Goal: Task Accomplishment & Management: Manage account settings

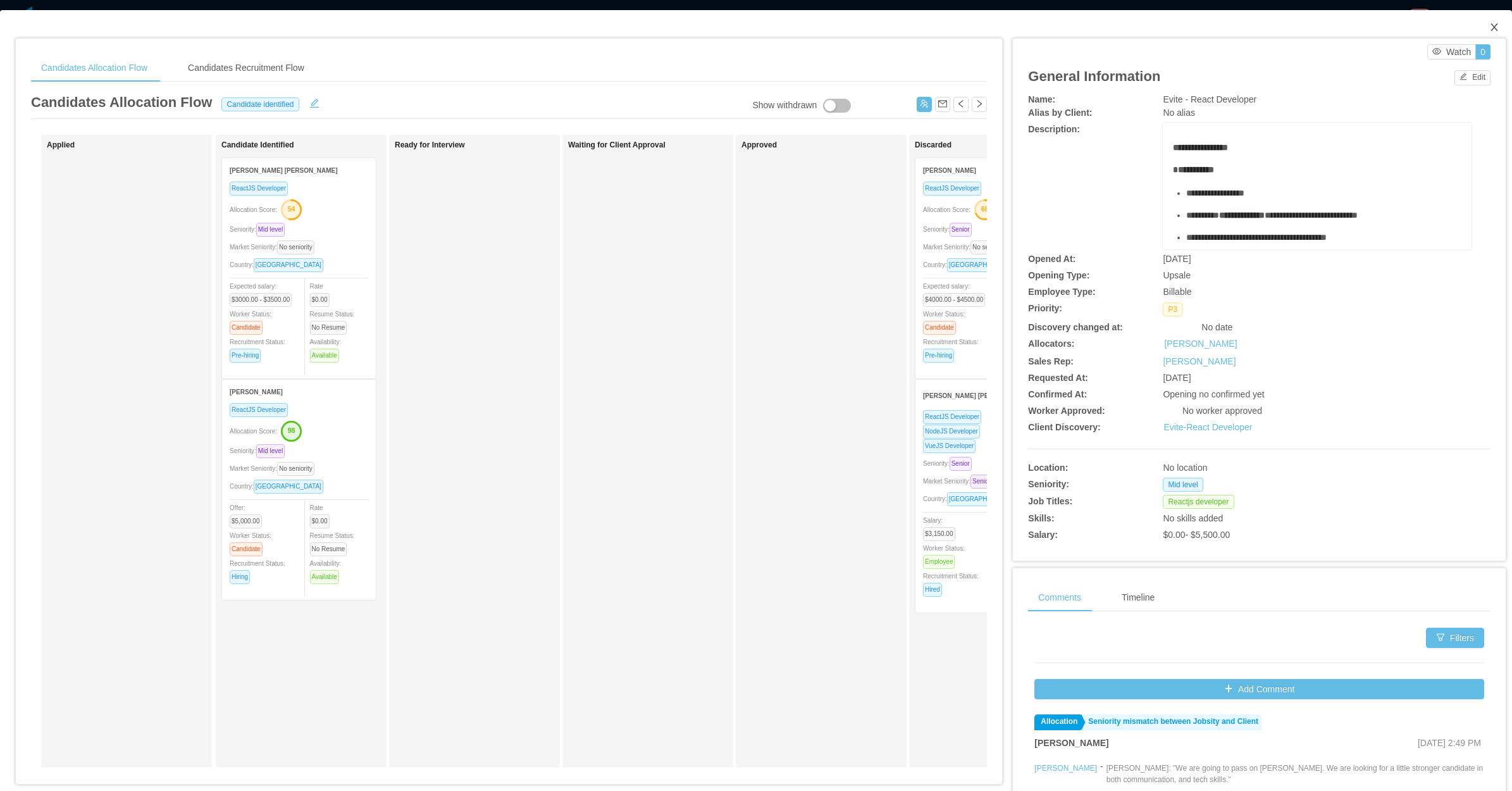
click at [1489, 23] on icon "icon: close" at bounding box center [1494, 27] width 10 height 10
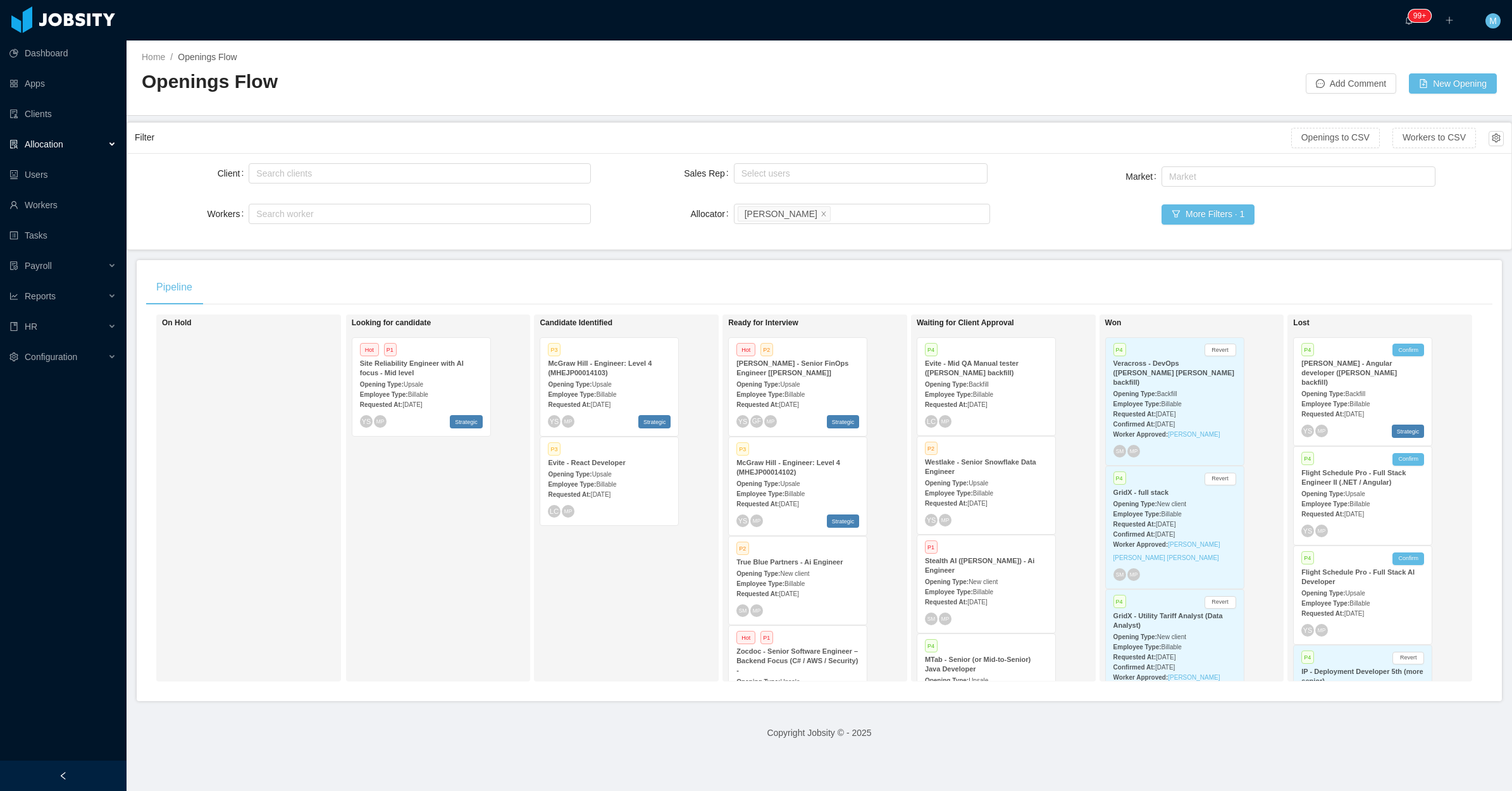
scroll to position [358, 0]
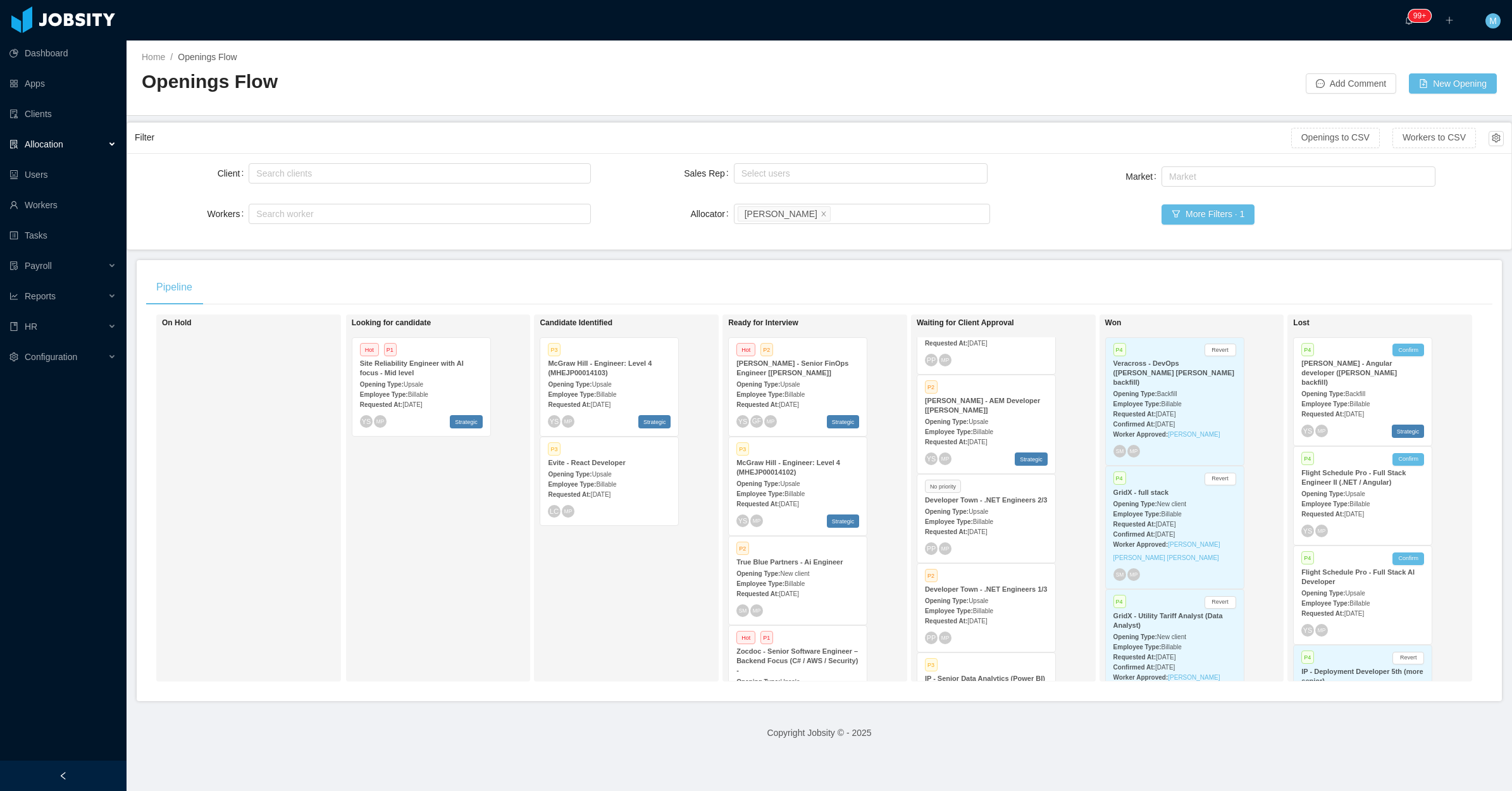
click at [1019, 545] on div "PP MP" at bounding box center [986, 548] width 123 height 13
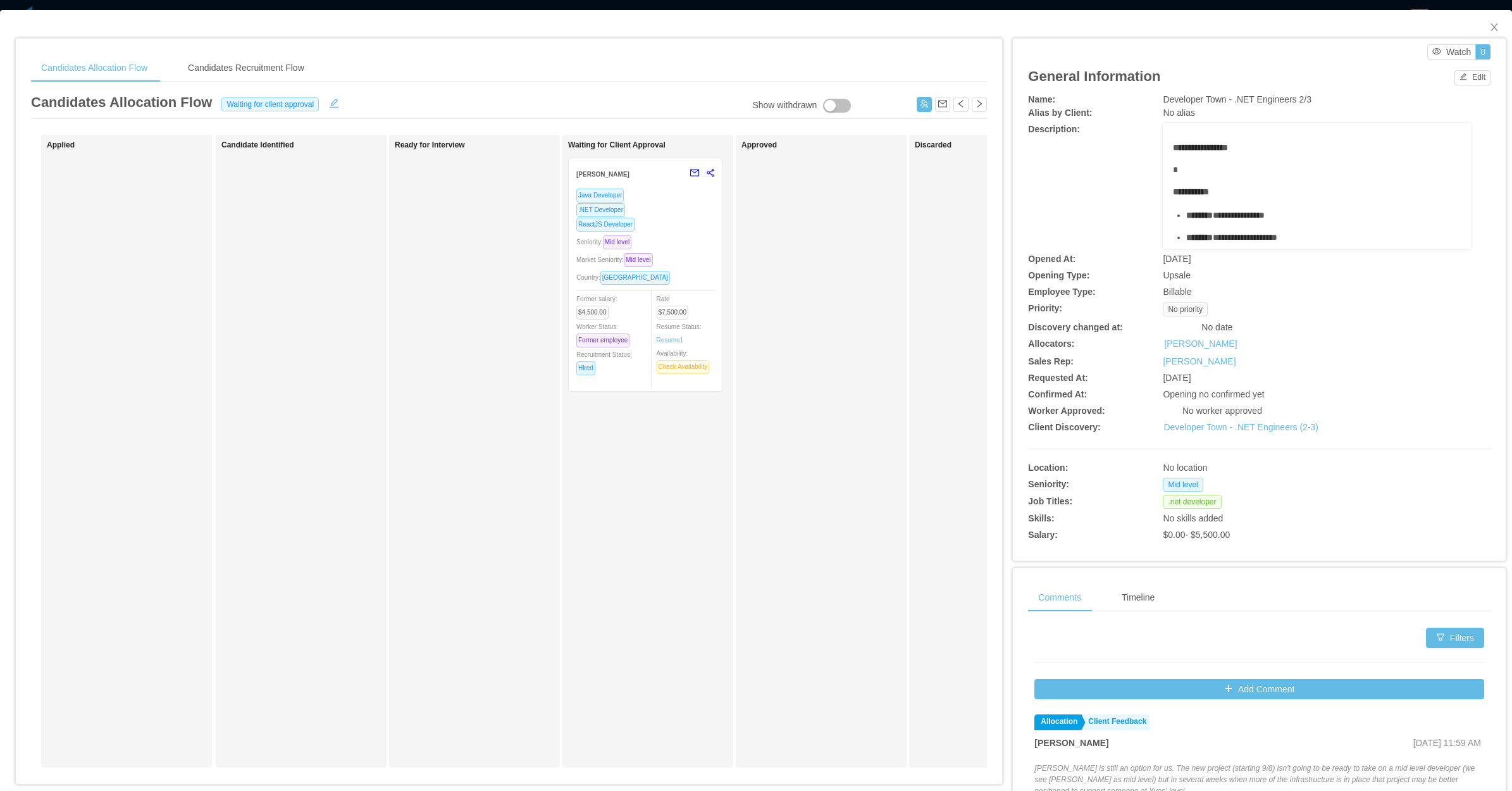
click at [669, 478] on div "Waiting for Client Approval Yves Gregório Java Developer .NET Developer ReactJS…" at bounding box center [657, 451] width 177 height 621
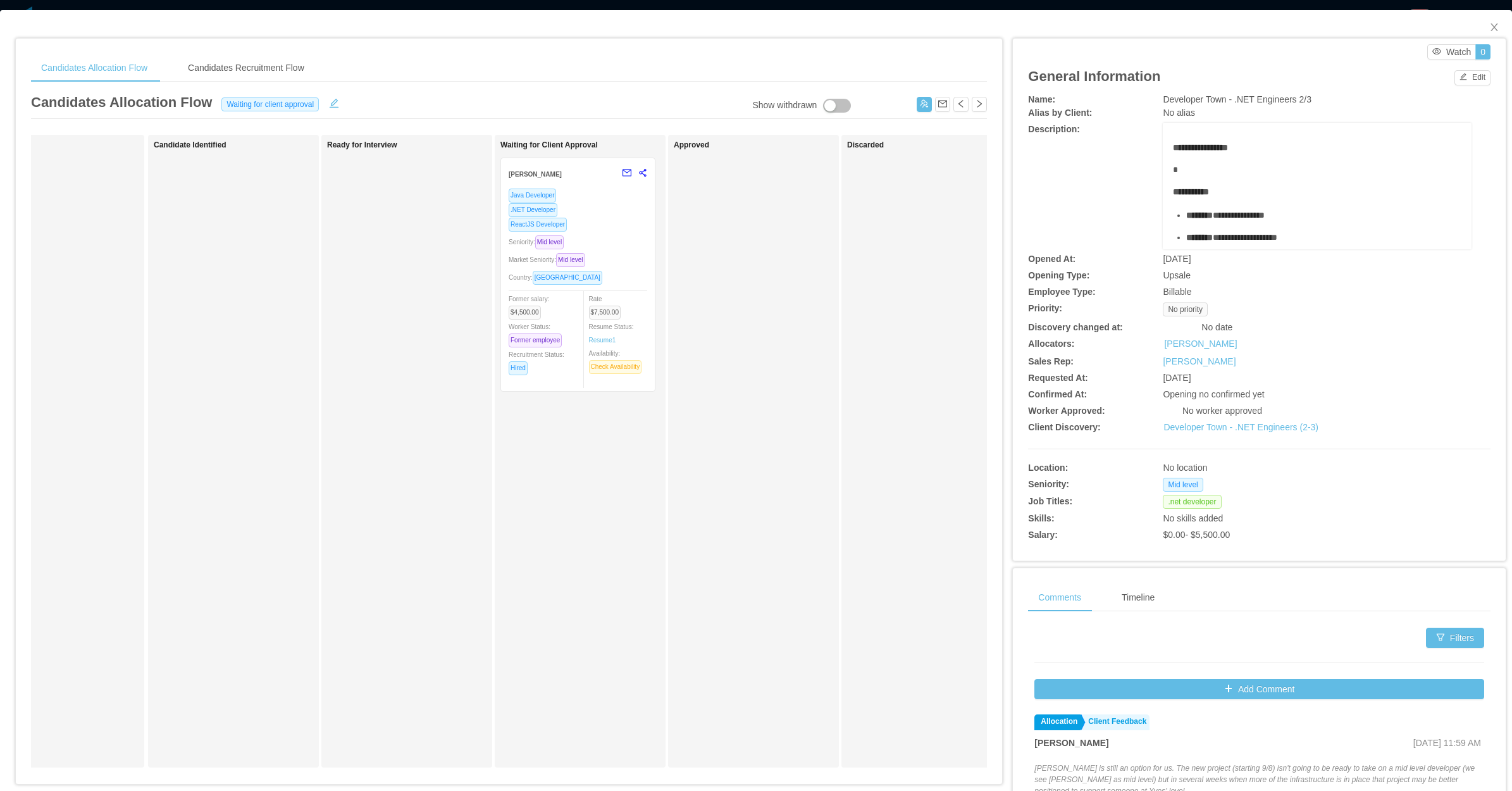
scroll to position [0, 69]
click at [1459, 74] on button "Edit" at bounding box center [1472, 77] width 36 height 15
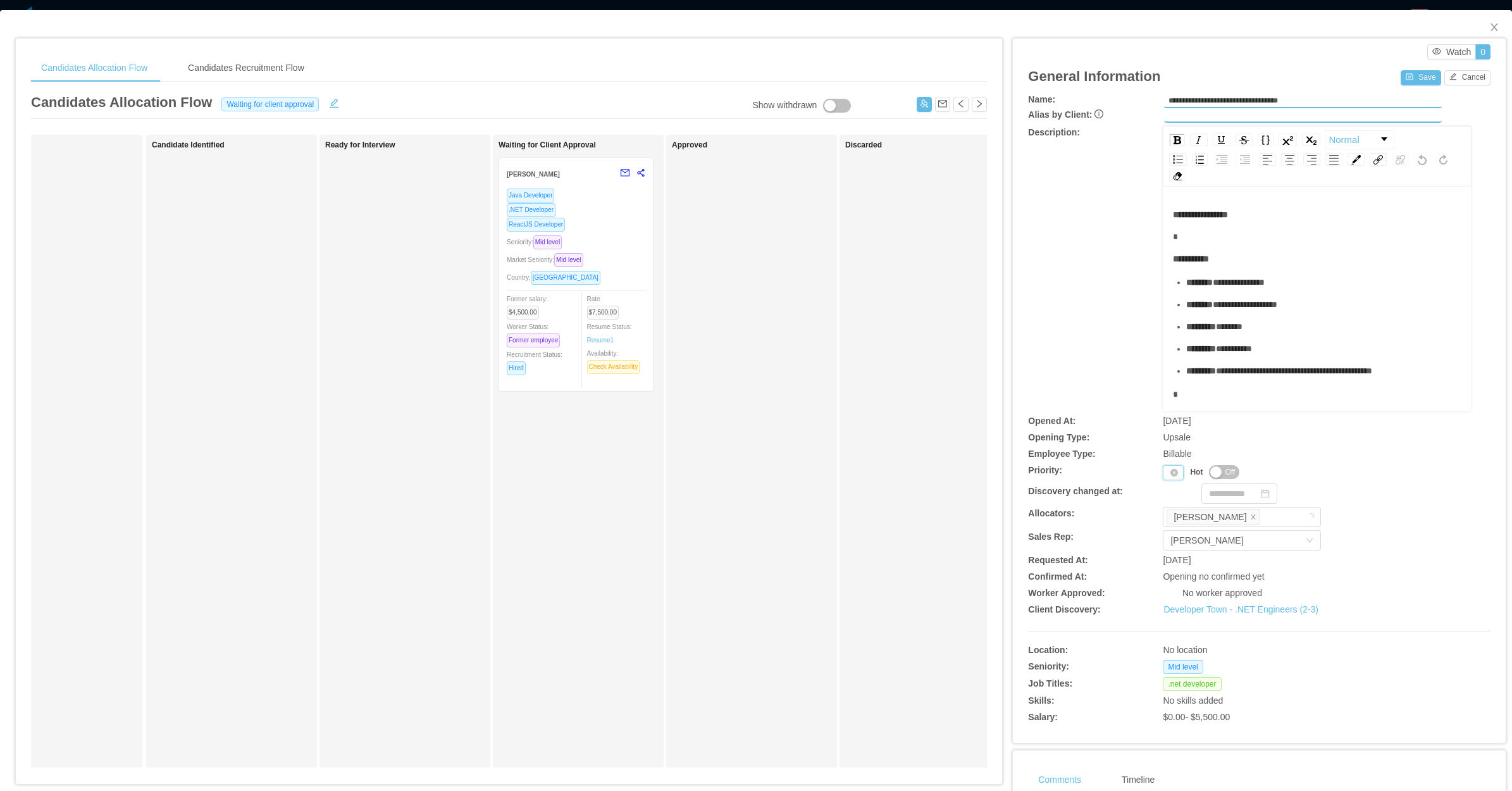
click at [1163, 472] on div "Priority" at bounding box center [1173, 472] width 21 height 15
drag, startPoint x: 1090, startPoint y: 303, endPoint x: 1436, endPoint y: 1, distance: 459.3
click at [1091, 302] on div "**********" at bounding box center [1259, 269] width 462 height 285
click at [1489, 27] on icon "icon: close" at bounding box center [1494, 27] width 10 height 10
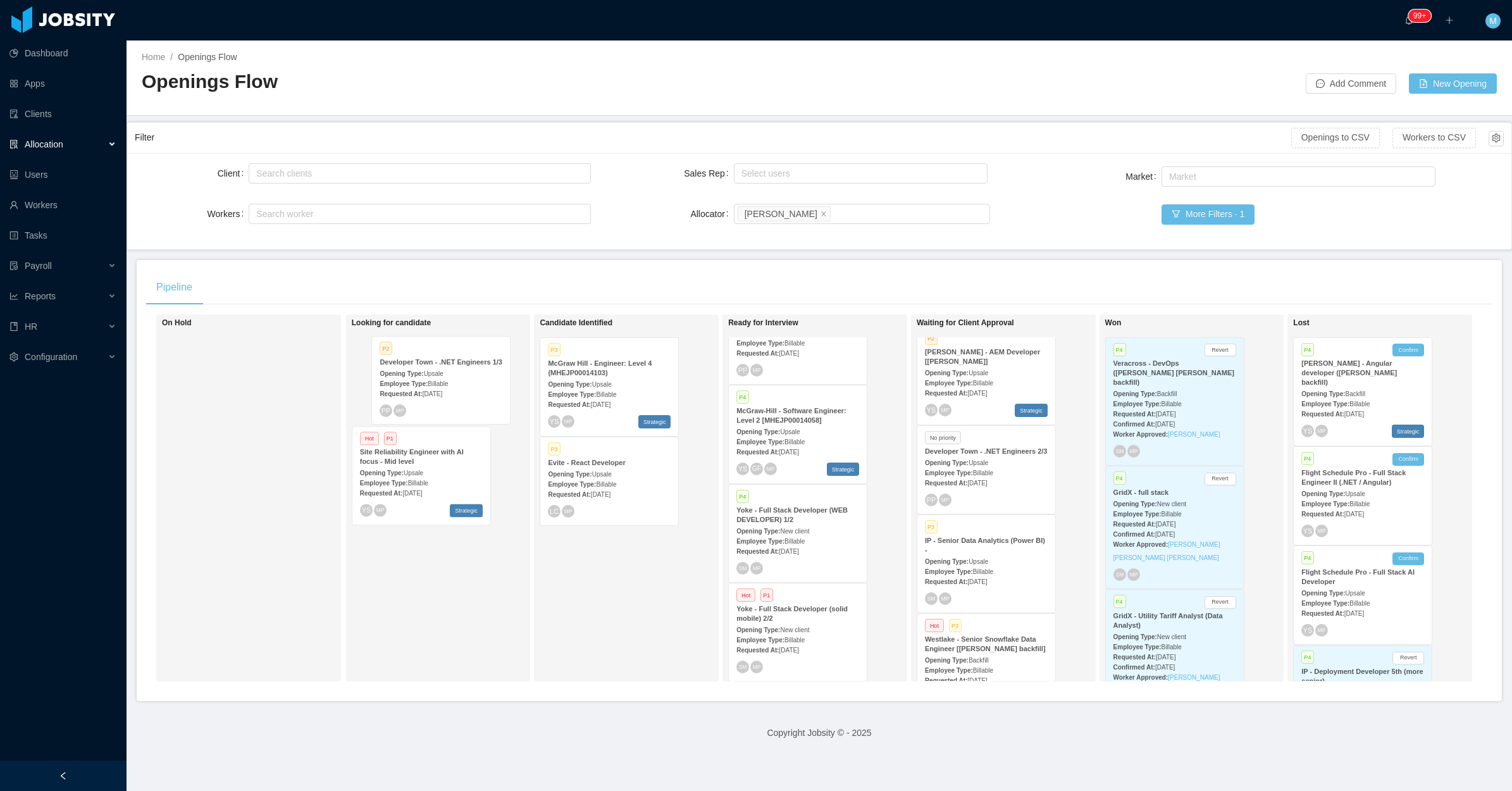
scroll to position [0, 7]
drag, startPoint x: 981, startPoint y: 561, endPoint x: 410, endPoint y: 365, distance: 603.7
click at [410, 365] on div "On Hold Looking for candidate Hot P1 Site Reliability Engineer with AI focus - …" at bounding box center [819, 503] width 1346 height 377
click at [431, 393] on div "Employee Type: Billable" at bounding box center [417, 394] width 123 height 13
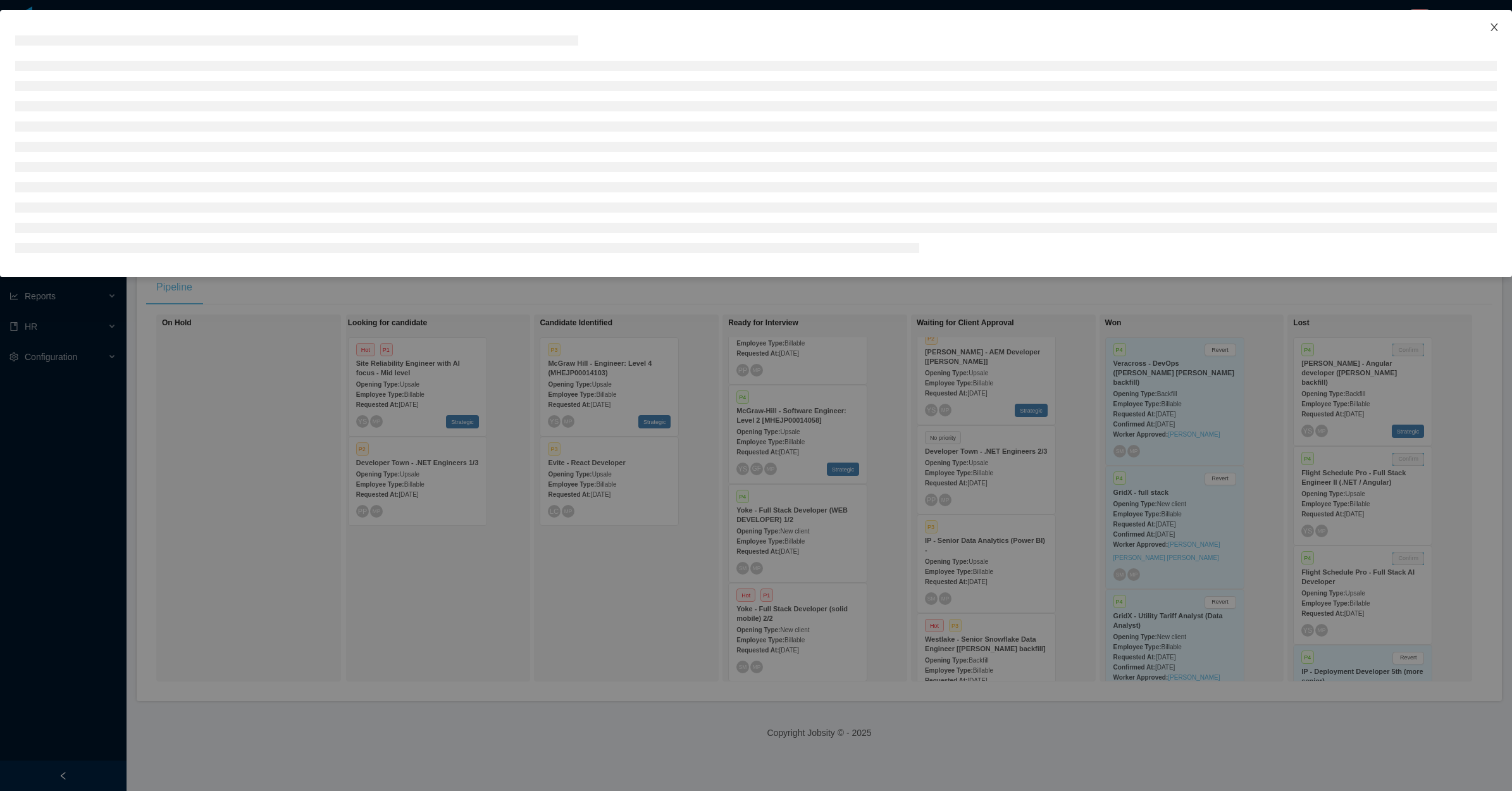
click at [1495, 32] on icon "icon: close" at bounding box center [1494, 27] width 10 height 10
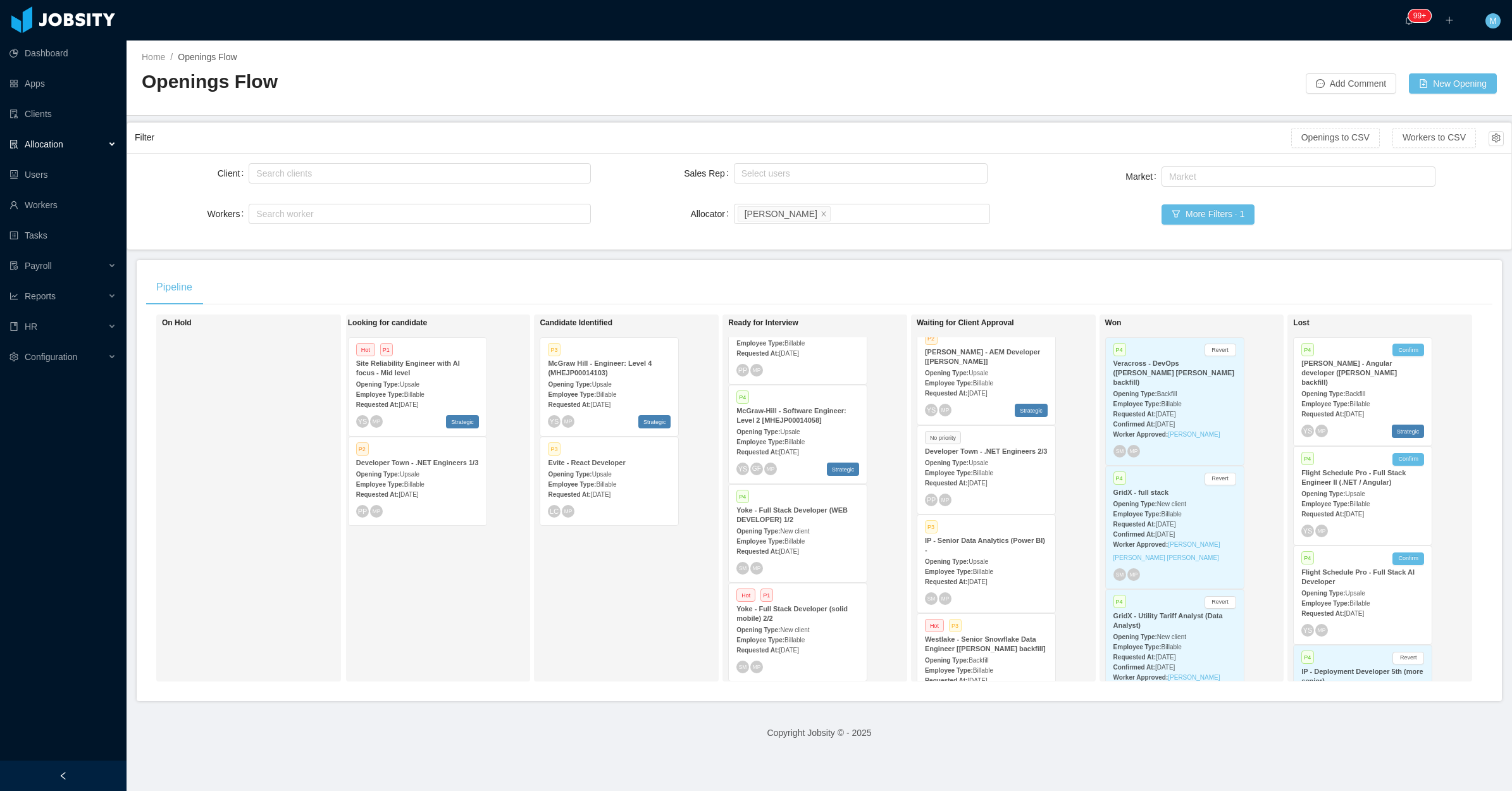
click at [437, 485] on div "Employee Type: Billable" at bounding box center [417, 484] width 123 height 13
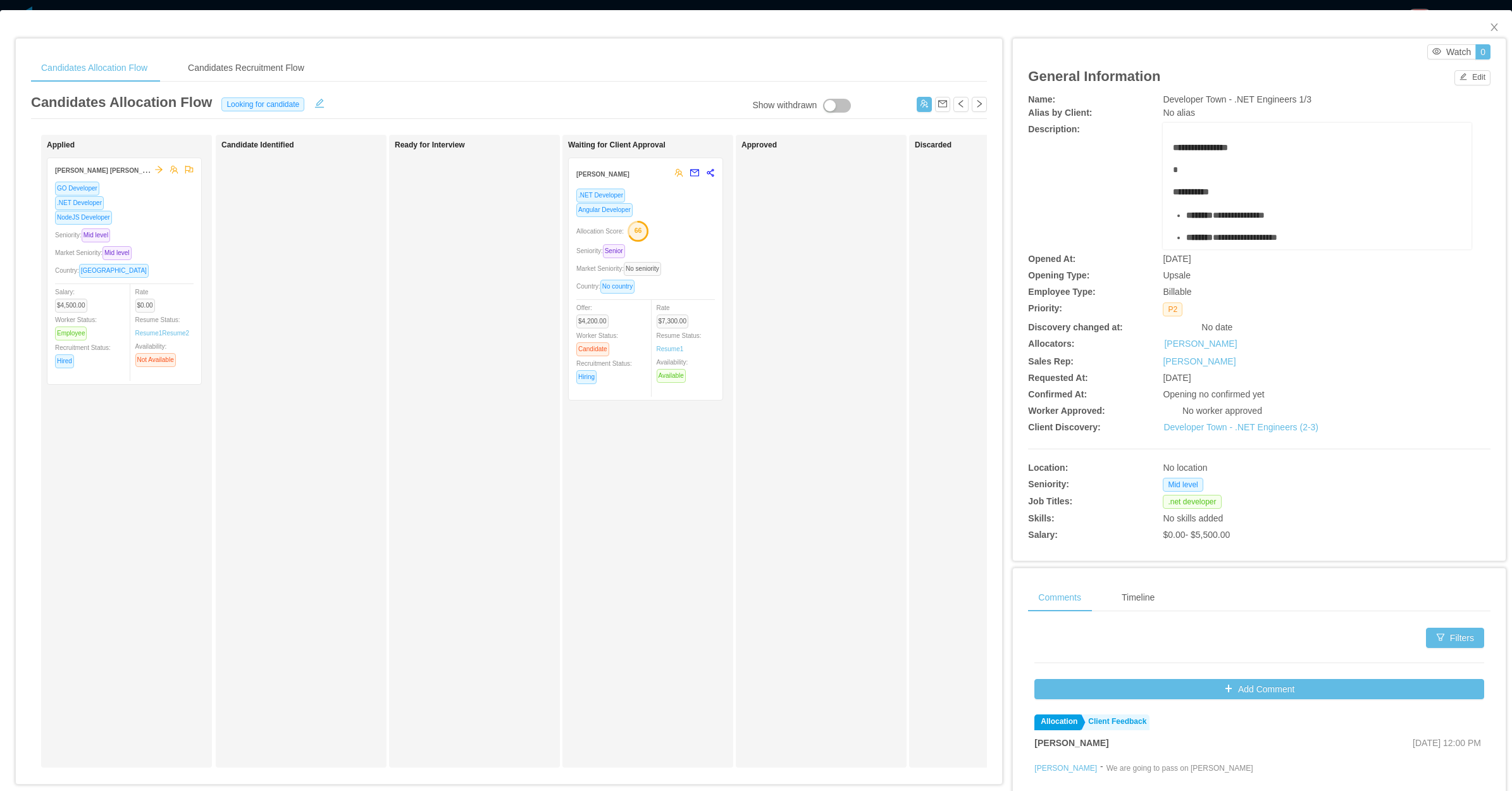
click at [665, 486] on div "Waiting for Client Approval Fernando Valenzuela .NET Developer Angular Develope…" at bounding box center [657, 451] width 177 height 621
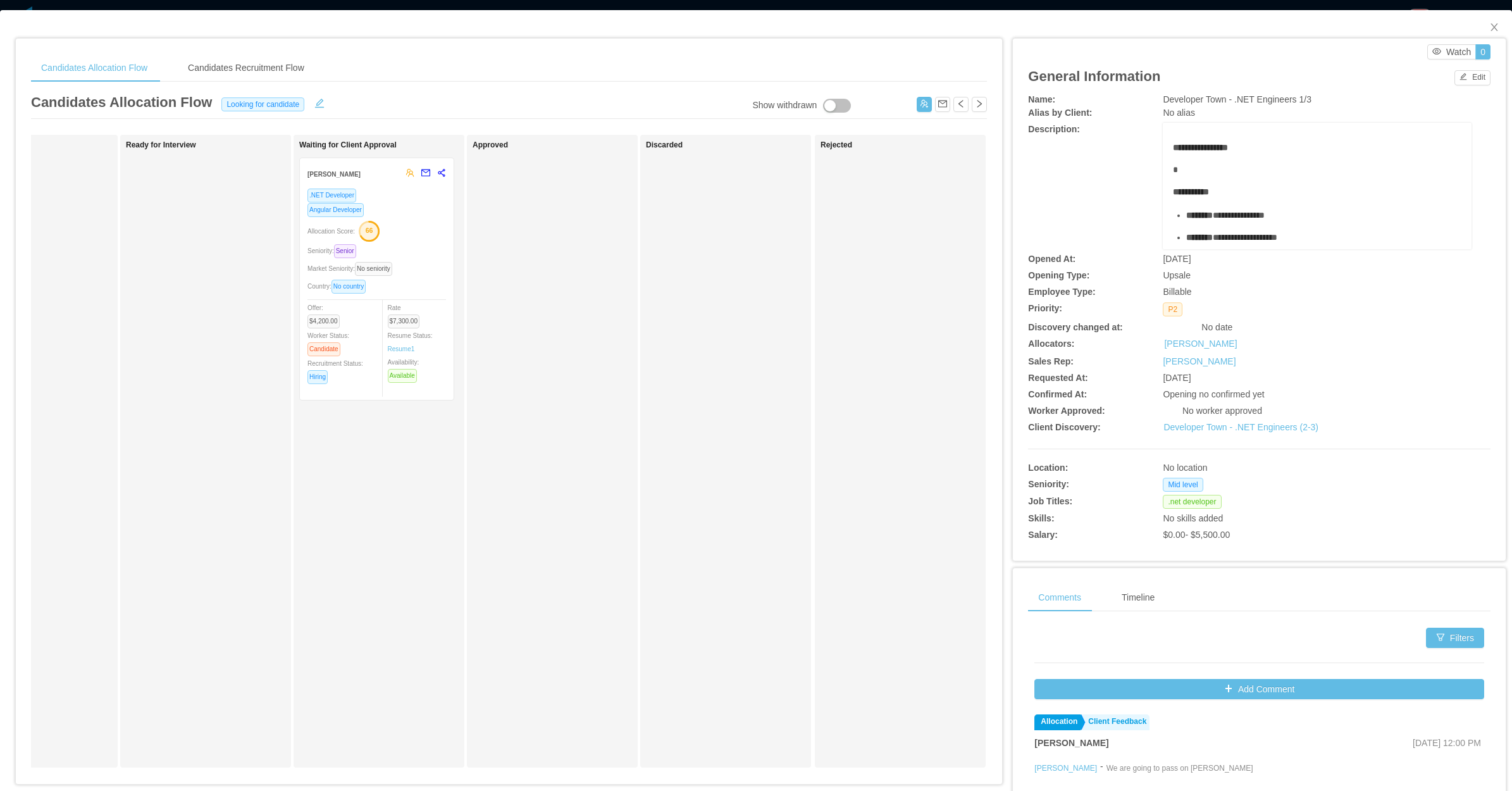
scroll to position [0, 294]
click at [404, 272] on div "Market Seniority: No seniority" at bounding box center [358, 269] width 139 height 15
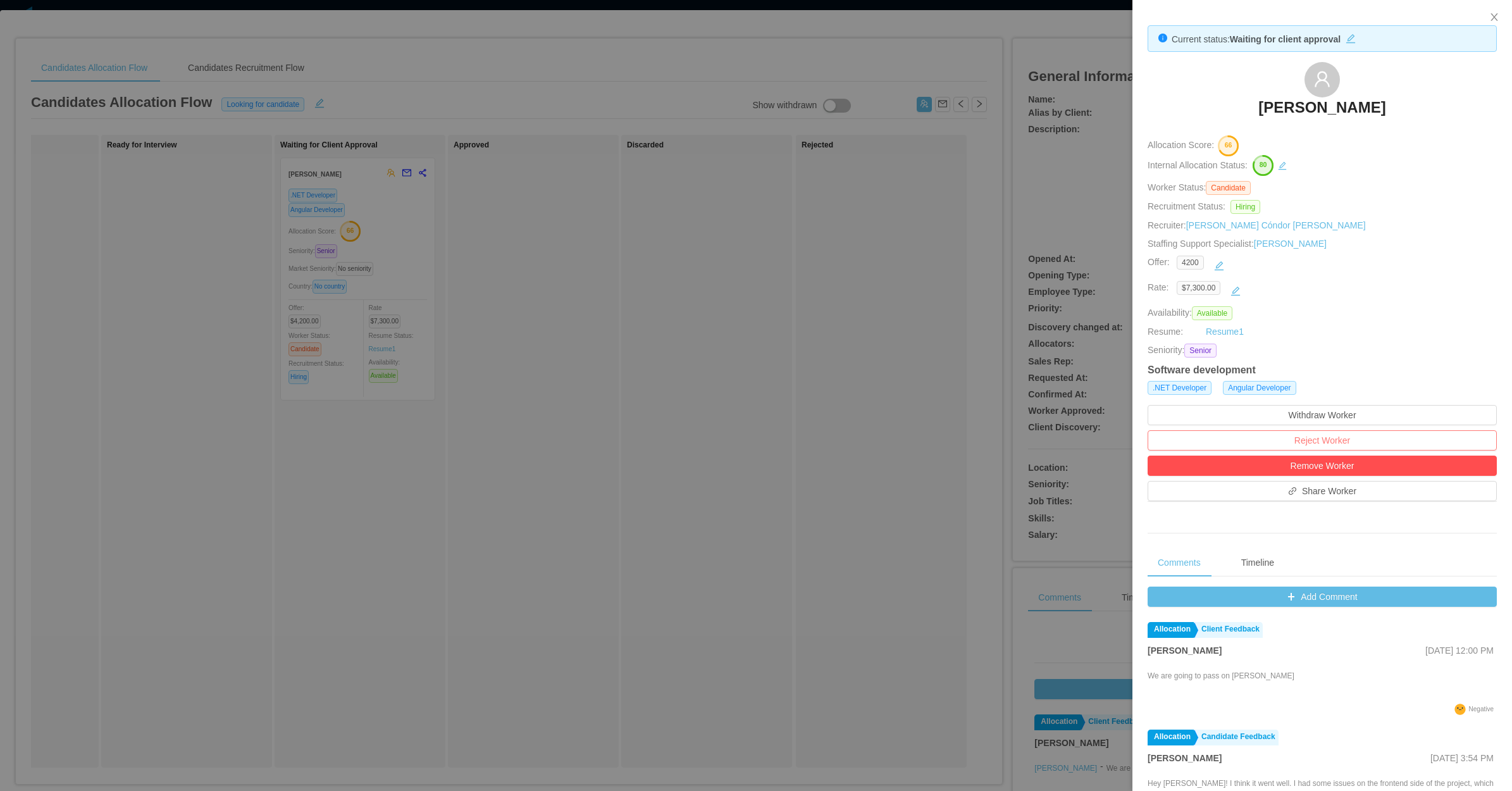
click at [1326, 435] on button "Reject Worker" at bounding box center [1322, 440] width 349 height 20
click at [1342, 402] on div "Reject this worker? Cancel Reject" at bounding box center [1317, 396] width 110 height 56
drag, startPoint x: 1342, startPoint y: 402, endPoint x: 1342, endPoint y: 410, distance: 8.0
click at [1342, 410] on button "Reject" at bounding box center [1344, 407] width 36 height 15
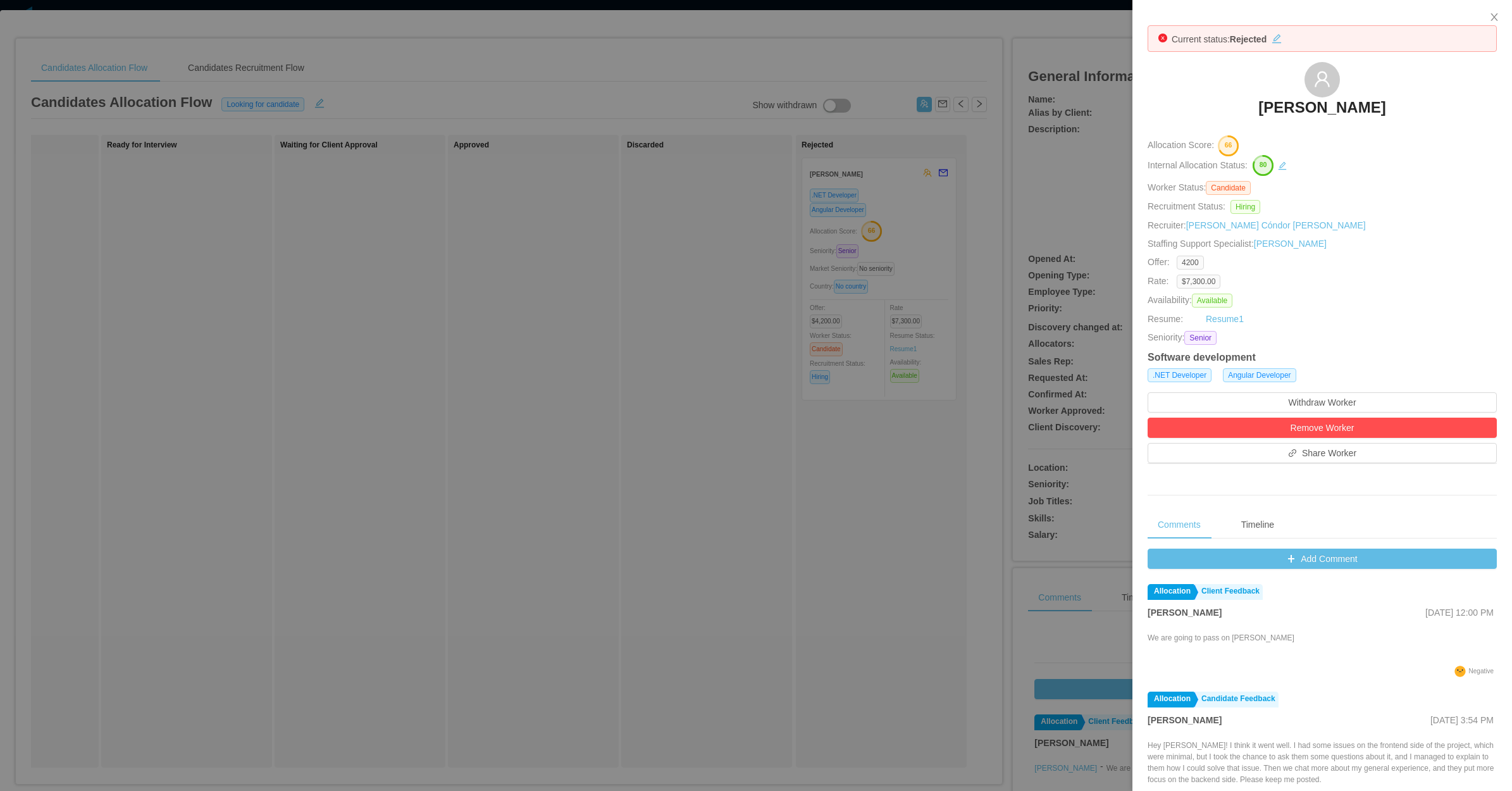
click at [660, 428] on div at bounding box center [756, 395] width 1512 height 791
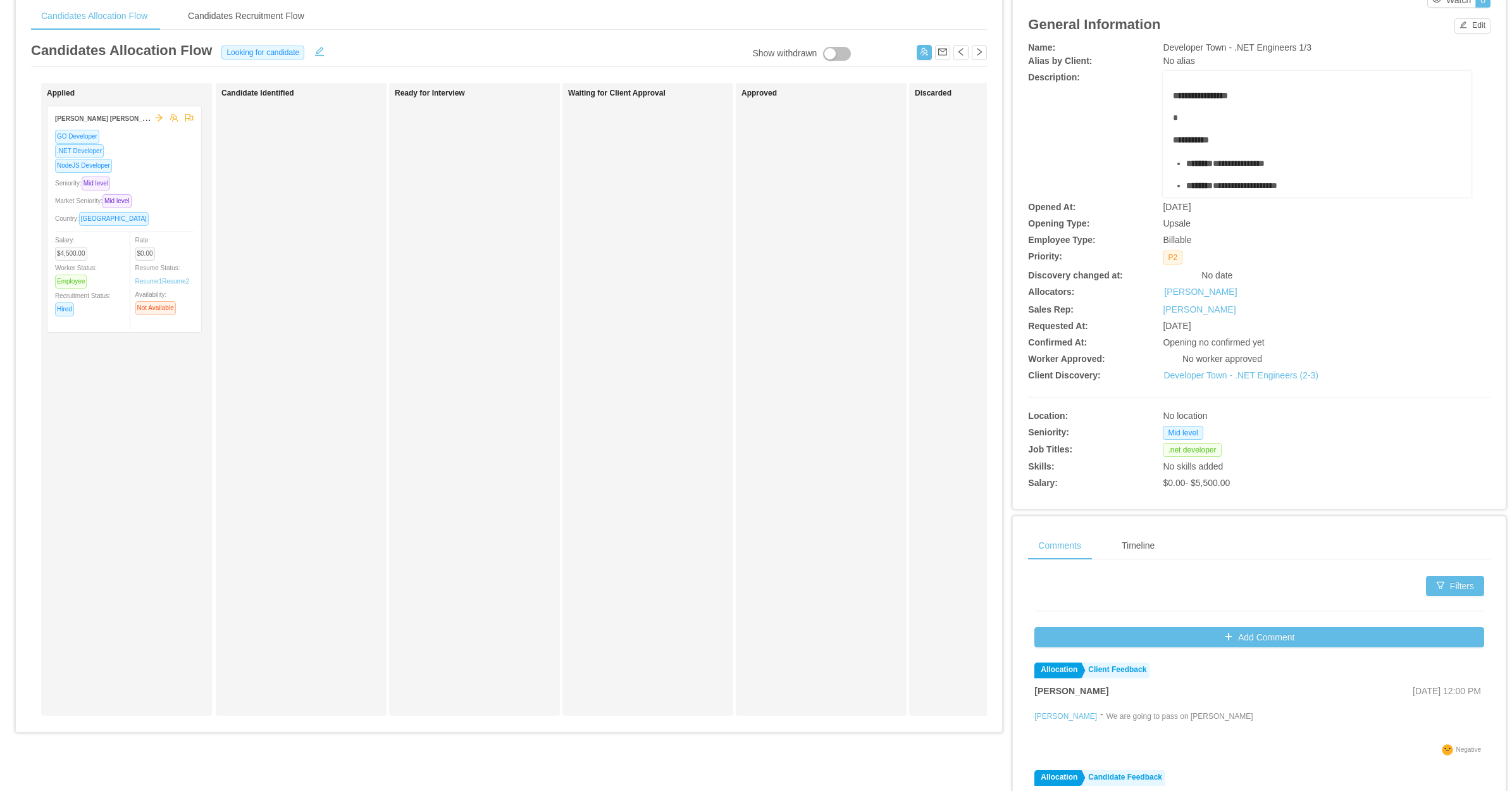
scroll to position [79, 0]
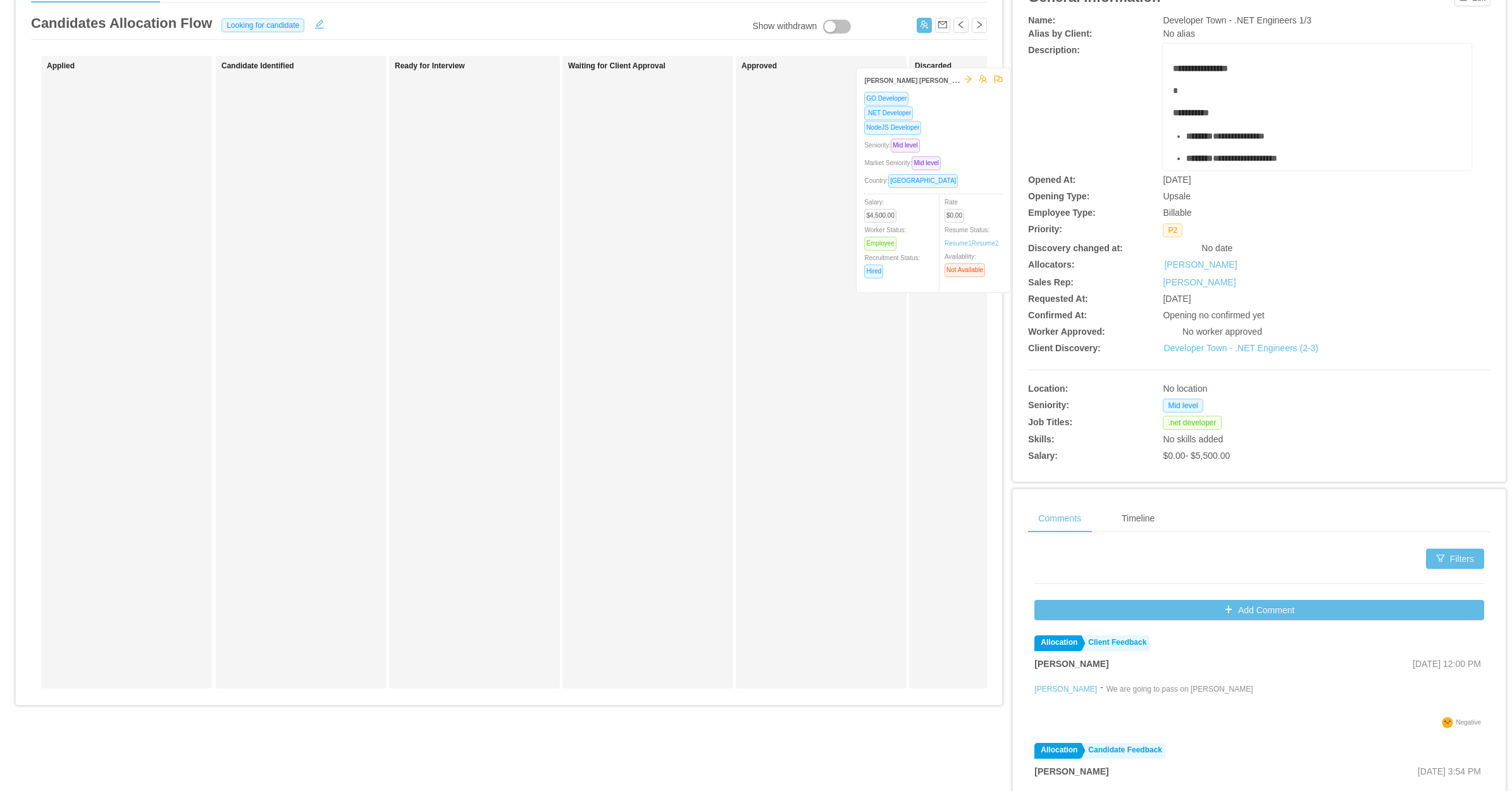
drag, startPoint x: 186, startPoint y: 219, endPoint x: 994, endPoint y: 207, distance: 808.1
click at [994, 207] on div "**********" at bounding box center [756, 391] width 1482 height 890
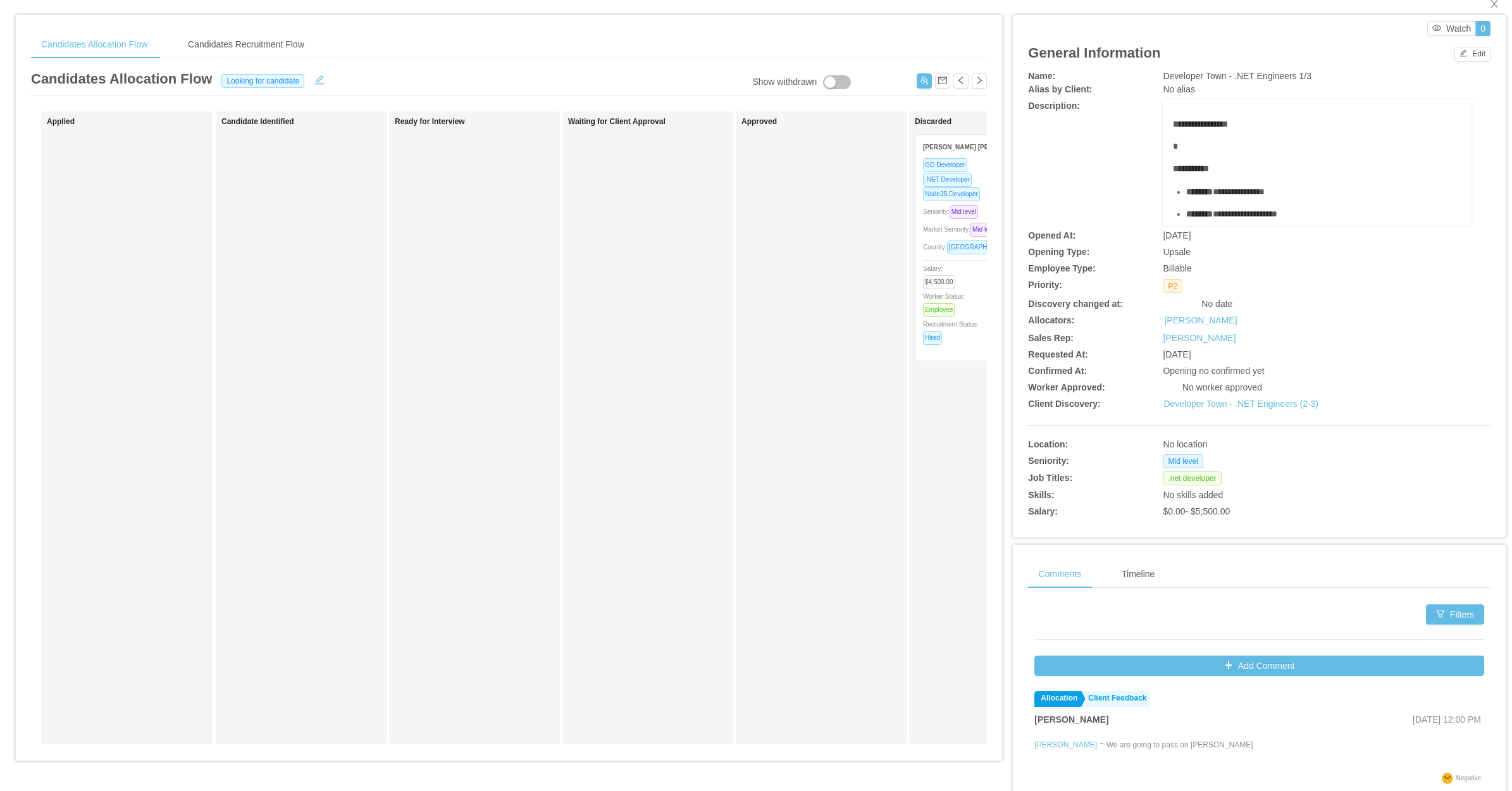
scroll to position [0, 0]
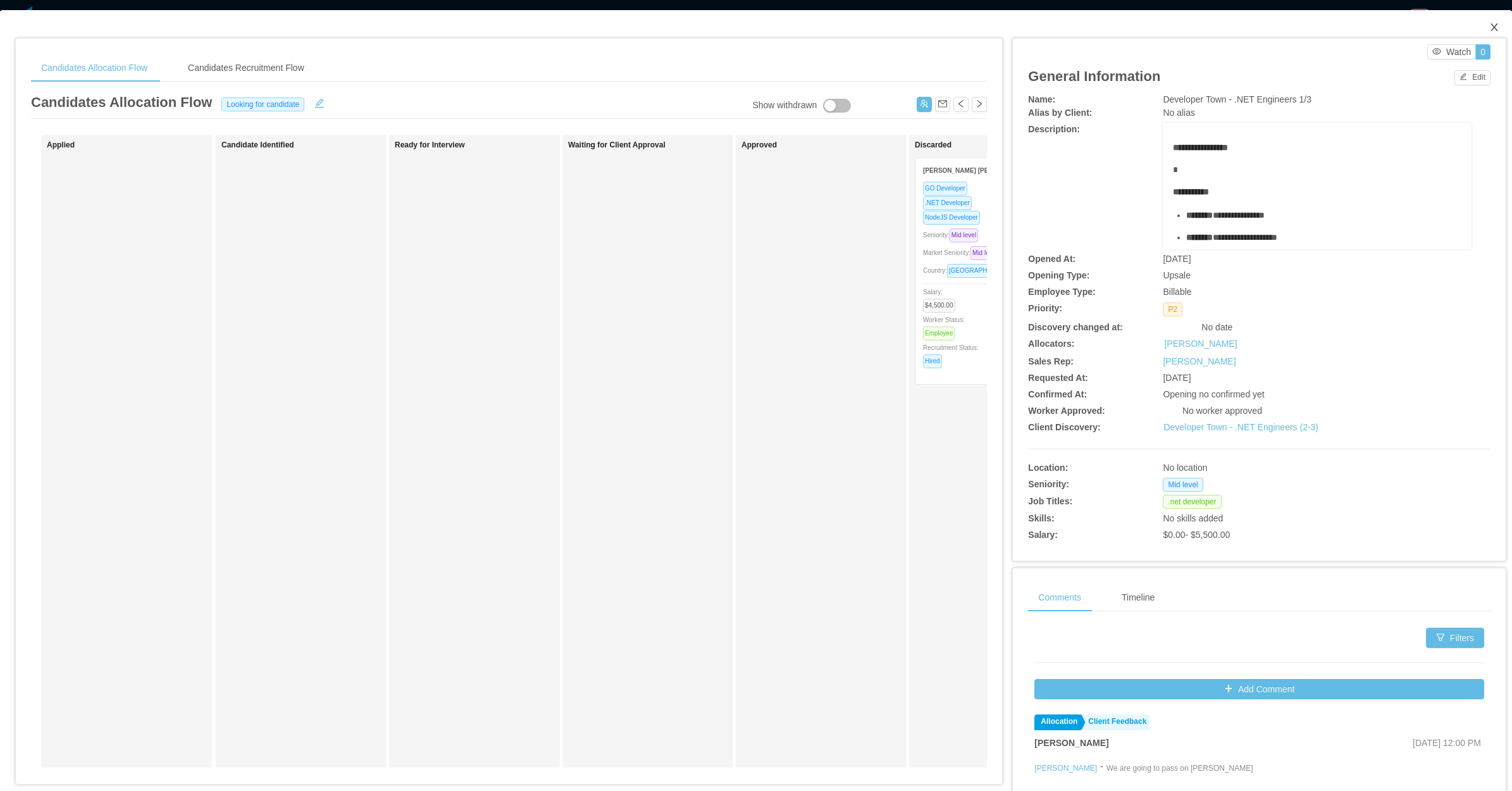
click at [1488, 20] on span "Close" at bounding box center [1494, 28] width 36 height 36
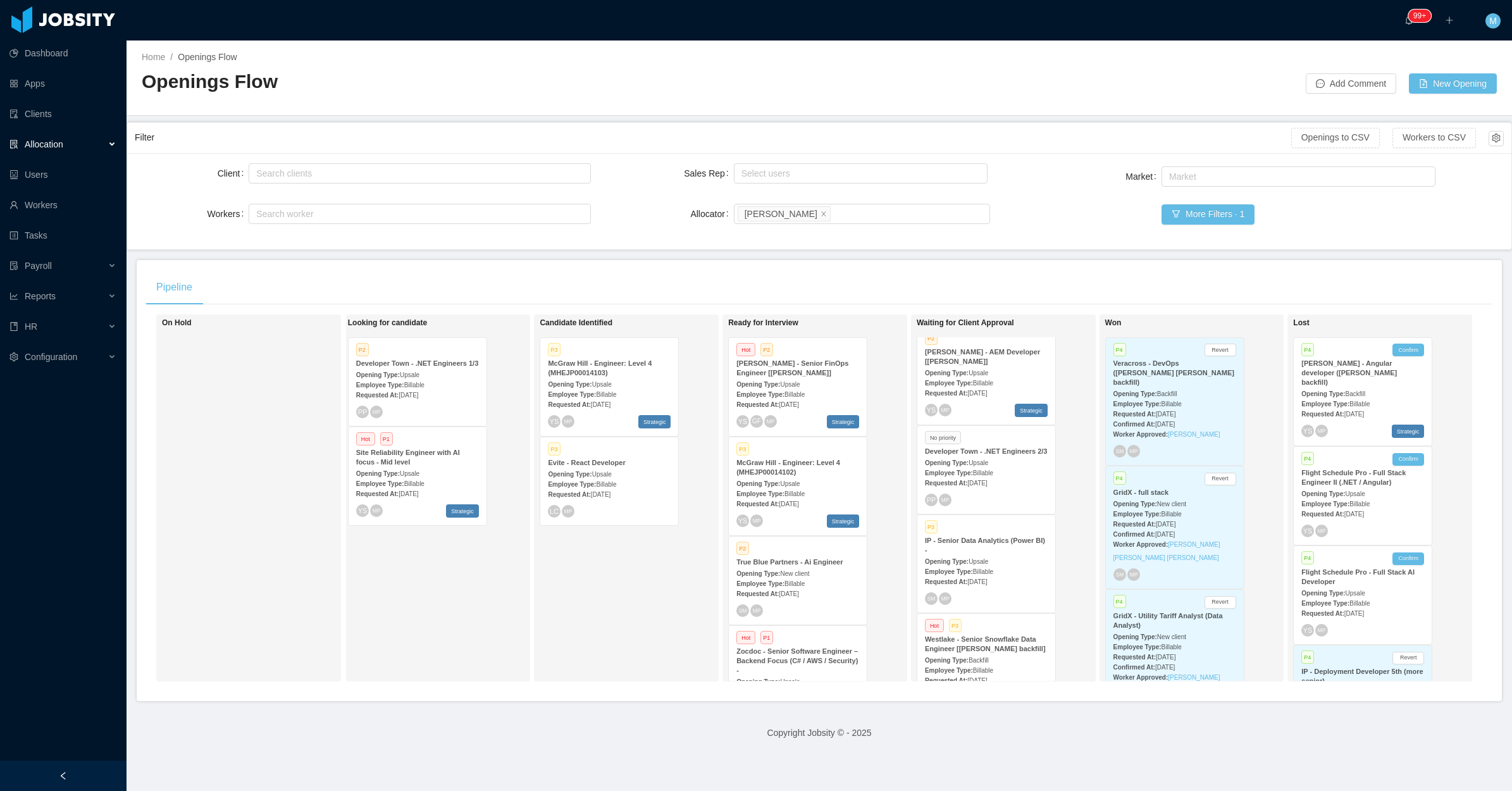
click at [543, 598] on div "Candidate Identified P3 McGraw Hill - Engineer: Level 4 (MHEJP00014103) Opening…" at bounding box center [628, 498] width 177 height 356
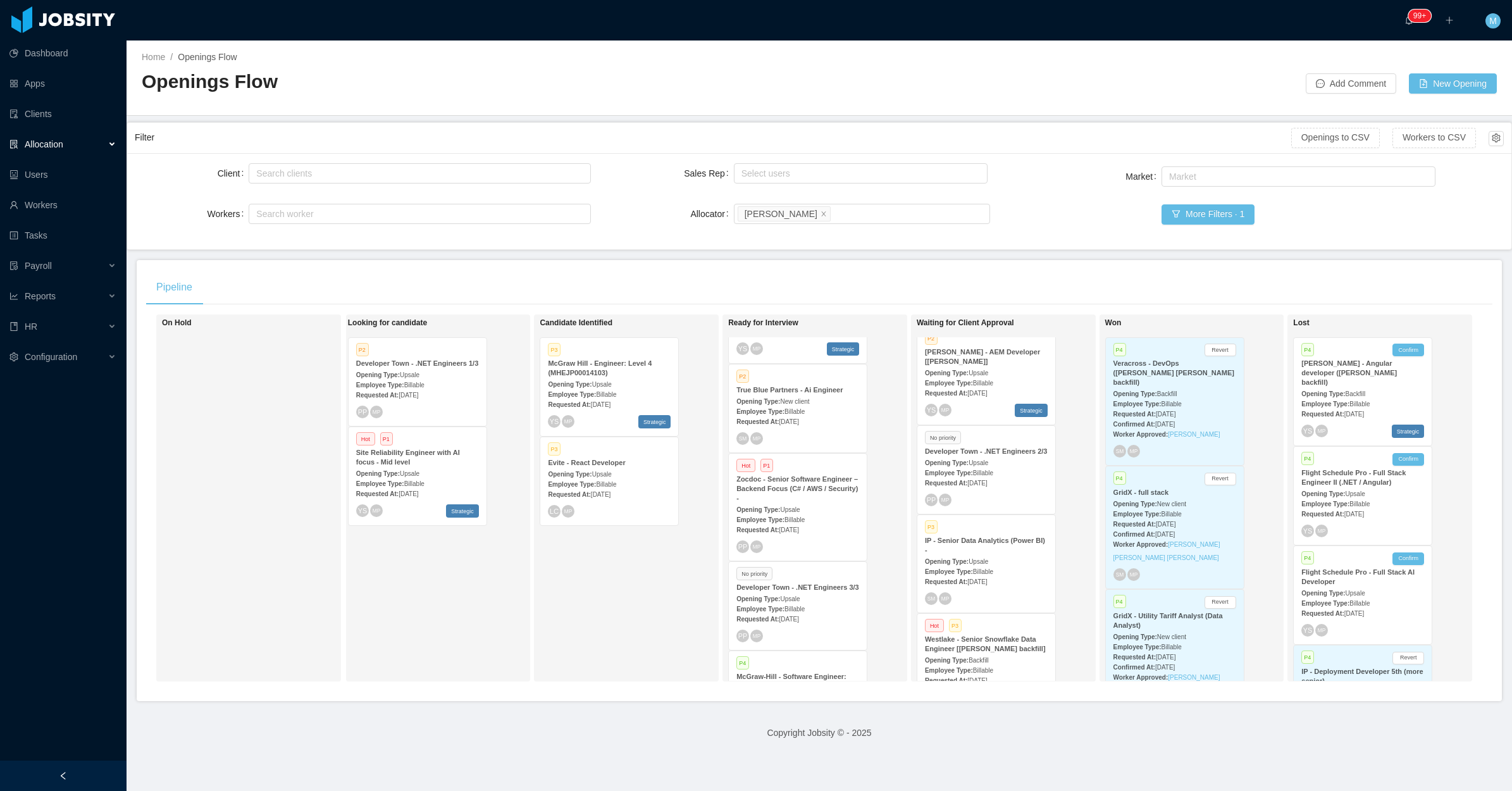
scroll to position [158, 0]
click at [669, 615] on div "Candidate Identified P3 McGraw Hill - Engineer: Level 4 (MHEJP00014103) Opening…" at bounding box center [628, 498] width 177 height 356
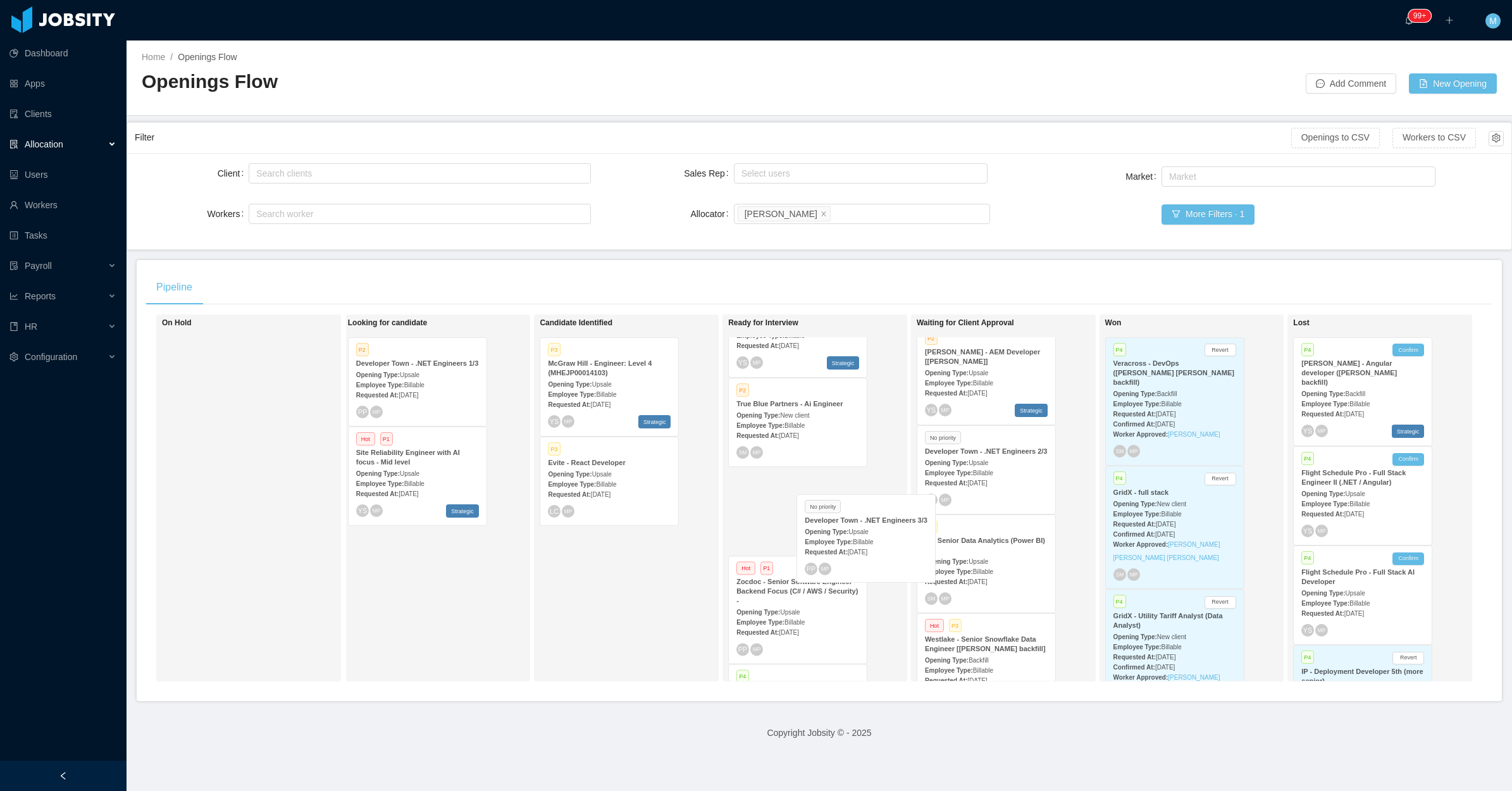
scroll to position [159, 1]
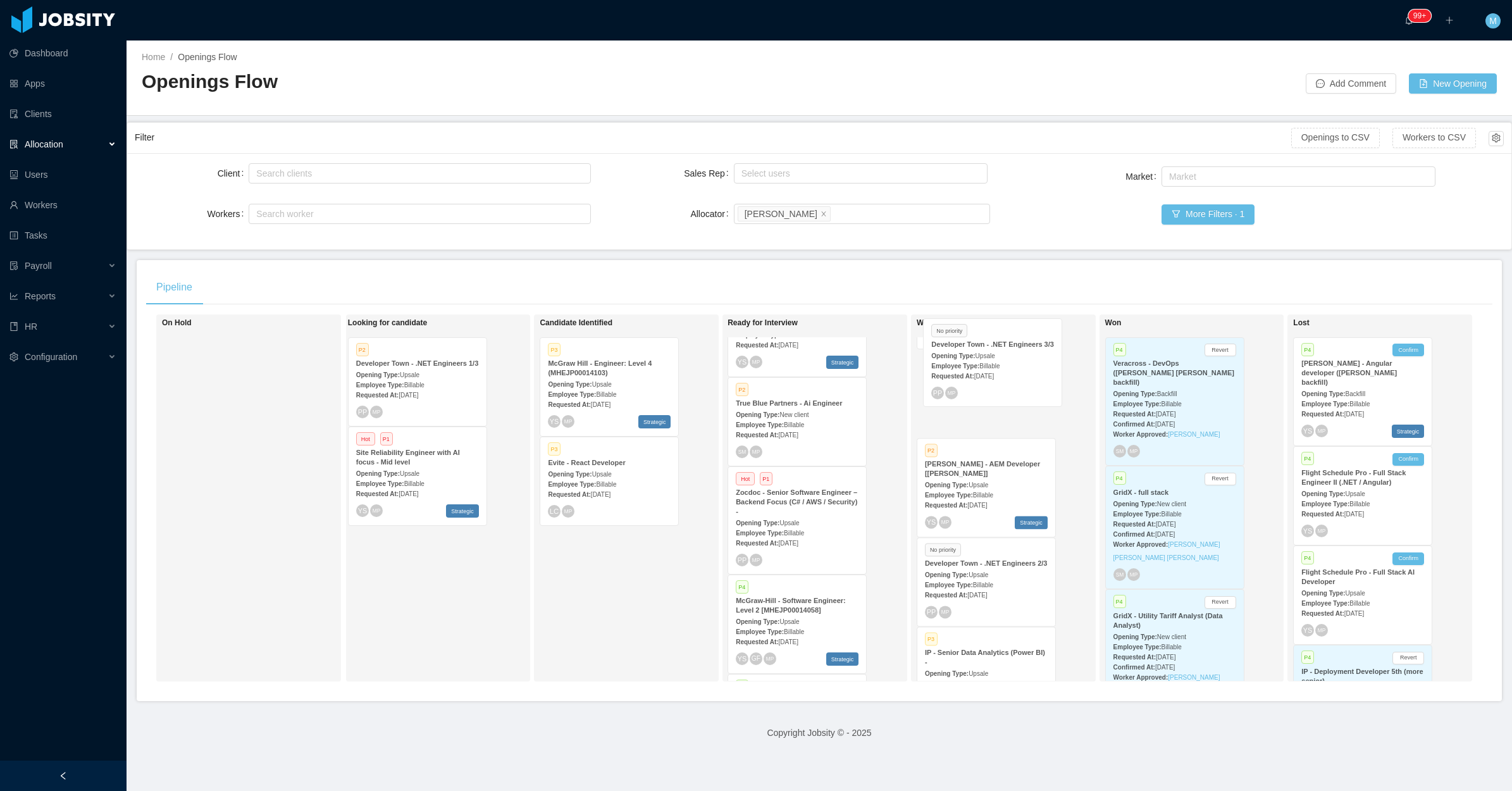
drag, startPoint x: 795, startPoint y: 616, endPoint x: 994, endPoint y: 369, distance: 317.2
click at [994, 369] on div "On Hold Looking for candidate P2 Developer Town - .NET Engineers 1/3 Opening Ty…" at bounding box center [819, 503] width 1346 height 377
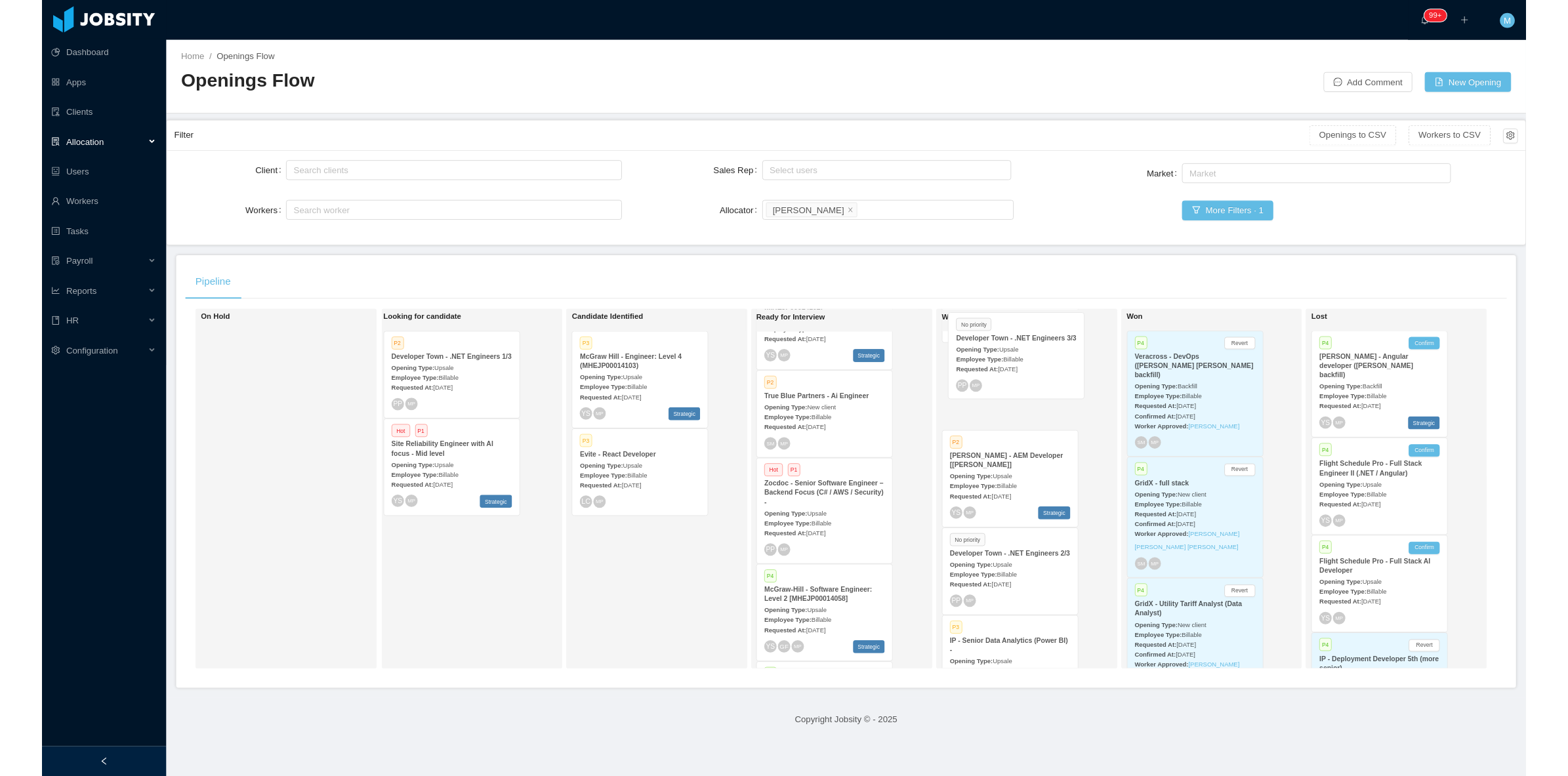
scroll to position [387, 0]
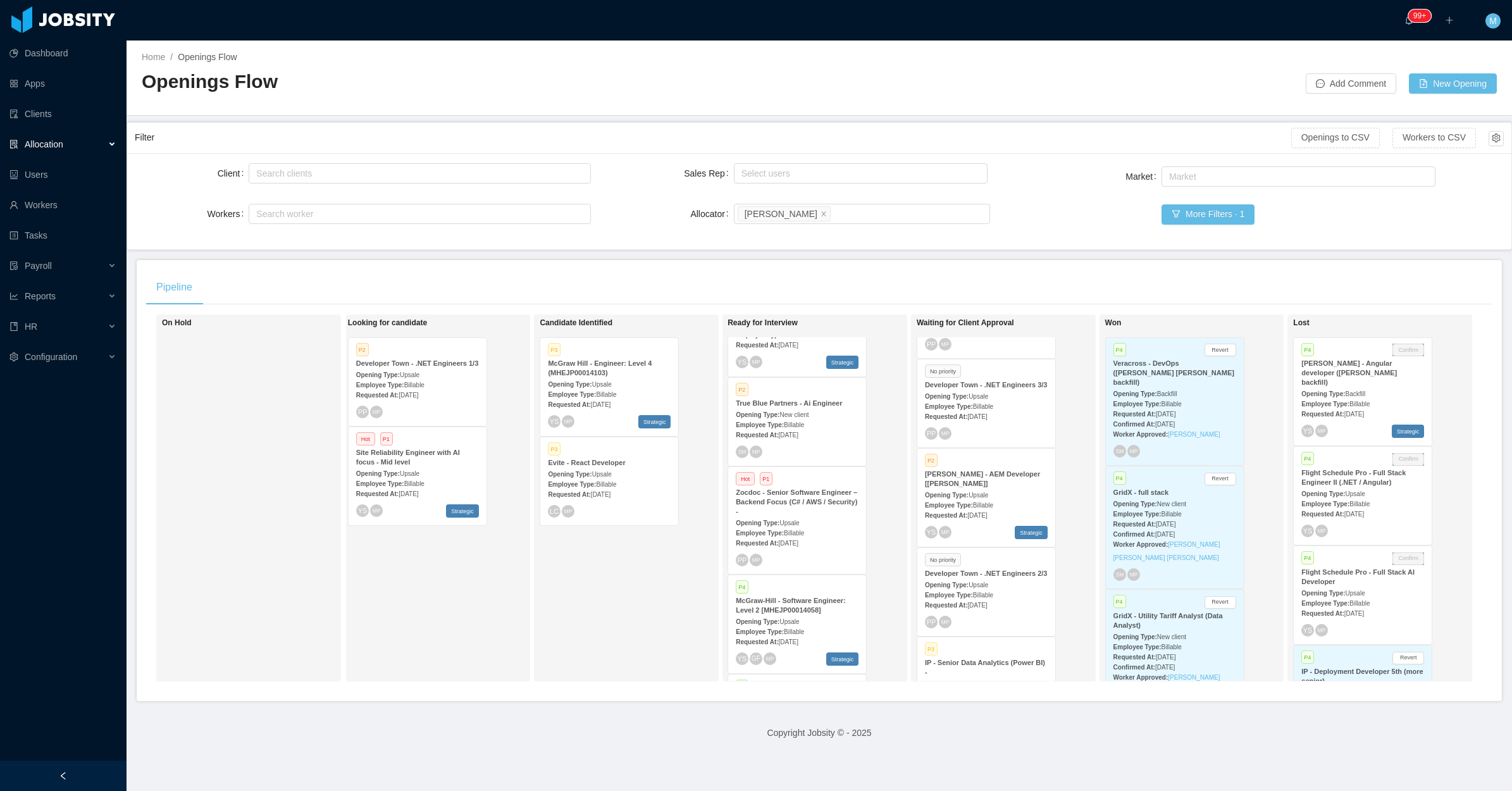
click at [987, 414] on span "Aug 14th, 2025" at bounding box center [977, 416] width 20 height 7
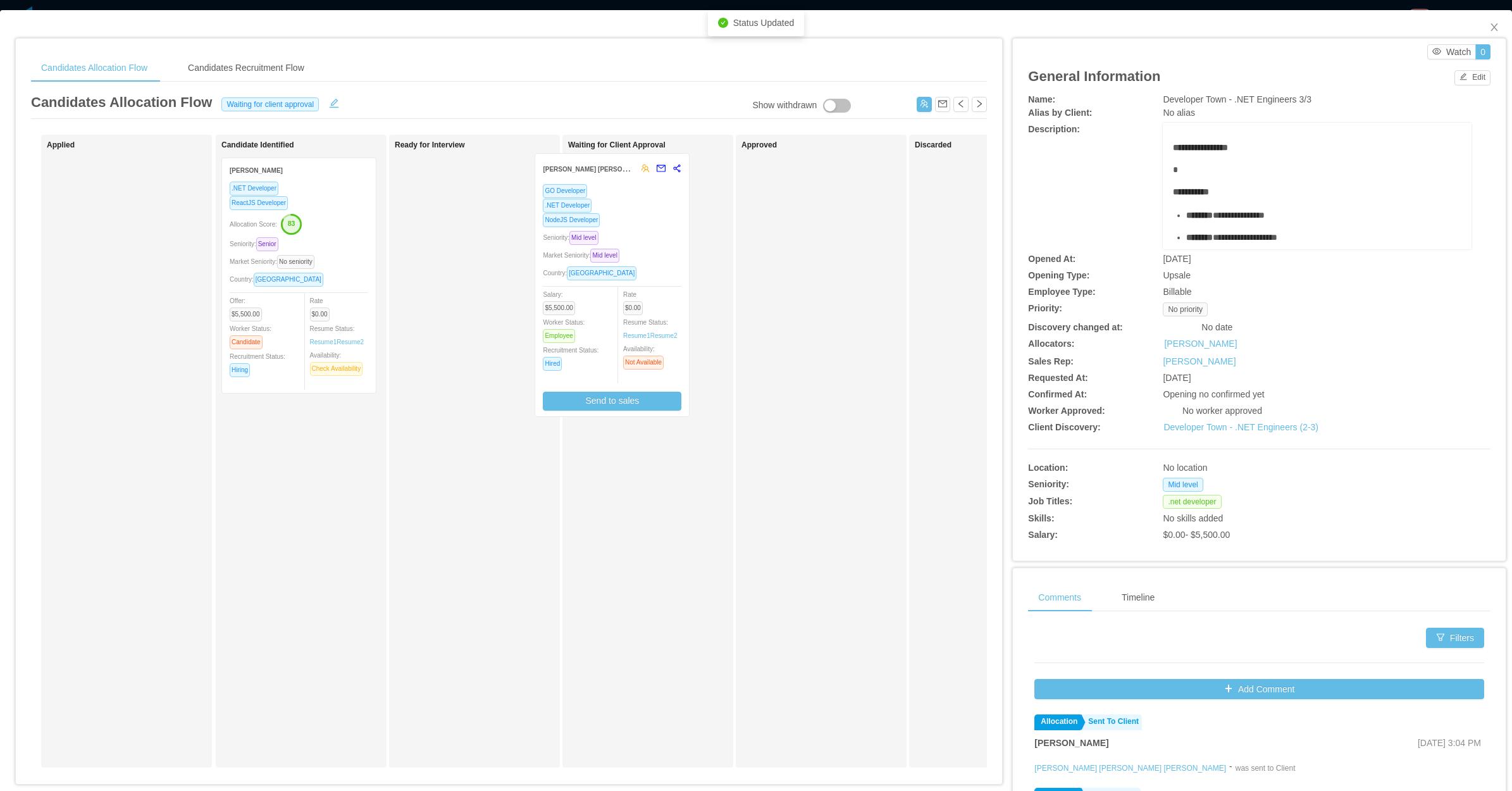
drag, startPoint x: 532, startPoint y: 301, endPoint x: 672, endPoint y: 295, distance: 140.1
click at [672, 295] on div "Applied Candidate Identified Eric Santos .NET Developer ReactJS Developer Alloc…" at bounding box center [509, 456] width 956 height 643
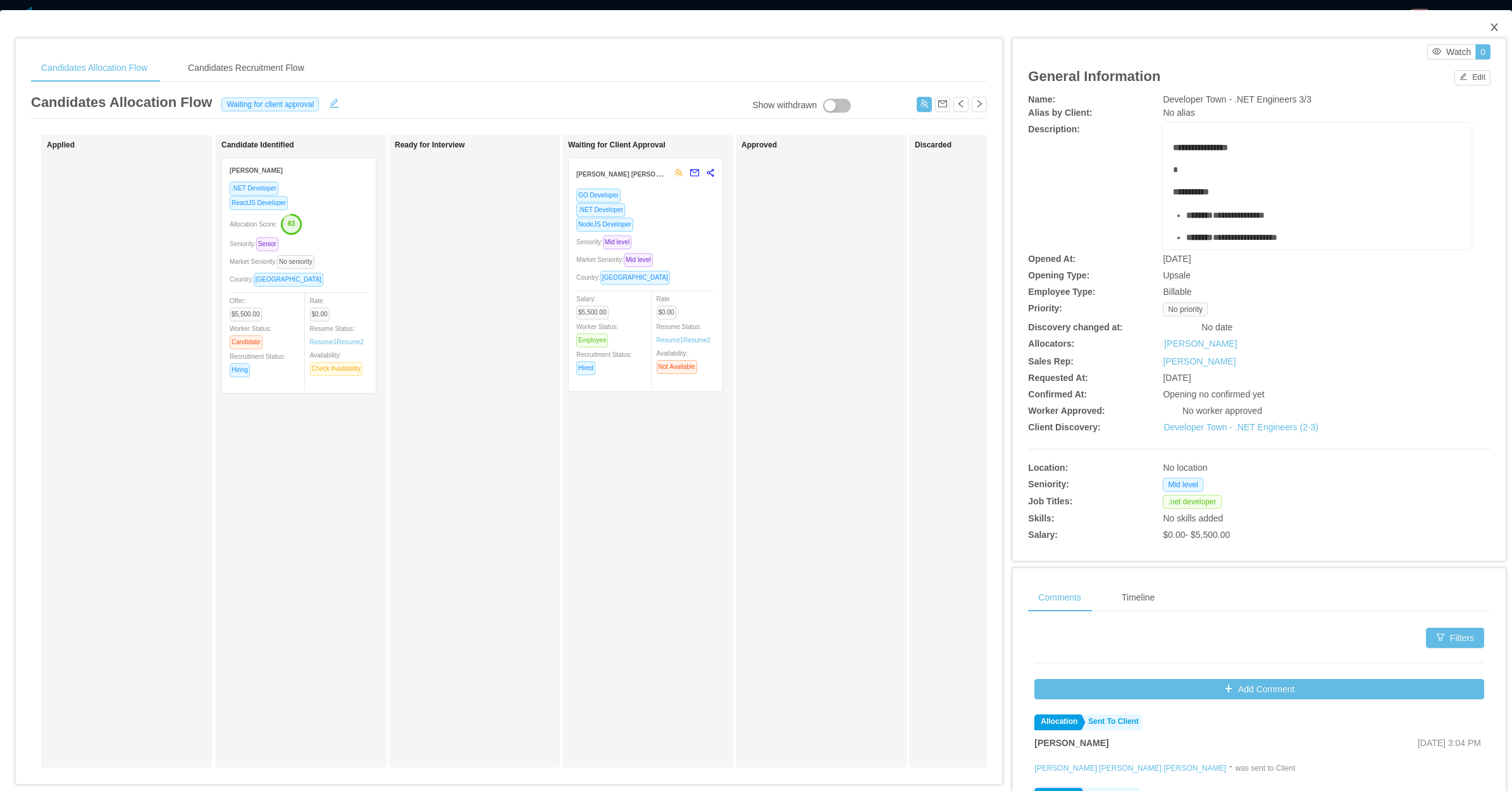
drag, startPoint x: 1486, startPoint y: 21, endPoint x: 1472, endPoint y: 30, distance: 16.6
click at [1489, 25] on icon "icon: close" at bounding box center [1494, 27] width 10 height 10
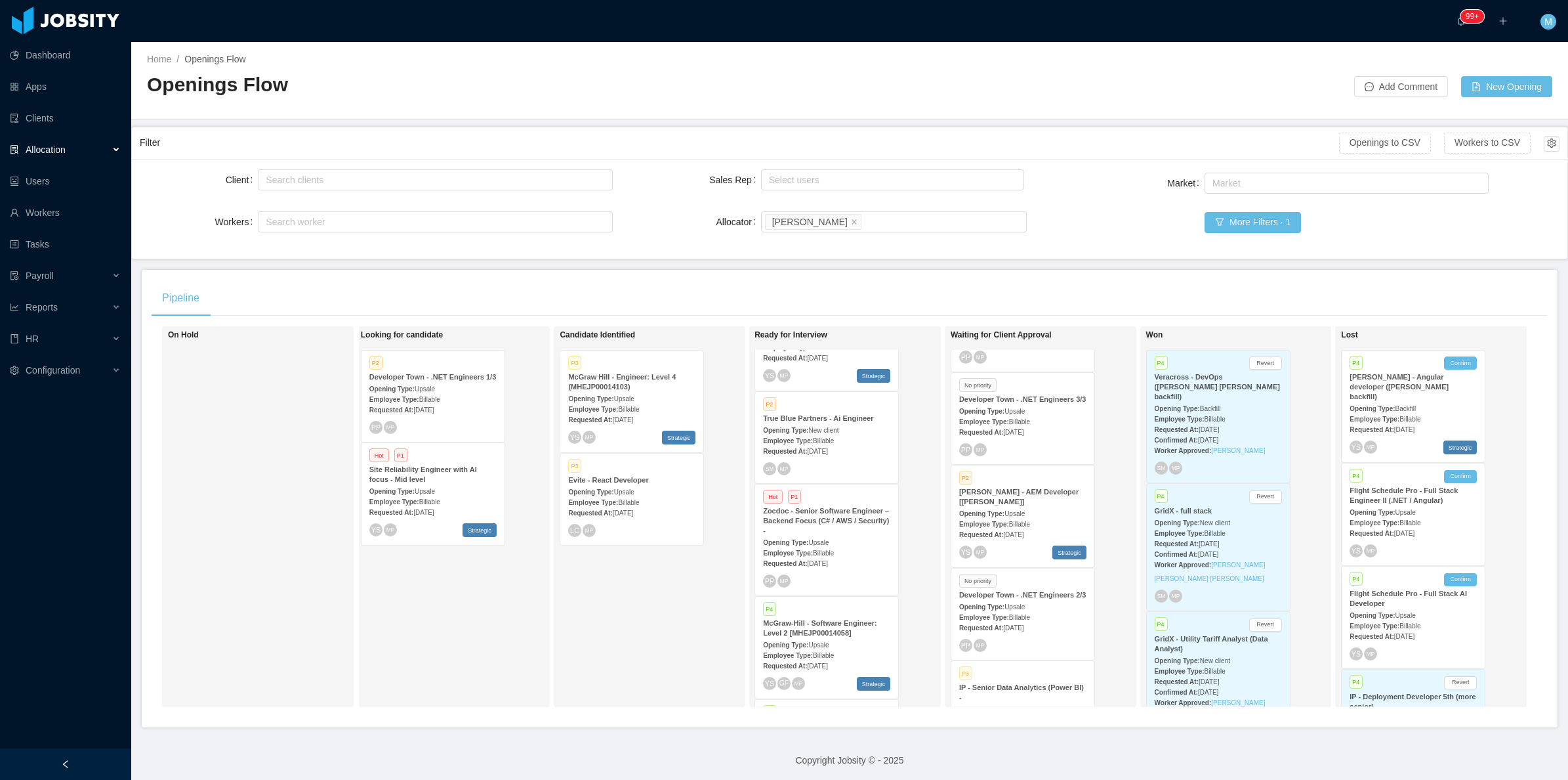
click at [602, 612] on div "Candidate Identified P3 McGraw Hill - Engineer: Level 4 (MHEJP00014103) Opening…" at bounding box center [651, 517] width 184 height 369
click at [575, 565] on div "Candidate Identified P3 McGraw Hill - Engineer: Level 4 (MHEJP00014103) Opening…" at bounding box center [651, 517] width 184 height 369
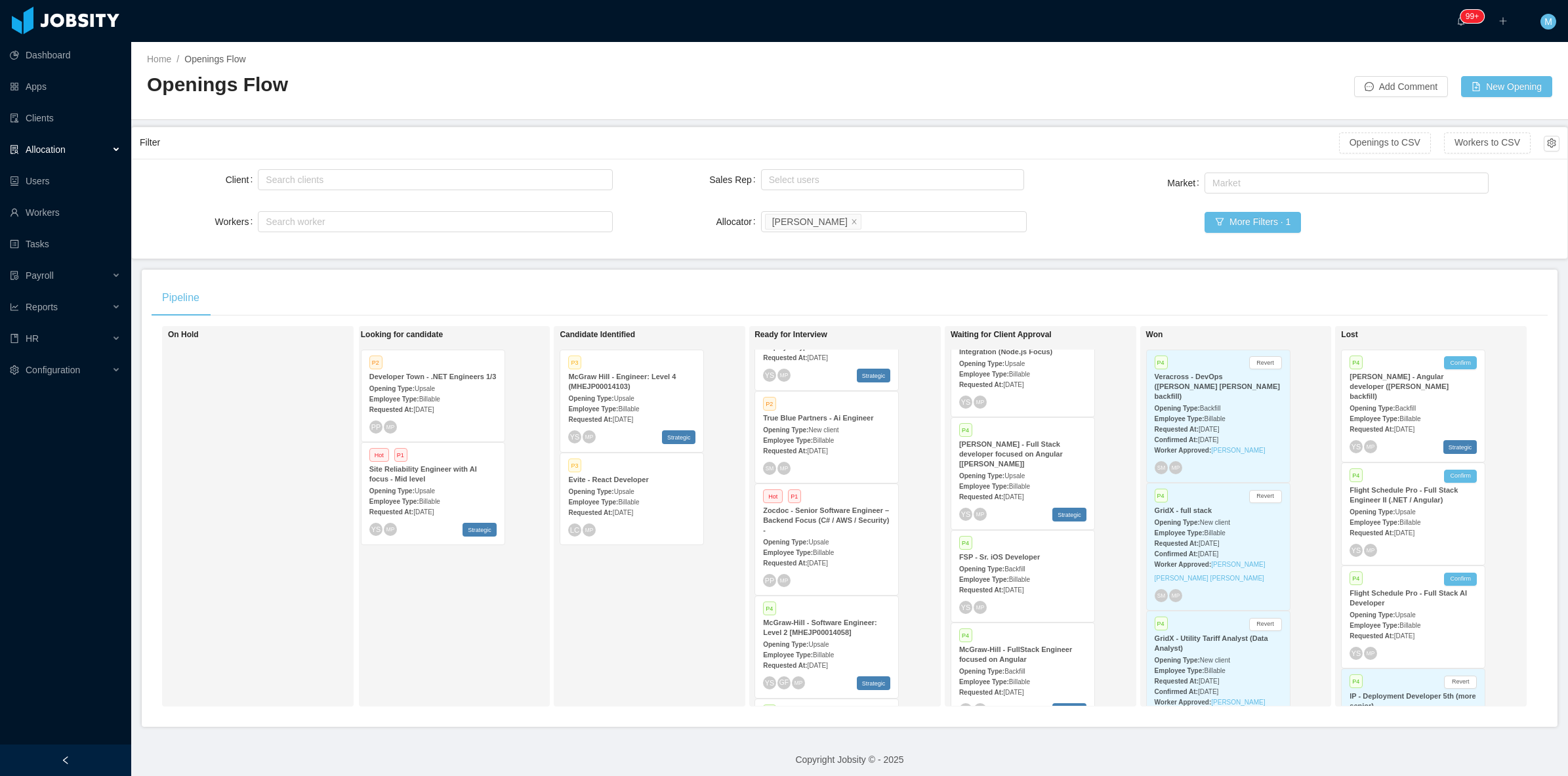
click at [1069, 582] on div "Requested At: Jul 22nd, 2025" at bounding box center [1023, 589] width 127 height 14
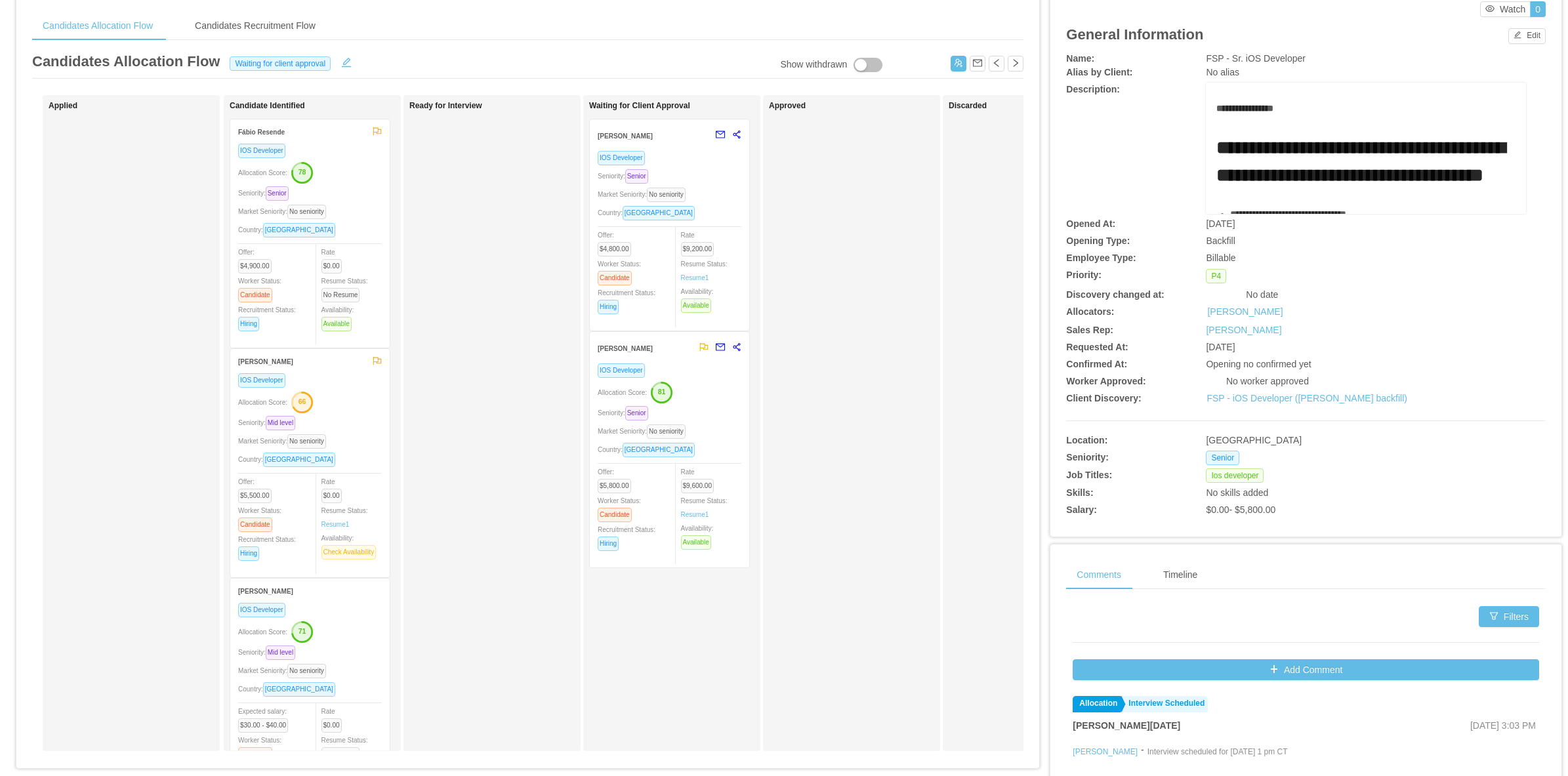
scroll to position [41, 0]
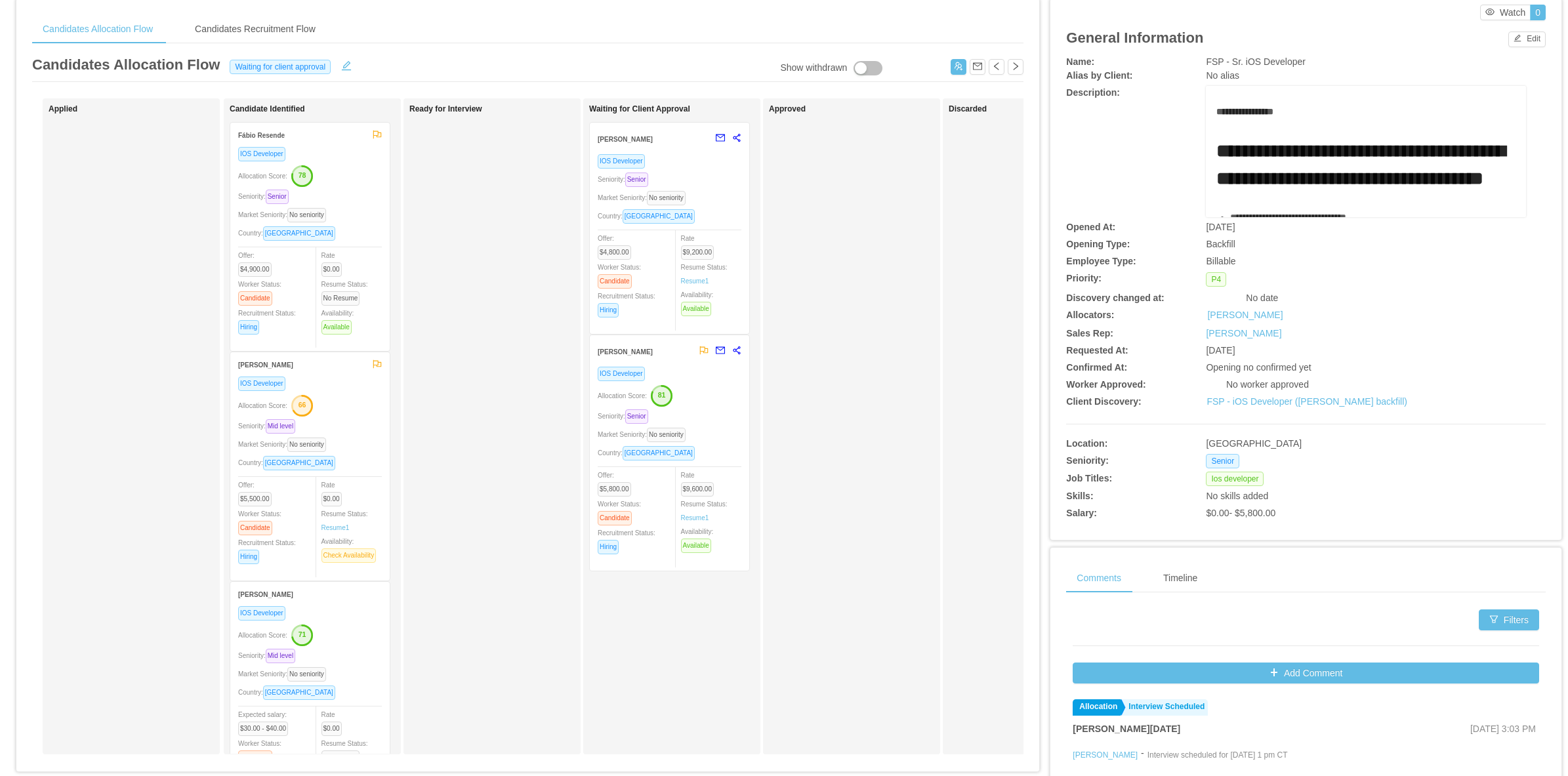
click at [703, 414] on div "Seniority: Senior" at bounding box center [669, 416] width 144 height 15
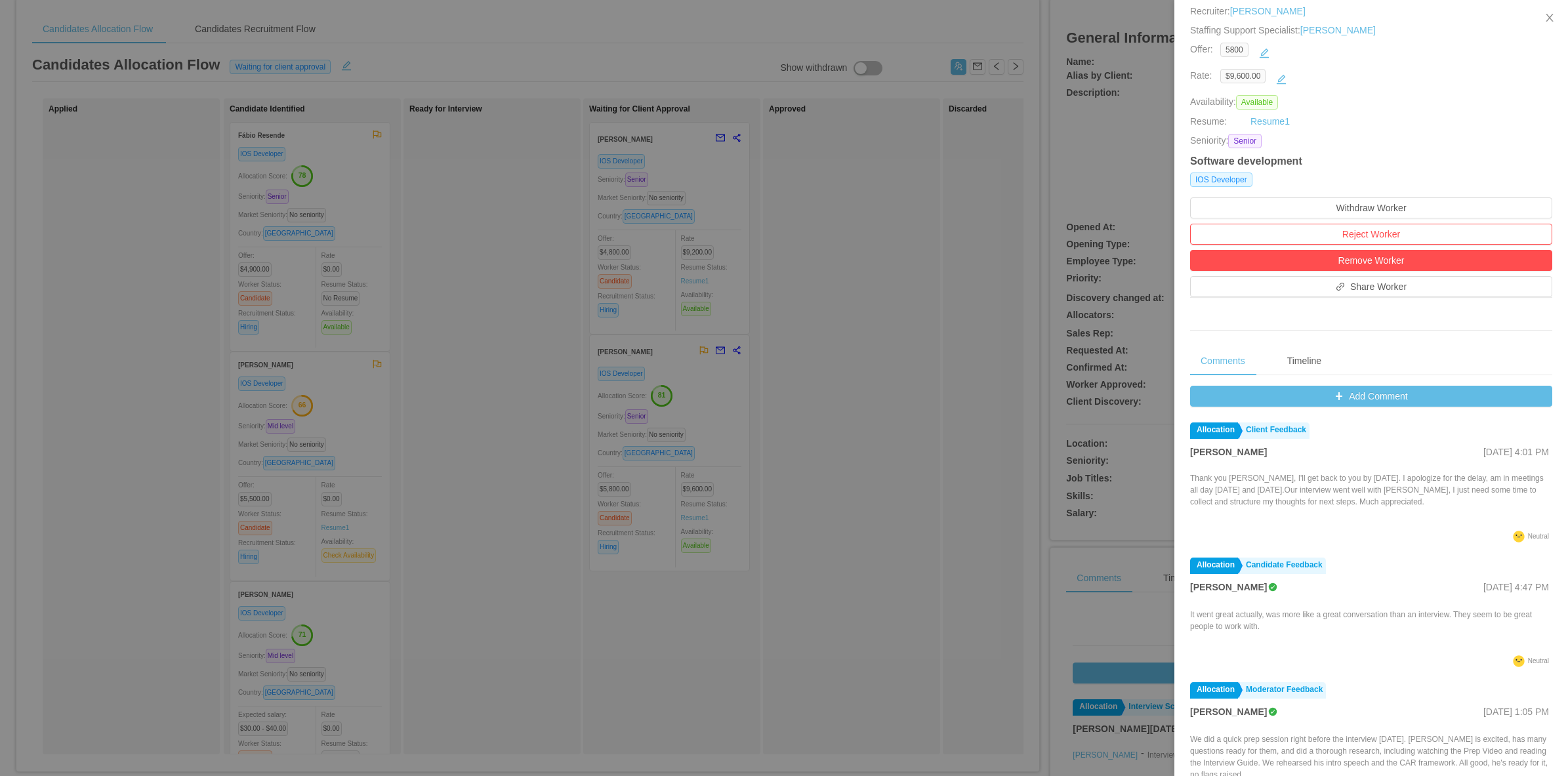
scroll to position [218, 0]
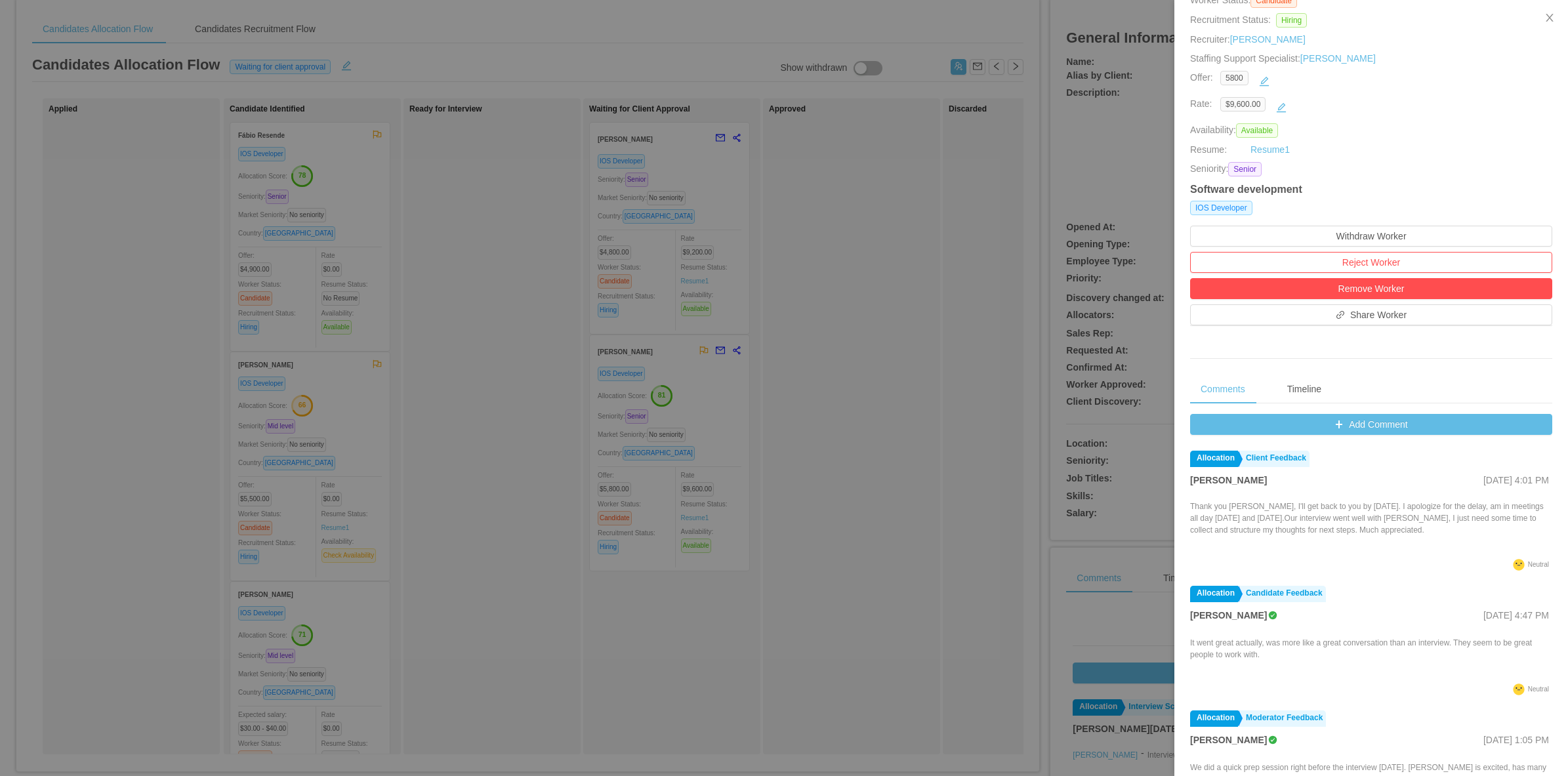
click at [769, 317] on div at bounding box center [784, 388] width 1568 height 776
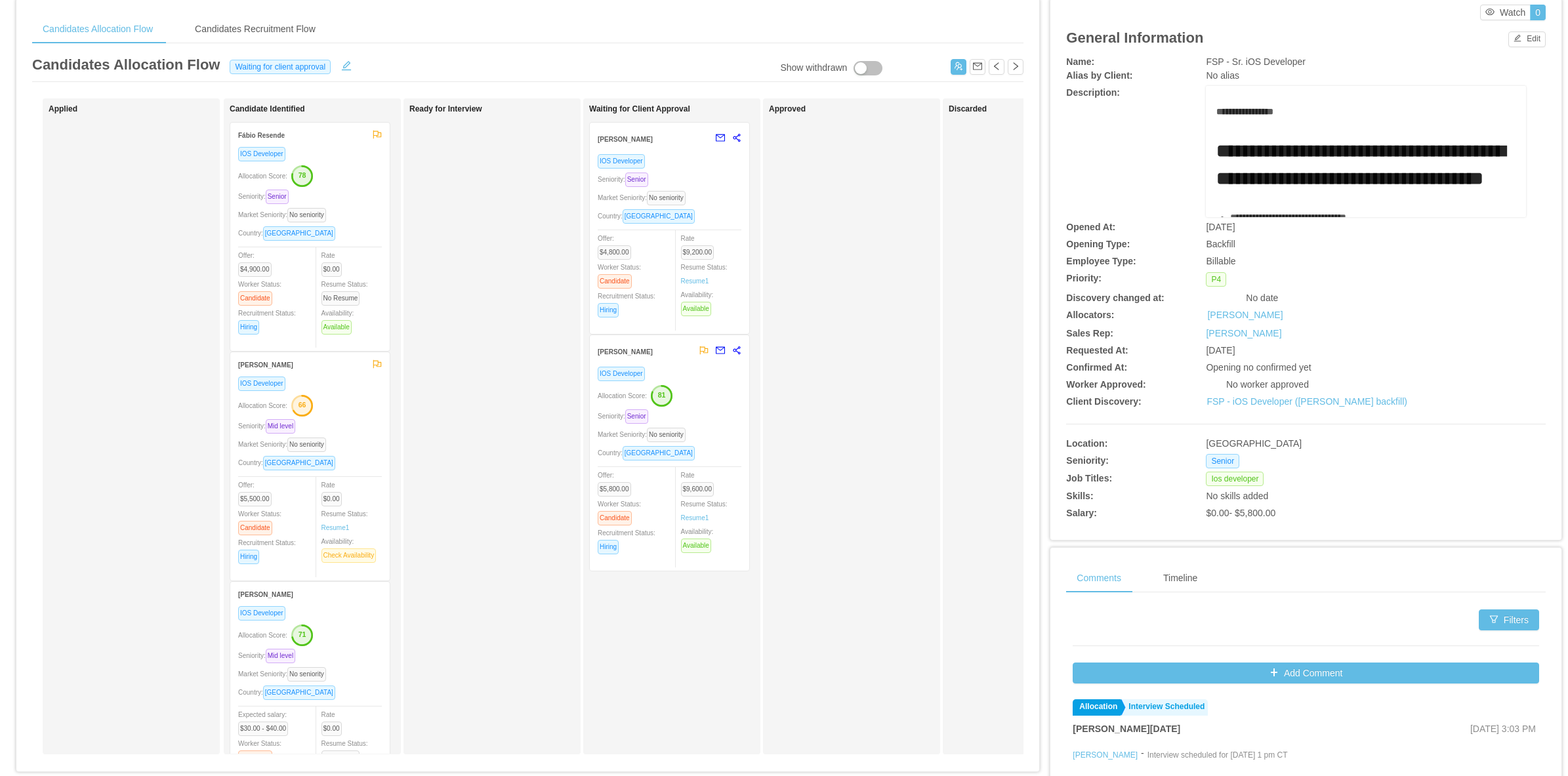
click at [717, 190] on div "Market Seniority: No seniority" at bounding box center [669, 198] width 144 height 15
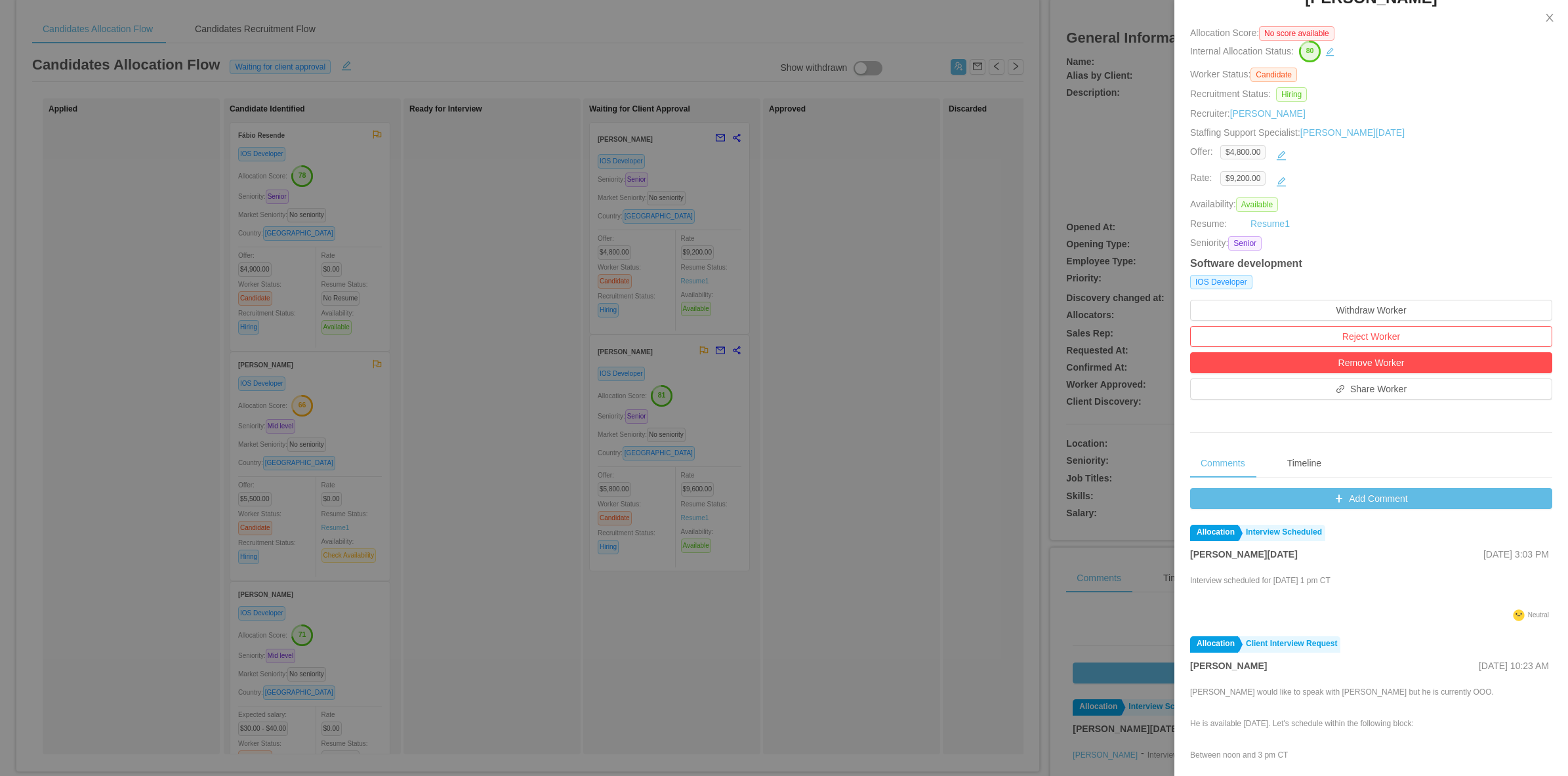
scroll to position [23, 0]
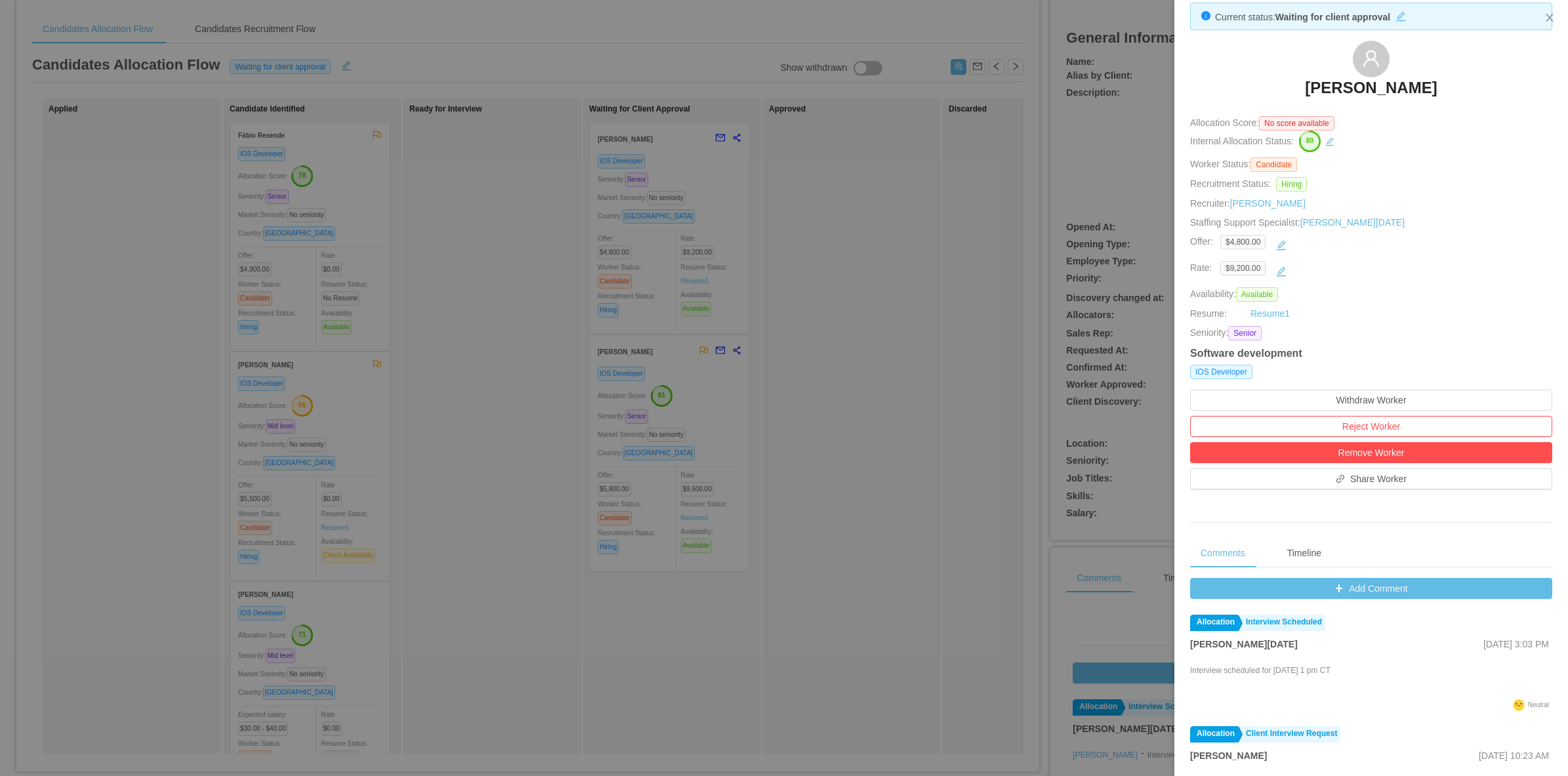
click at [768, 321] on div at bounding box center [784, 388] width 1568 height 776
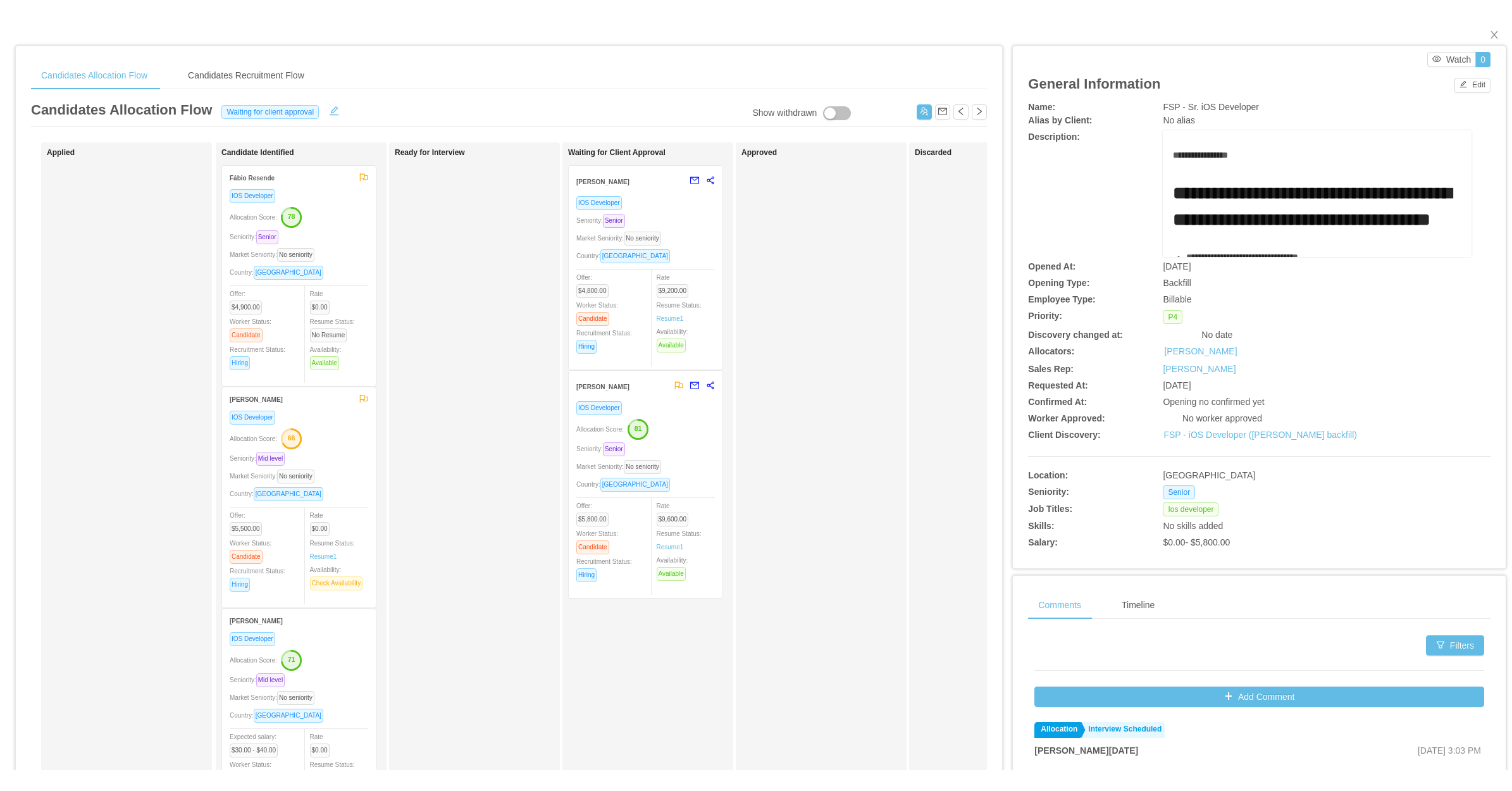
scroll to position [0, 0]
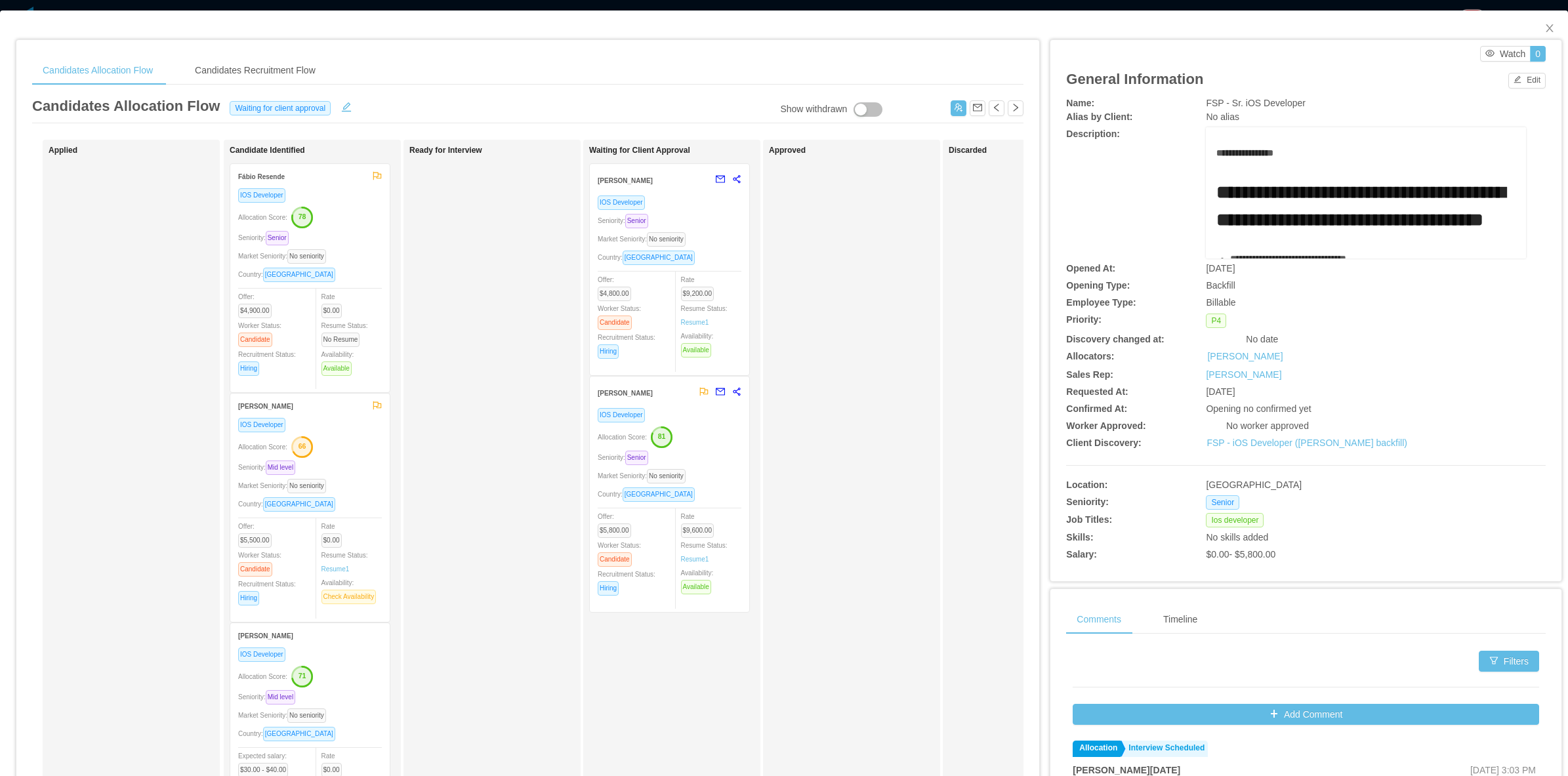
click at [1274, 451] on div "**********" at bounding box center [1306, 331] width 480 height 469
click at [1254, 447] on link "FSP - iOS Developer (Ivo Gimenes Dutra's backfill)" at bounding box center [1306, 442] width 201 height 10
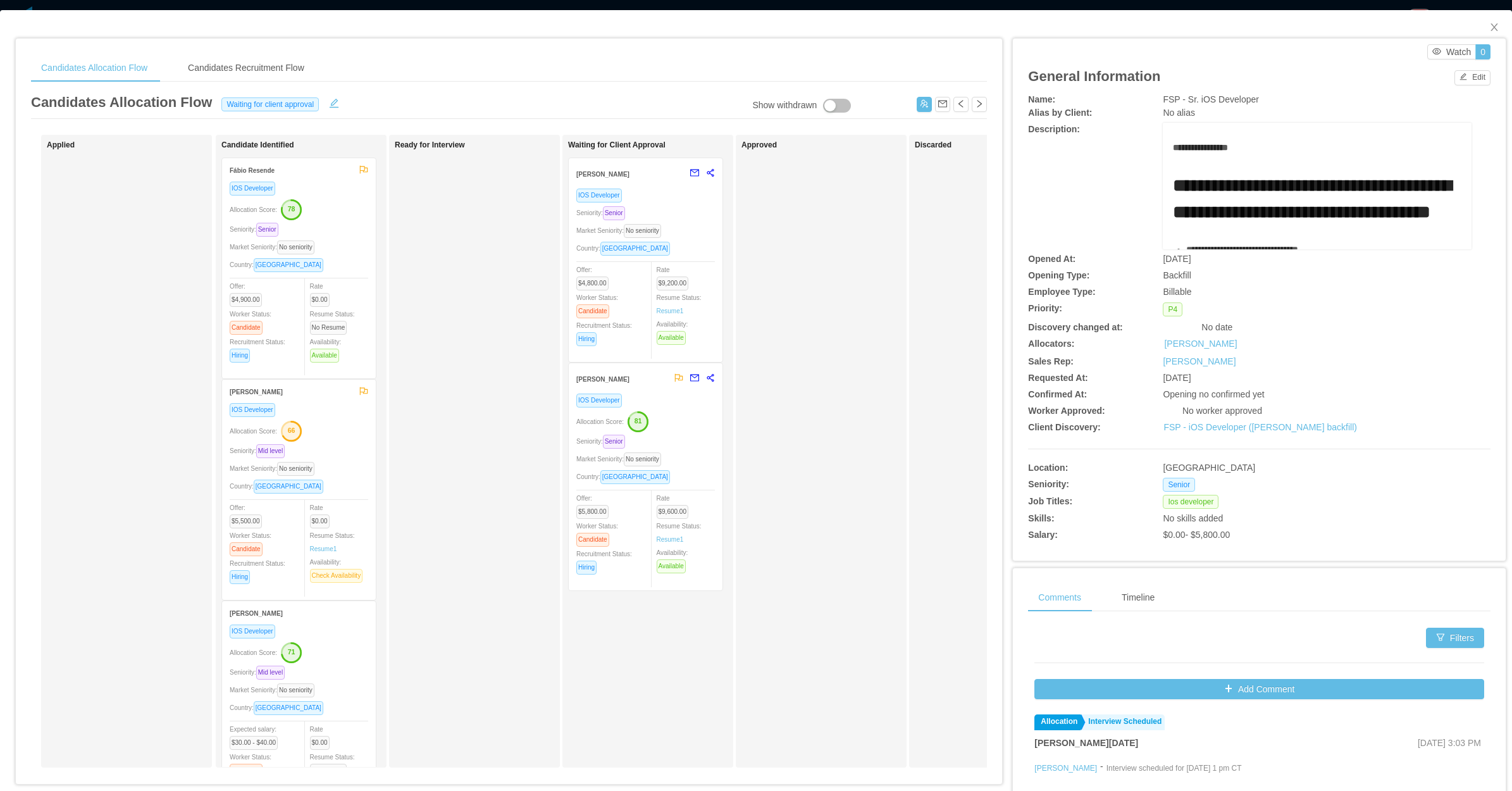
click at [807, 412] on div "Approved" at bounding box center [830, 451] width 177 height 621
drag, startPoint x: 1485, startPoint y: 24, endPoint x: 1457, endPoint y: 48, distance: 36.9
click at [1488, 22] on span "Close" at bounding box center [1494, 28] width 36 height 36
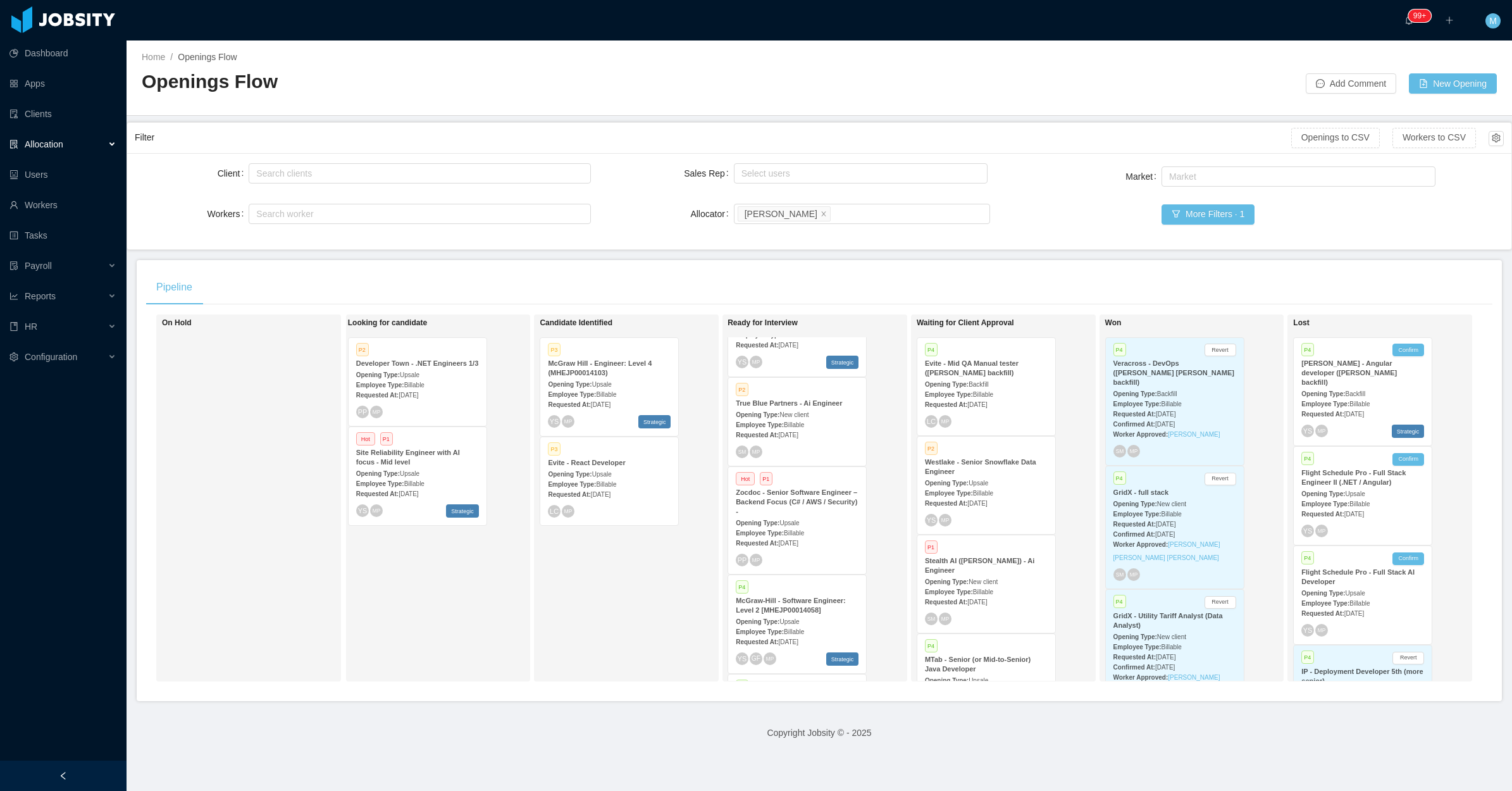
click at [584, 589] on div "Candidate Identified P3 McGraw Hill - Engineer: Level 4 (MHEJP00014103) Opening…" at bounding box center [628, 498] width 177 height 356
click at [93, 772] on div at bounding box center [63, 776] width 127 height 30
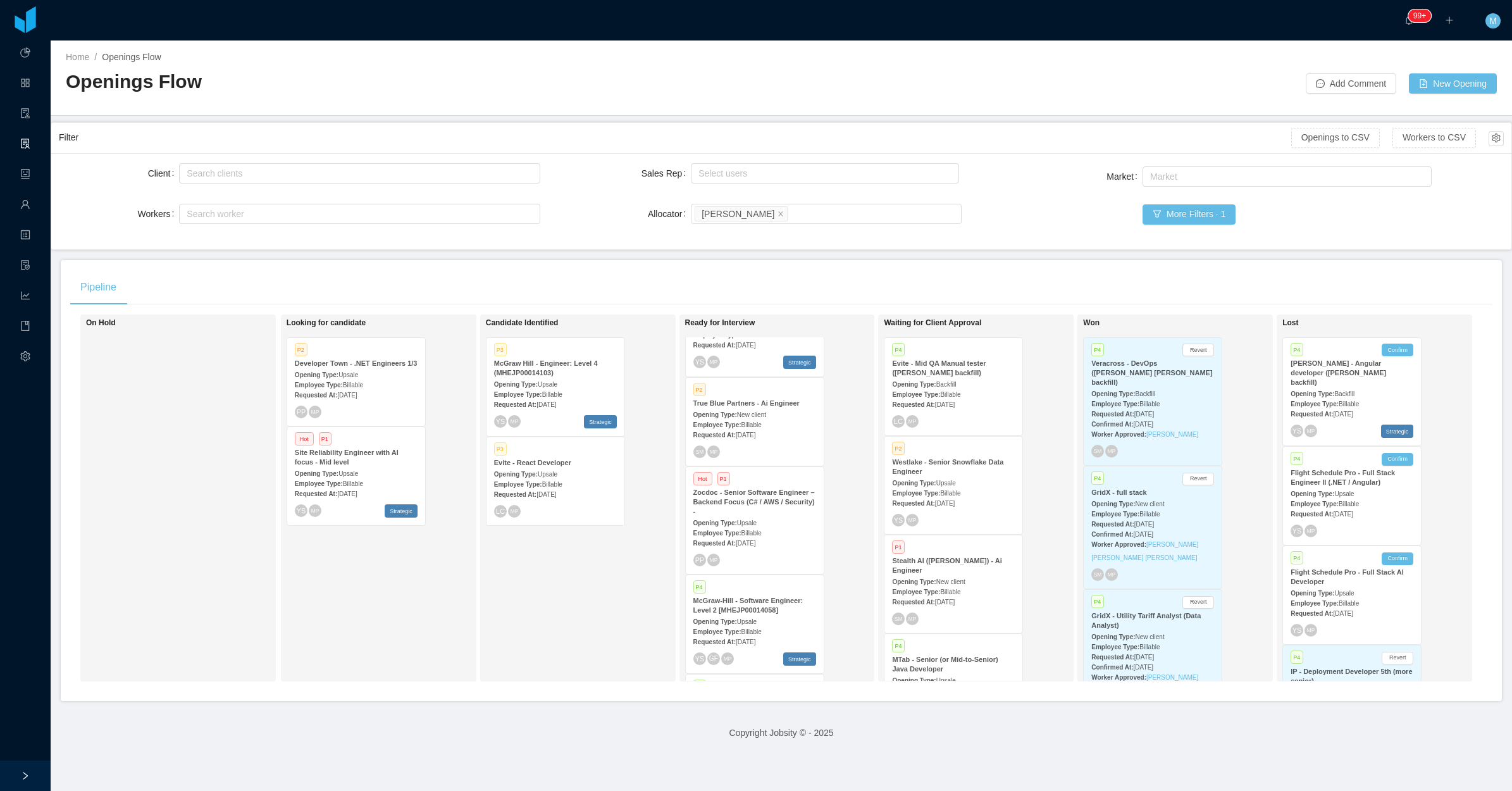
scroll to position [0, 1]
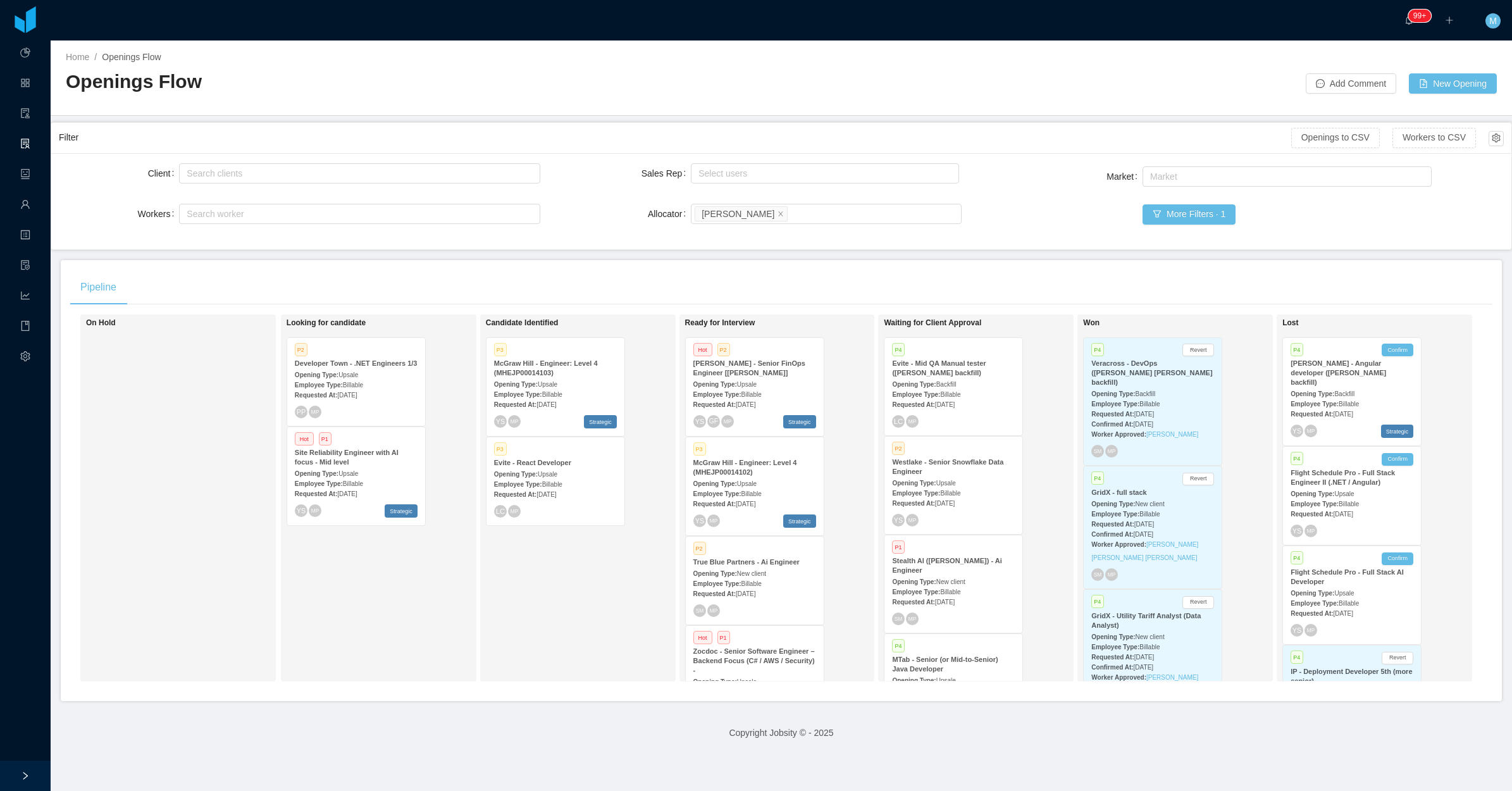
click at [586, 574] on div "Candidate Identified P3 McGraw Hill - Engineer: Level 4 (MHEJP00014103) Opening…" at bounding box center [575, 498] width 177 height 356
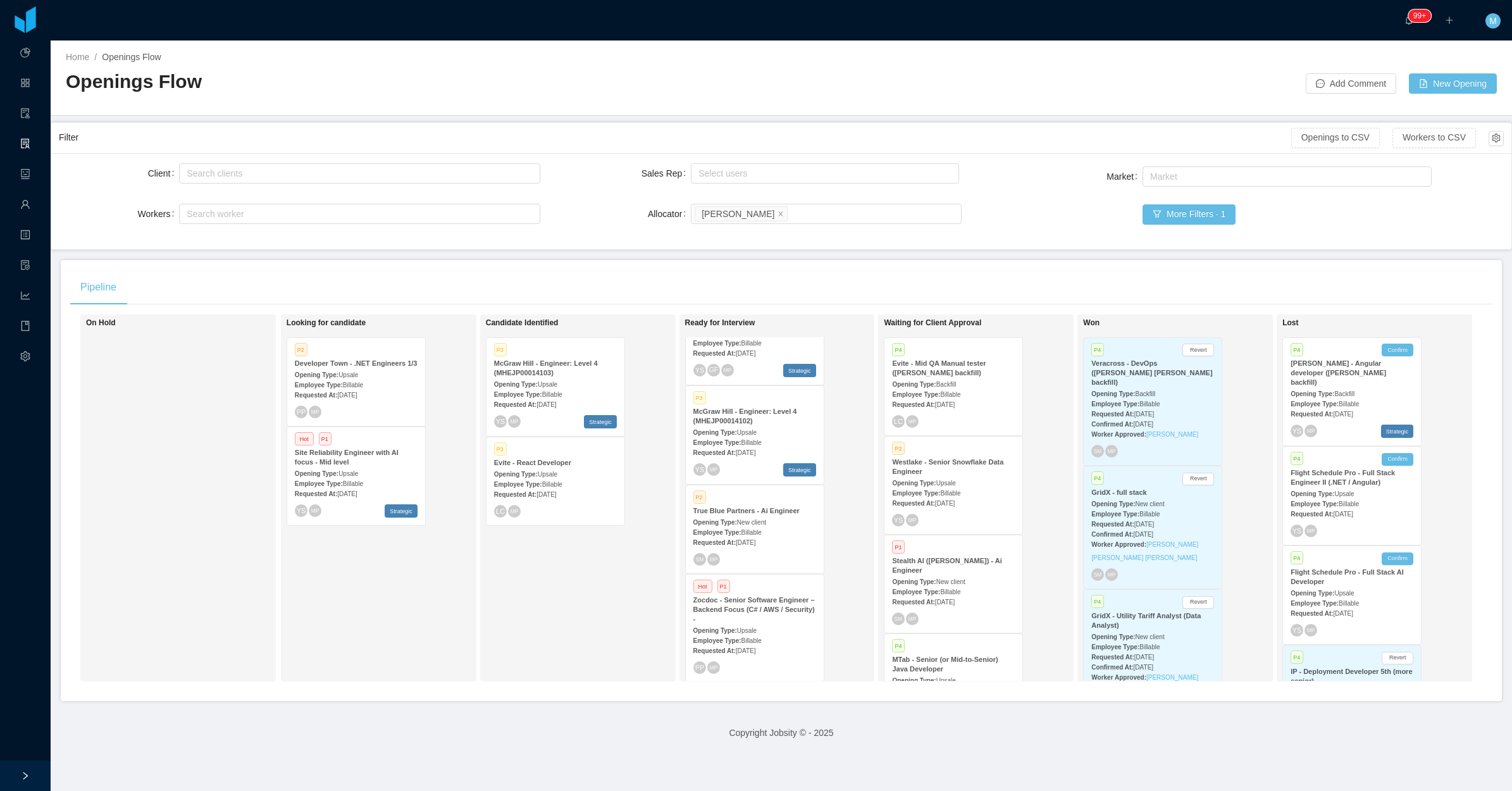
scroll to position [79, 1]
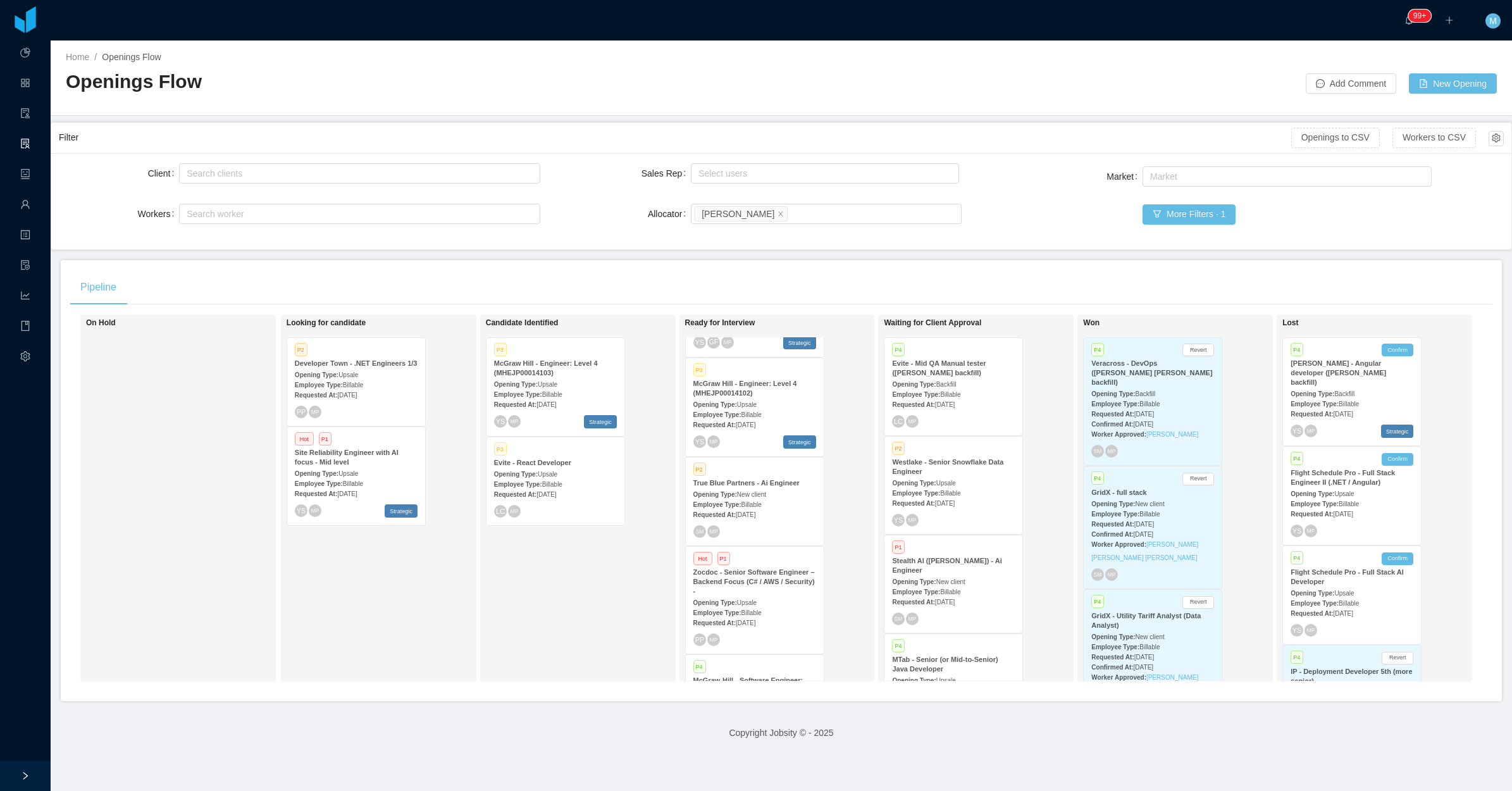
click at [742, 599] on span "Upsale" at bounding box center [747, 603] width 20 height 7
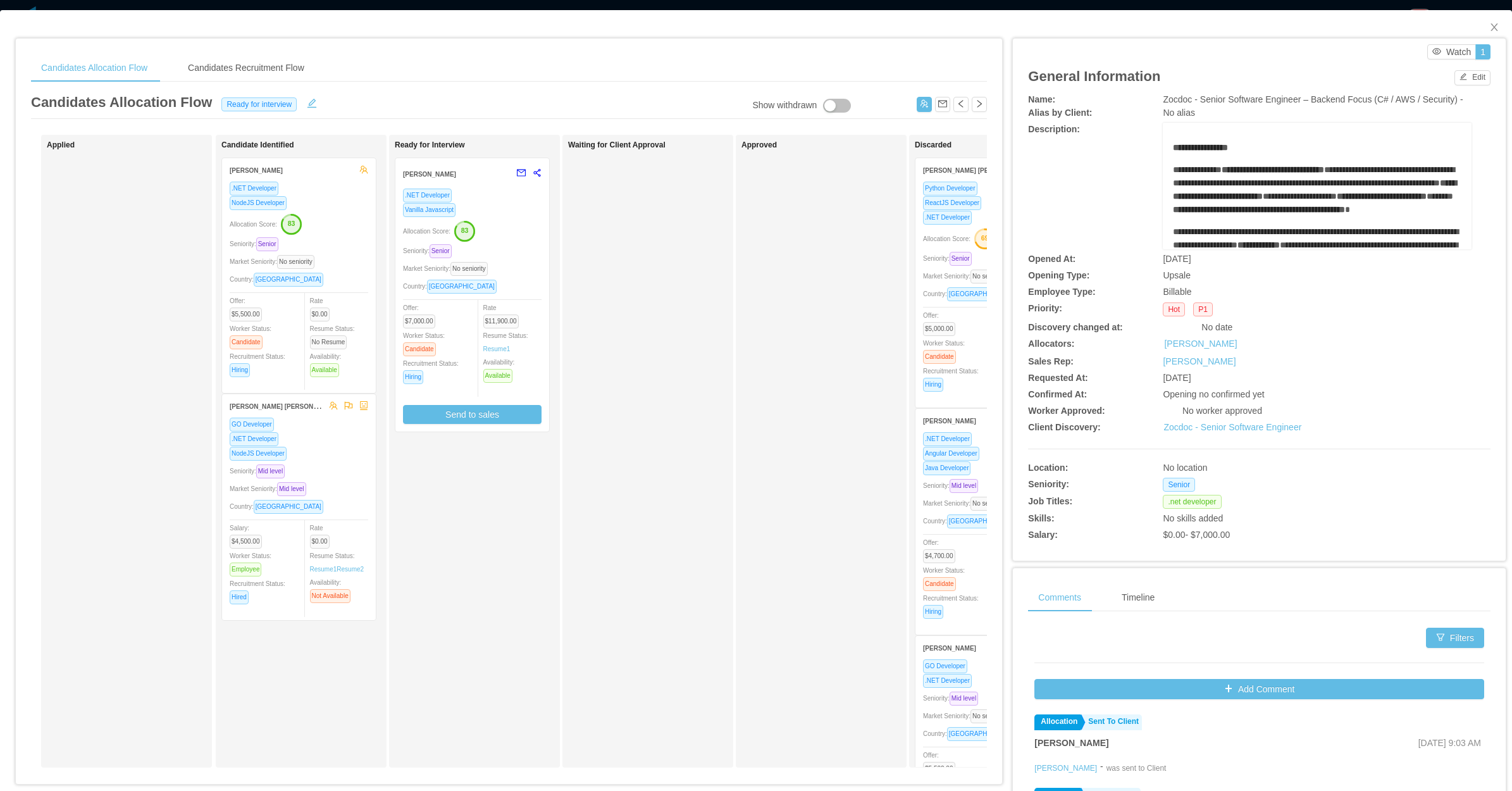
click at [665, 422] on div "Waiting for Client Approval" at bounding box center [657, 451] width 177 height 621
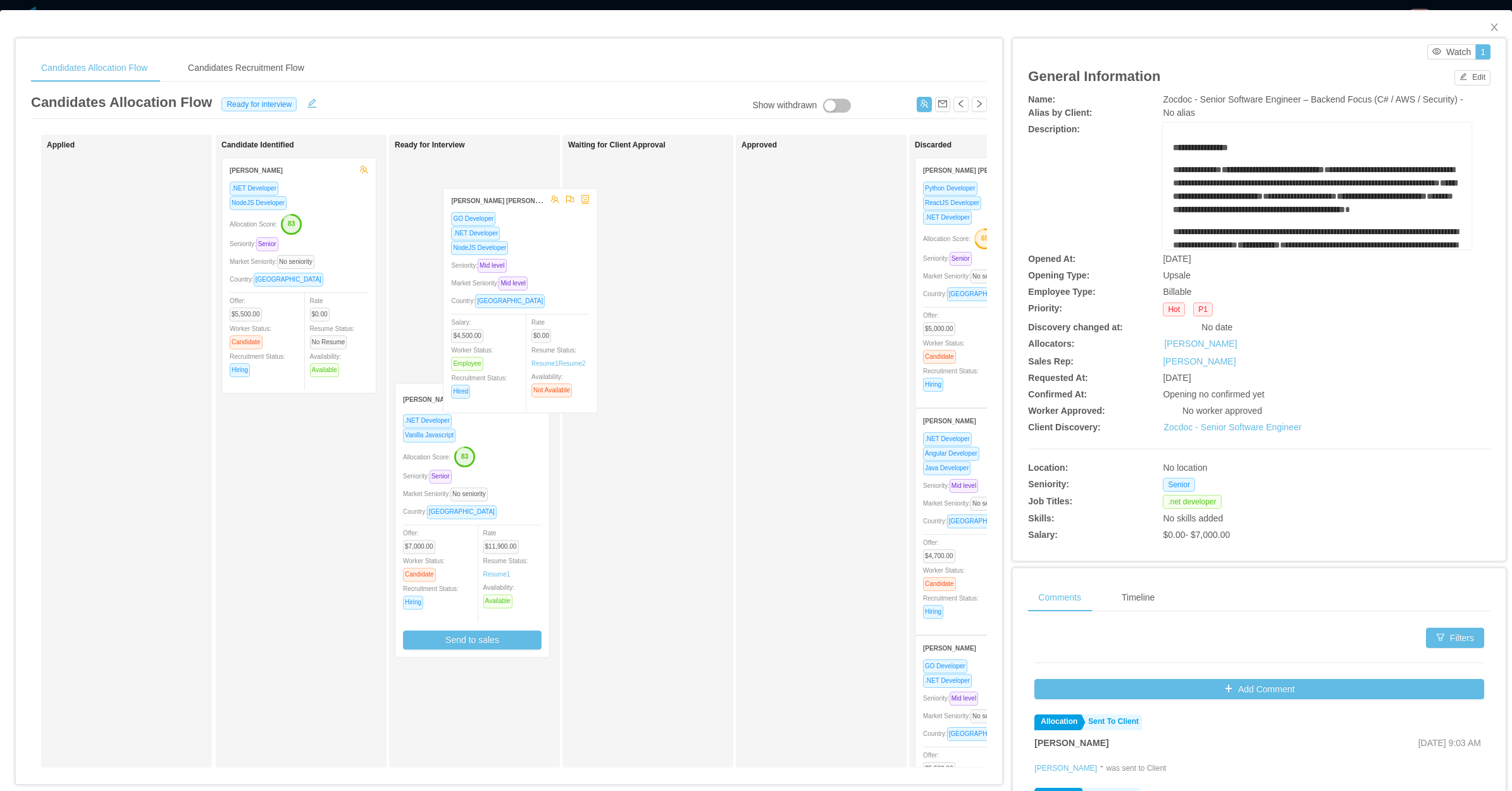
drag, startPoint x: 346, startPoint y: 488, endPoint x: 438, endPoint y: 283, distance: 224.7
click at [439, 289] on div "Applied Candidate Identified Julio Lemes .NET Developer NodeJS Developer Alloca…" at bounding box center [509, 456] width 956 height 643
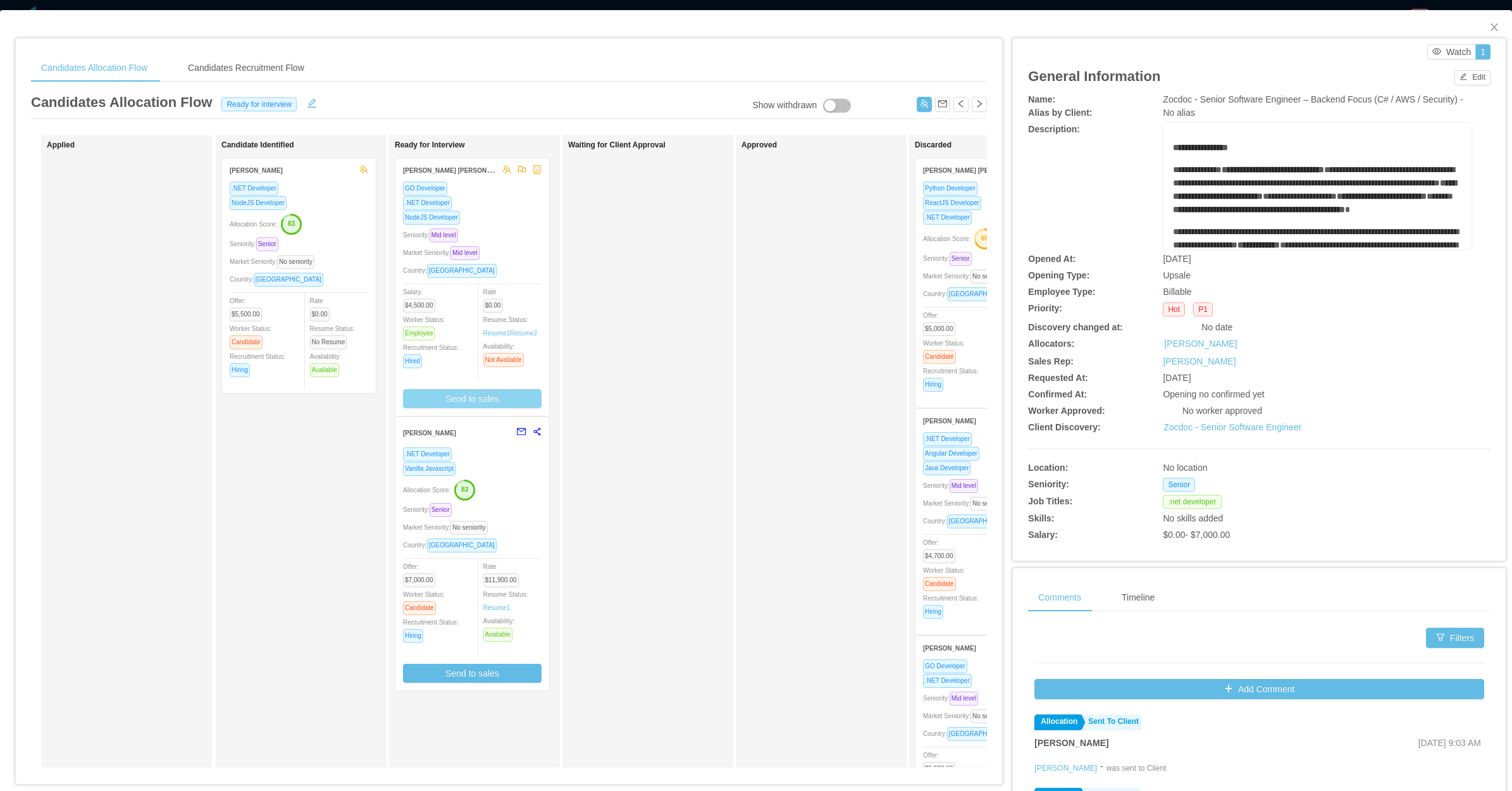
click at [492, 396] on button "Send to sales" at bounding box center [472, 398] width 139 height 19
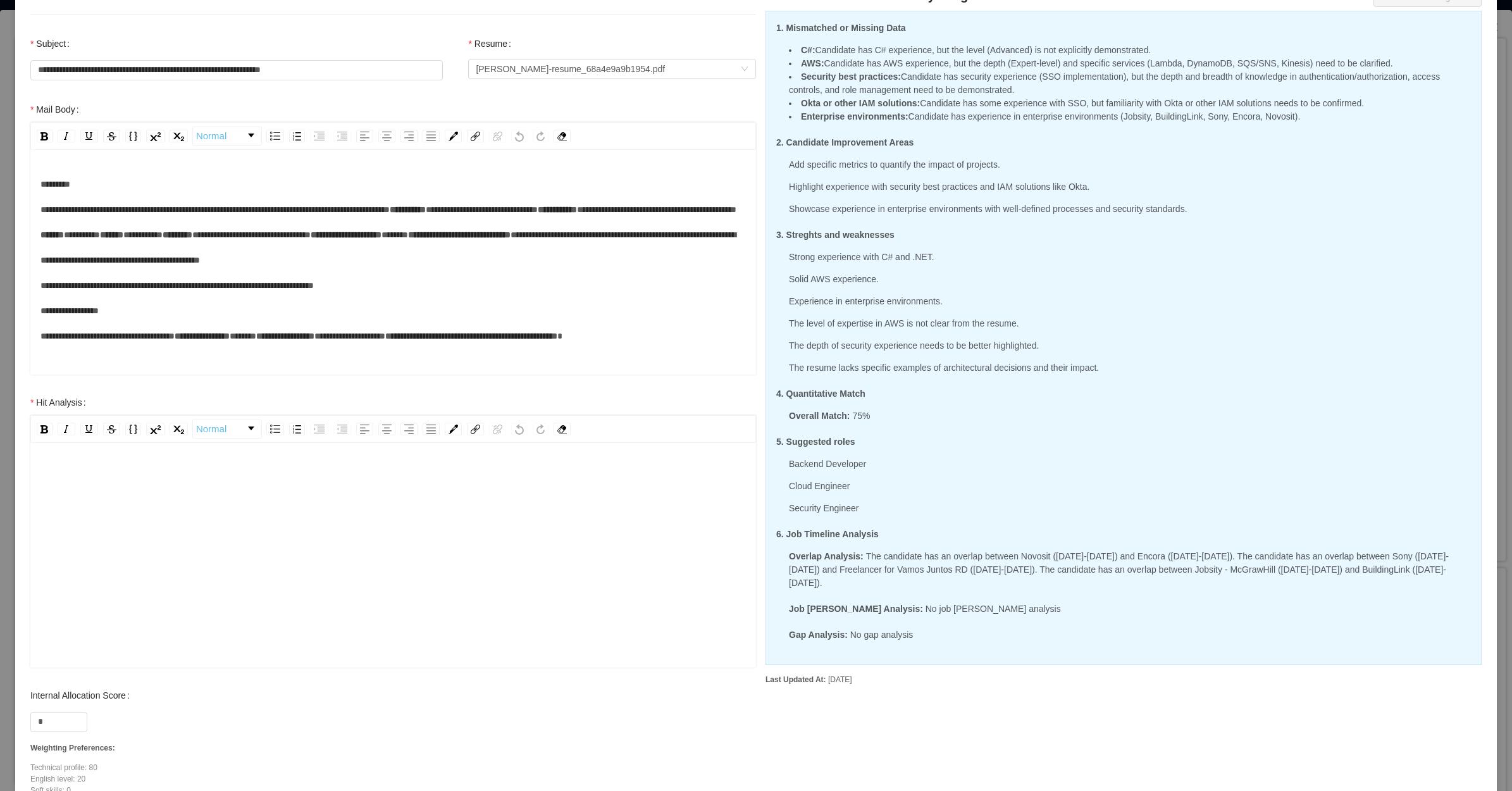
scroll to position [155, 0]
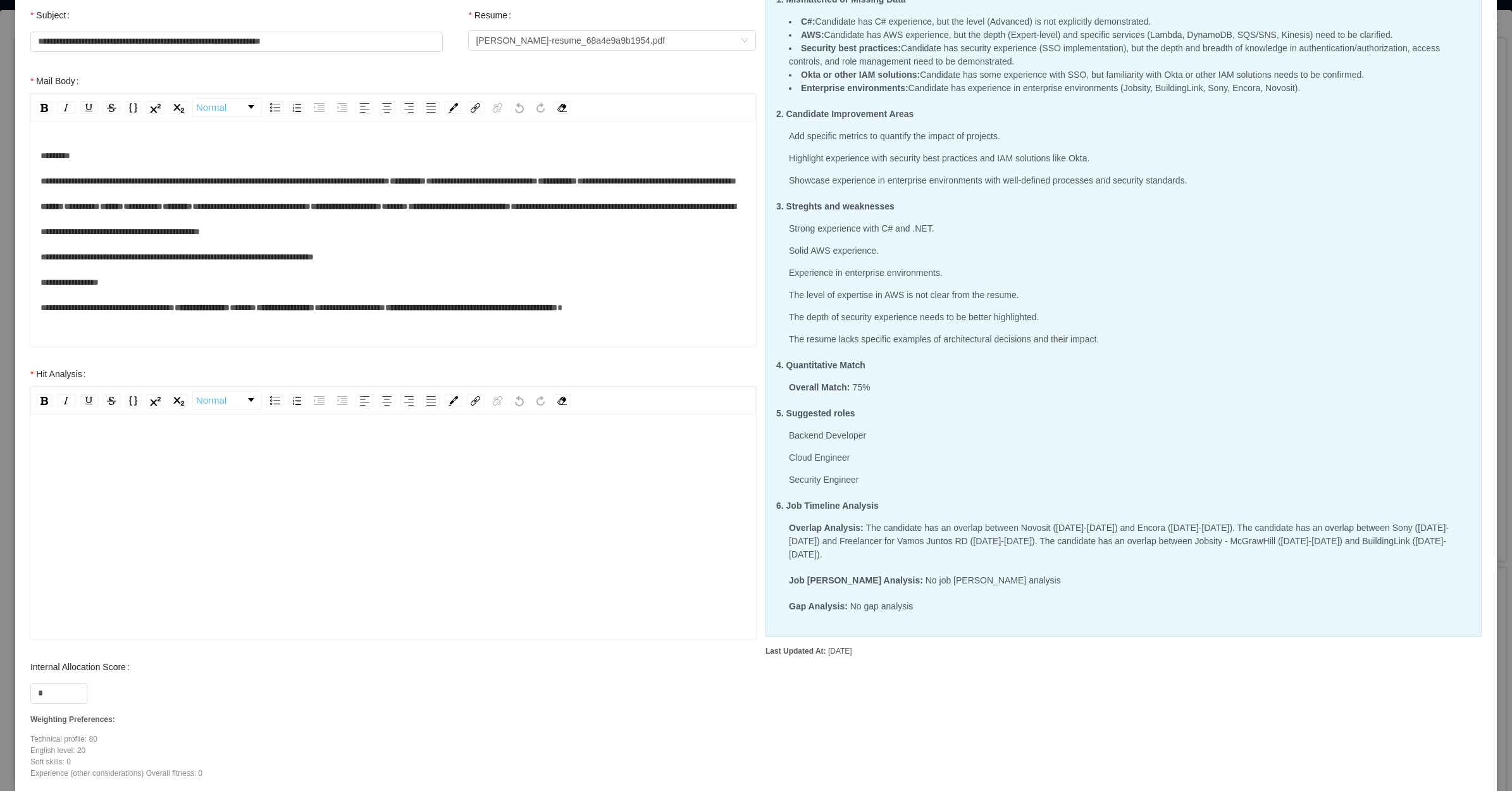
click at [219, 475] on div "rdw-editor" at bounding box center [393, 546] width 706 height 221
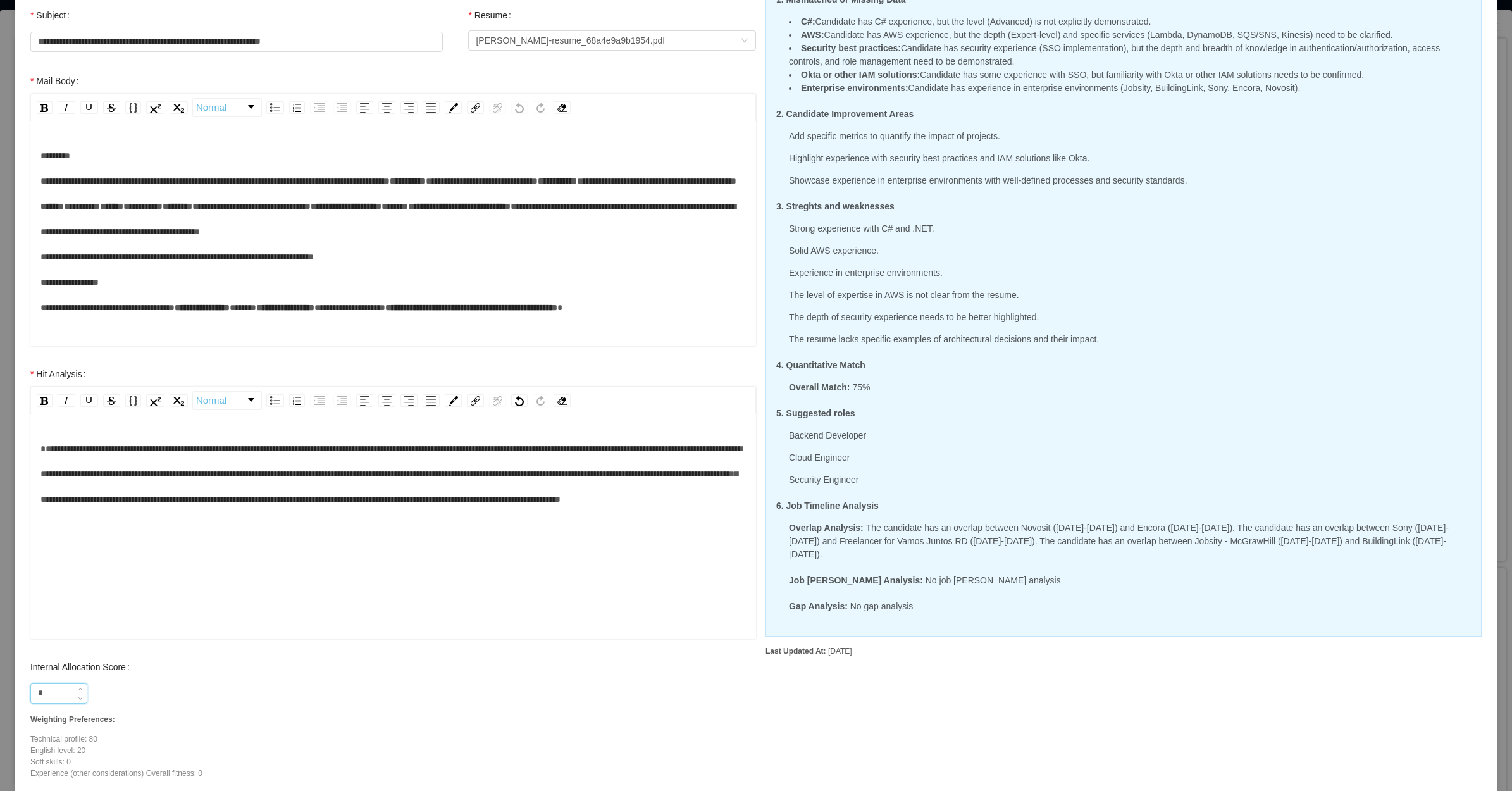
drag, startPoint x: 52, startPoint y: 696, endPoint x: 42, endPoint y: 695, distance: 10.0
click at [42, 695] on input "*" at bounding box center [59, 693] width 55 height 19
type input "**"
click at [55, 469] on span "**********" at bounding box center [391, 474] width 702 height 59
click at [52, 446] on span "**********" at bounding box center [391, 474] width 702 height 59
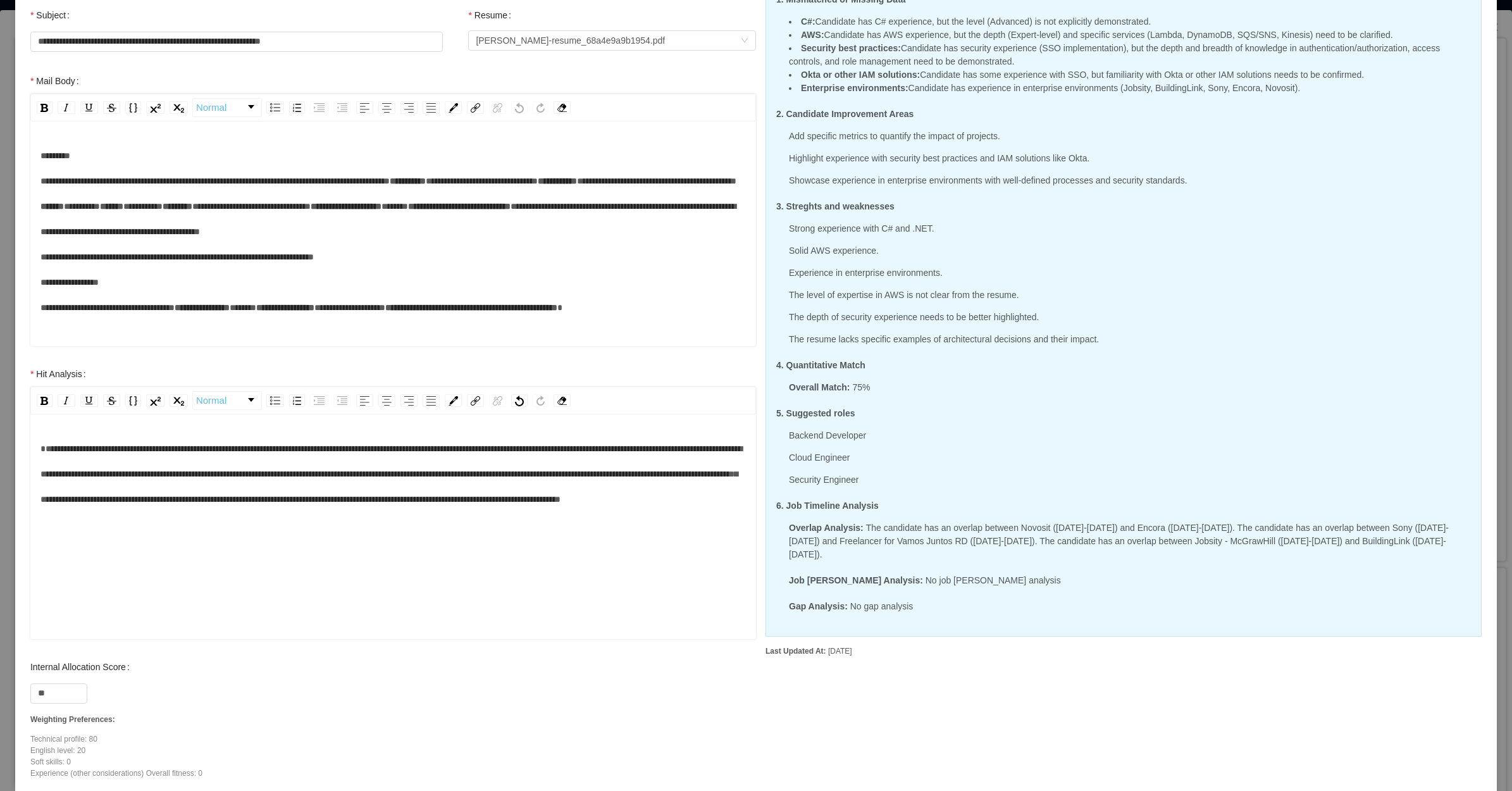
click at [120, 439] on div "**********" at bounding box center [393, 474] width 706 height 76
click at [57, 455] on span "**********" at bounding box center [391, 474] width 702 height 59
click at [100, 449] on span "**********" at bounding box center [391, 474] width 702 height 59
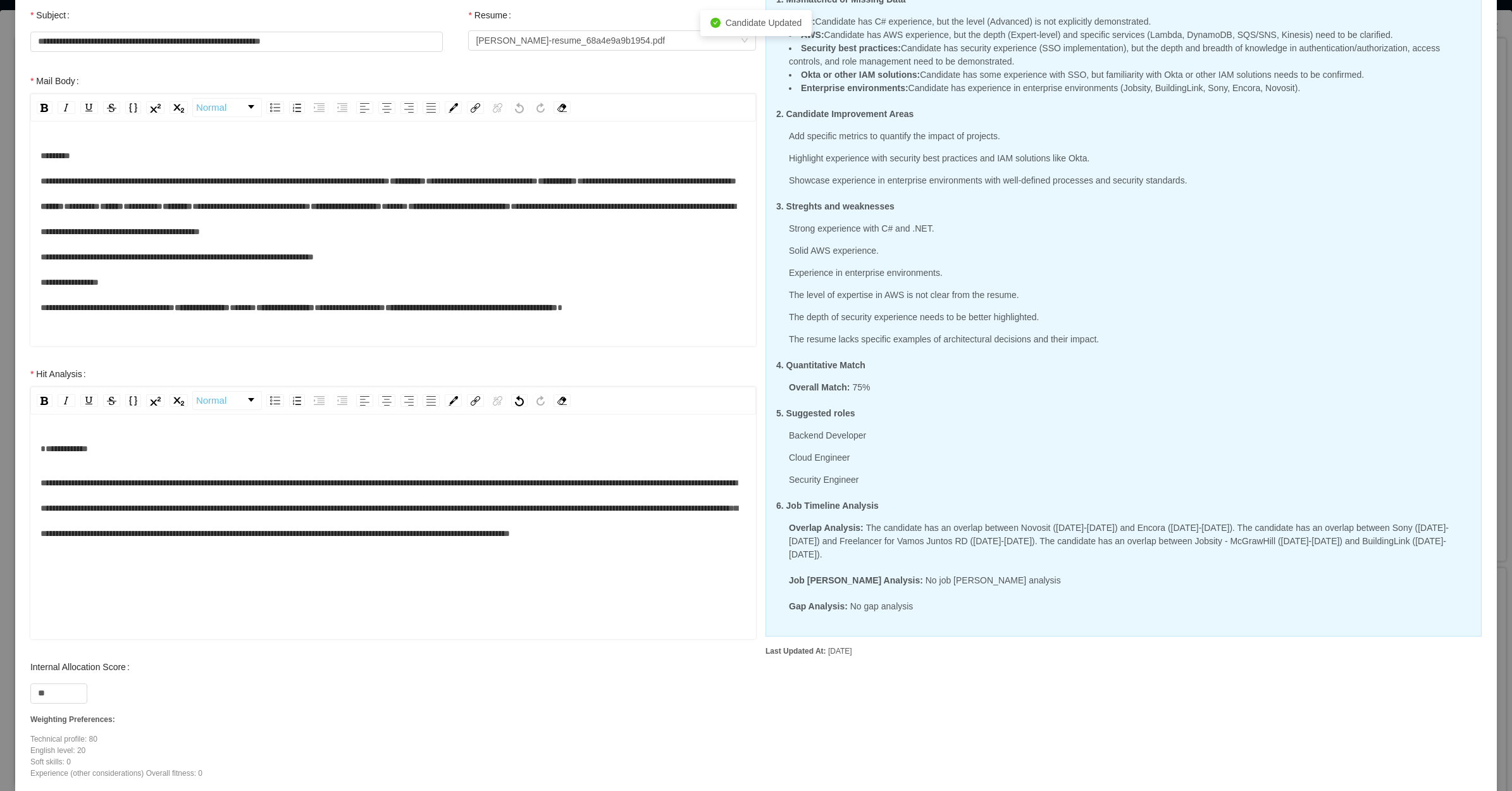
click at [384, 489] on div "**********" at bounding box center [393, 508] width 706 height 76
click at [347, 494] on div "**********" at bounding box center [393, 508] width 706 height 76
click at [517, 488] on span "**********" at bounding box center [388, 508] width 697 height 59
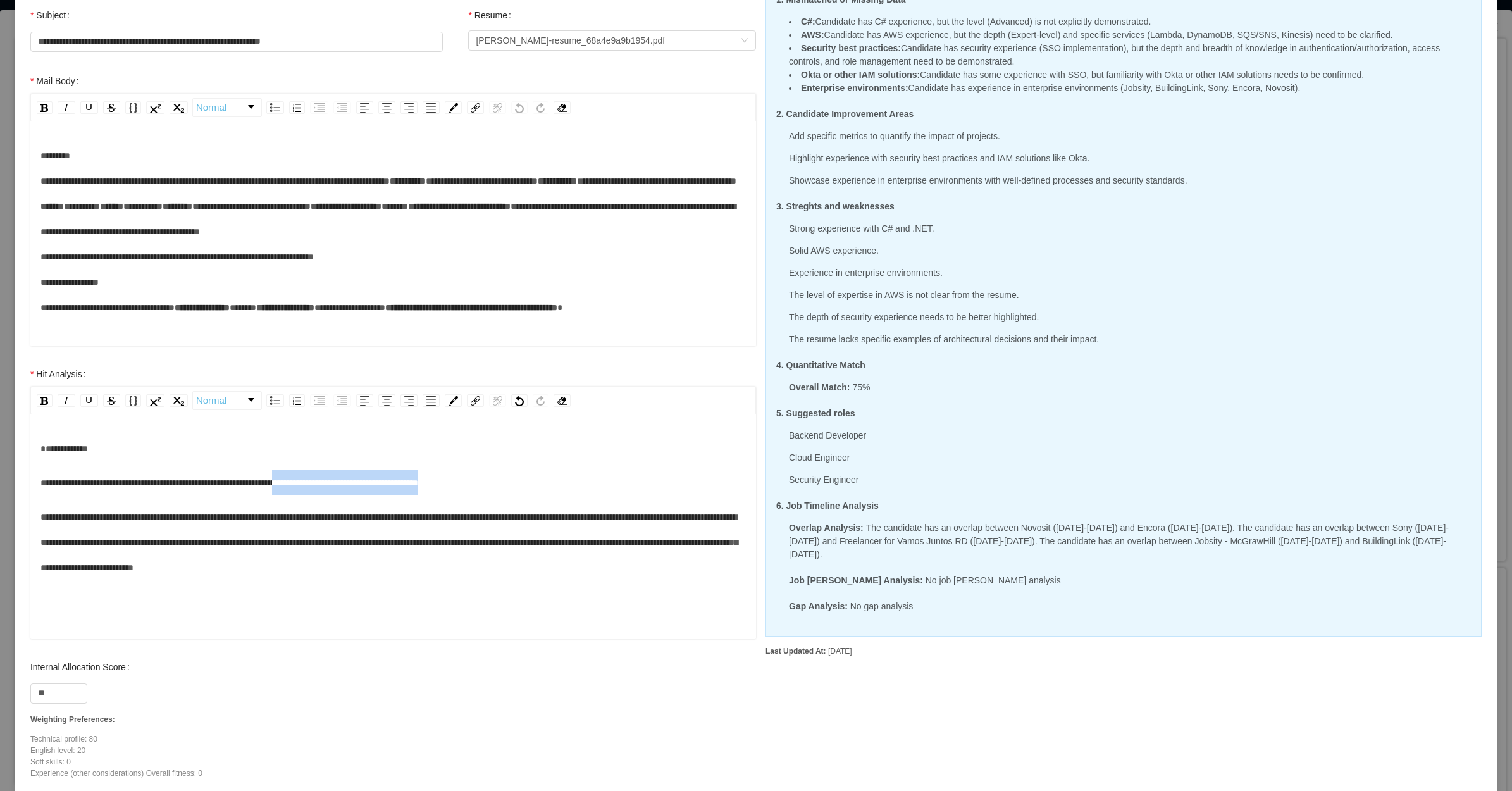
drag, startPoint x: 538, startPoint y: 479, endPoint x: 333, endPoint y: 485, distance: 205.1
click at [333, 485] on div "**********" at bounding box center [393, 483] width 706 height 25
drag, startPoint x: 291, startPoint y: 517, endPoint x: 610, endPoint y: 510, distance: 319.1
click at [610, 510] on div "**********" at bounding box center [393, 542] width 706 height 76
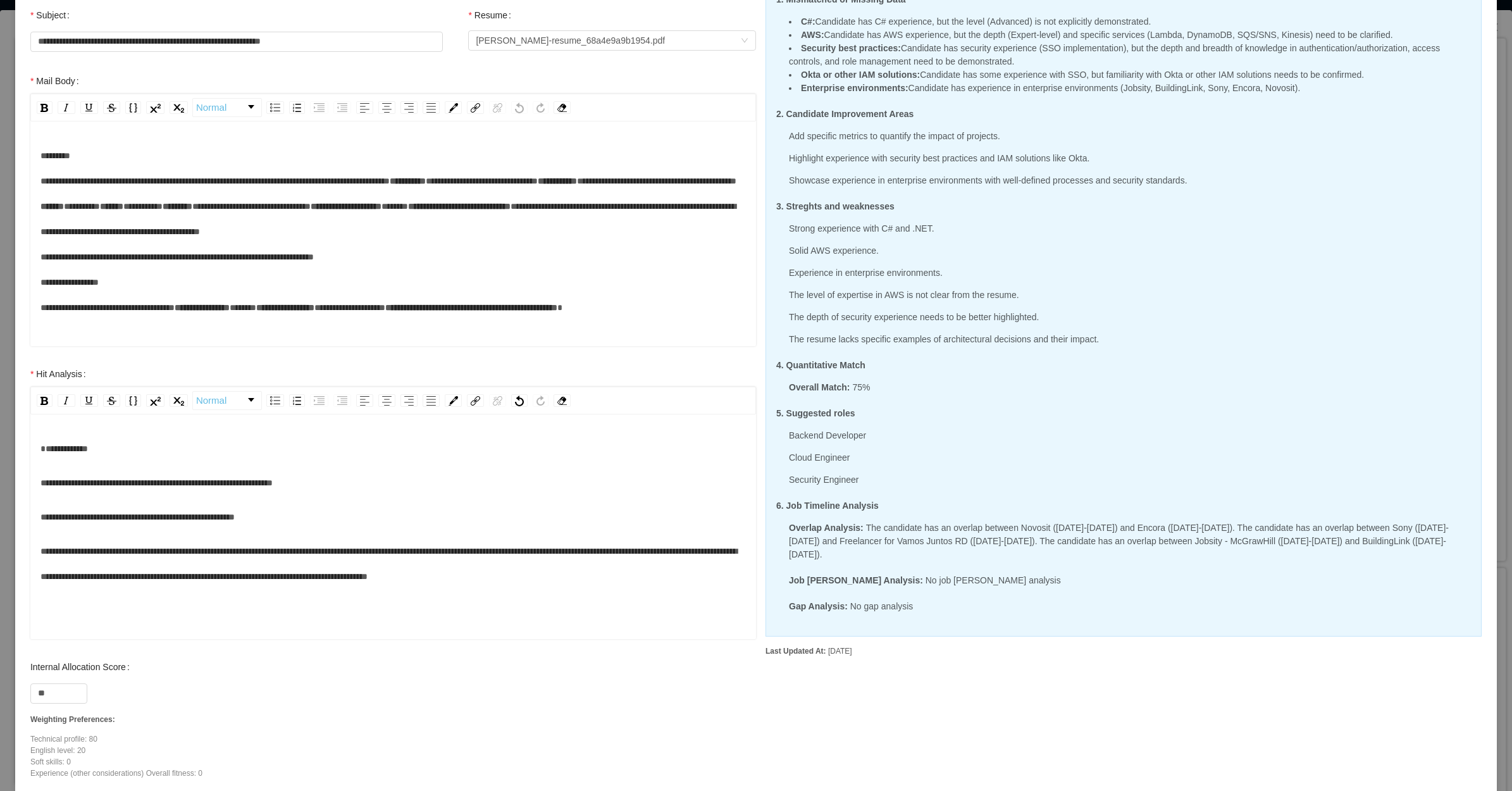
scroll to position [27, 0]
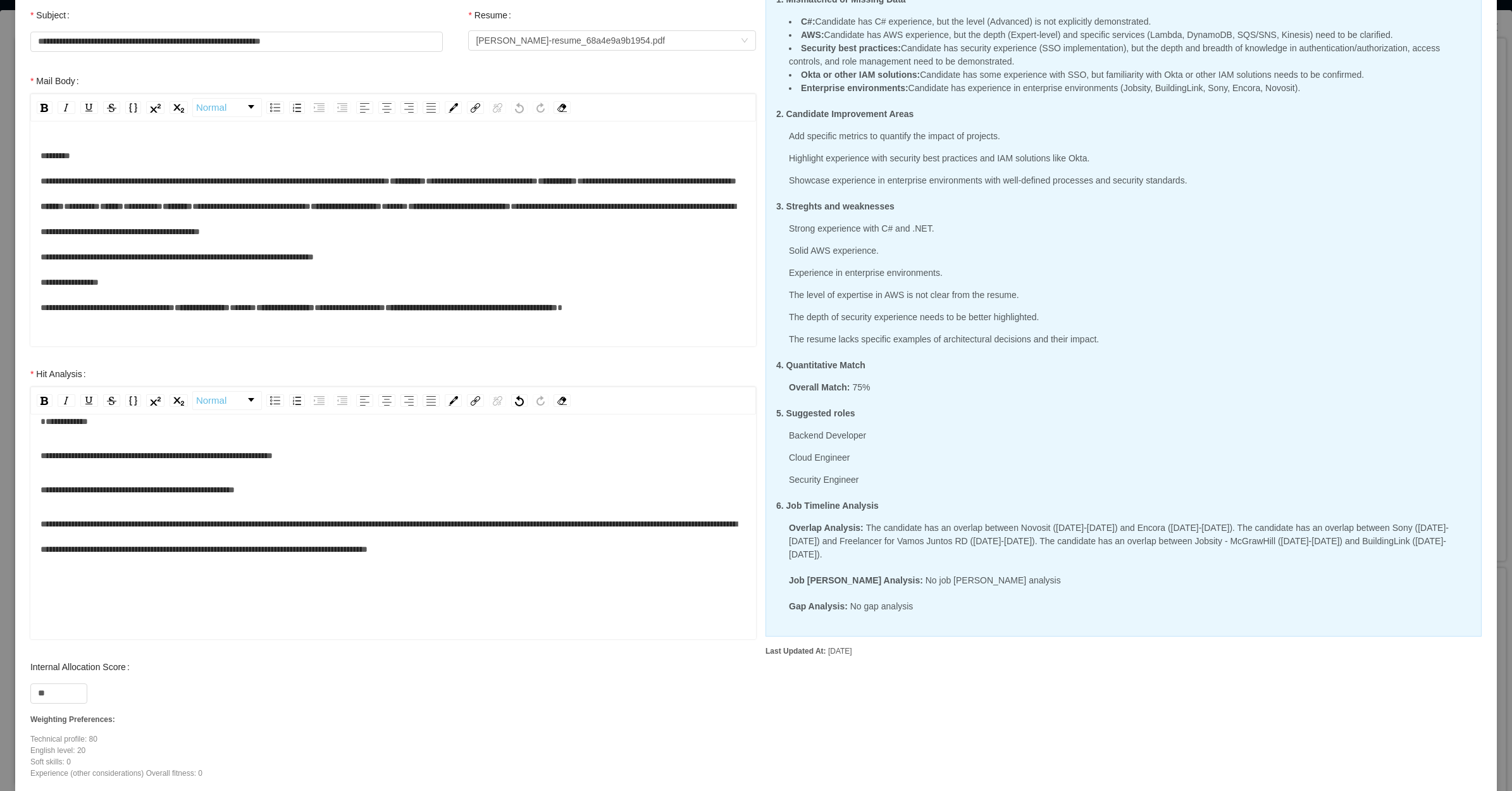
click at [397, 524] on span "**********" at bounding box center [388, 537] width 696 height 34
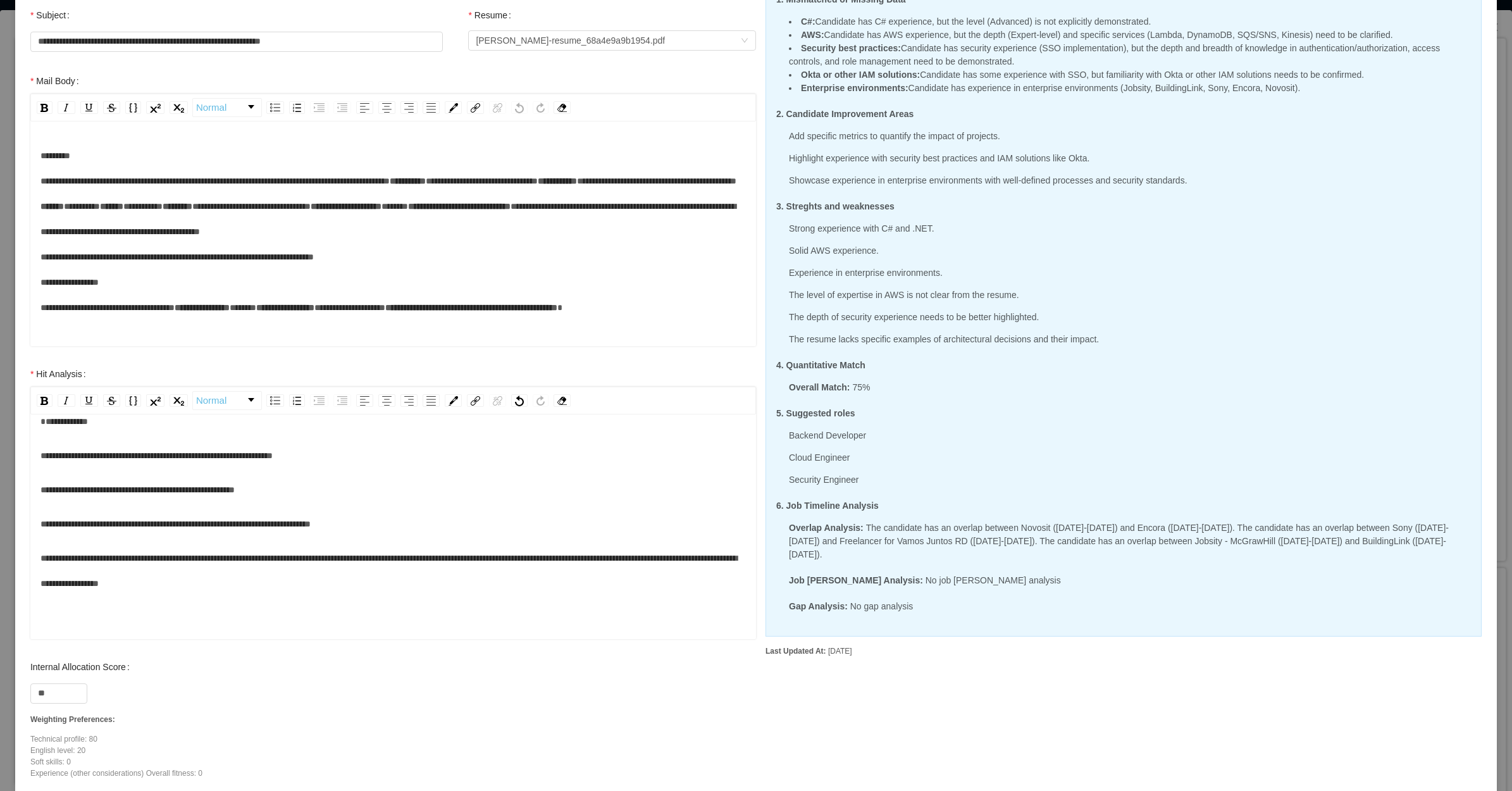
click at [358, 583] on div "**********" at bounding box center [393, 571] width 706 height 51
click at [720, 557] on span "**********" at bounding box center [388, 571] width 696 height 34
click at [397, 591] on div "**********" at bounding box center [393, 592] width 706 height 25
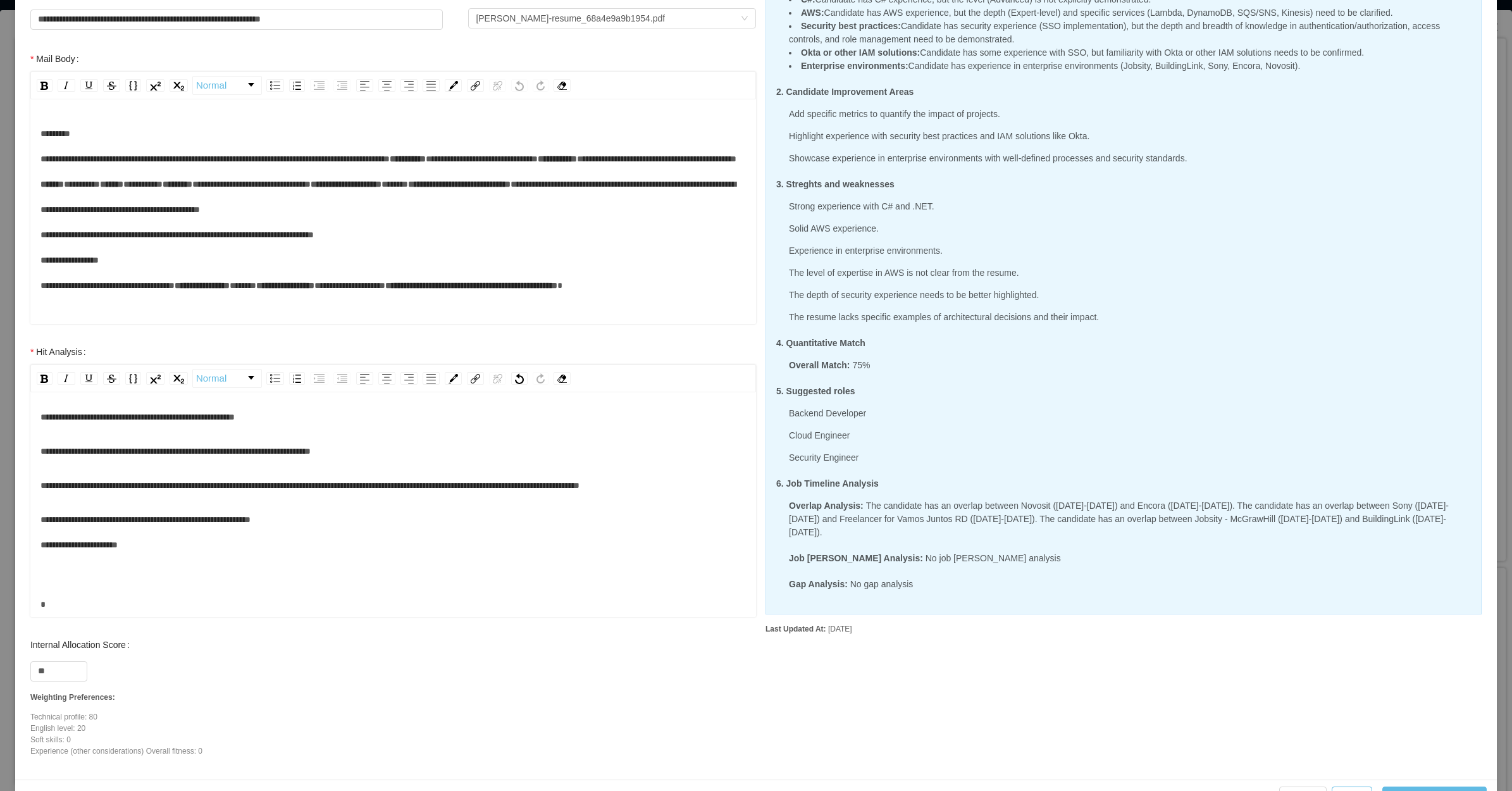
scroll to position [155, 0]
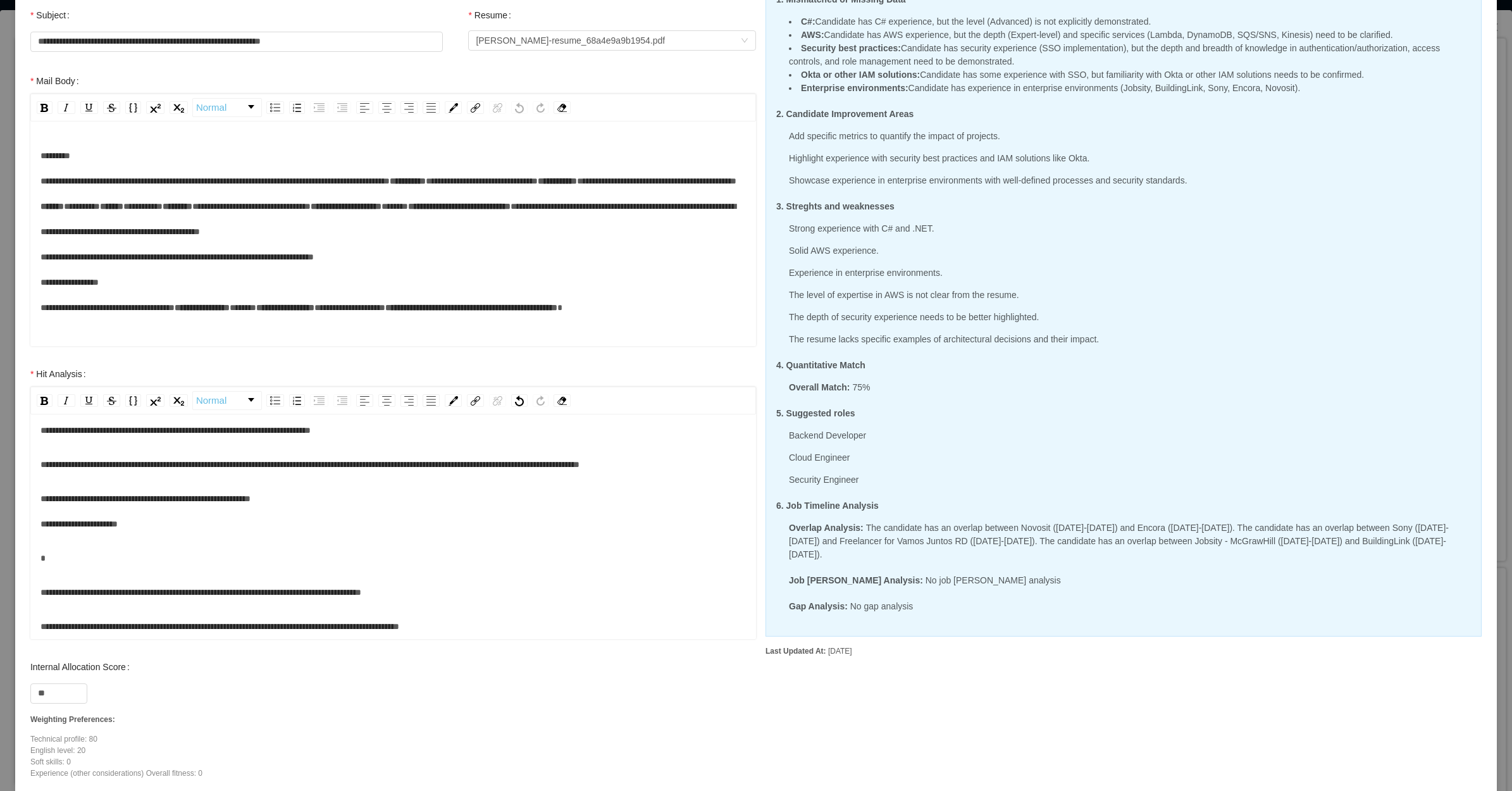
click at [368, 562] on div "**********" at bounding box center [393, 477] width 706 height 324
click at [330, 549] on div "rdw-editor" at bounding box center [393, 558] width 706 height 25
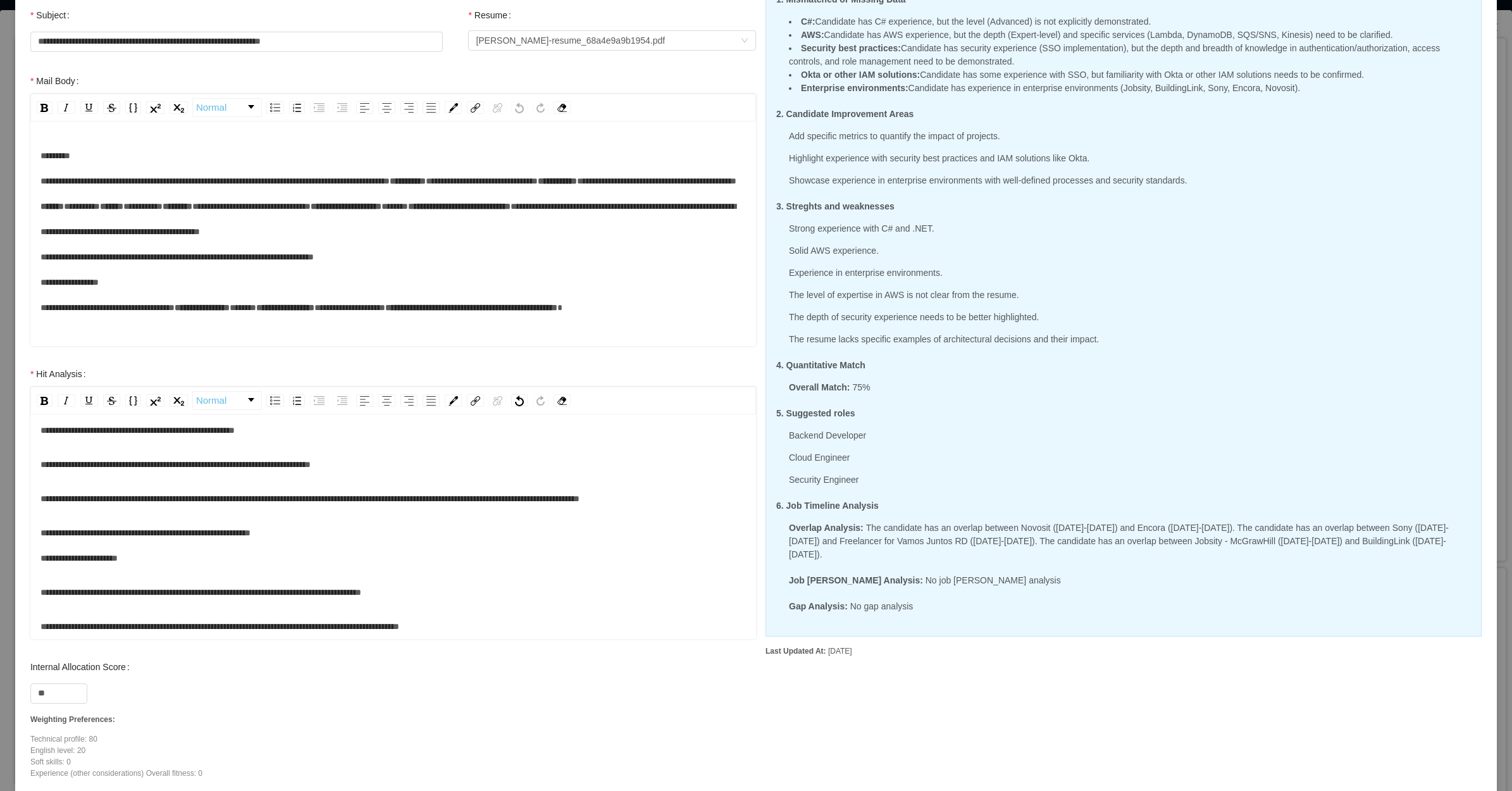
scroll to position [177, 0]
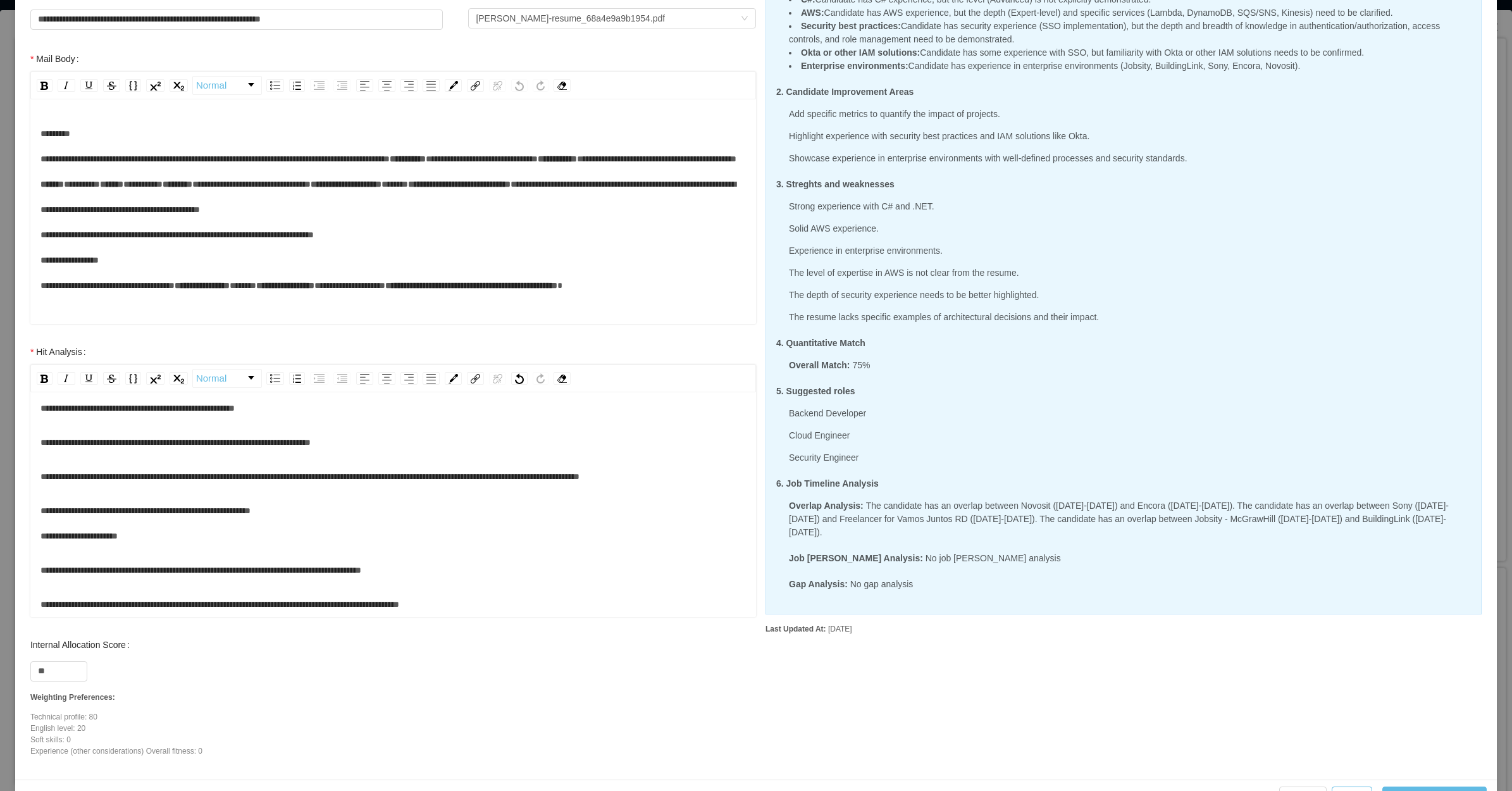
click at [448, 558] on div "**********" at bounding box center [393, 570] width 706 height 25
click at [297, 591] on div "**********" at bounding box center [393, 604] width 706 height 25
click at [426, 591] on div "**********" at bounding box center [393, 604] width 706 height 25
click at [486, 591] on div "**********" at bounding box center [393, 604] width 706 height 25
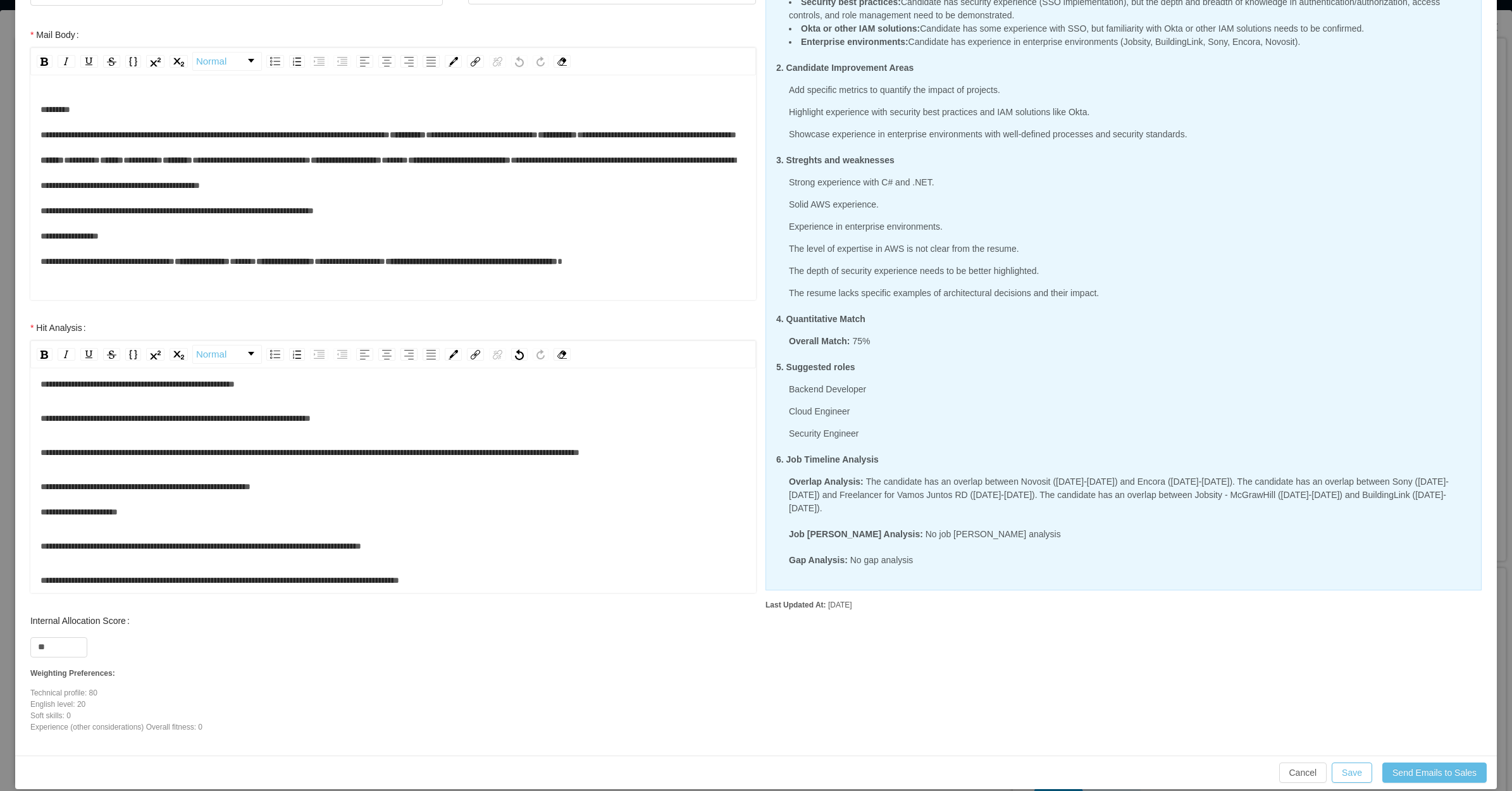
scroll to position [215, 0]
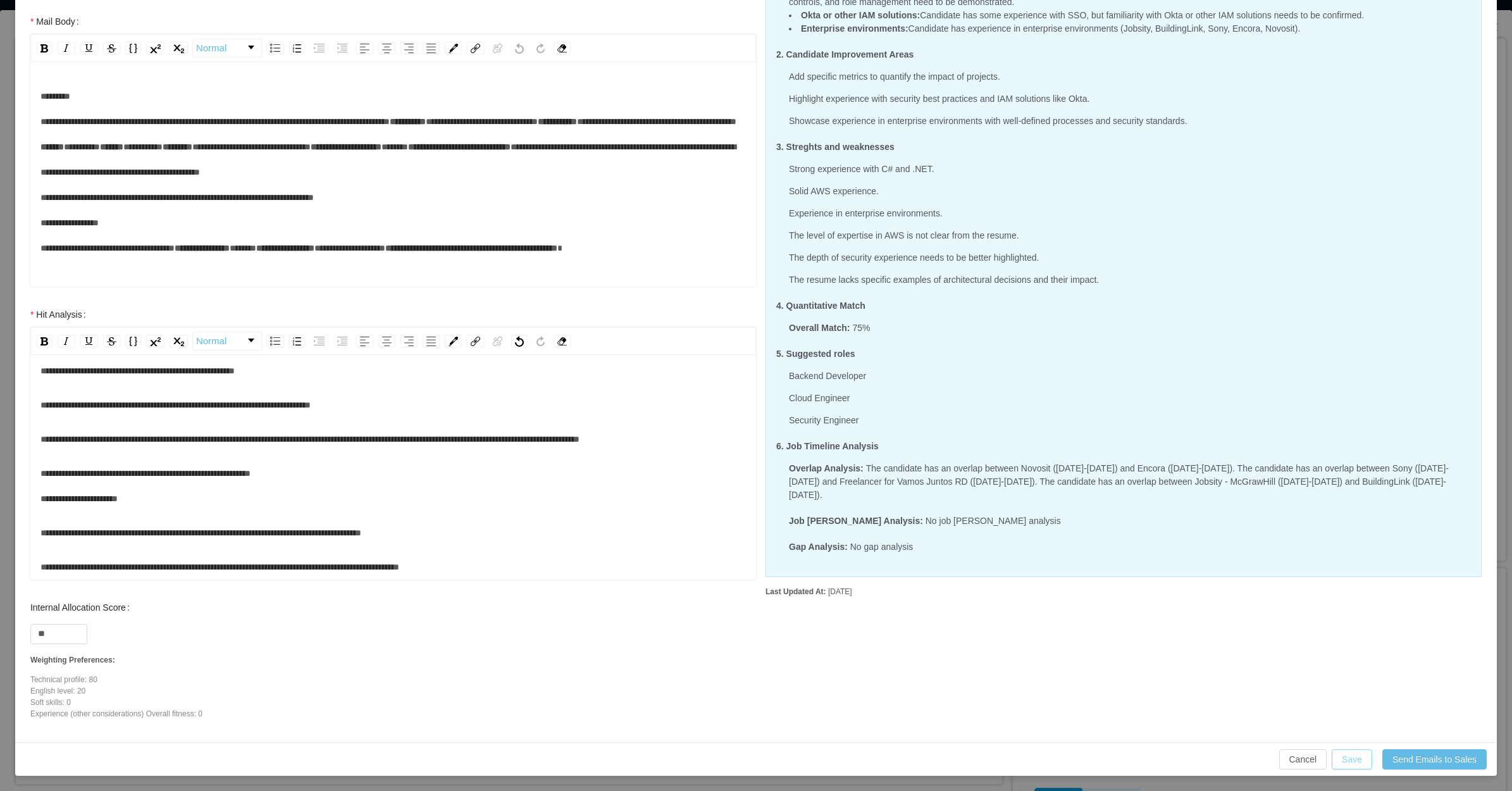
click at [1338, 756] on button "Save" at bounding box center [1351, 759] width 40 height 20
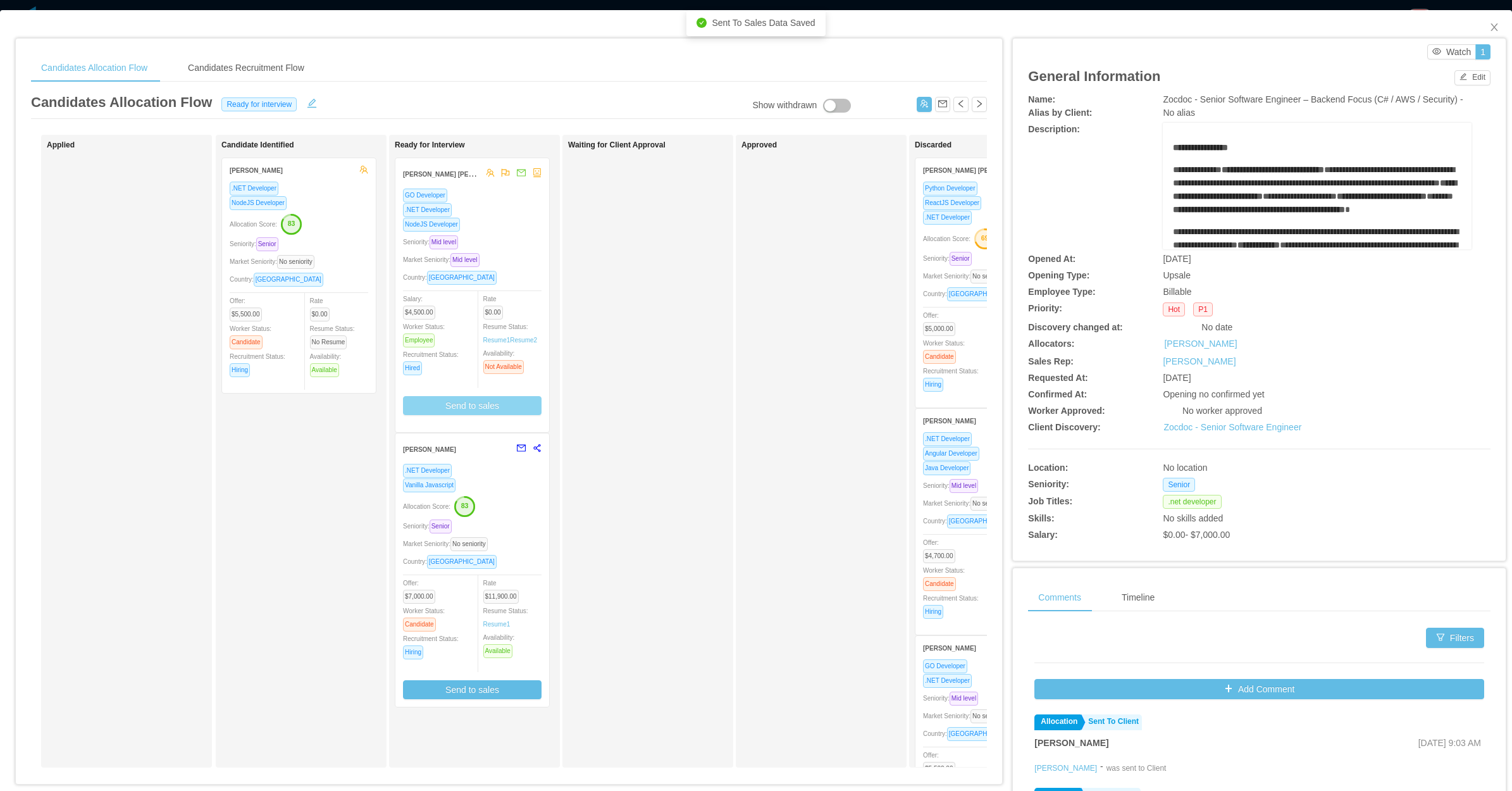
click at [539, 270] on div "Country: Dominican Republic" at bounding box center [472, 278] width 139 height 15
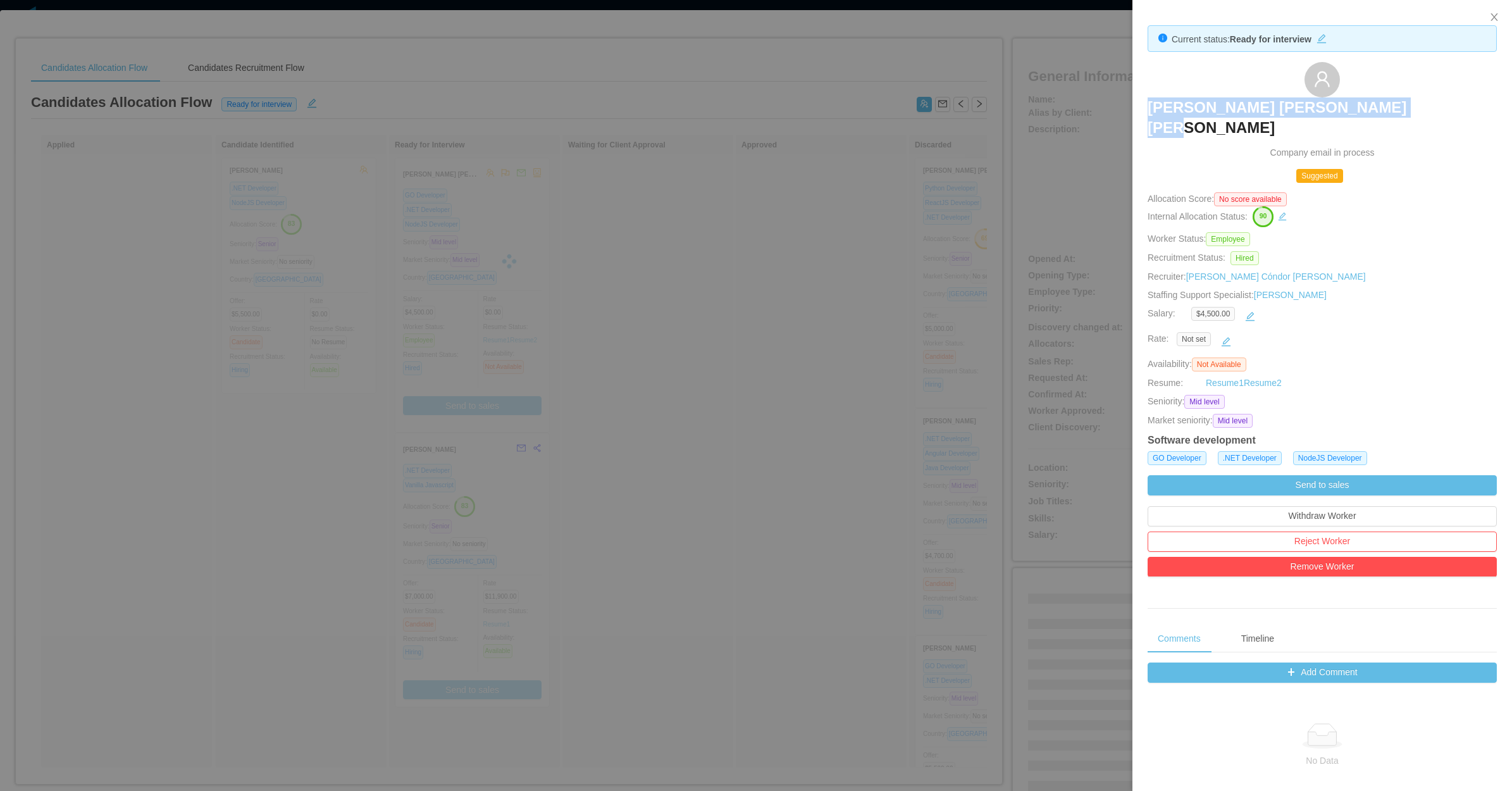
drag, startPoint x: 1361, startPoint y: 101, endPoint x: 1461, endPoint y: 109, distance: 100.3
click at [1461, 109] on div "Ezequiel Ramon Rodriguez Sanchez Company email in process" at bounding box center [1322, 110] width 349 height 97
copy h3 "Ezequiel Ramon Rodriguez Sanchez"
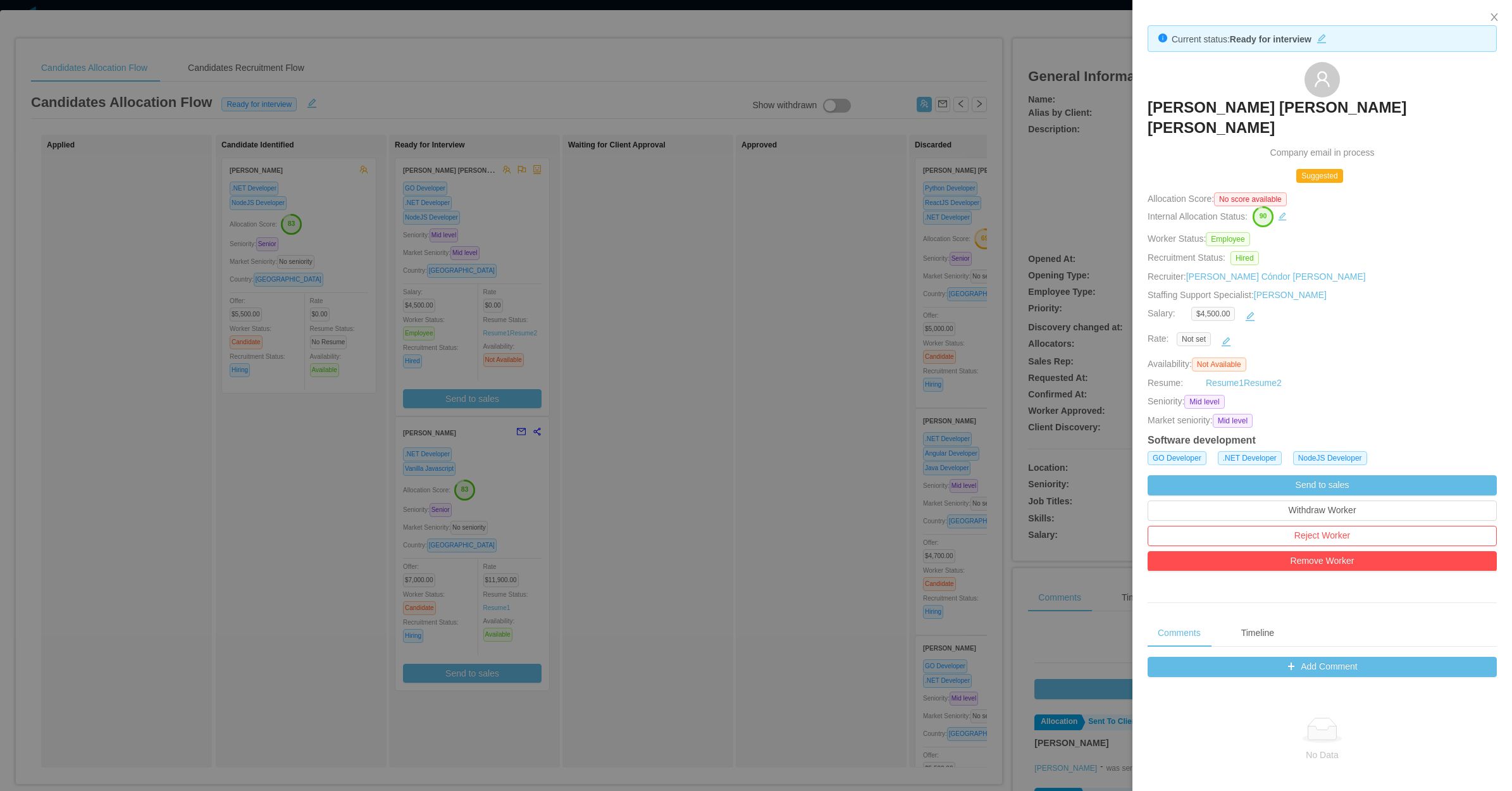
click at [768, 431] on div at bounding box center [756, 395] width 1512 height 791
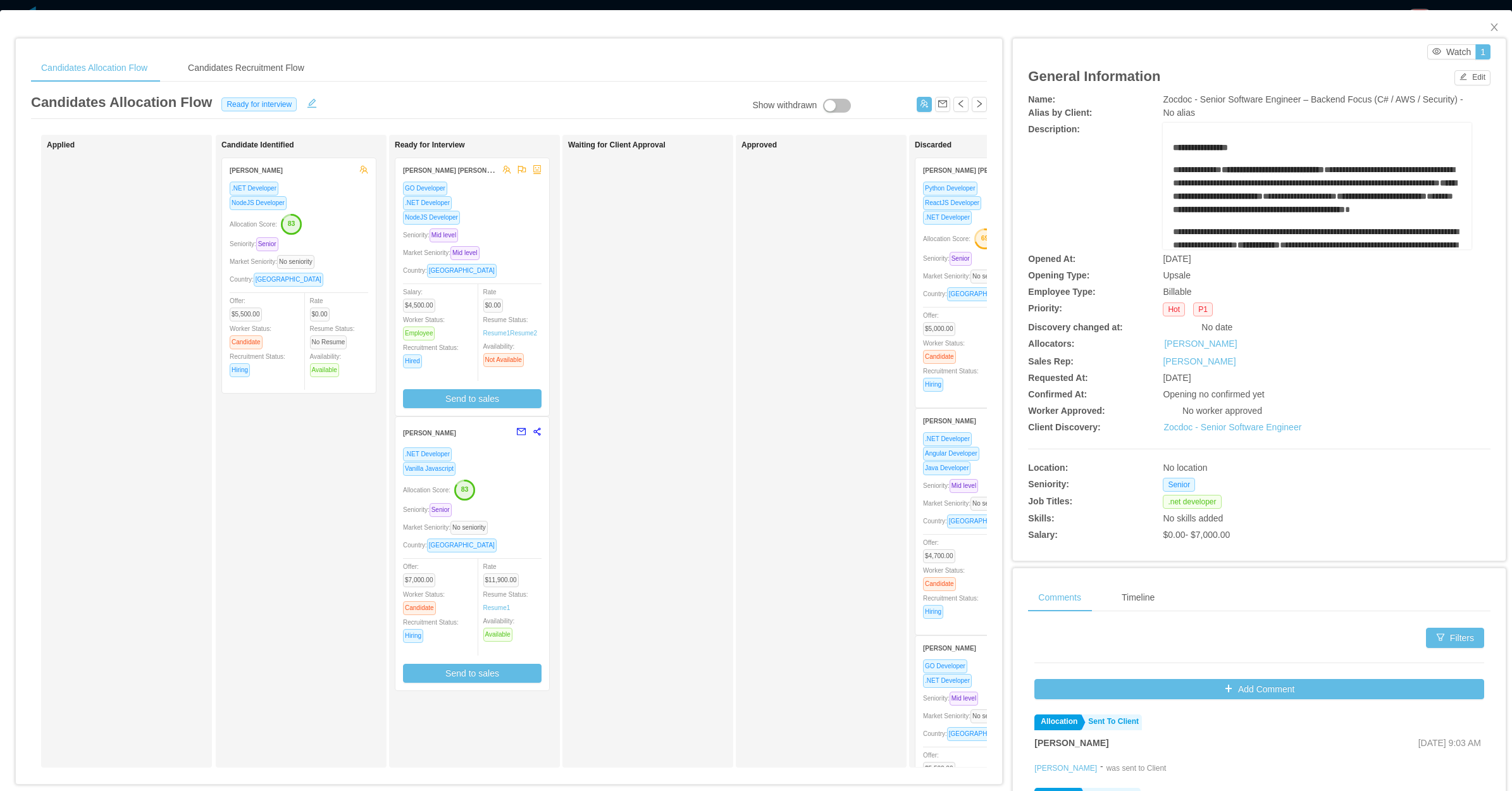
click at [525, 492] on div "Allocation Score: 83" at bounding box center [472, 489] width 139 height 20
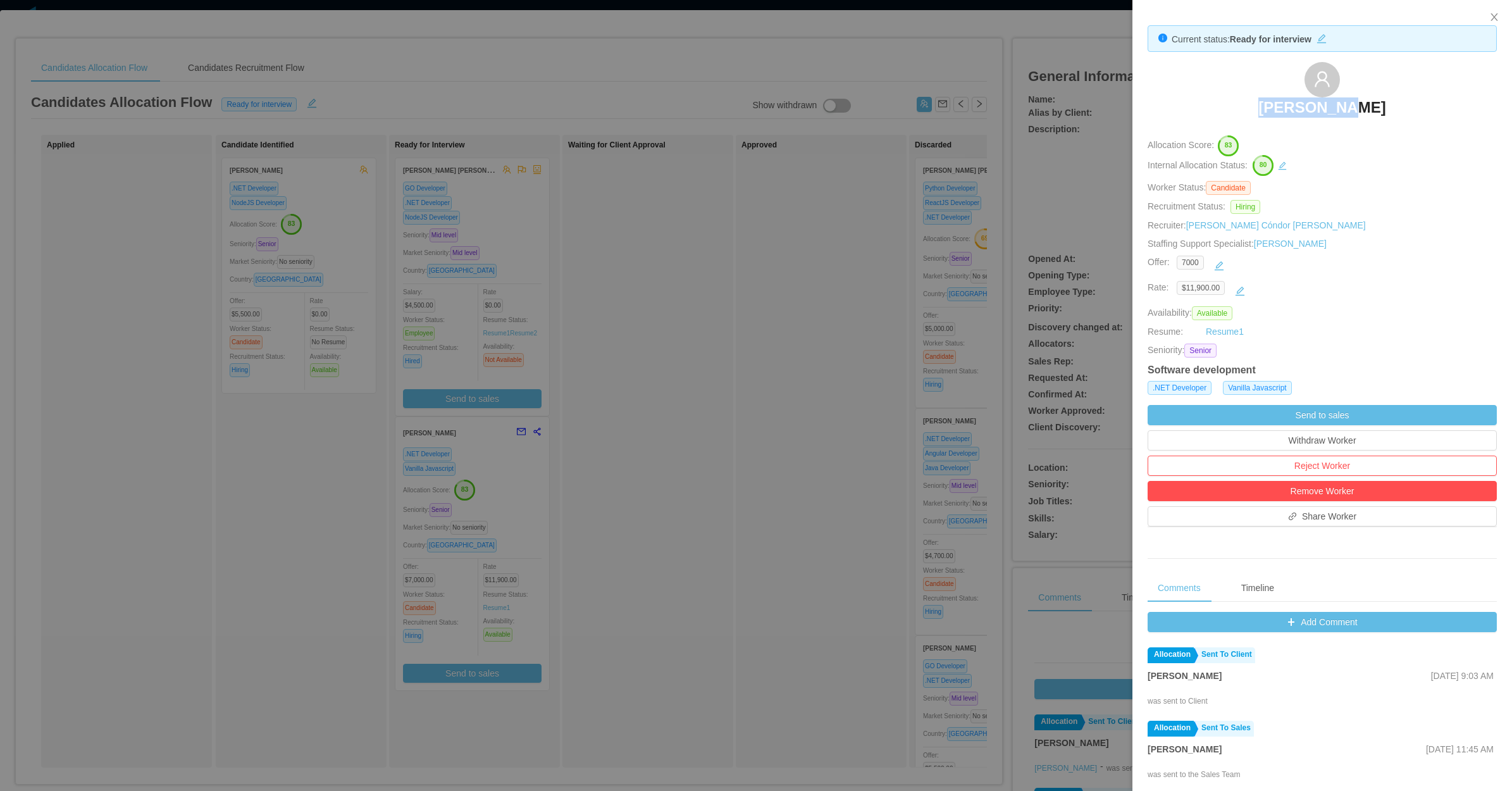
drag, startPoint x: 1266, startPoint y: 112, endPoint x: 1343, endPoint y: 112, distance: 77.0
click at [1343, 112] on div "Felipe Tofoli" at bounding box center [1322, 94] width 349 height 63
drag, startPoint x: 1343, startPoint y: 112, endPoint x: 1336, endPoint y: 115, distance: 7.6
click at [750, 340] on div at bounding box center [756, 395] width 1512 height 791
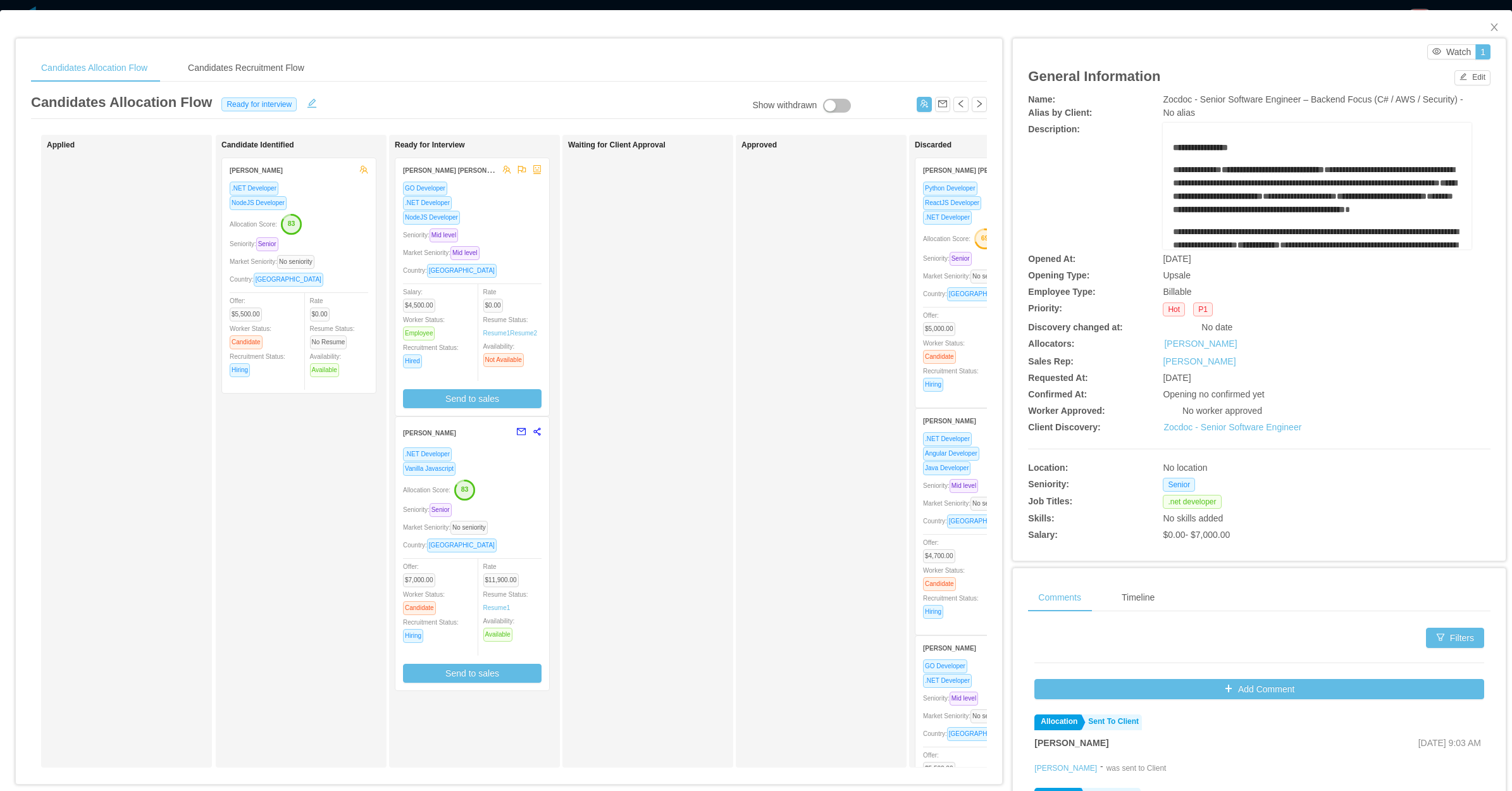
click at [351, 255] on div "Market Seniority: No seniority" at bounding box center [299, 262] width 139 height 15
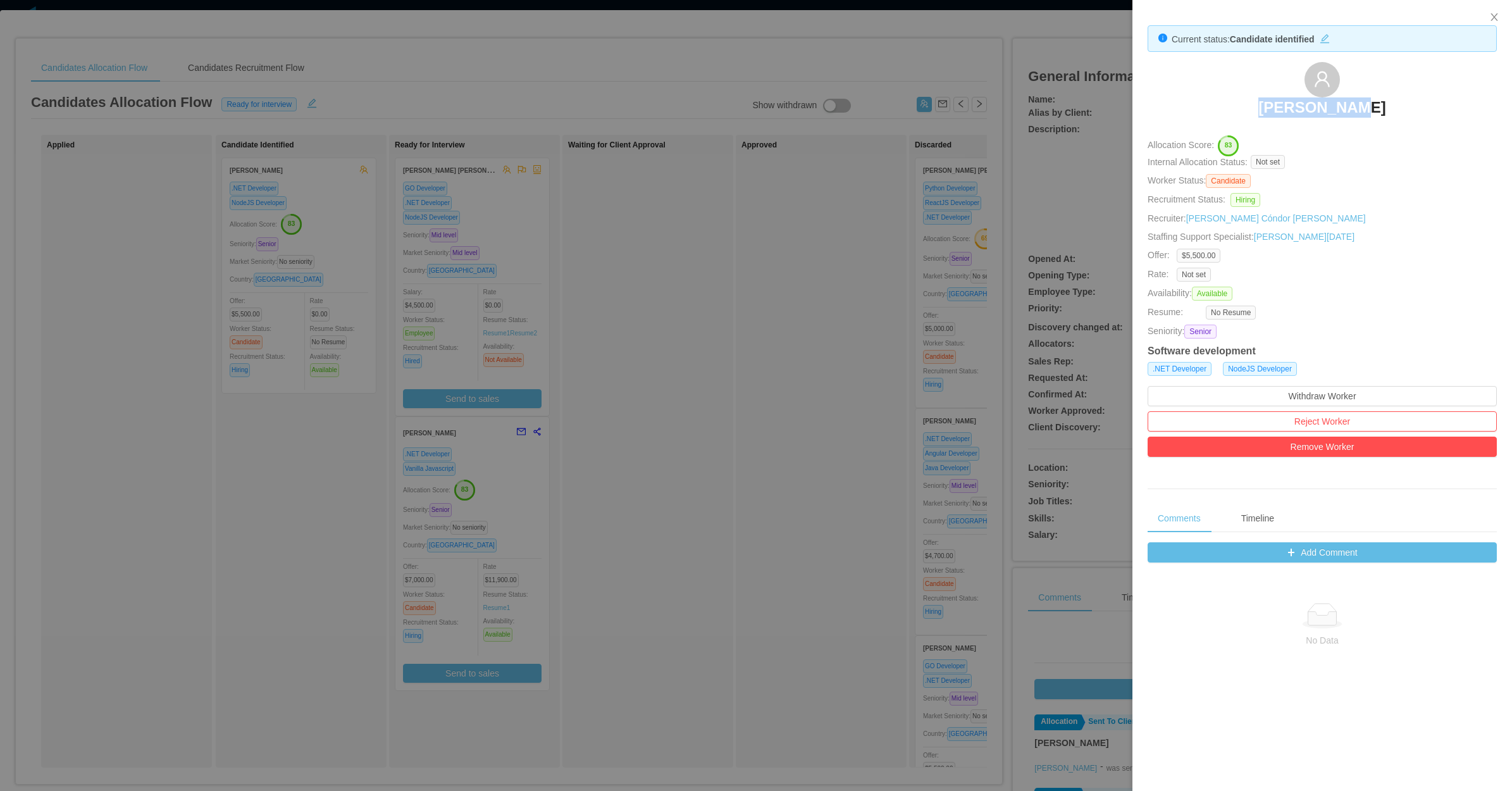
drag, startPoint x: 1212, startPoint y: 98, endPoint x: 1396, endPoint y: 105, distance: 184.1
click at [1396, 105] on div "Julio Lemes" at bounding box center [1322, 94] width 349 height 63
copy h3 "Julio Lemes"
click at [663, 344] on div at bounding box center [756, 395] width 1512 height 791
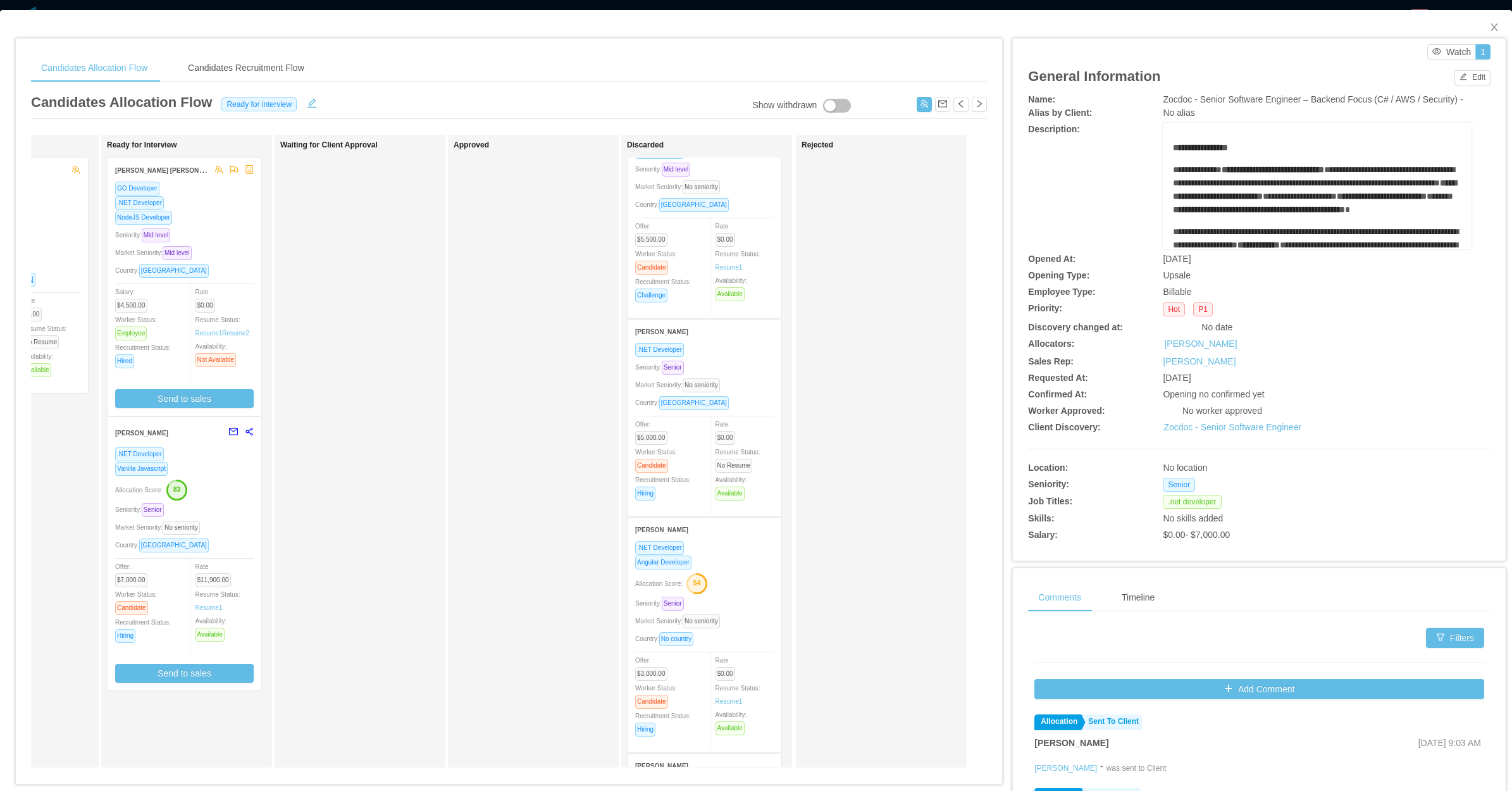
scroll to position [554, 0]
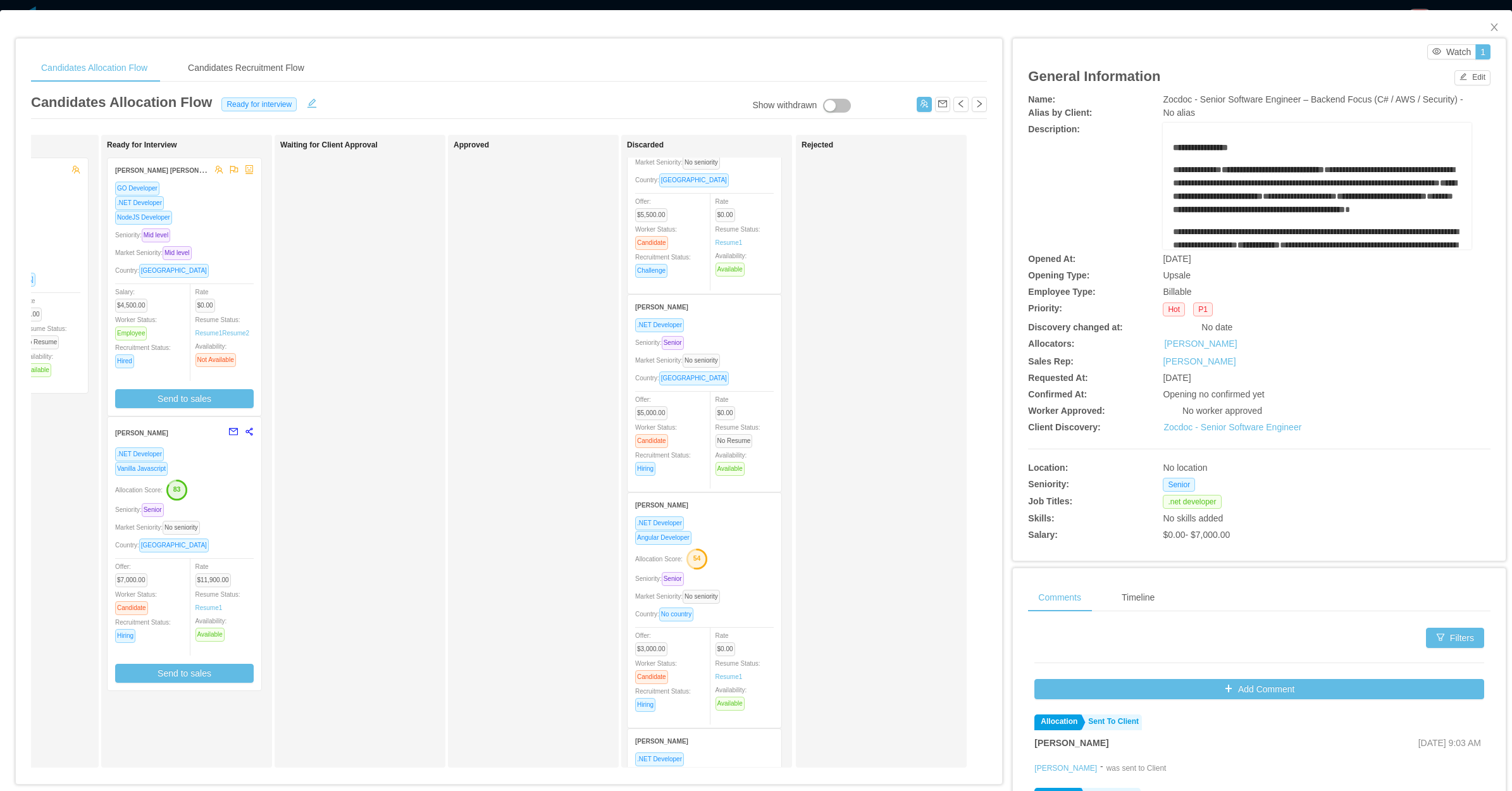
click at [744, 339] on div "Seniority: Senior" at bounding box center [705, 343] width 139 height 15
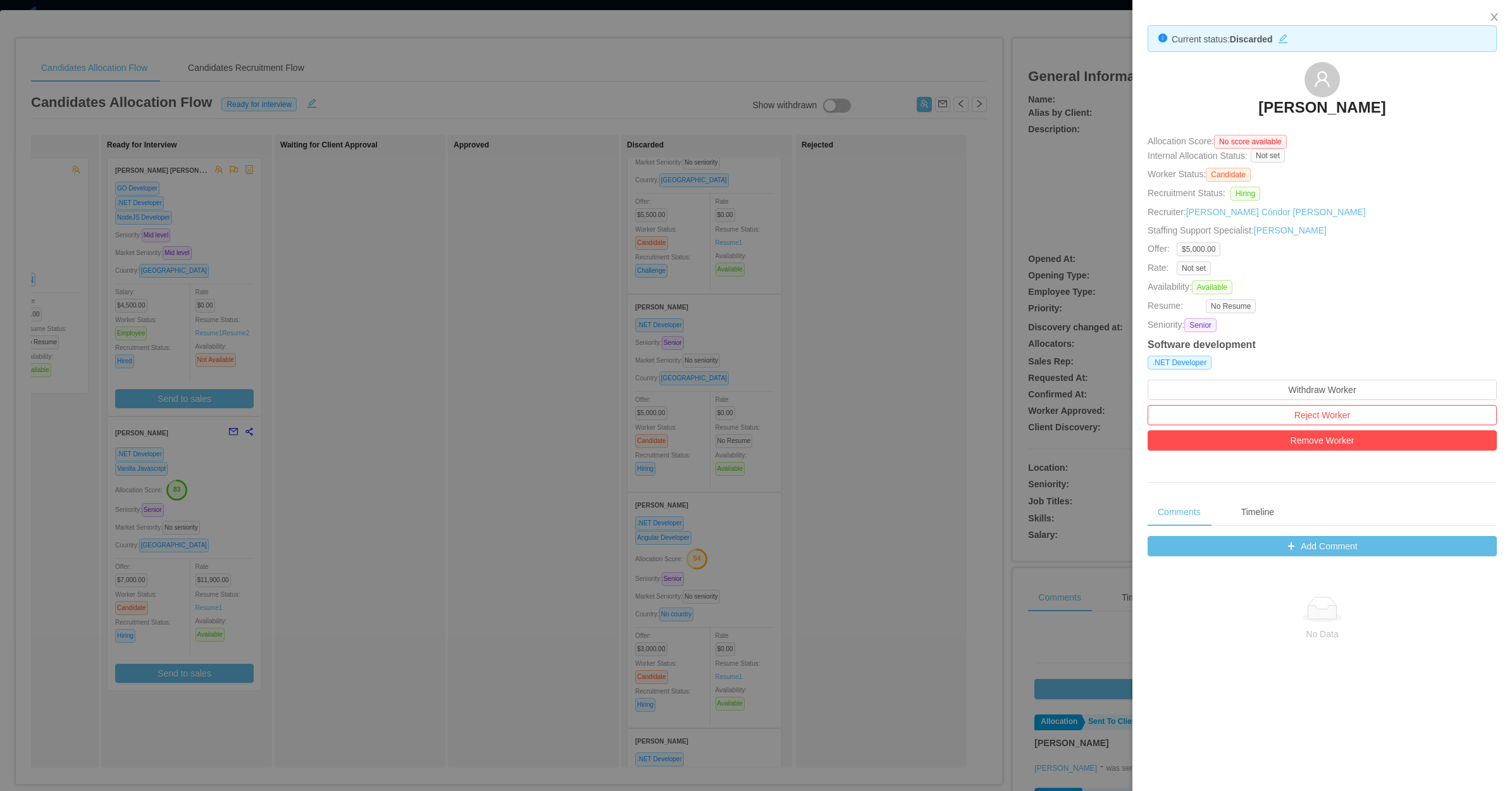
drag, startPoint x: 1285, startPoint y: 111, endPoint x: 1305, endPoint y: 102, distance: 21.9
click at [1305, 102] on h3 "Guilherme Moura" at bounding box center [1322, 107] width 127 height 20
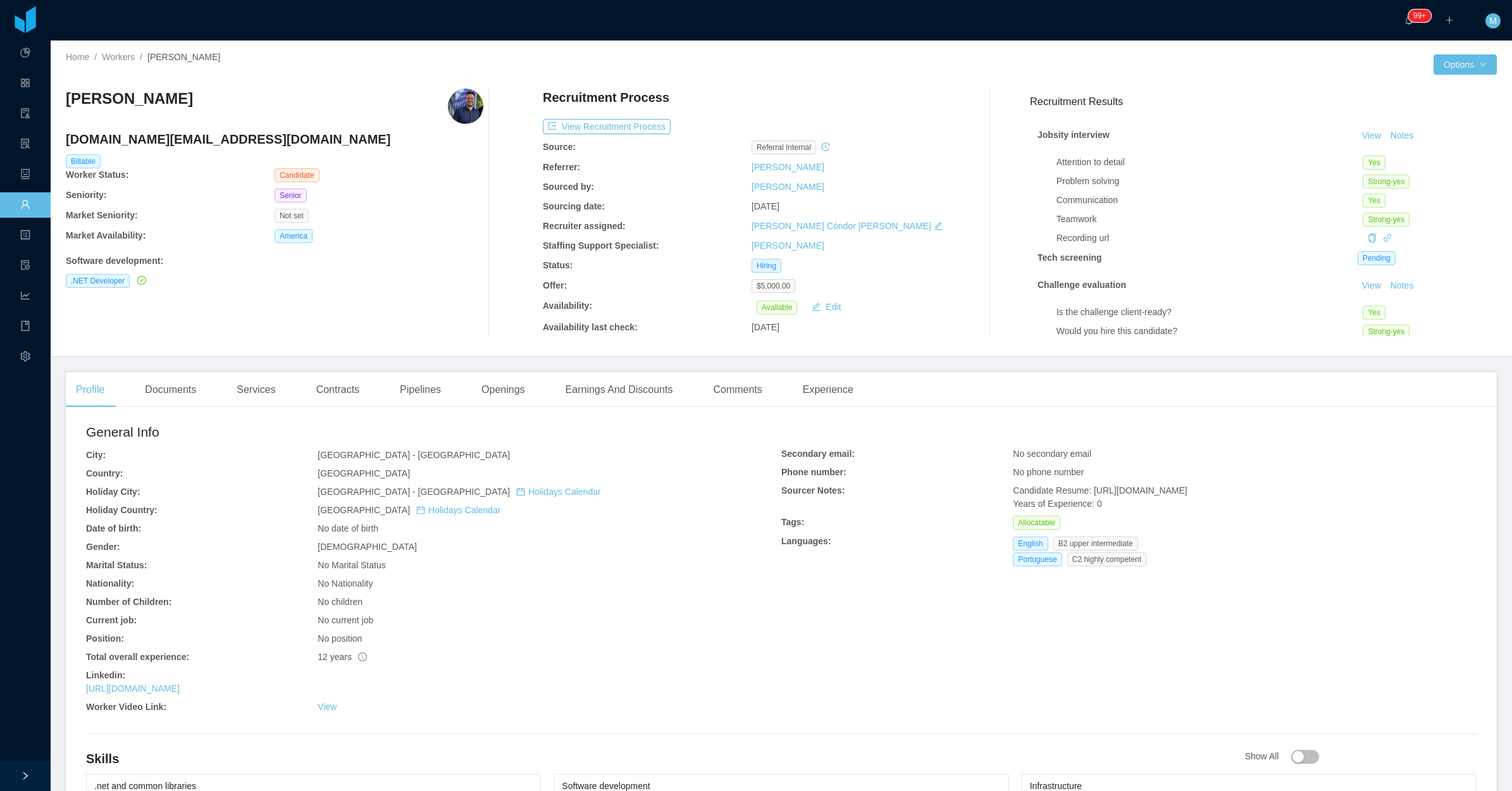
drag, startPoint x: 207, startPoint y: 101, endPoint x: 71, endPoint y: 98, distance: 136.0
click at [71, 98] on div "Guilherme Moura" at bounding box center [275, 106] width 417 height 36
copy h3 "uilherme Moura"
click at [499, 391] on div "Openings" at bounding box center [503, 390] width 64 height 36
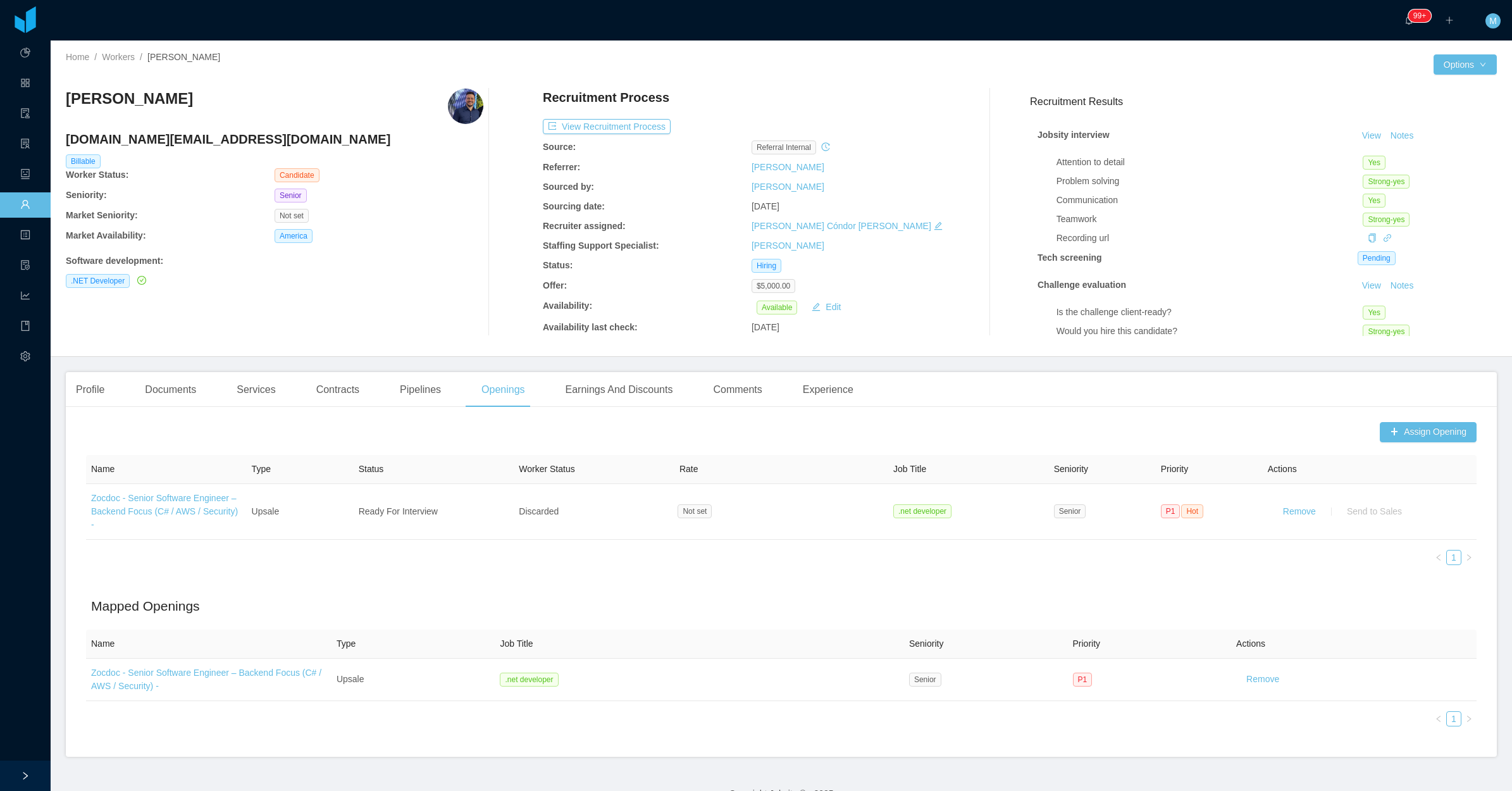
click at [120, 396] on div "Profile Documents Services Contracts Pipelines Openings Earnings And Discounts …" at bounding box center [465, 390] width 798 height 36
click at [149, 390] on div "Documents" at bounding box center [170, 390] width 71 height 36
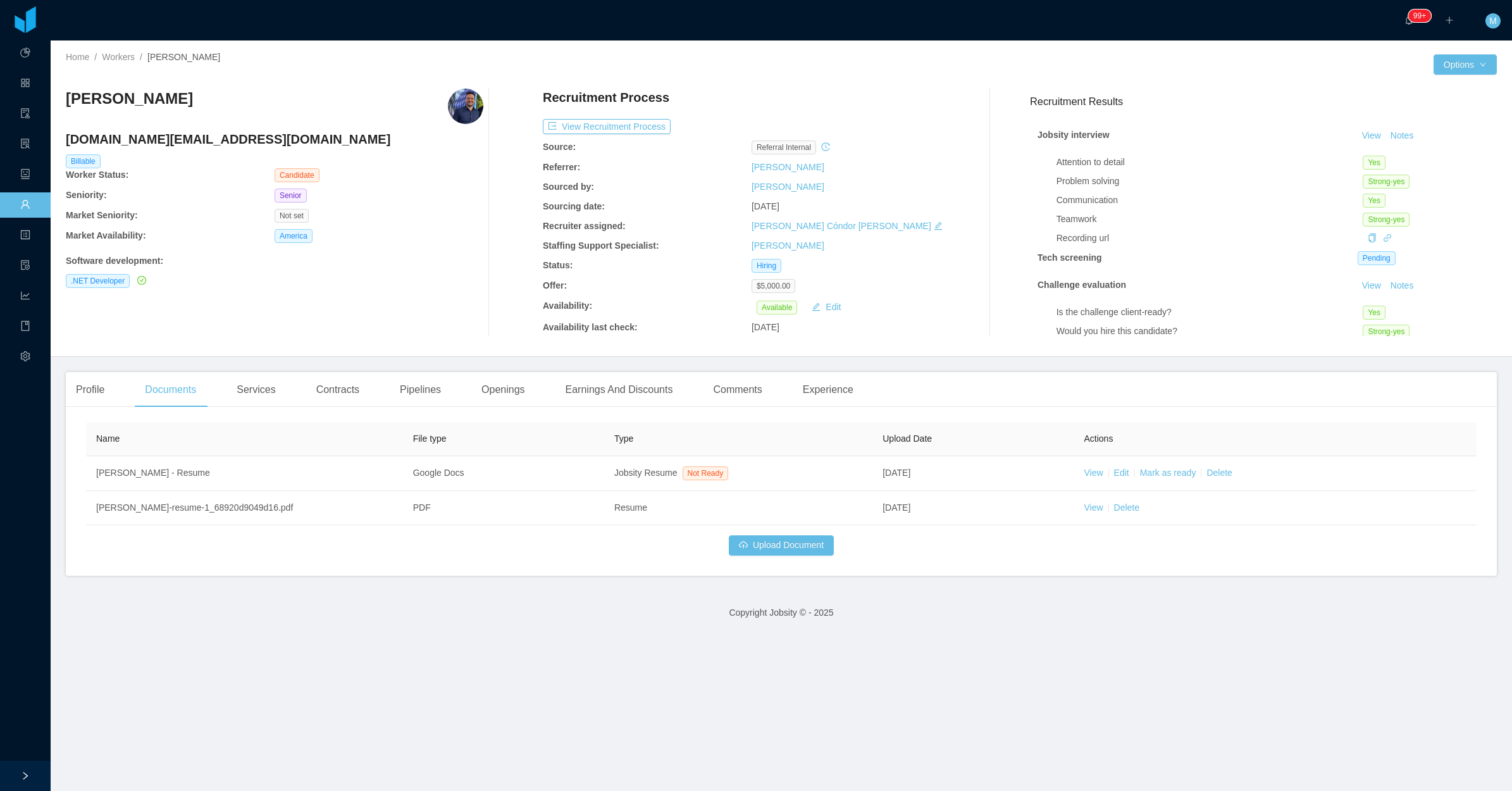
drag, startPoint x: 152, startPoint y: 94, endPoint x: 61, endPoint y: 102, distance: 91.4
click at [61, 102] on div "Home / Workers / Guilherme Moura / Options Guilherme Moura gmoura.ws@gmail.com …" at bounding box center [781, 198] width 1461 height 317
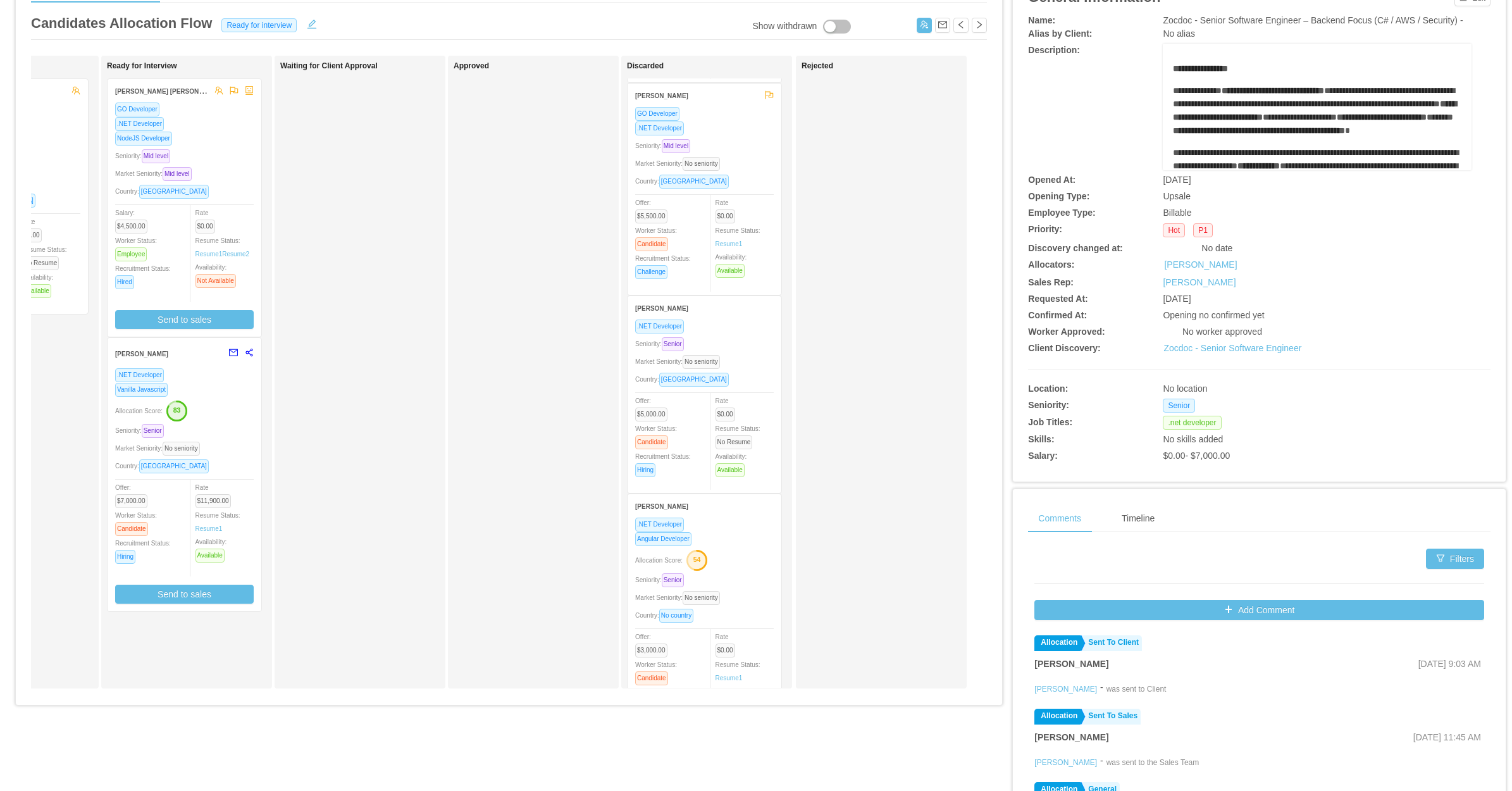
scroll to position [474, 0]
click at [698, 375] on div "Country: Brazil" at bounding box center [705, 378] width 139 height 15
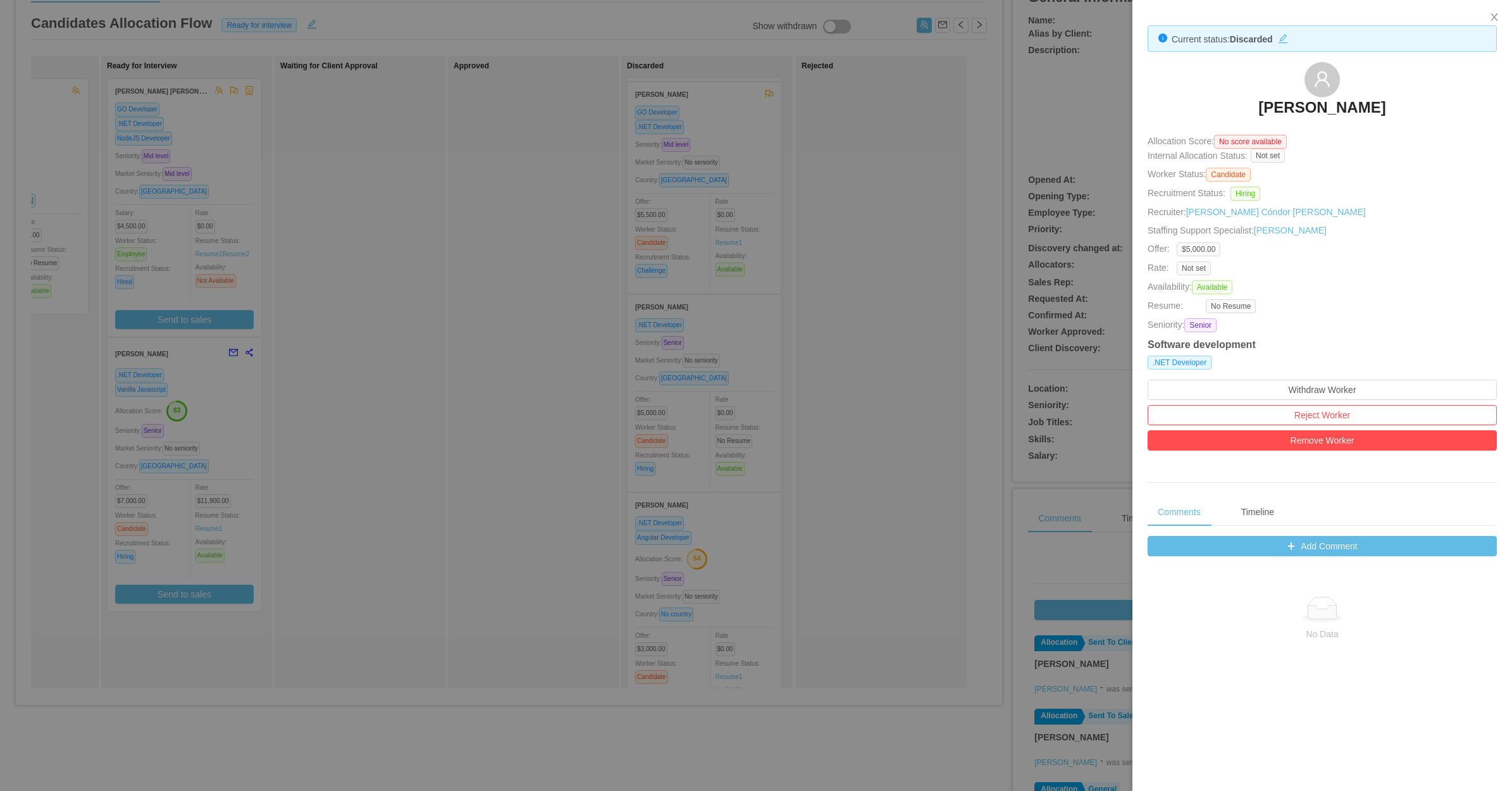
drag, startPoint x: 1229, startPoint y: 105, endPoint x: 1408, endPoint y: 117, distance: 179.4
click at [1408, 117] on div "Guilherme Moura" at bounding box center [1322, 94] width 349 height 63
copy h3 "Guilherme Moura"
click at [480, 355] on div at bounding box center [756, 395] width 1512 height 791
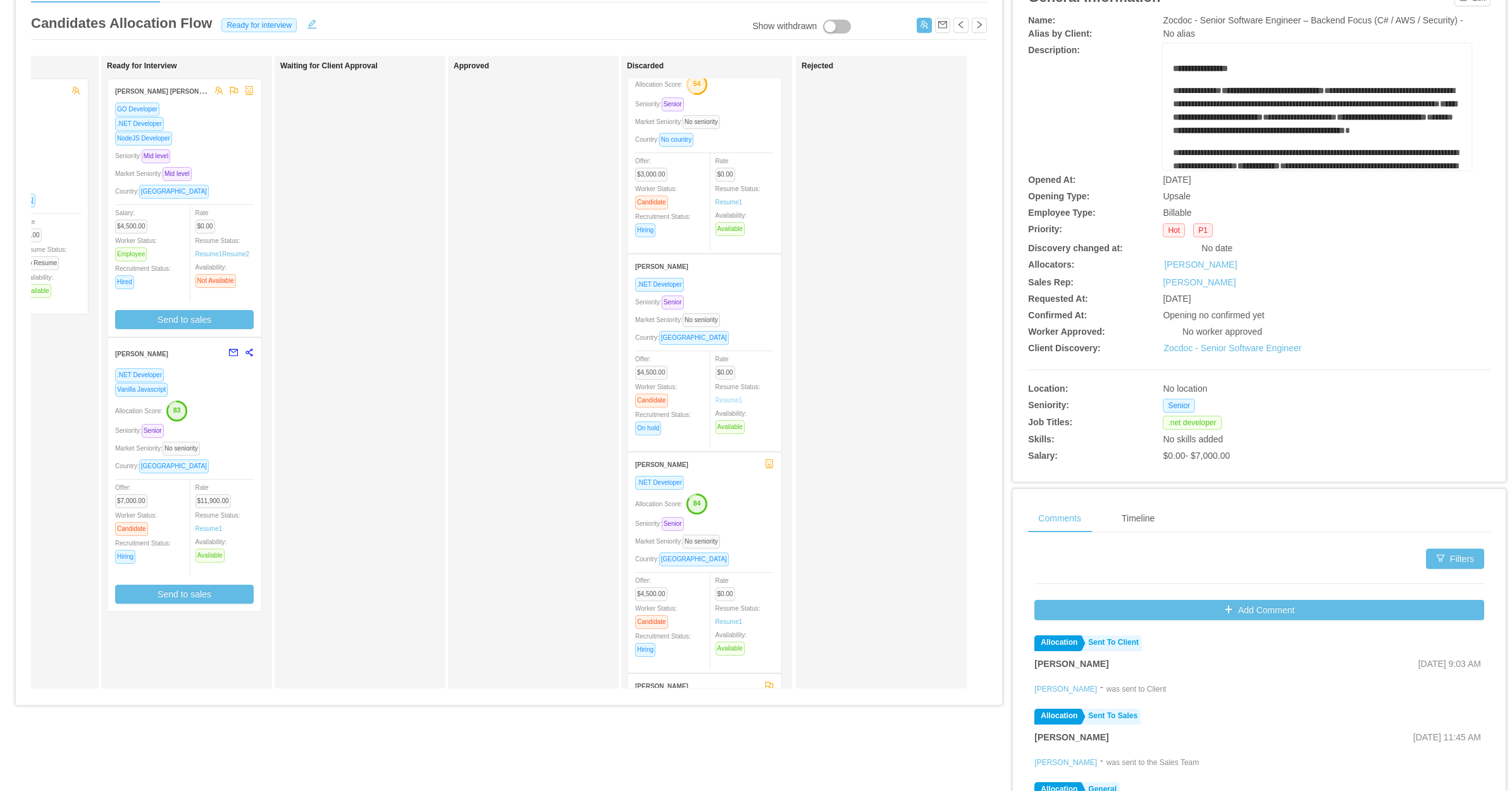
scroll to position [1028, 0]
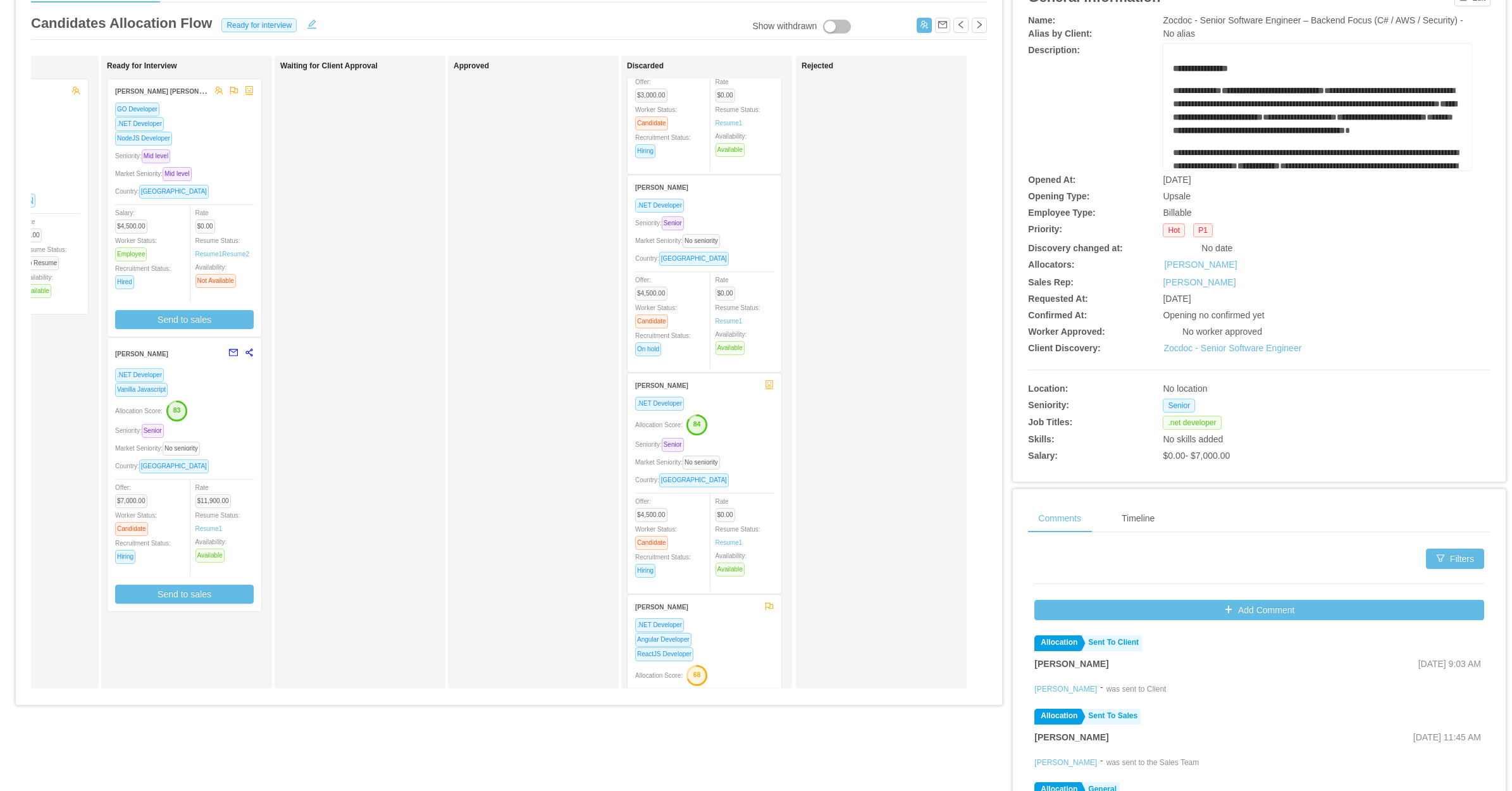
click at [741, 437] on div "Seniority: Senior" at bounding box center [705, 445] width 139 height 15
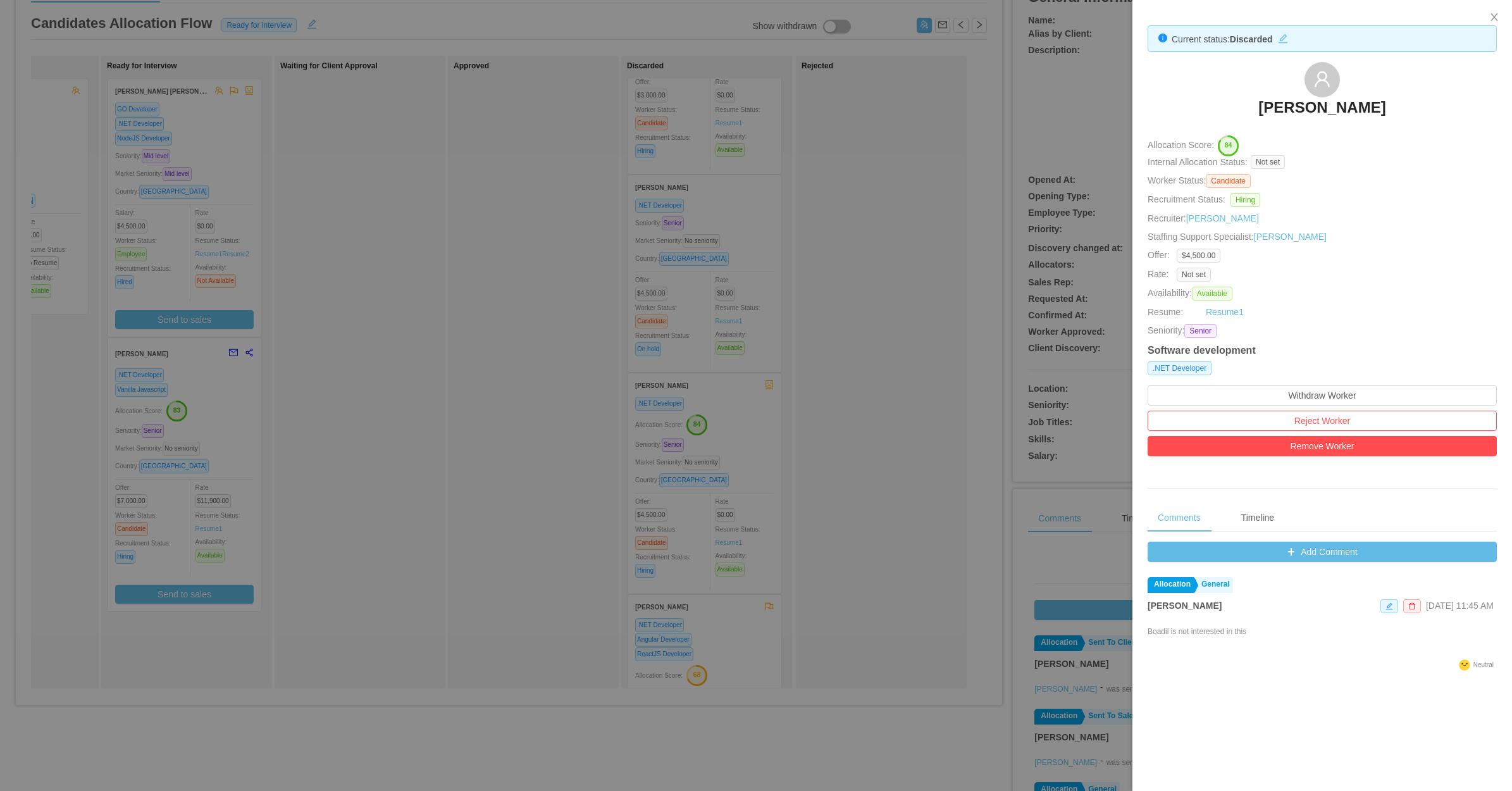
drag, startPoint x: 1232, startPoint y: 109, endPoint x: 1396, endPoint y: 116, distance: 164.1
click at [1396, 116] on div "Boadil Jones Luis" at bounding box center [1322, 94] width 349 height 63
copy h3 "Boadil Jones Luis"
click at [909, 381] on div at bounding box center [756, 395] width 1512 height 791
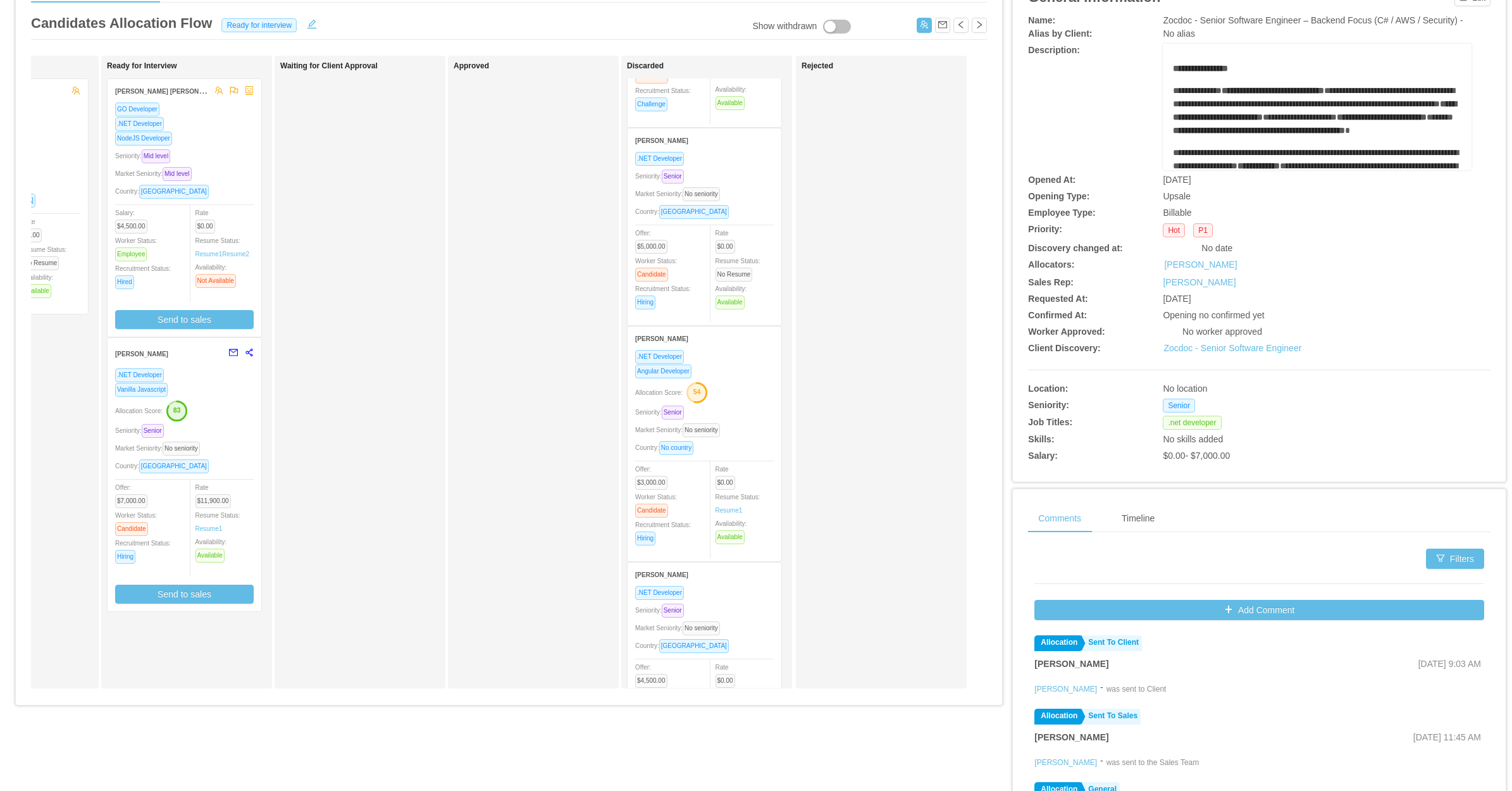
scroll to position [554, 0]
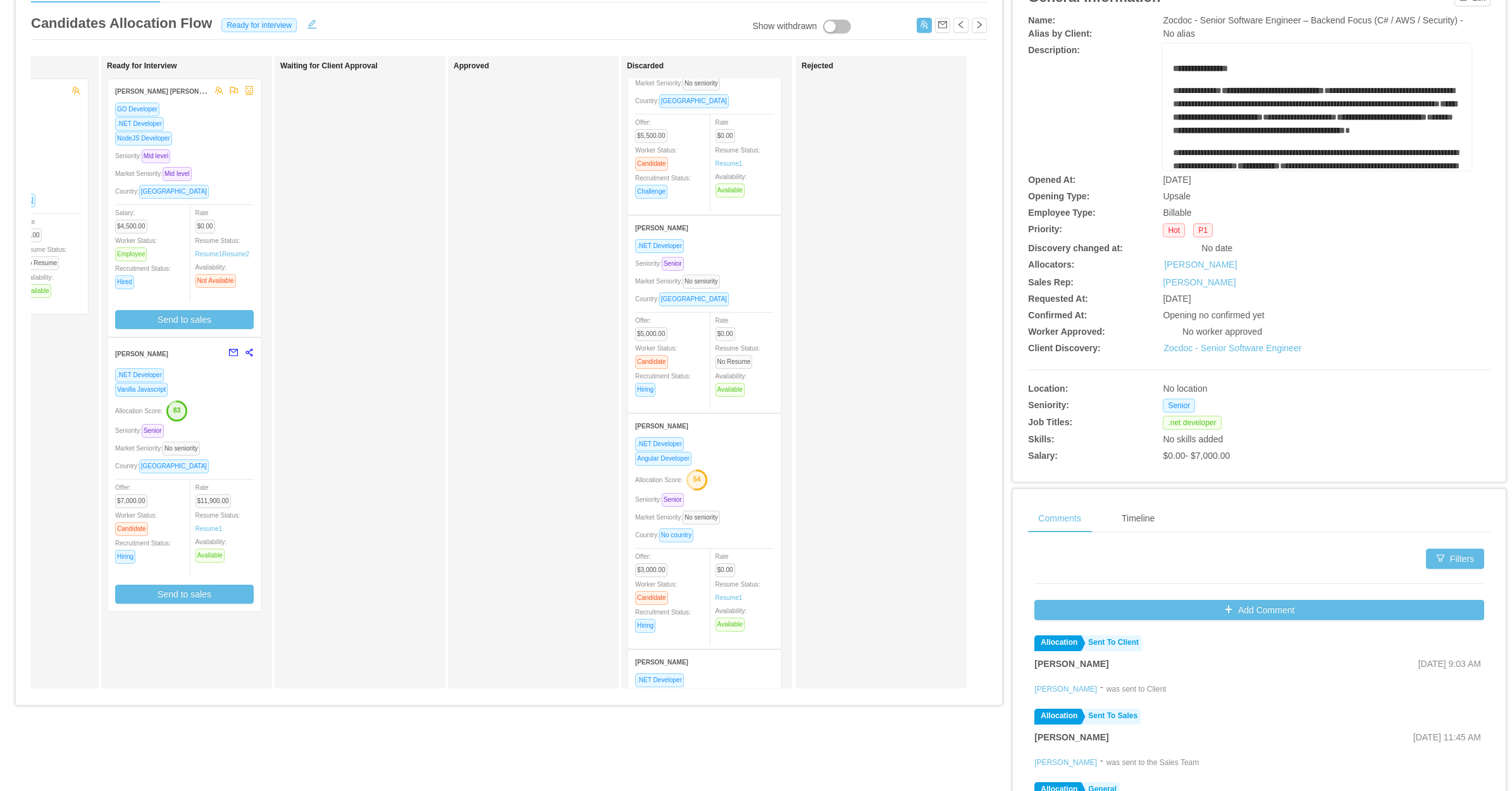
click at [748, 277] on div "Market Seniority: No seniority" at bounding box center [705, 282] width 139 height 15
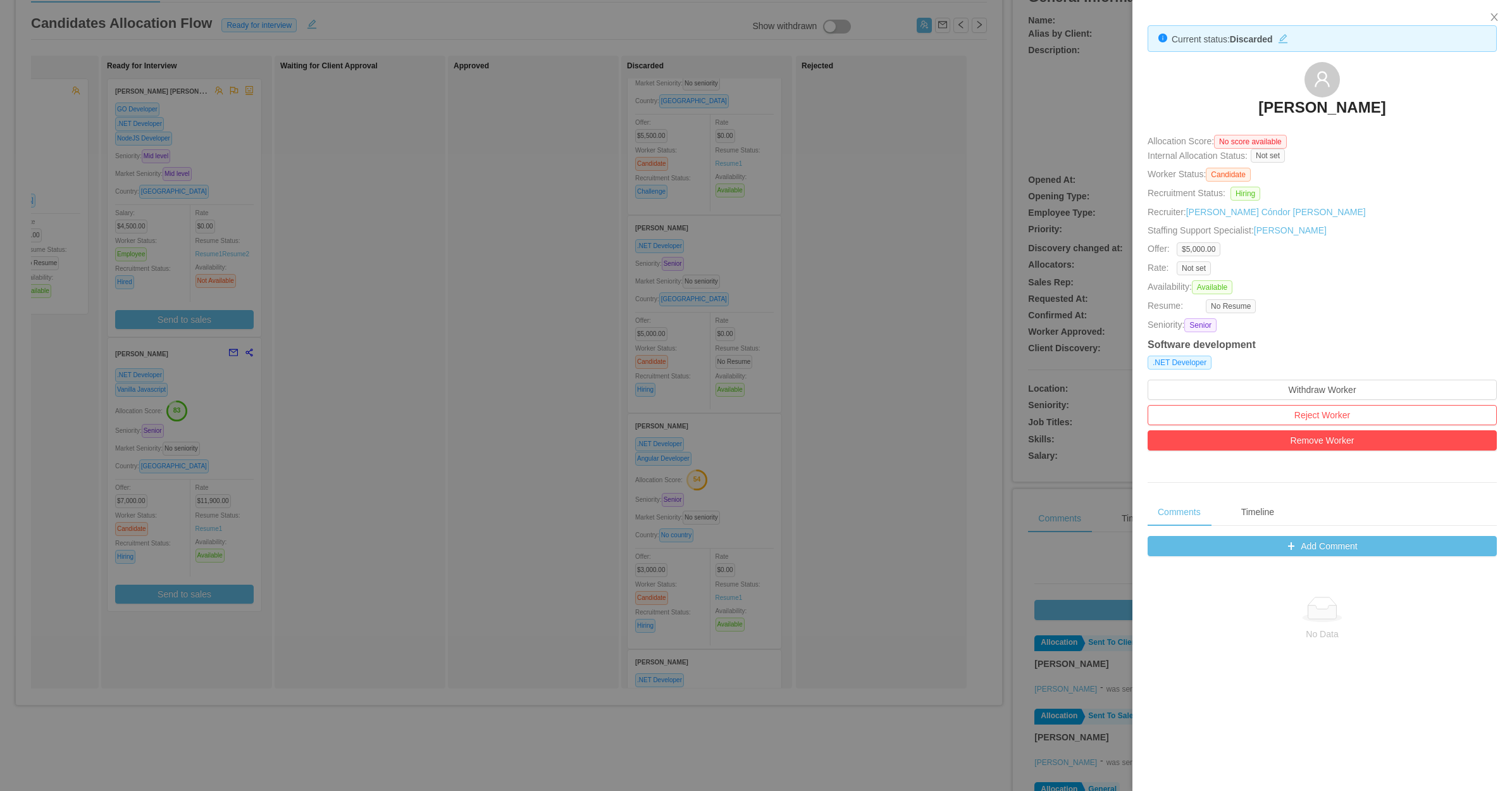
drag, startPoint x: 1248, startPoint y: 96, endPoint x: 1365, endPoint y: 90, distance: 117.2
click at [1400, 108] on div "Guilherme Moura" at bounding box center [1322, 94] width 349 height 63
copy h3 "Guilherme Moura"
drag, startPoint x: 837, startPoint y: 312, endPoint x: 752, endPoint y: 418, distance: 135.9
click at [836, 323] on div at bounding box center [756, 395] width 1512 height 791
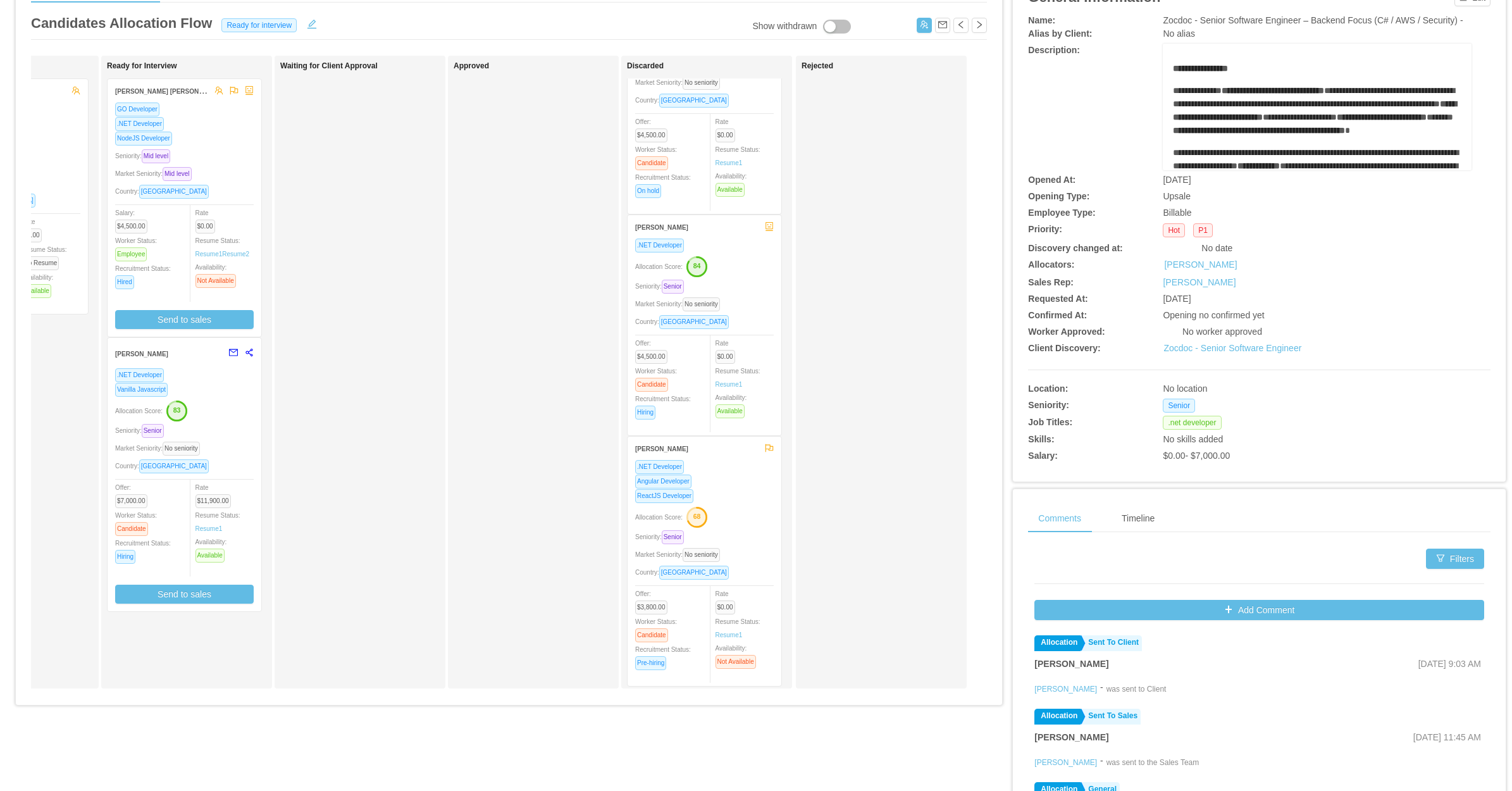
scroll to position [1189, 0]
click at [738, 504] on div "Allocation Score: 68" at bounding box center [705, 514] width 139 height 20
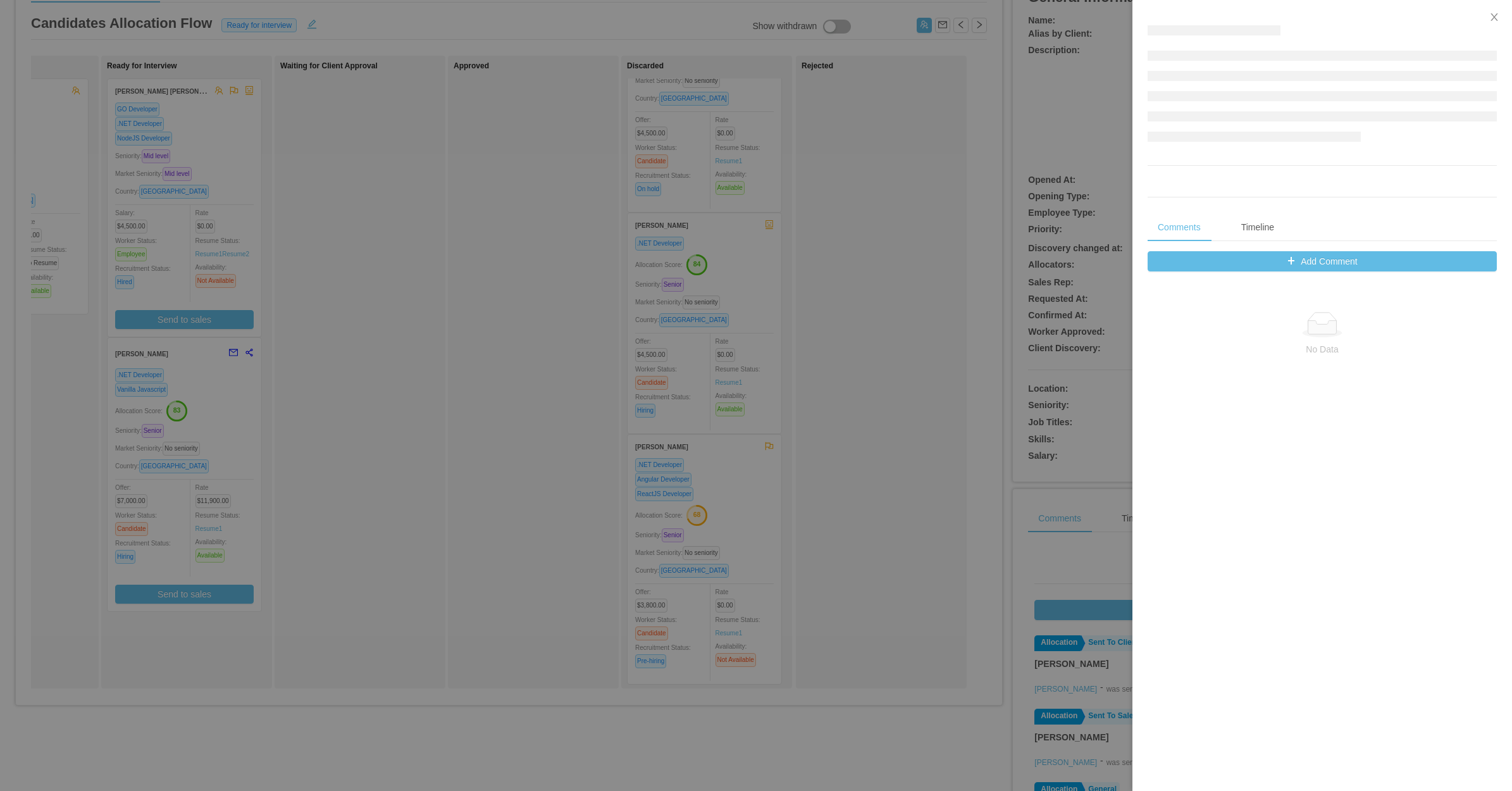
click at [838, 448] on div at bounding box center [756, 395] width 1512 height 791
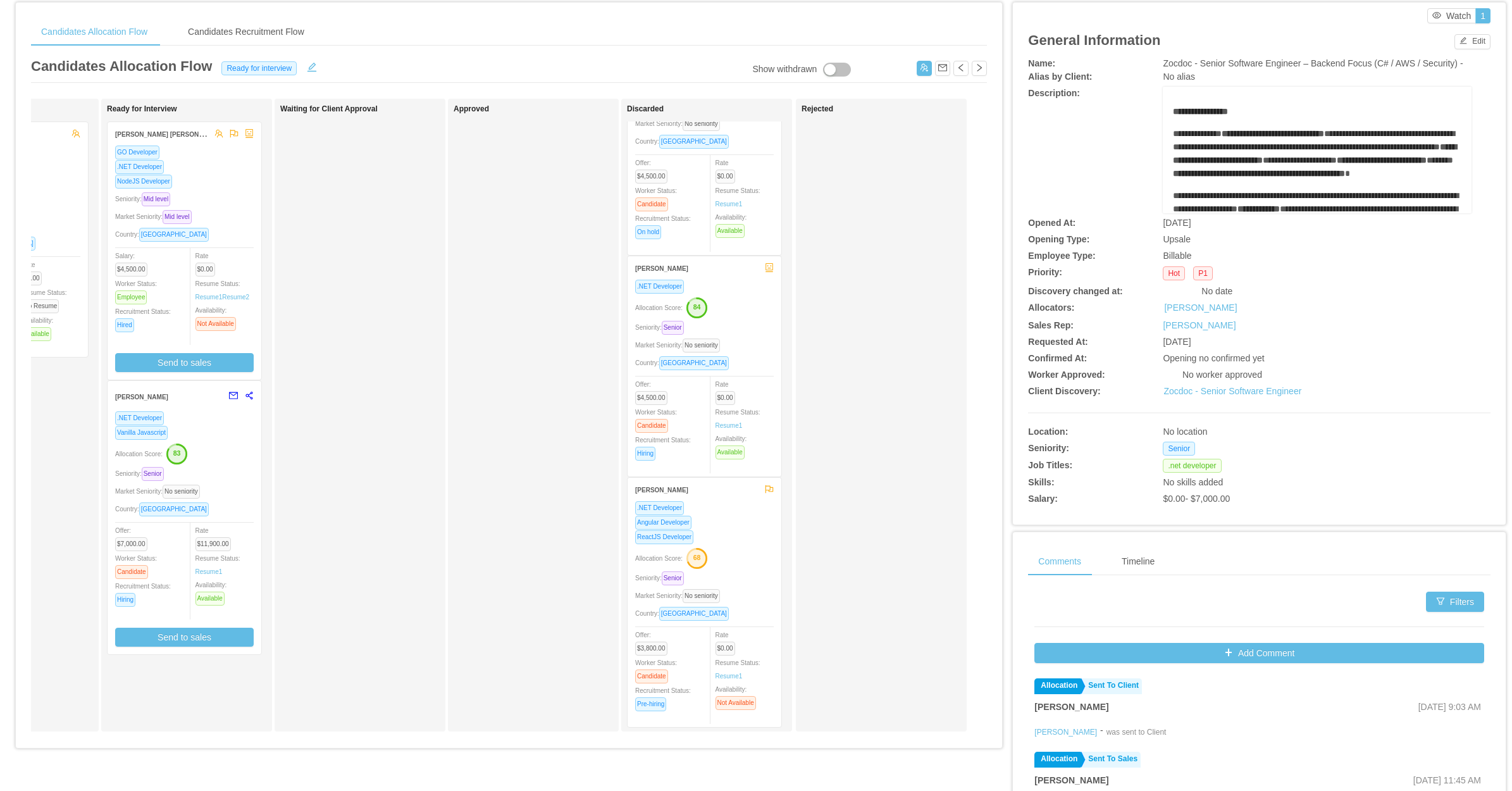
scroll to position [0, 0]
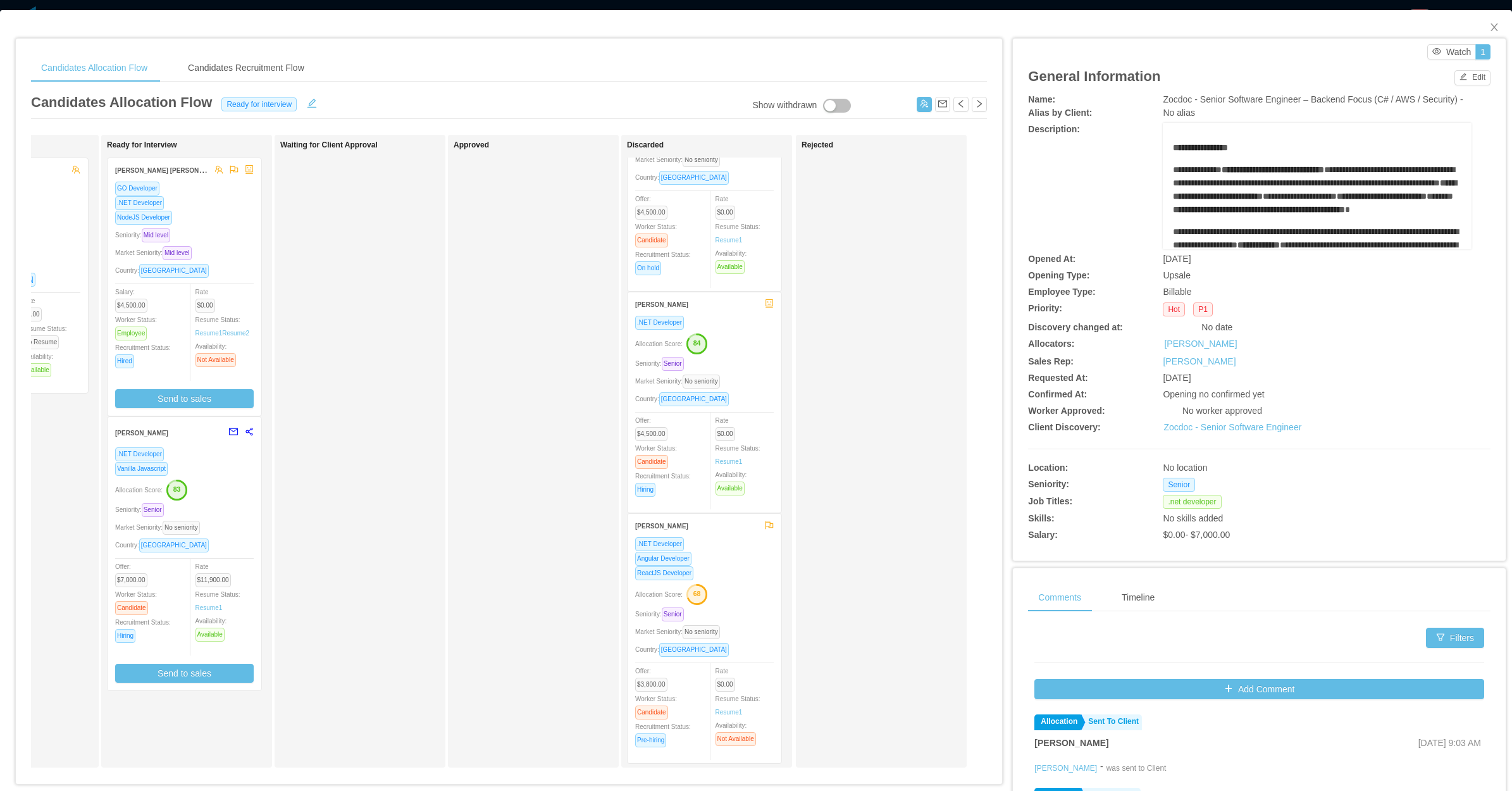
click at [388, 443] on div "Waiting for Client Approval" at bounding box center [369, 451] width 177 height 621
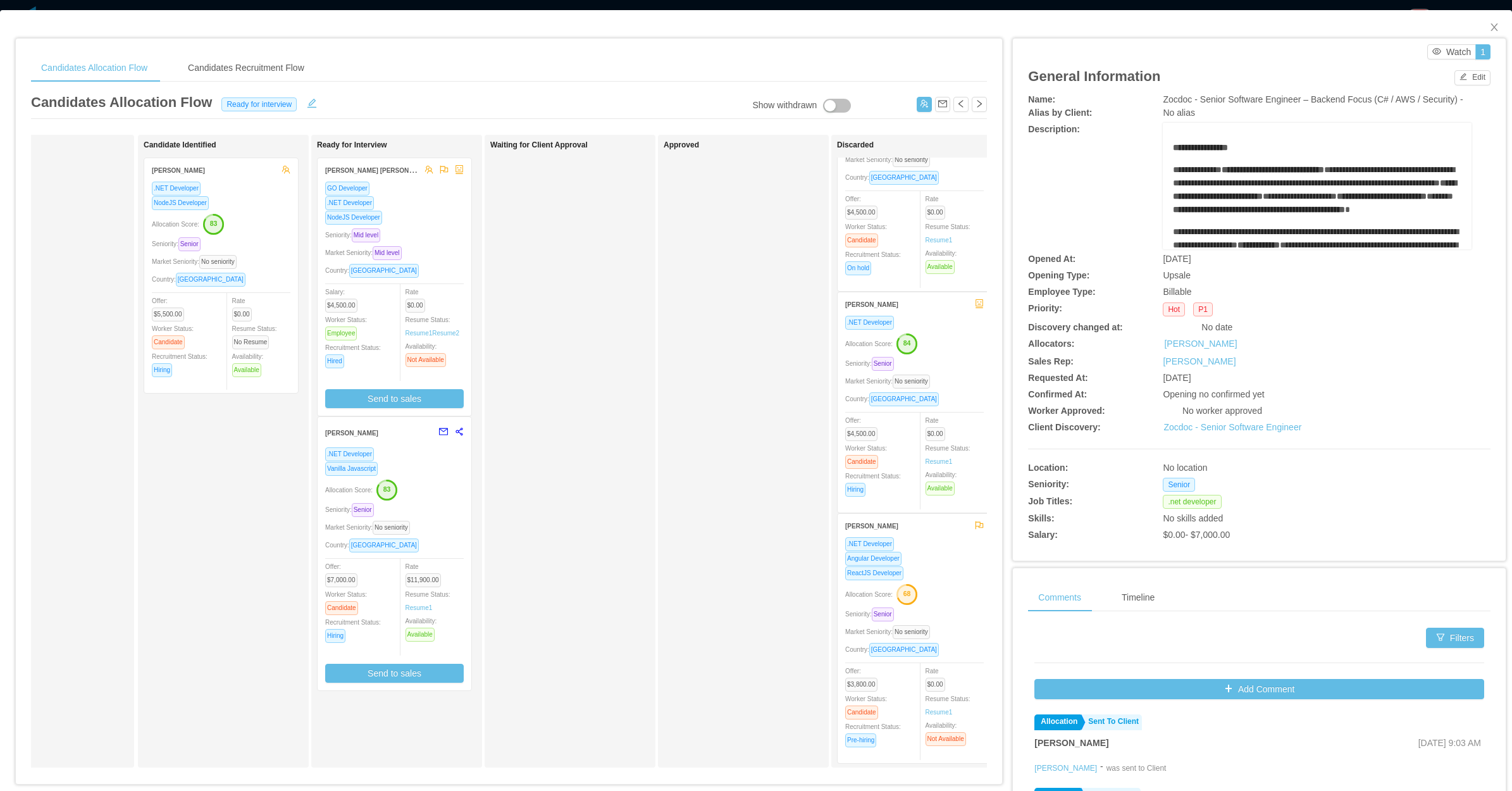
scroll to position [0, 84]
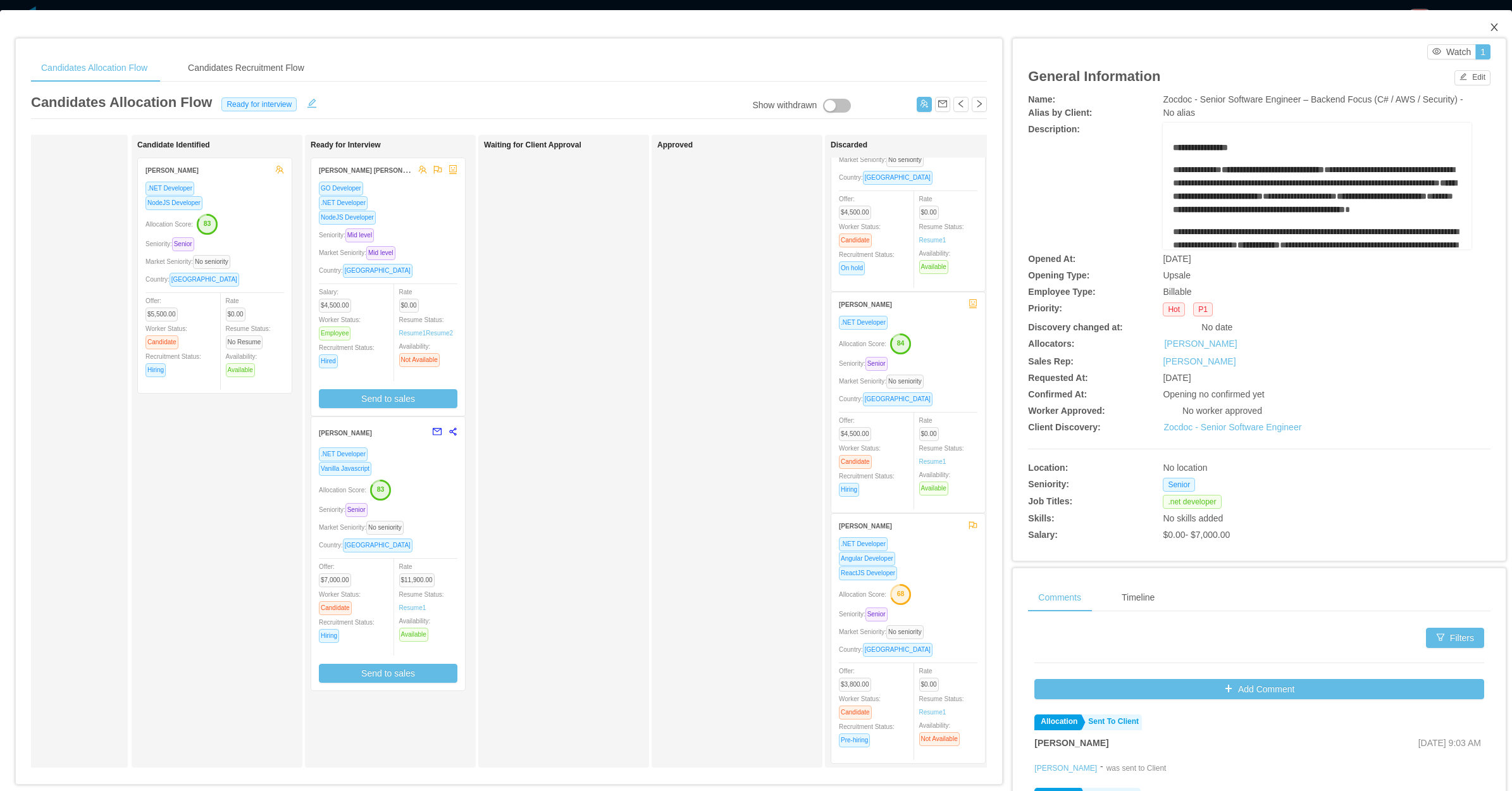
drag, startPoint x: 1486, startPoint y: 33, endPoint x: 1263, endPoint y: 13, distance: 223.9
click at [1482, 33] on span "Close" at bounding box center [1494, 28] width 36 height 36
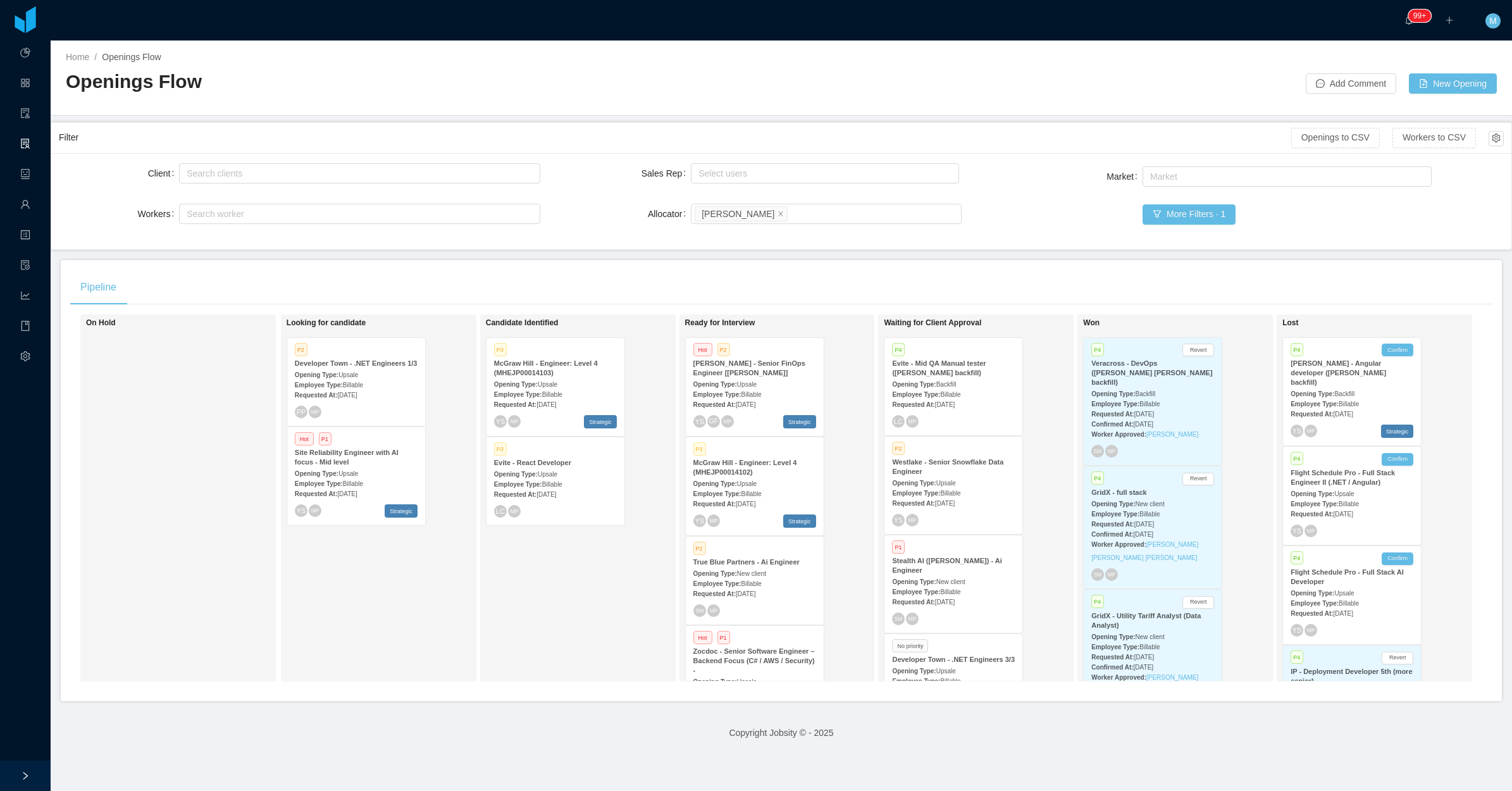
drag, startPoint x: 194, startPoint y: 560, endPoint x: 268, endPoint y: 563, distance: 74.1
click at [194, 561] on div "On Hold" at bounding box center [174, 498] width 177 height 356
click at [605, 626] on div "Candidate Identified P3 McGraw Hill - Engineer: Level 4 (MHEJP00014103) Opening…" at bounding box center [575, 498] width 177 height 356
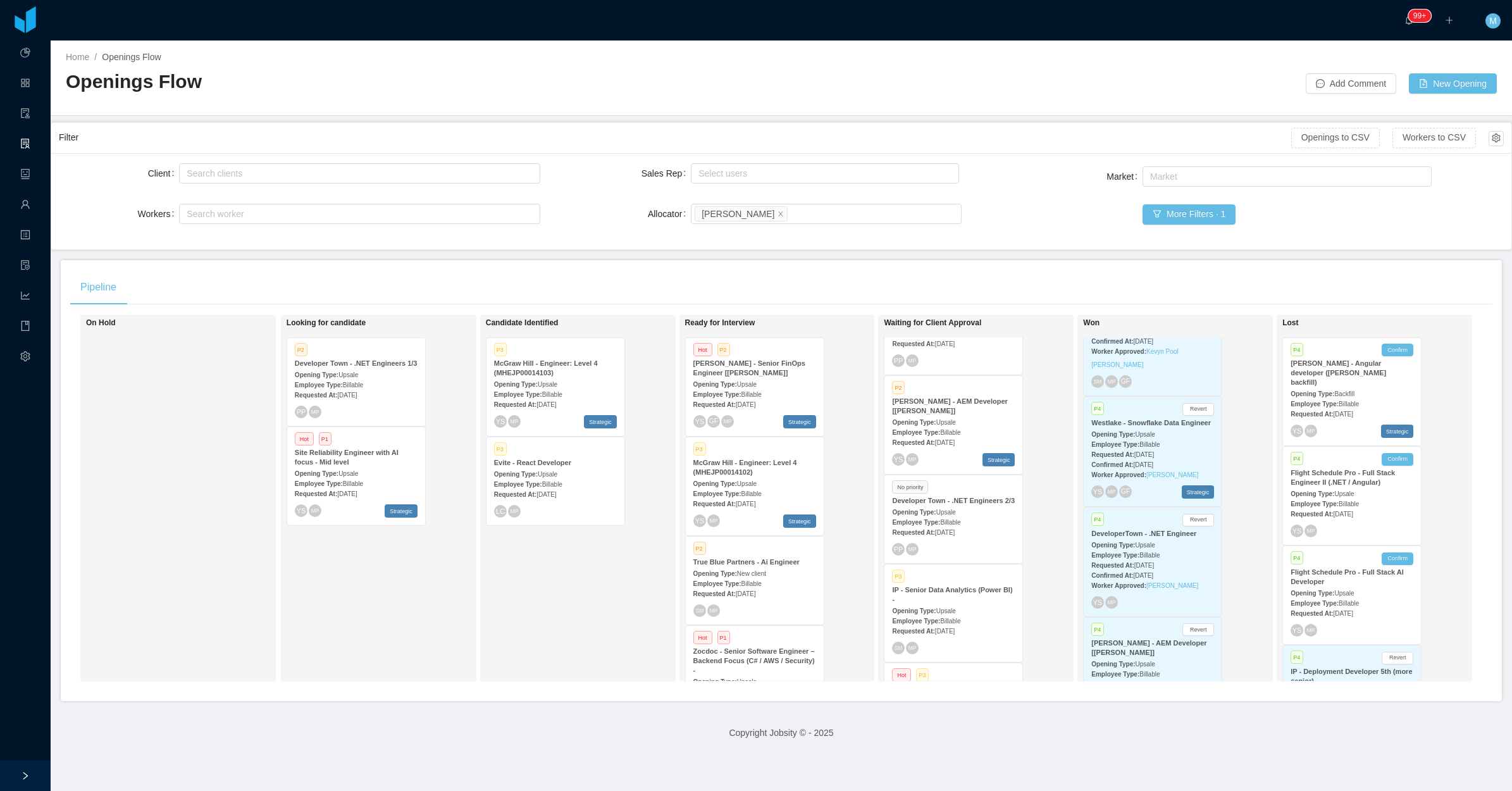
scroll to position [5918, 0]
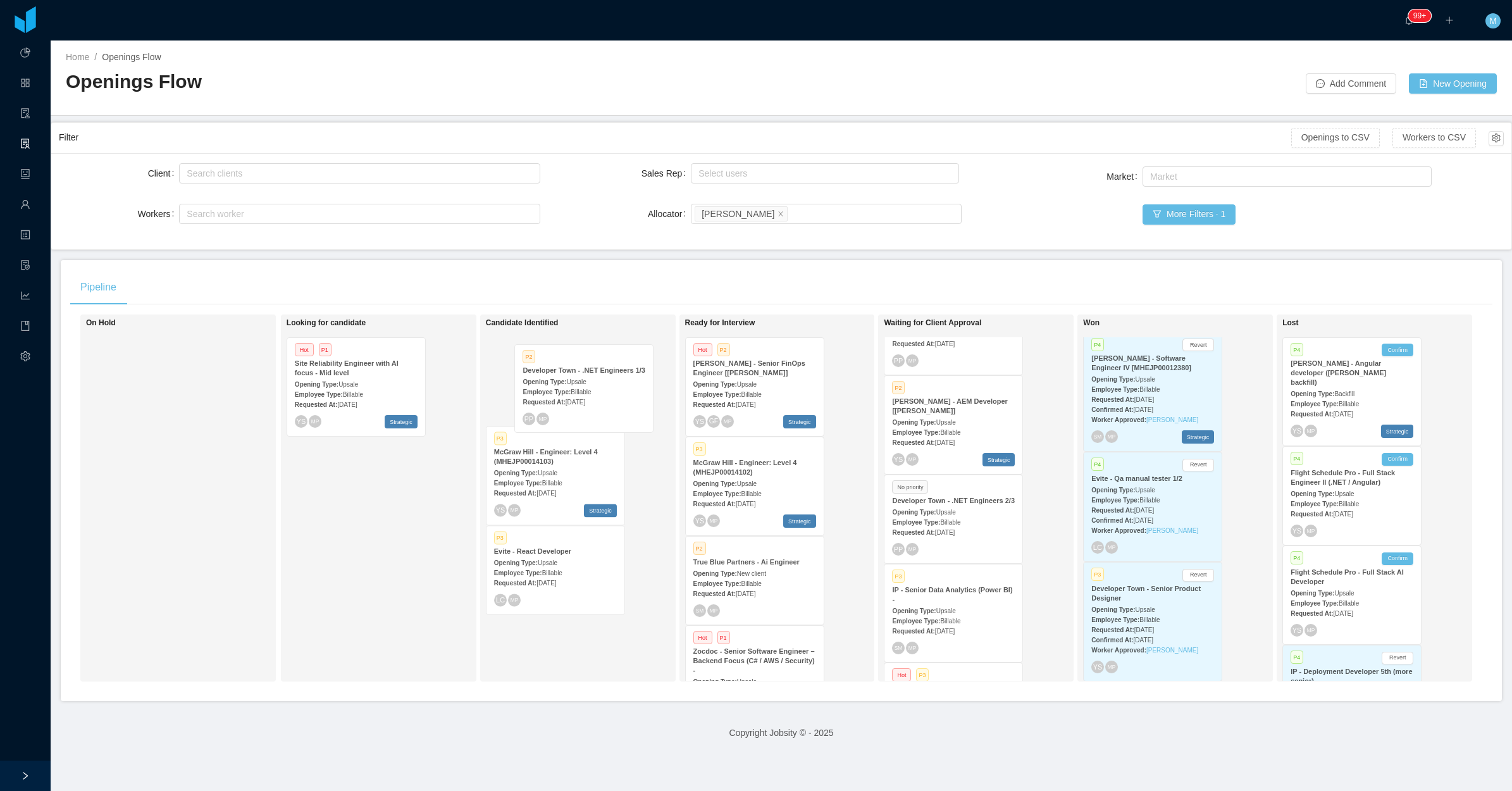
drag, startPoint x: 375, startPoint y: 389, endPoint x: 603, endPoint y: 396, distance: 228.1
click at [603, 396] on div "On Hold Looking for candidate P2 Developer Town - .NET Engineers 1/3 Opening Ty…" at bounding box center [781, 503] width 1422 height 377
click at [584, 381] on div "Employee Type: Billable" at bounding box center [556, 385] width 123 height 13
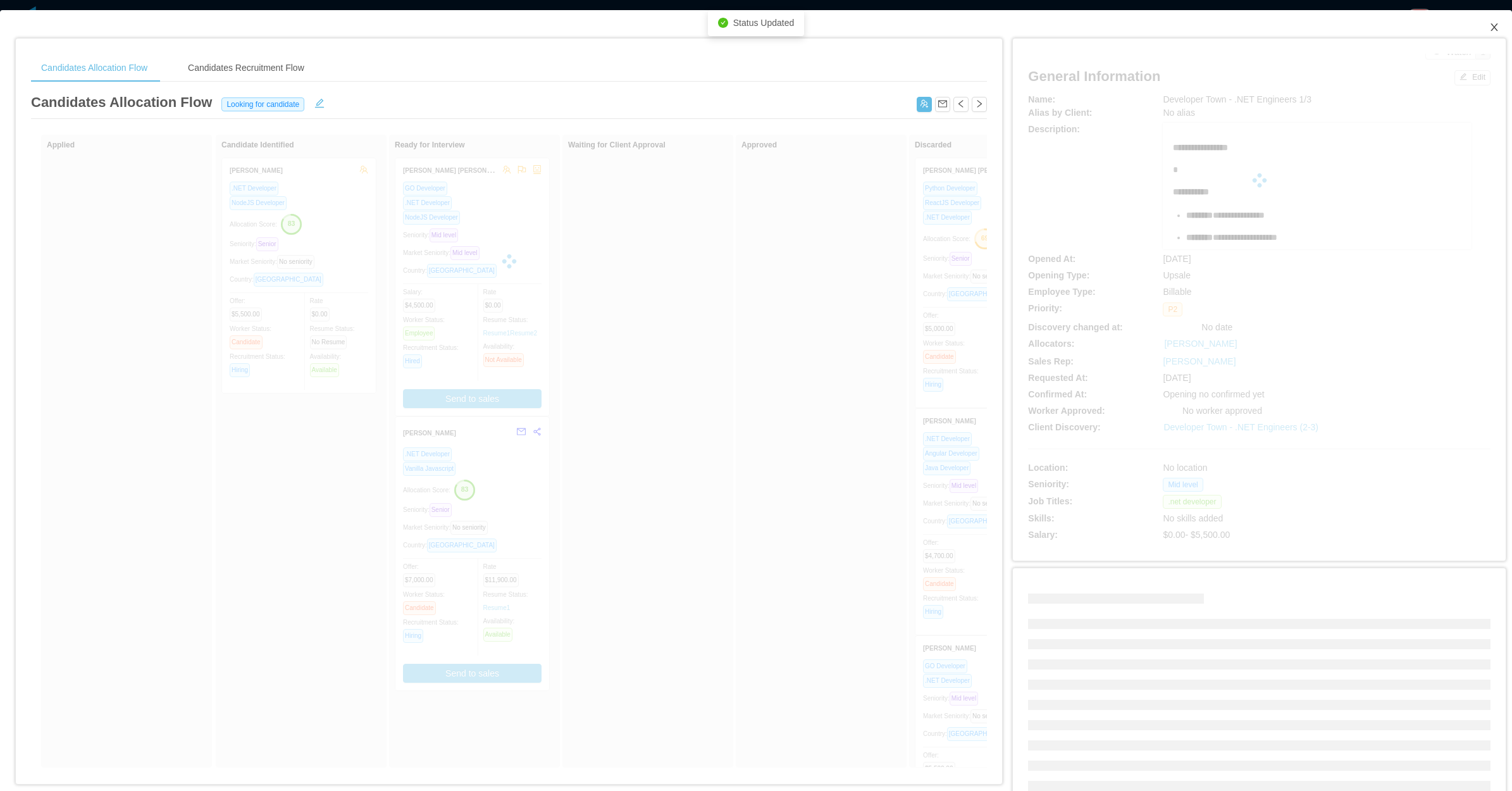
drag, startPoint x: 1482, startPoint y: 30, endPoint x: 1430, endPoint y: 61, distance: 60.5
click at [1489, 30] on icon "icon: close" at bounding box center [1494, 27] width 10 height 10
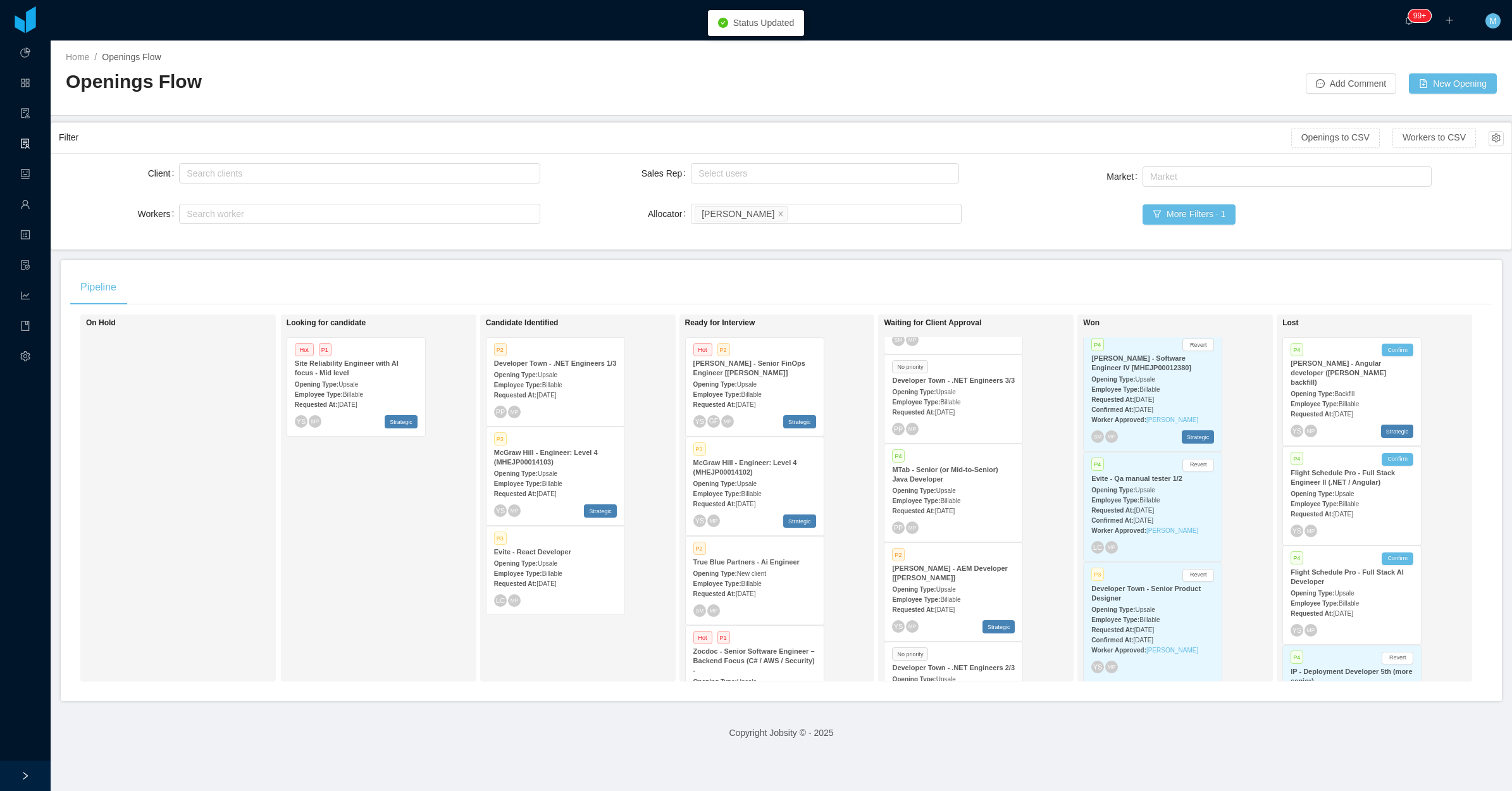
scroll to position [209, 0]
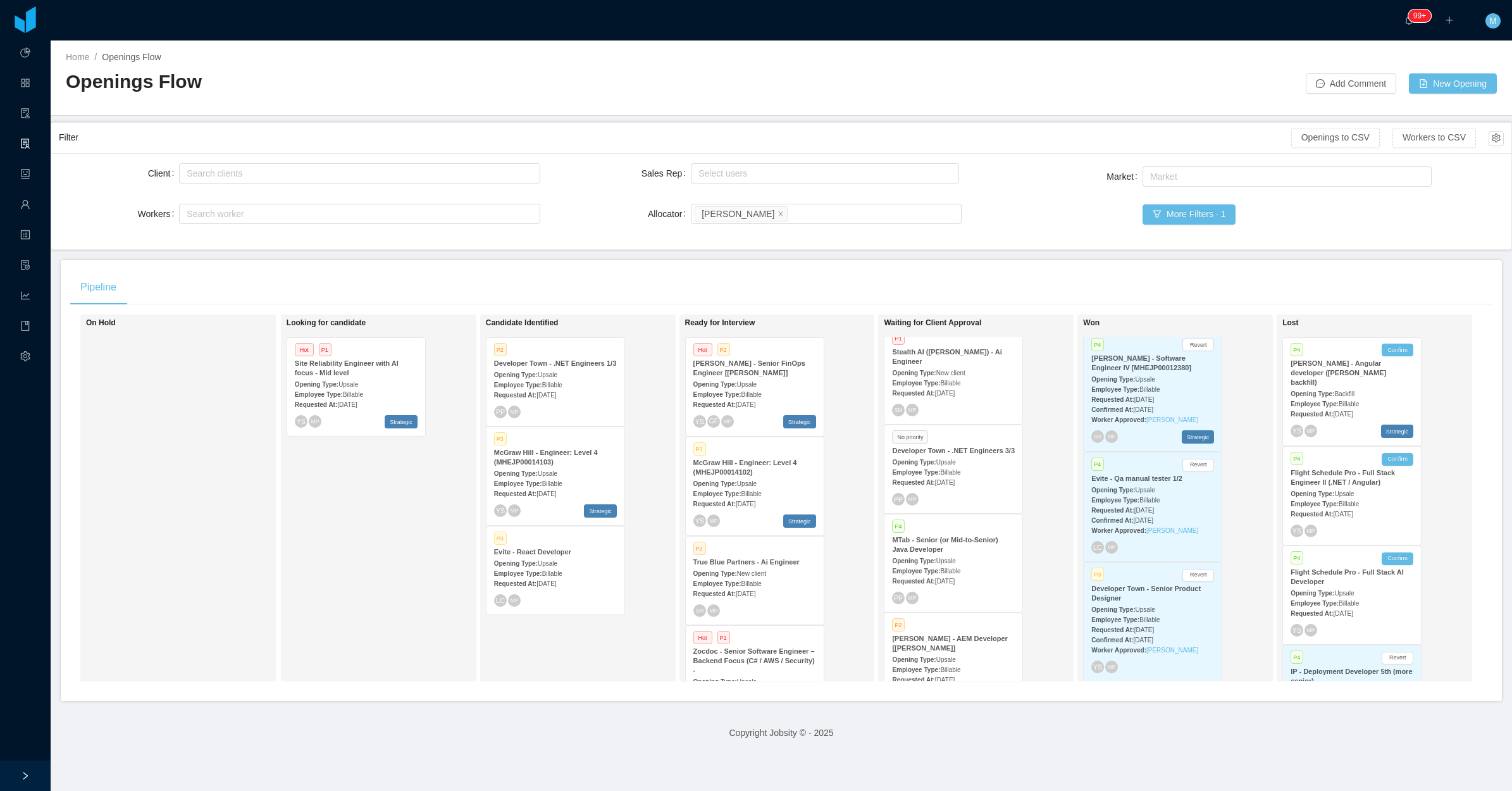
click at [954, 484] on span "Aug 14th, 2025" at bounding box center [945, 482] width 20 height 7
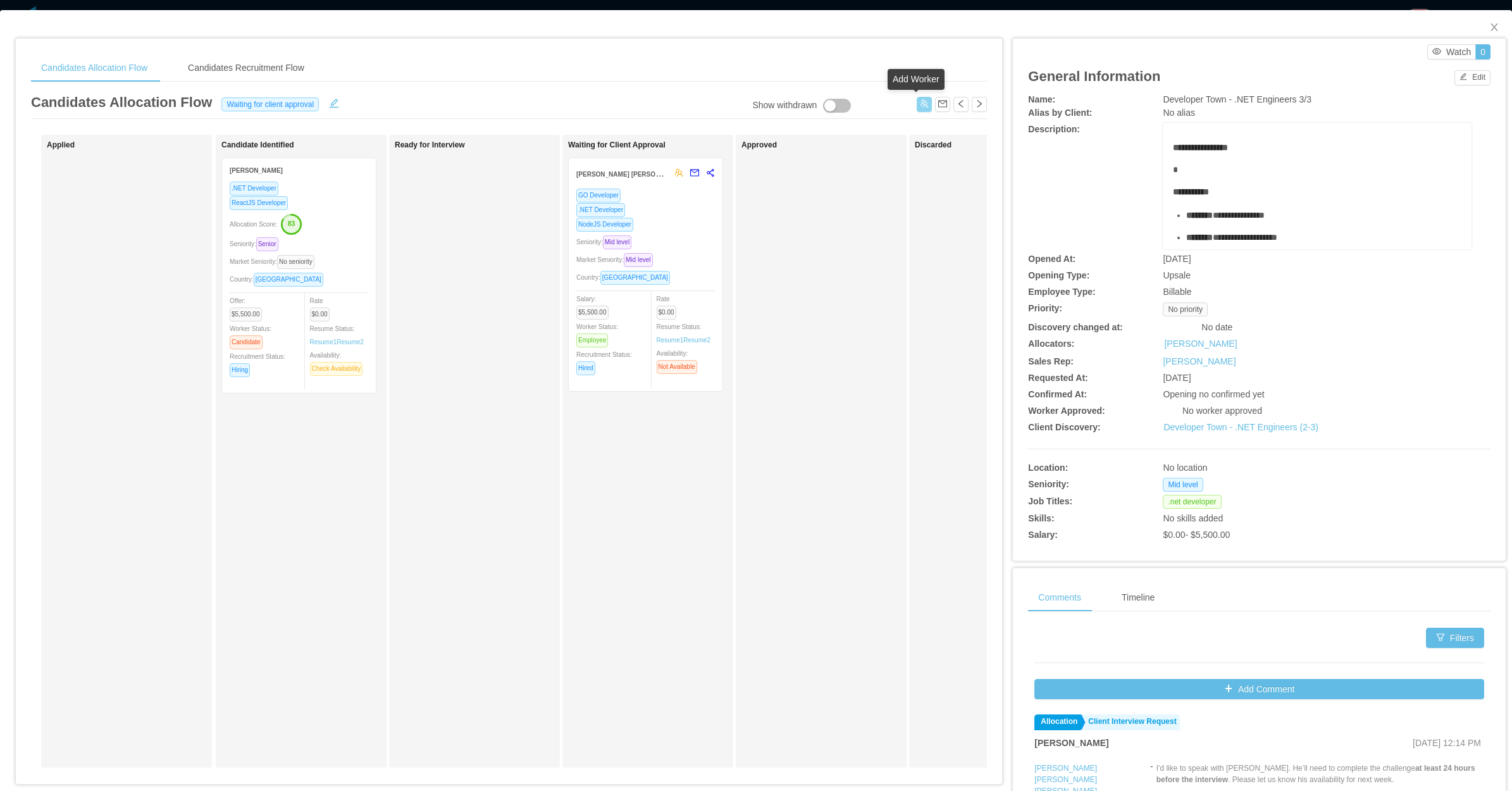
click at [917, 101] on button "button" at bounding box center [924, 104] width 15 height 15
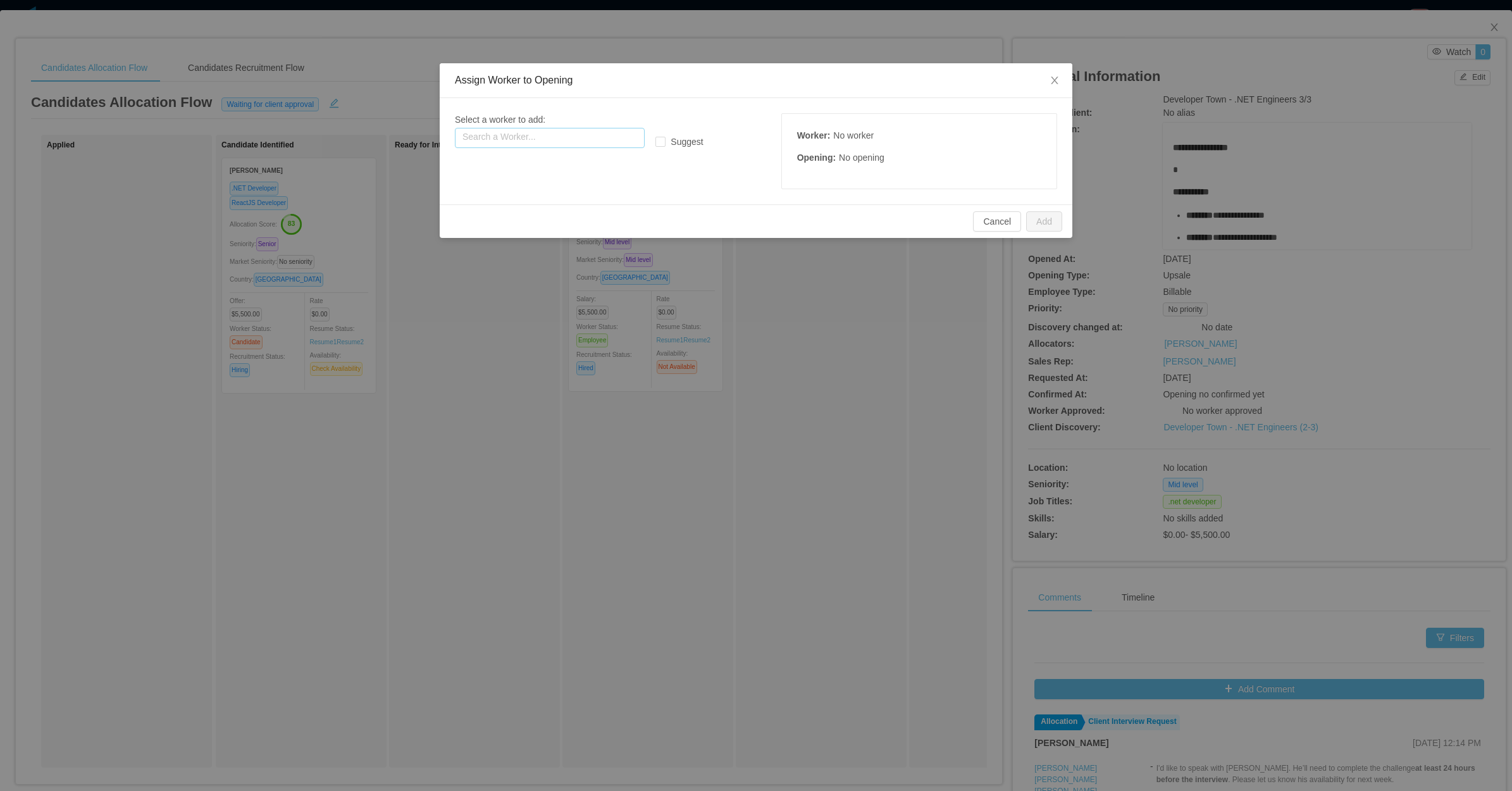
click at [596, 136] on input "text" at bounding box center [550, 137] width 190 height 20
paste input "**********"
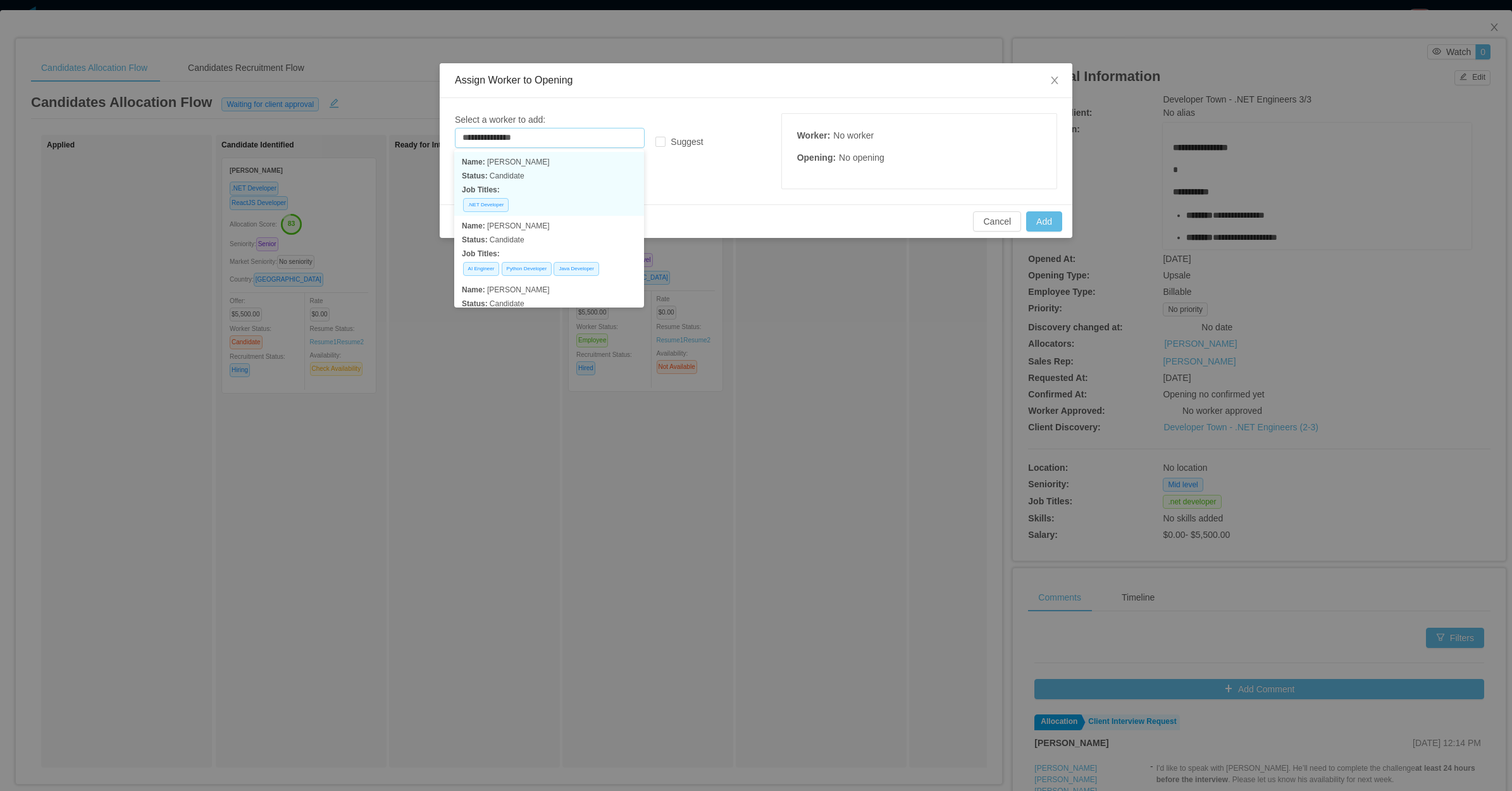
drag, startPoint x: 560, startPoint y: 182, endPoint x: 576, endPoint y: 180, distance: 16.1
click at [563, 183] on p "Job Titles:" at bounding box center [549, 190] width 174 height 14
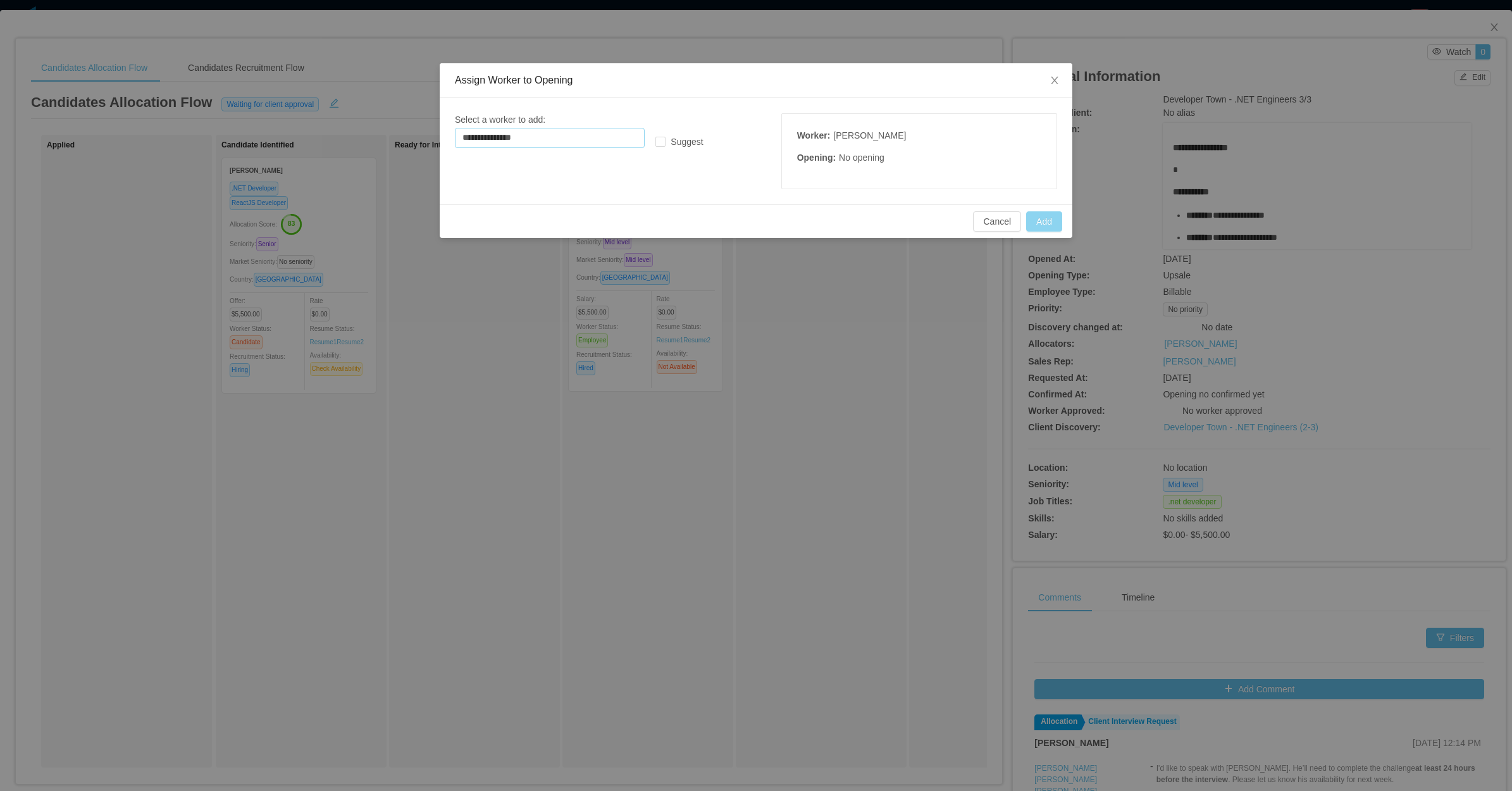
type input "**********"
click at [1044, 226] on button "Add" at bounding box center [1044, 221] width 36 height 20
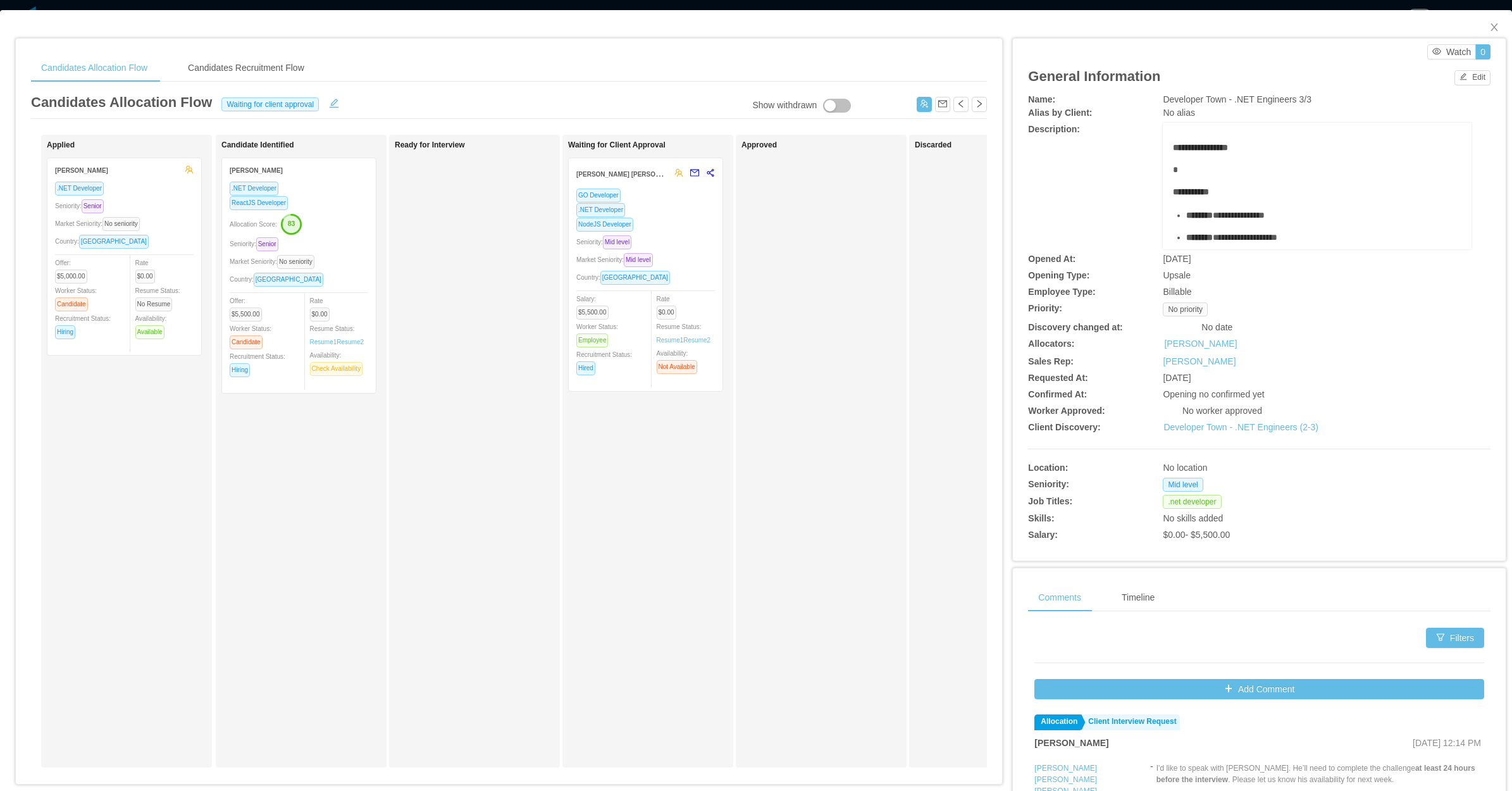
click at [563, 527] on div "Waiting for Client Approval Ezequiel Ramon Rodriguez Sanchez GO Developer .NET …" at bounding box center [647, 451] width 171 height 633
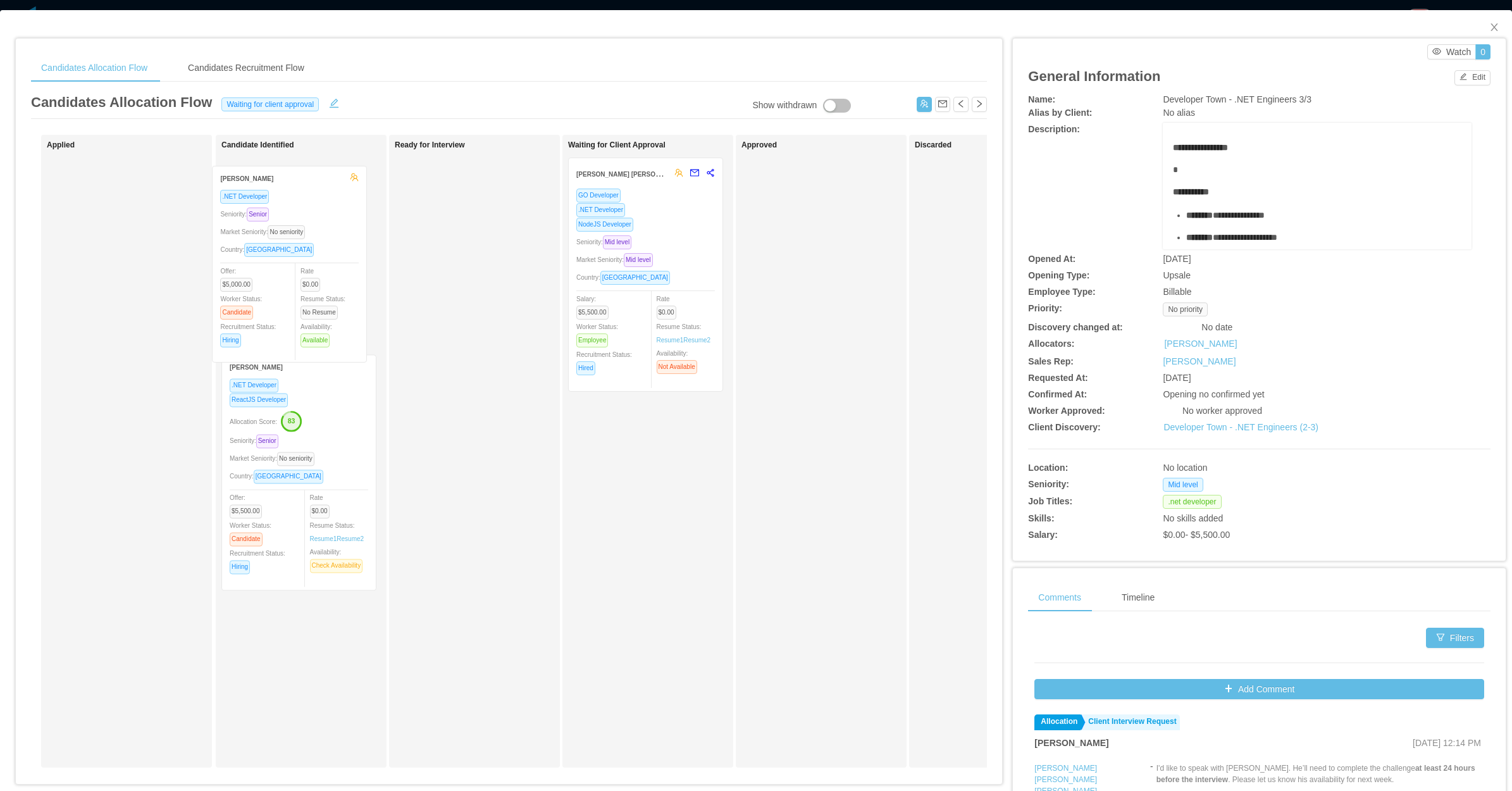
drag, startPoint x: 122, startPoint y: 260, endPoint x: 286, endPoint y: 266, distance: 164.1
click at [288, 268] on div "Applied Guilherme Moura .NET Developer Seniority: Senior Market Seniority: No s…" at bounding box center [509, 456] width 956 height 643
click at [1489, 30] on icon "icon: close" at bounding box center [1494, 27] width 10 height 10
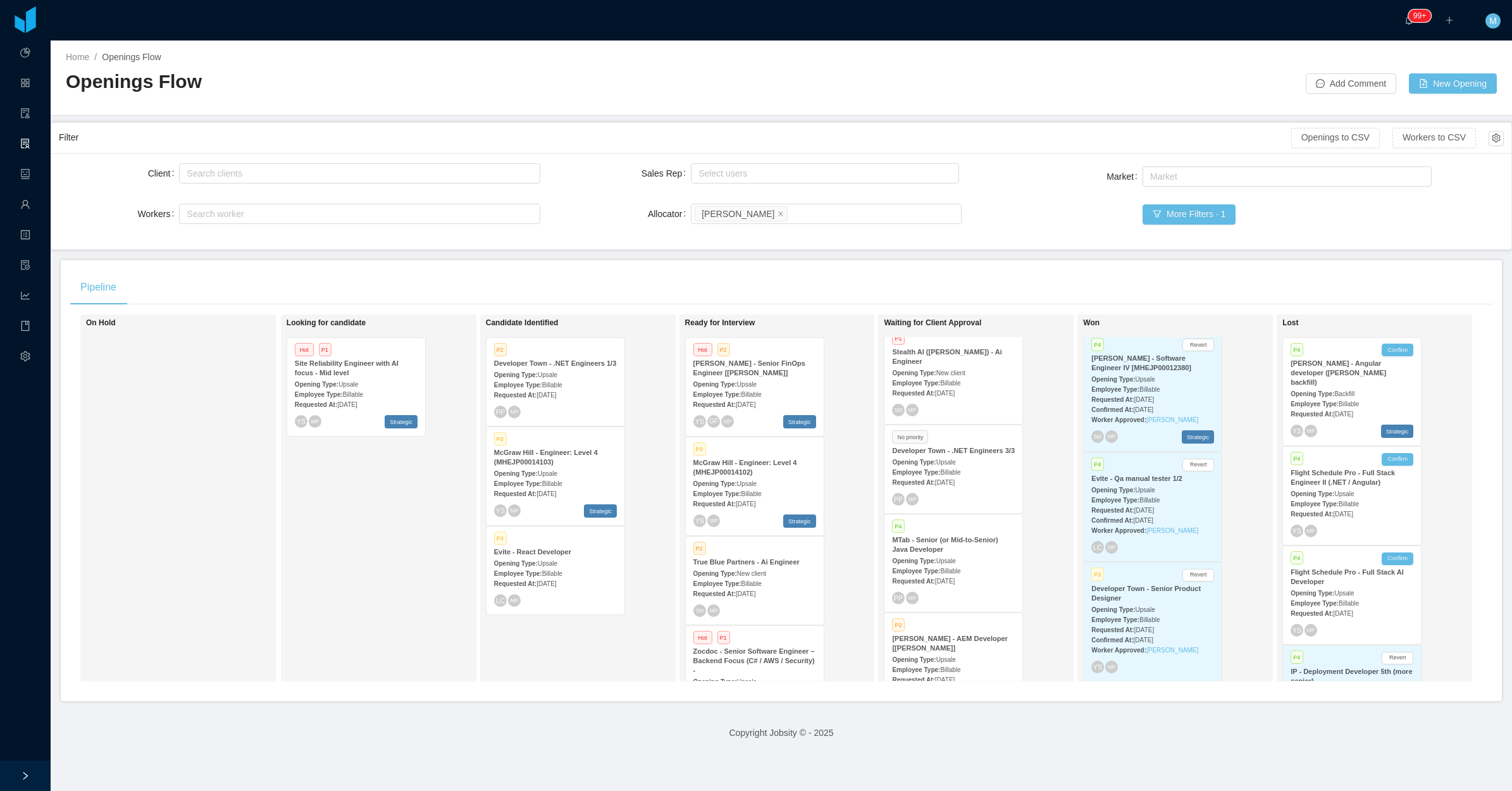
drag, startPoint x: 1026, startPoint y: 245, endPoint x: 956, endPoint y: 435, distance: 202.5
click at [1025, 248] on div "Client Search clients Workers Search worker Sales Rep Select users Allocator Se…" at bounding box center [781, 202] width 1460 height 96
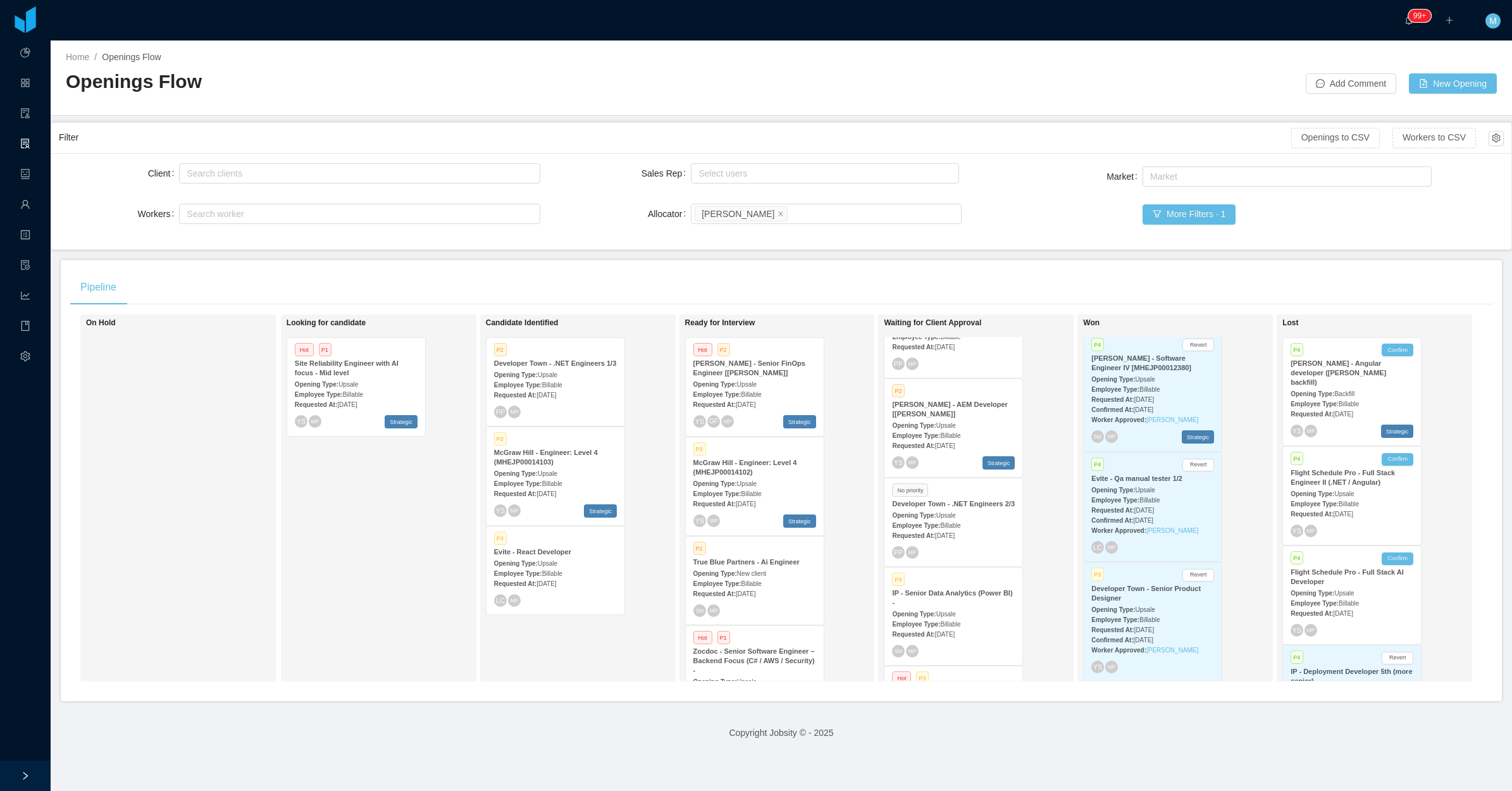
scroll to position [474, 0]
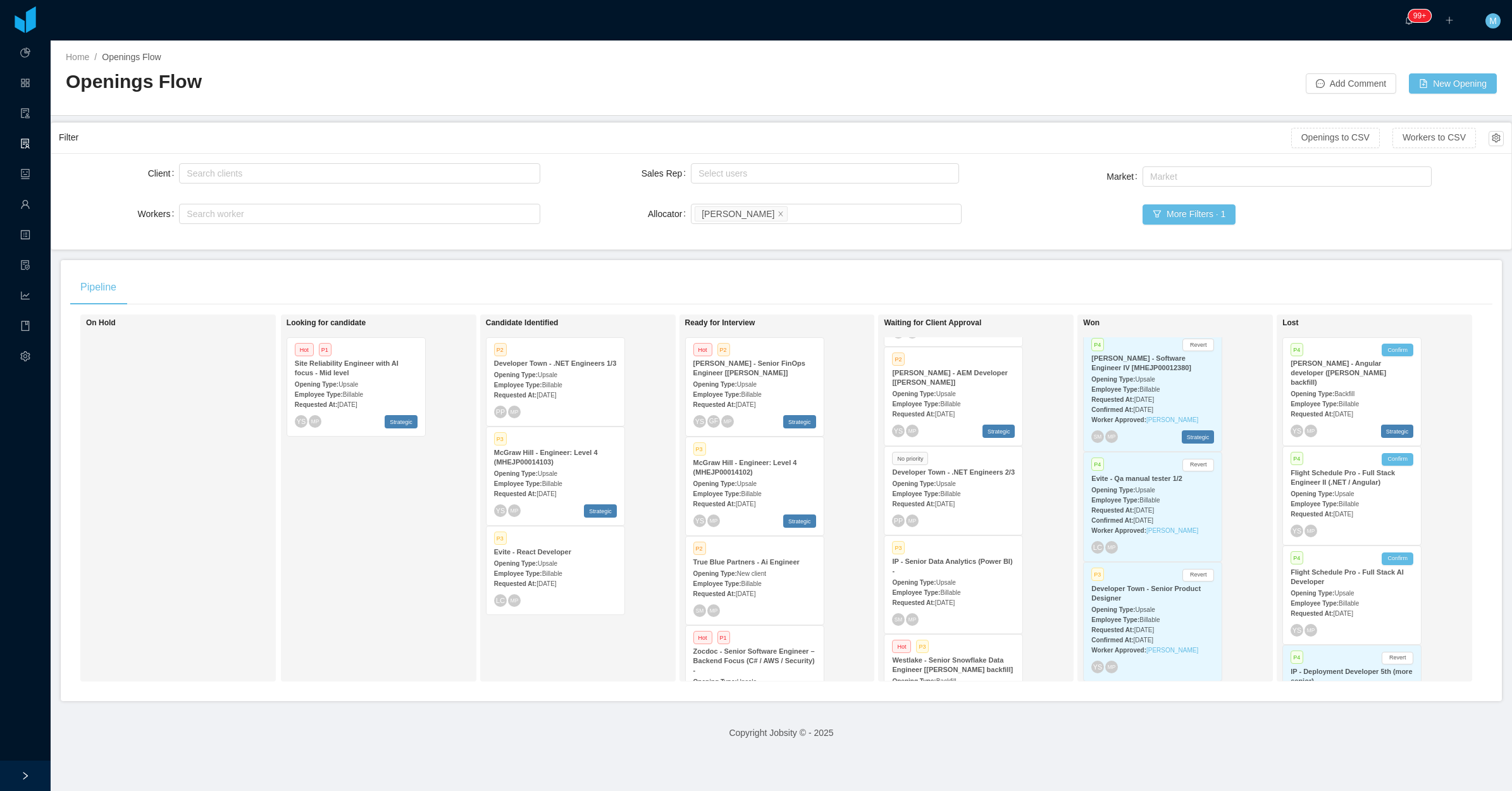
click at [954, 502] on span "Aug 14th, 2025" at bounding box center [945, 504] width 20 height 7
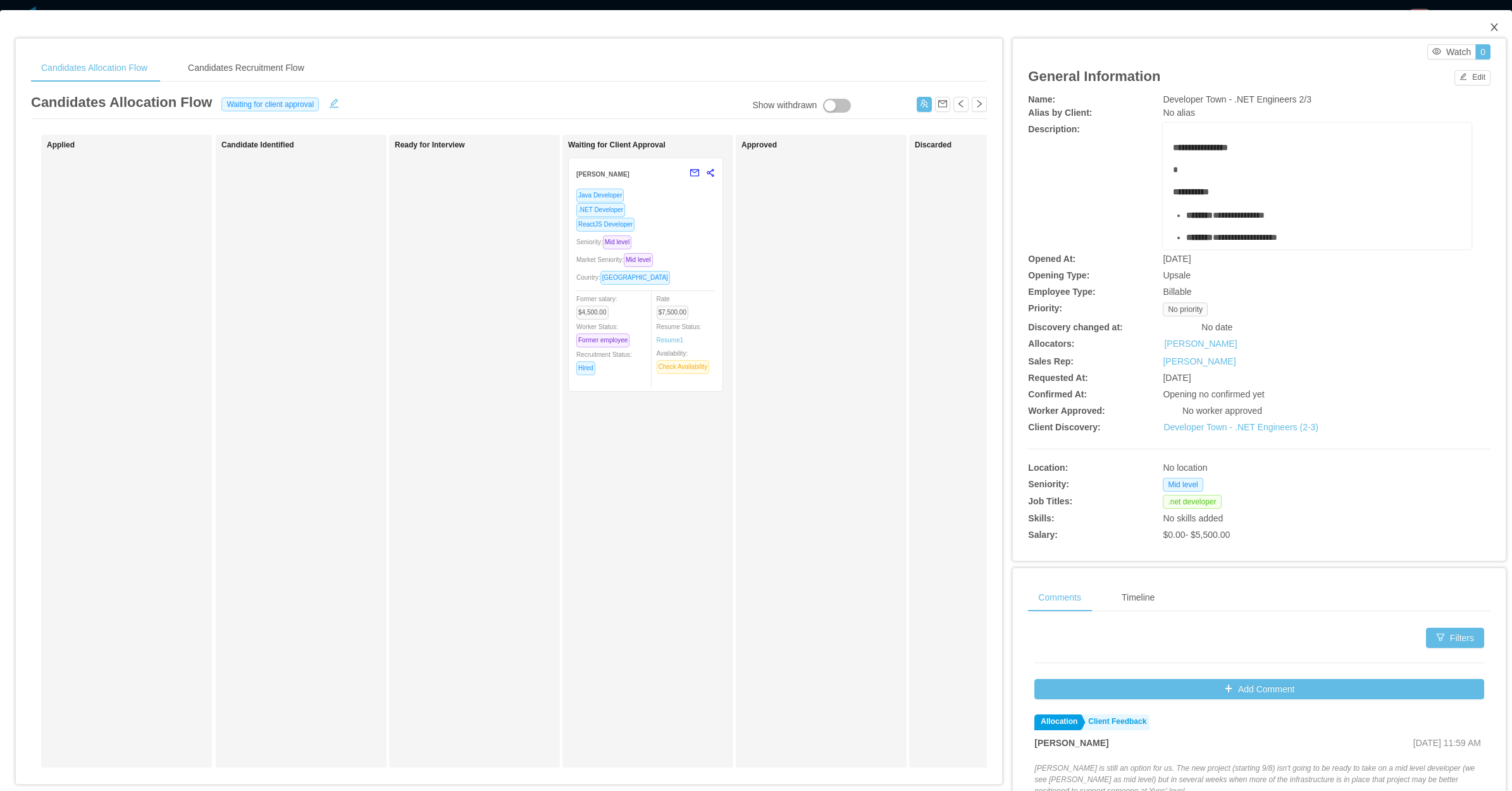
click at [1477, 36] on span "Close" at bounding box center [1494, 28] width 36 height 36
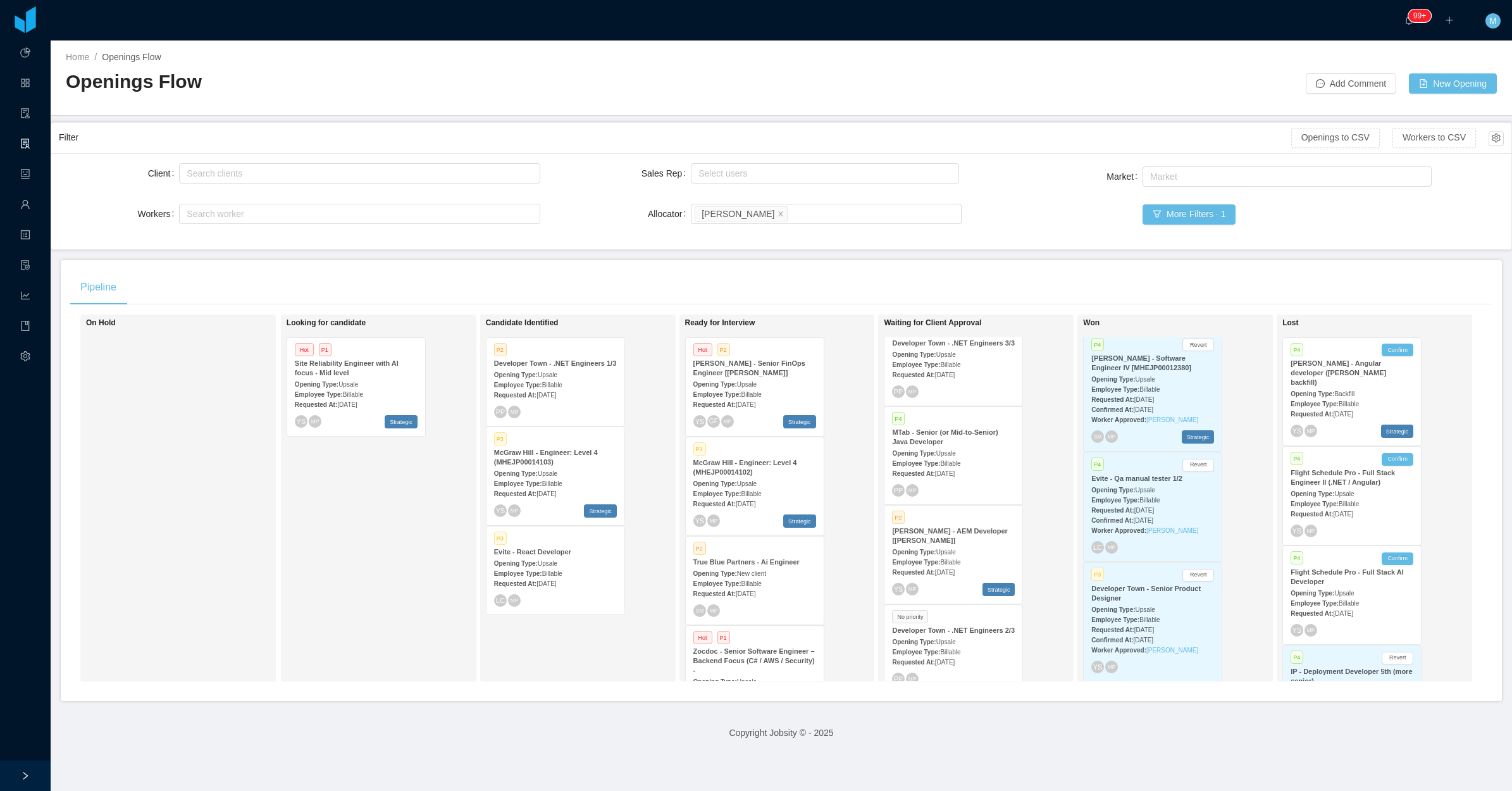
scroll to position [237, 0]
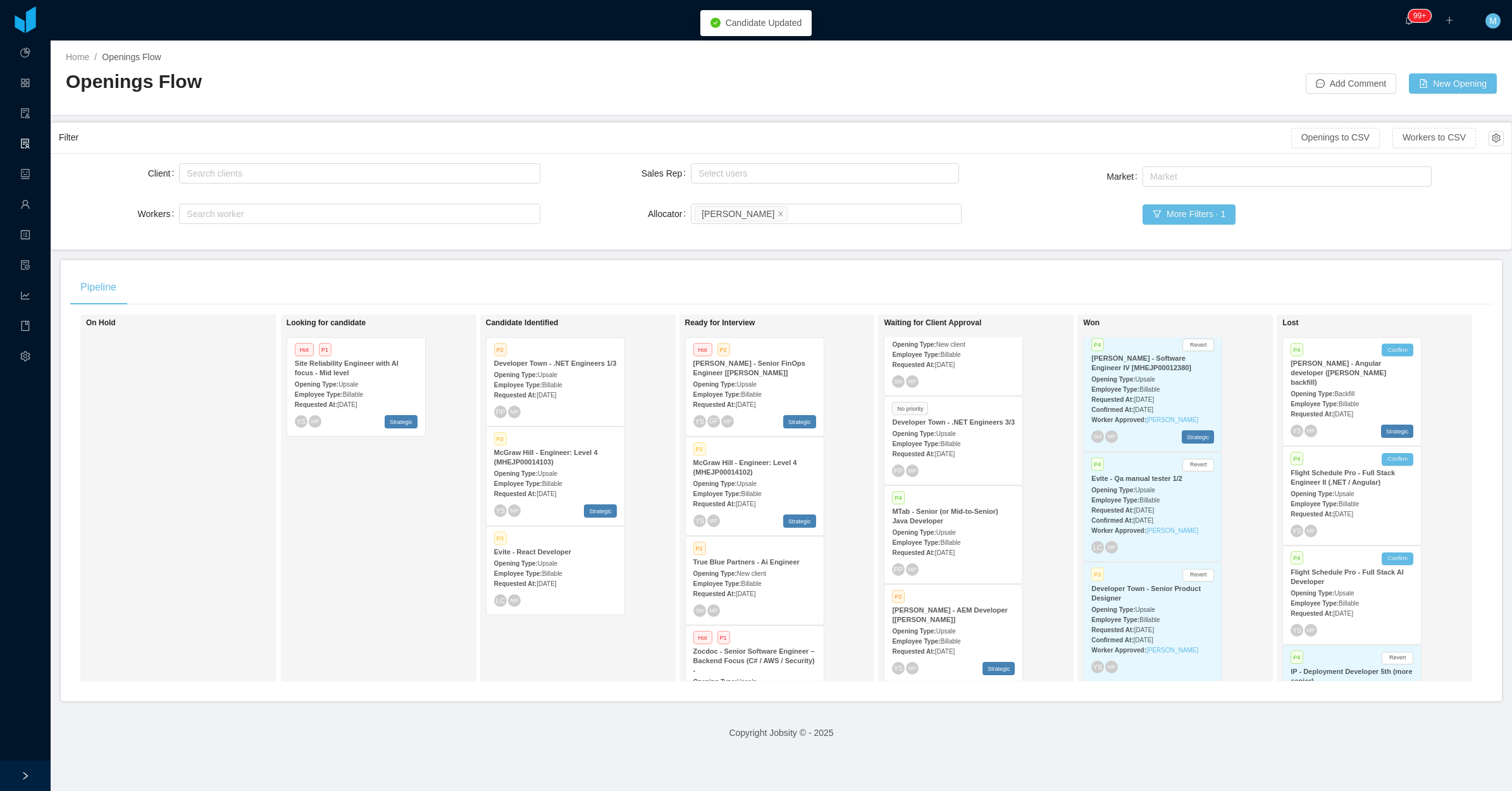
click at [940, 441] on span "Billable" at bounding box center [950, 444] width 20 height 7
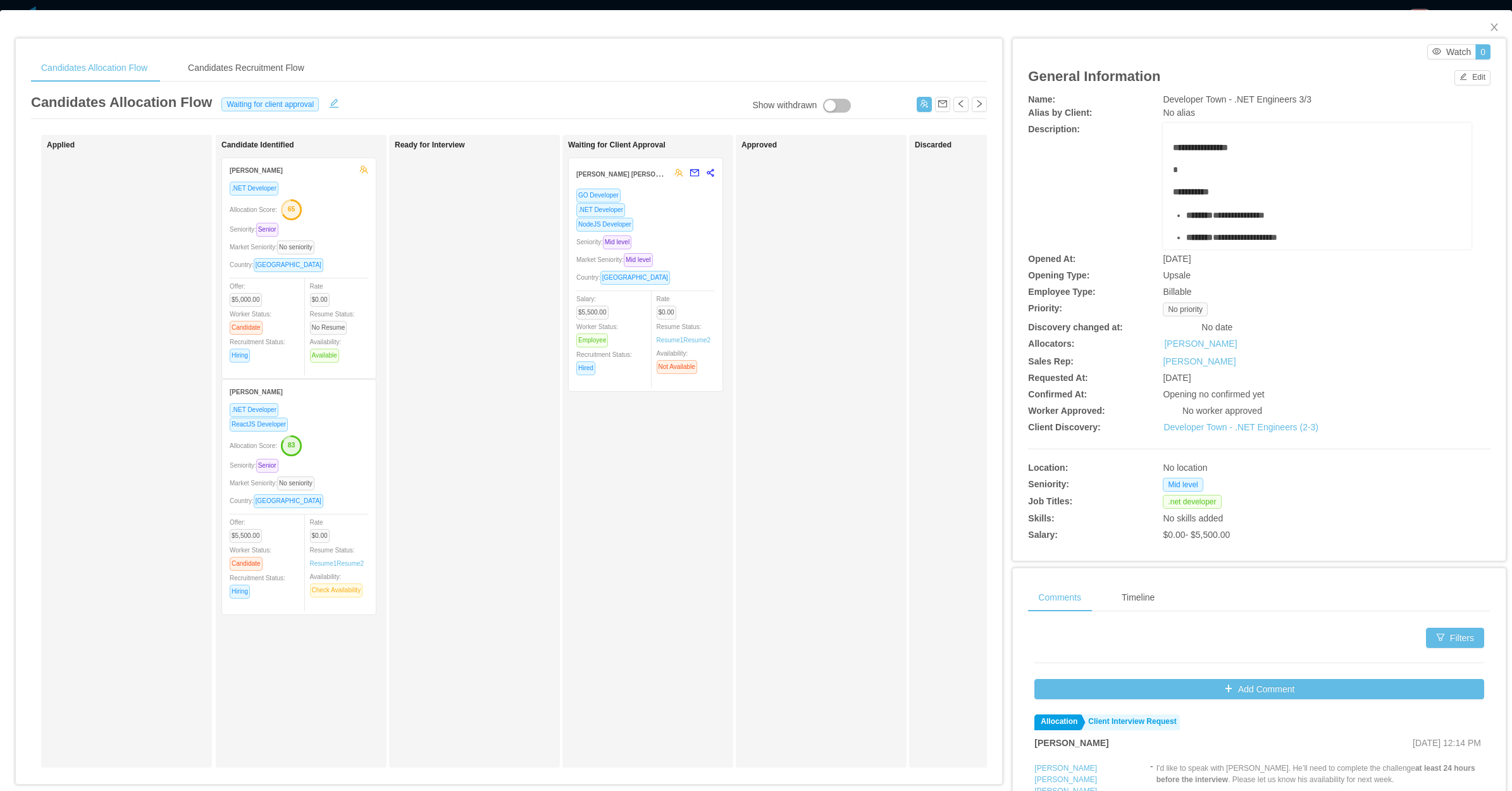
click at [343, 217] on div "Allocation Score: 65" at bounding box center [299, 209] width 139 height 20
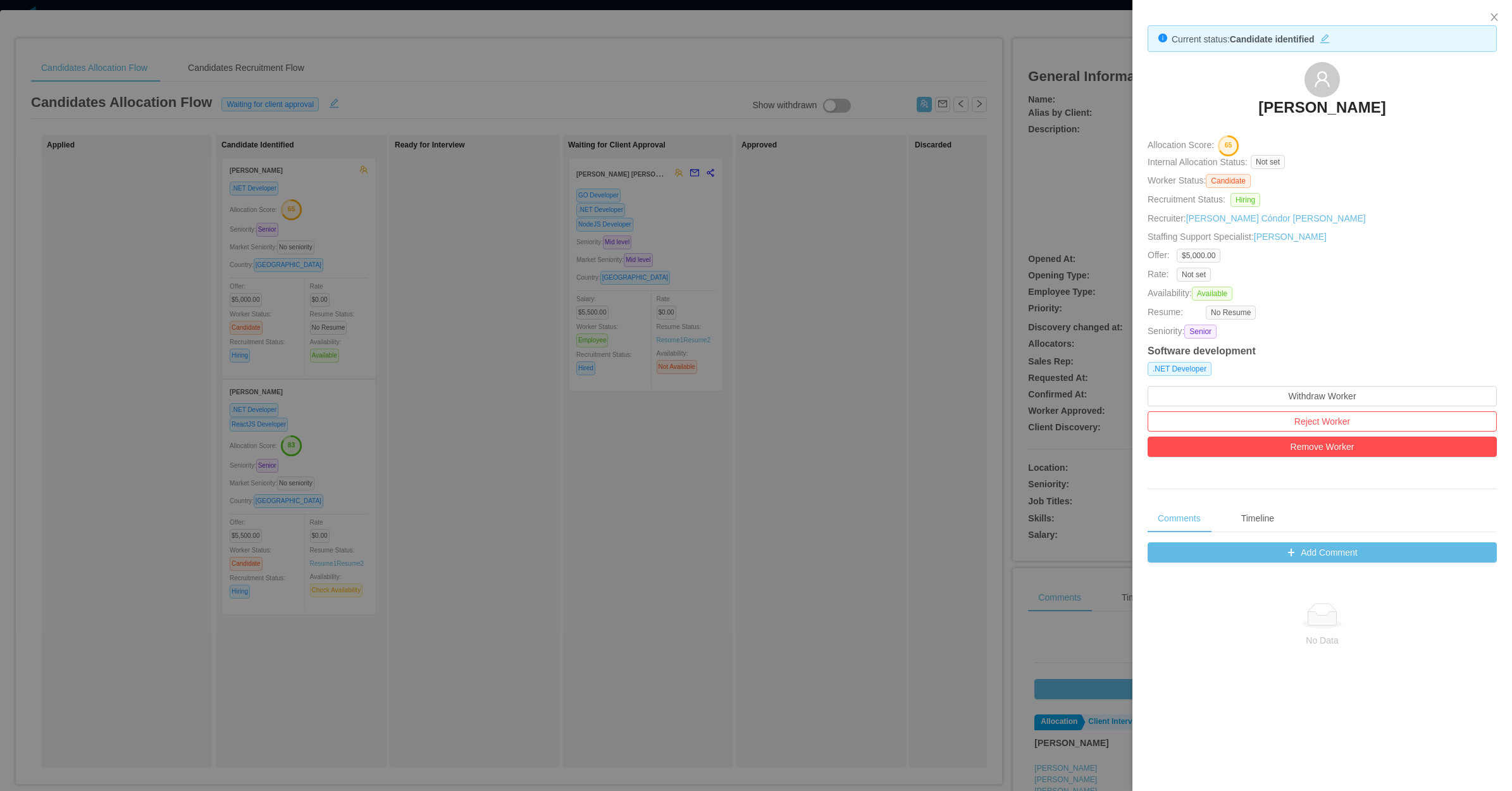
drag, startPoint x: 1344, startPoint y: 97, endPoint x: 1452, endPoint y: 83, distance: 108.9
click at [1452, 83] on div "Guilherme Moura" at bounding box center [1322, 94] width 349 height 63
copy h3 "Guilherme Moura"
click at [1320, 453] on button "Remove Worker" at bounding box center [1322, 447] width 349 height 20
click at [1332, 412] on button "Remove" at bounding box center [1344, 415] width 43 height 15
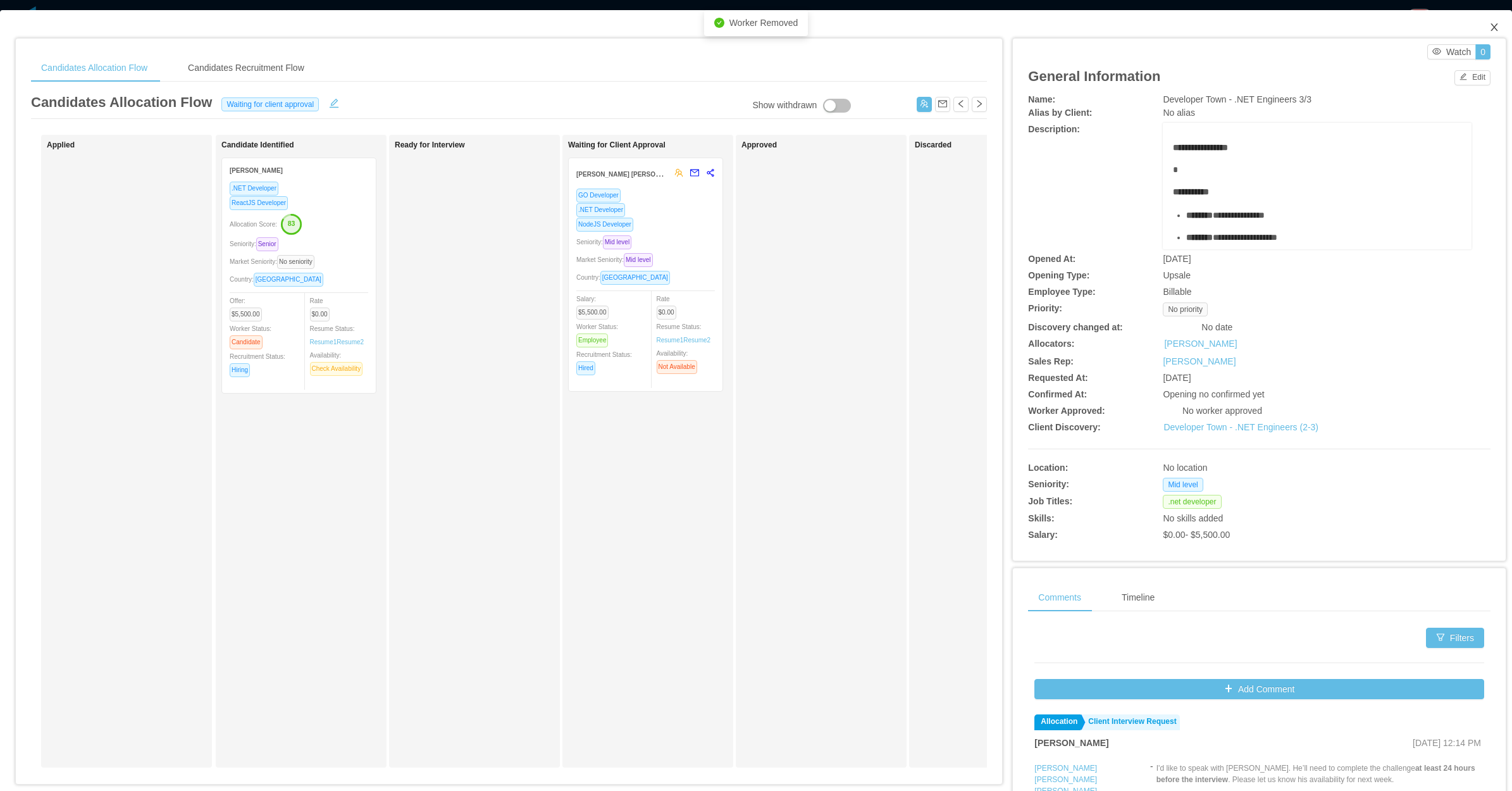
drag, startPoint x: 1490, startPoint y: 23, endPoint x: 1417, endPoint y: 49, distance: 77.5
click at [1487, 27] on span "Close" at bounding box center [1494, 28] width 36 height 36
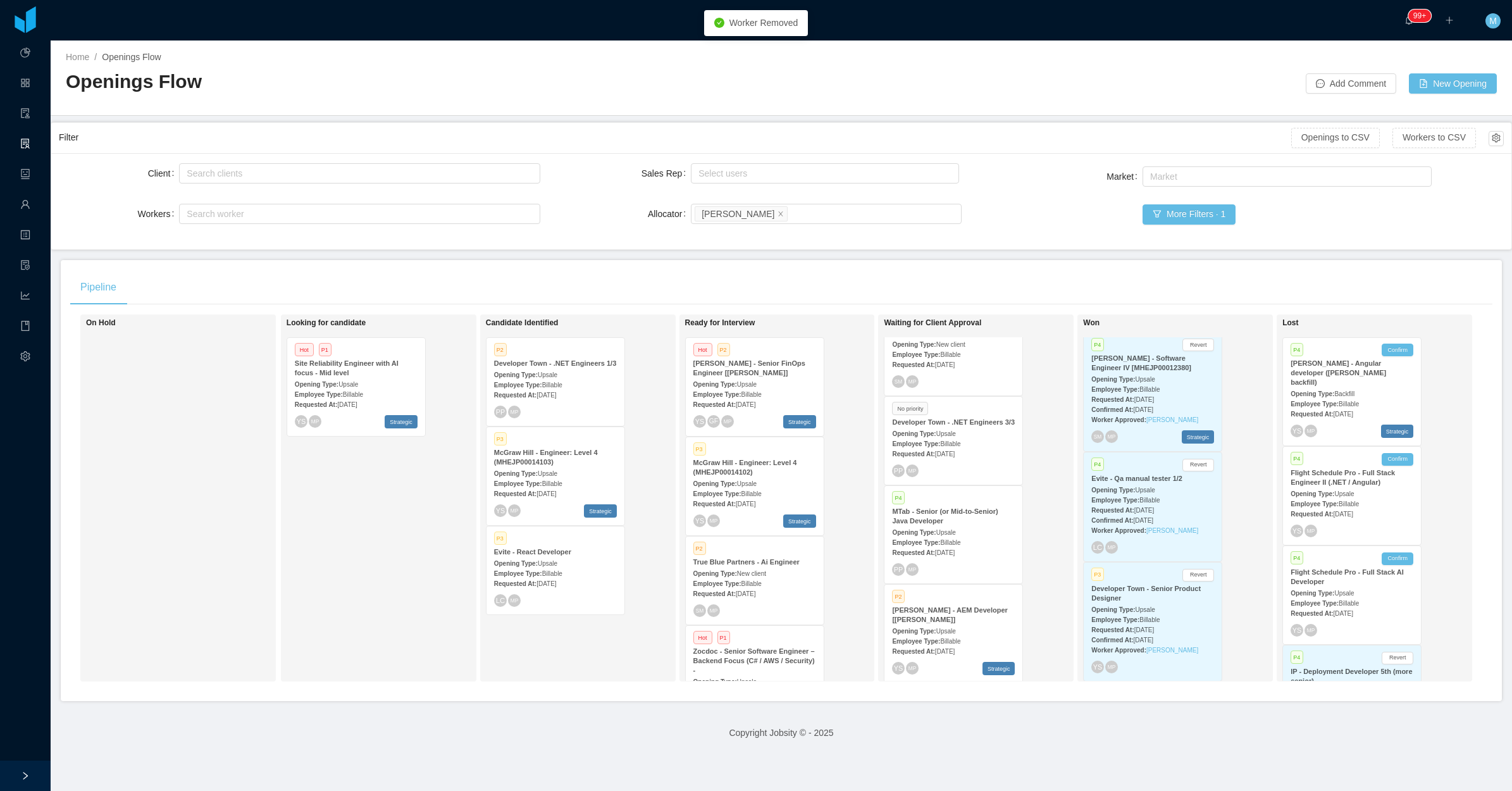
click at [565, 387] on div "Employee Type: Billable" at bounding box center [556, 385] width 123 height 13
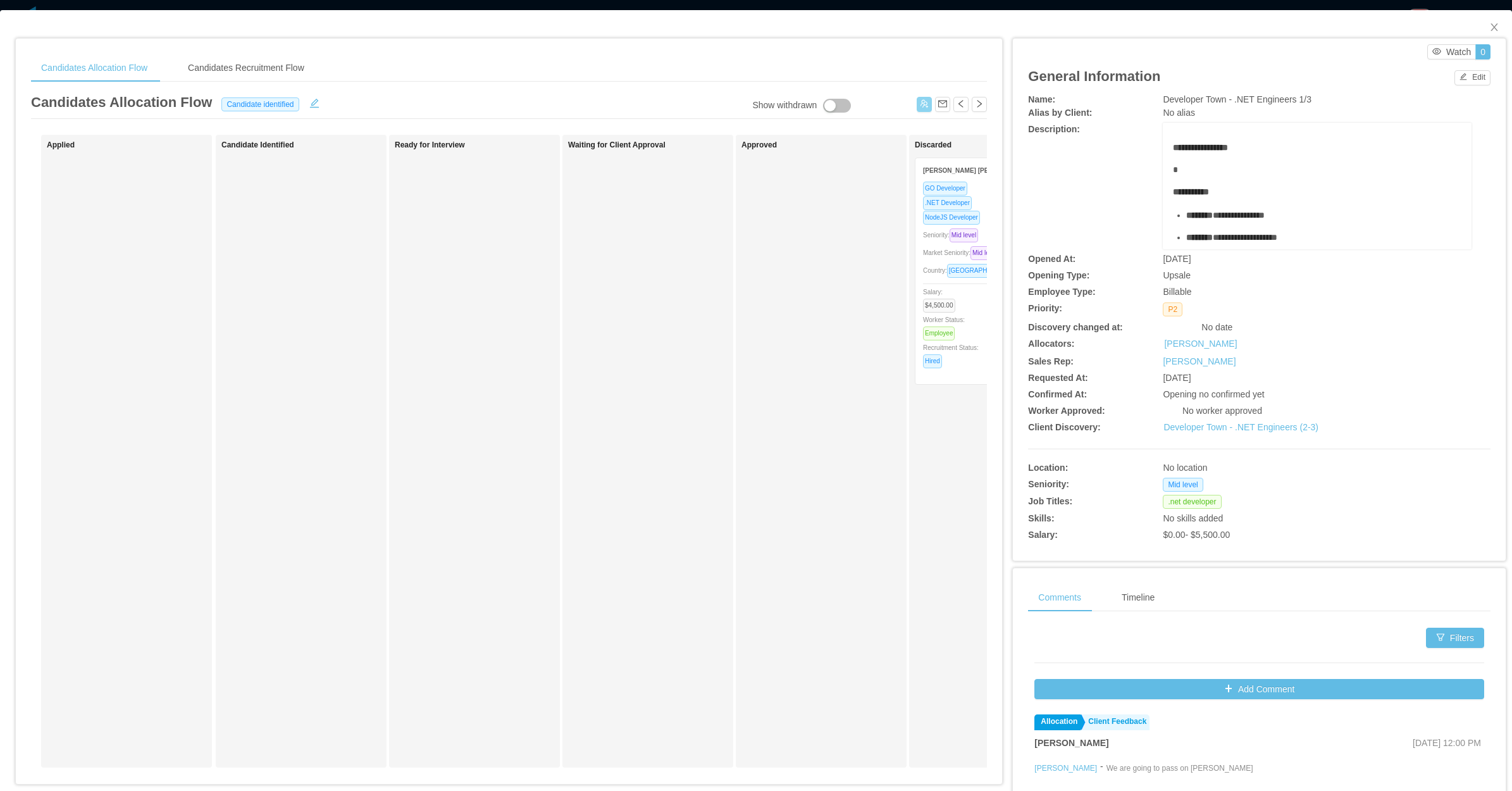
click at [917, 104] on button "button" at bounding box center [924, 104] width 15 height 15
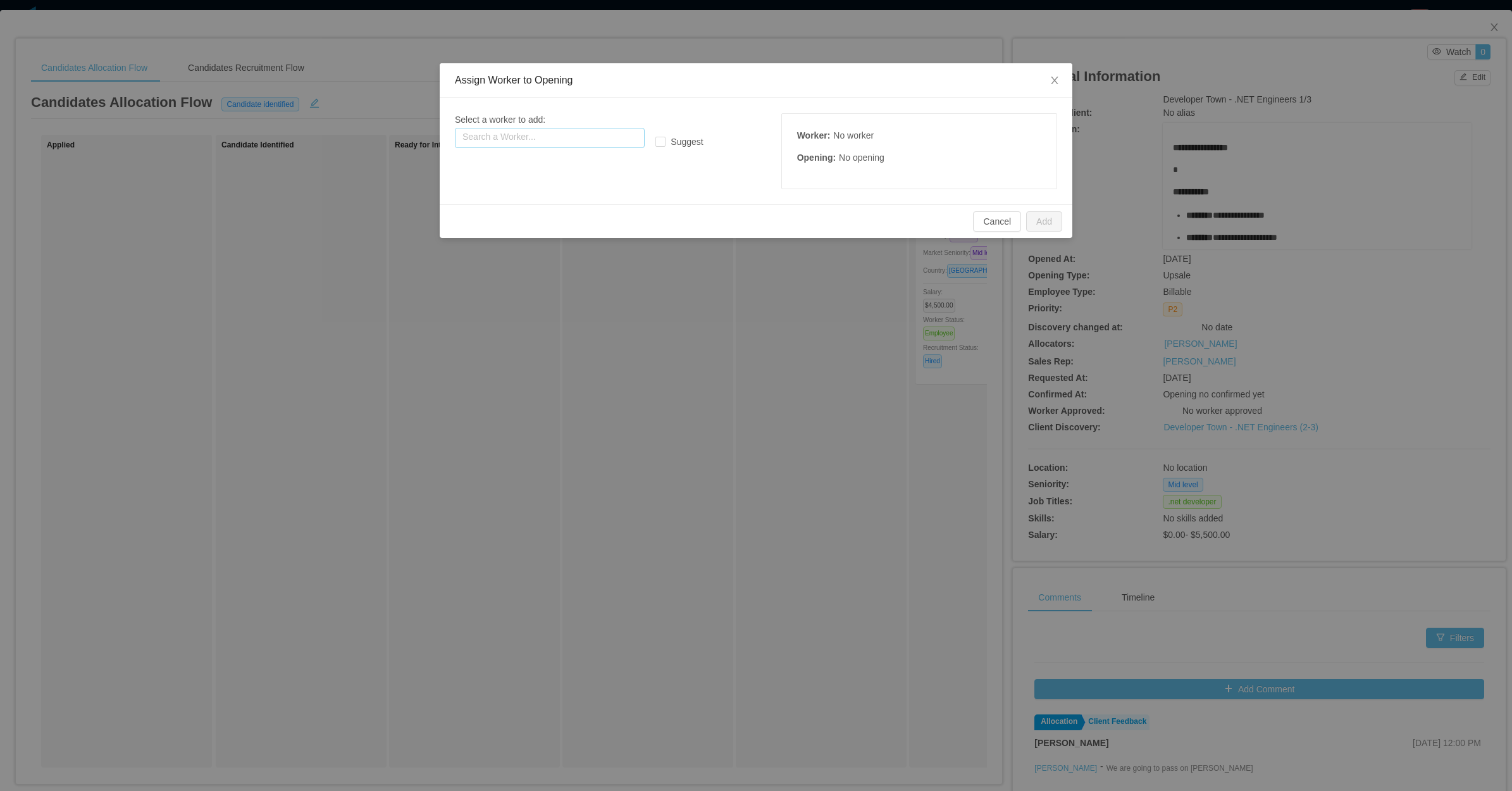
click at [577, 130] on input "text" at bounding box center [550, 137] width 190 height 20
paste input "**********"
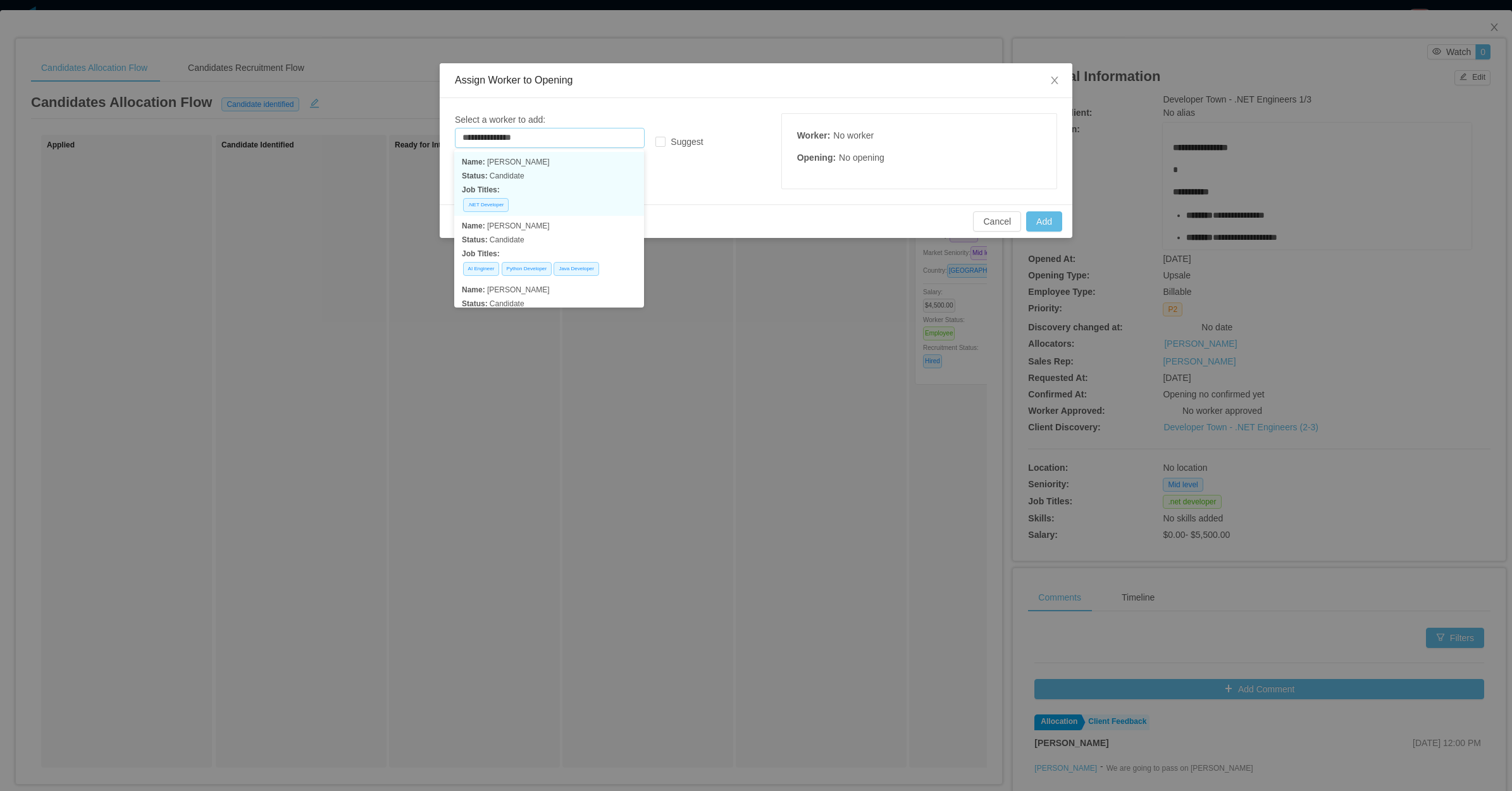
click at [570, 159] on p "Name: Guilherme moura" at bounding box center [549, 162] width 174 height 14
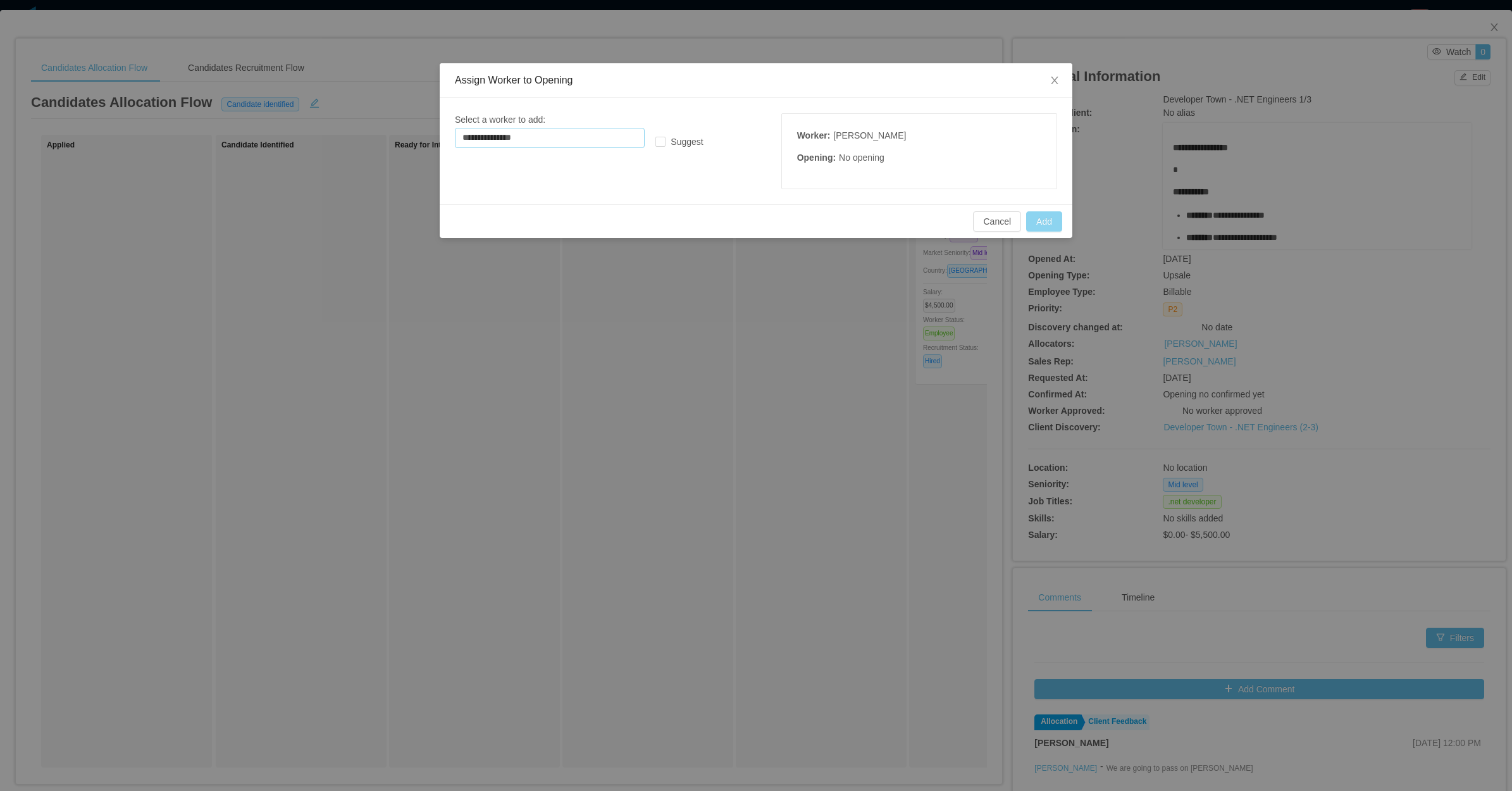
type input "**********"
click at [1051, 220] on button "Add" at bounding box center [1044, 221] width 36 height 20
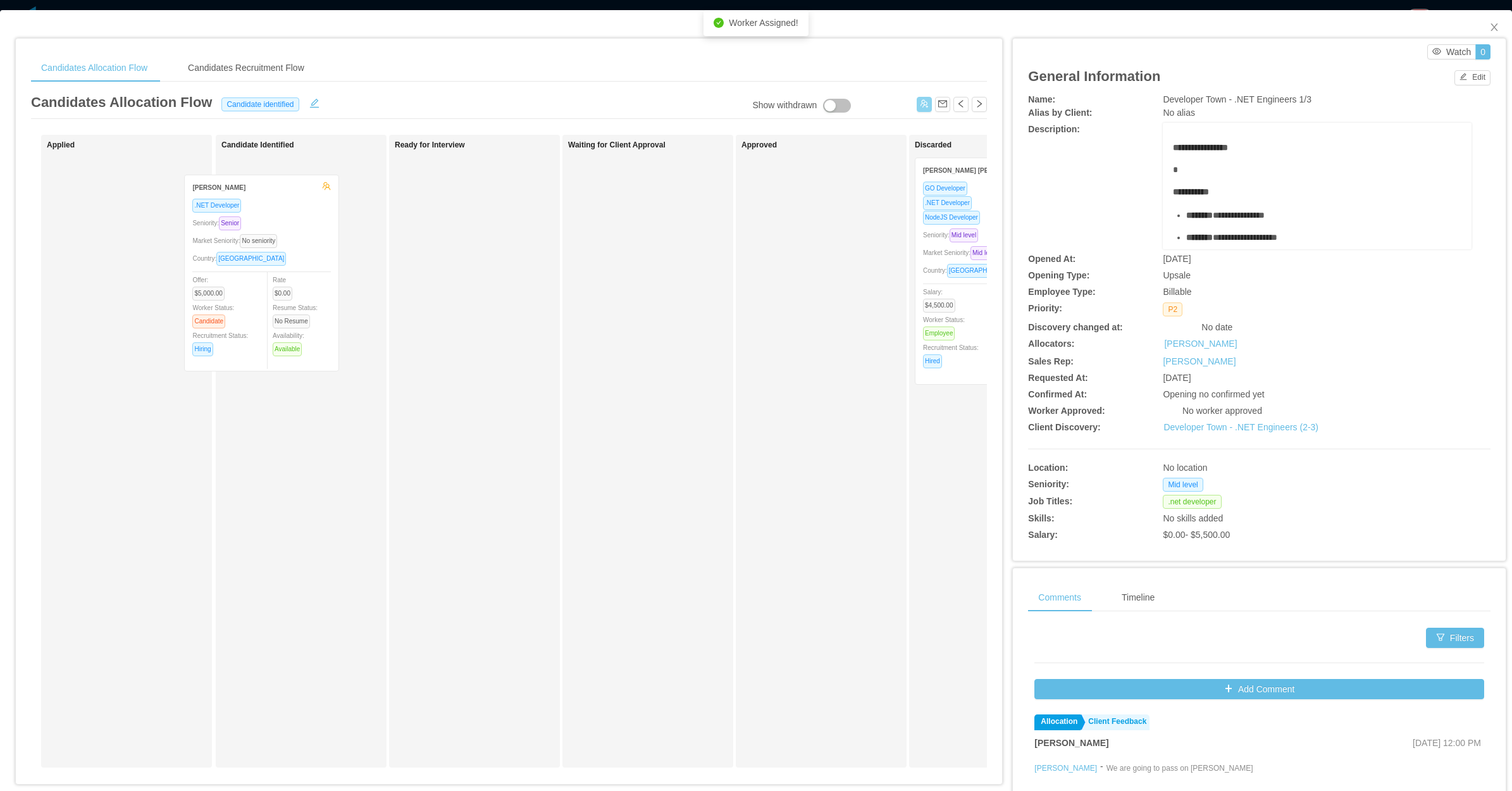
drag, startPoint x: 157, startPoint y: 262, endPoint x: 297, endPoint y: 287, distance: 142.2
click at [301, 285] on div "Applied Guilherme Moura .NET Developer Seniority: Senior Market Seniority: No s…" at bounding box center [509, 456] width 956 height 643
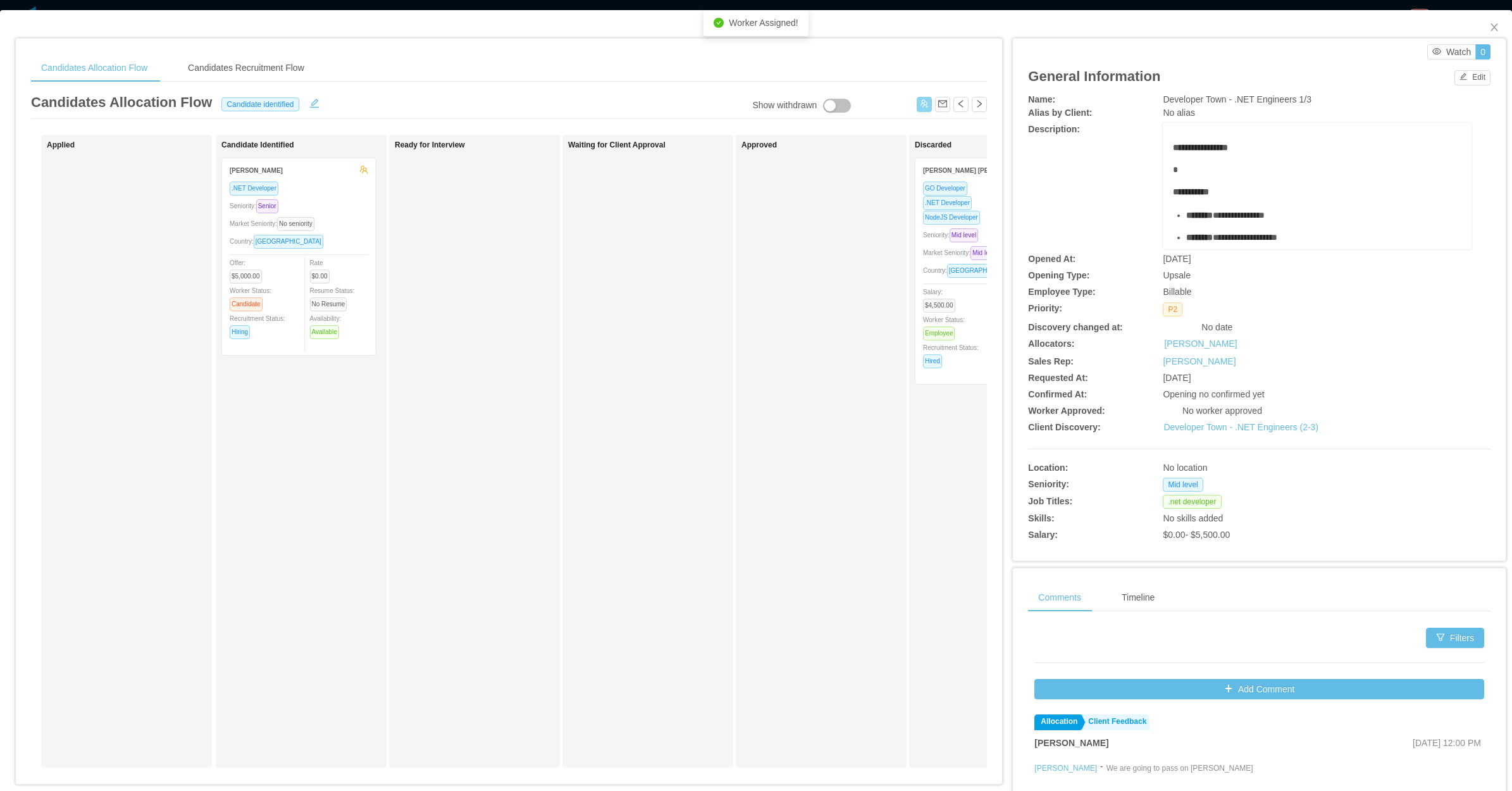
click at [928, 251] on span "Market Seniority: Mid level" at bounding box center [964, 252] width 82 height 7
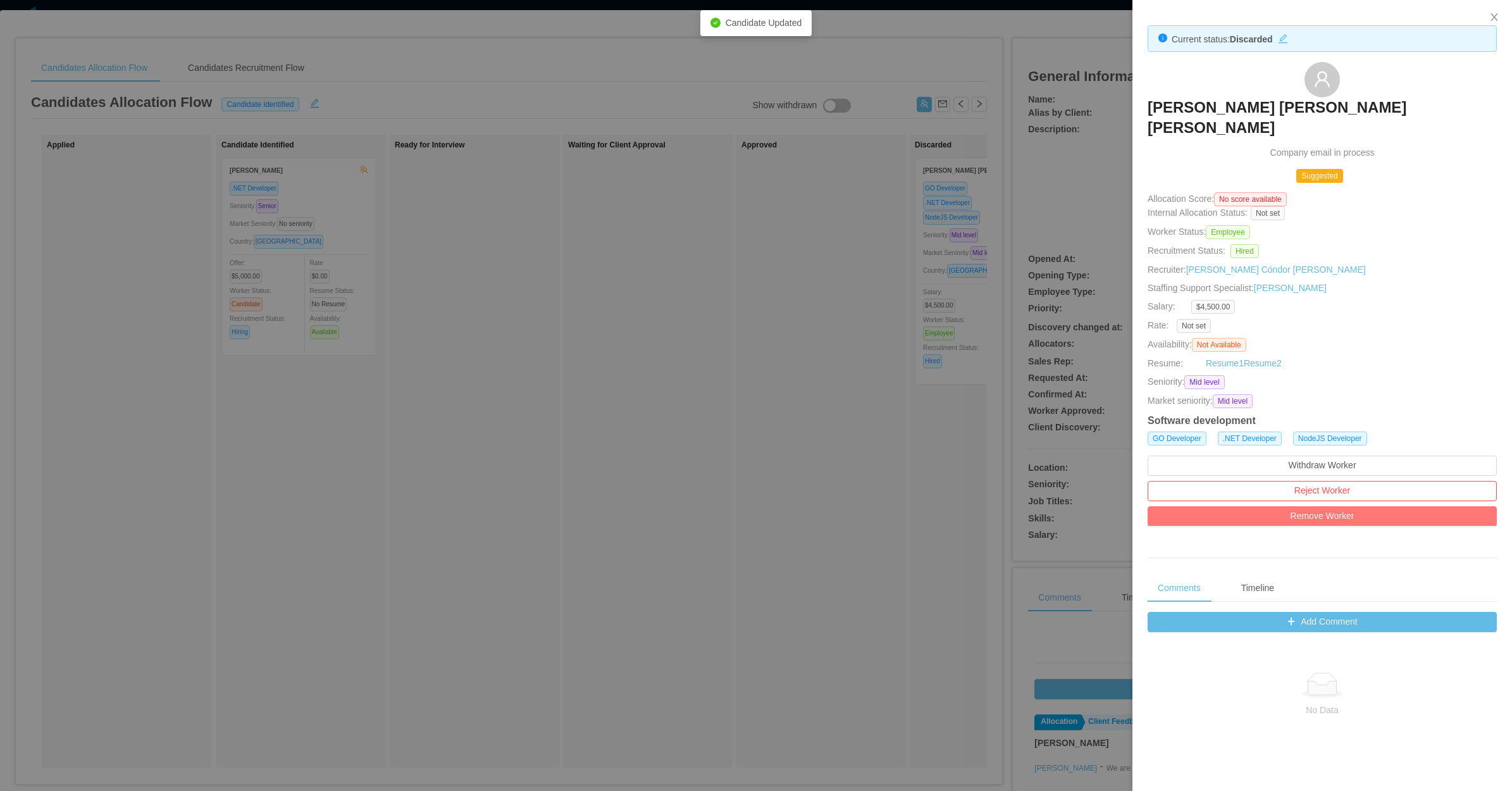
click at [1337, 506] on button "Remove Worker" at bounding box center [1322, 516] width 349 height 20
click at [1350, 466] on button "Remove" at bounding box center [1344, 464] width 43 height 15
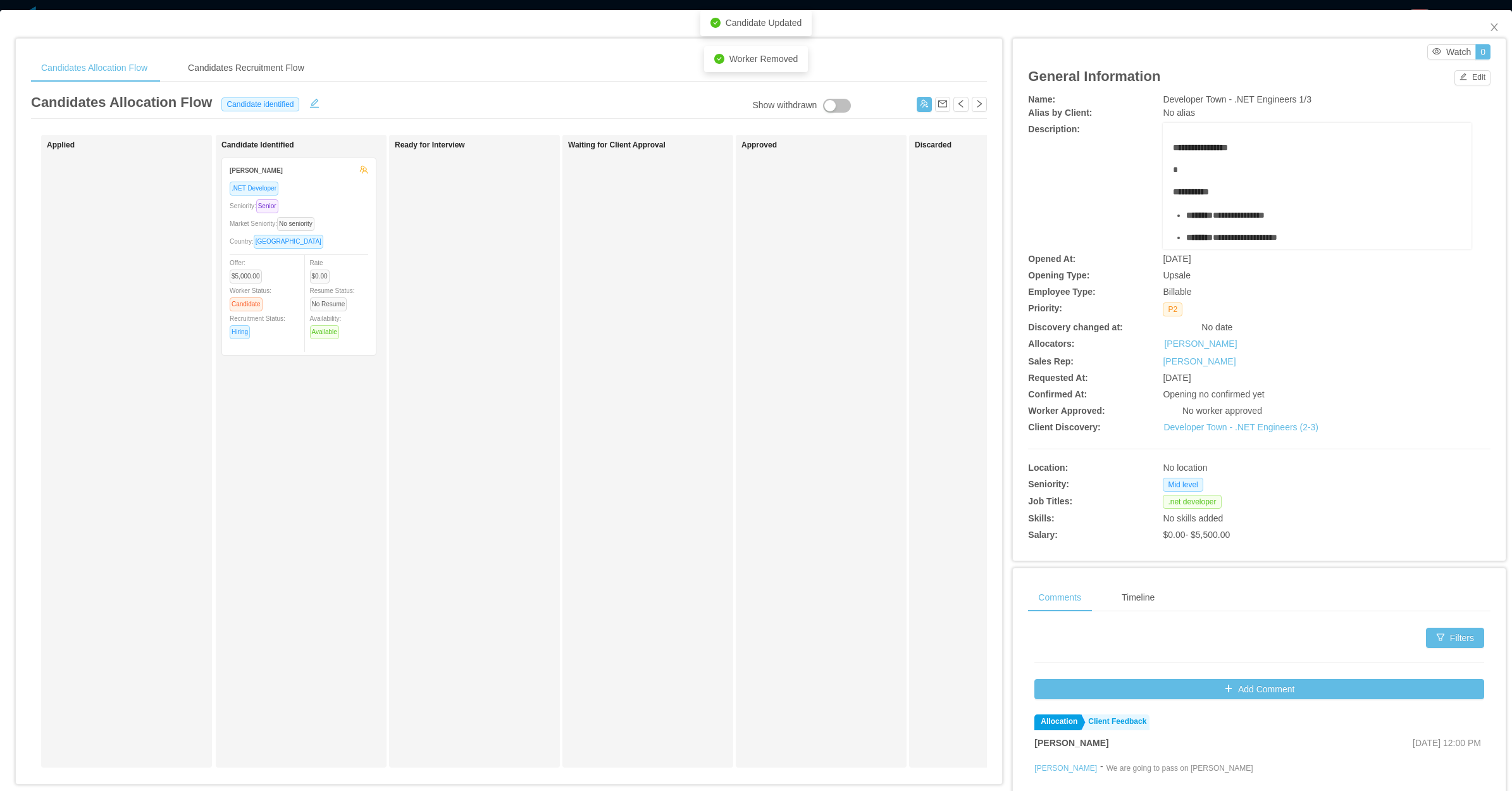
drag, startPoint x: 680, startPoint y: 377, endPoint x: 1044, endPoint y: 212, distance: 399.7
click at [682, 377] on div "Waiting for Client Approval" at bounding box center [657, 451] width 177 height 621
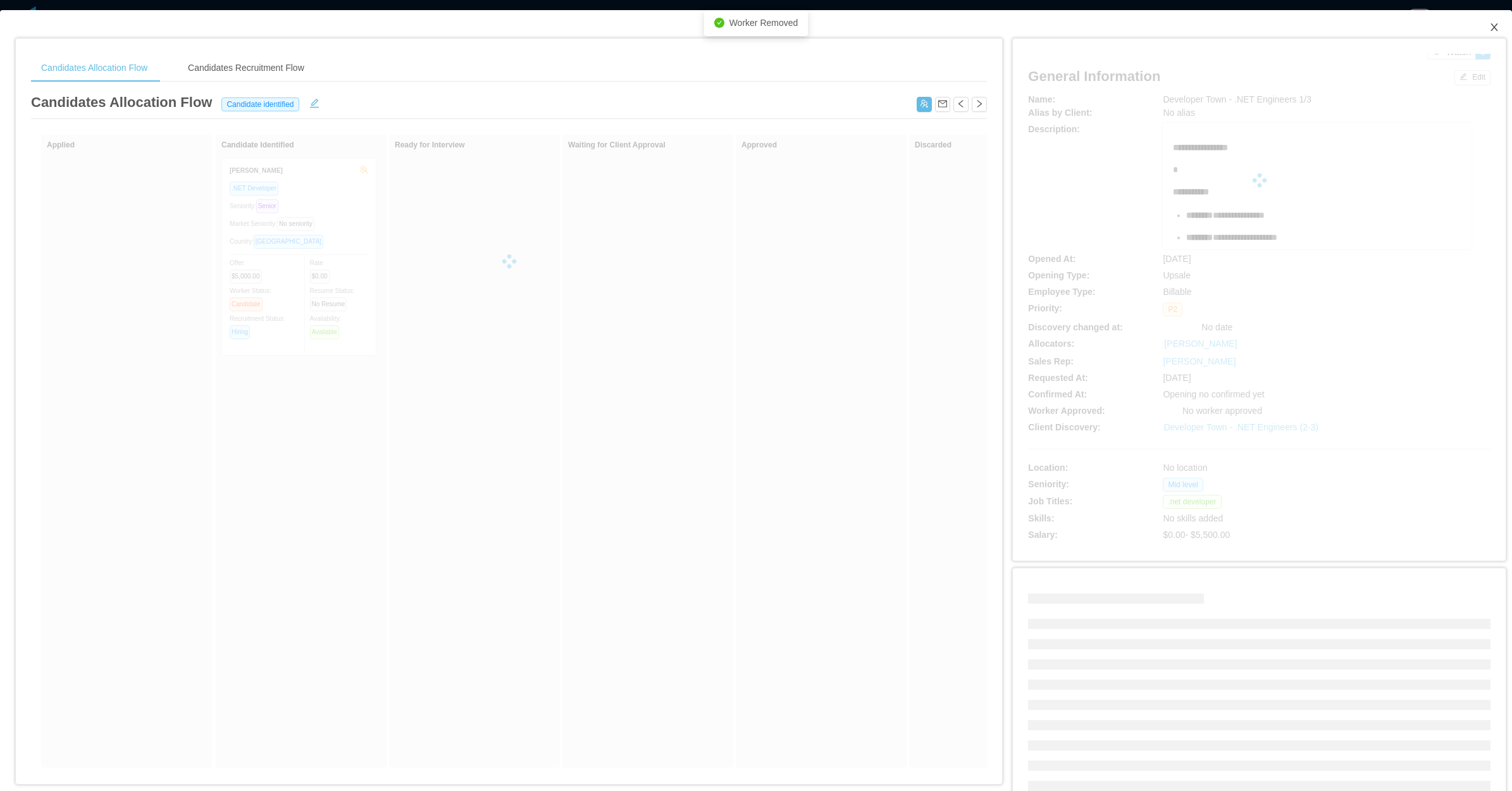
click at [1489, 22] on icon "icon: close" at bounding box center [1494, 27] width 10 height 10
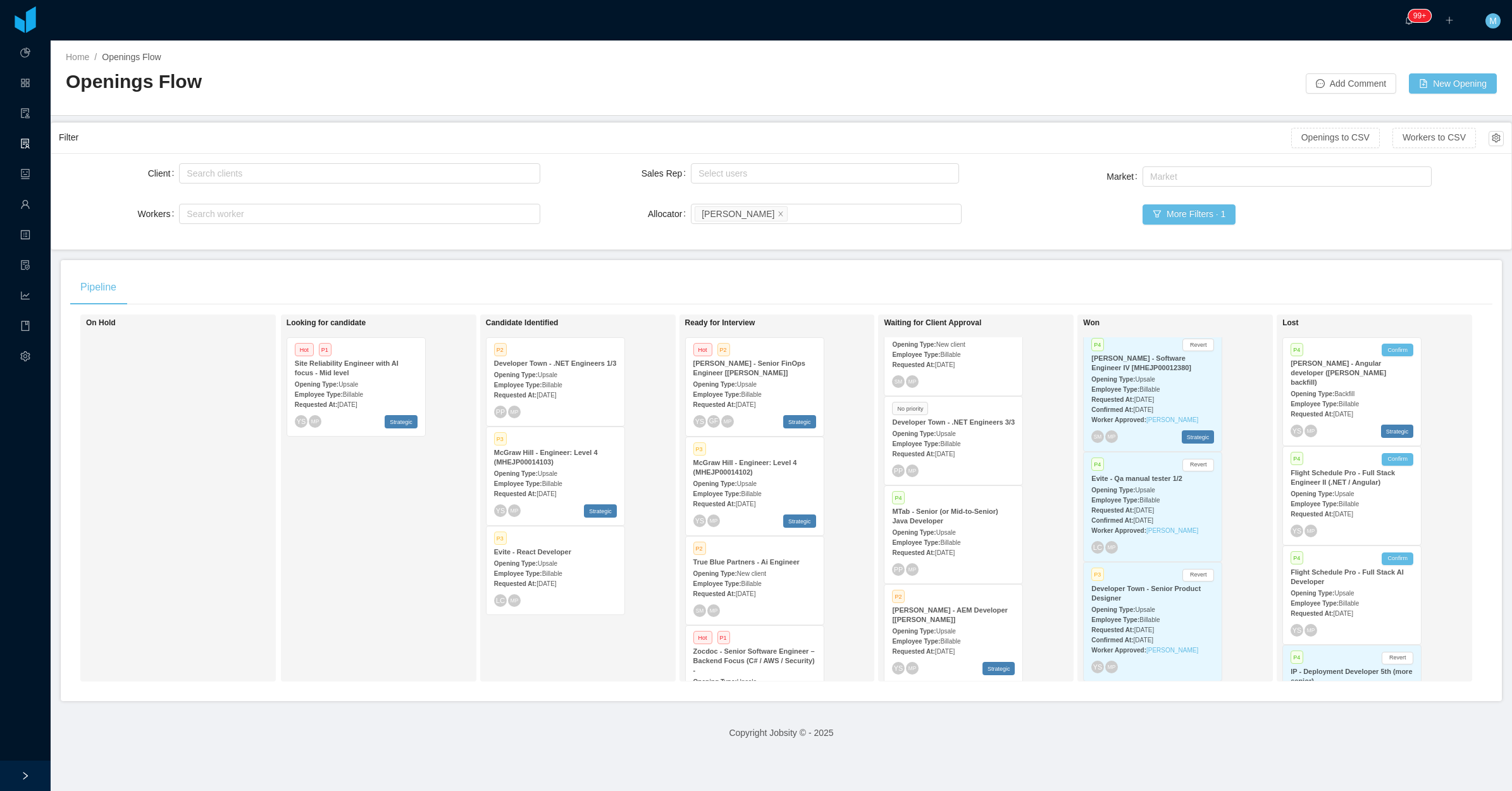
click at [384, 545] on div "Looking for candidate Hot P1 Site Reliability Engineer with AI focus - Mid leve…" at bounding box center [375, 498] width 177 height 356
click at [594, 397] on div "Requested At: Aug 14th, 2025" at bounding box center [556, 395] width 123 height 13
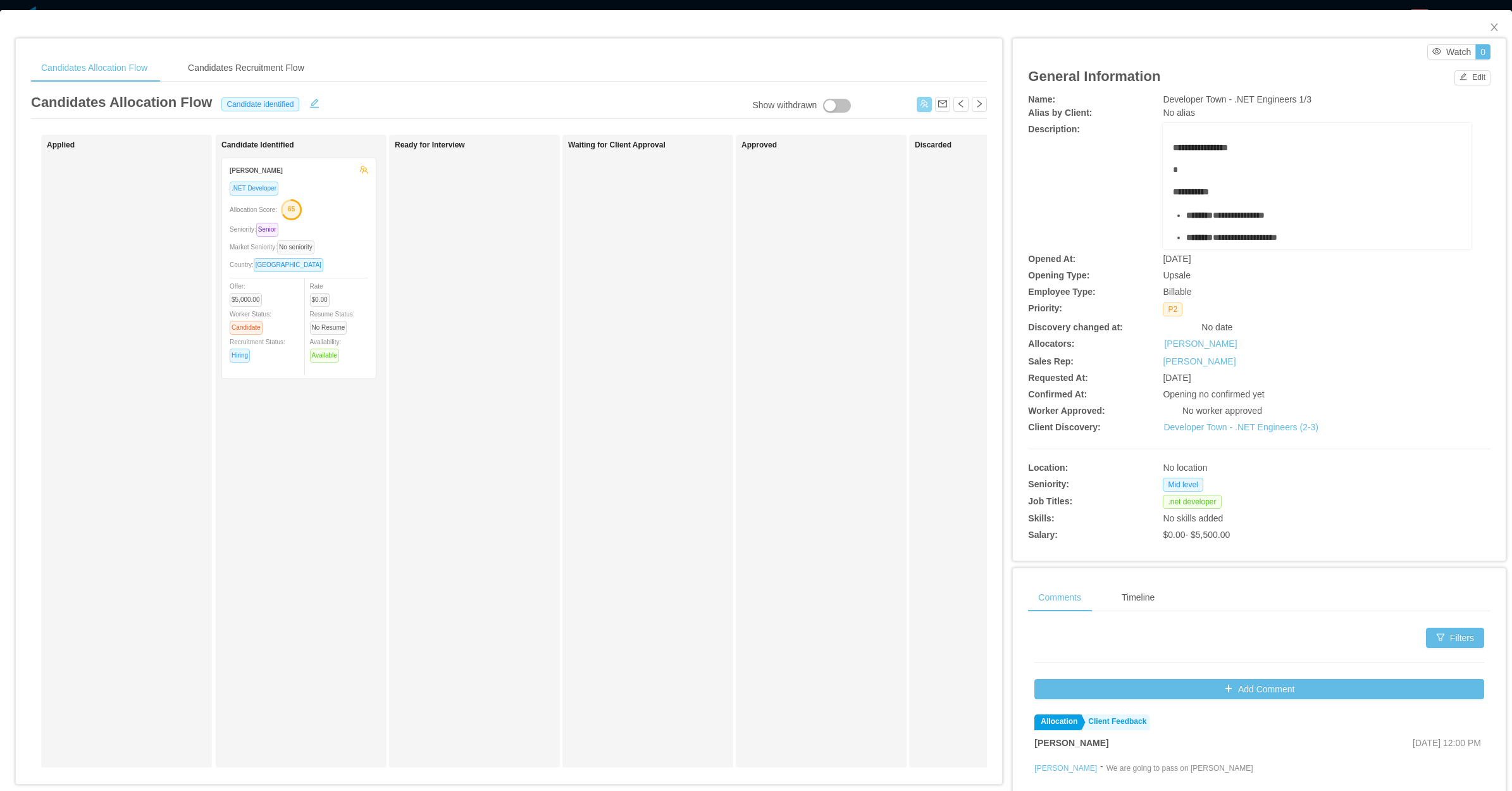
click at [911, 106] on div "Candidates Allocation Flow Candidate identified" at bounding box center [509, 105] width 956 height 27
click at [917, 105] on button "button" at bounding box center [924, 104] width 15 height 15
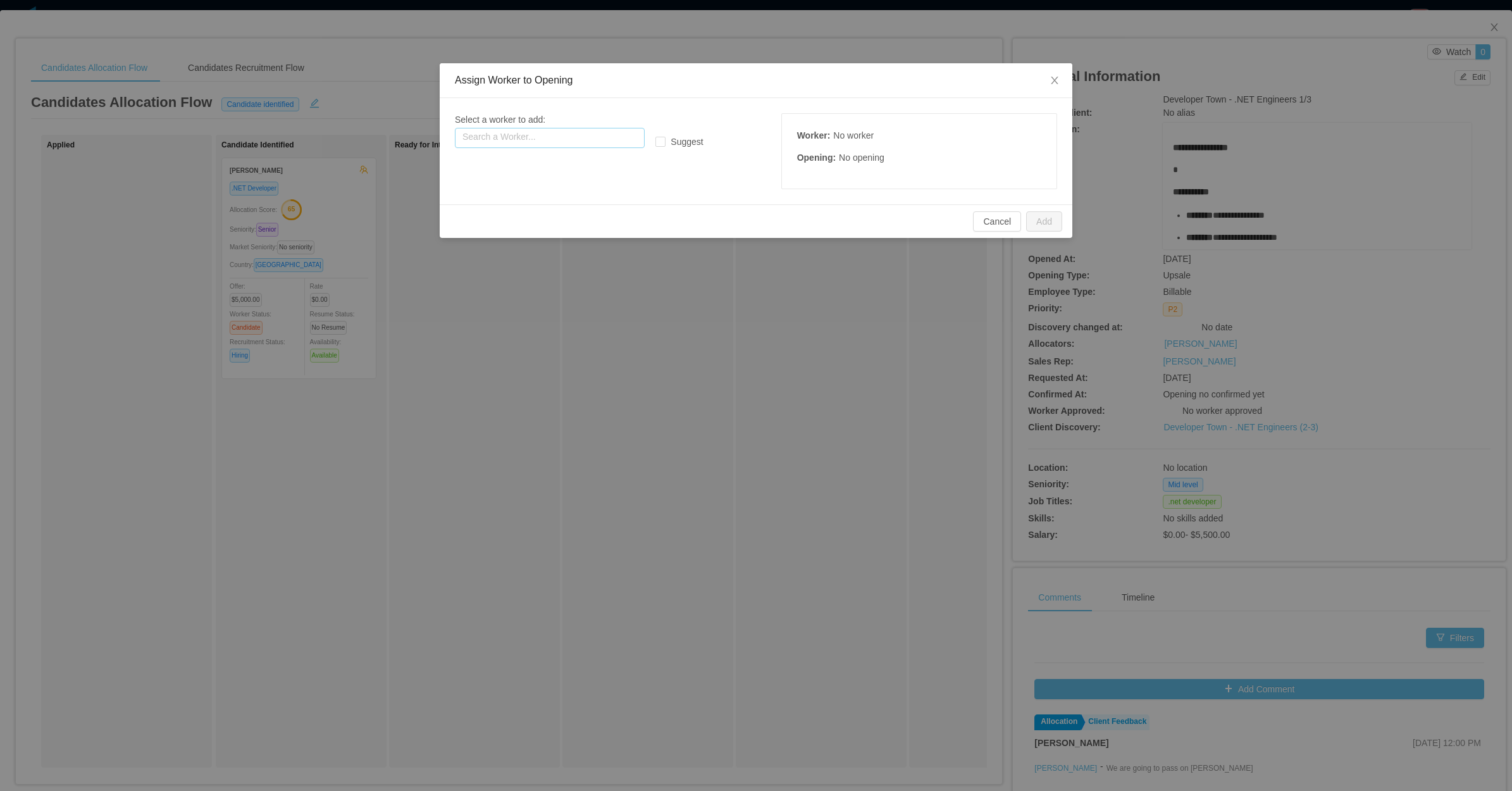
click at [565, 128] on input "text" at bounding box center [550, 137] width 190 height 20
paste input "**********"
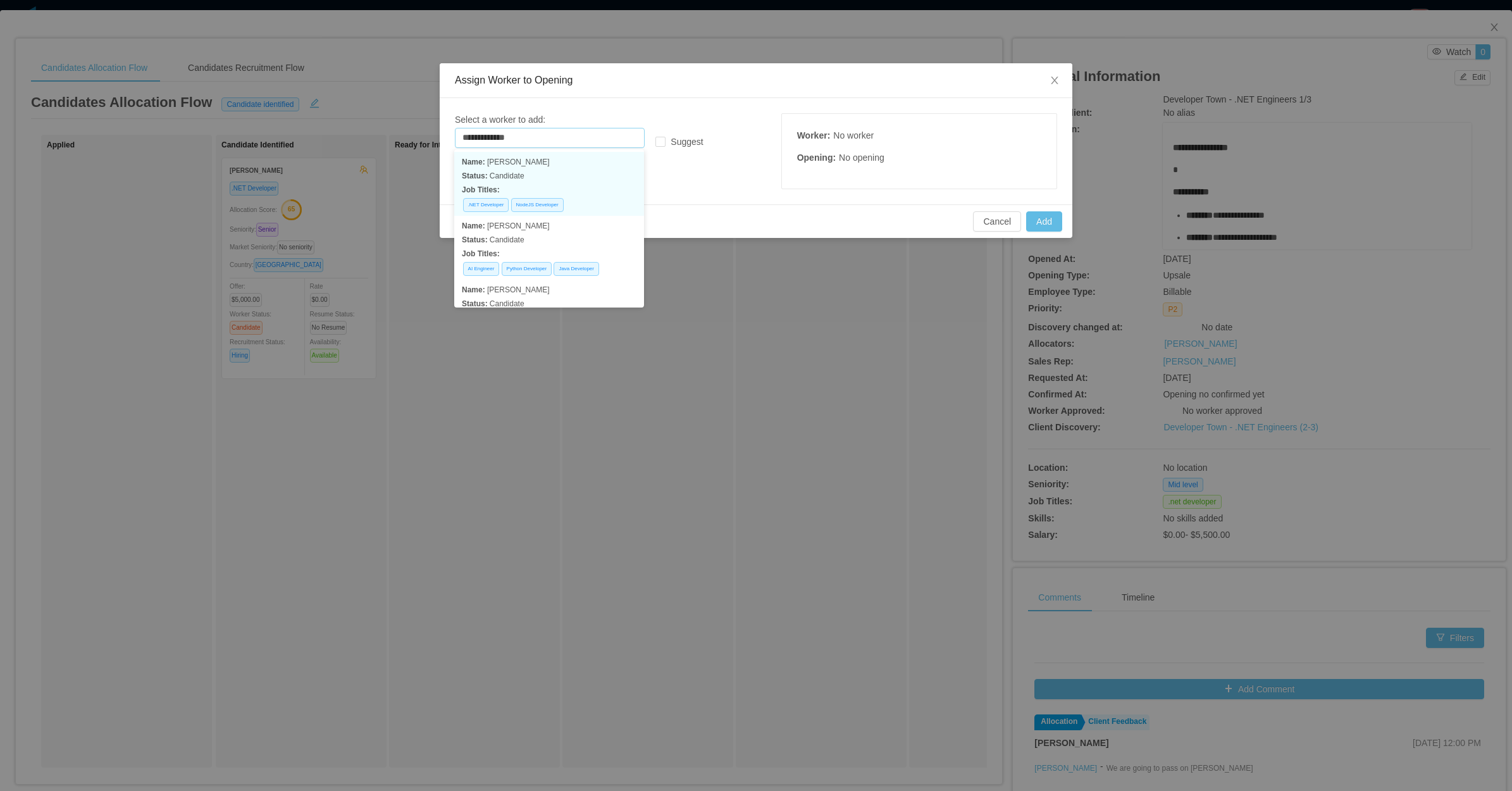
click at [557, 192] on p "Job Titles:" at bounding box center [549, 190] width 174 height 14
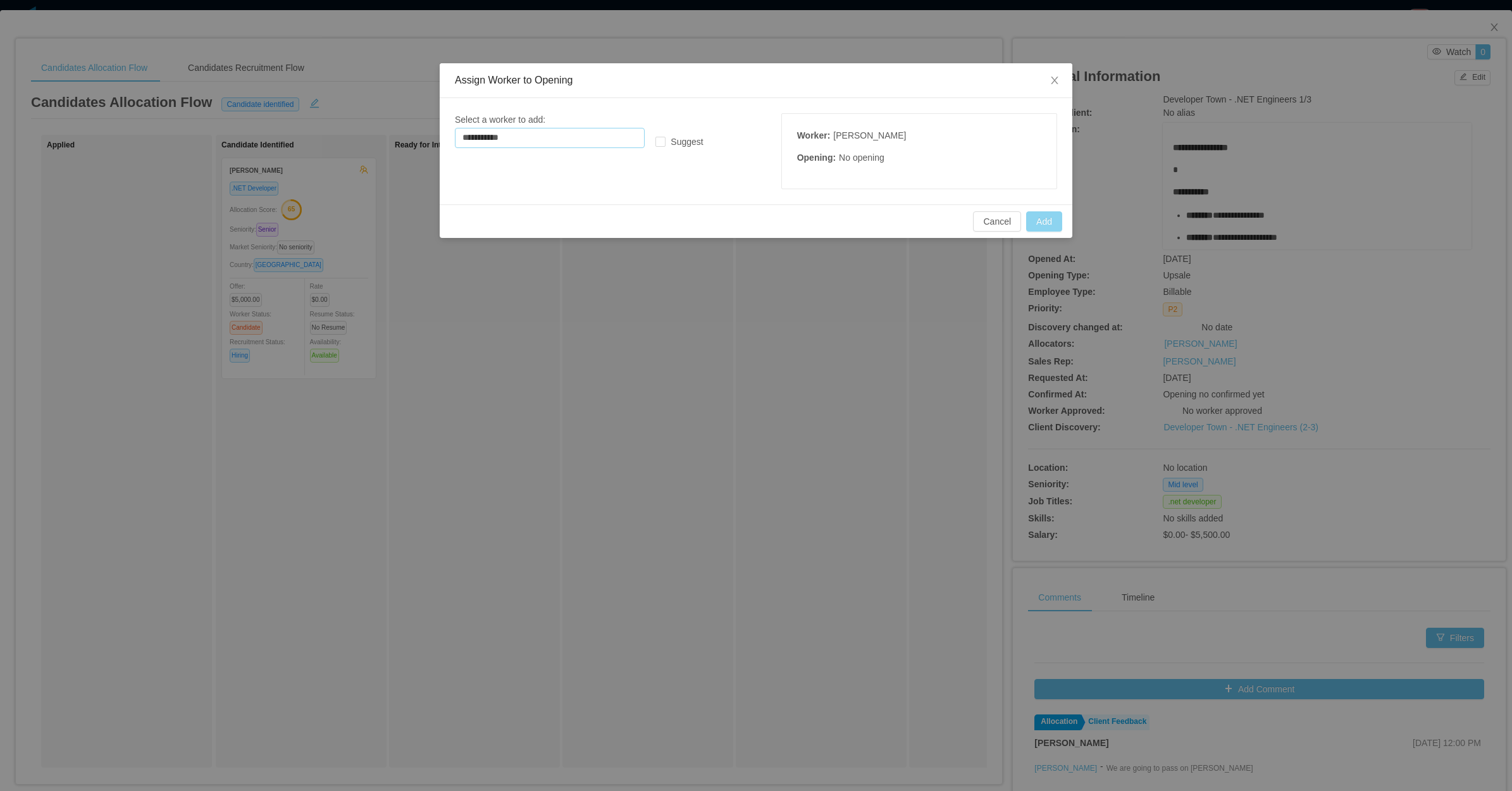
type input "**********"
click at [1049, 218] on button "Add" at bounding box center [1044, 221] width 36 height 20
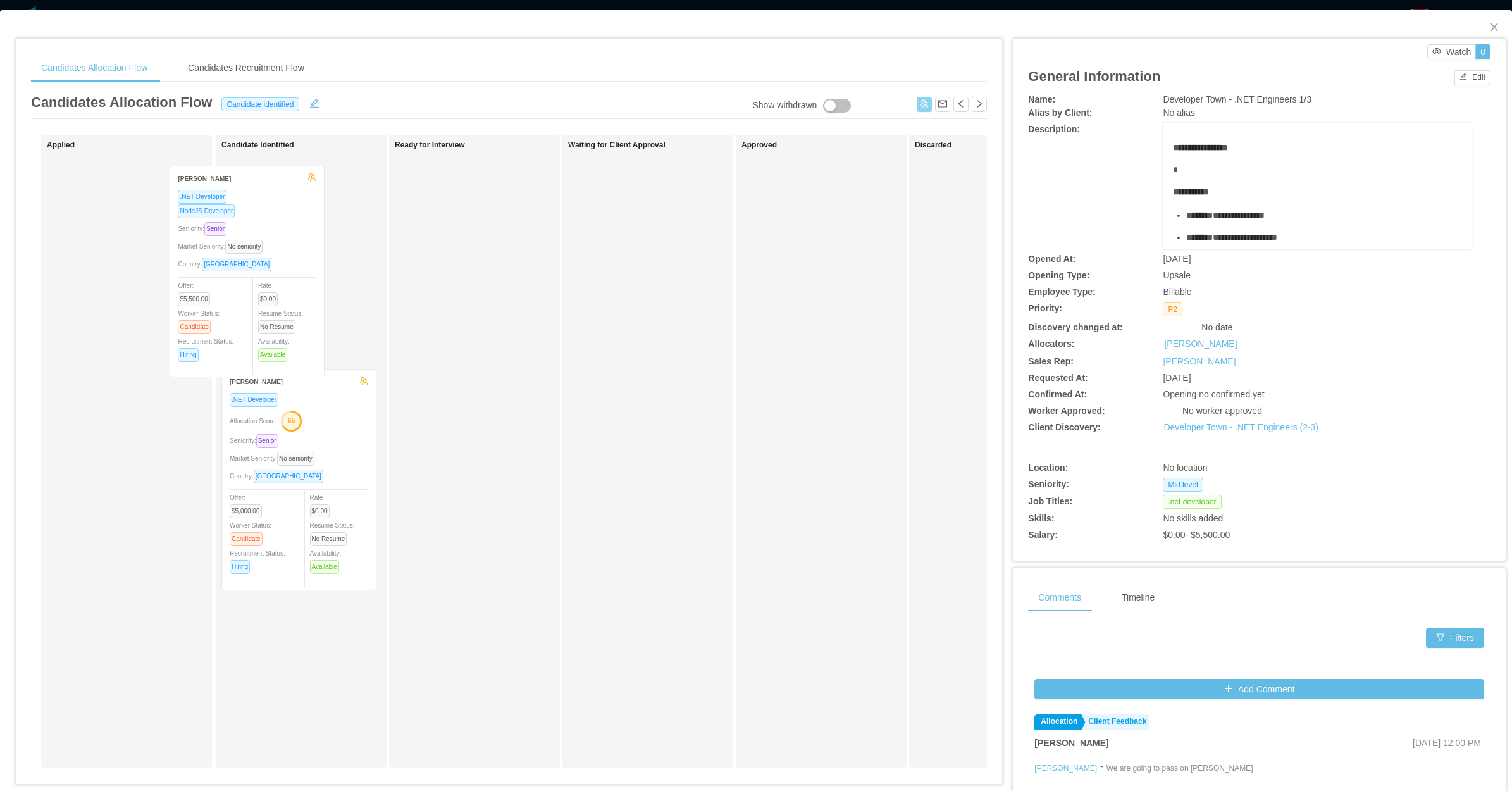
drag, startPoint x: 165, startPoint y: 301, endPoint x: 293, endPoint y: 302, distance: 128.0
click at [289, 308] on div "Applied Julio Lemes .NET Developer NodeJS Developer Seniority: Senior Market Se…" at bounding box center [509, 456] width 956 height 643
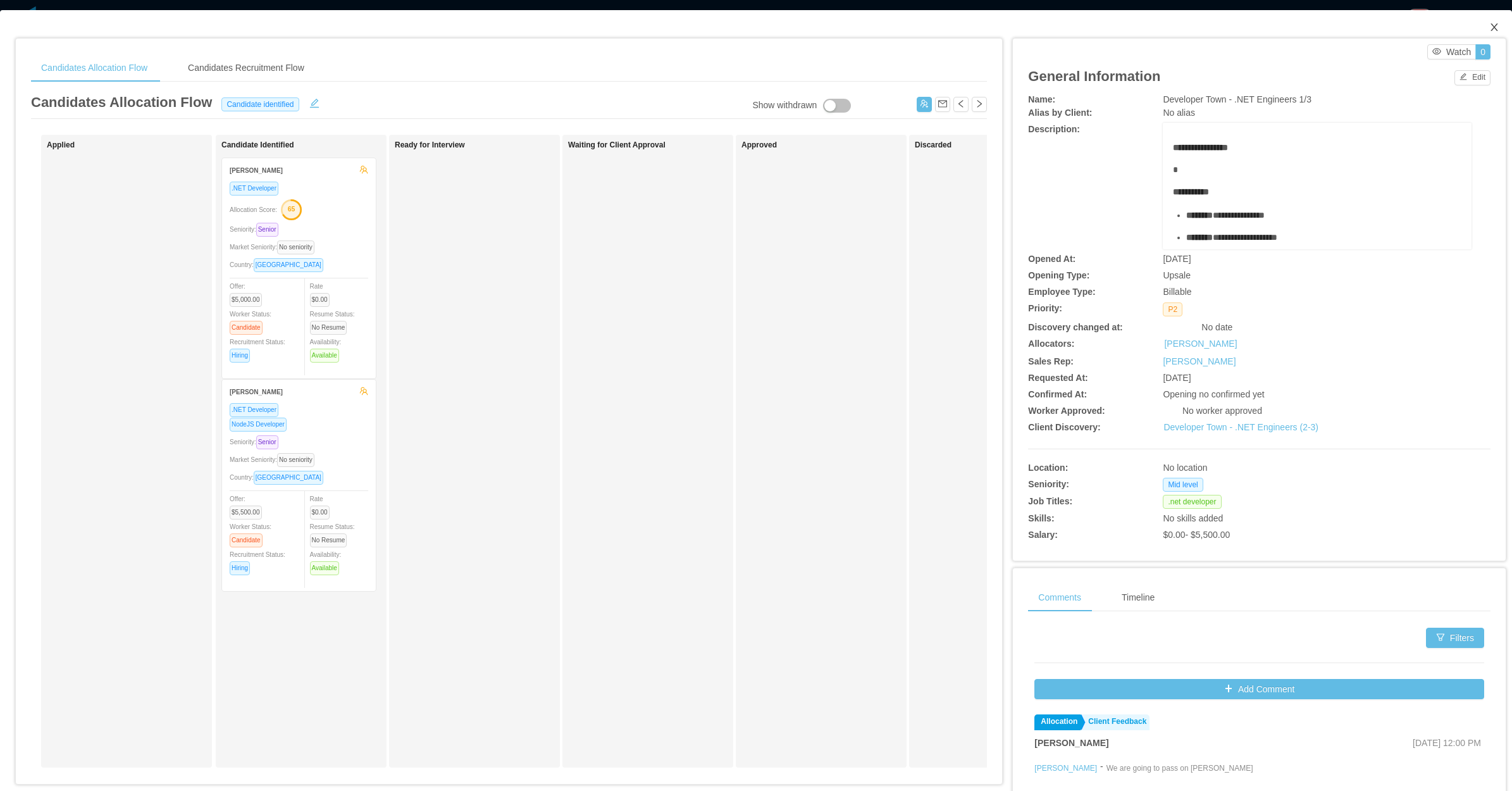
click at [1489, 24] on icon "icon: close" at bounding box center [1494, 27] width 10 height 10
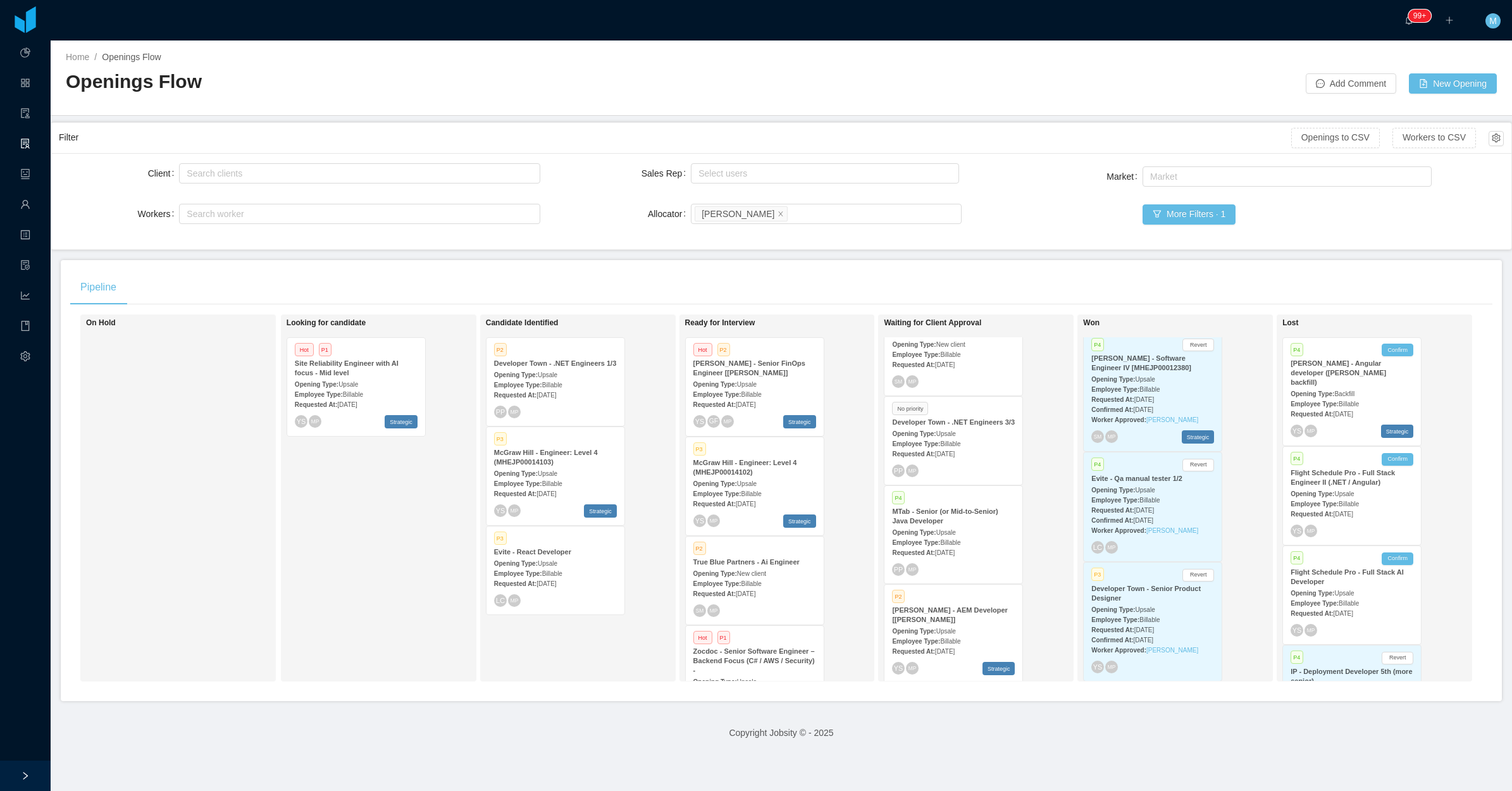
click at [305, 558] on div "Looking for candidate Hot P1 Site Reliability Engineer with AI focus - Mid leve…" at bounding box center [375, 498] width 177 height 356
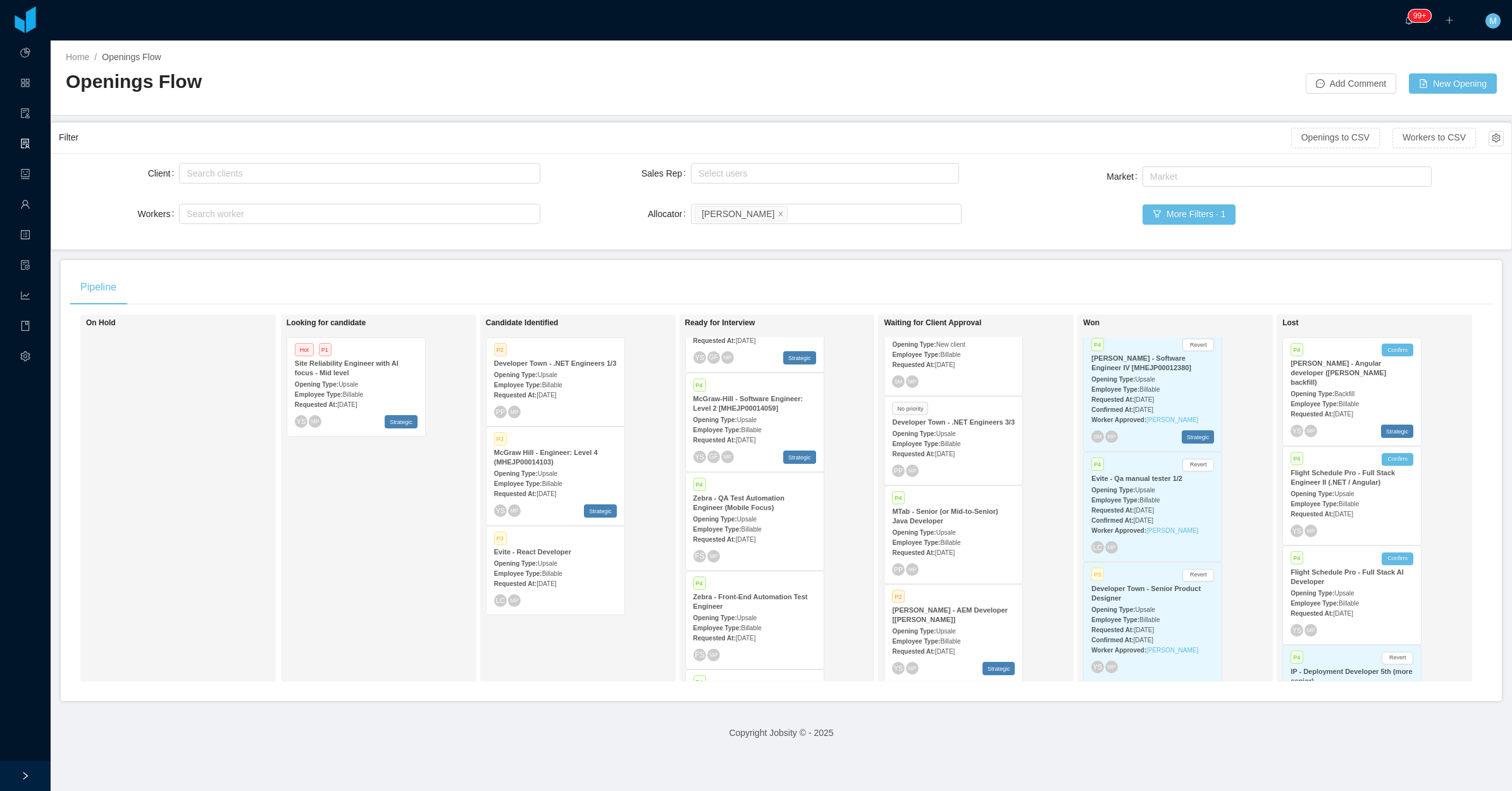
scroll to position [678, 0]
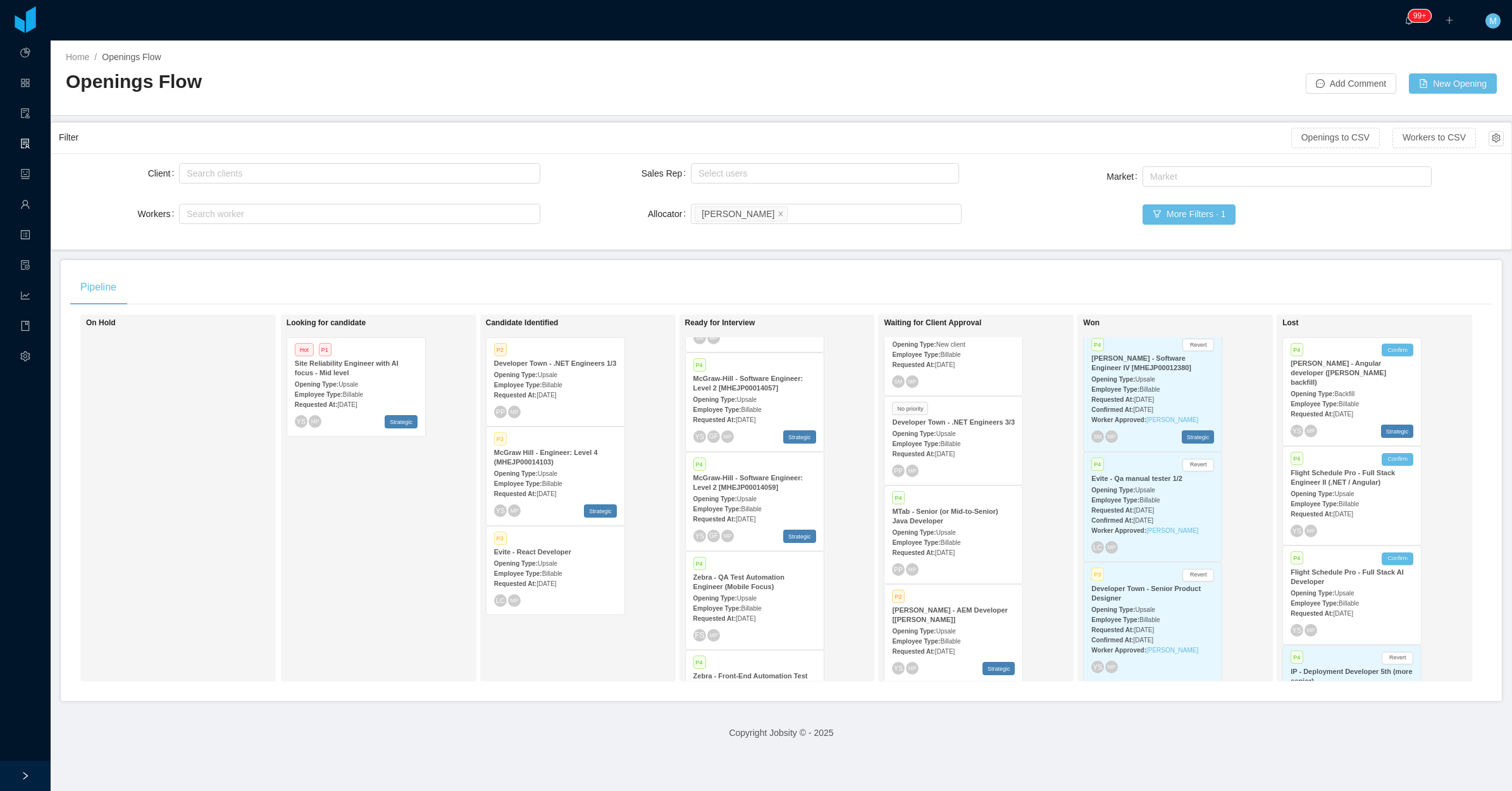
click at [764, 502] on div "Employee Type: Billable" at bounding box center [755, 508] width 123 height 13
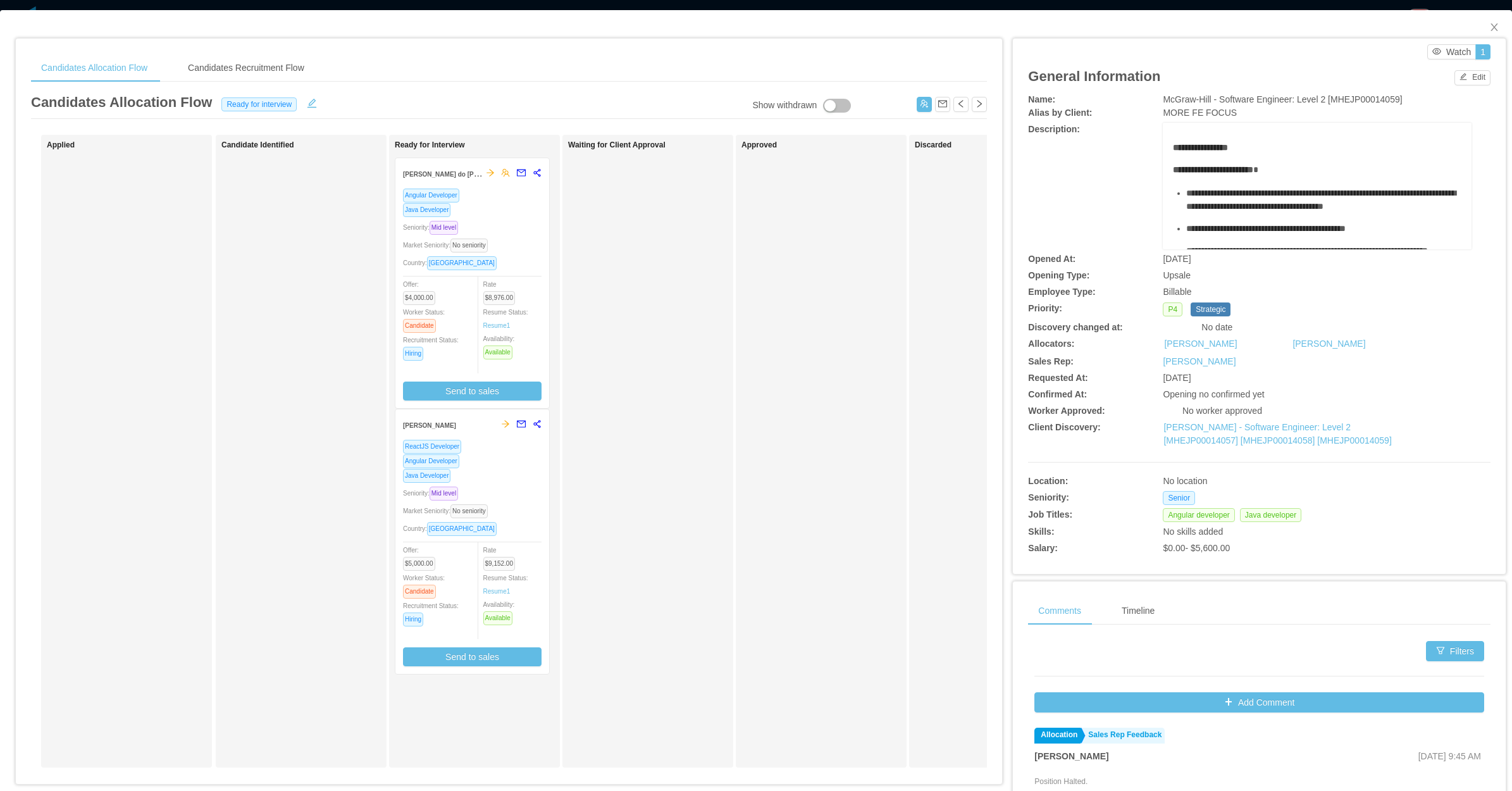
scroll to position [79, 0]
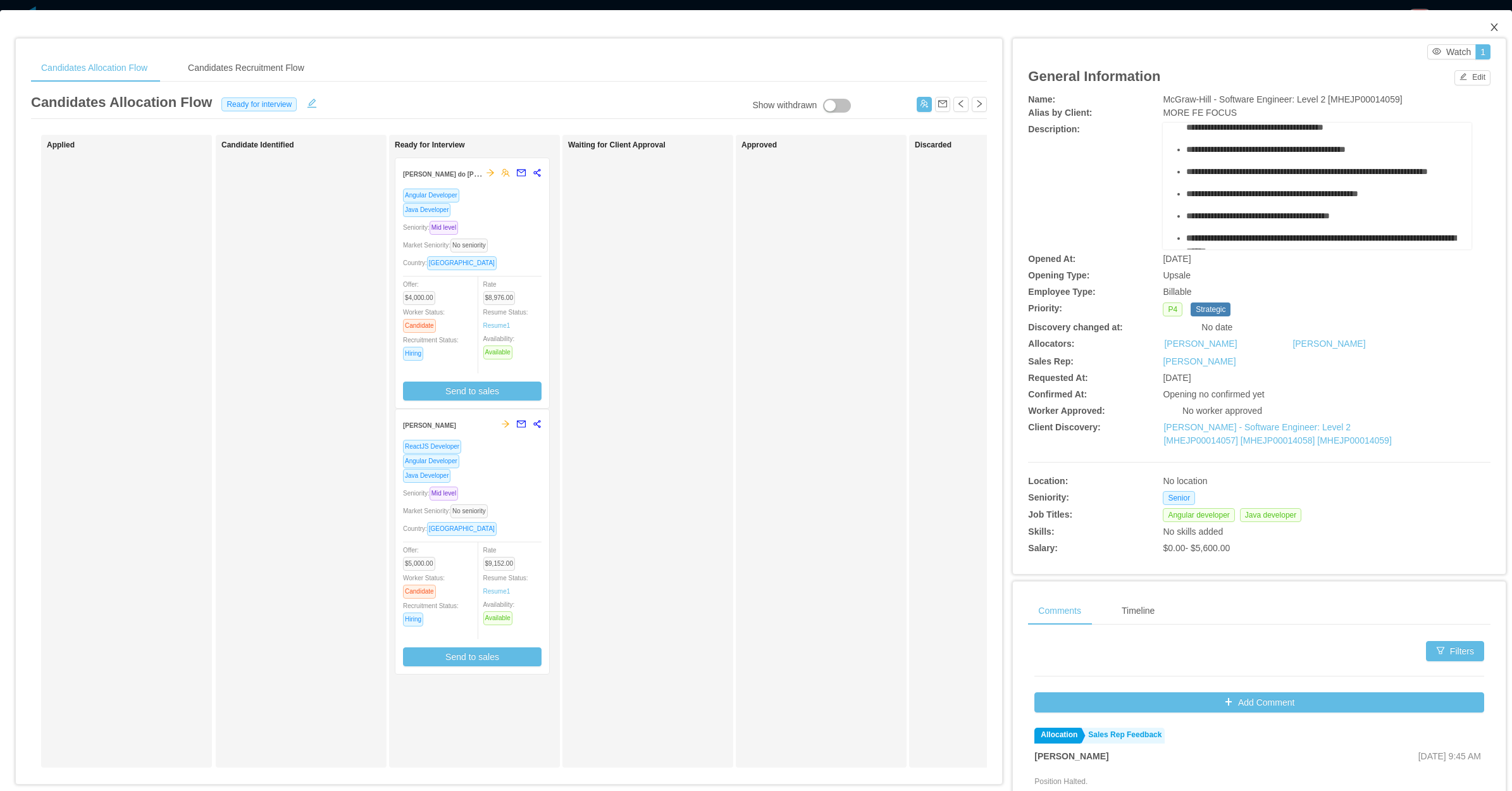
drag, startPoint x: 1481, startPoint y: 22, endPoint x: 1234, endPoint y: 154, distance: 280.1
click at [1489, 22] on icon "icon: close" at bounding box center [1494, 27] width 10 height 10
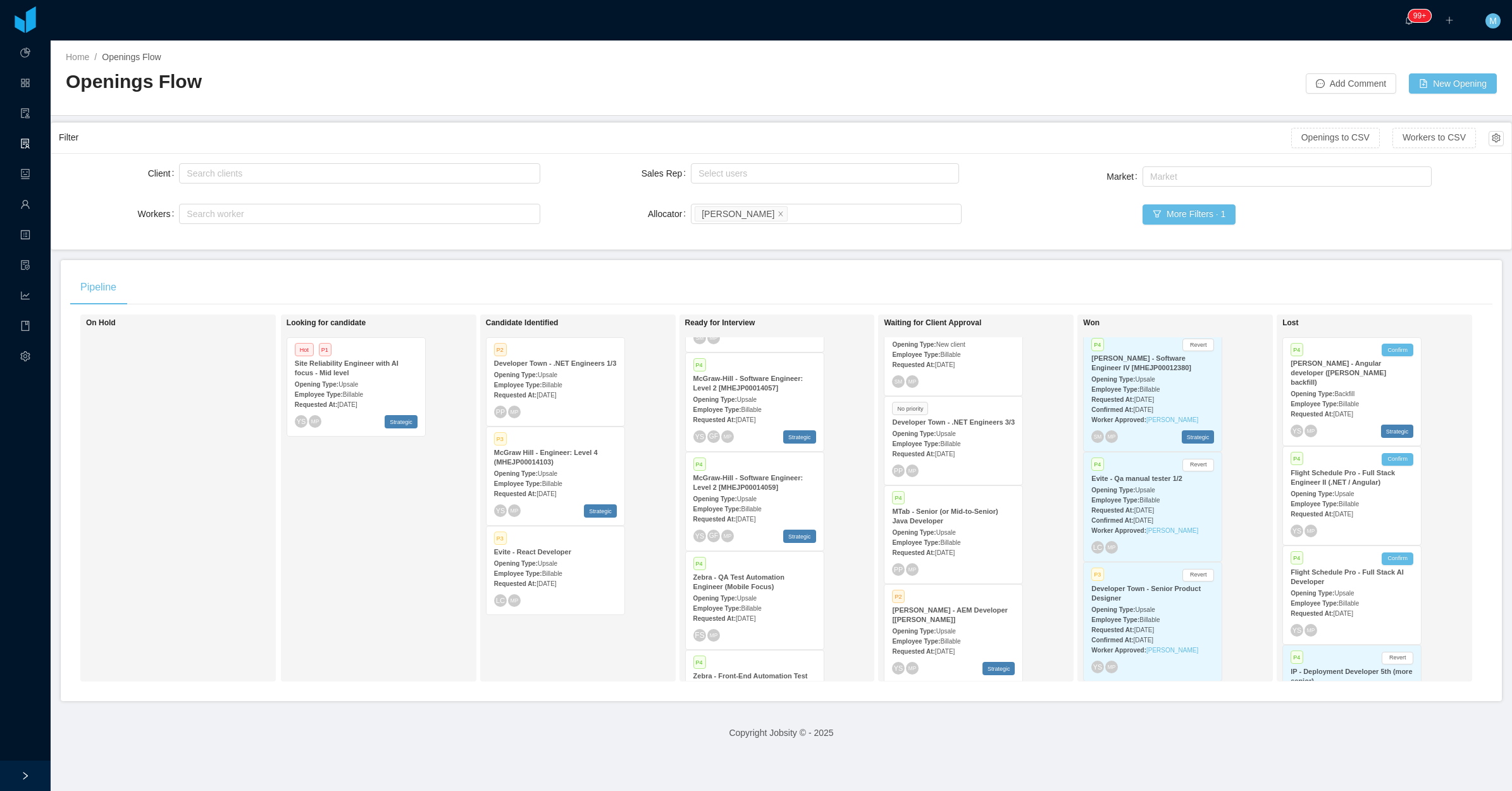
scroll to position [599, 0]
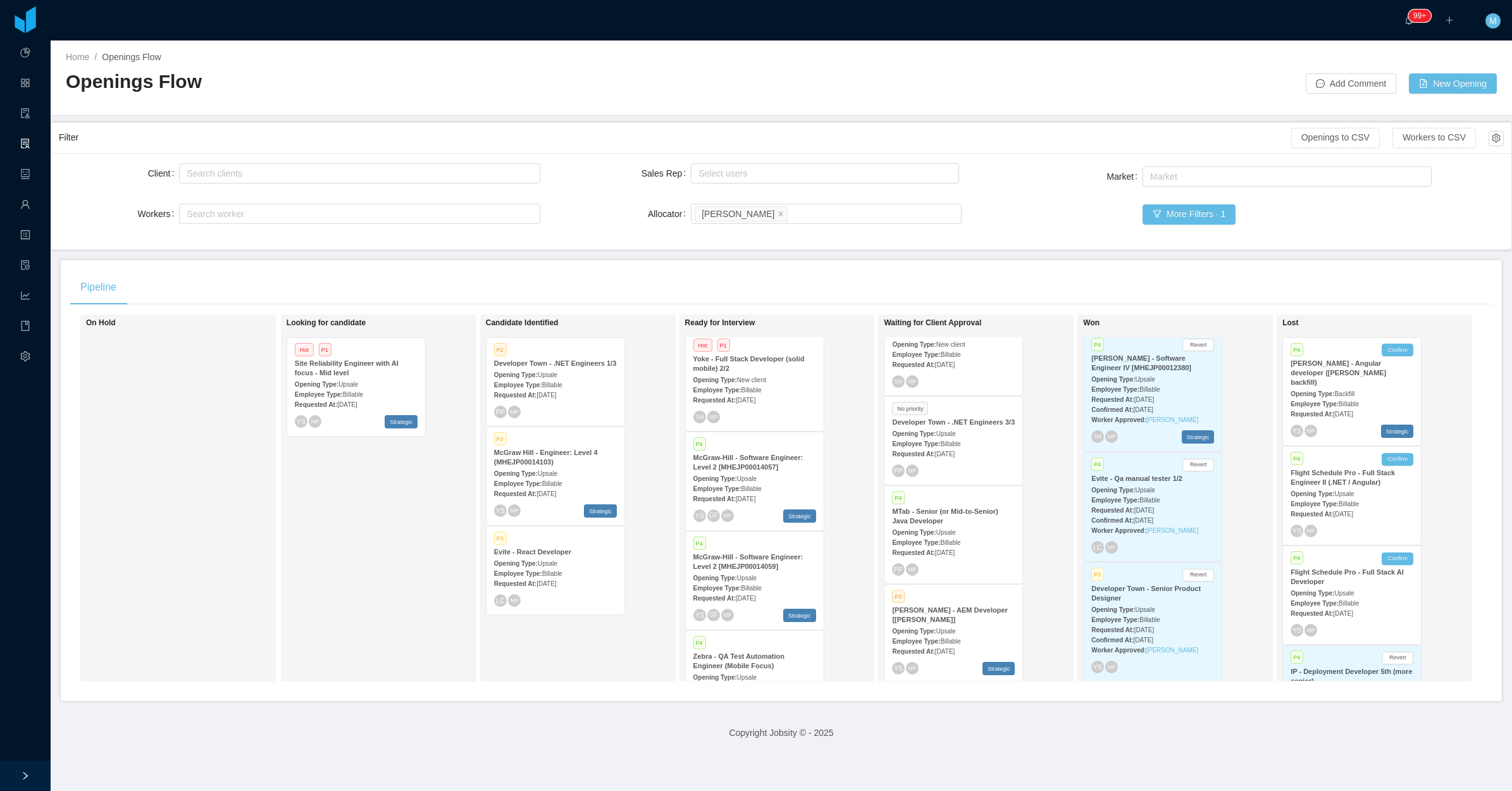
click at [767, 471] on div "Opening Type: Upsale" at bounding box center [755, 478] width 123 height 13
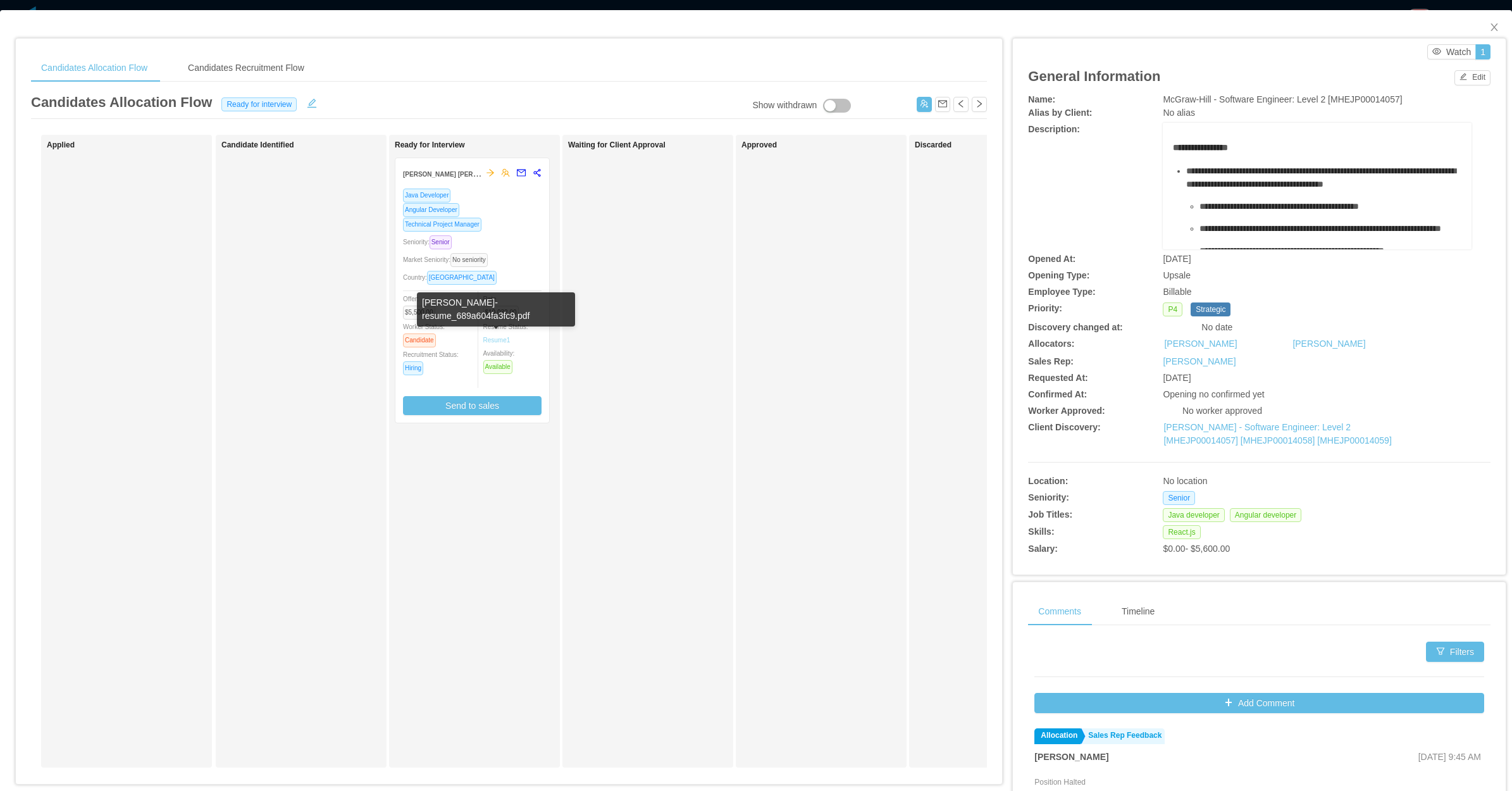
click at [491, 336] on link "Resume 1" at bounding box center [497, 340] width 27 height 9
drag, startPoint x: 1482, startPoint y: 32, endPoint x: 1466, endPoint y: 33, distance: 16.0
click at [1489, 32] on icon "icon: close" at bounding box center [1494, 27] width 10 height 10
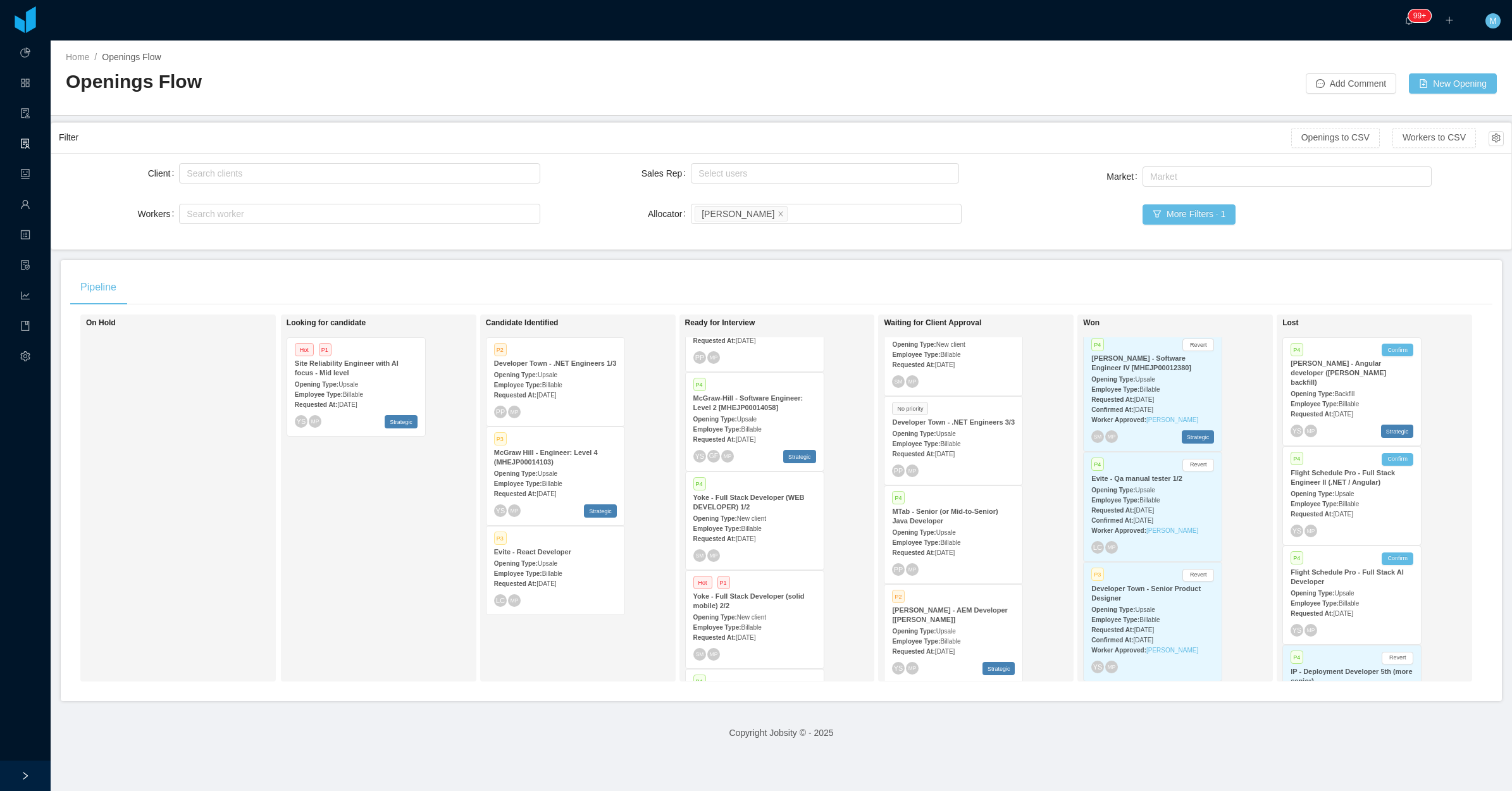
scroll to position [282, 0]
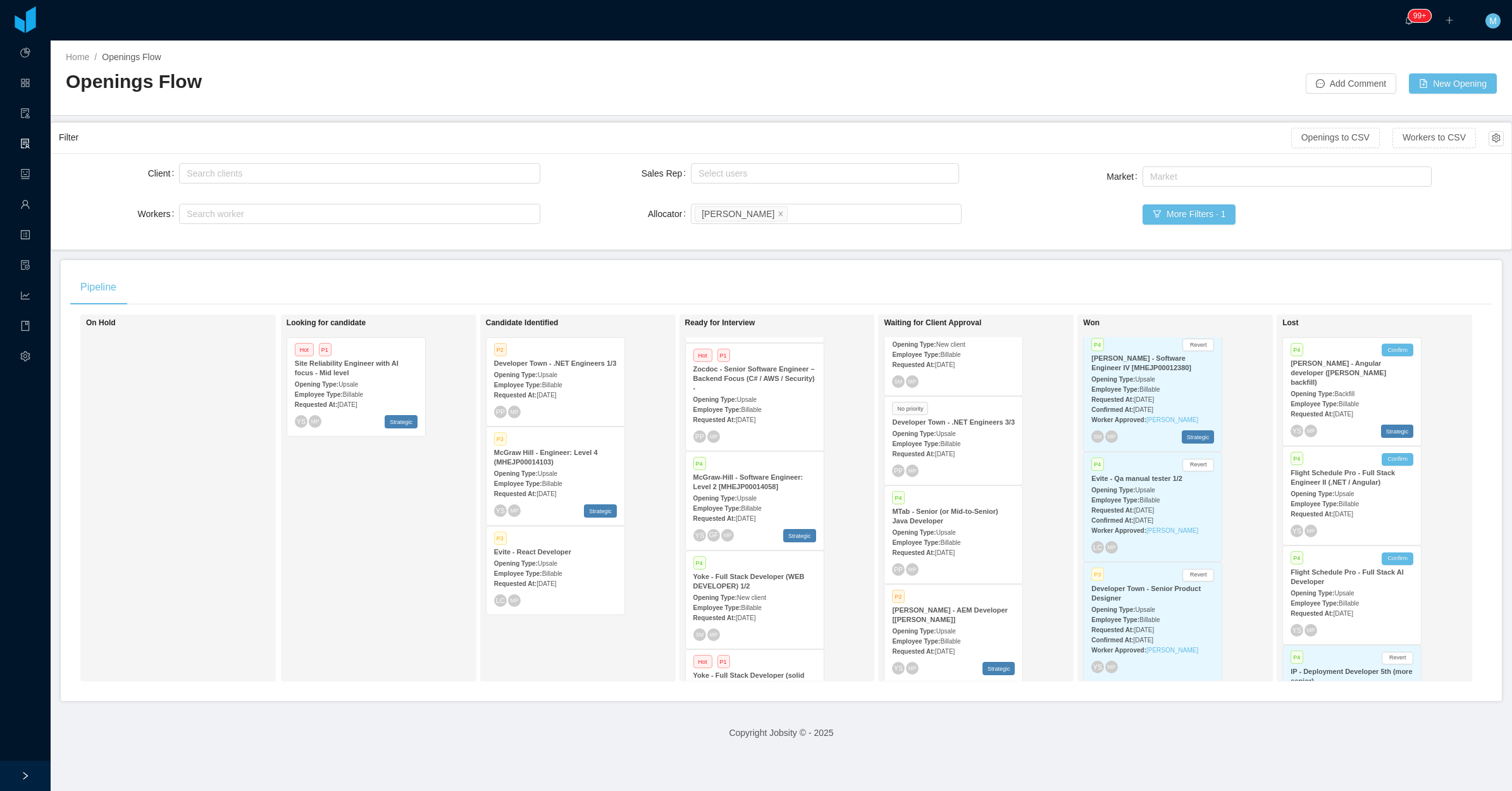
click at [758, 501] on div "Employee Type: Billable" at bounding box center [755, 508] width 123 height 13
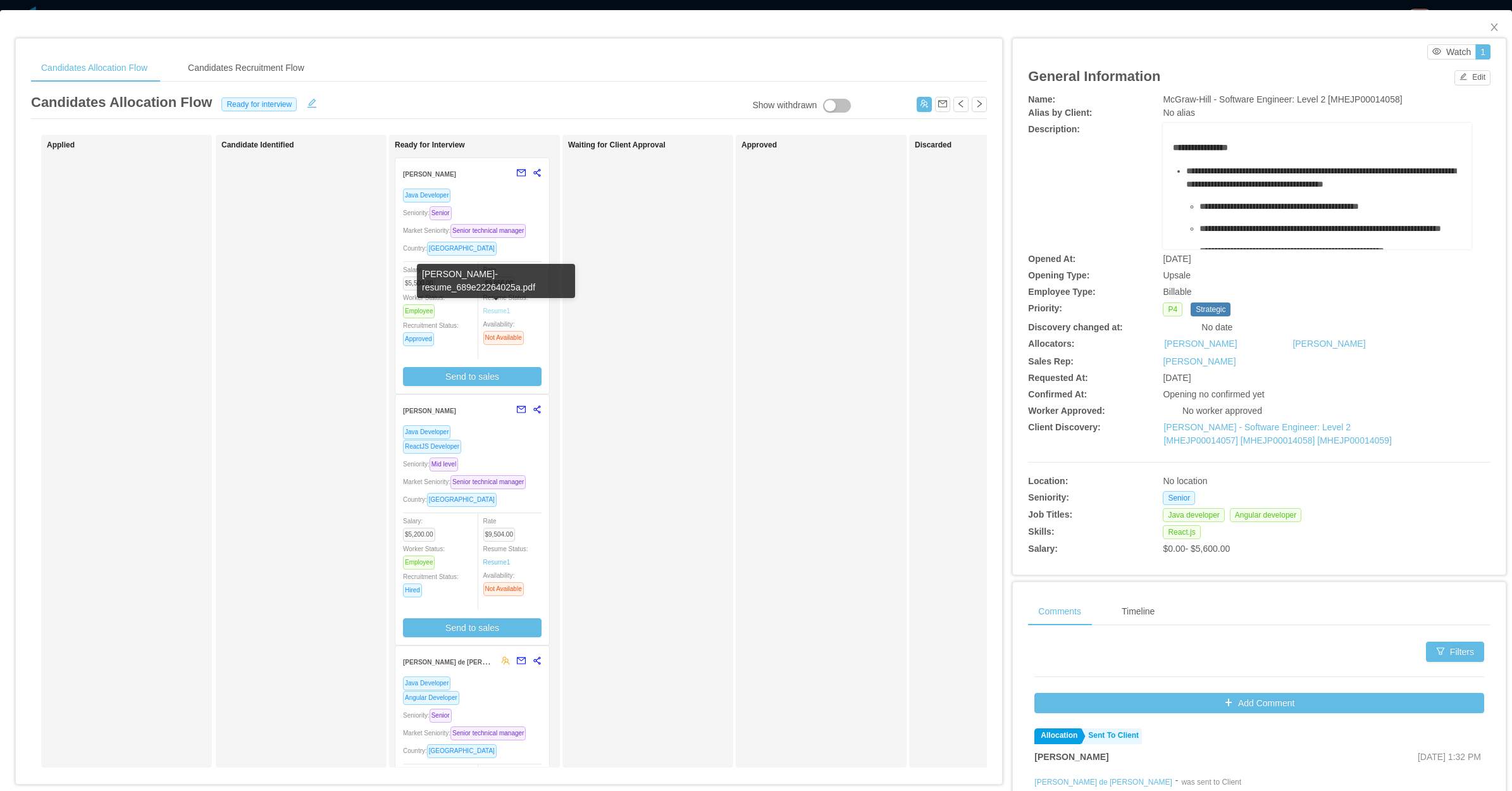
click at [497, 307] on link "Resume 1" at bounding box center [497, 311] width 27 height 9
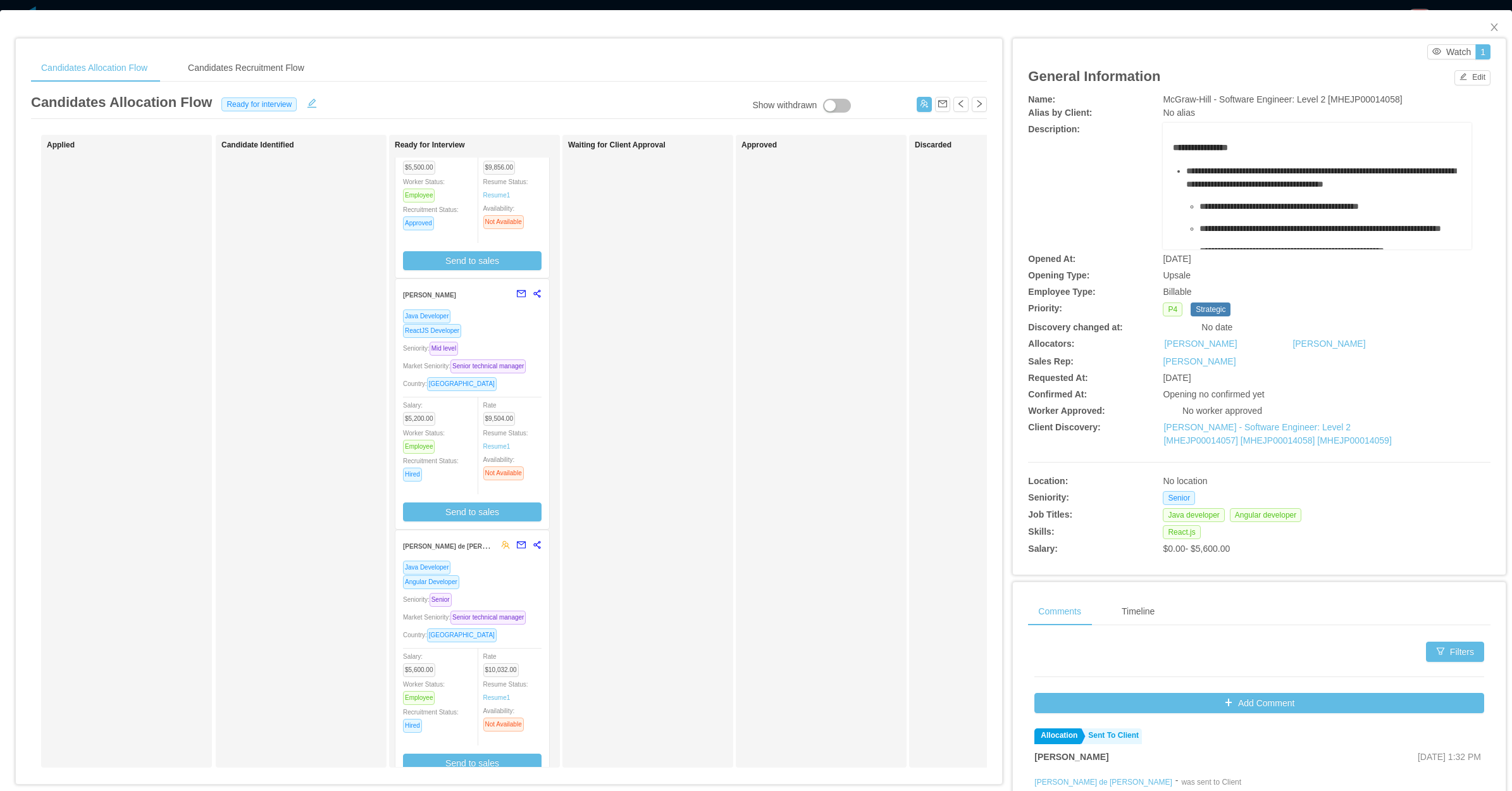
scroll to position [131, 0]
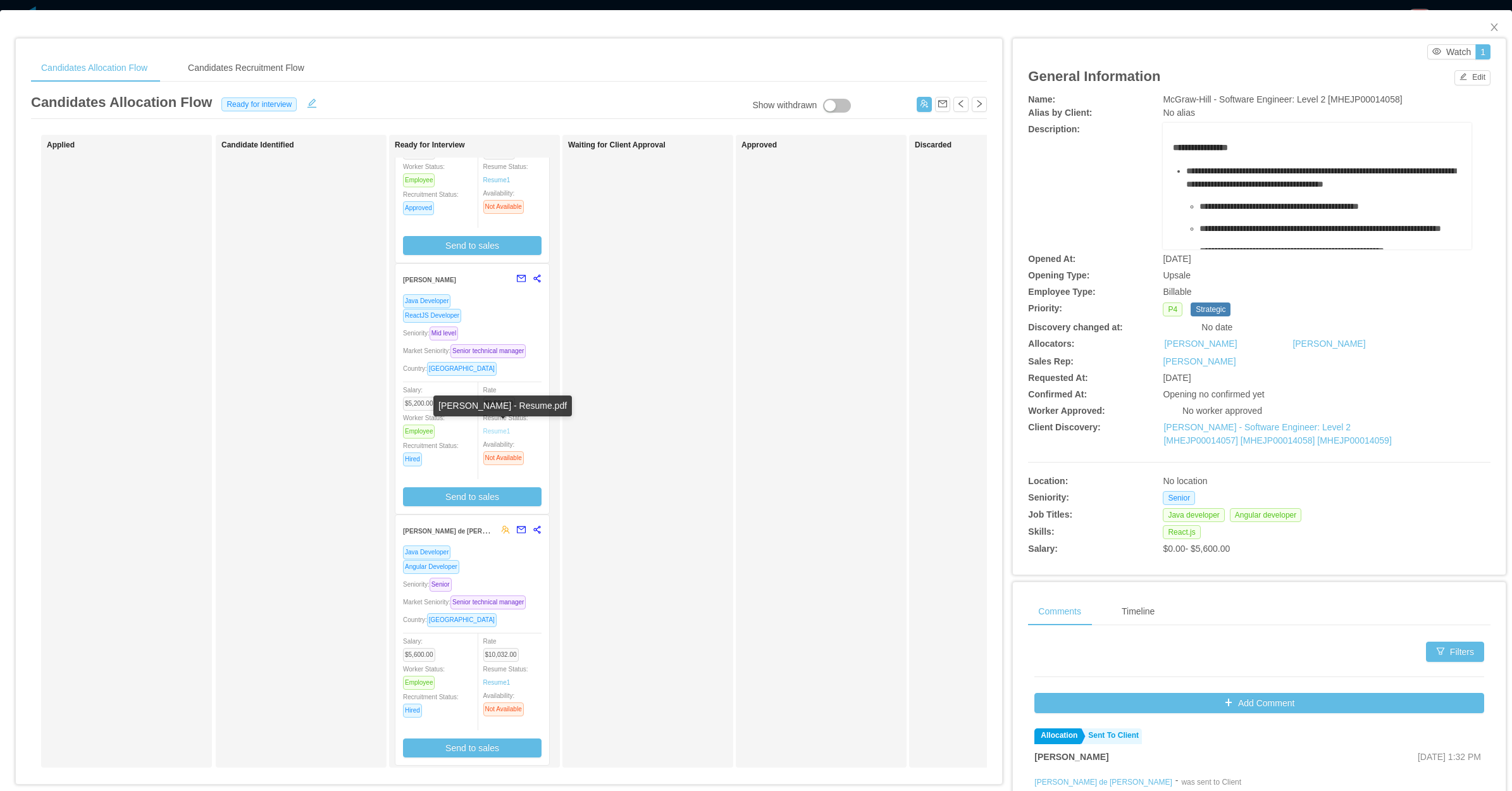
click at [494, 427] on link "Resume 1" at bounding box center [497, 431] width 27 height 9
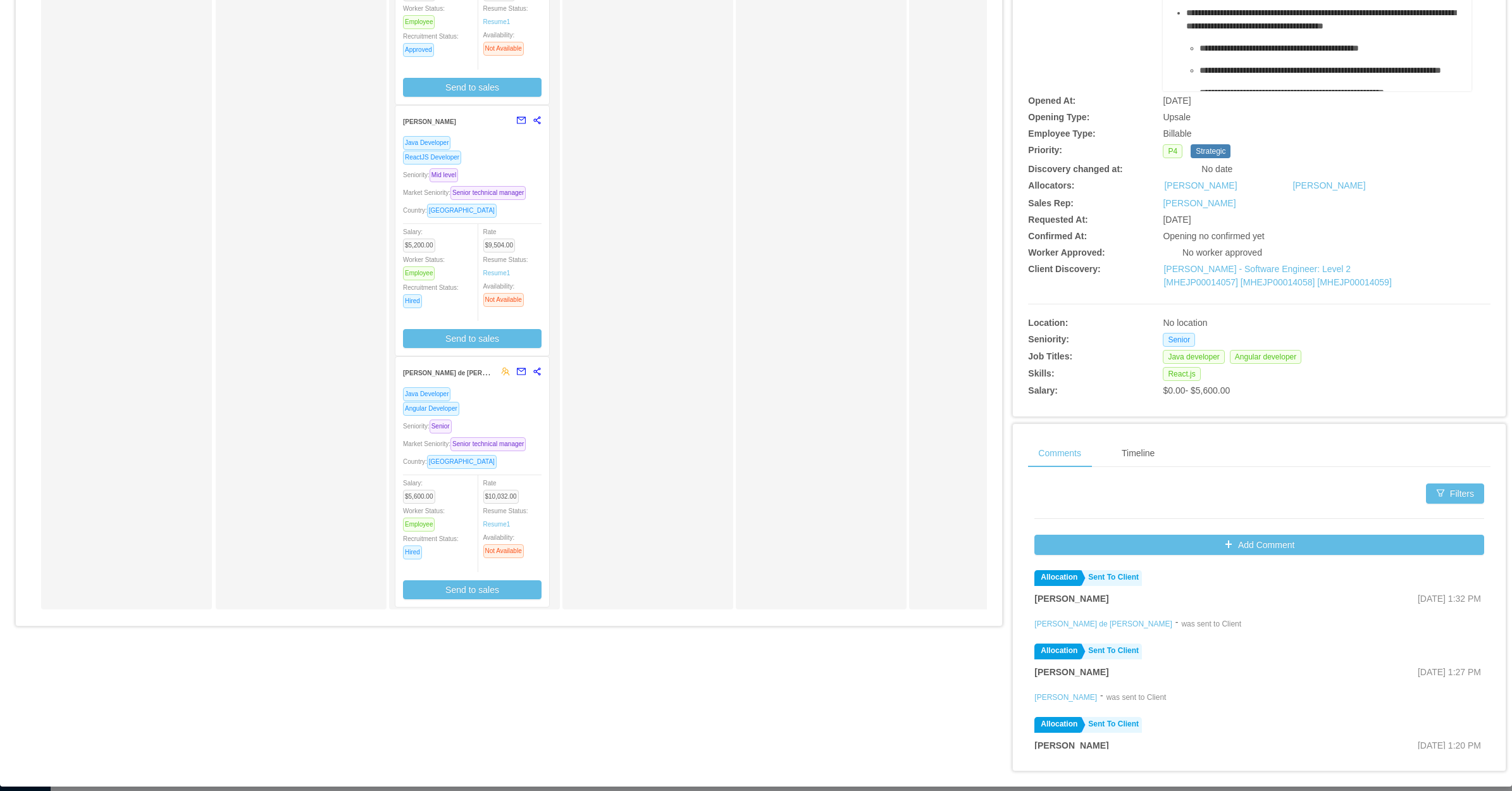
scroll to position [171, 0]
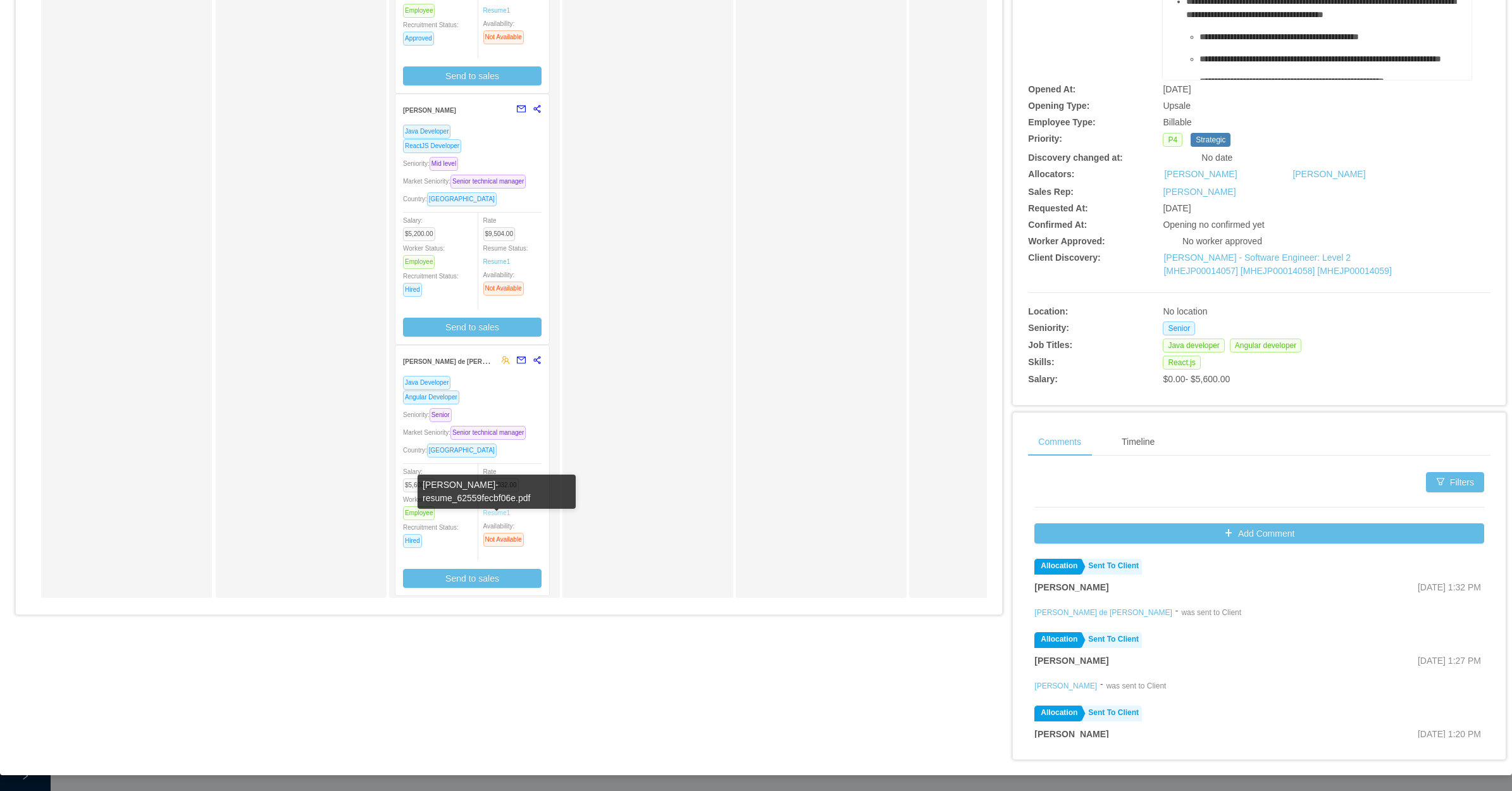
click at [501, 510] on link "Resume 1" at bounding box center [497, 513] width 27 height 9
click at [505, 412] on div "Seniority: Senior" at bounding box center [472, 415] width 139 height 15
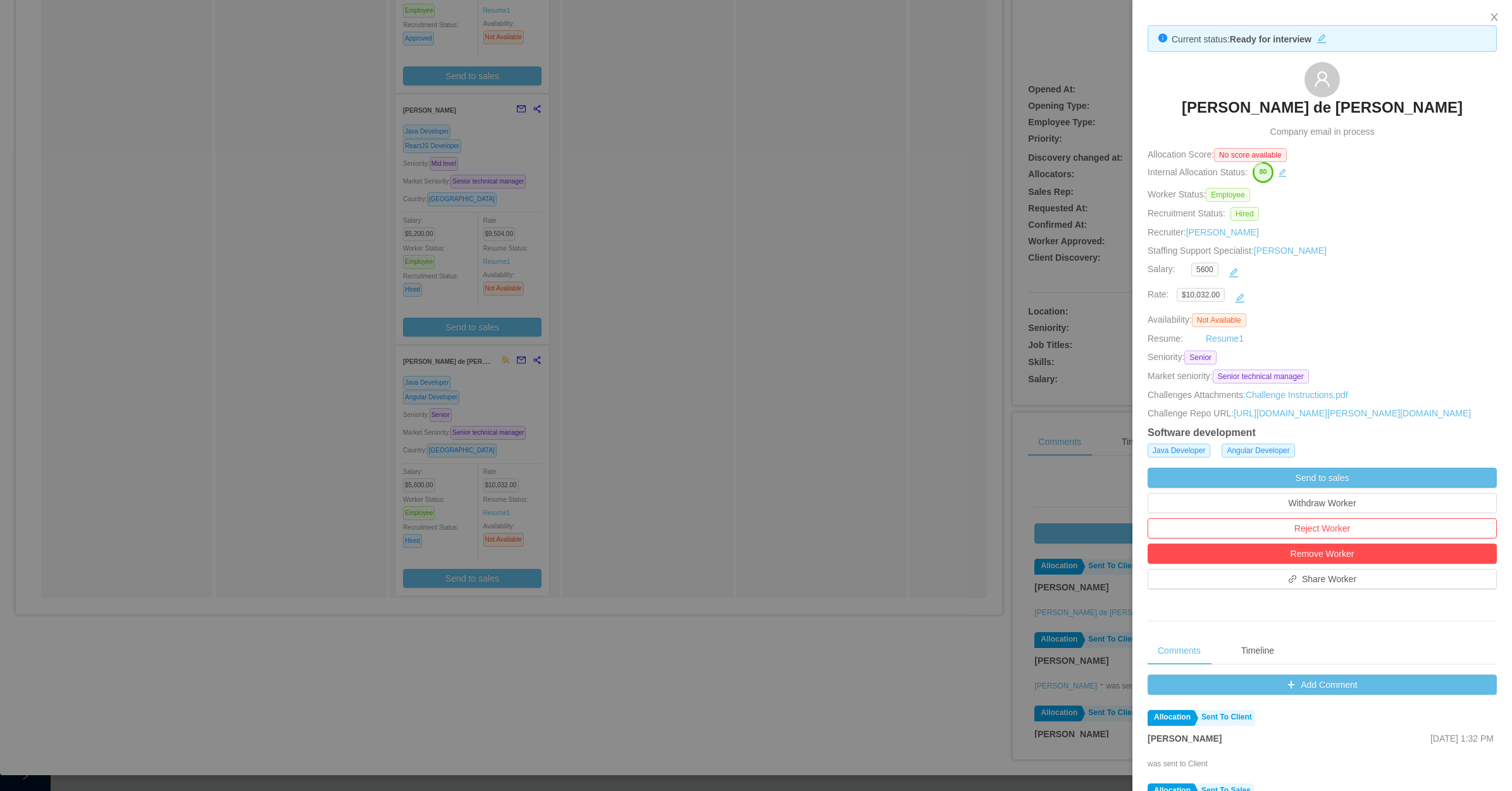
click at [893, 149] on div at bounding box center [756, 395] width 1512 height 791
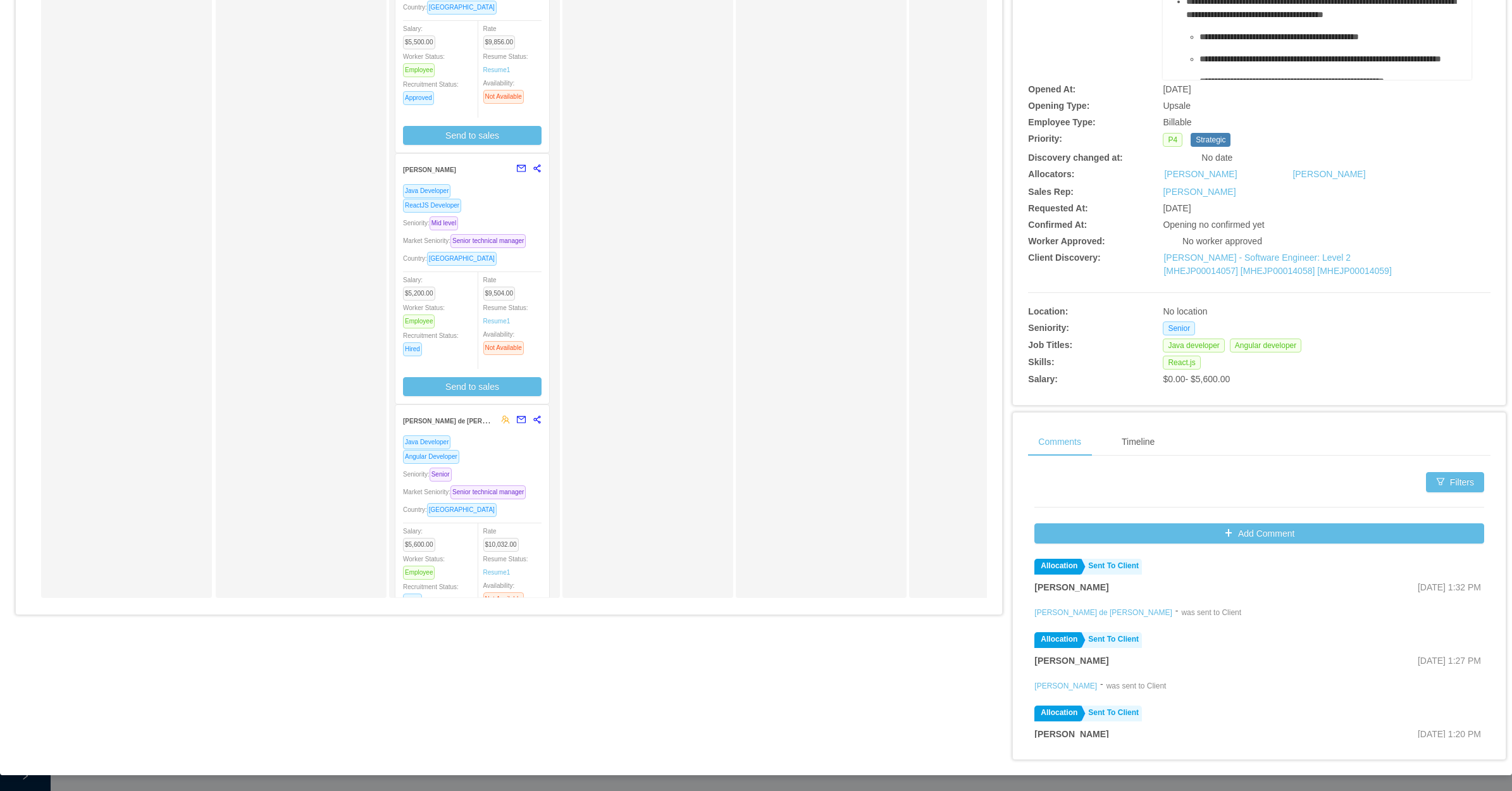
scroll to position [0, 0]
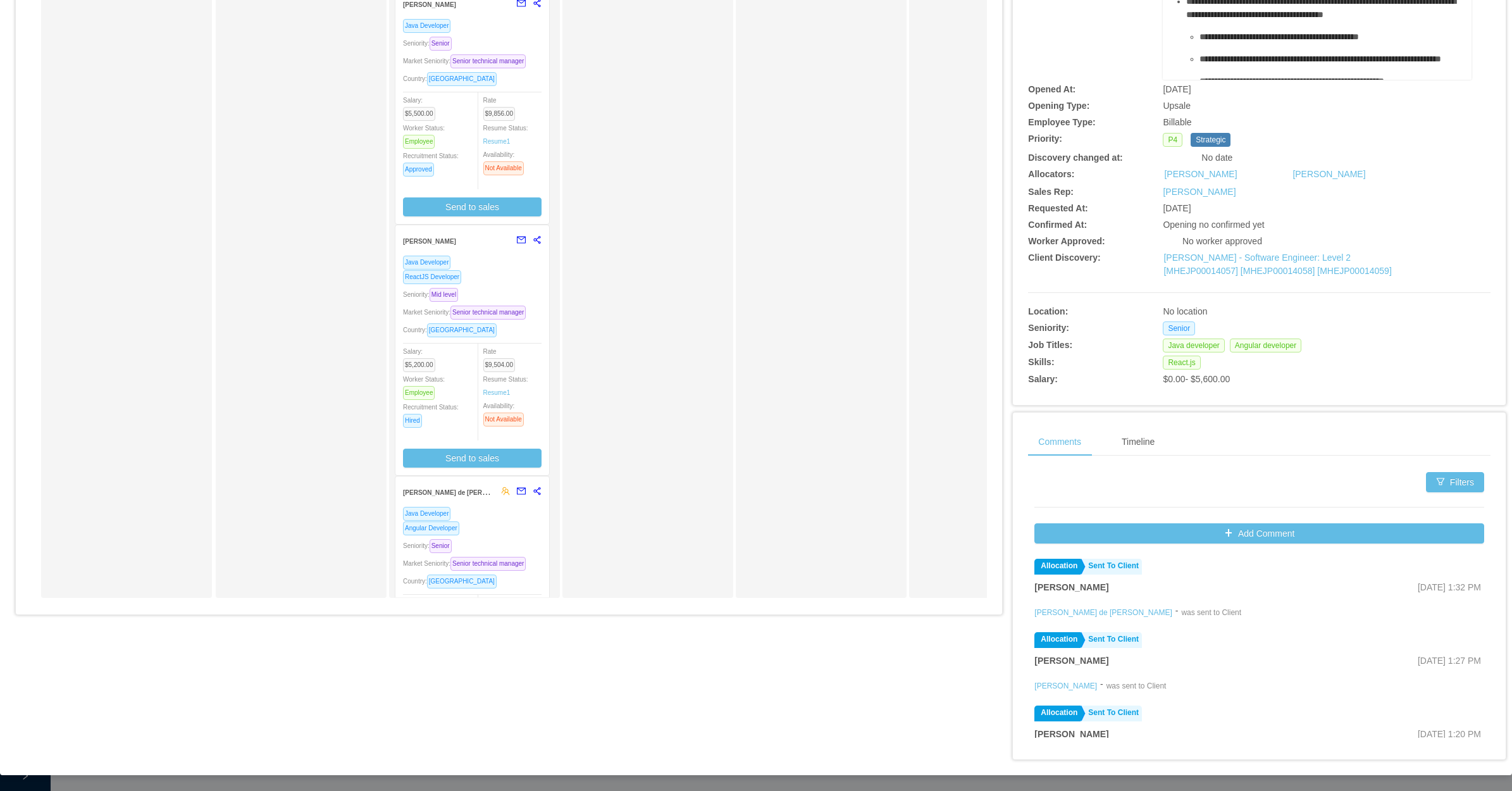
click at [511, 270] on div "ReactJS Developer" at bounding box center [472, 277] width 139 height 15
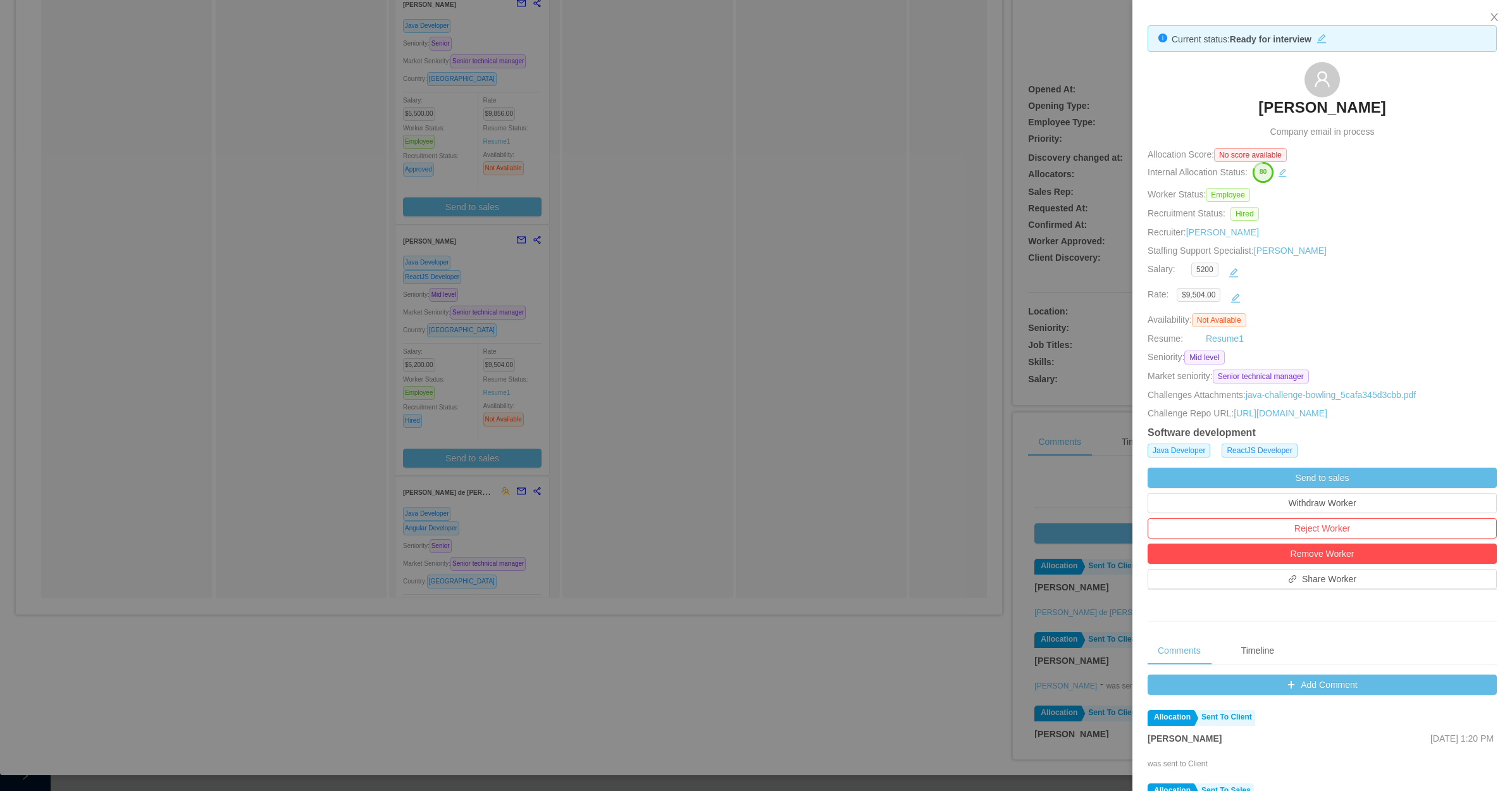
click at [720, 388] on div at bounding box center [756, 395] width 1512 height 791
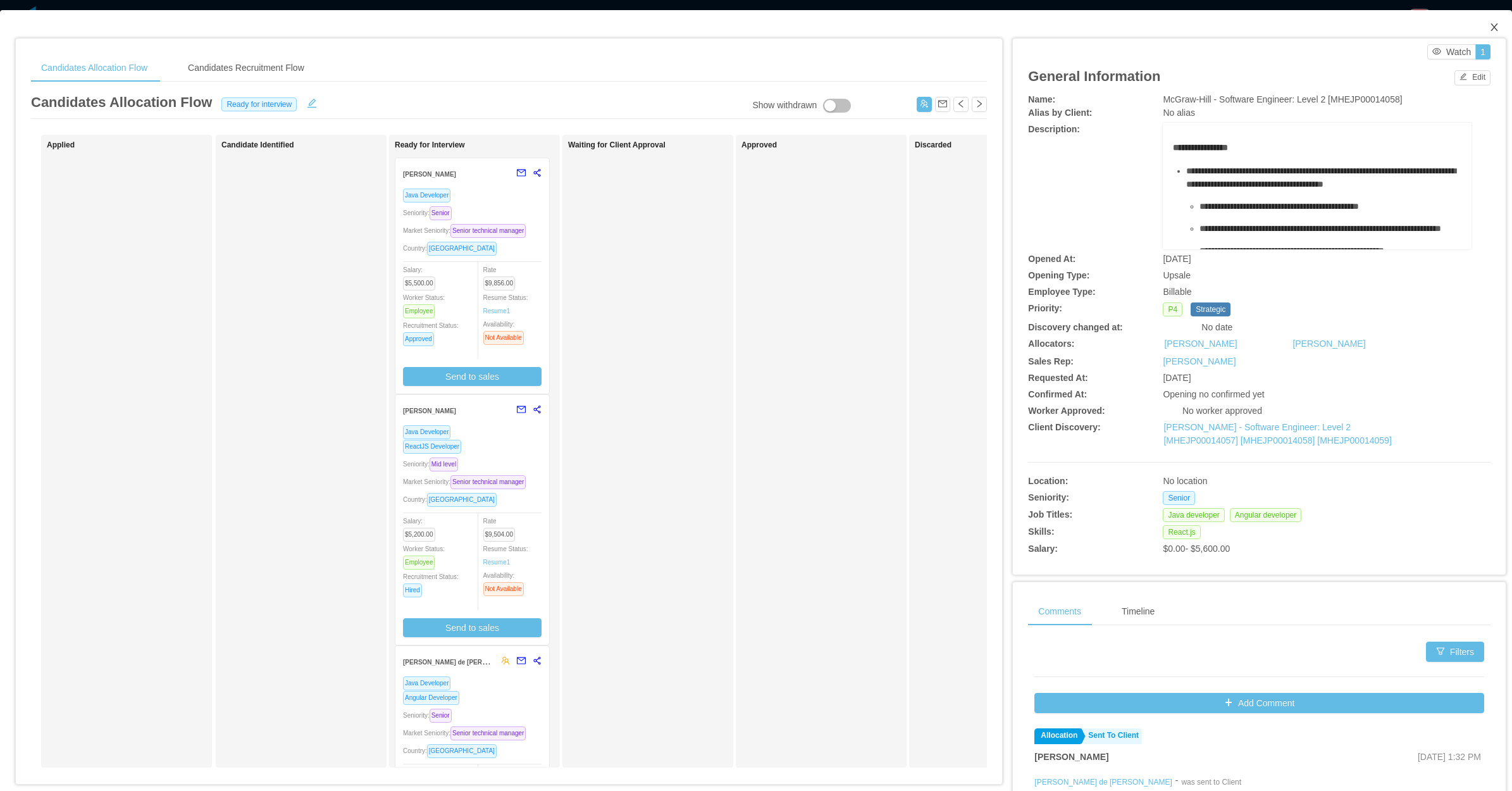
click at [1489, 32] on icon "icon: close" at bounding box center [1494, 27] width 10 height 10
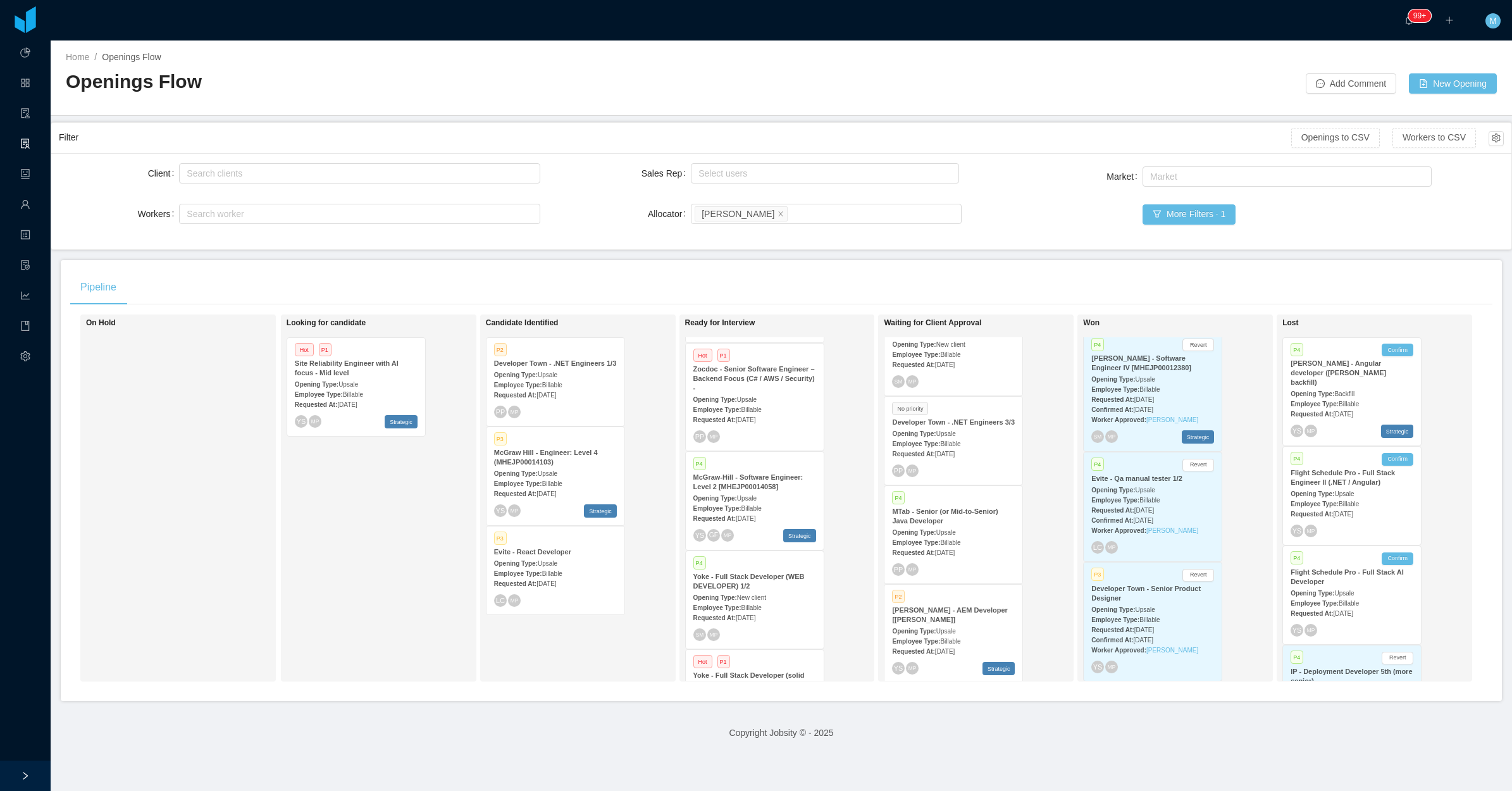
click at [741, 406] on span "Billable" at bounding box center [751, 410] width 20 height 7
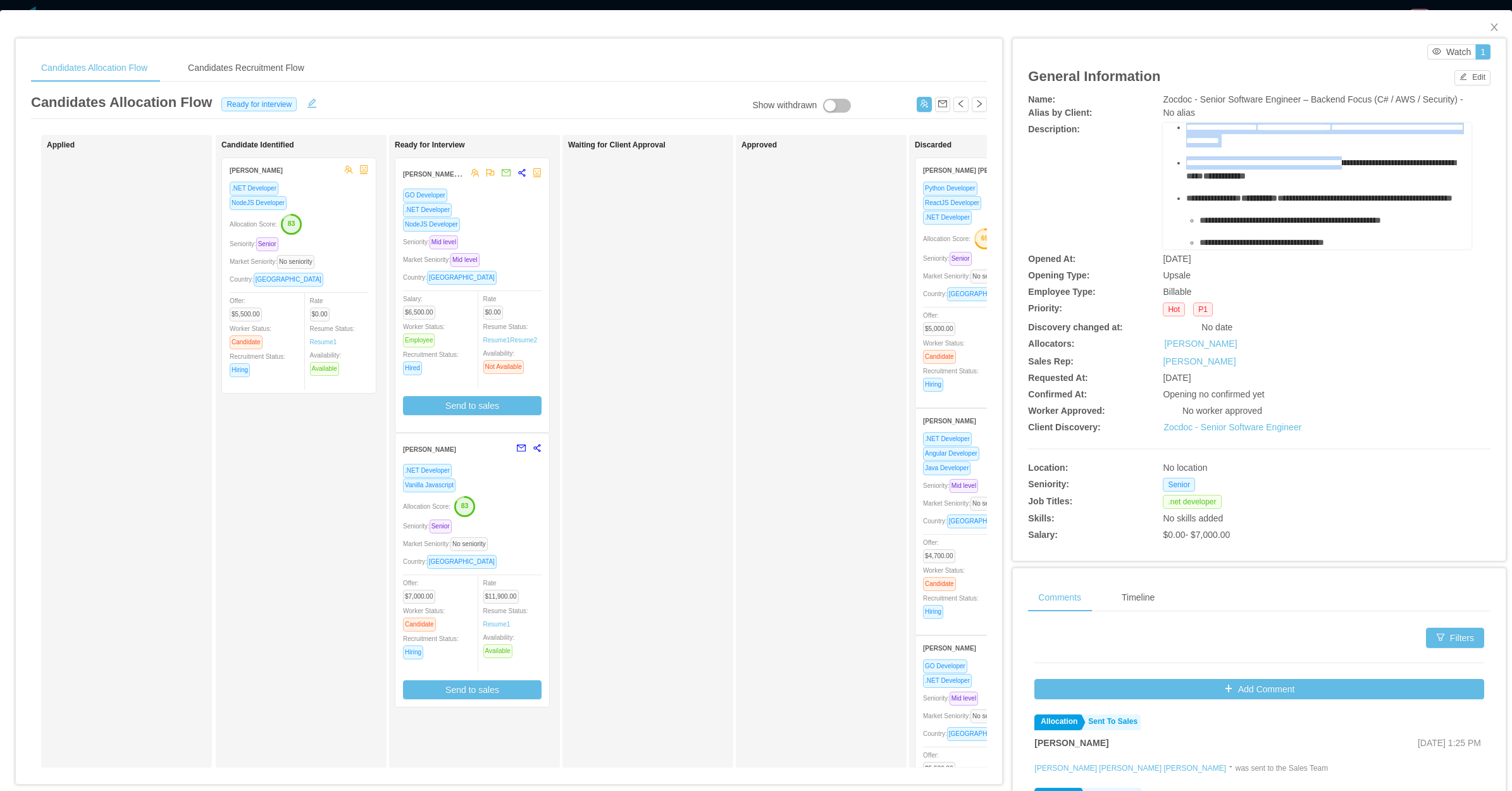
scroll to position [396, 0]
drag, startPoint x: 1161, startPoint y: 170, endPoint x: 1358, endPoint y: 216, distance: 202.3
click at [1358, 216] on div "**********" at bounding box center [1316, 186] width 308 height 127
copy div "**********"
click at [741, 288] on div "Approved" at bounding box center [830, 451] width 177 height 621
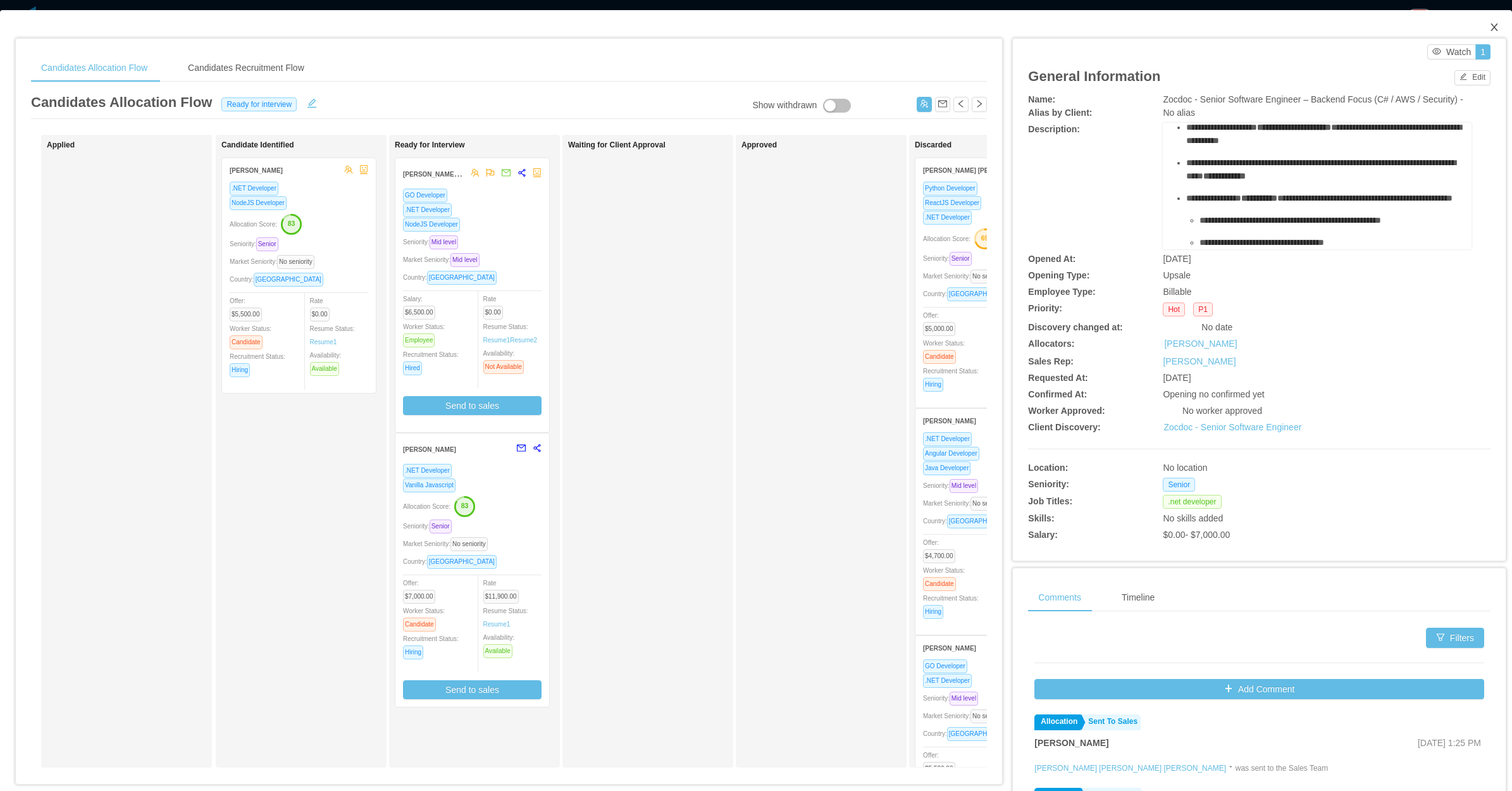
click at [1489, 30] on icon "icon: close" at bounding box center [1494, 27] width 10 height 10
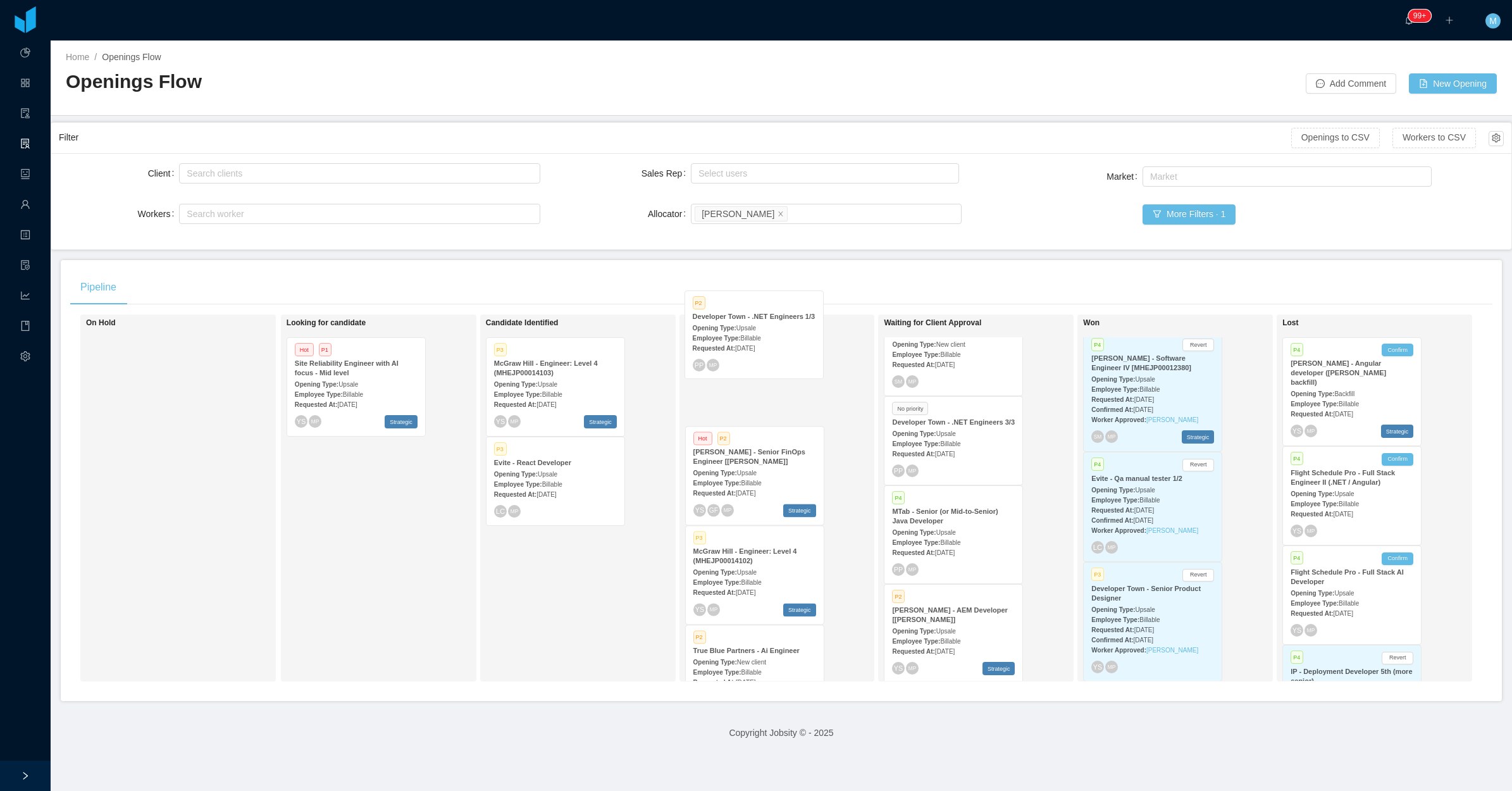
drag, startPoint x: 567, startPoint y: 381, endPoint x: 769, endPoint y: 334, distance: 207.4
click at [769, 334] on div "On Hold Looking for candidate Hot P1 Site Reliability Engineer with AI focus - …" at bounding box center [781, 503] width 1422 height 377
click at [783, 375] on div "Opening Type: Upsale" at bounding box center [755, 374] width 123 height 13
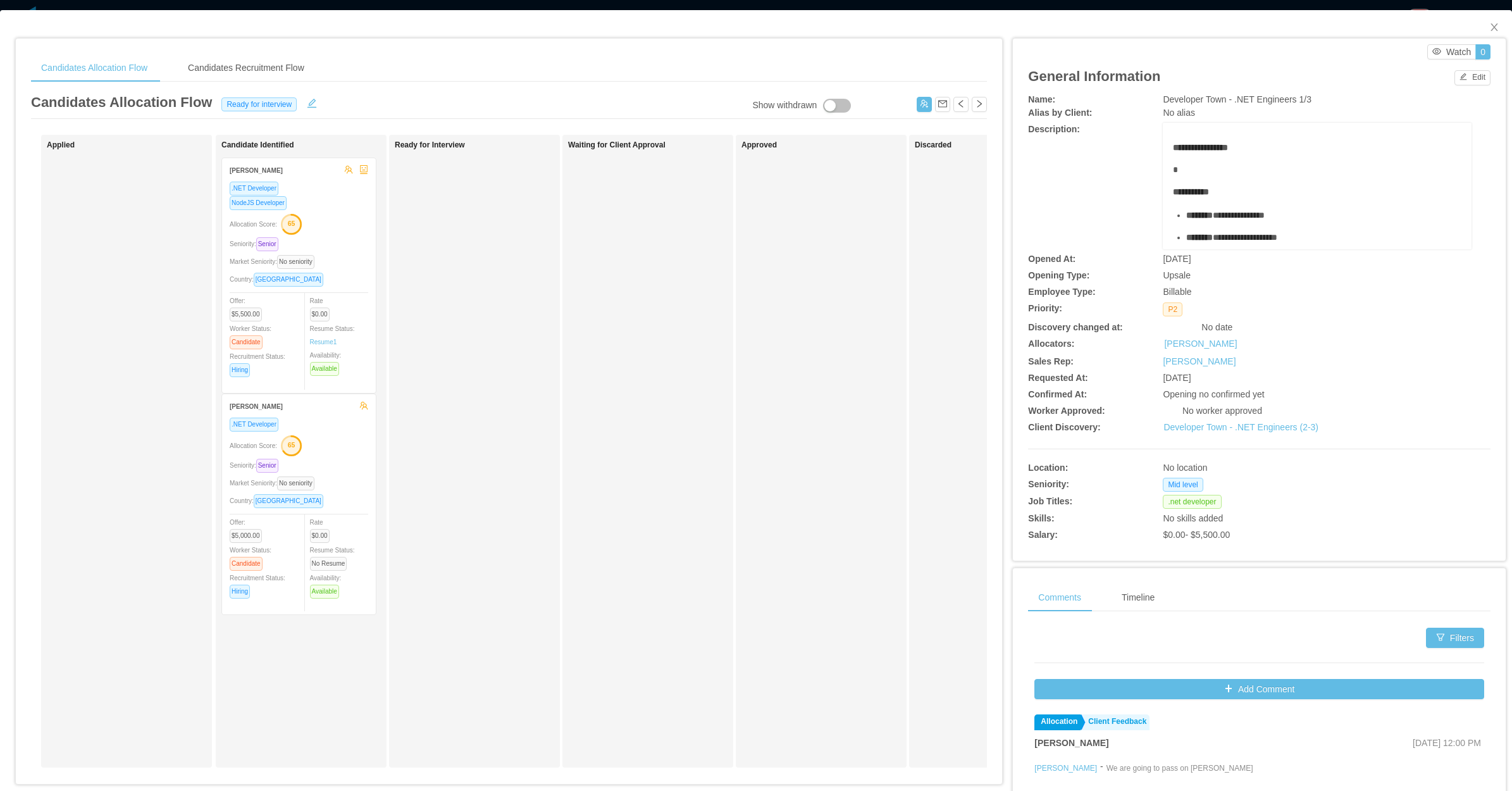
click at [565, 426] on div "Waiting for Client Approval" at bounding box center [647, 451] width 171 height 633
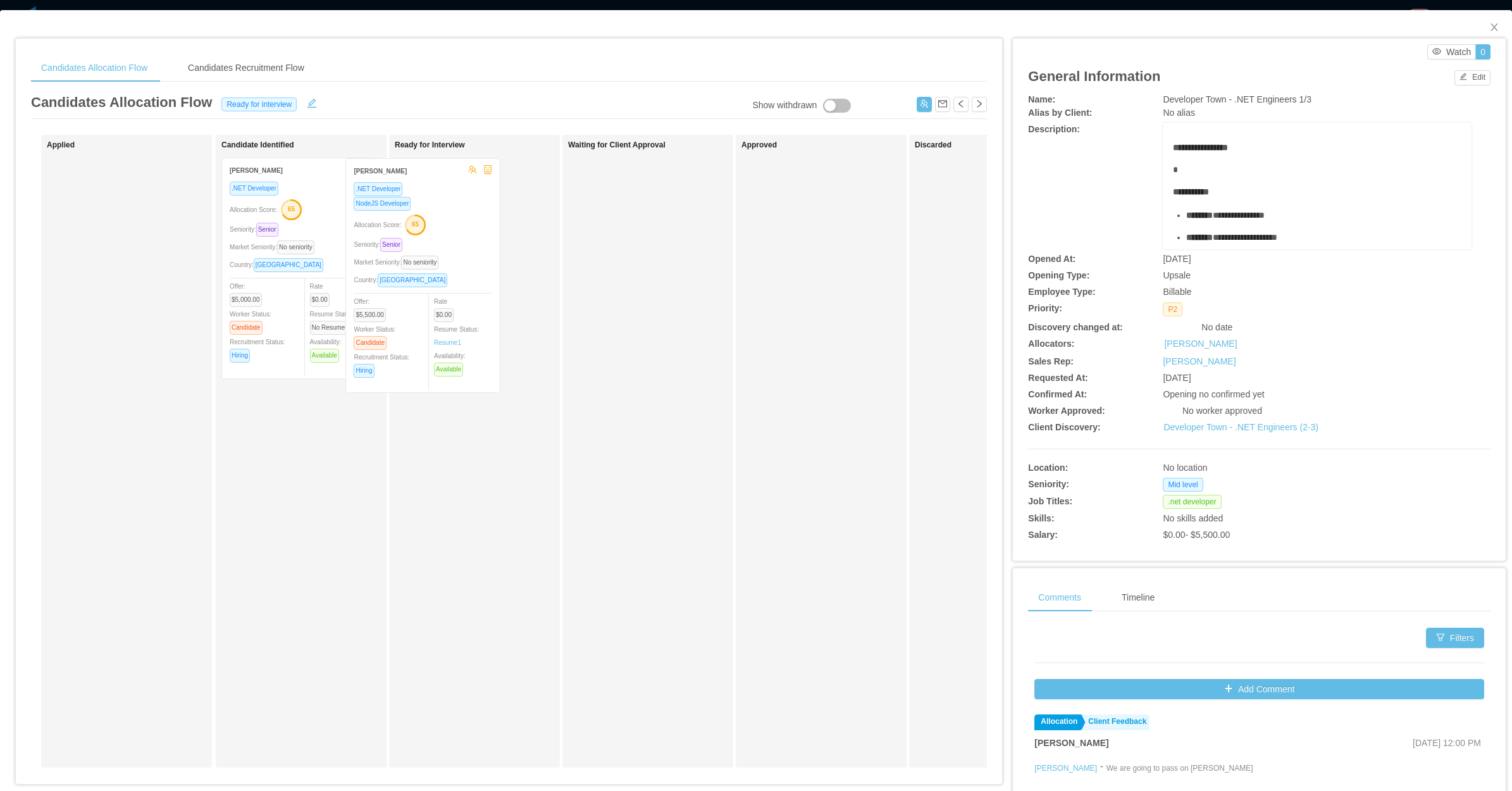
drag, startPoint x: 349, startPoint y: 315, endPoint x: 478, endPoint y: 315, distance: 129.0
click at [476, 315] on div "Applied Candidate Identified Julio Lemes .NET Developer NodeJS Developer Alloca…" at bounding box center [509, 456] width 956 height 643
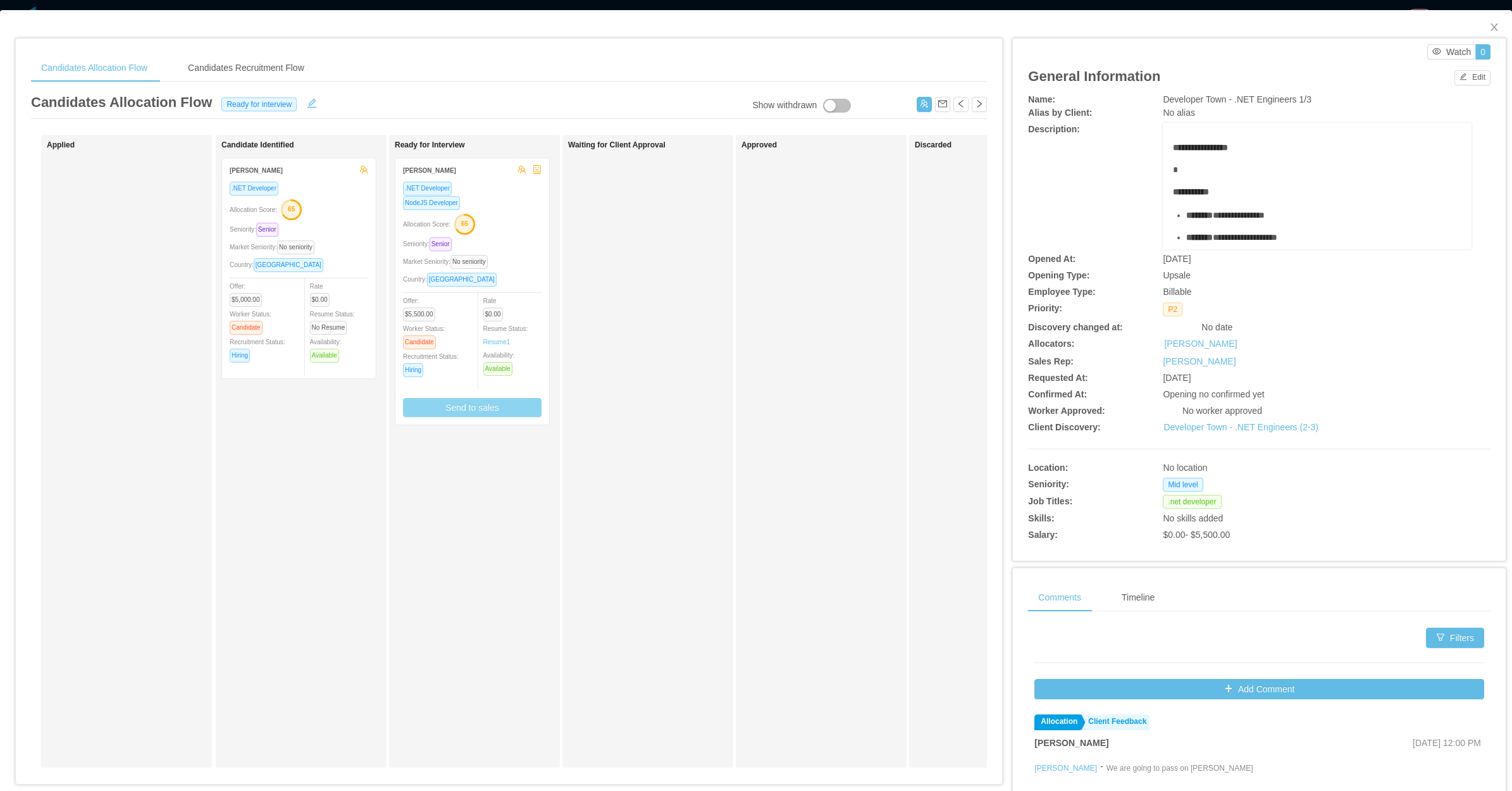
click at [480, 402] on button "Send to sales" at bounding box center [472, 407] width 139 height 19
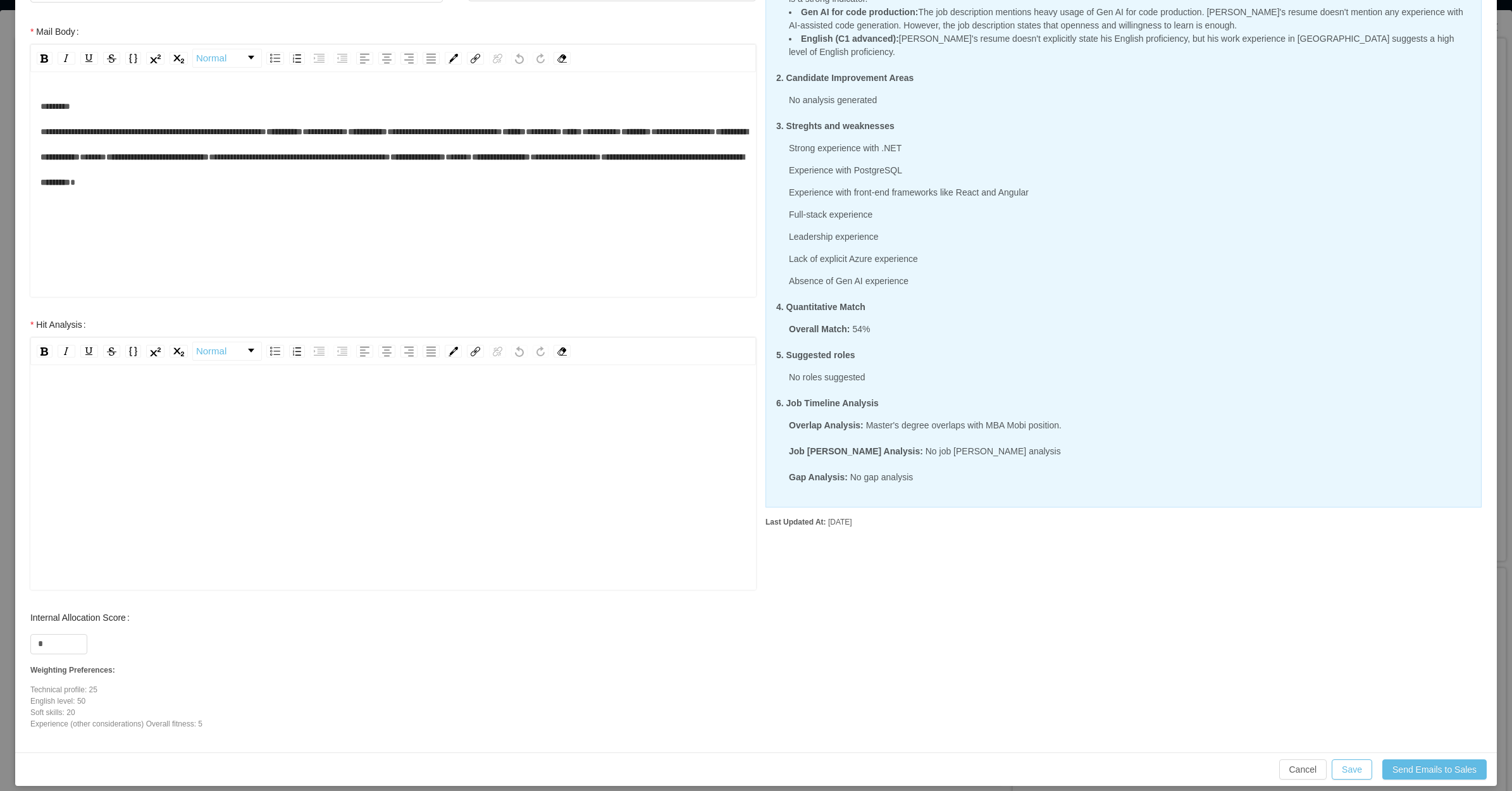
scroll to position [215, 0]
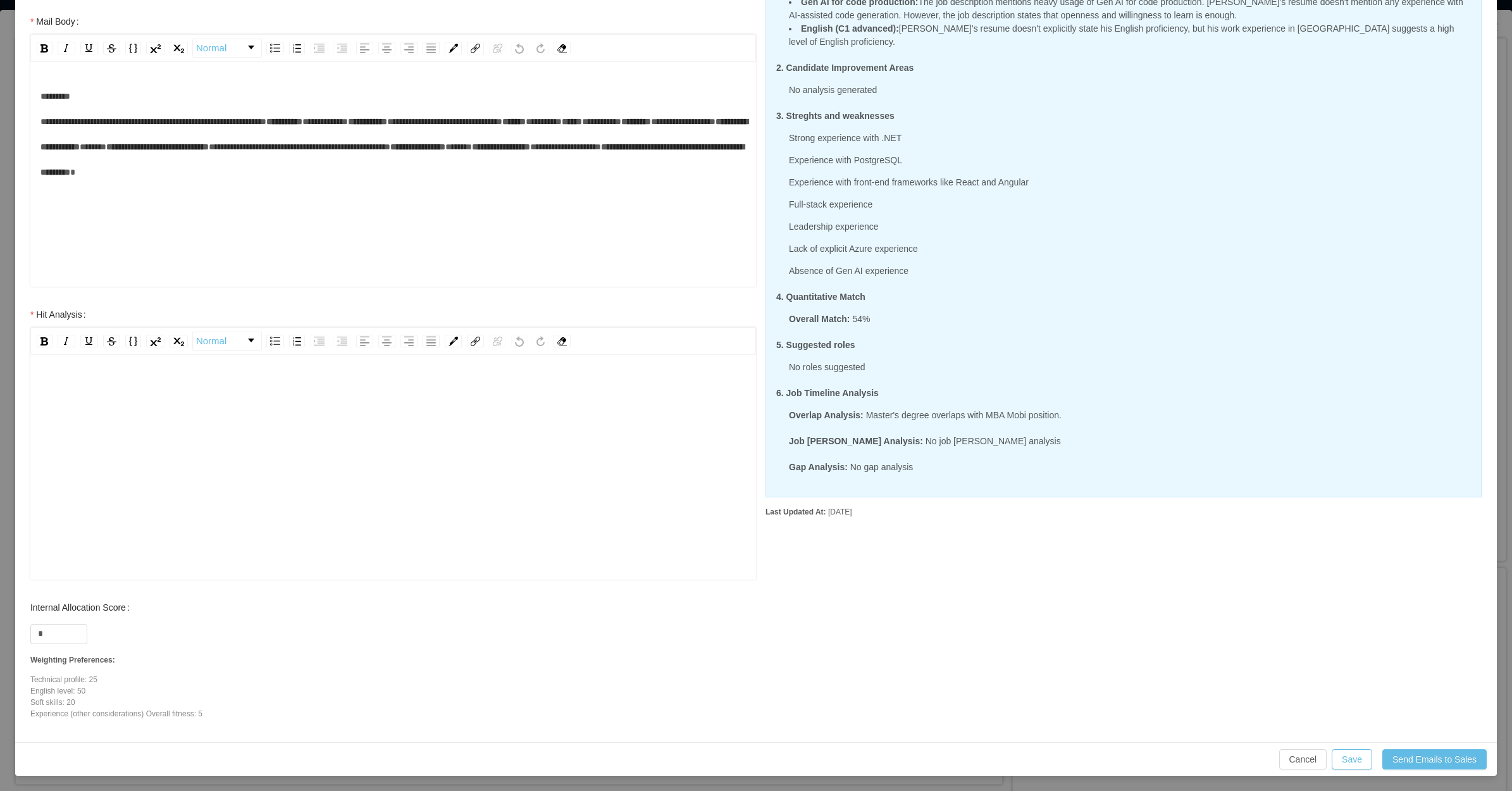
click at [251, 412] on div "rdw-editor" at bounding box center [393, 487] width 706 height 221
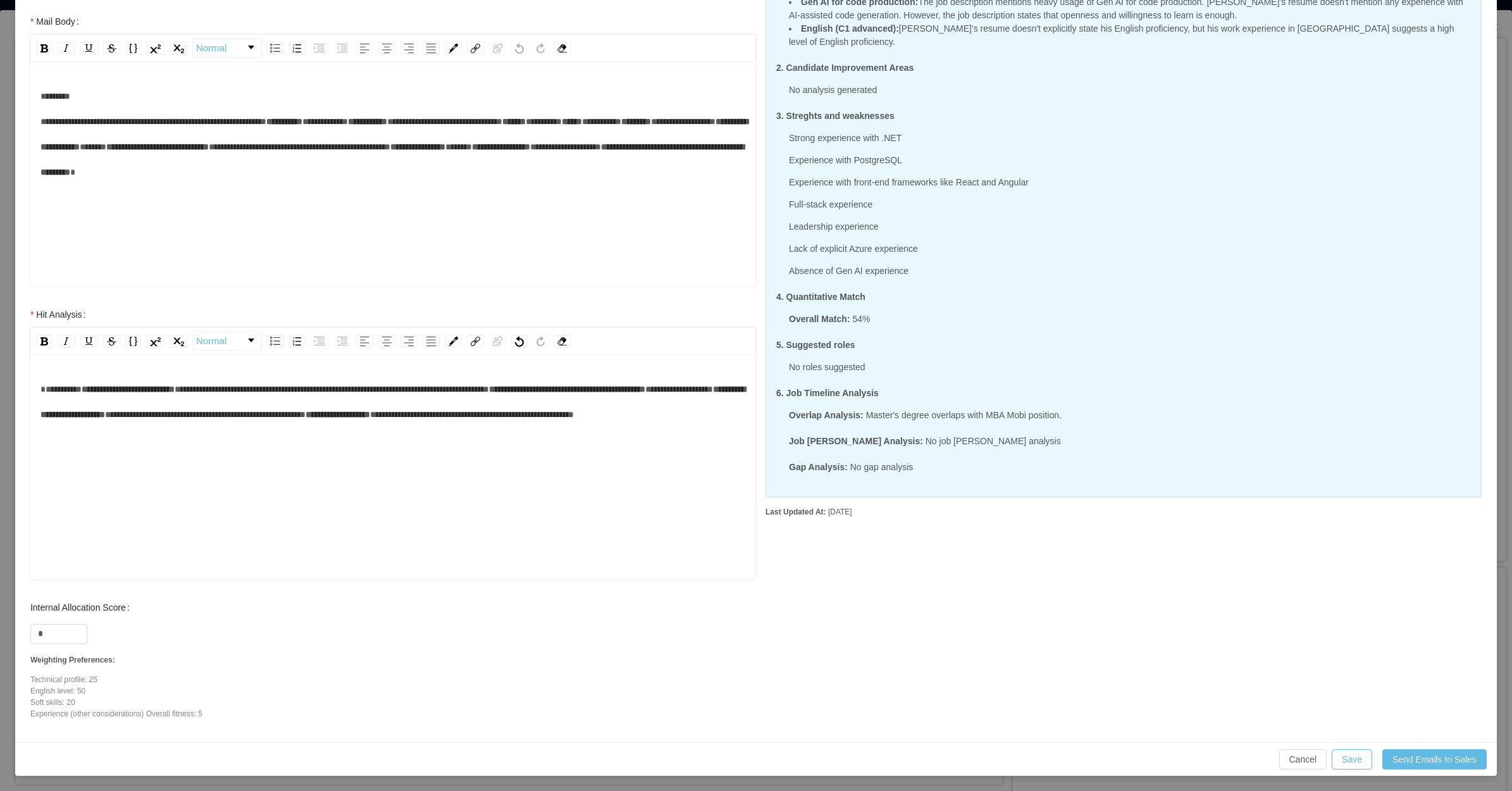
click at [260, 427] on div "**********" at bounding box center [393, 402] width 706 height 51
click at [393, 427] on div "**********" at bounding box center [393, 402] width 706 height 51
click at [489, 388] on span "**********" at bounding box center [332, 389] width 314 height 9
click at [489, 389] on span "**********" at bounding box center [332, 389] width 314 height 9
click at [238, 427] on div "**********" at bounding box center [393, 402] width 706 height 51
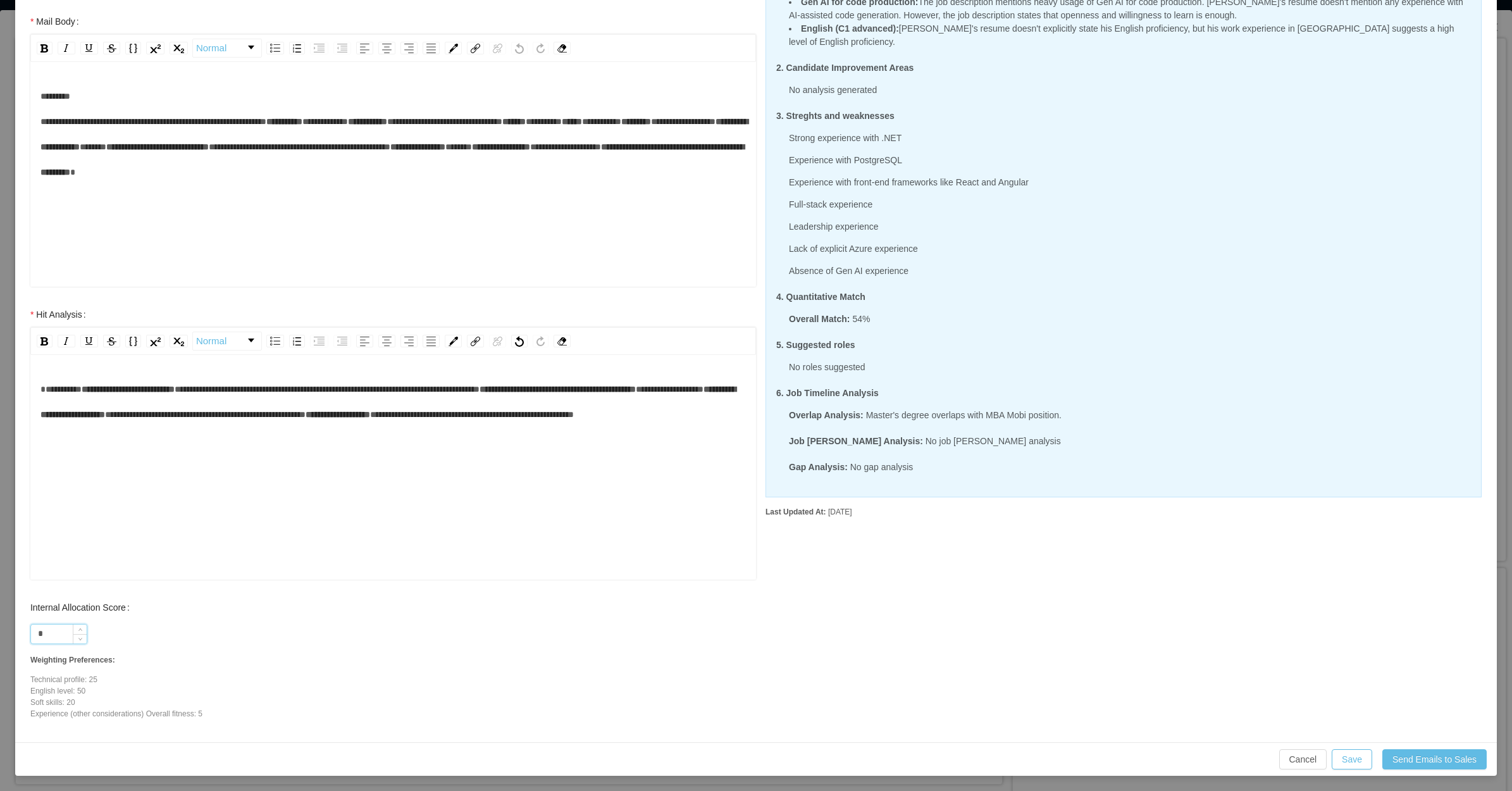
click at [48, 630] on input "*" at bounding box center [59, 634] width 55 height 19
type input "**"
click at [83, 491] on div "**********" at bounding box center [393, 487] width 706 height 221
click at [235, 478] on div "**********" at bounding box center [393, 487] width 706 height 221
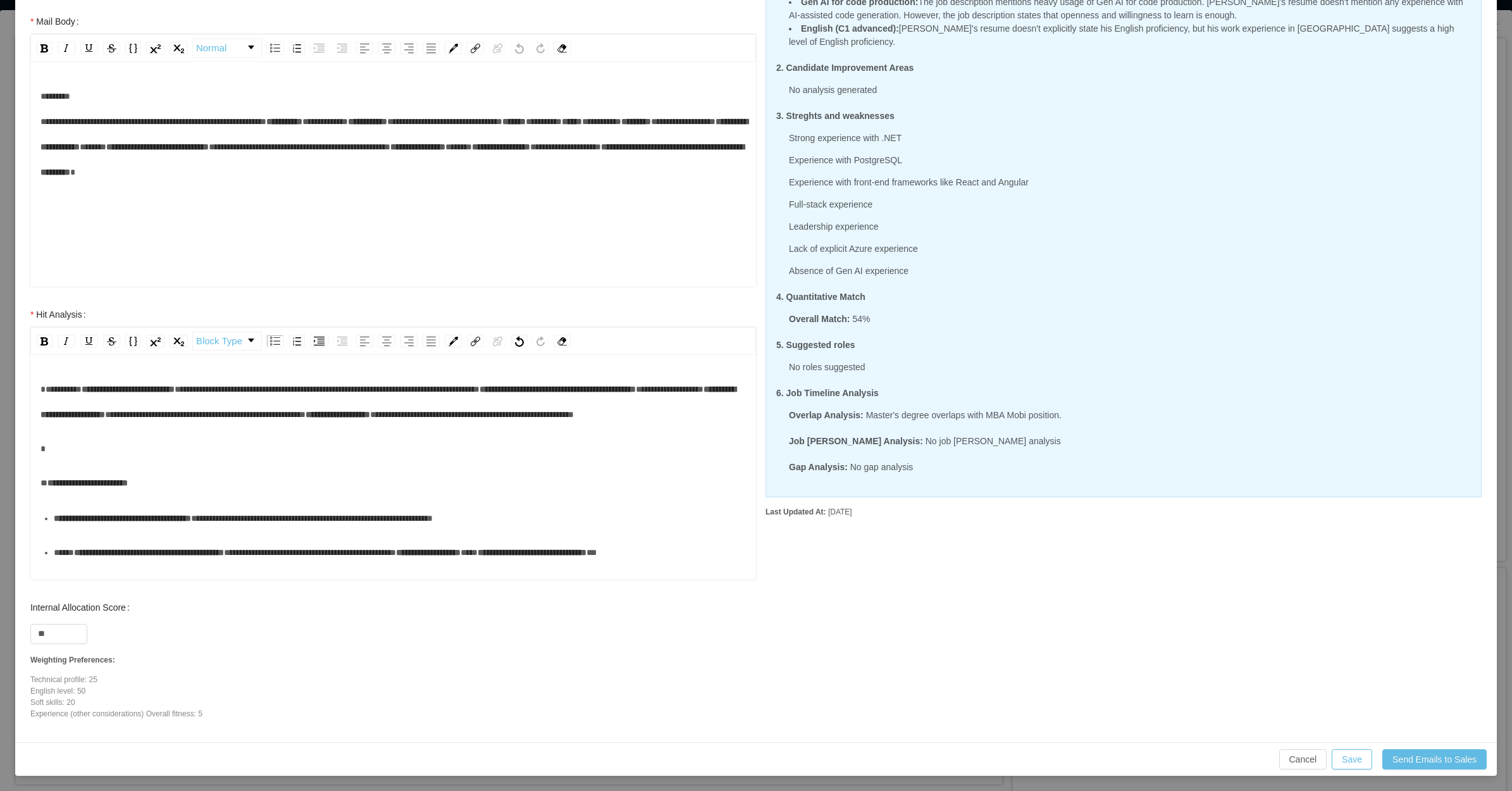
click at [228, 461] on div "rdw-editor" at bounding box center [393, 449] width 706 height 25
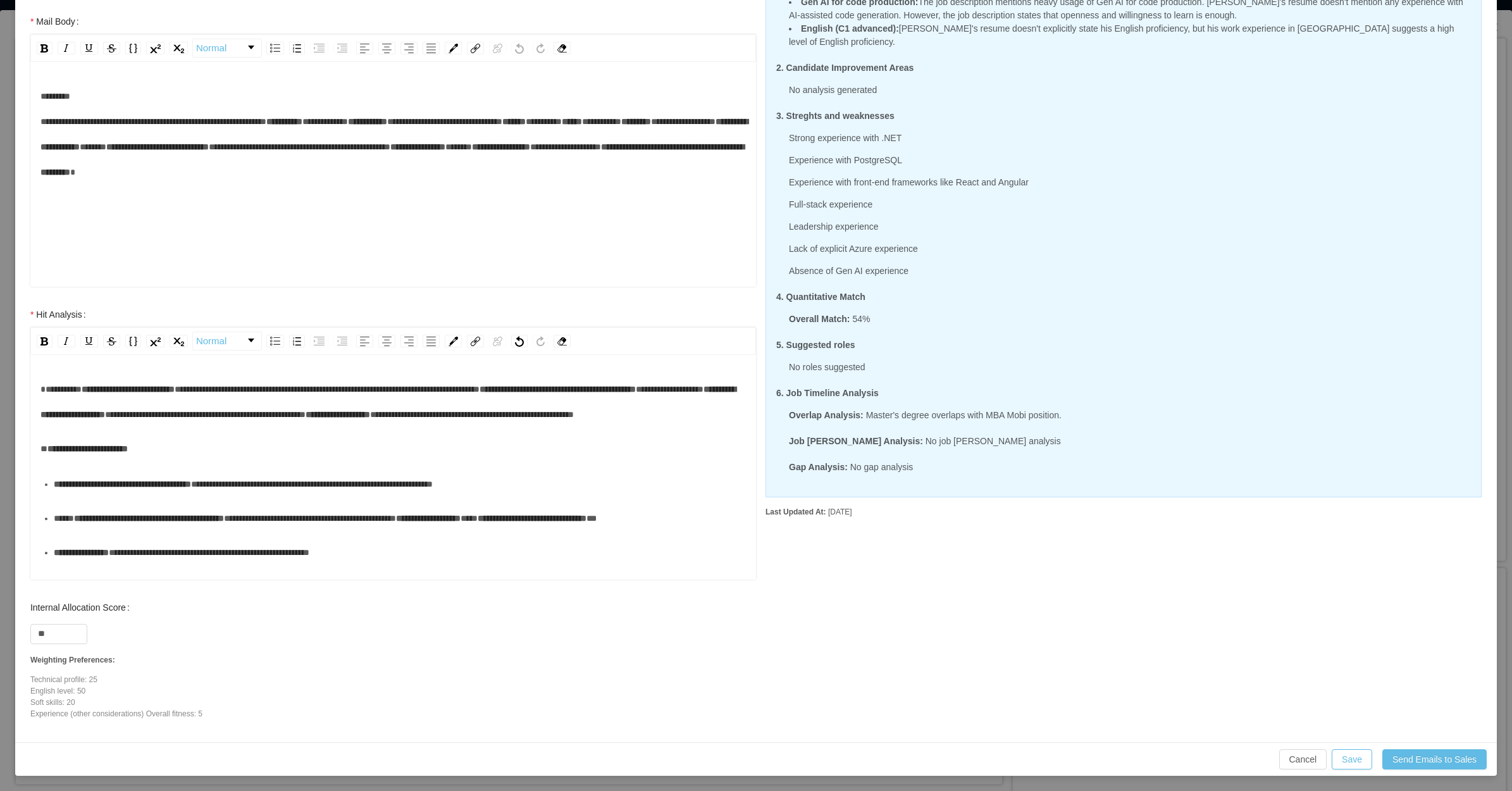
click at [136, 497] on div "**********" at bounding box center [400, 484] width 693 height 25
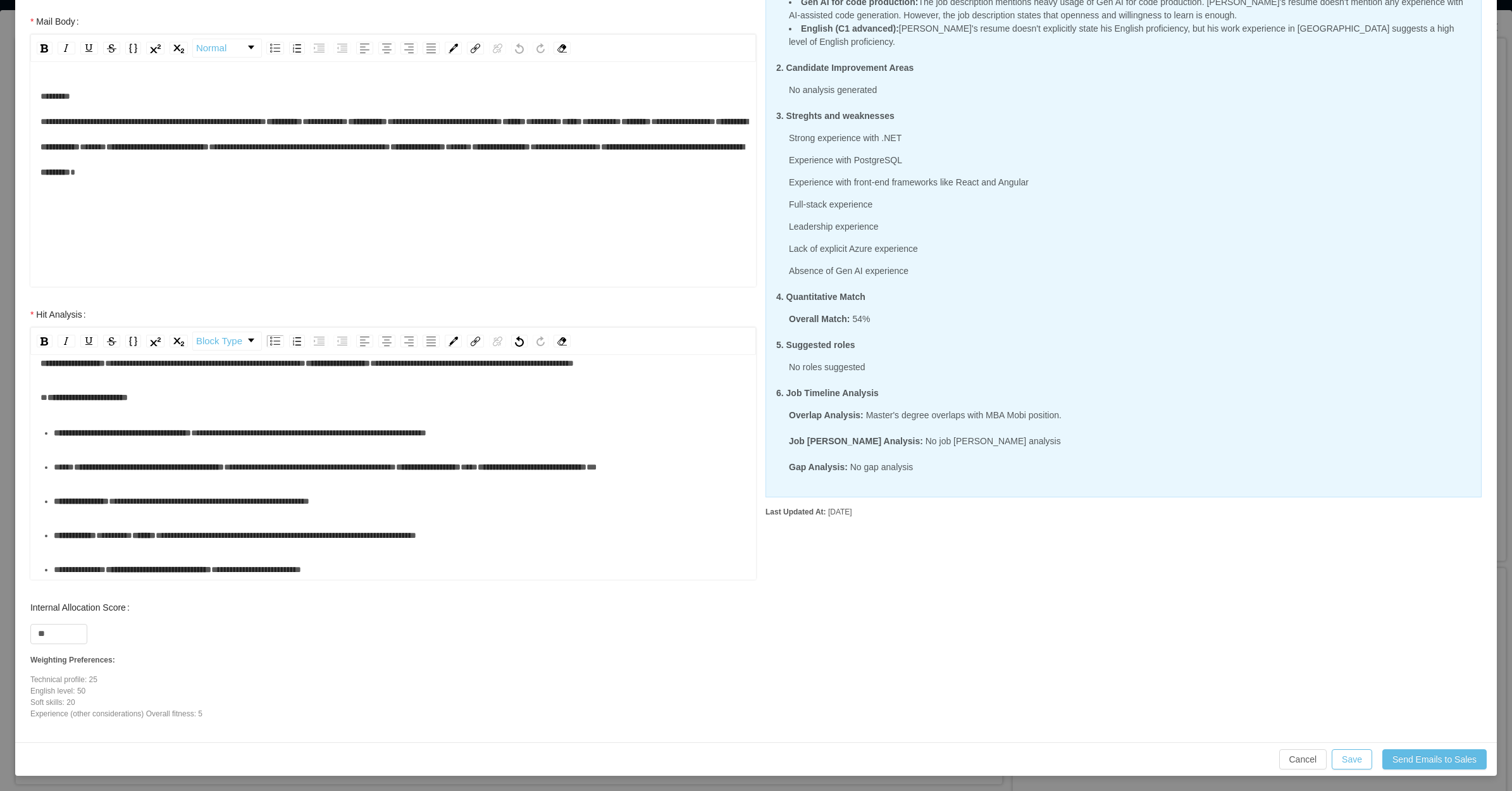
scroll to position [79, 0]
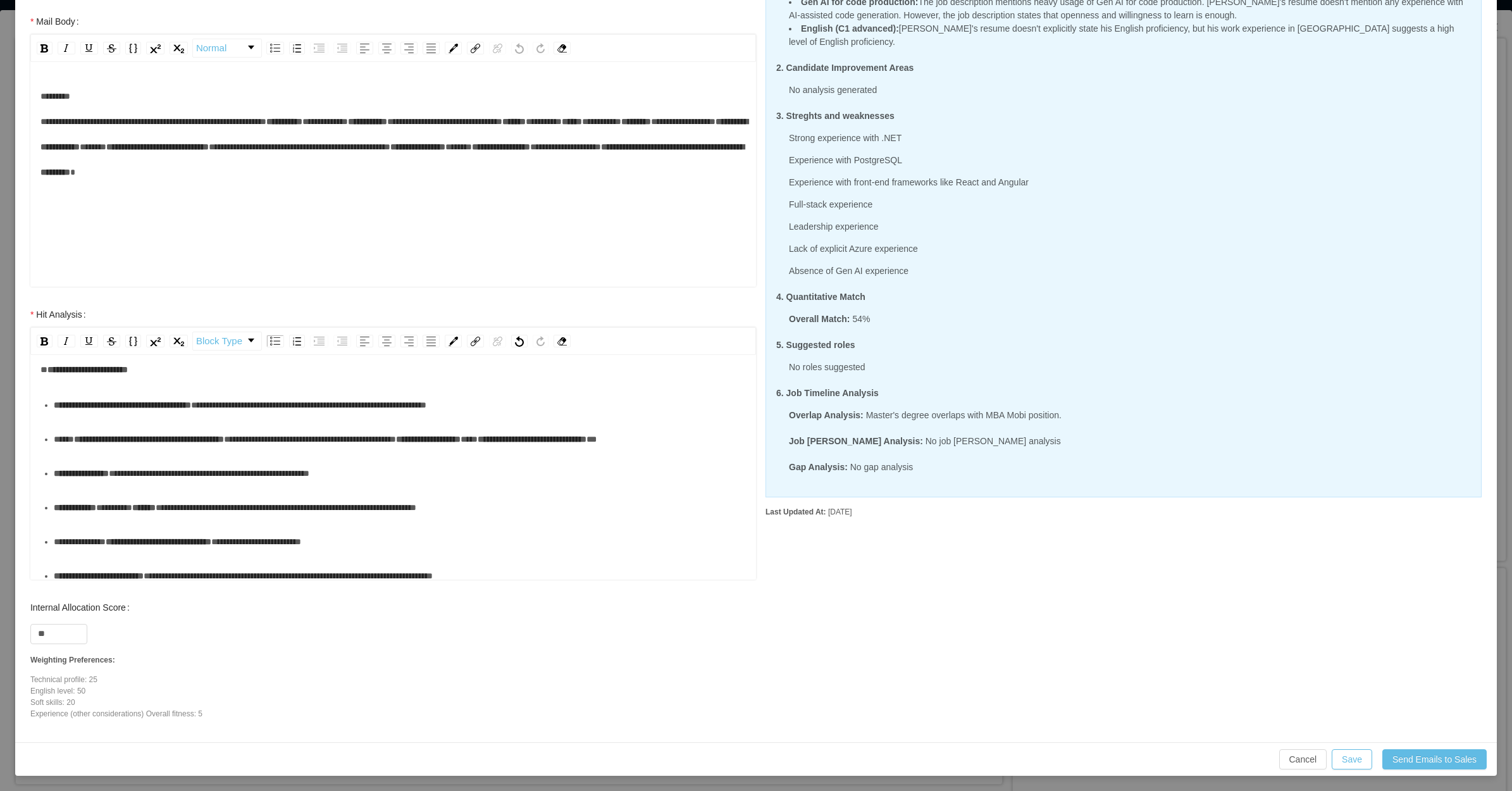
click at [112, 452] on div "**********" at bounding box center [400, 439] width 693 height 25
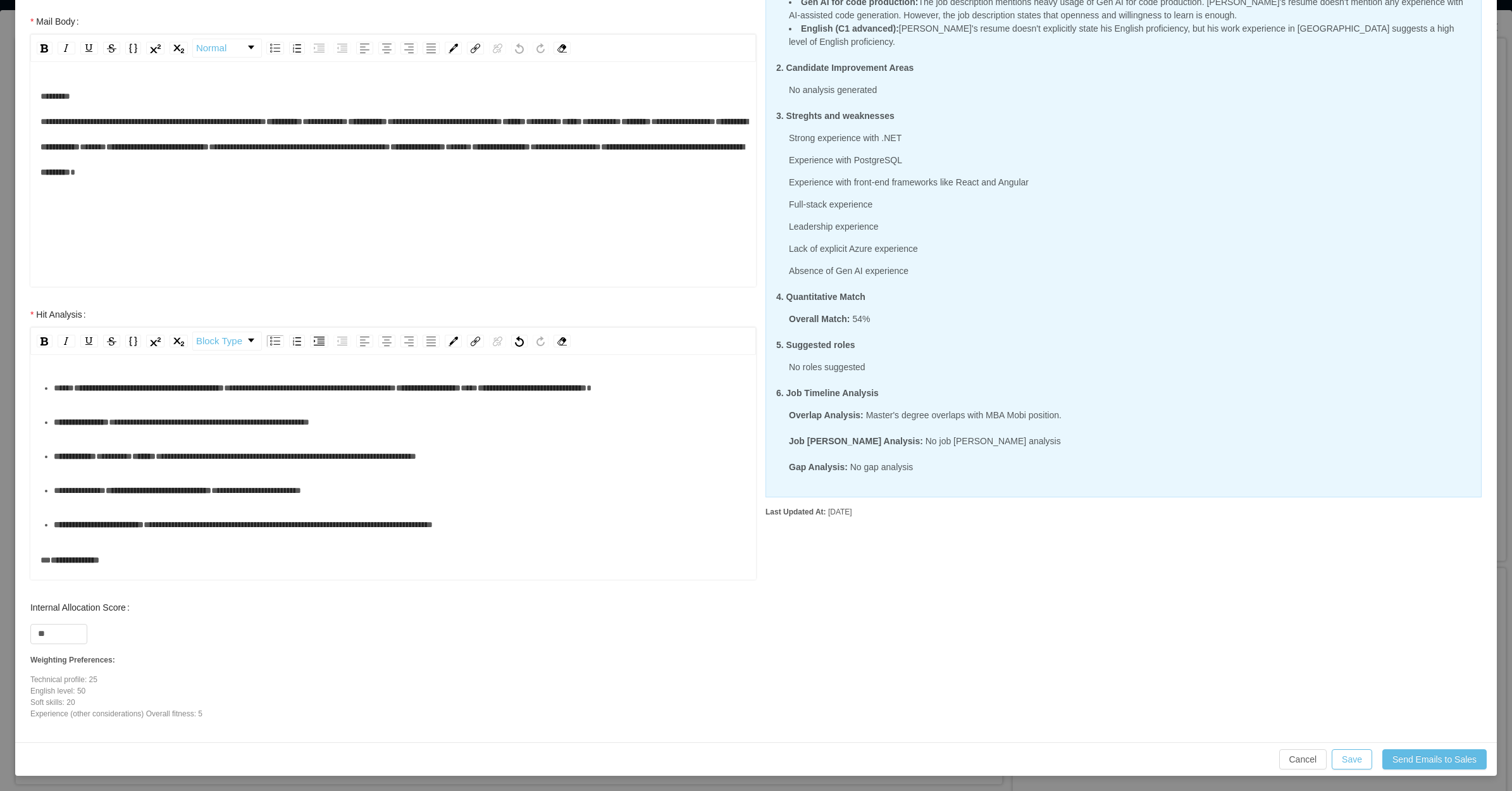
scroll to position [158, 0]
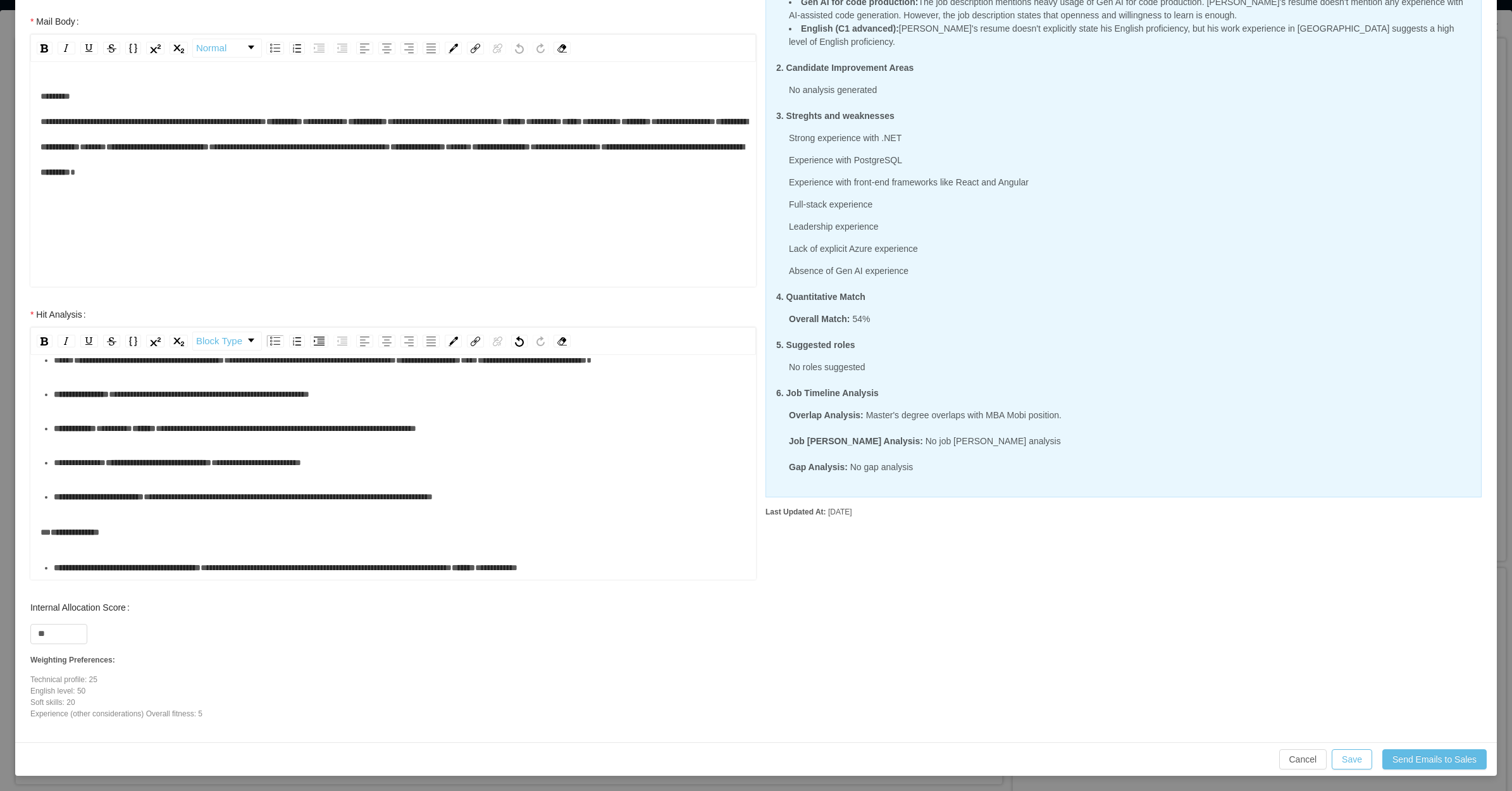
click at [184, 407] on div "**********" at bounding box center [400, 394] width 693 height 25
click at [182, 441] on div "**********" at bounding box center [400, 428] width 693 height 25
click at [162, 475] on div "**********" at bounding box center [400, 463] width 693 height 25
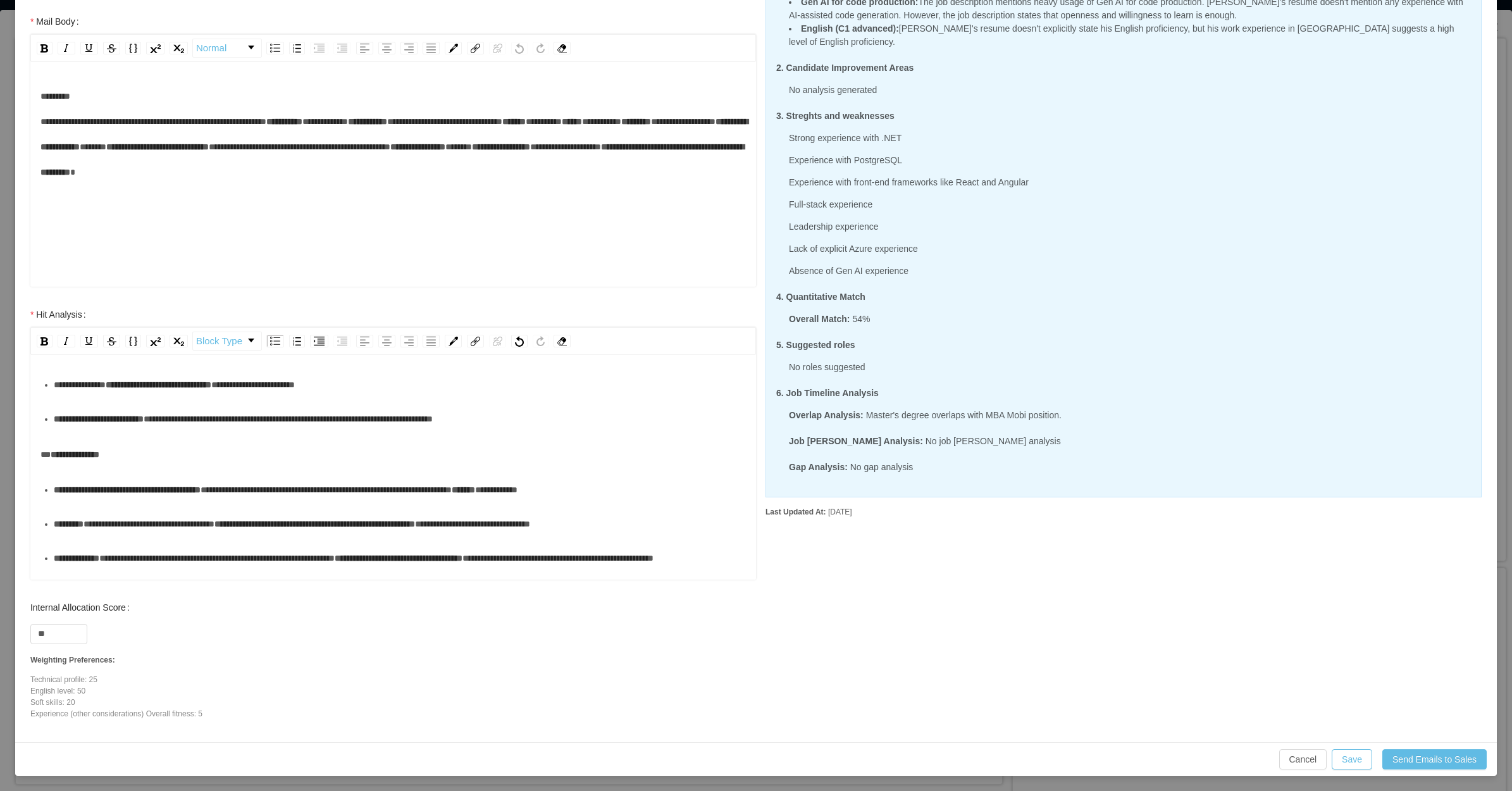
scroll to position [237, 0]
click at [174, 430] on div "**********" at bounding box center [400, 418] width 693 height 25
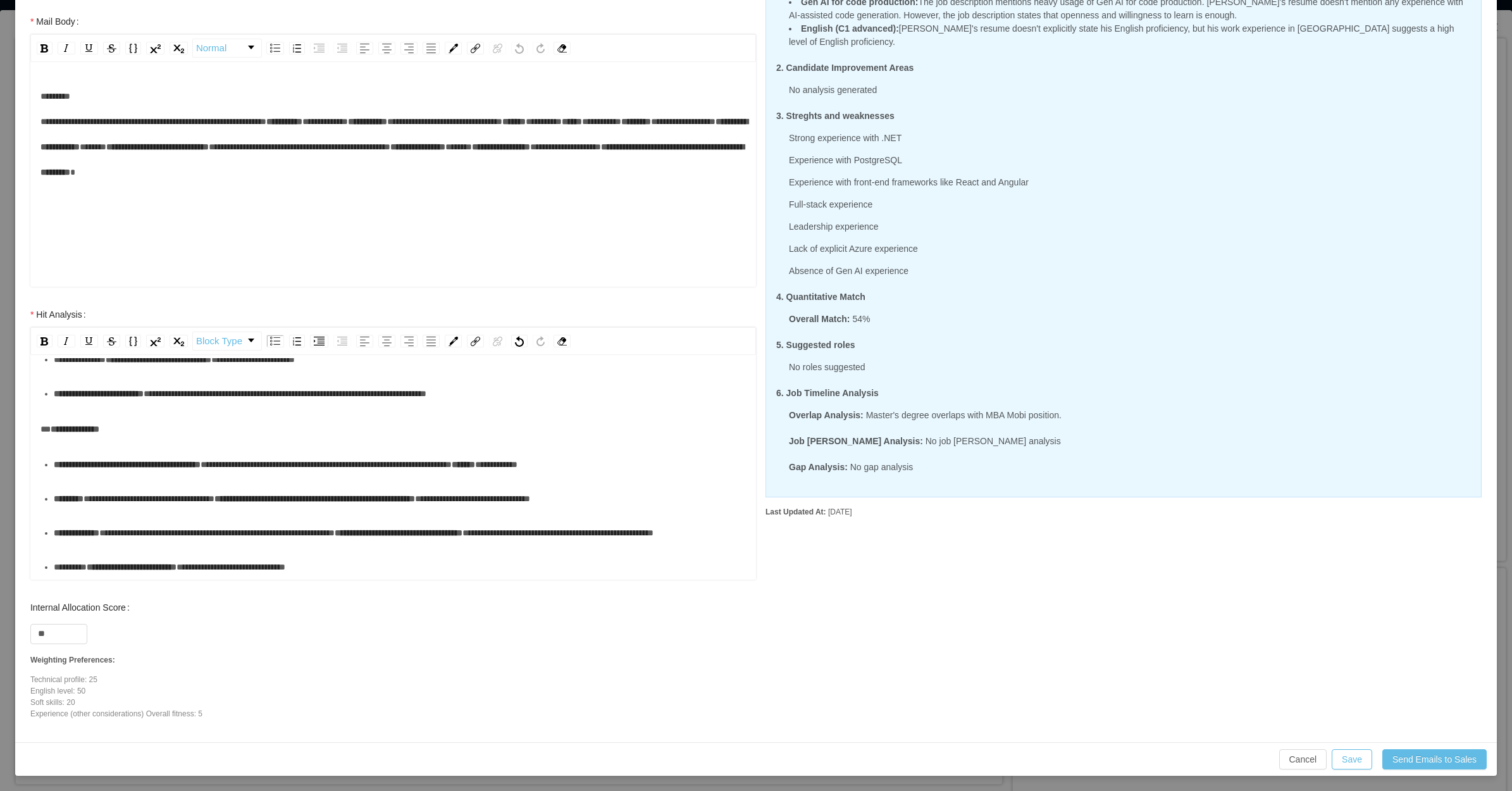
scroll to position [317, 0]
click at [117, 477] on div "**********" at bounding box center [400, 465] width 693 height 25
click at [157, 511] on div "**********" at bounding box center [400, 499] width 693 height 25
click at [147, 520] on div "**********" at bounding box center [400, 533] width 693 height 25
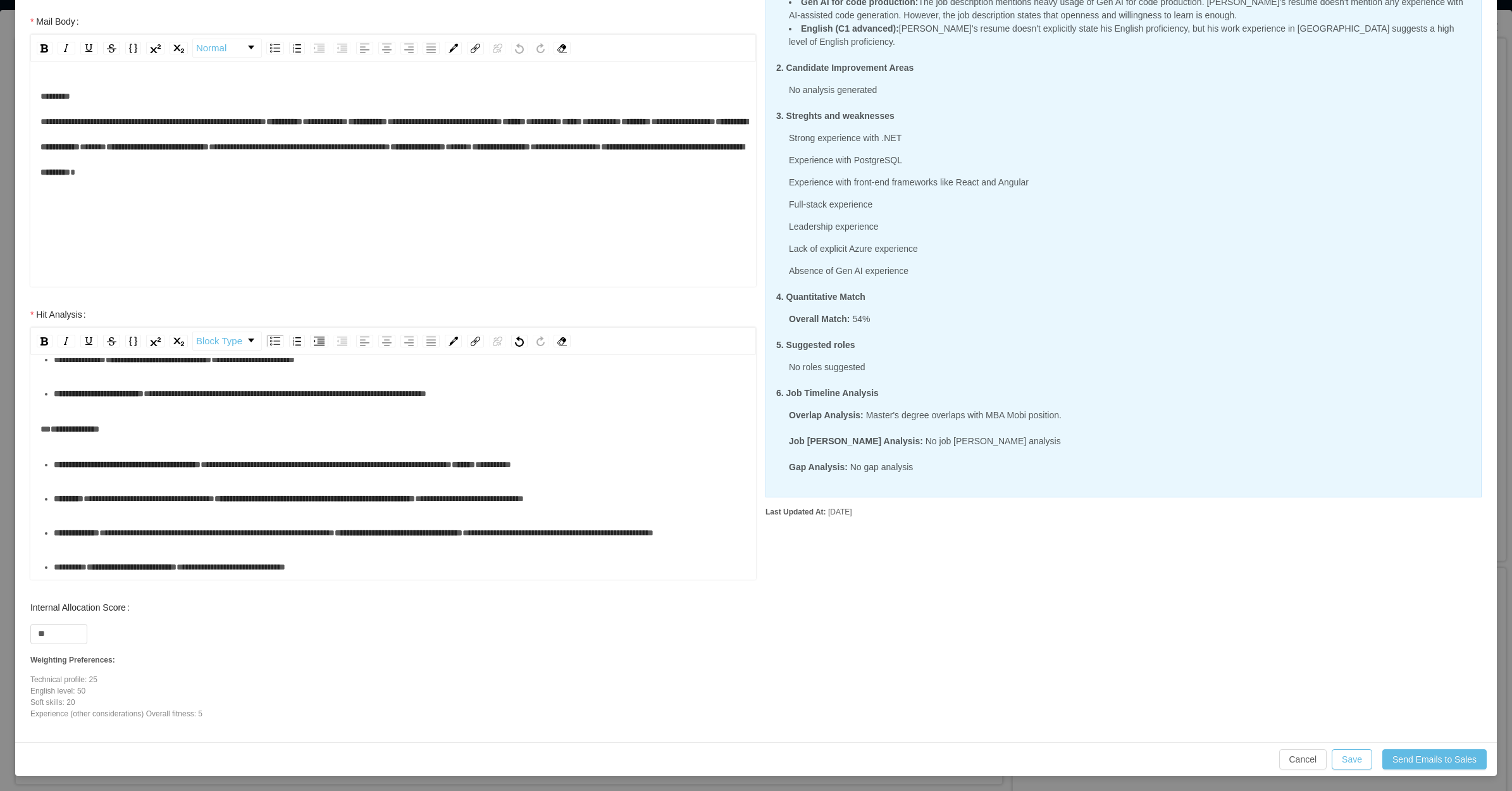
click at [139, 532] on div "**********" at bounding box center [400, 533] width 693 height 25
click at [367, 564] on div "**********" at bounding box center [400, 567] width 693 height 25
click at [1341, 760] on button "Save" at bounding box center [1351, 759] width 40 height 20
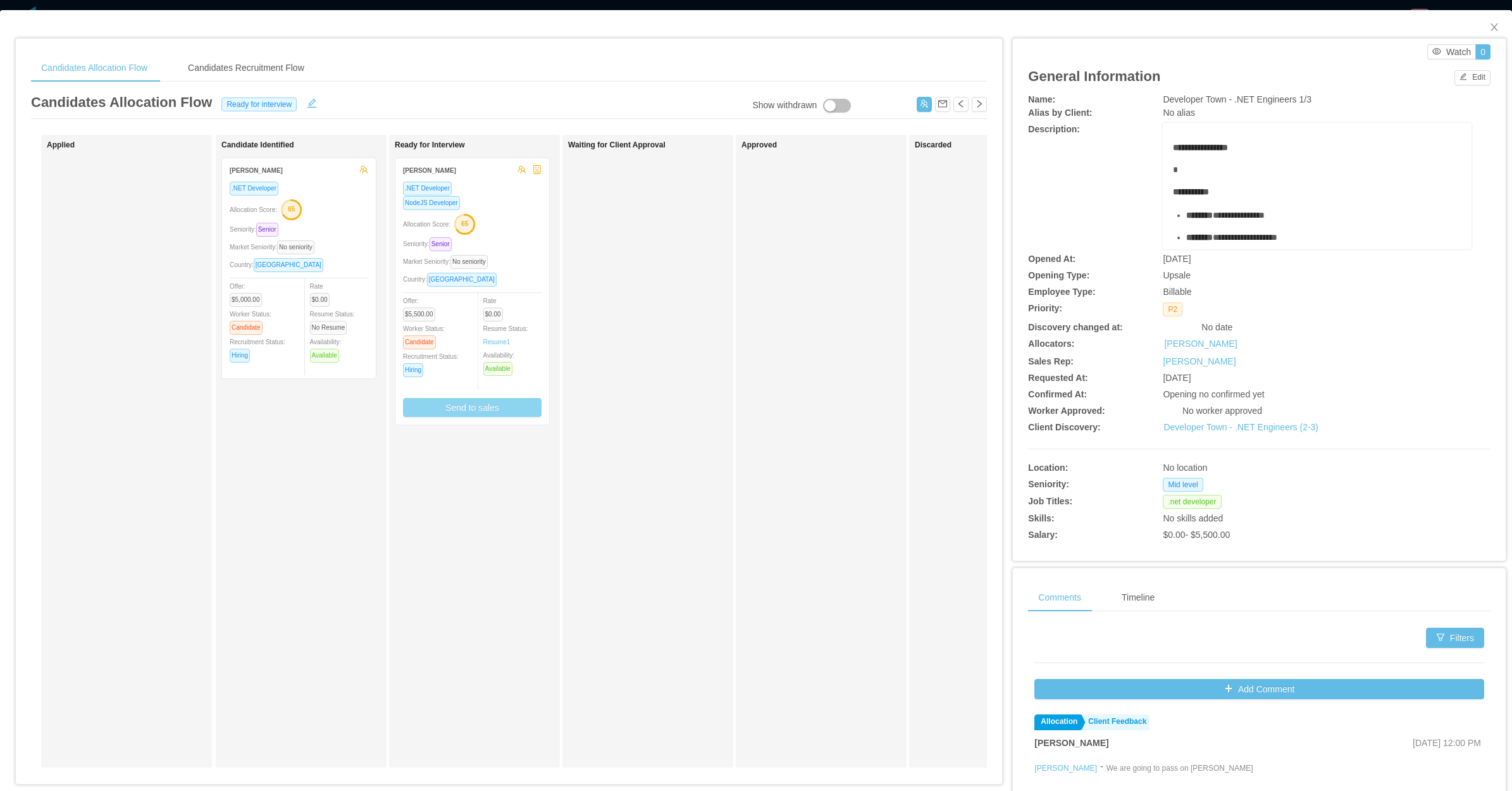
scroll to position [152, 0]
click at [330, 248] on div "Market Seniority: No seniority" at bounding box center [299, 247] width 139 height 15
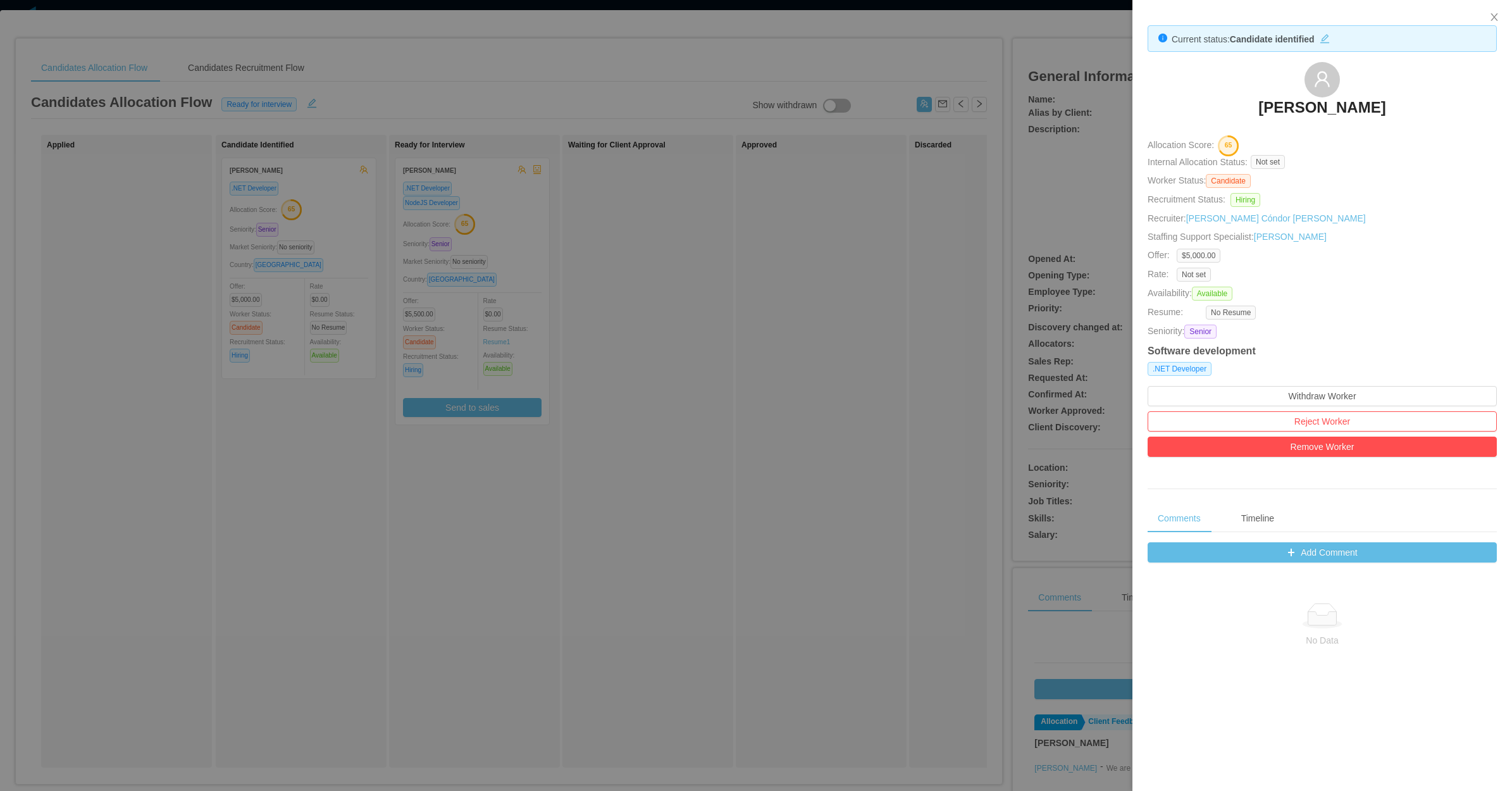
click at [678, 428] on div at bounding box center [756, 395] width 1512 height 791
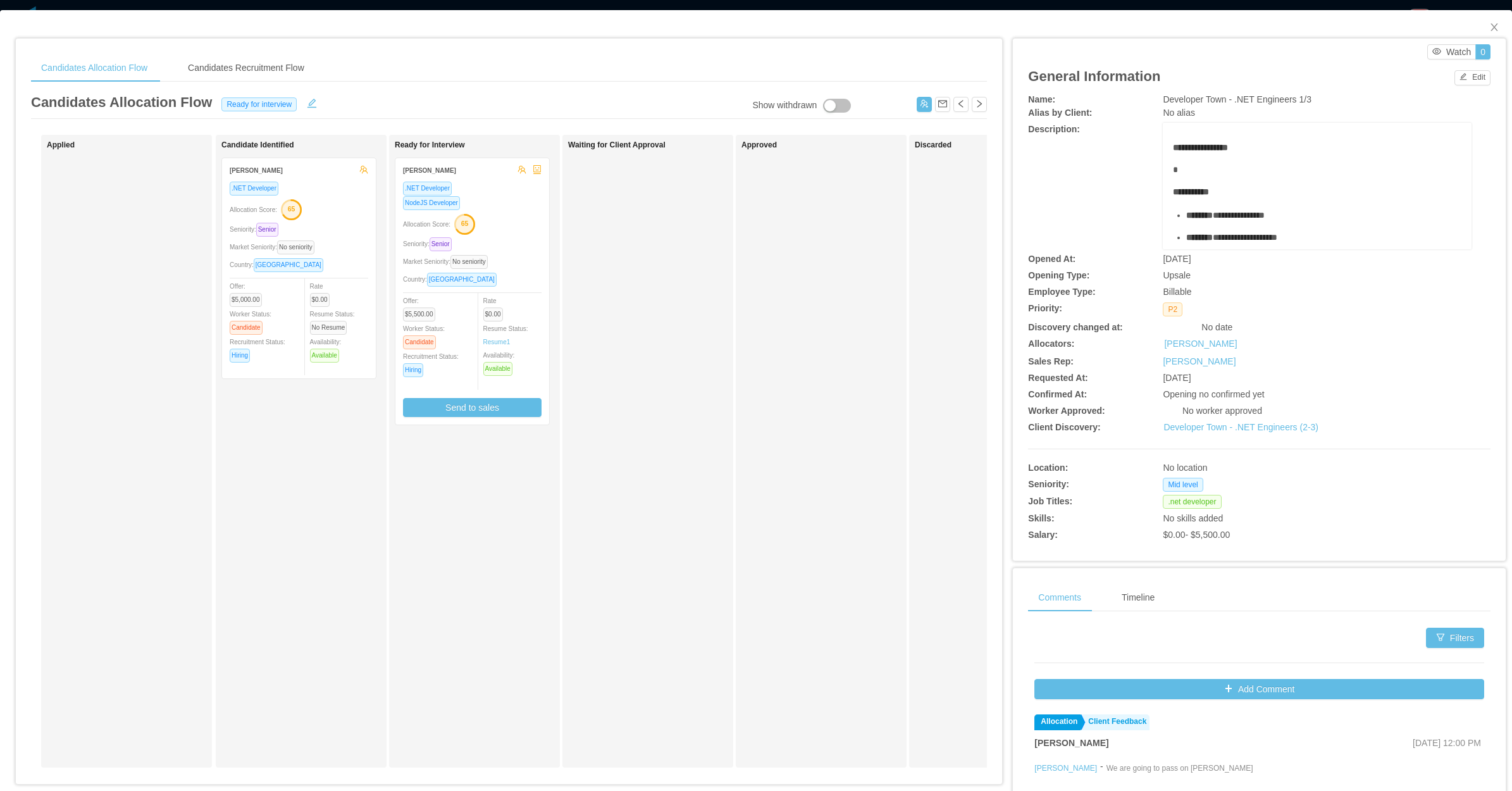
click at [633, 372] on div "Waiting for Client Approval" at bounding box center [657, 451] width 177 height 621
click at [516, 280] on div "Country: Brazil" at bounding box center [472, 280] width 139 height 15
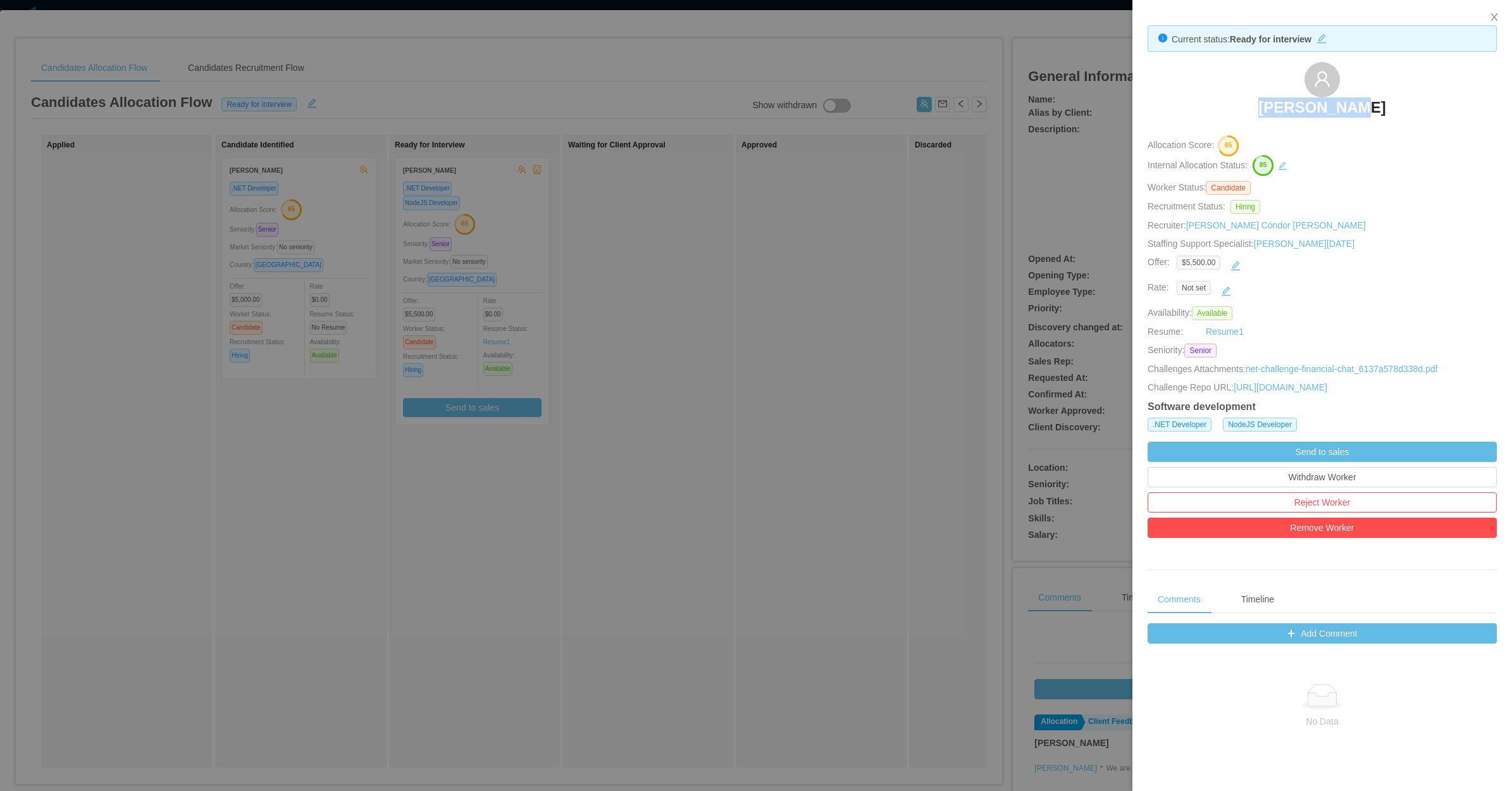
drag, startPoint x: 1246, startPoint y: 98, endPoint x: 1371, endPoint y: 106, distance: 125.3
click at [1371, 106] on div "Julio Lemes" at bounding box center [1322, 94] width 349 height 63
copy h3 "Julio Lemes"
click at [881, 187] on div at bounding box center [756, 395] width 1512 height 791
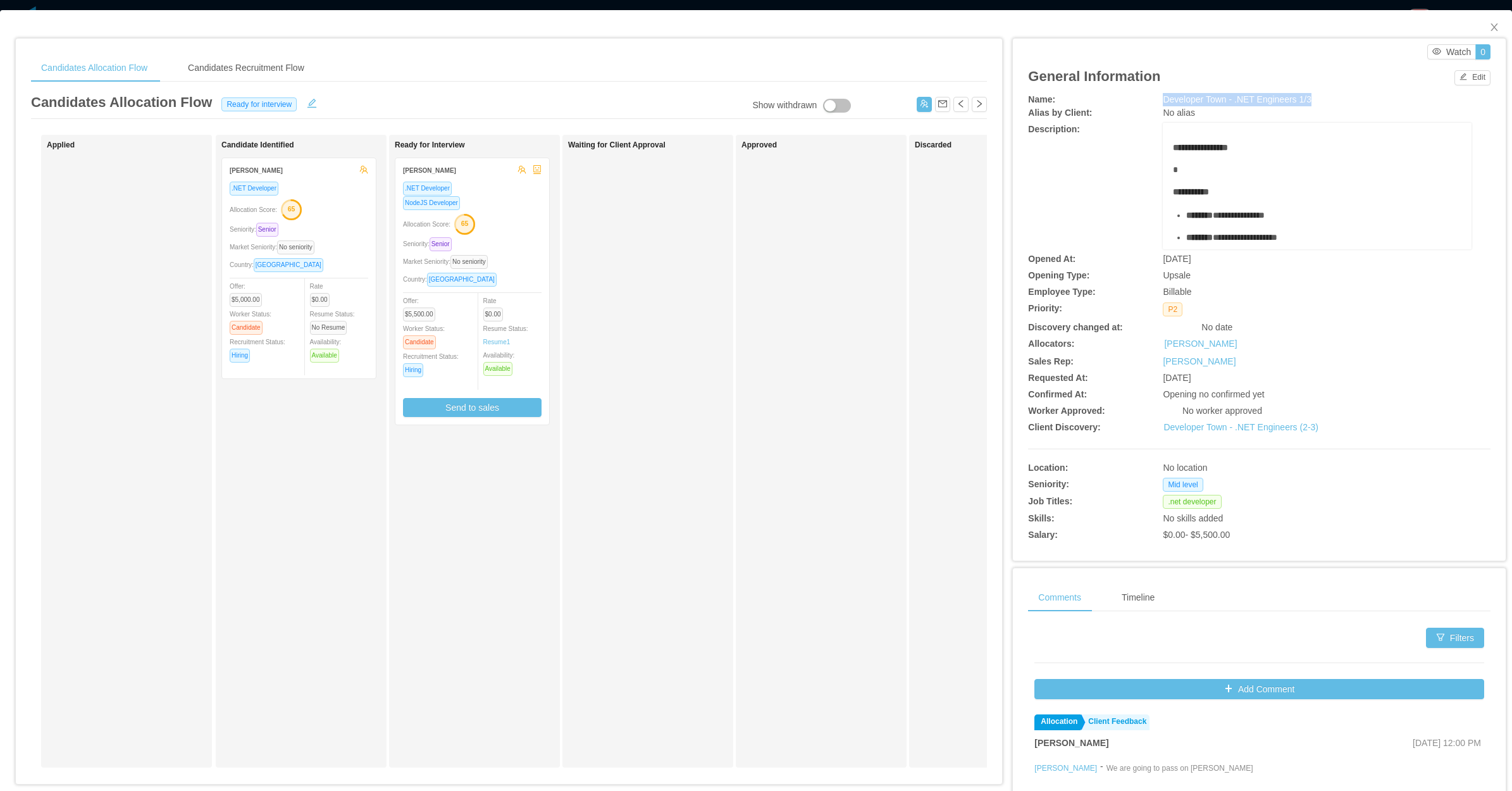
drag, startPoint x: 1150, startPoint y: 101, endPoint x: 1325, endPoint y: 103, distance: 175.0
click at [1325, 103] on div "Name: Developer Town - .NET Engineers 1/3" at bounding box center [1259, 100] width 462 height 13
copy div "Developer Town - .NET Engineers 1/3"
click at [589, 462] on div "Waiting for Client Approval" at bounding box center [657, 451] width 177 height 621
click at [337, 260] on div "Country: Brazil" at bounding box center [299, 265] width 139 height 15
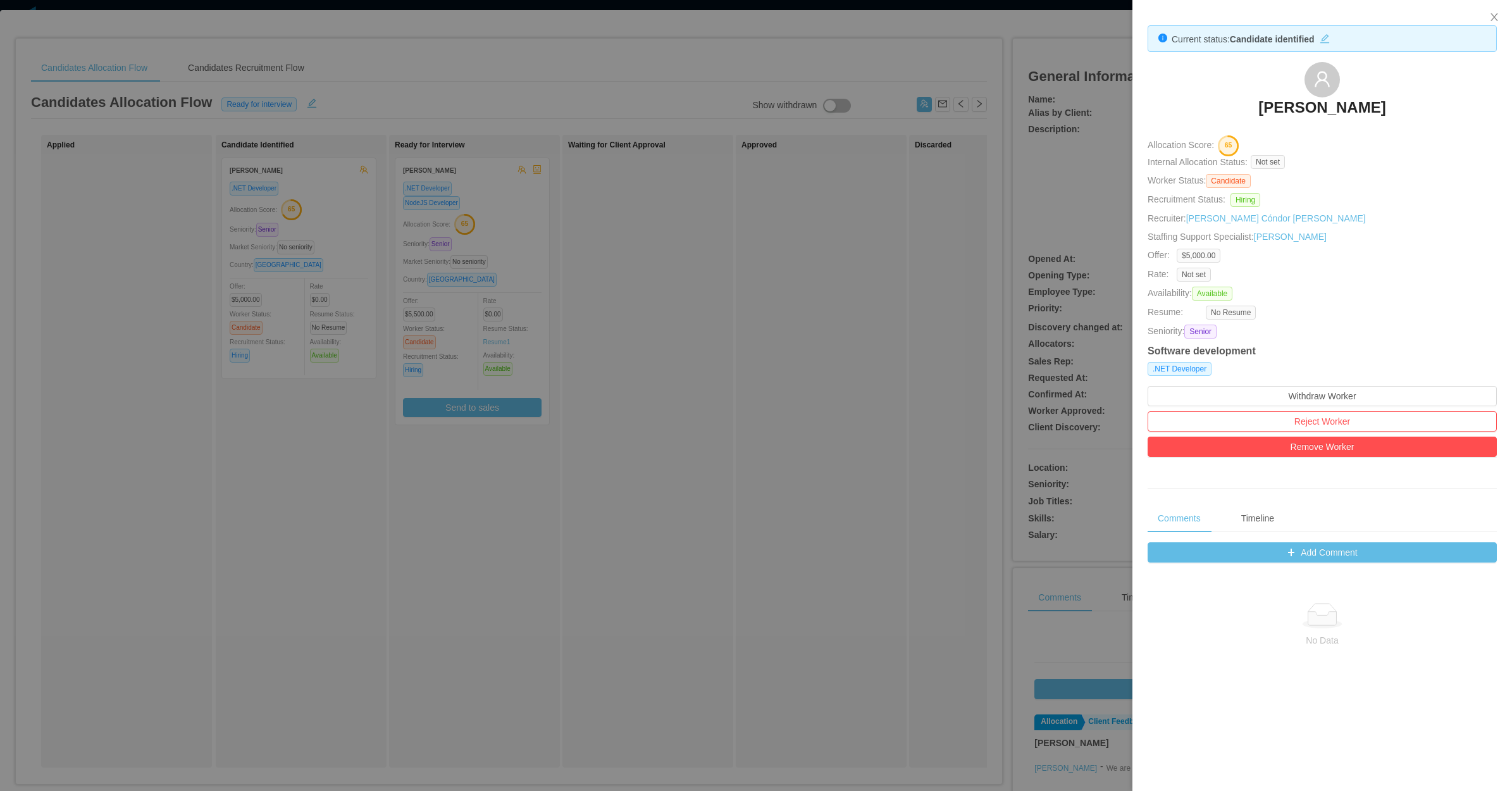
drag, startPoint x: 1250, startPoint y: 99, endPoint x: 1381, endPoint y: 110, distance: 131.5
click at [1381, 110] on div "Guilherme Moura" at bounding box center [1322, 94] width 349 height 63
click at [682, 358] on div at bounding box center [756, 395] width 1512 height 791
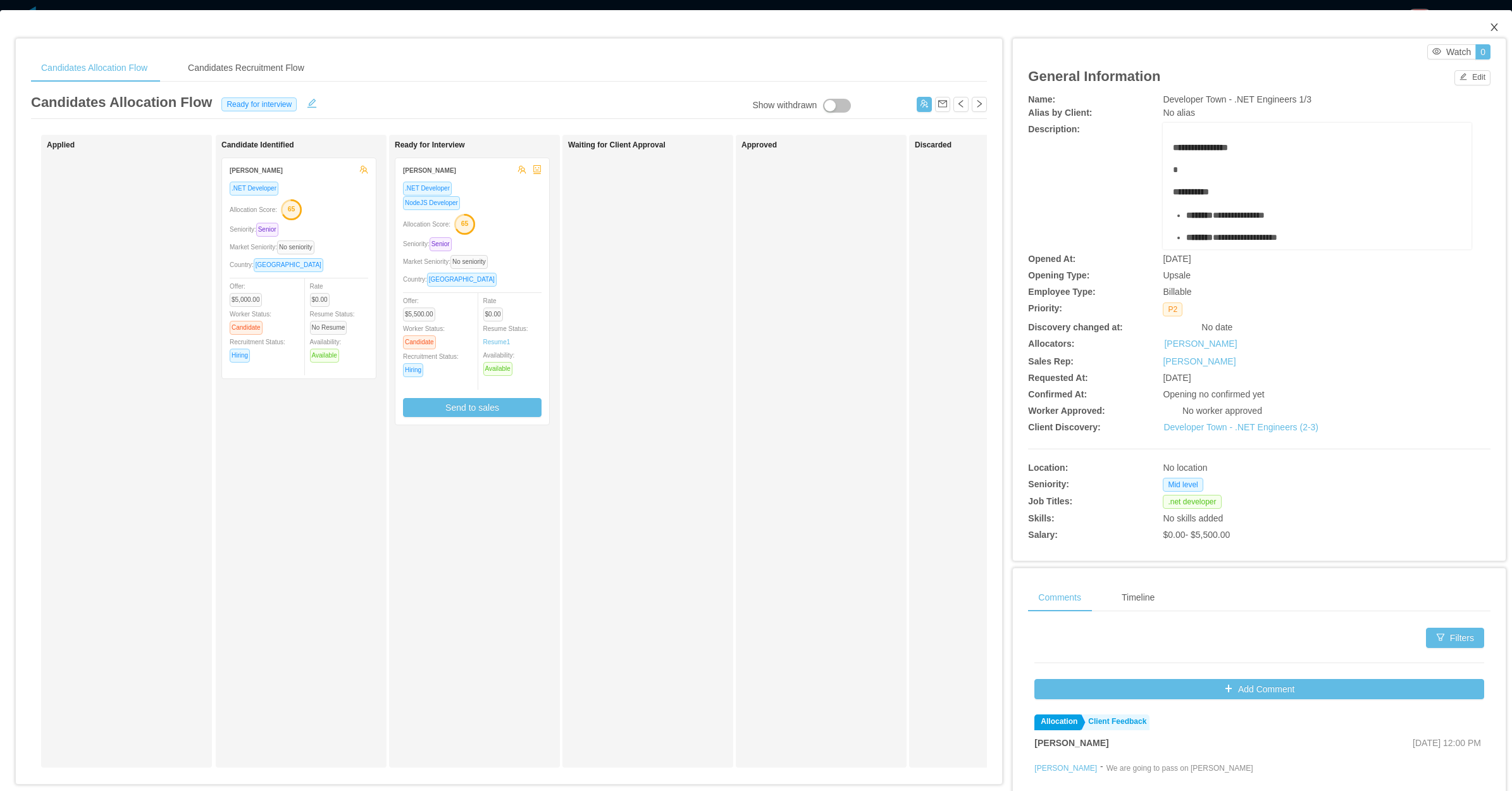
drag, startPoint x: 1481, startPoint y: 20, endPoint x: 1132, endPoint y: 157, distance: 374.9
click at [1478, 20] on span "Close" at bounding box center [1494, 28] width 36 height 36
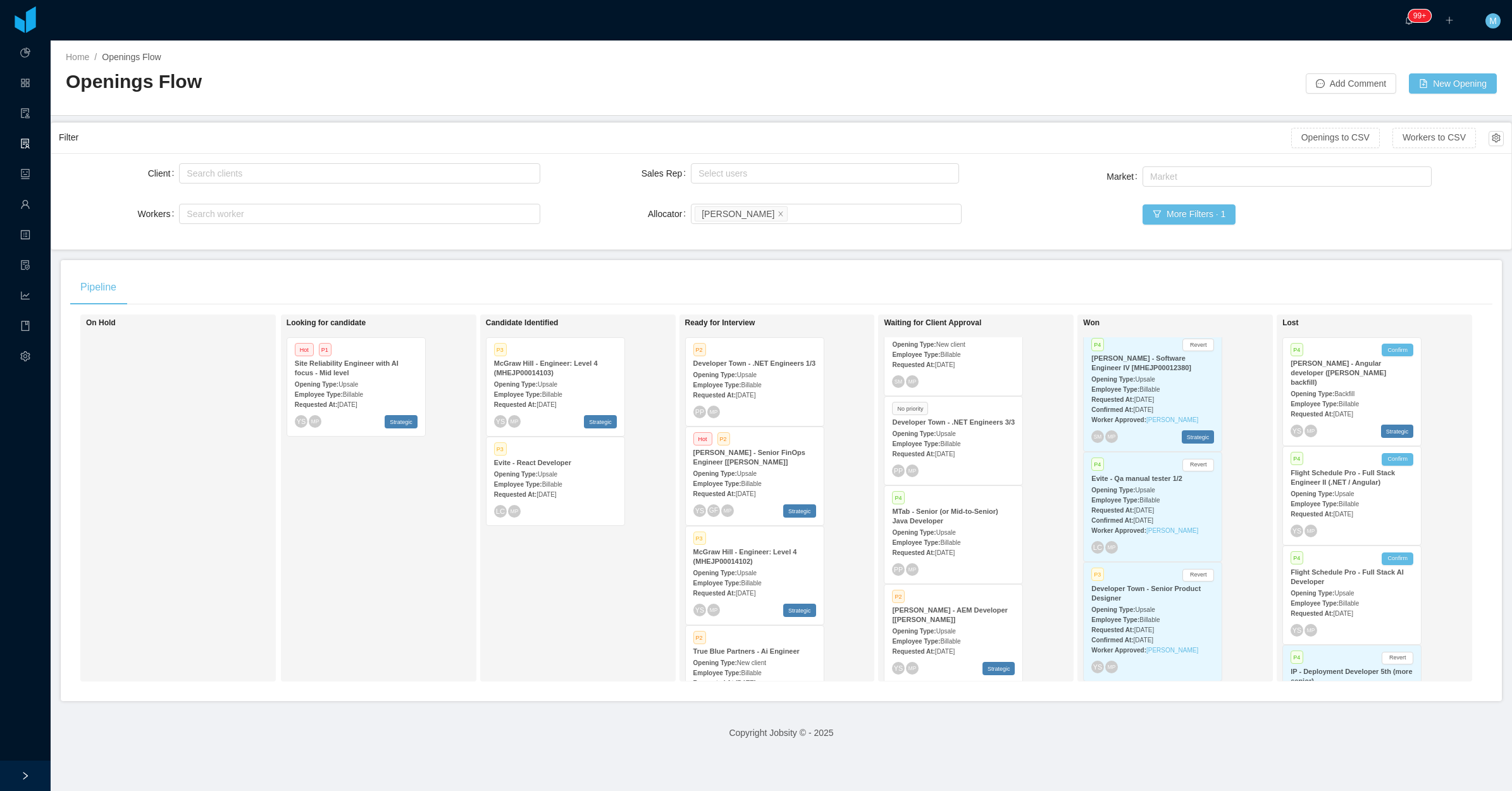
scroll to position [834, 0]
click at [943, 535] on span "Upsale" at bounding box center [946, 538] width 20 height 7
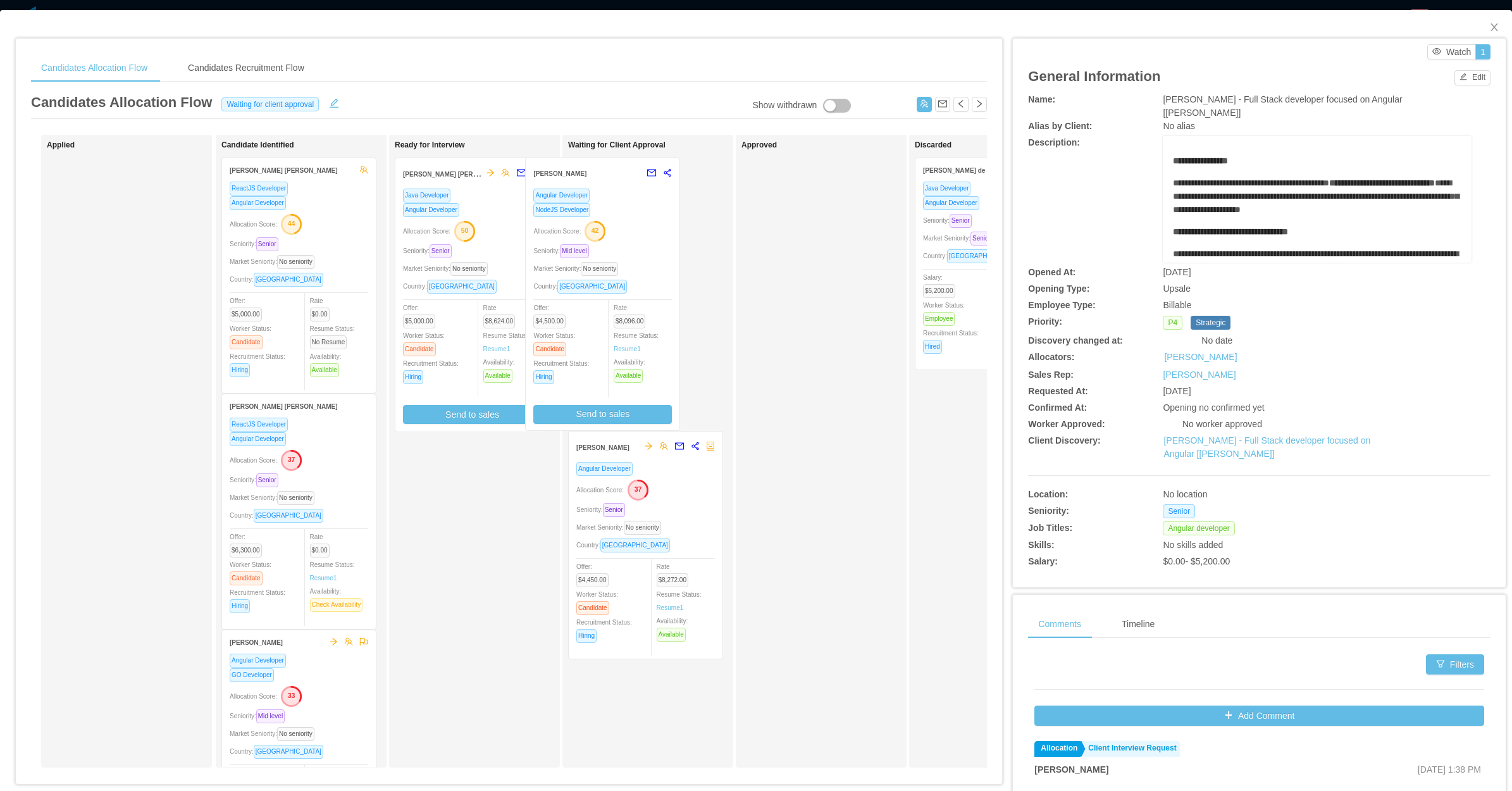
drag, startPoint x: 491, startPoint y: 236, endPoint x: 631, endPoint y: 234, distance: 140.0
click at [631, 234] on div "Applied Candidate Identified Lucas Fraga Trentin ReactJS Developer Angular Deve…" at bounding box center [509, 456] width 956 height 643
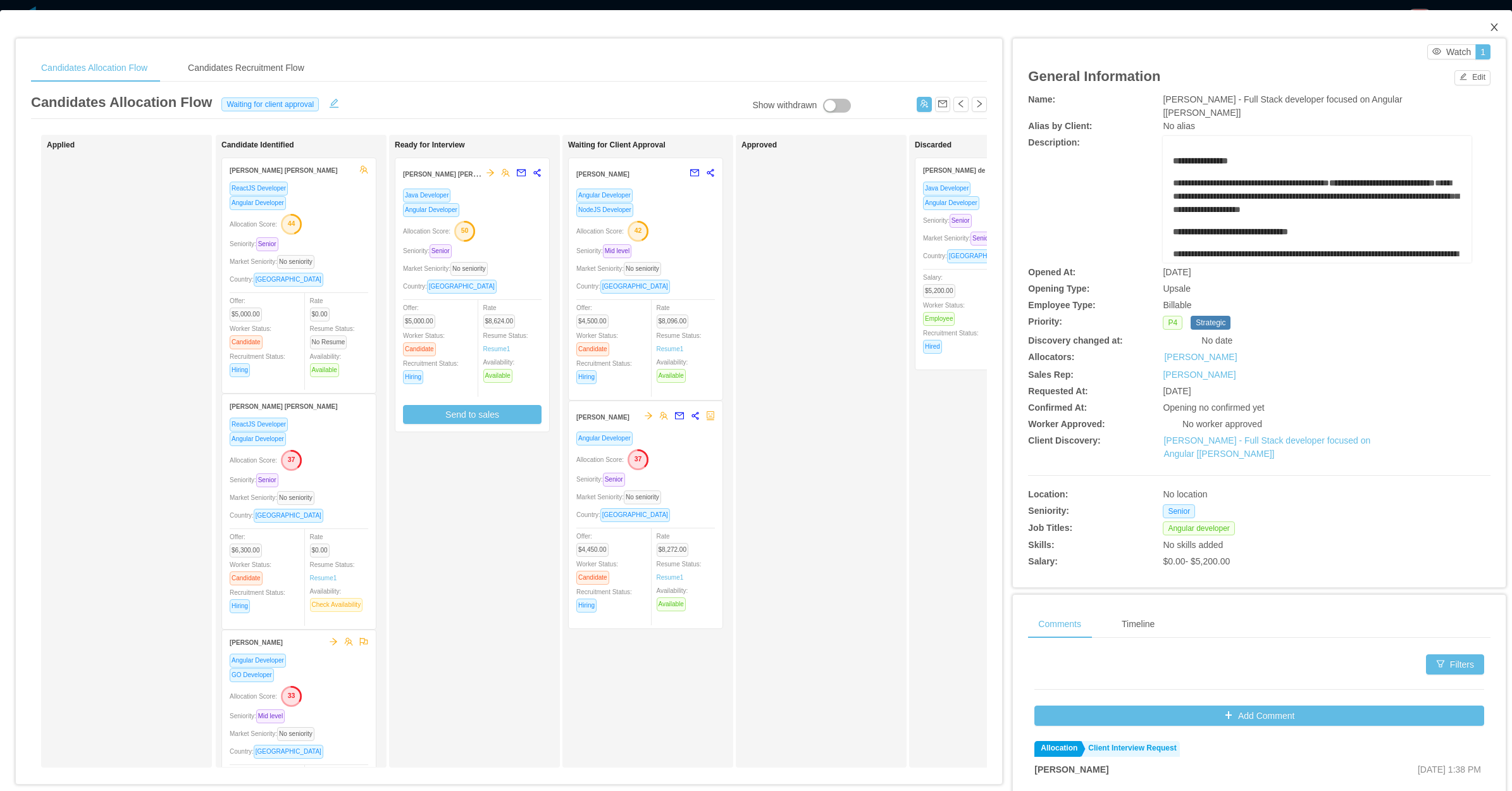
click at [1489, 26] on icon "icon: close" at bounding box center [1494, 27] width 10 height 10
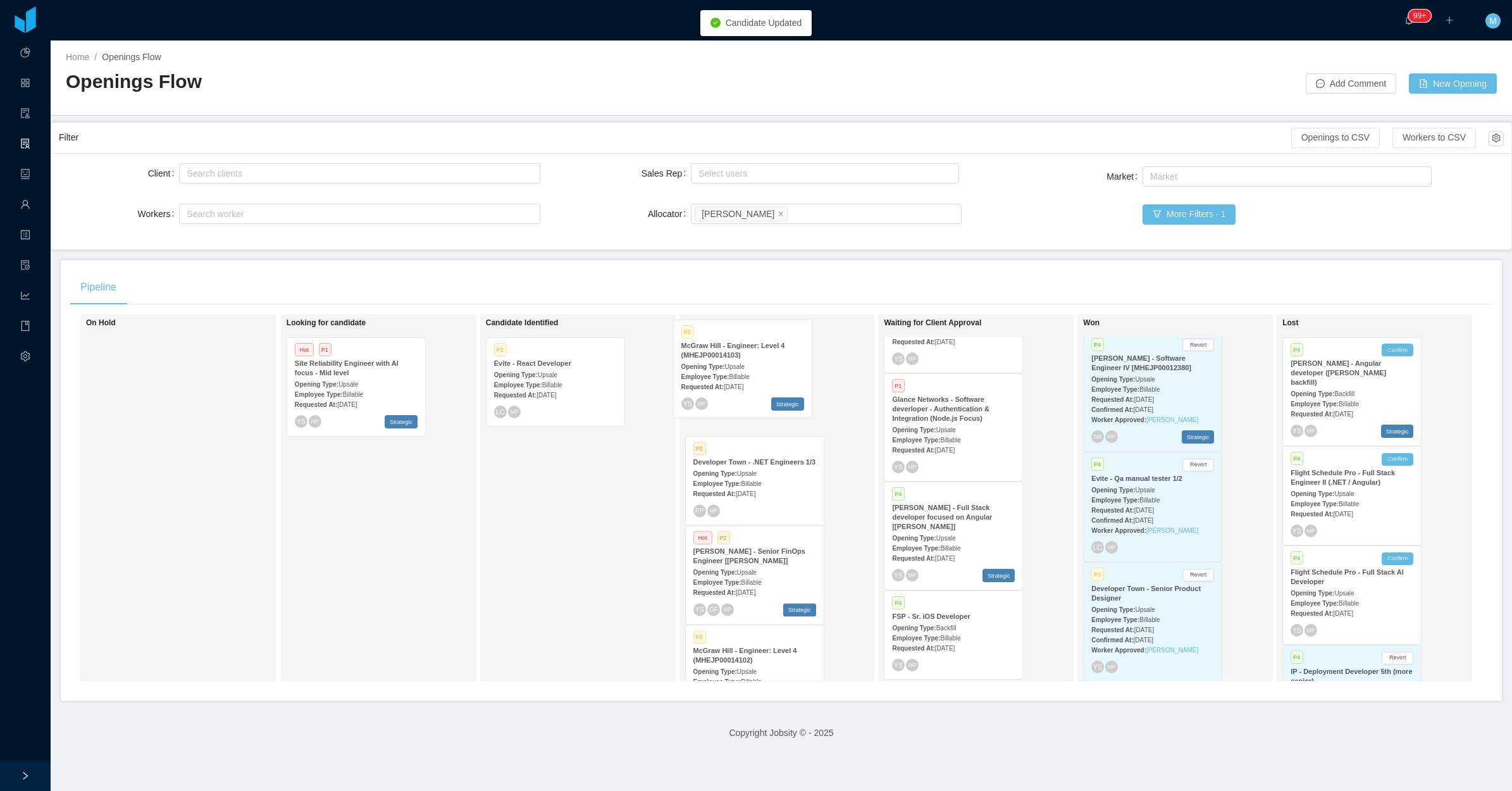
drag, startPoint x: 547, startPoint y: 386, endPoint x: 738, endPoint y: 367, distance: 191.9
click at [738, 367] on div "On Hold Looking for candidate Hot P1 Site Reliability Engineer with AI focus - …" at bounding box center [781, 503] width 1422 height 377
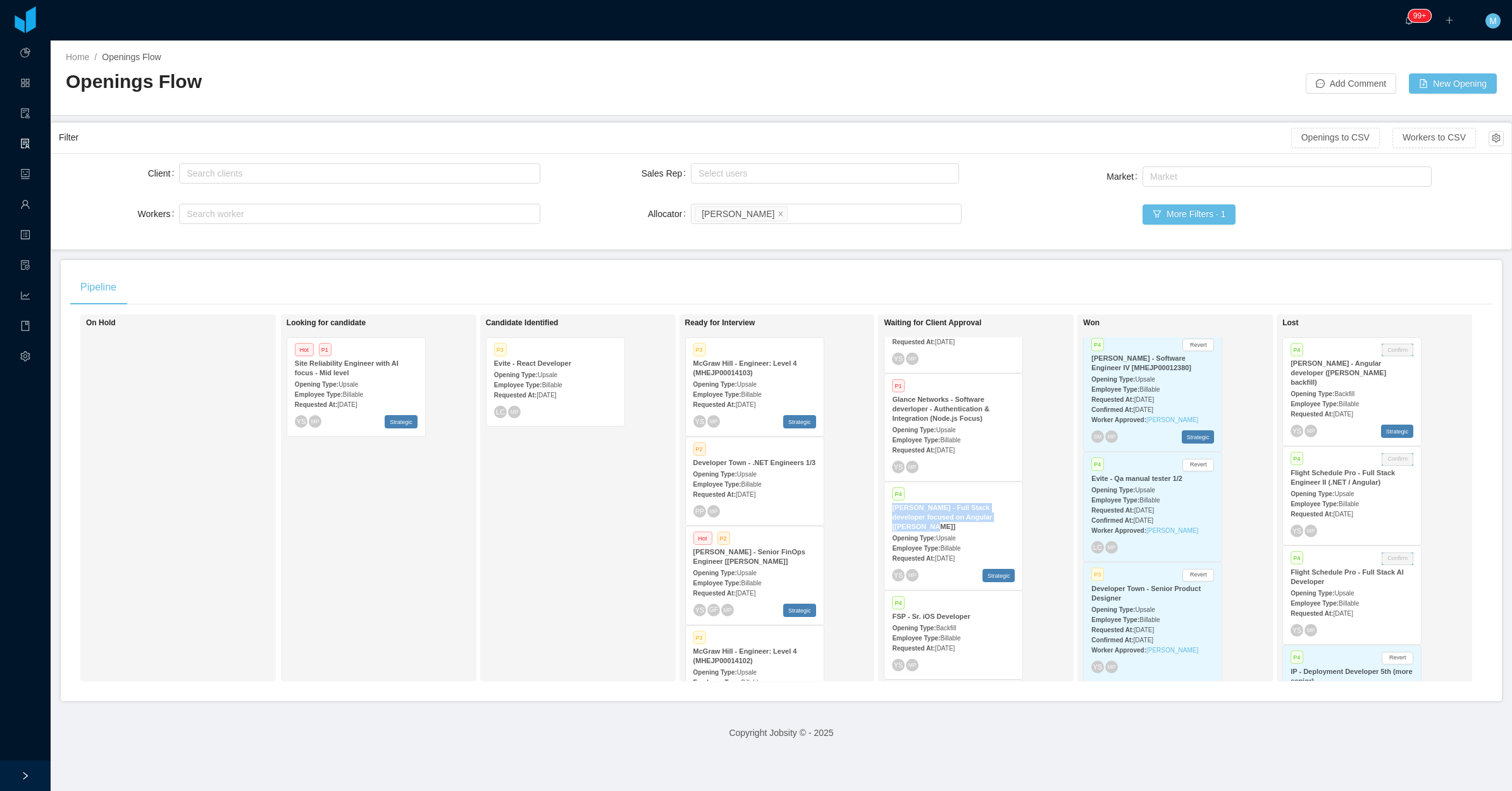
click at [766, 375] on div "McGraw Hill - Engineer: Level 4 (MHEJP00014103)" at bounding box center [755, 368] width 123 height 19
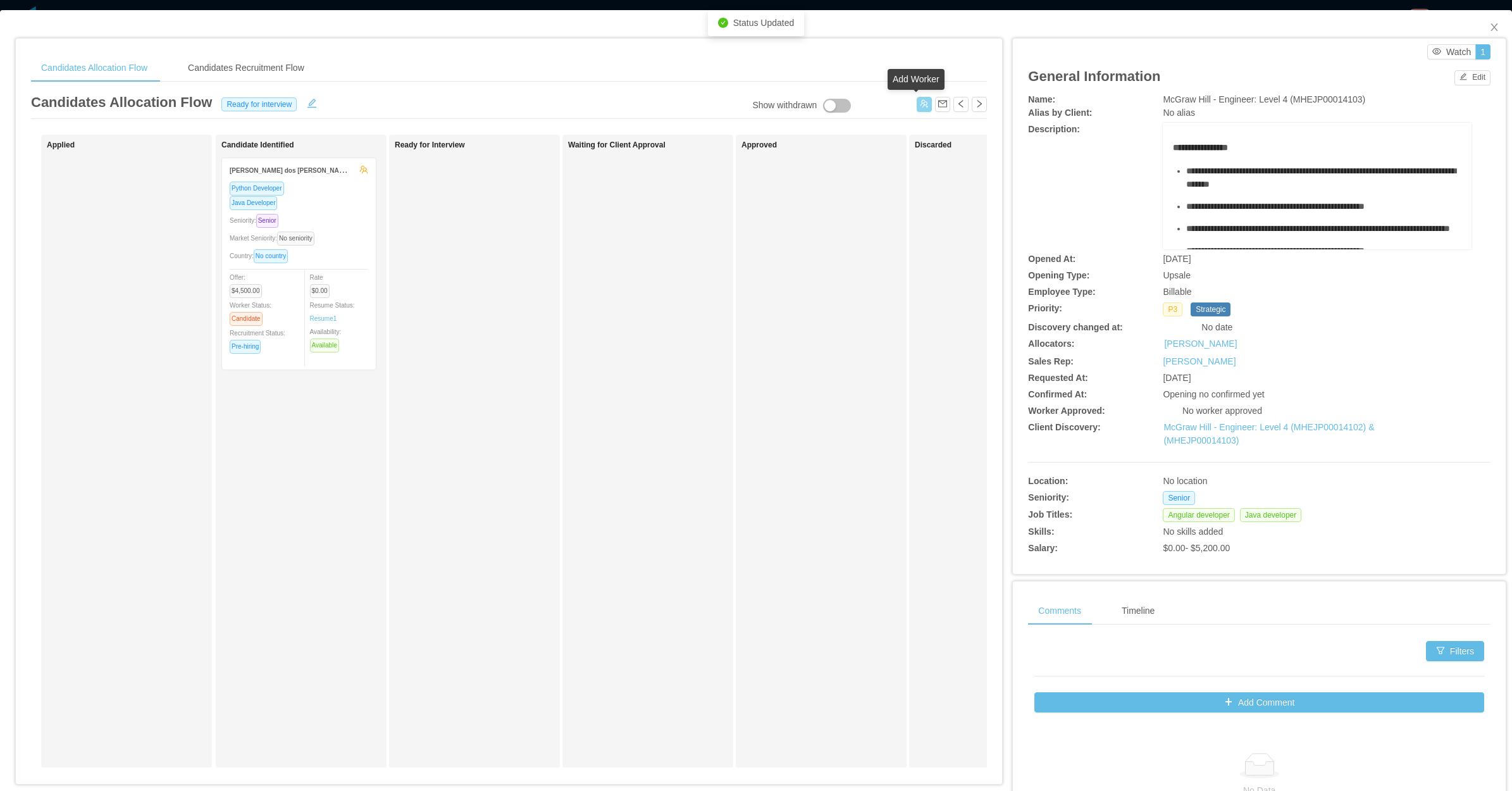
drag, startPoint x: 916, startPoint y: 108, endPoint x: 908, endPoint y: 118, distance: 12.8
click at [916, 114] on div "Candidates Allocation Flow Ready for interview" at bounding box center [509, 105] width 956 height 27
click at [917, 106] on button "button" at bounding box center [924, 104] width 15 height 15
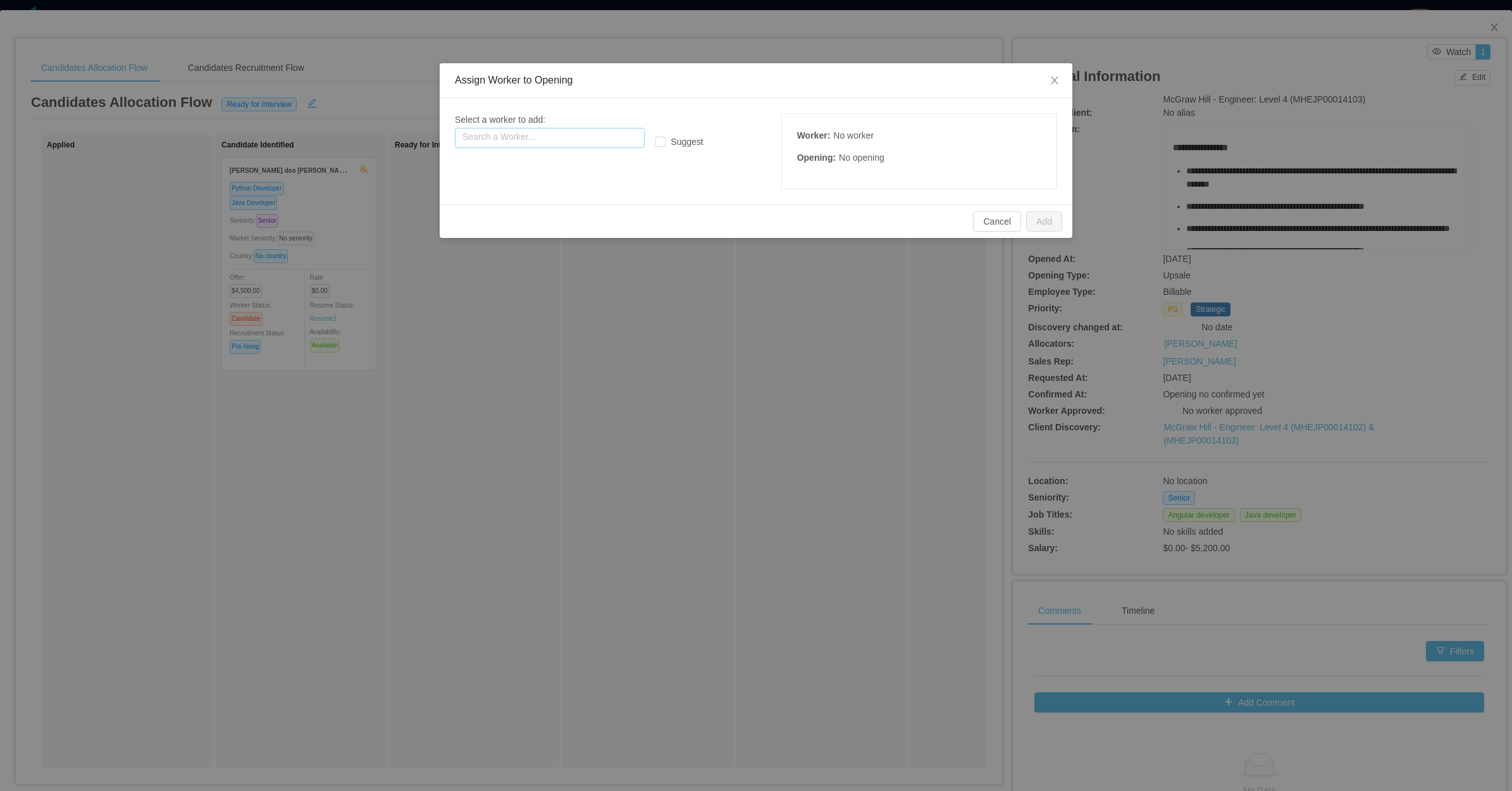
click at [608, 134] on input "text" at bounding box center [550, 137] width 190 height 20
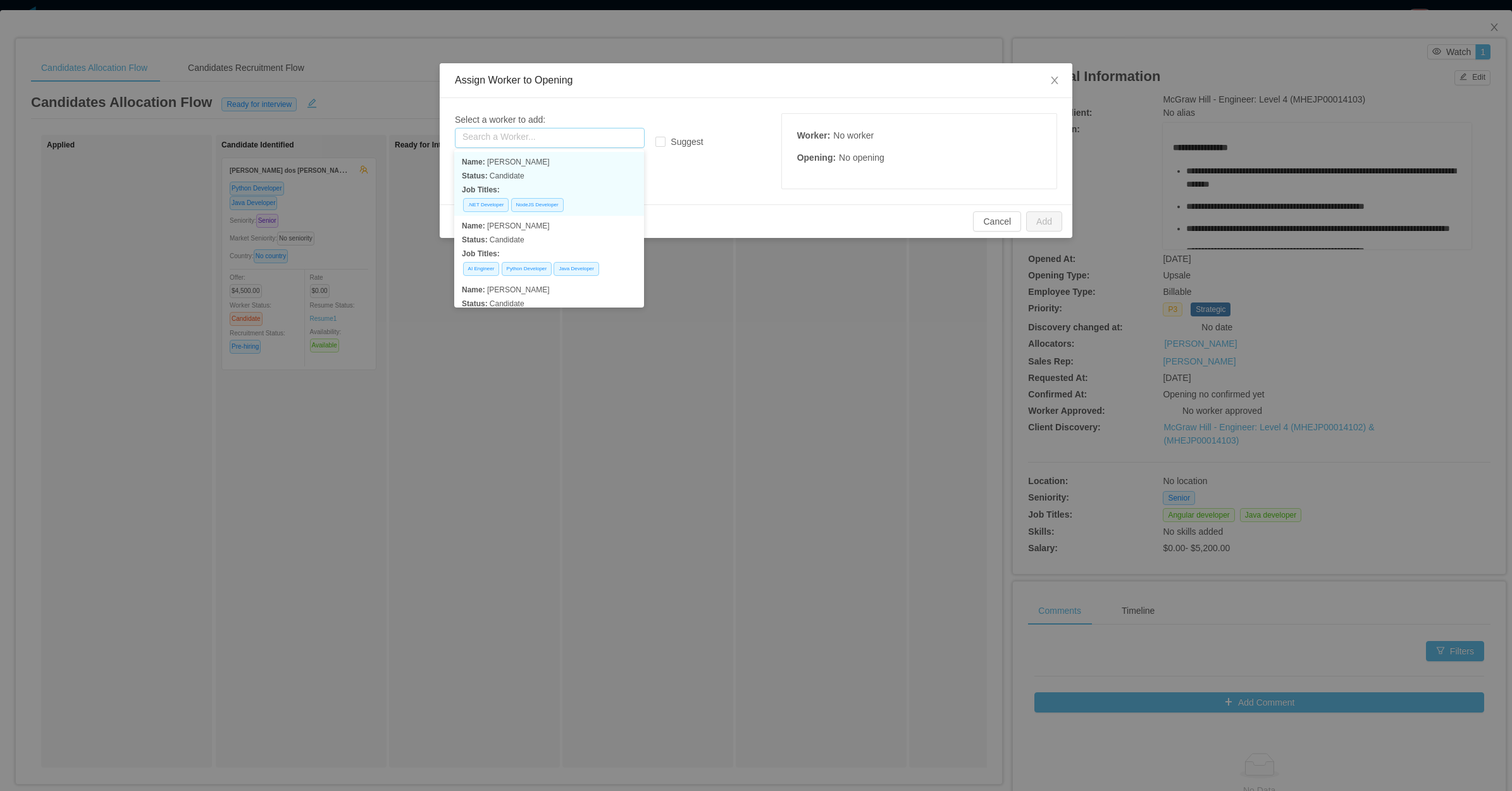
paste input "**********"
click at [568, 178] on p "Status: Employee" at bounding box center [549, 176] width 174 height 14
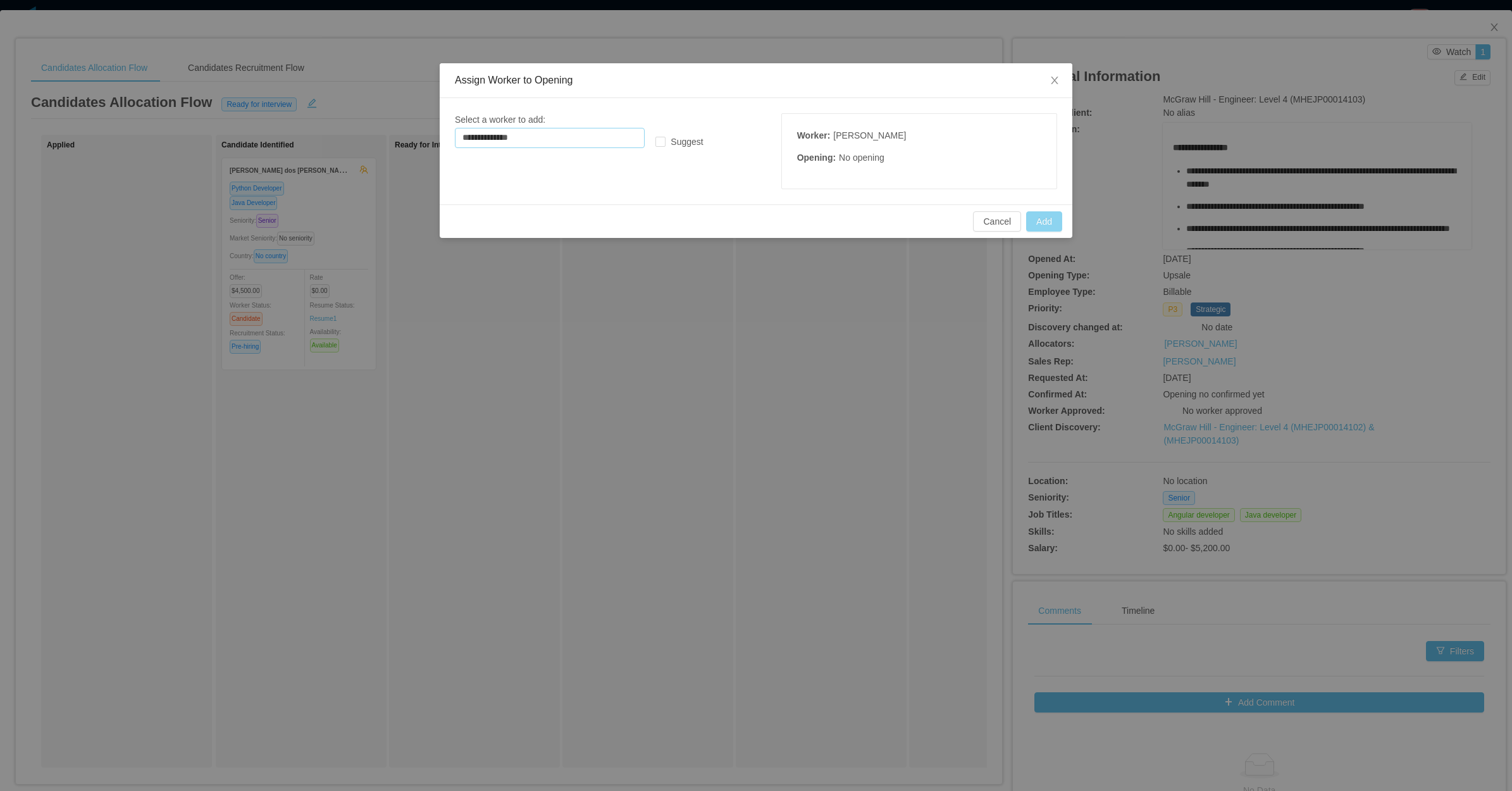
type input "**********"
click at [1046, 229] on button "Add" at bounding box center [1044, 221] width 36 height 20
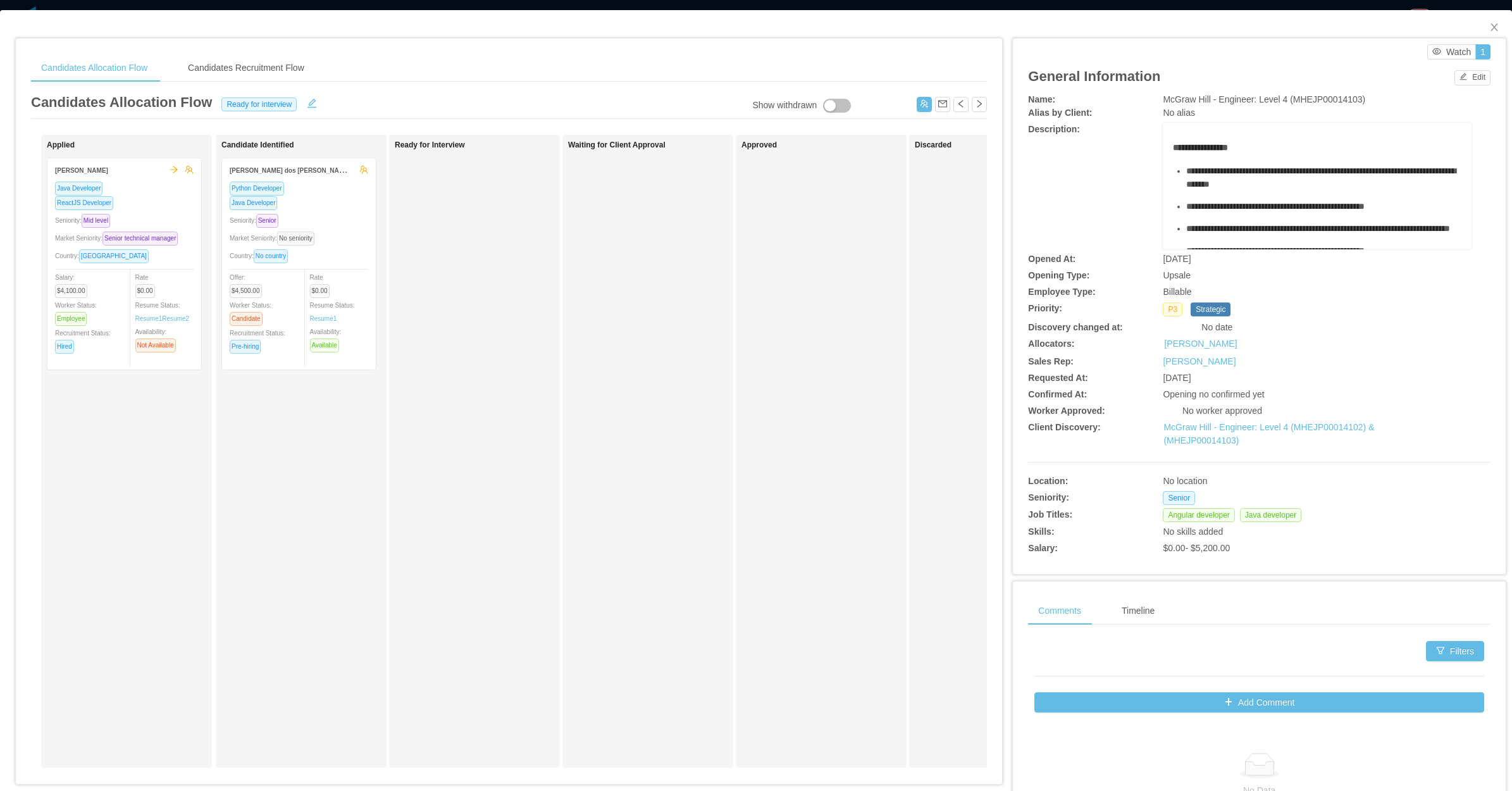
click at [616, 463] on div "Waiting for Client Approval" at bounding box center [657, 451] width 177 height 621
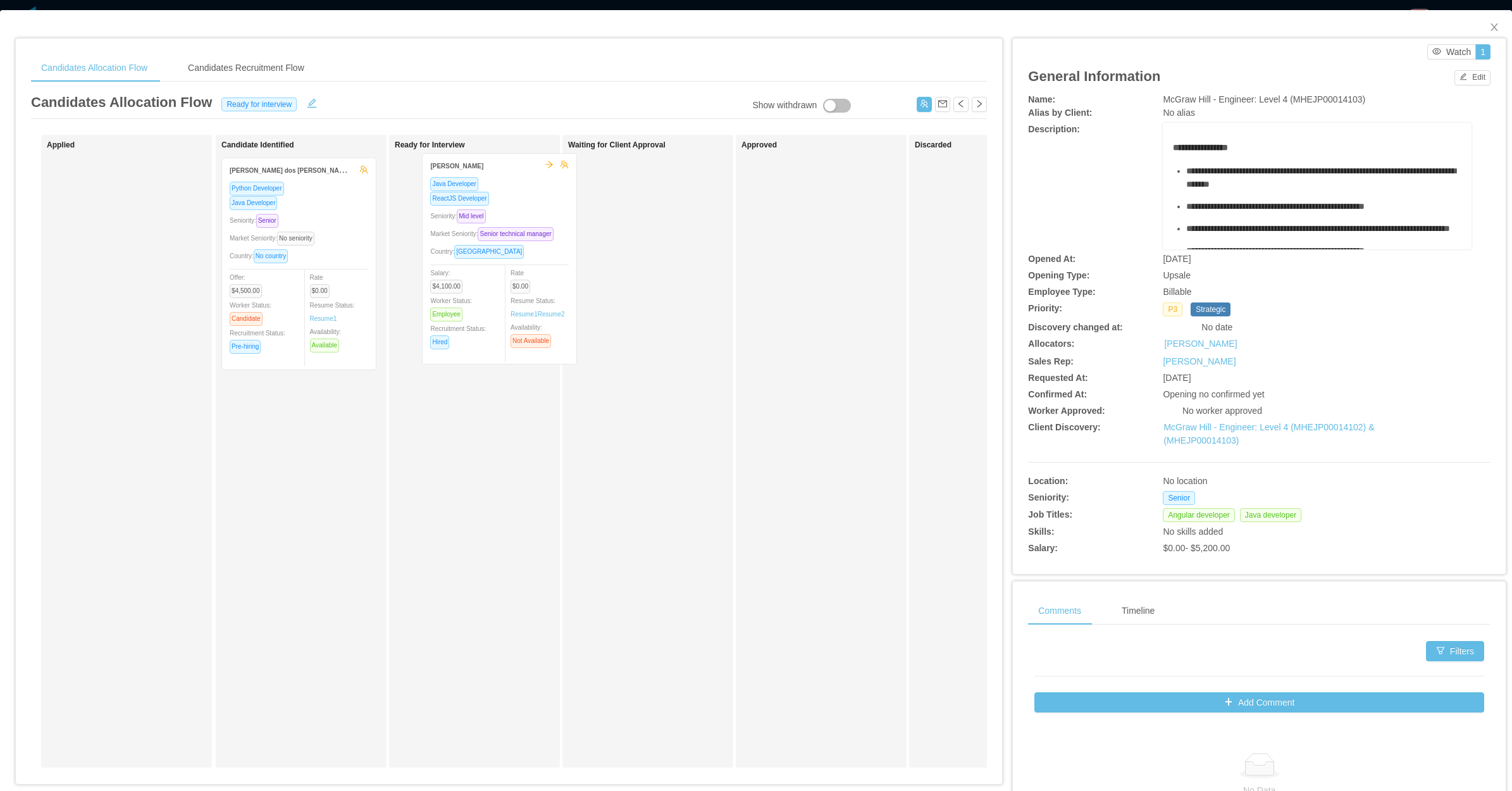
drag, startPoint x: 266, startPoint y: 294, endPoint x: 517, endPoint y: 294, distance: 251.0
click at [517, 294] on div "Applied Marcelo Wippel Java Developer ReactJS Developer Seniority: Mid level Ma…" at bounding box center [509, 456] width 956 height 643
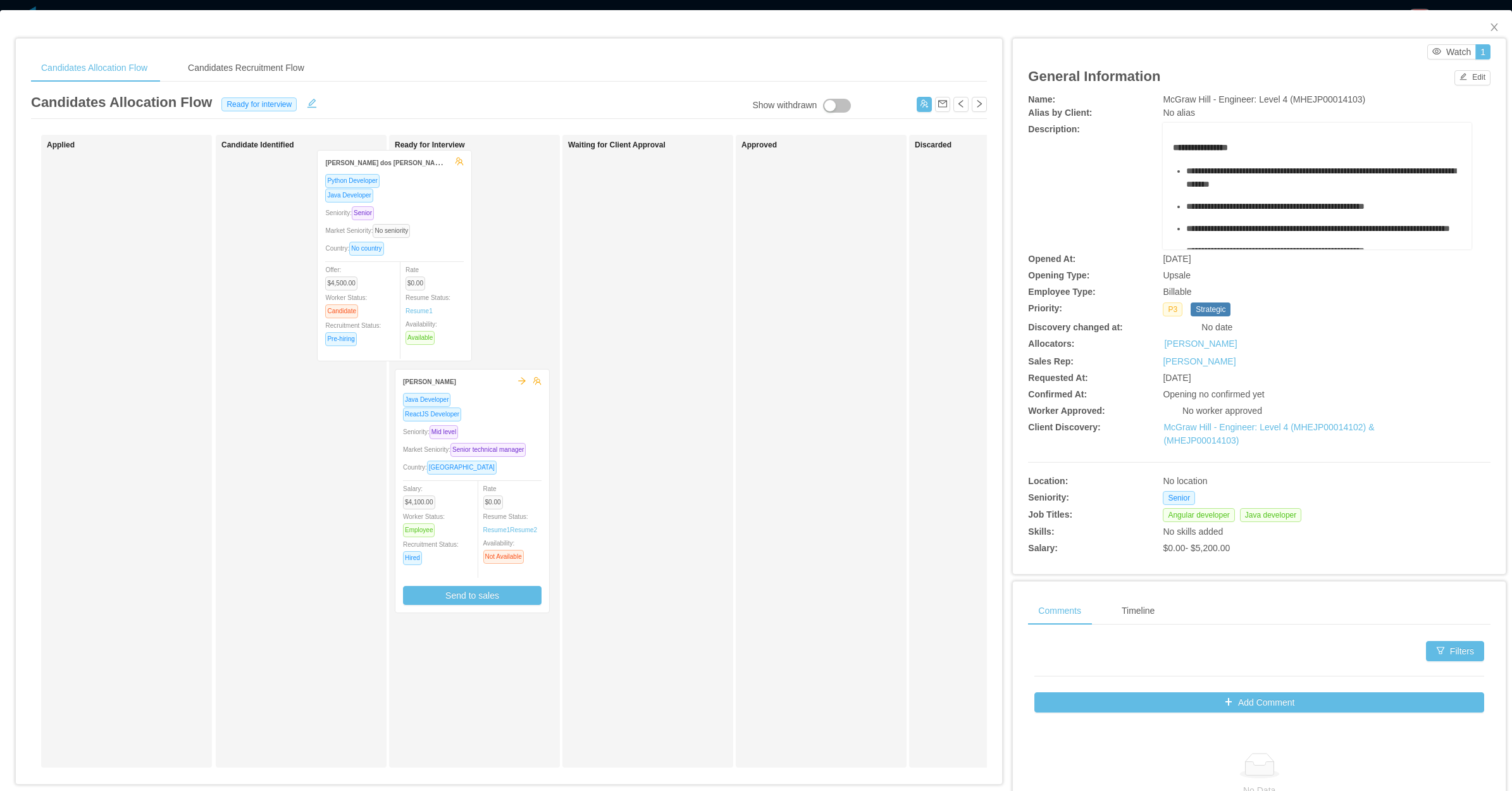
drag, startPoint x: 403, startPoint y: 311, endPoint x: 459, endPoint y: 308, distance: 56.1
click at [459, 308] on div "Applied Candidate Identified Wilson Moraes dos Santos Python Developer Java Dev…" at bounding box center [509, 456] width 956 height 643
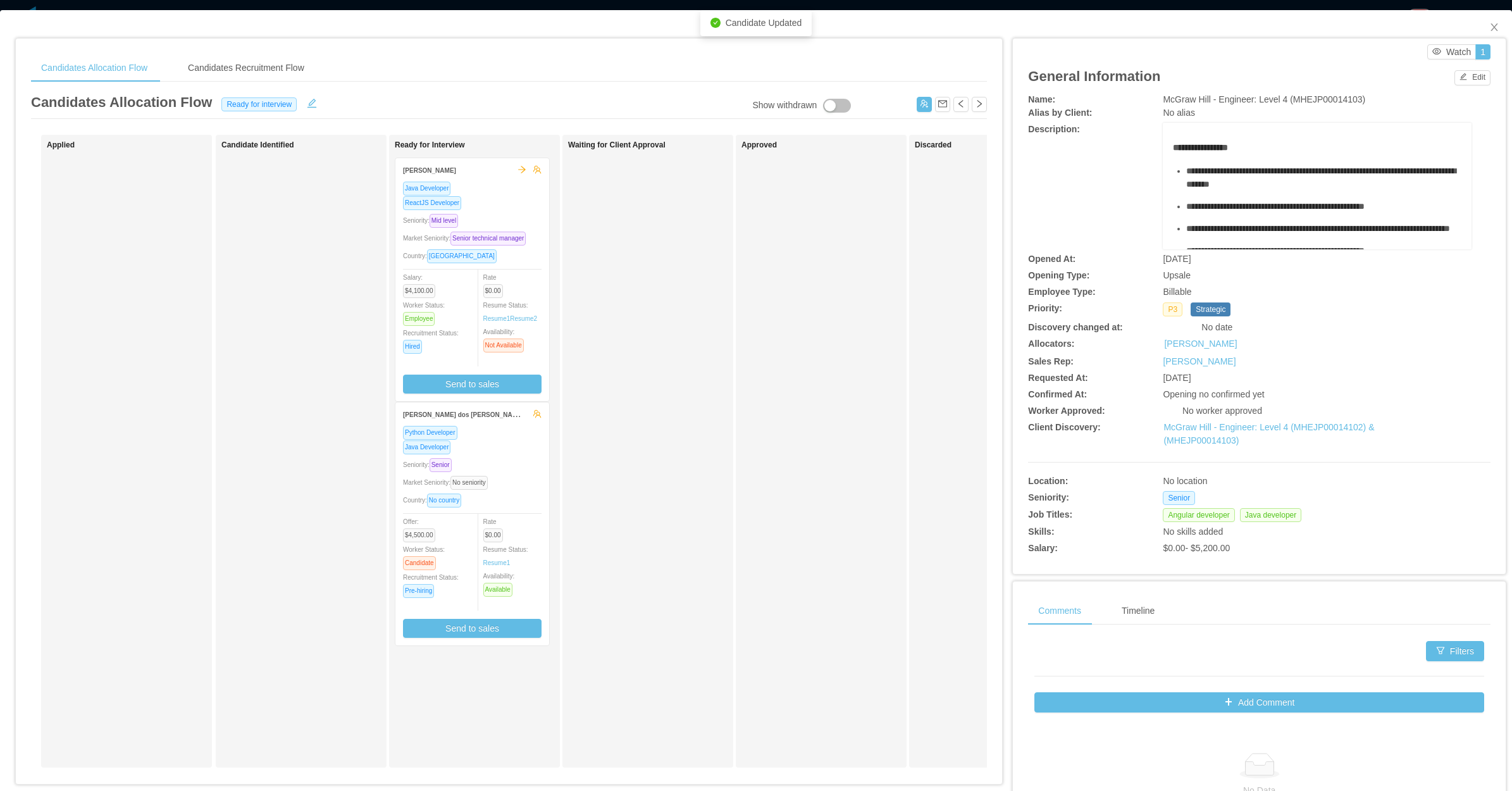
click at [509, 465] on div "Seniority: Senior" at bounding box center [472, 465] width 139 height 15
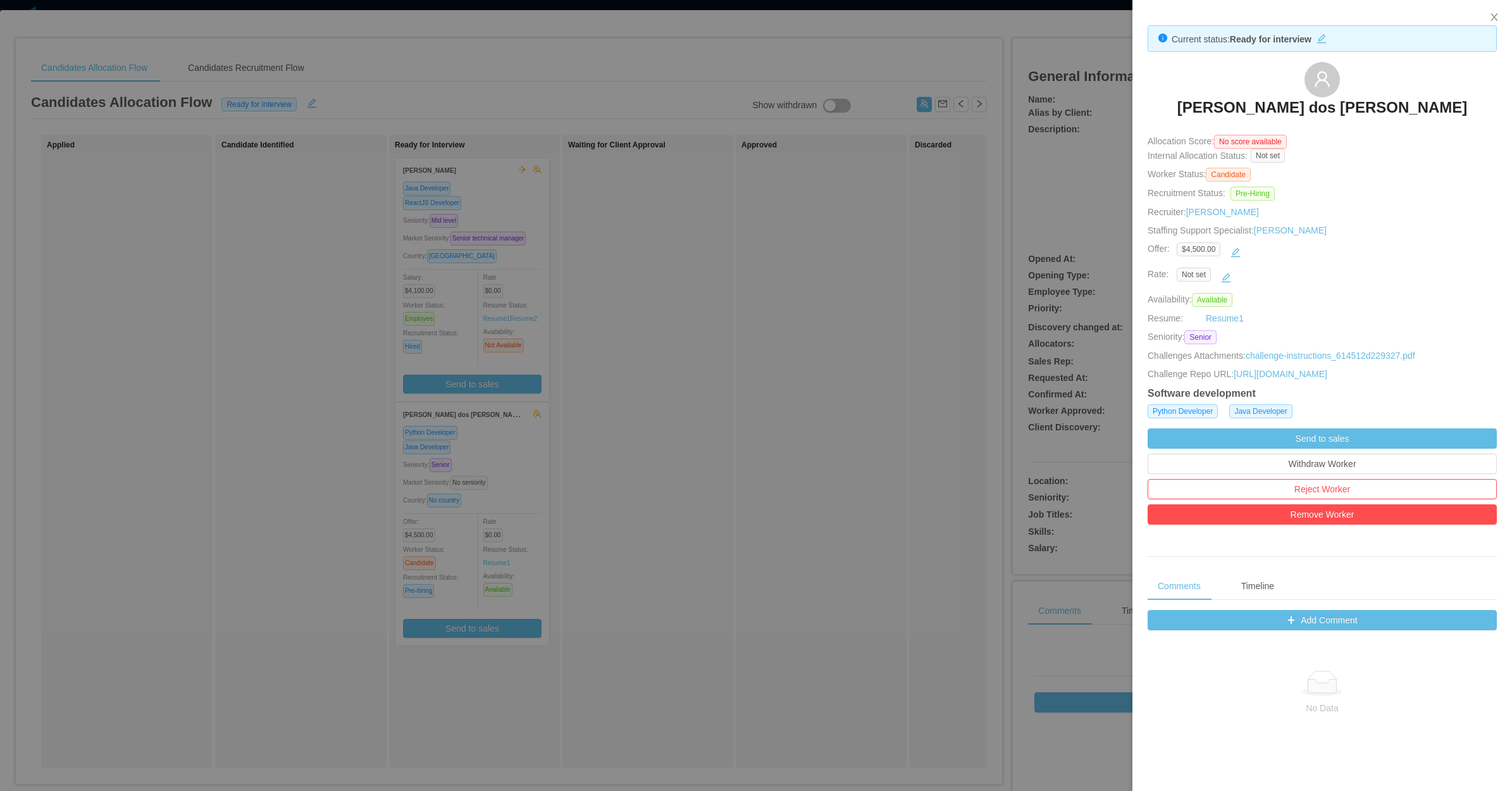
drag, startPoint x: 605, startPoint y: 422, endPoint x: 606, endPoint y: 415, distance: 7.1
click at [607, 422] on div at bounding box center [756, 395] width 1512 height 791
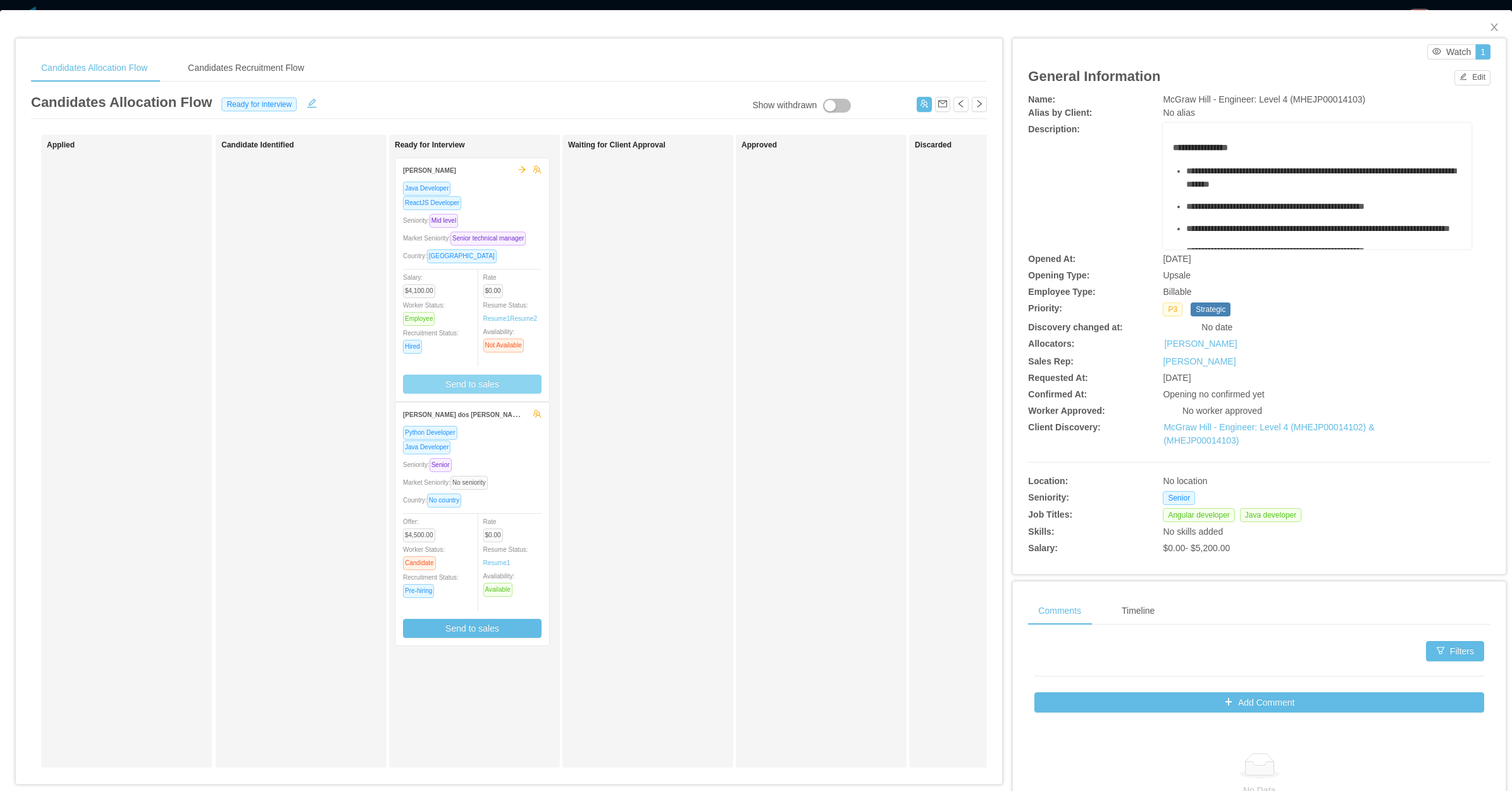
click at [488, 383] on button "Send to sales" at bounding box center [472, 384] width 139 height 19
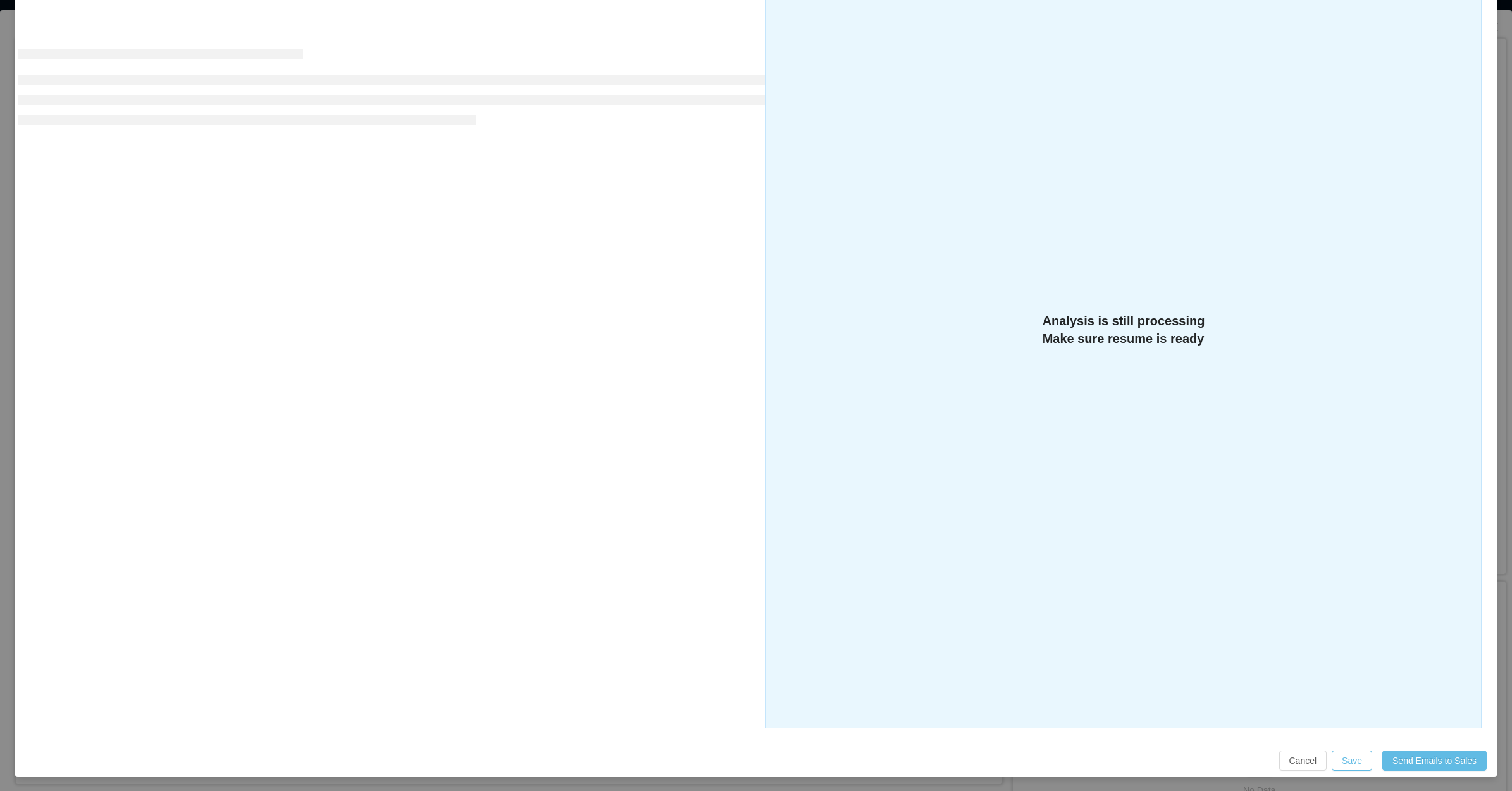
scroll to position [202, 0]
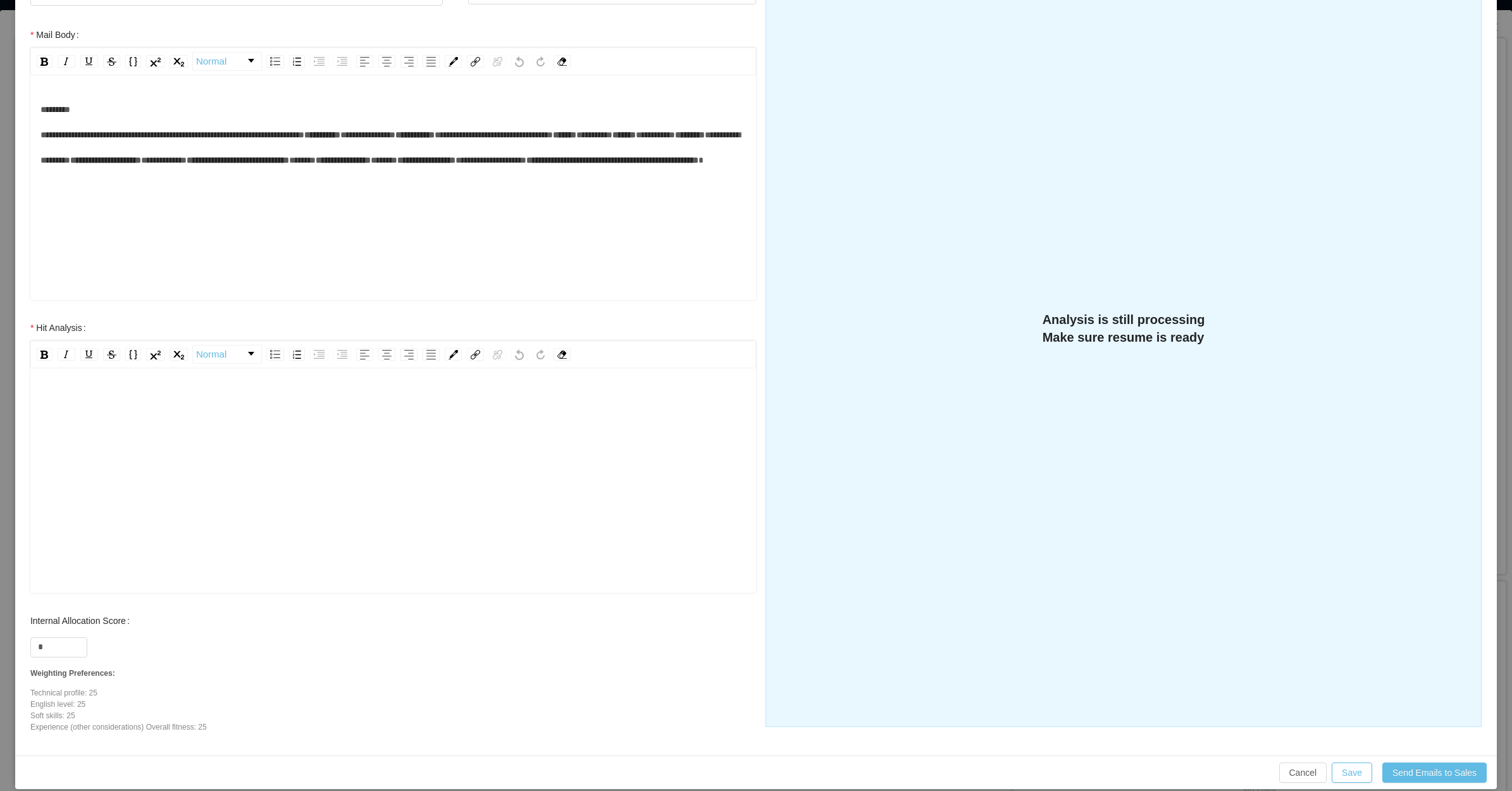
click at [271, 432] on div "rdw-editor" at bounding box center [393, 500] width 706 height 221
paste div "rdw-editor"
drag, startPoint x: 521, startPoint y: 416, endPoint x: 514, endPoint y: 413, distance: 7.6
click at [520, 416] on div "**********" at bounding box center [393, 500] width 706 height 221
click at [497, 400] on span "**********" at bounding box center [314, 402] width 365 height 9
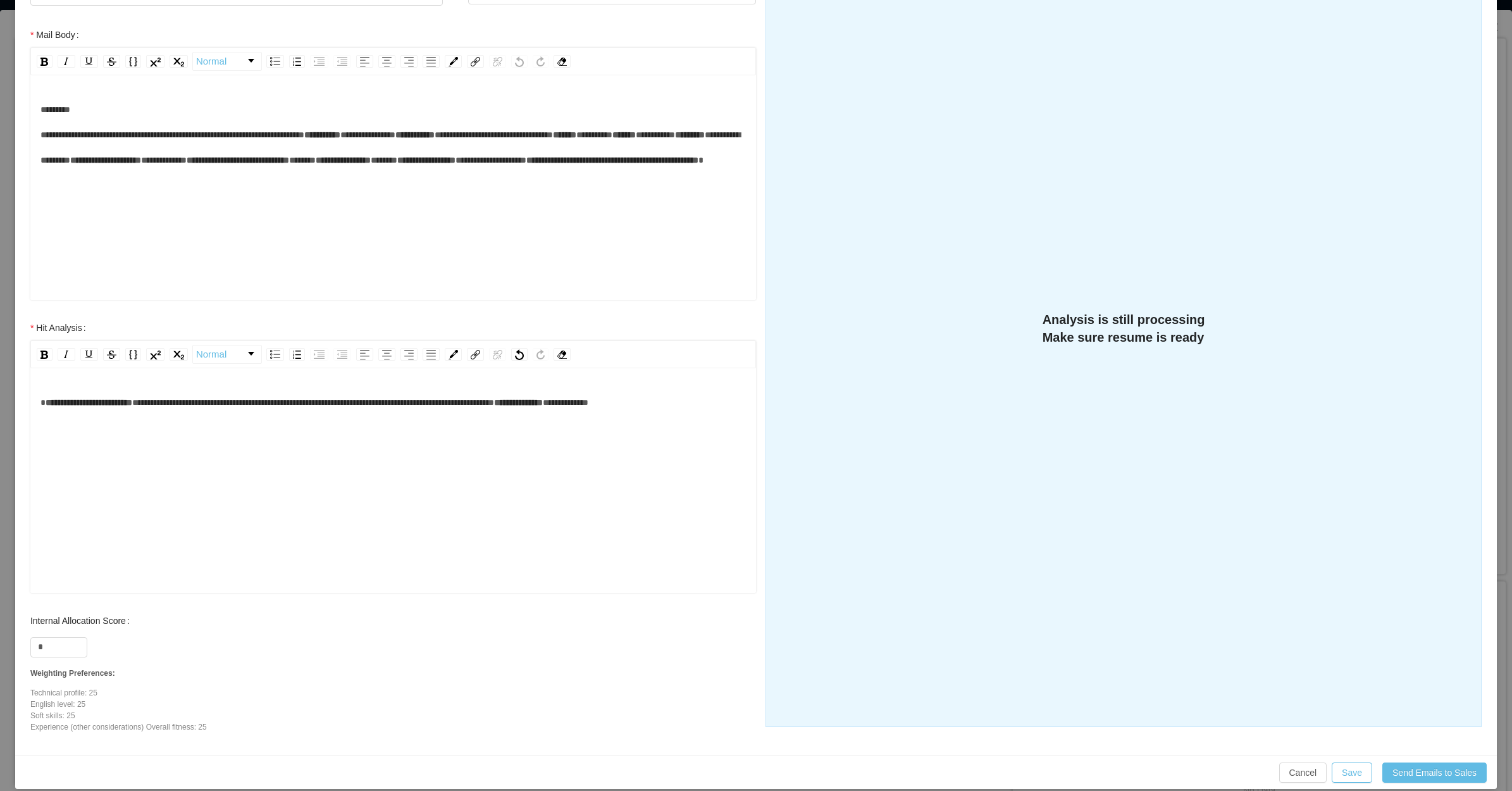
click at [242, 541] on div "**********" at bounding box center [393, 500] width 706 height 221
click at [233, 470] on div "**********" at bounding box center [393, 500] width 706 height 221
click at [52, 646] on input "*" at bounding box center [59, 647] width 55 height 19
type input "**"
click at [61, 492] on div "**********" at bounding box center [393, 500] width 706 height 221
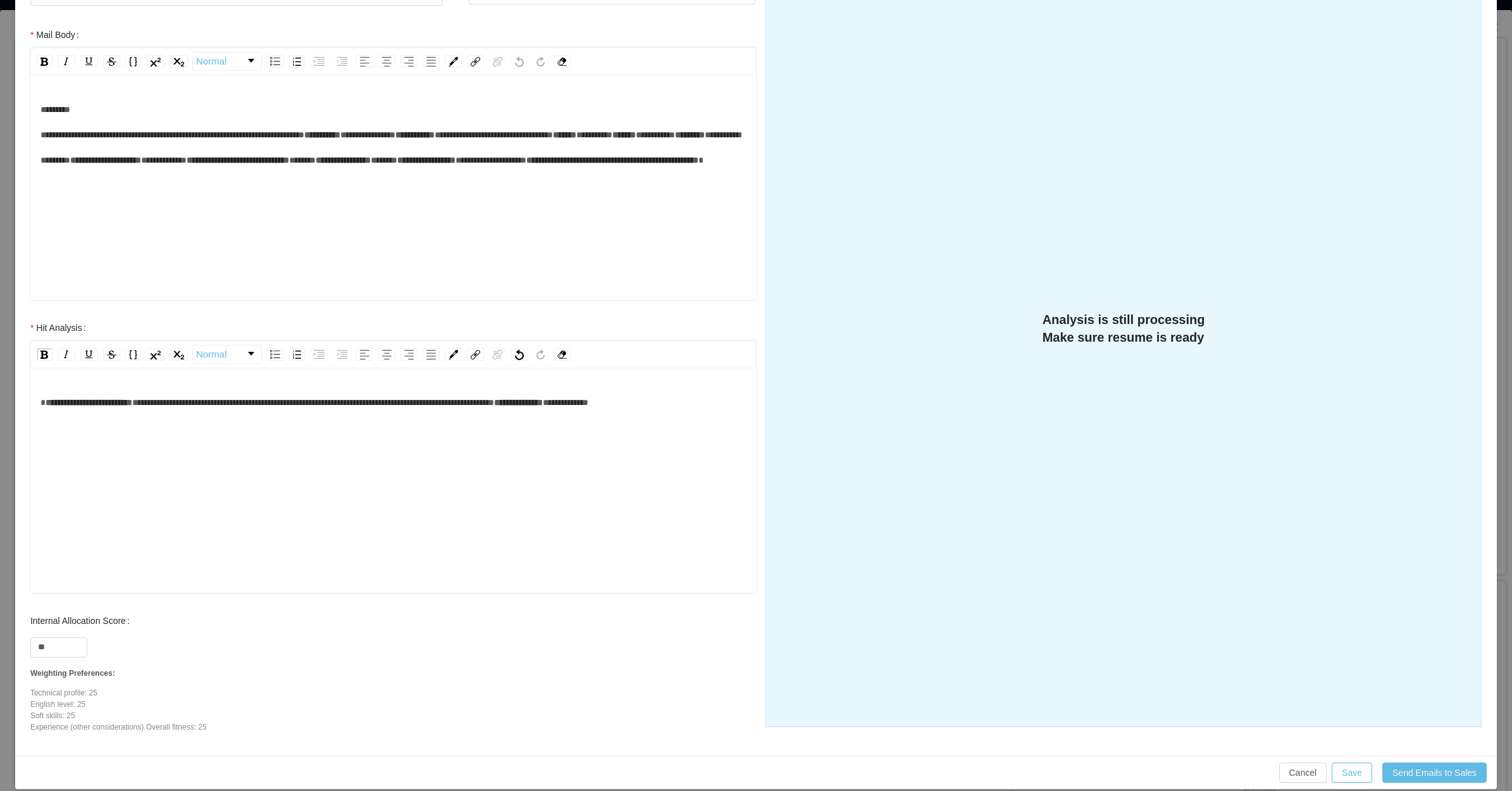
click at [441, 441] on div "**********" at bounding box center [393, 500] width 706 height 221
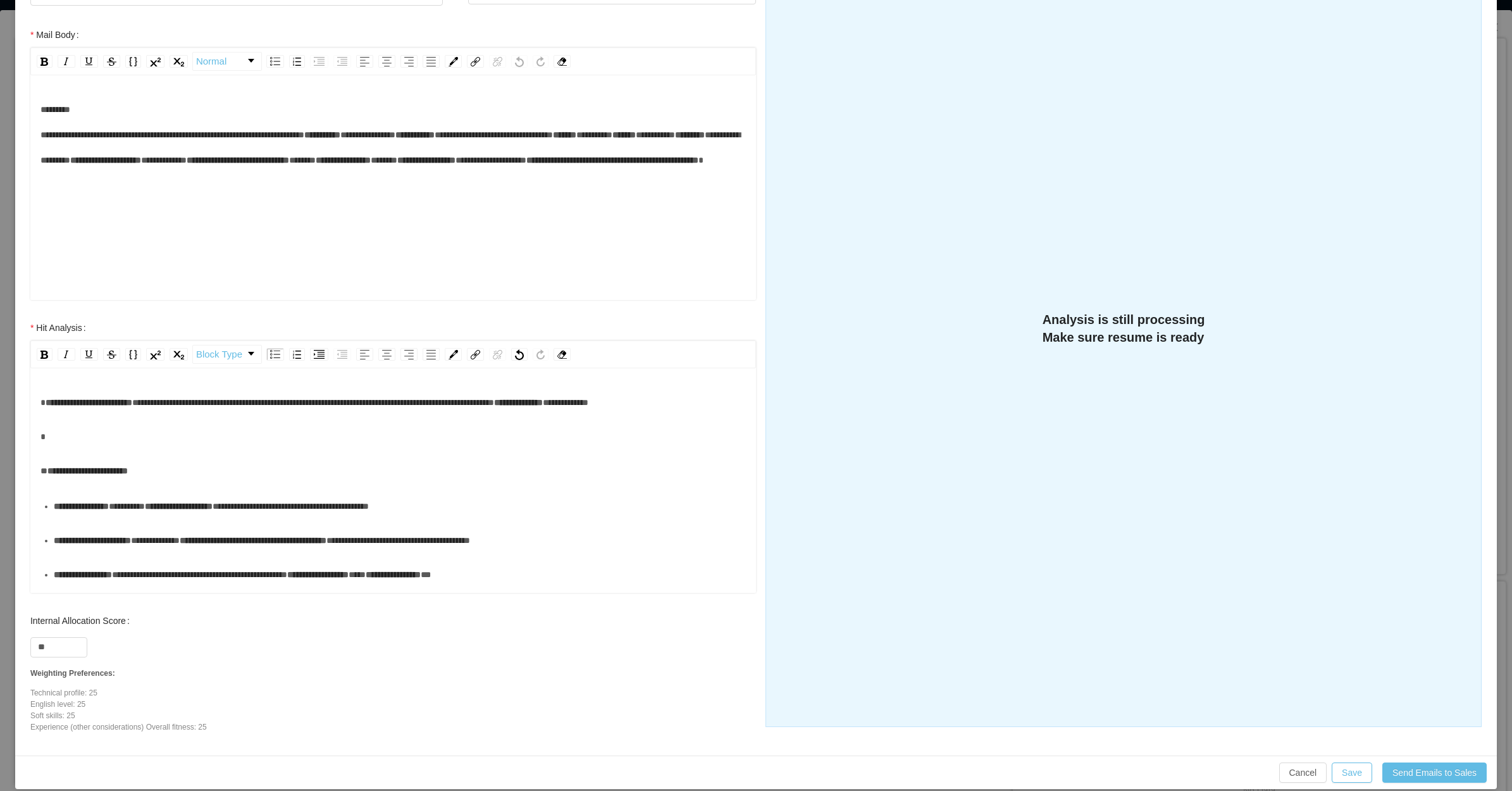
drag, startPoint x: 234, startPoint y: 391, endPoint x: 223, endPoint y: 407, distance: 19.4
click at [231, 397] on div "**********" at bounding box center [393, 402] width 706 height 25
click at [168, 449] on div "rdw-editor" at bounding box center [393, 437] width 706 height 25
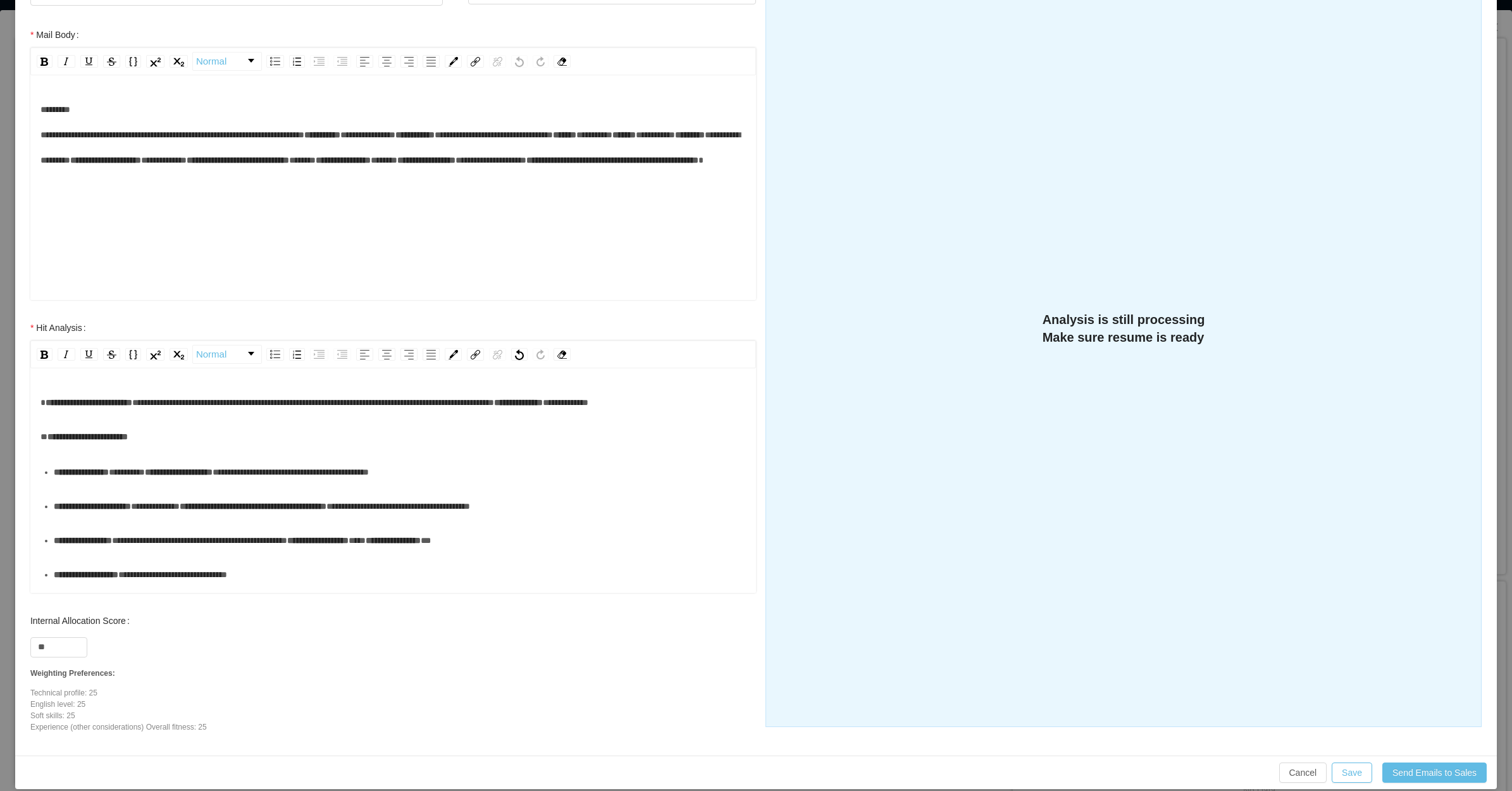
click at [120, 485] on div "**********" at bounding box center [400, 472] width 693 height 25
click at [122, 519] on div "**********" at bounding box center [400, 506] width 693 height 25
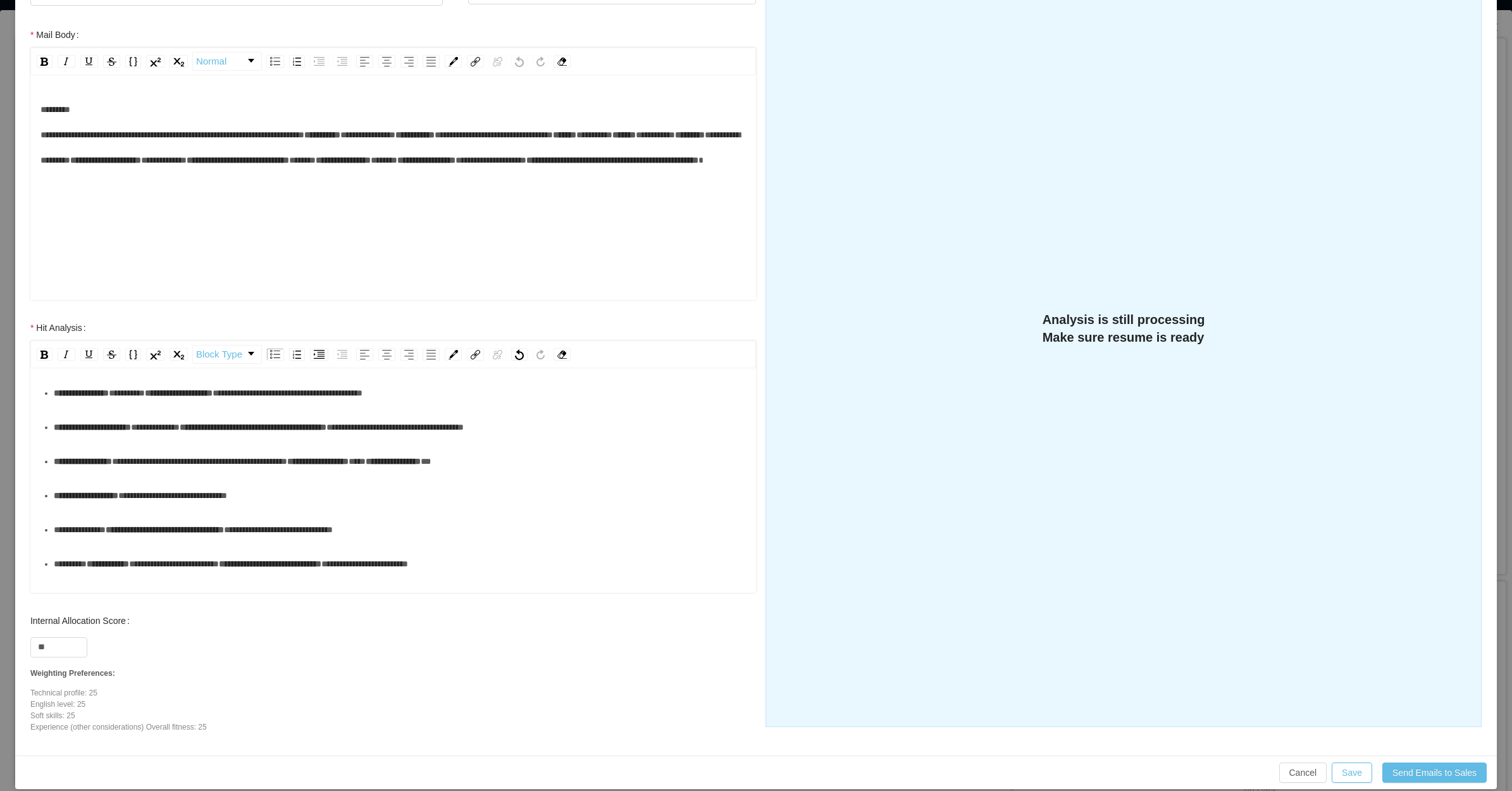
click at [153, 474] on div "**********" at bounding box center [400, 461] width 693 height 25
click at [145, 508] on div "**********" at bounding box center [400, 496] width 693 height 25
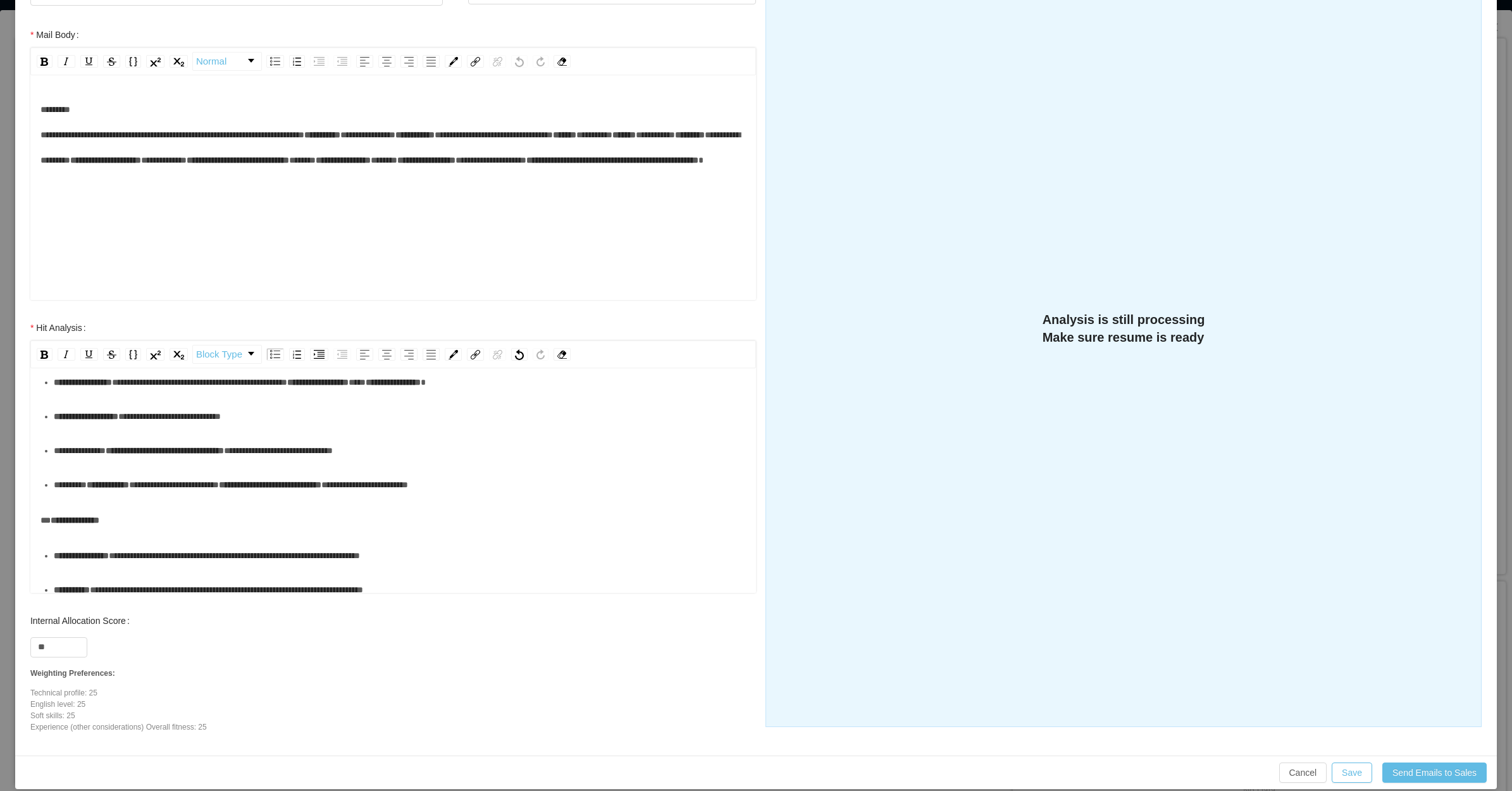
click at [182, 463] on div "**********" at bounding box center [400, 451] width 693 height 25
click at [185, 498] on div "**********" at bounding box center [400, 484] width 693 height 25
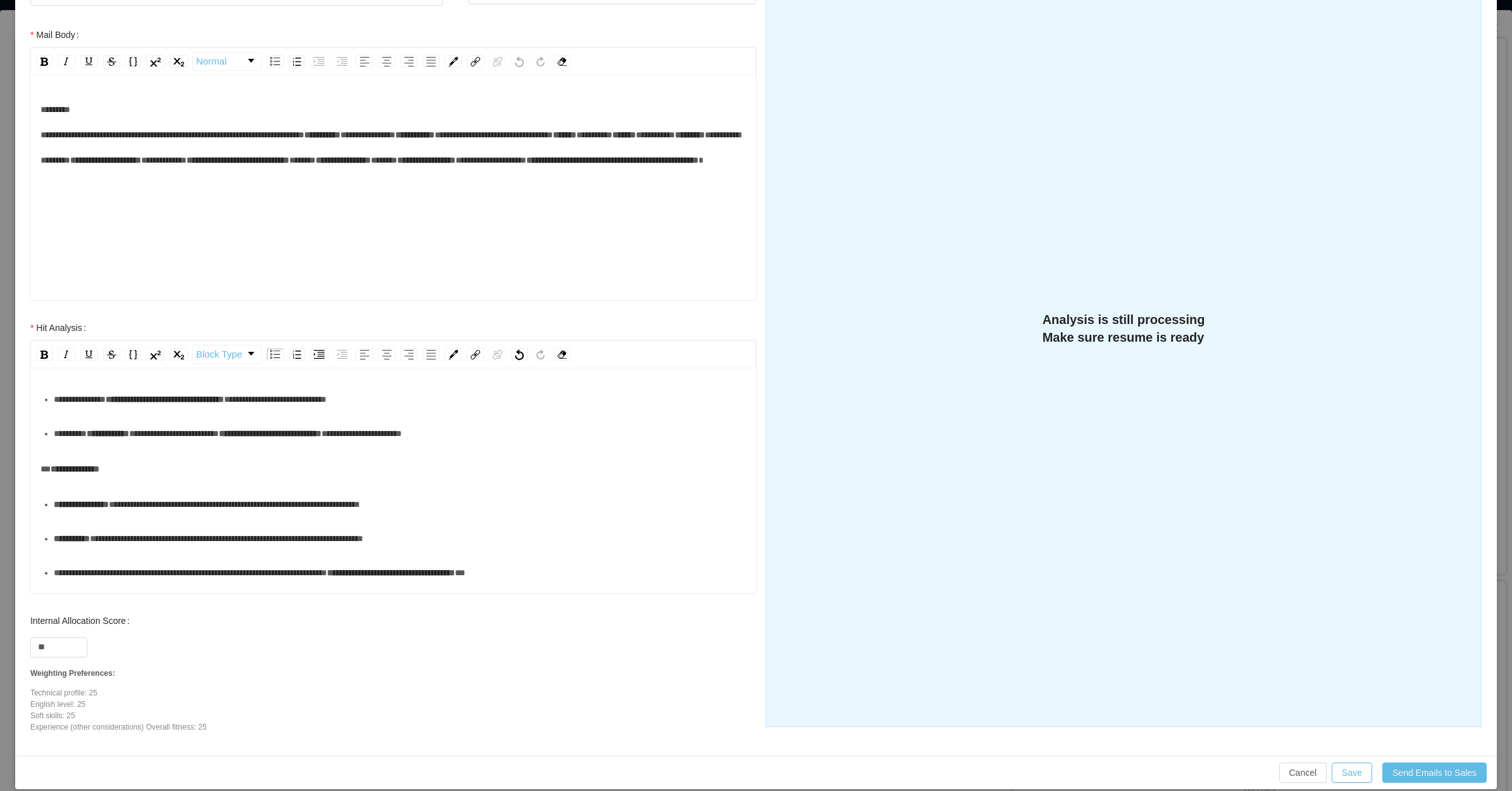
scroll to position [237, 0]
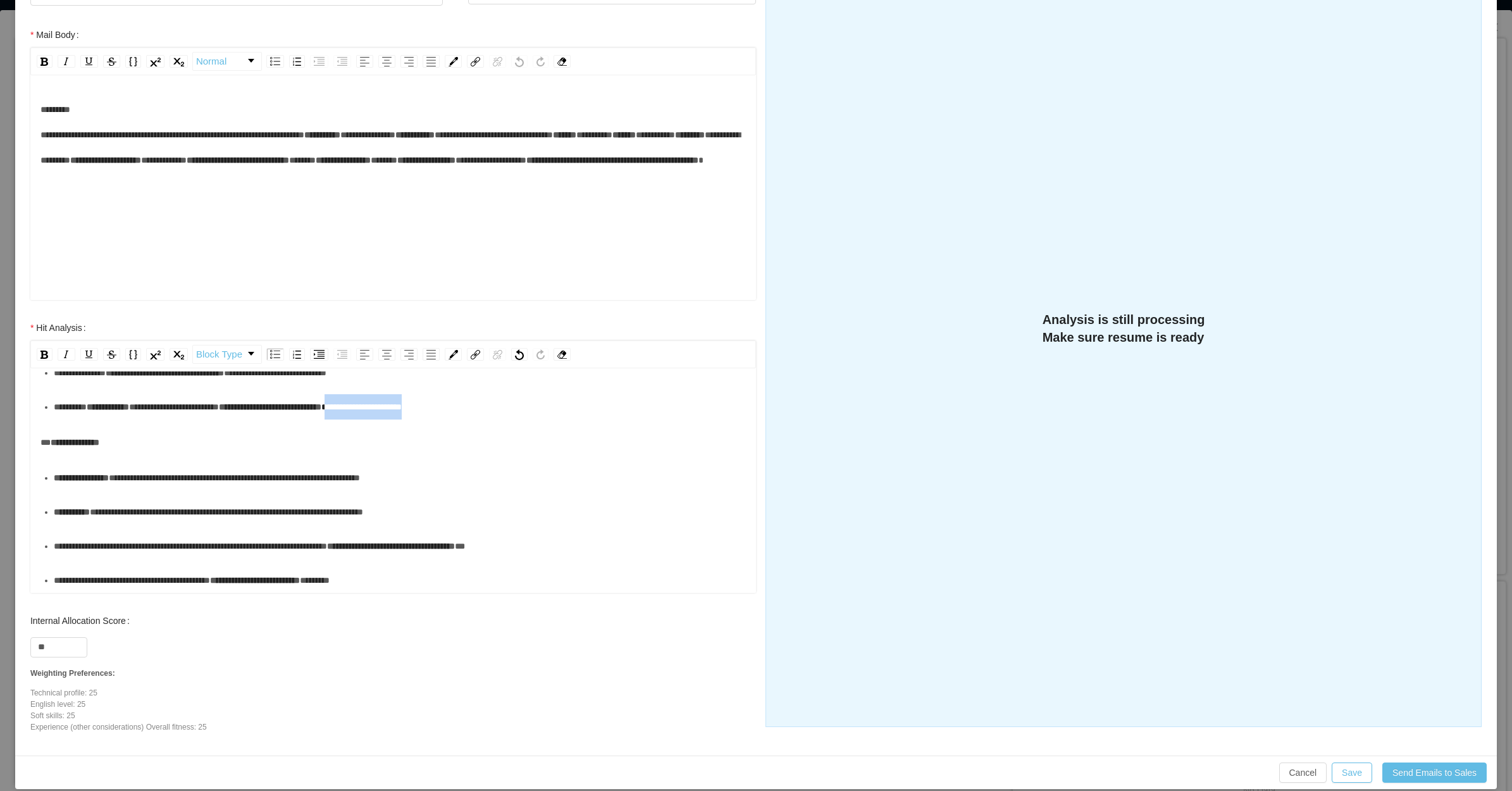
drag, startPoint x: 501, startPoint y: 412, endPoint x: 391, endPoint y: 407, distance: 110.1
click at [391, 407] on div "**********" at bounding box center [400, 407] width 693 height 25
click at [122, 490] on div "**********" at bounding box center [400, 478] width 693 height 25
click at [89, 525] on div "**********" at bounding box center [400, 512] width 693 height 25
click at [90, 559] on div "**********" at bounding box center [400, 546] width 693 height 25
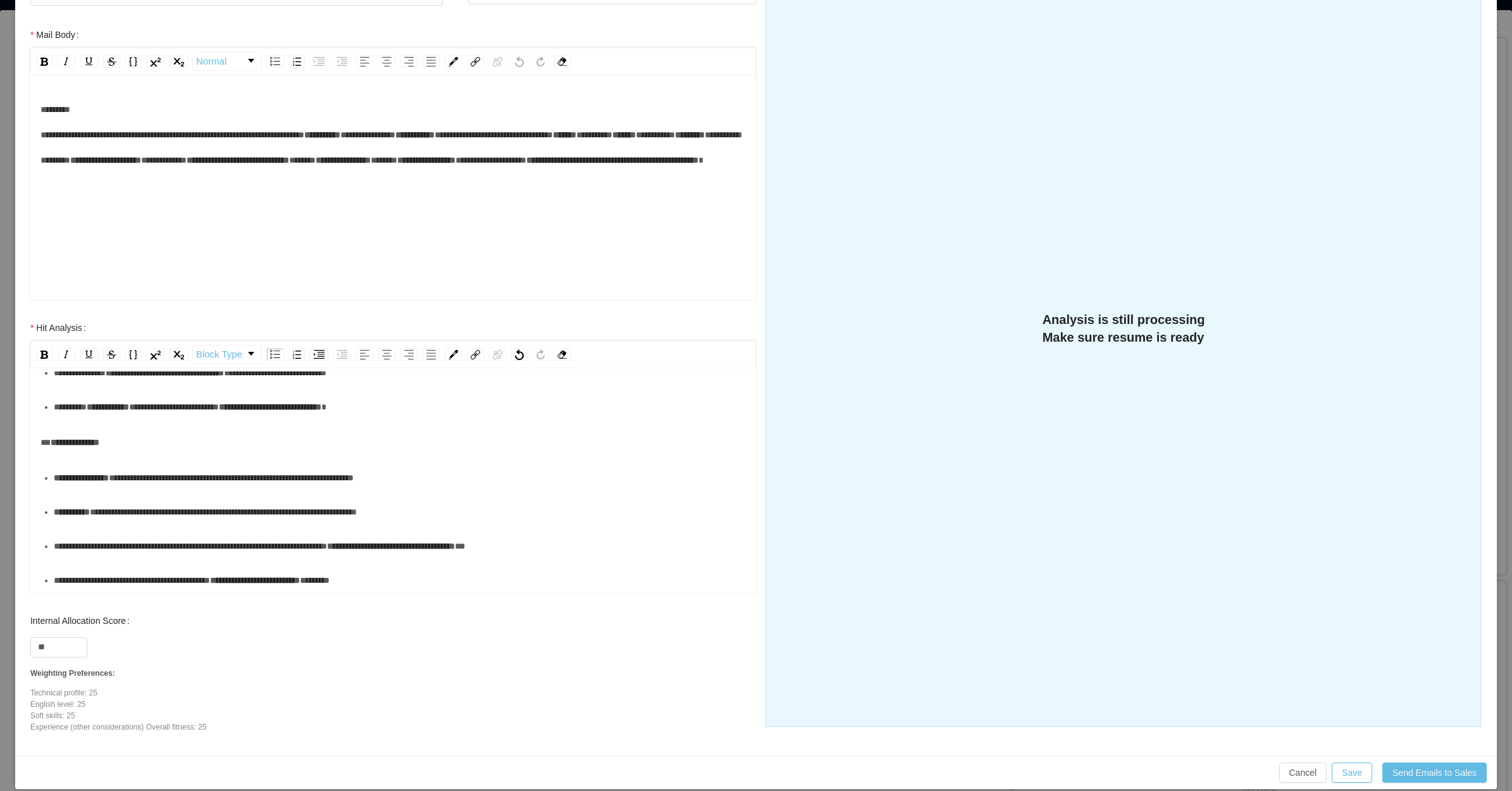
scroll to position [215, 0]
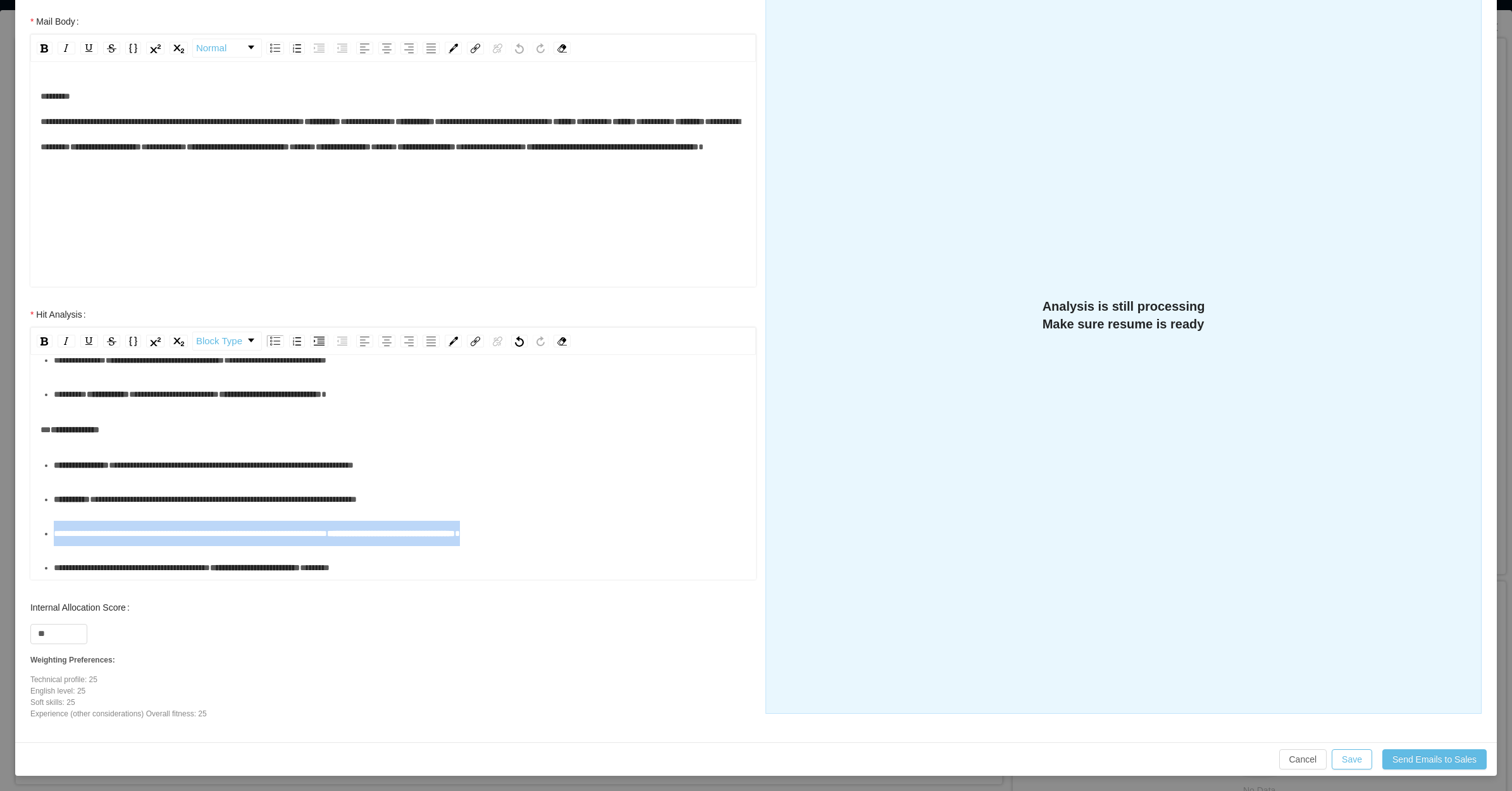
drag, startPoint x: 600, startPoint y: 532, endPoint x: 37, endPoint y: 543, distance: 563.1
click at [37, 543] on div "**********" at bounding box center [393, 469] width 725 height 221
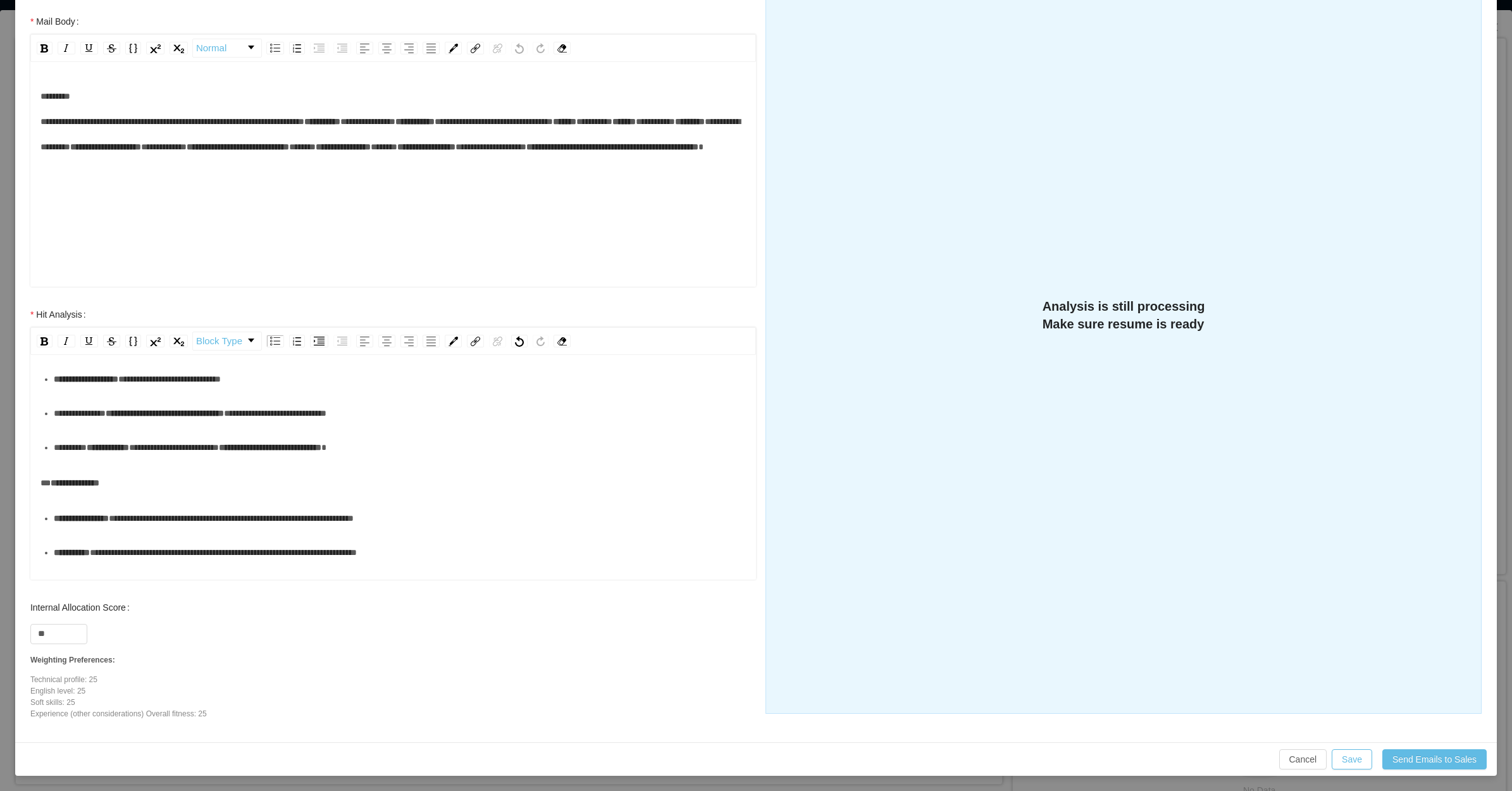
scroll to position [157, 0]
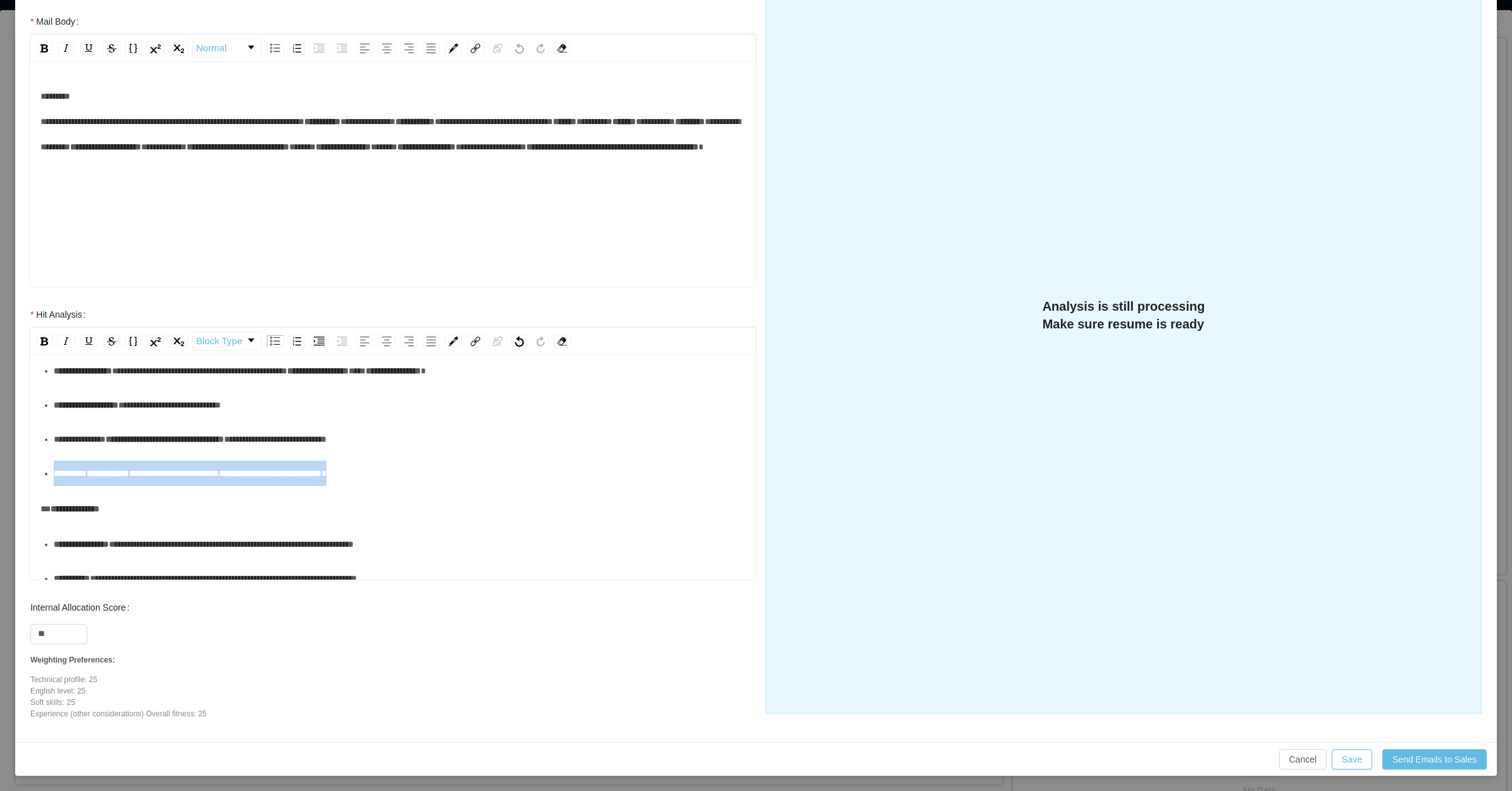
drag, startPoint x: 415, startPoint y: 463, endPoint x: 49, endPoint y: 471, distance: 366.1
click at [50, 471] on ul "**********" at bounding box center [393, 388] width 706 height 196
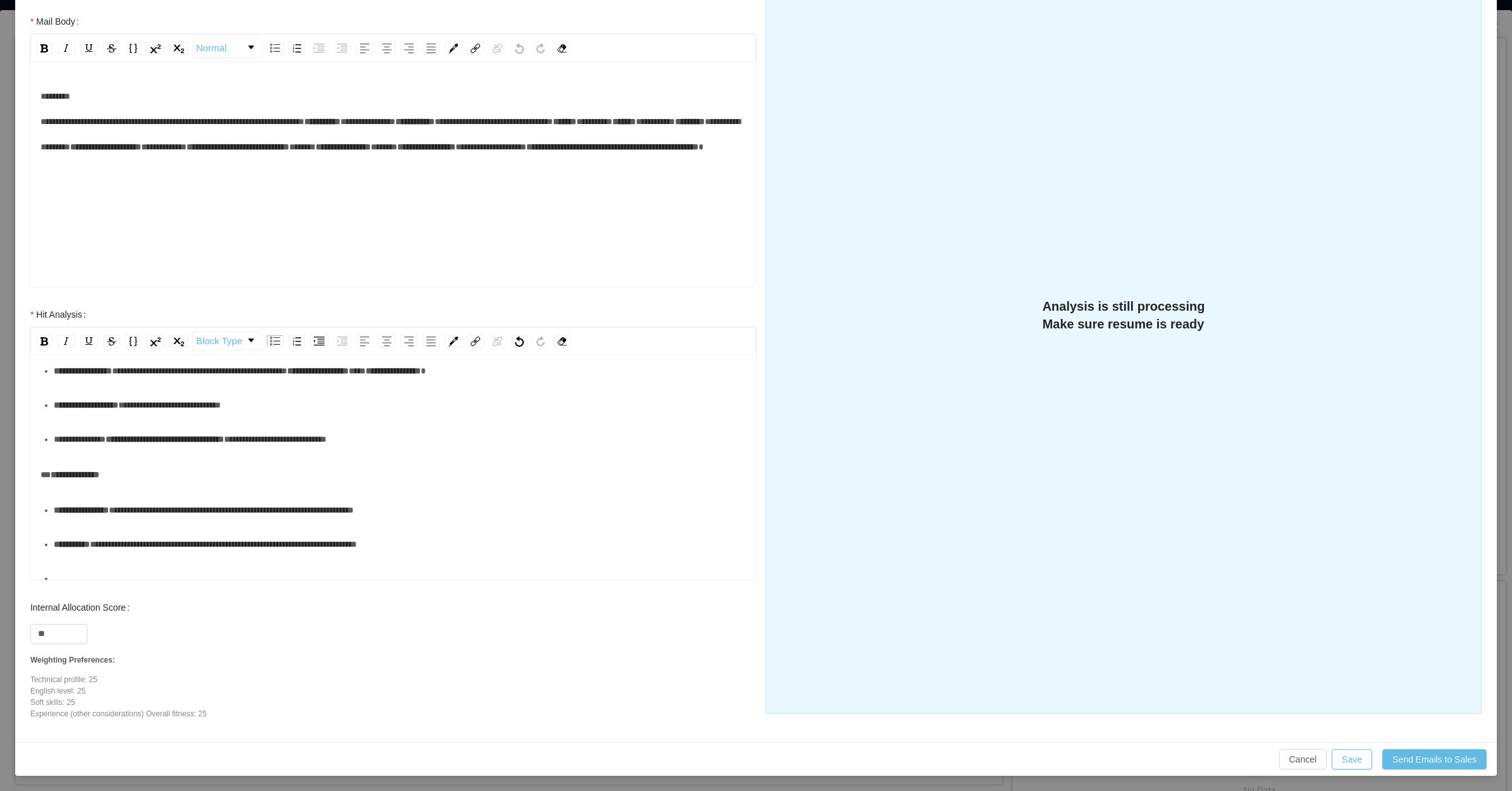
click at [131, 567] on div "rdw-editor" at bounding box center [400, 578] width 693 height 25
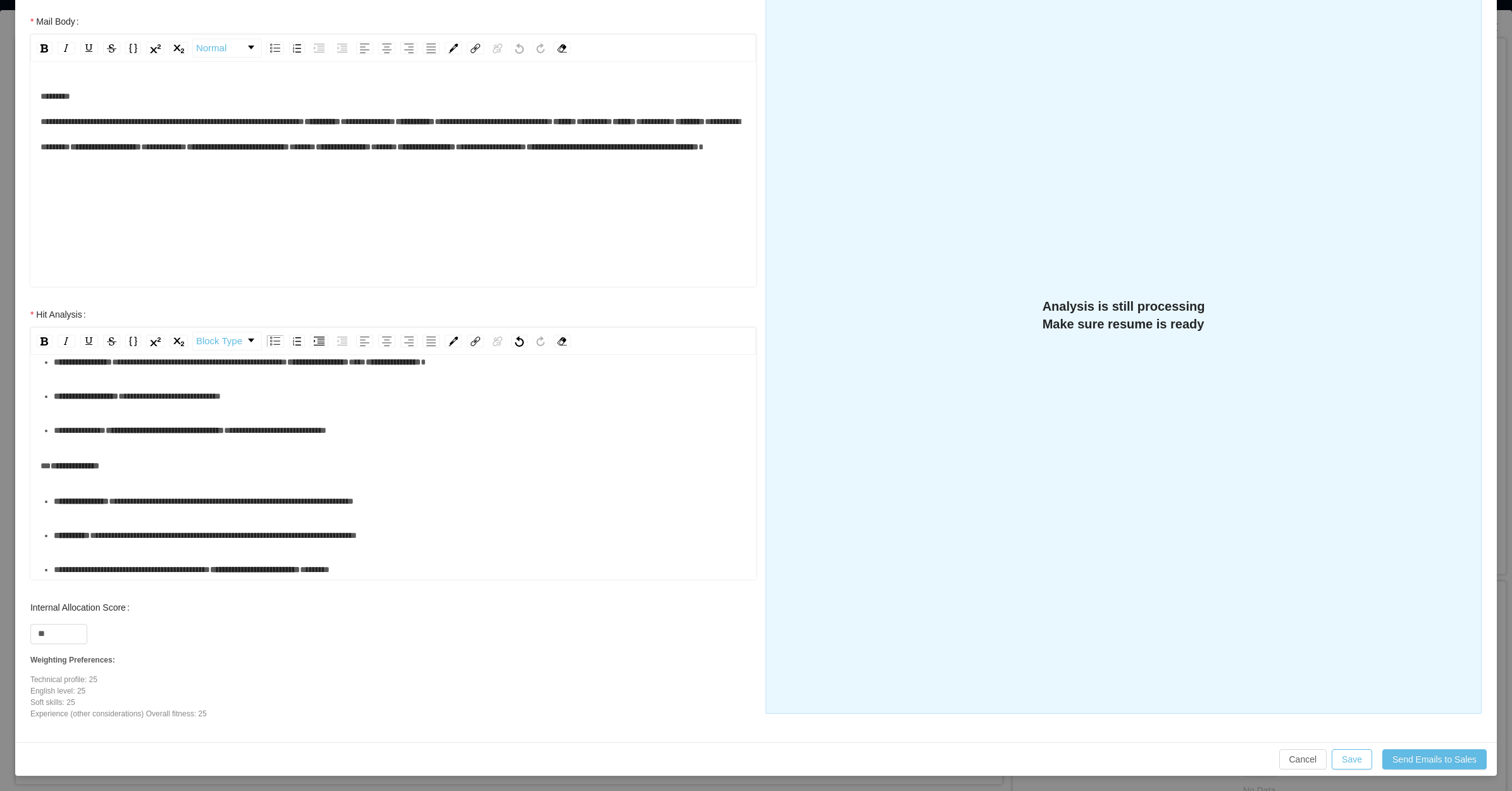
scroll to position [168, 0]
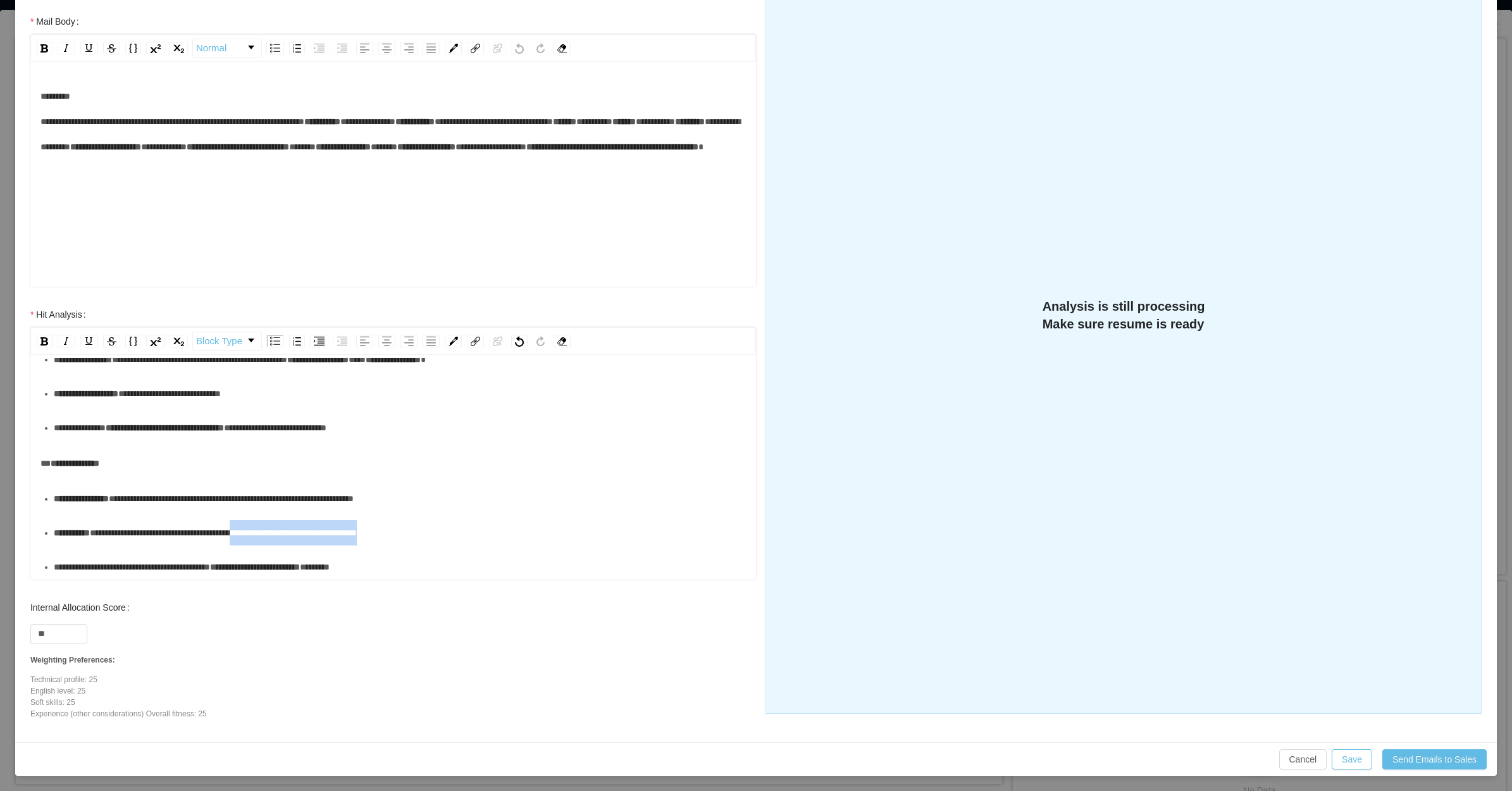
drag, startPoint x: 435, startPoint y: 535, endPoint x: 277, endPoint y: 531, distance: 158.1
click at [277, 531] on div "**********" at bounding box center [400, 533] width 693 height 25
click at [435, 561] on div "**********" at bounding box center [400, 567] width 693 height 25
click at [447, 561] on div "**********" at bounding box center [400, 567] width 693 height 25
click at [1343, 761] on button "Save" at bounding box center [1351, 759] width 40 height 20
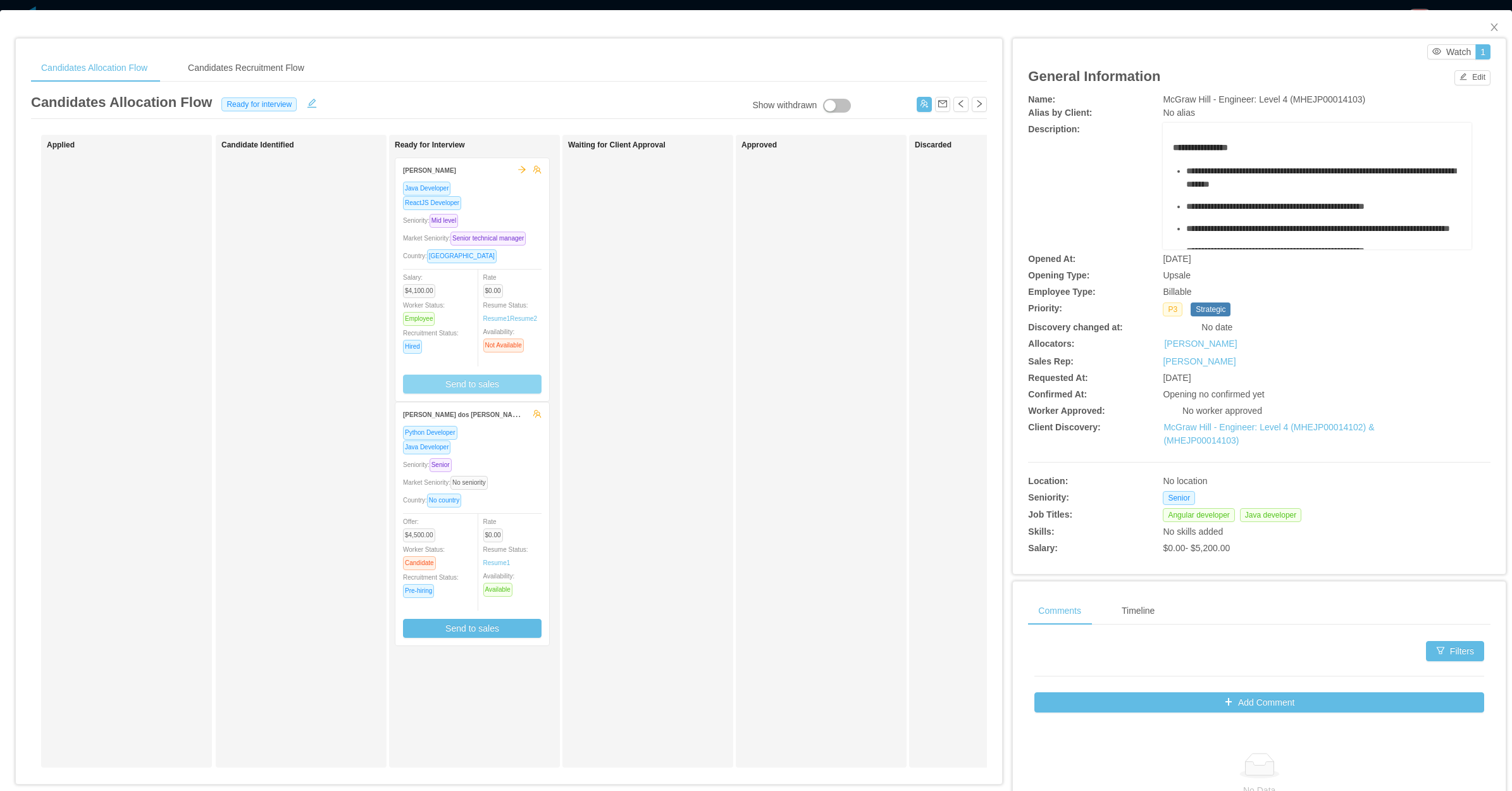
scroll to position [152, 0]
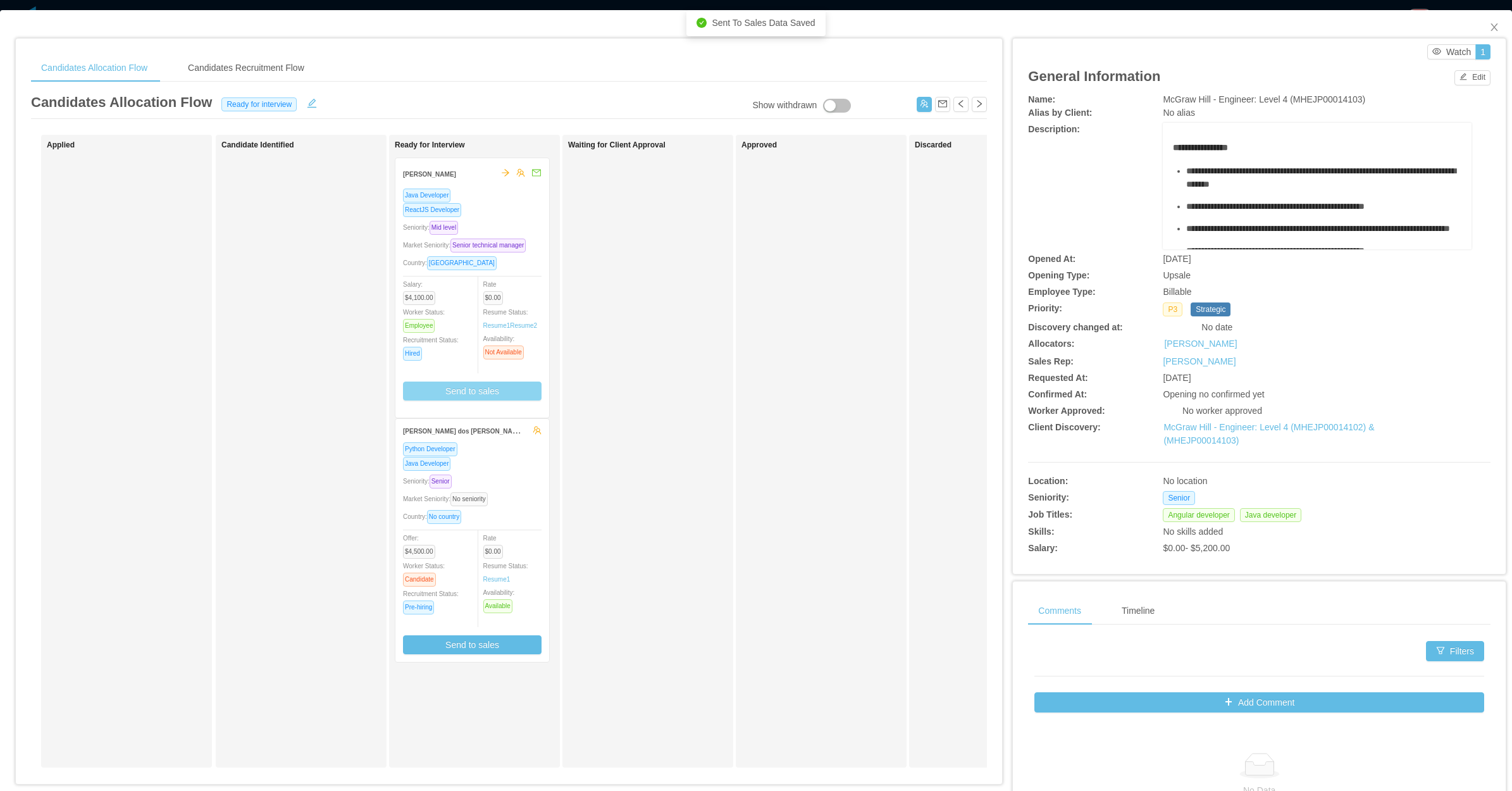
click at [510, 221] on div "Seniority: Mid level" at bounding box center [472, 227] width 139 height 15
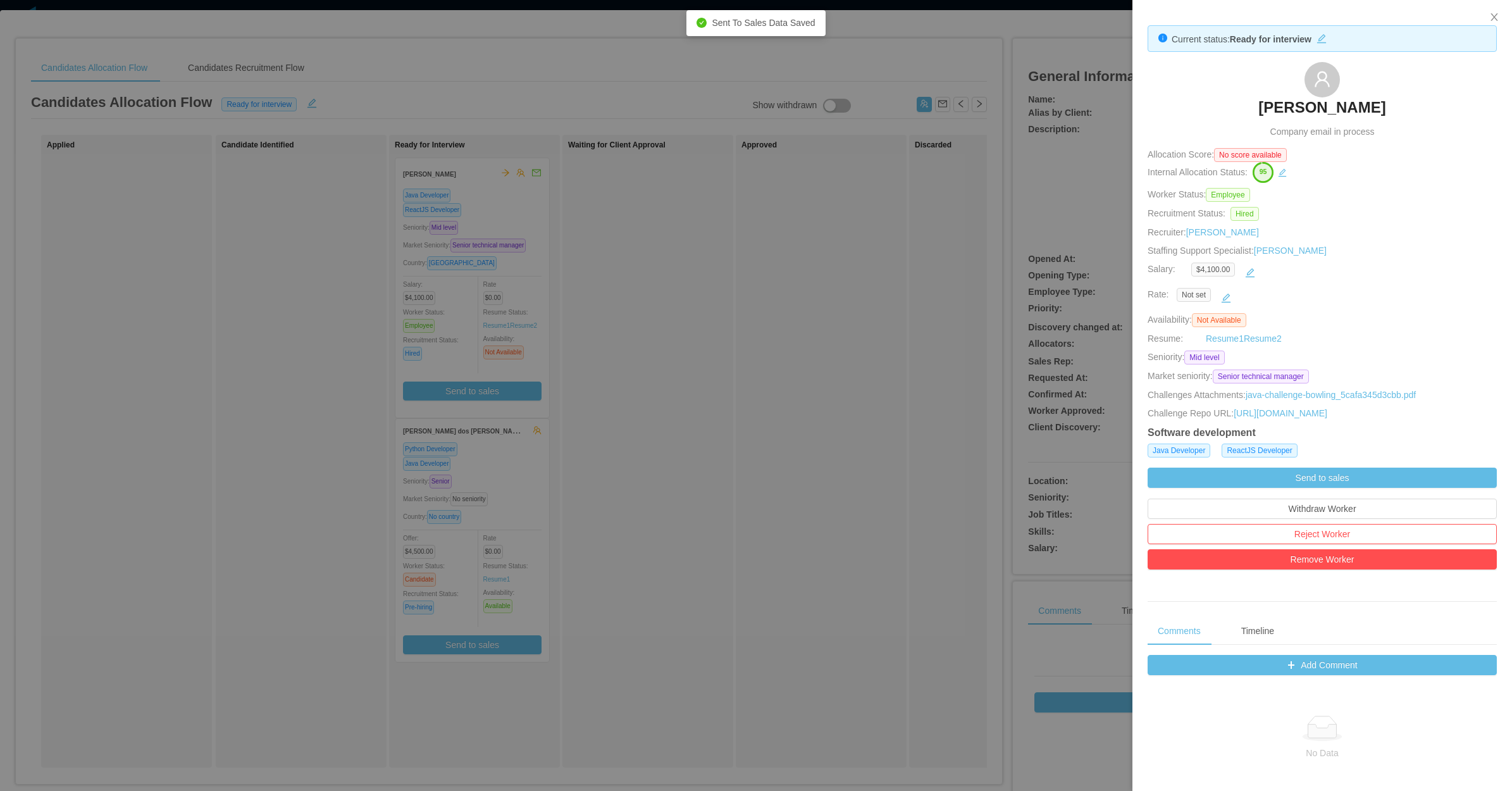
drag, startPoint x: 1228, startPoint y: 104, endPoint x: 1396, endPoint y: 120, distance: 168.8
click at [1396, 120] on div "Marcelo Wippel Company email in process" at bounding box center [1322, 100] width 349 height 77
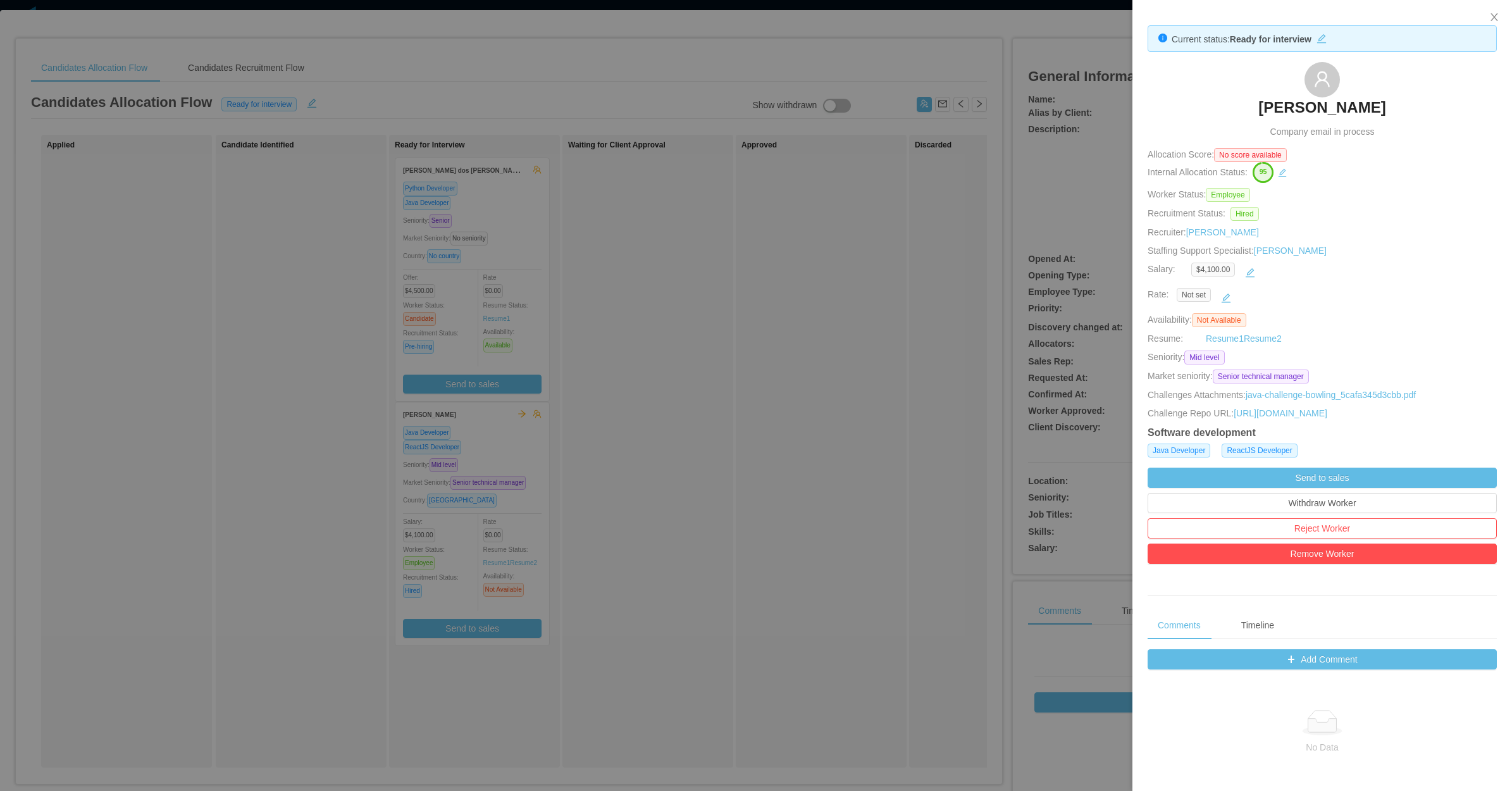
click at [1054, 125] on div at bounding box center [756, 395] width 1512 height 791
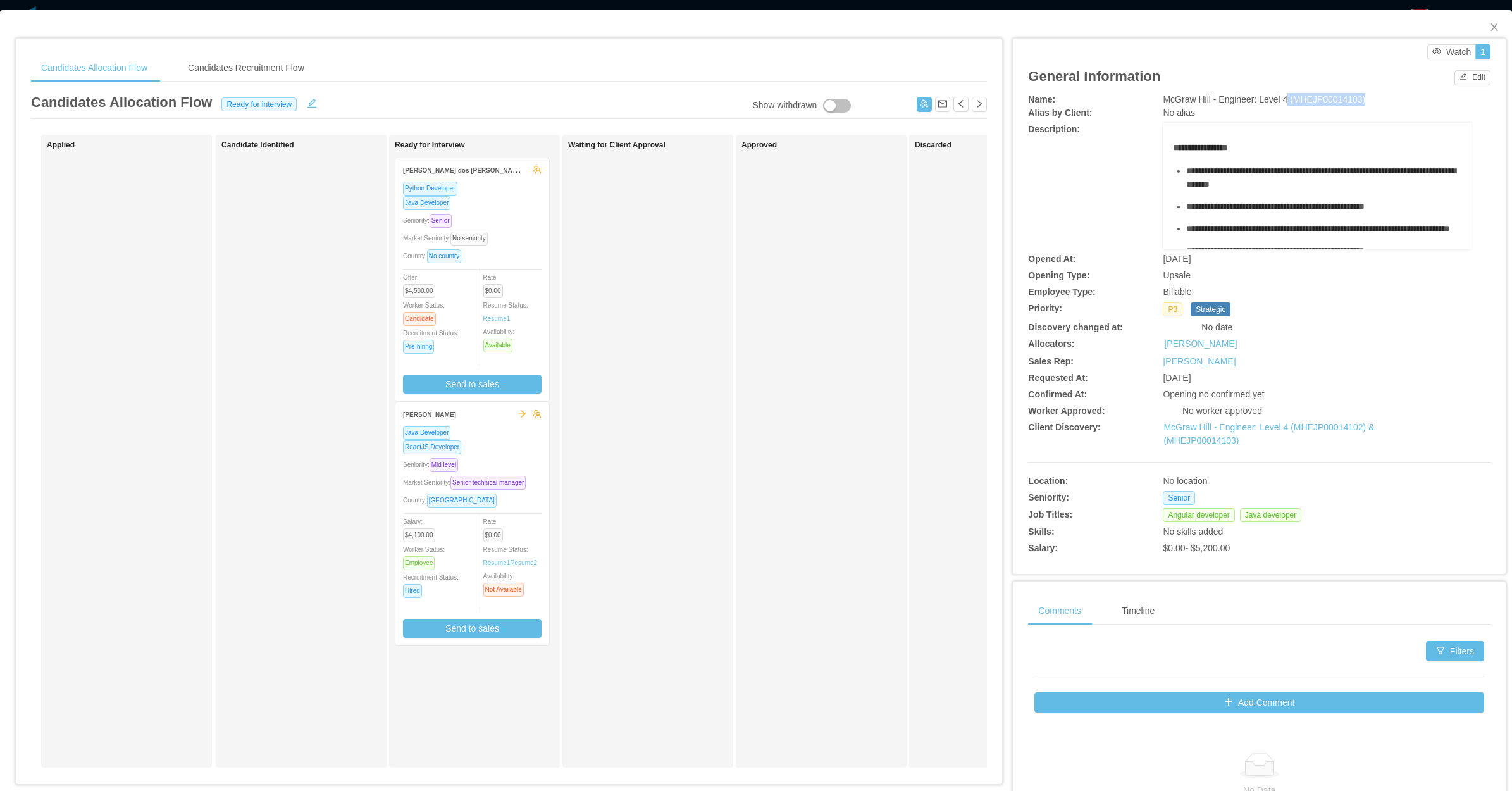
drag, startPoint x: 1276, startPoint y: 98, endPoint x: 1336, endPoint y: 89, distance: 60.7
click at [1384, 98] on div "McGraw Hill - Engineer: Level 4 (MHEJP00014103)" at bounding box center [1316, 100] width 308 height 13
click at [824, 453] on div "Approved" at bounding box center [830, 451] width 177 height 621
click at [678, 386] on div "Waiting for Client Approval" at bounding box center [657, 451] width 177 height 621
click at [522, 457] on div "Seniority: Mid level" at bounding box center [472, 465] width 139 height 15
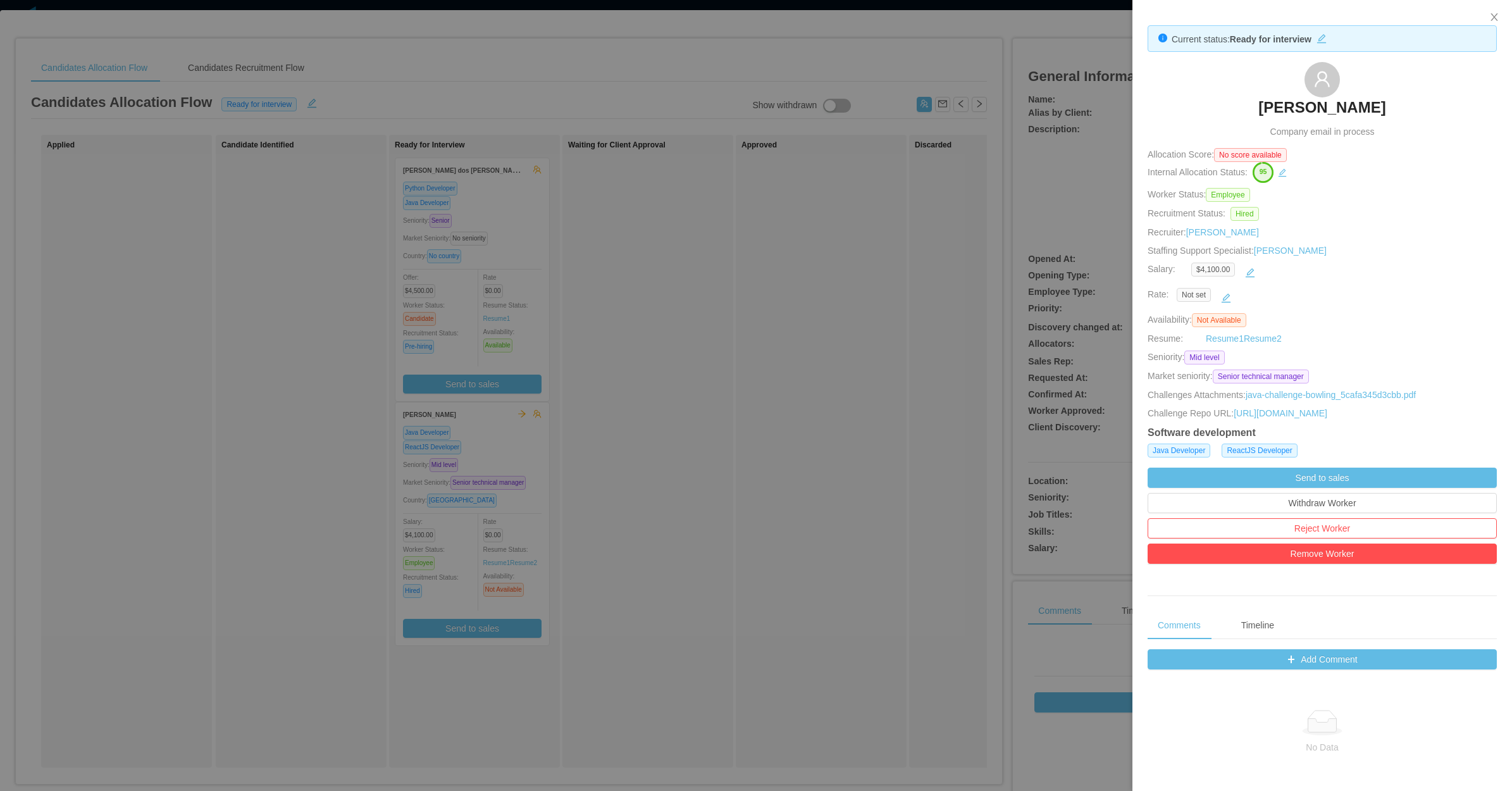
click at [474, 318] on div at bounding box center [756, 395] width 1512 height 791
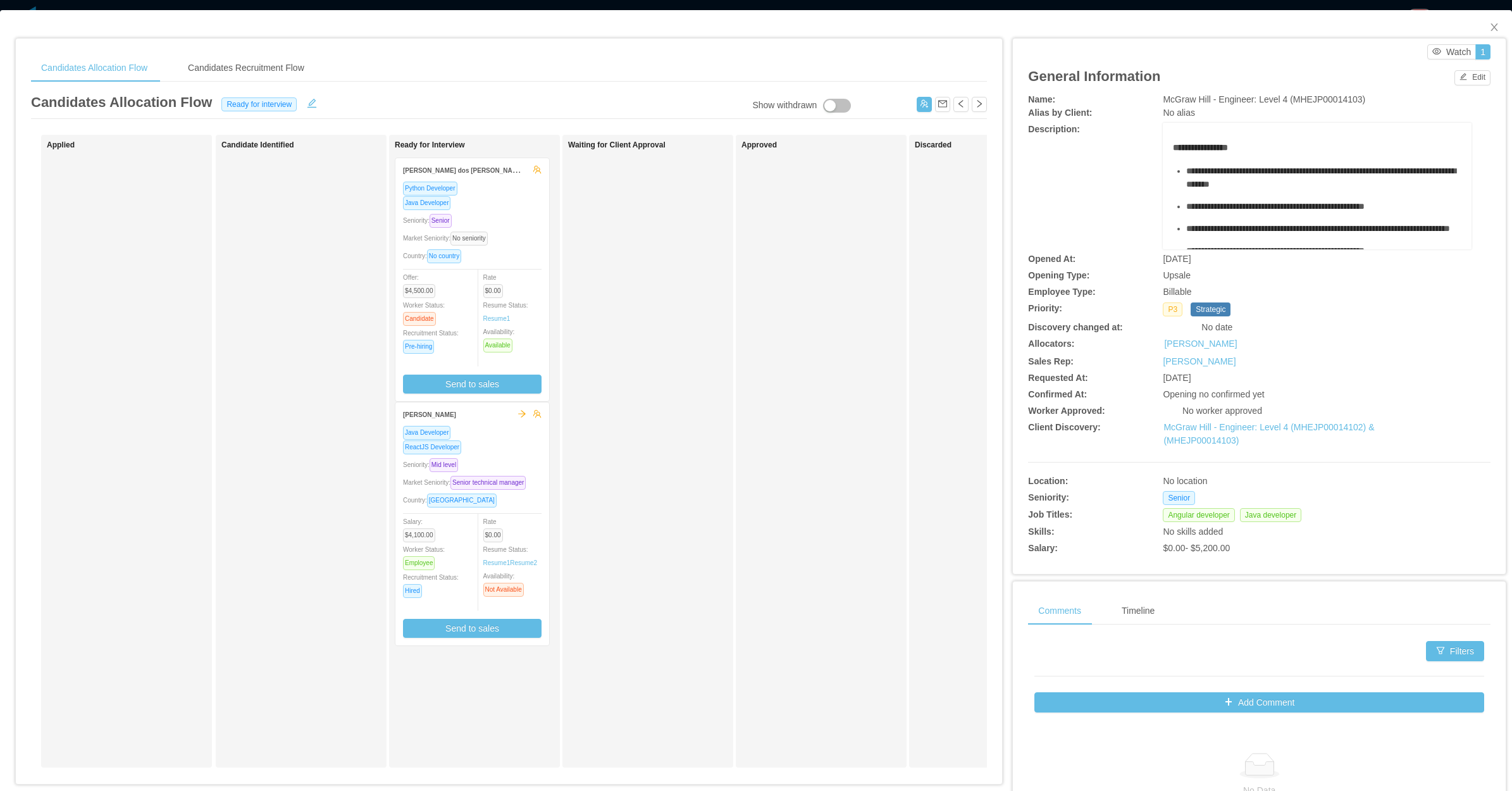
click at [535, 213] on div "Seniority: Senior" at bounding box center [472, 221] width 139 height 15
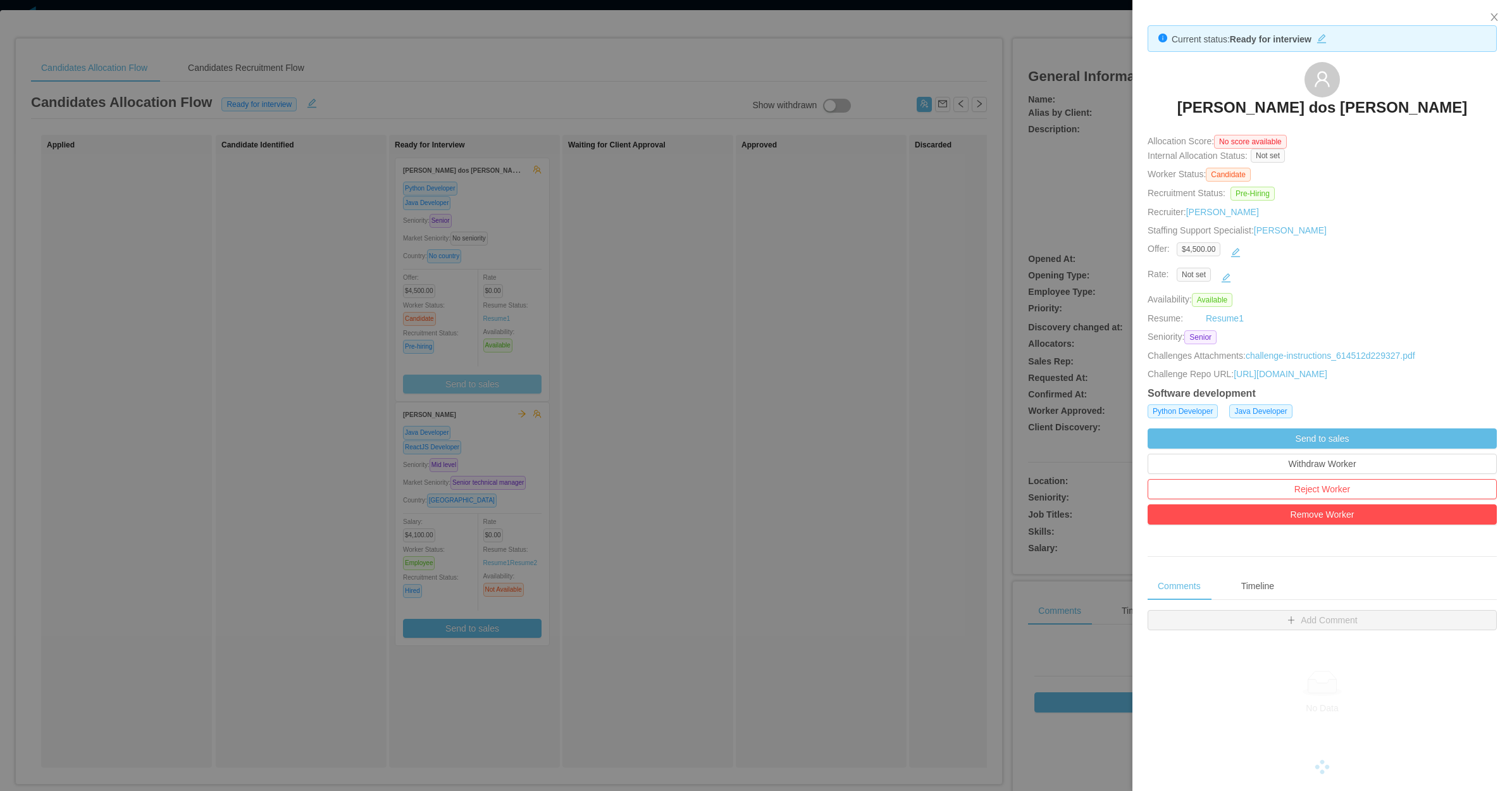
click at [505, 372] on div at bounding box center [756, 395] width 1512 height 791
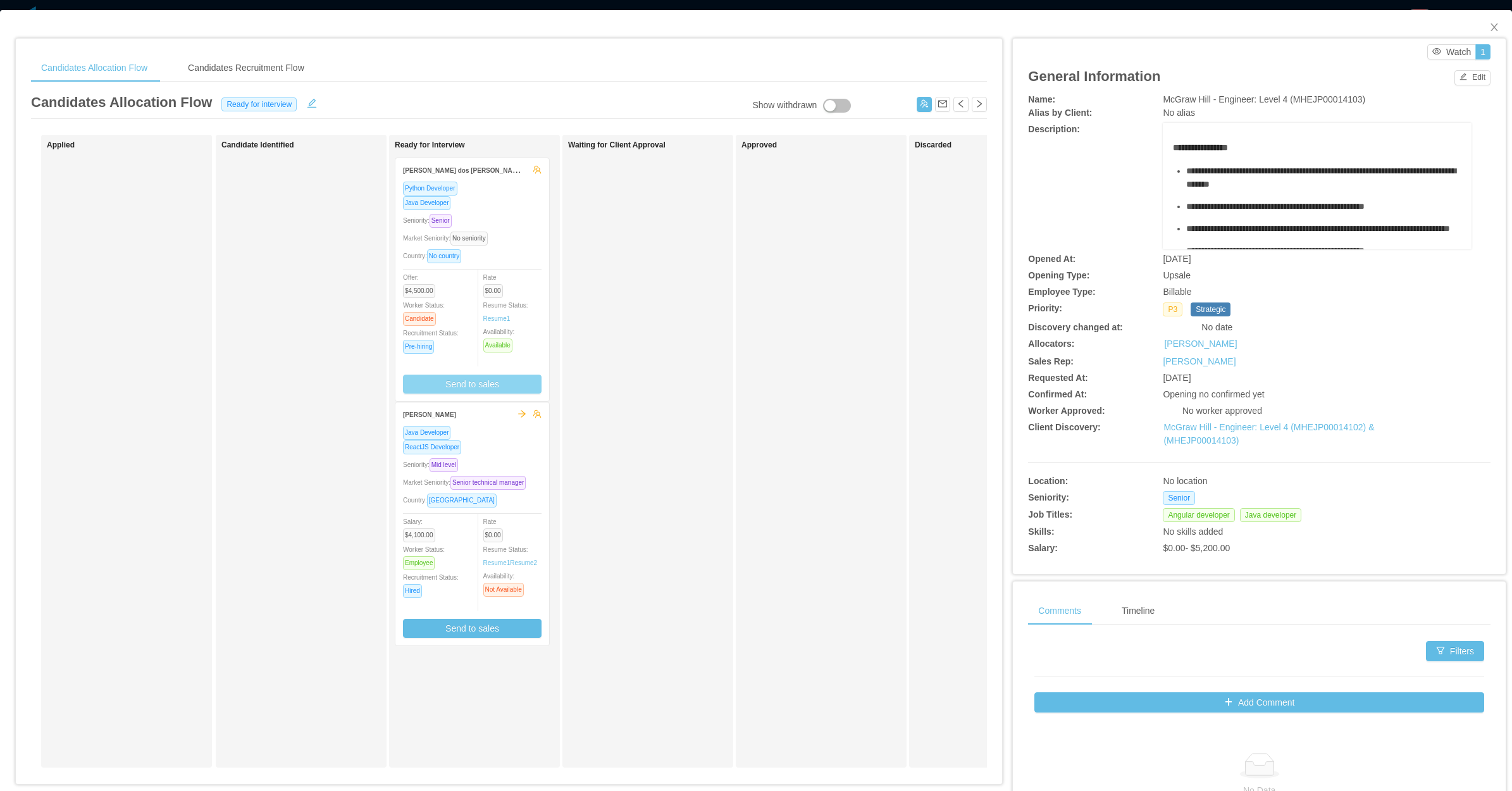
click at [497, 390] on button "Send to sales" at bounding box center [472, 384] width 139 height 19
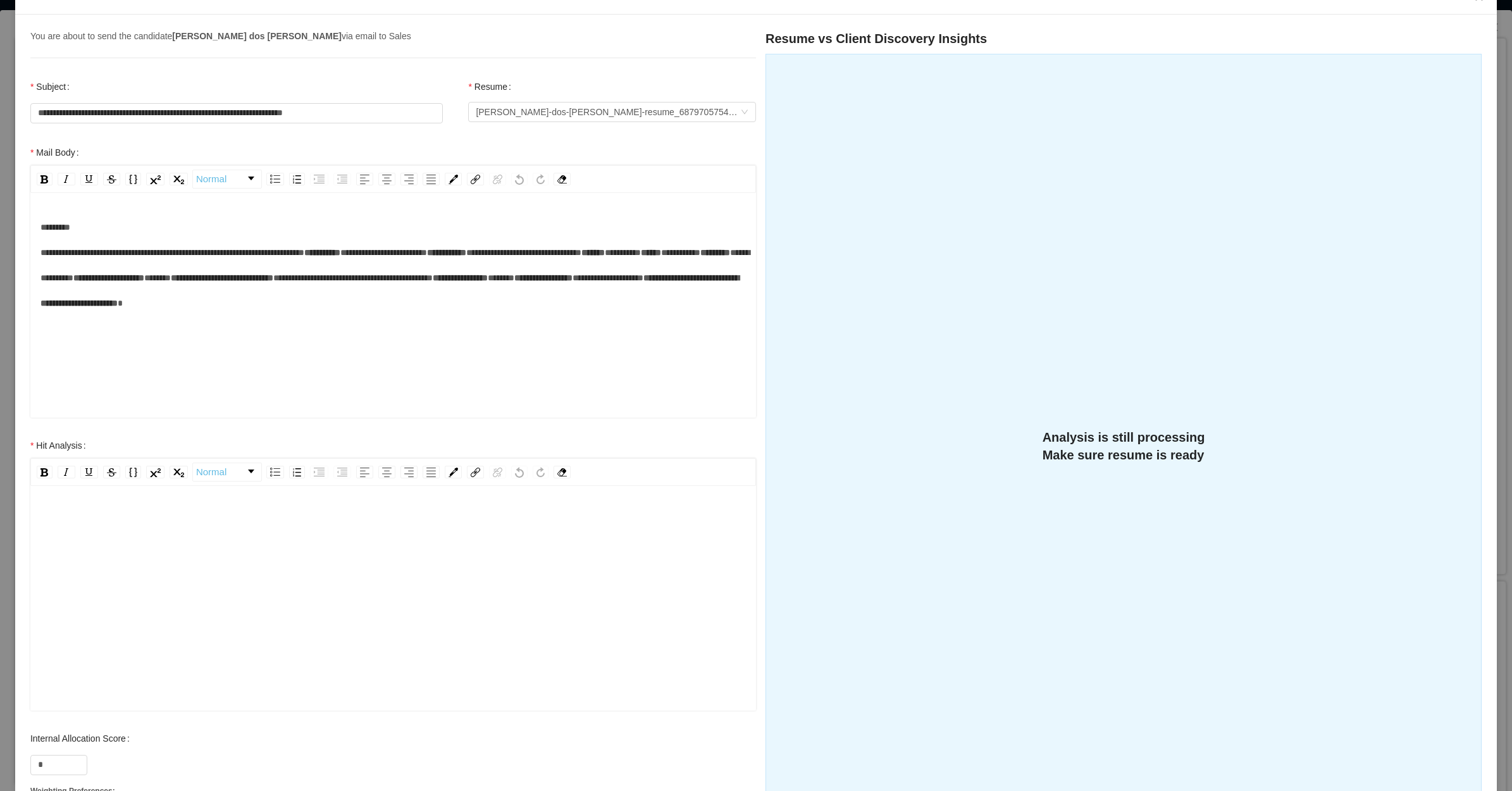
scroll to position [0, 0]
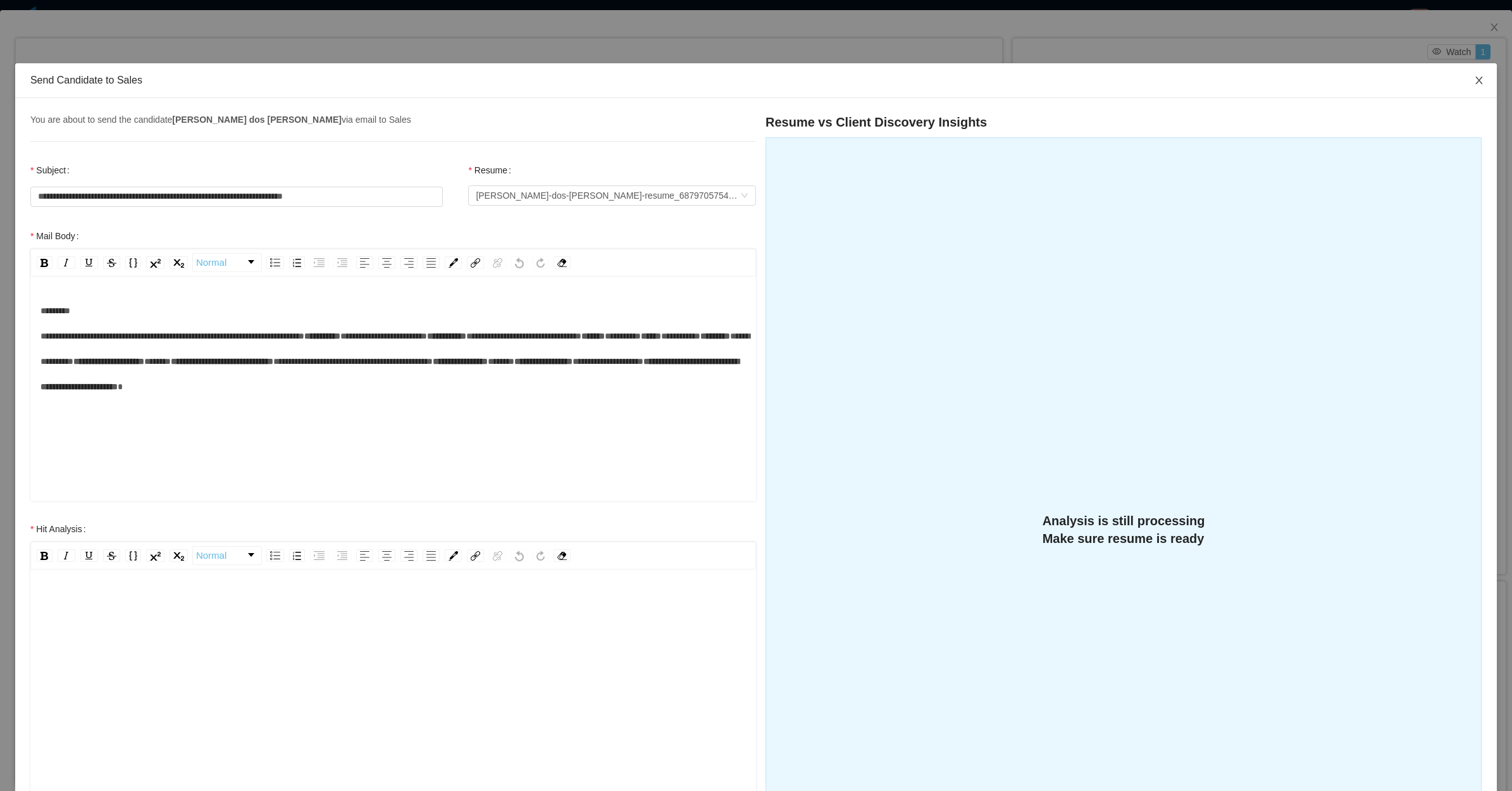
click at [1474, 81] on icon "icon: close" at bounding box center [1478, 80] width 10 height 10
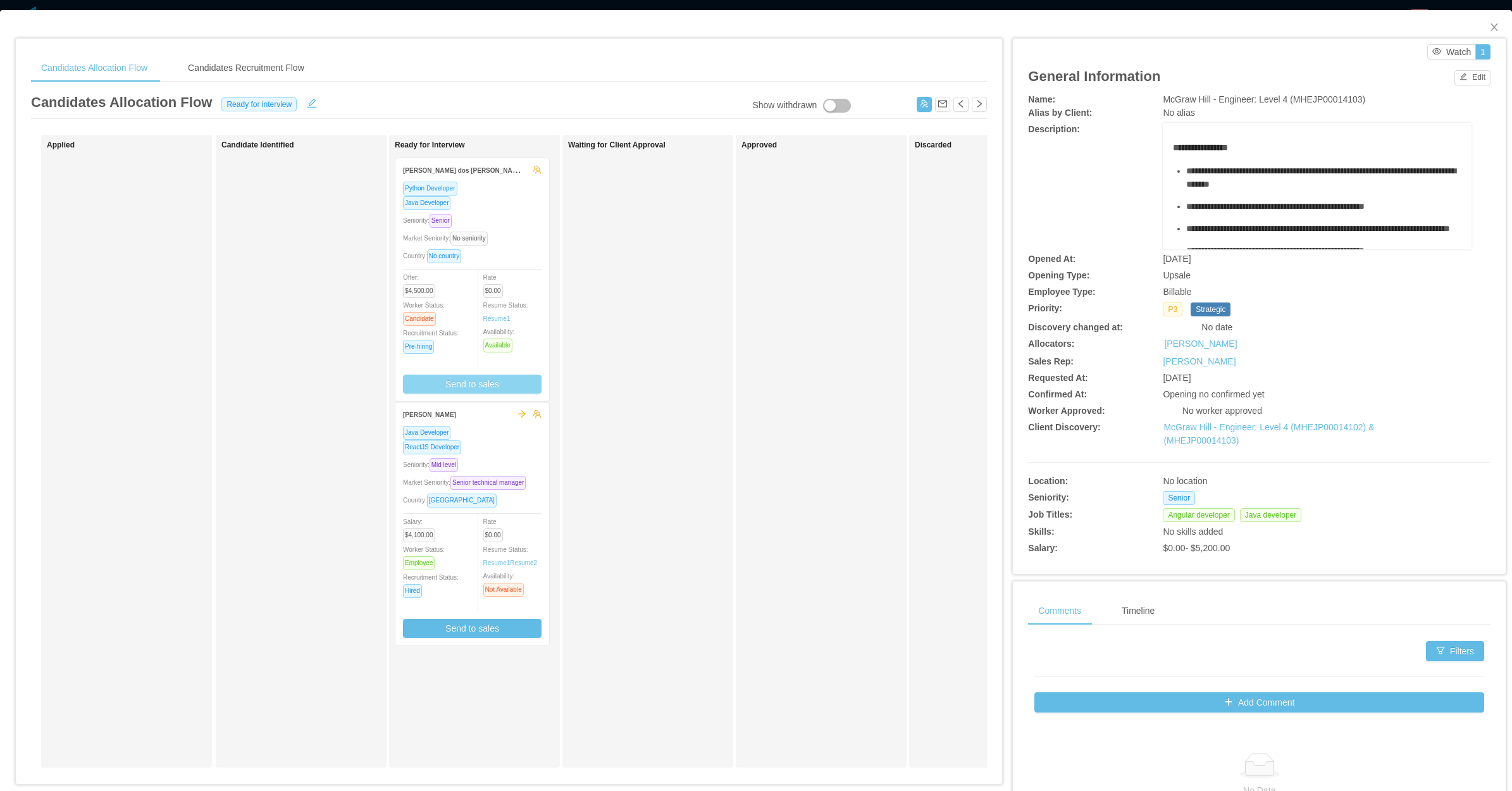
click at [532, 231] on div "Market Seniority: No seniority" at bounding box center [472, 239] width 139 height 15
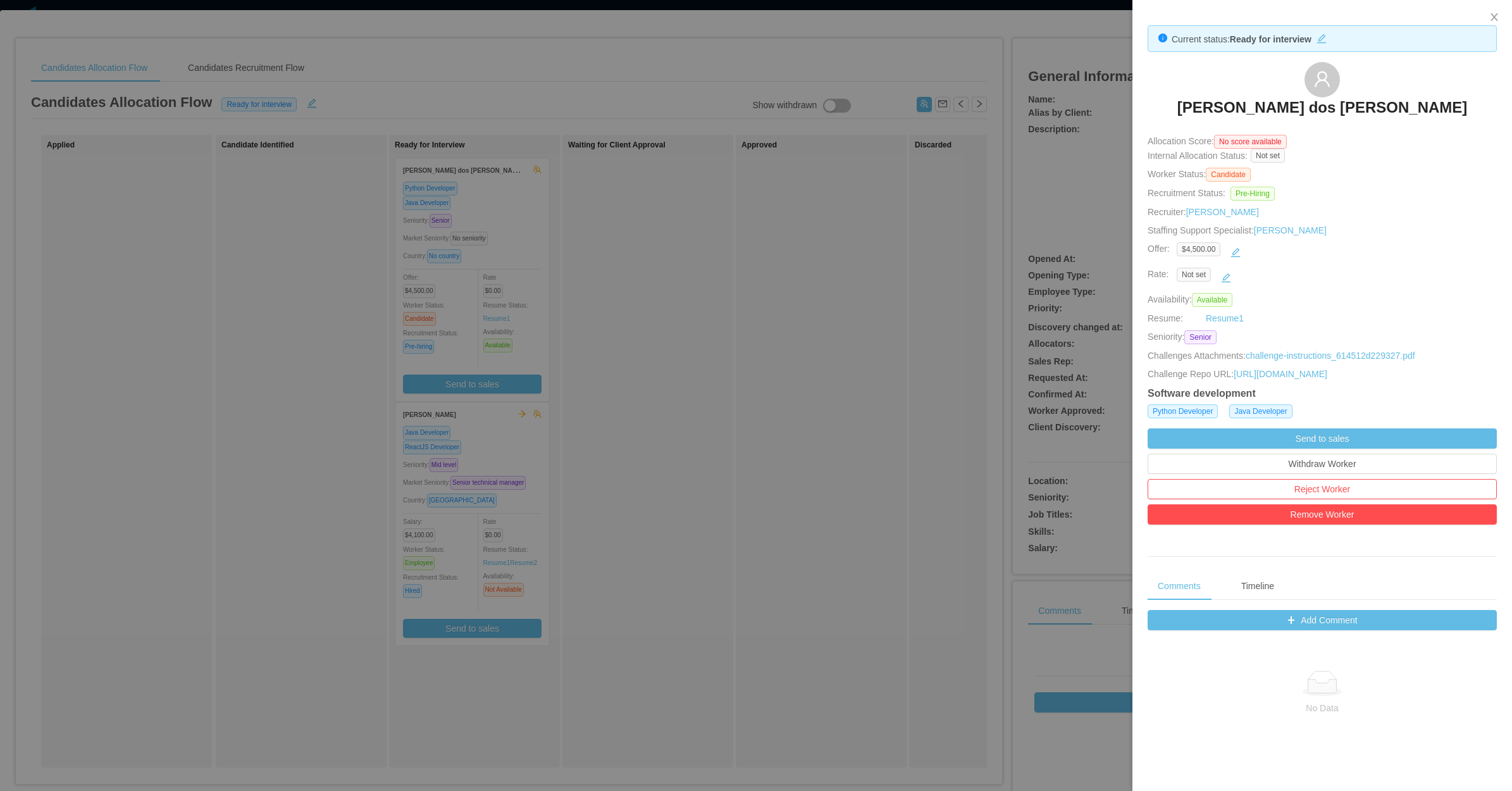
click at [608, 429] on div at bounding box center [756, 395] width 1512 height 791
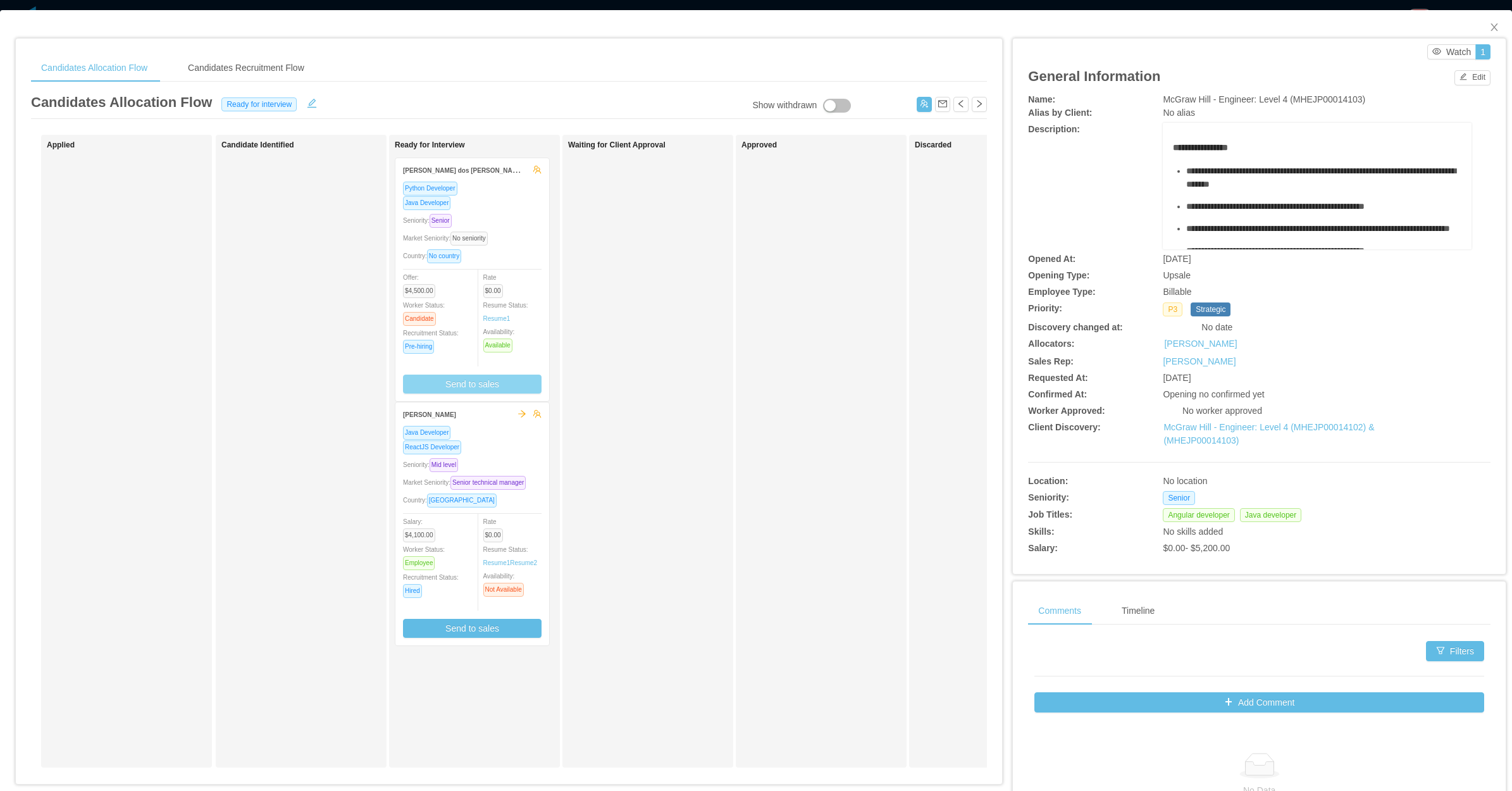
click at [473, 388] on button "Send to sales" at bounding box center [472, 384] width 139 height 19
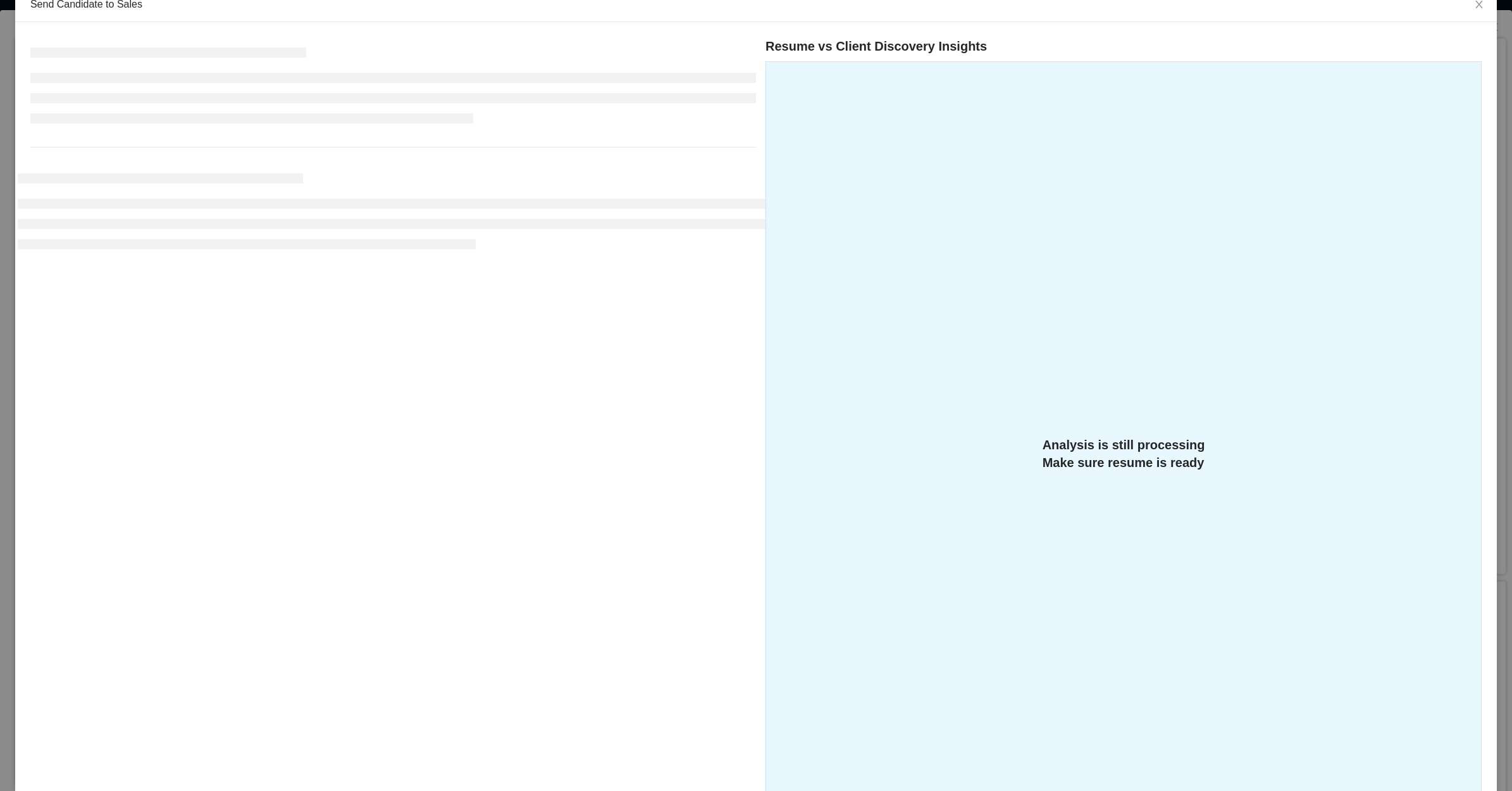
scroll to position [202, 0]
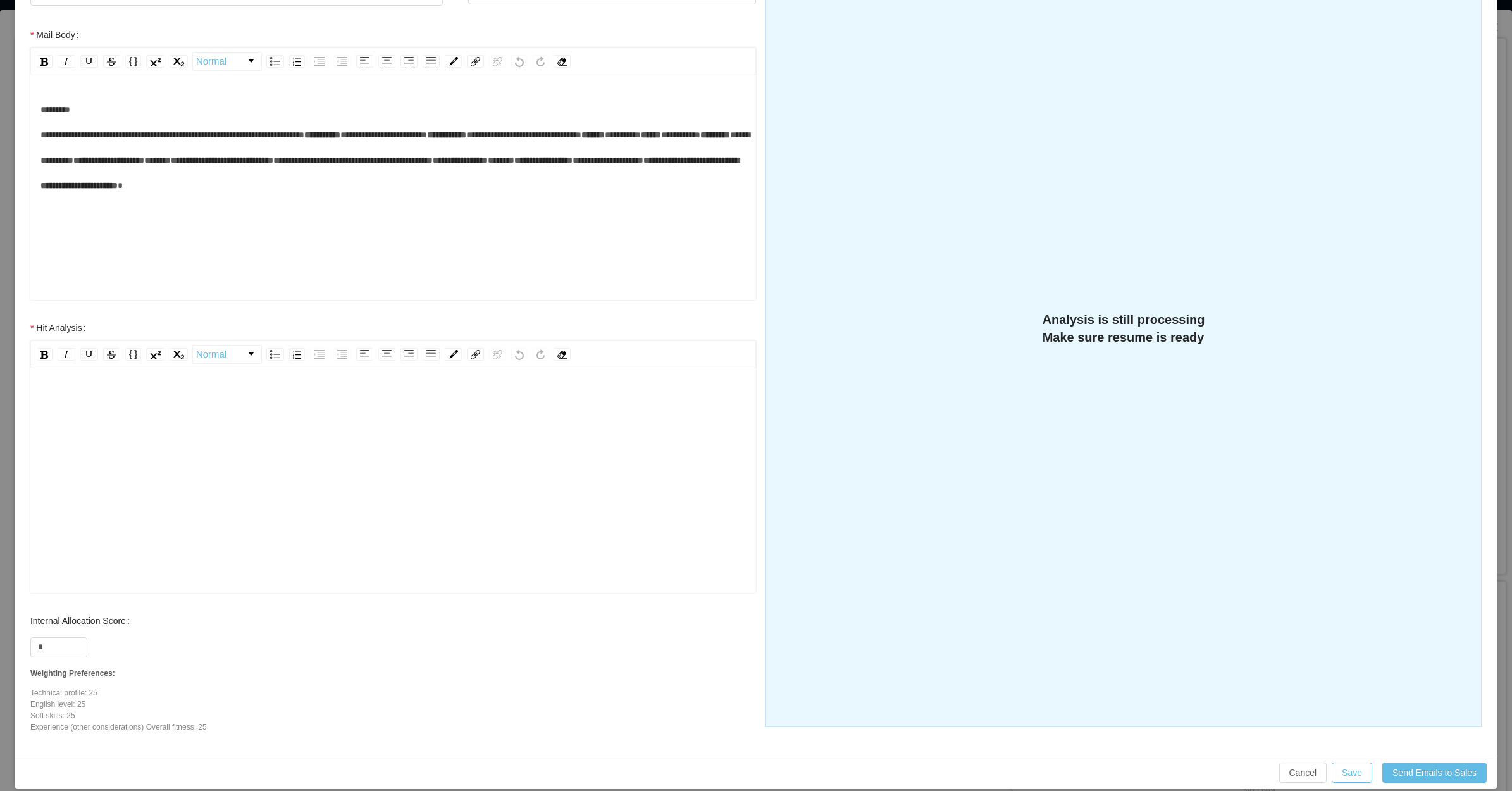
click at [149, 406] on div "rdw-editor" at bounding box center [393, 402] width 706 height 25
paste div "rdw-editor"
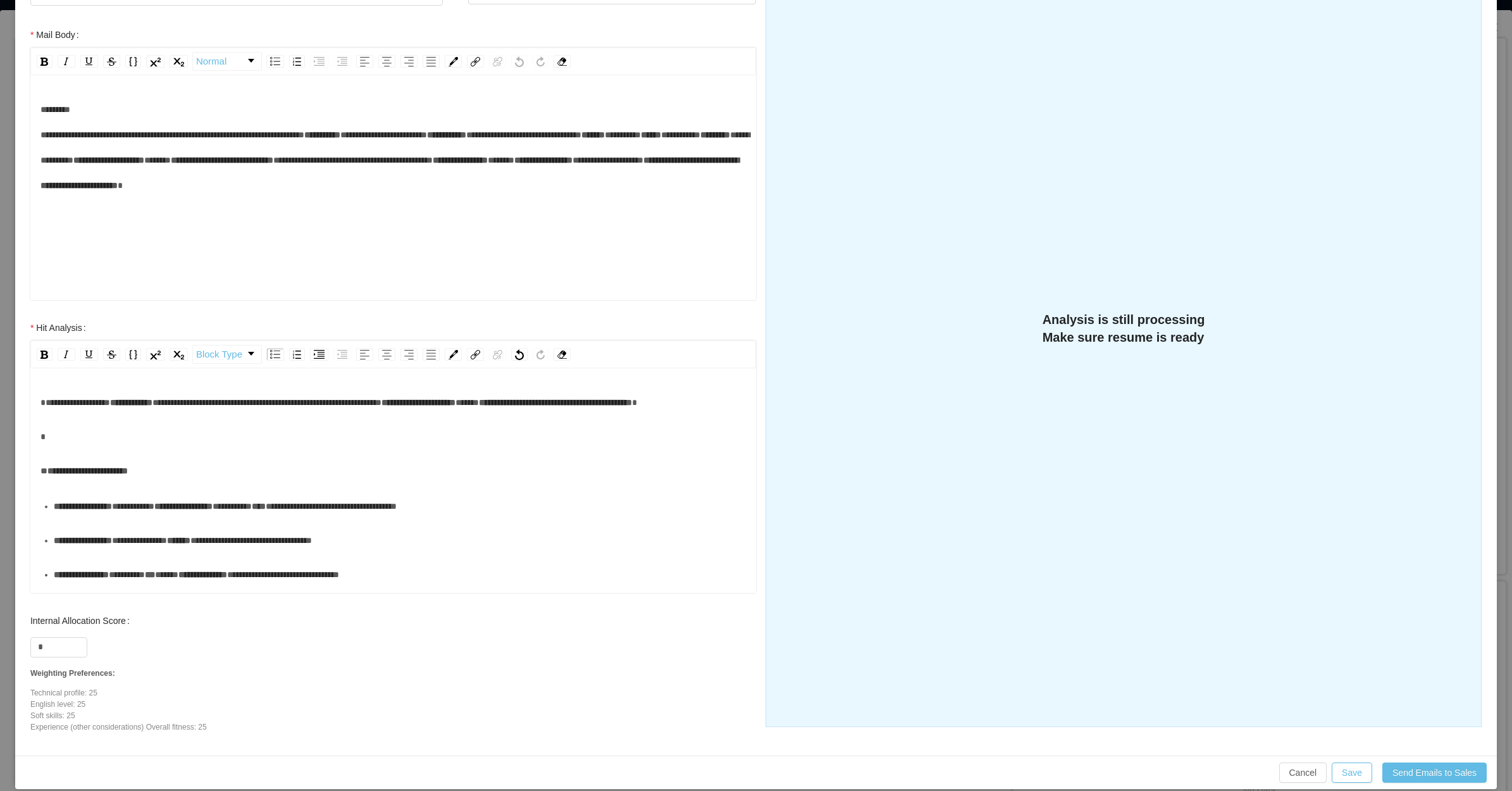
click at [205, 449] on div "rdw-editor" at bounding box center [393, 437] width 706 height 25
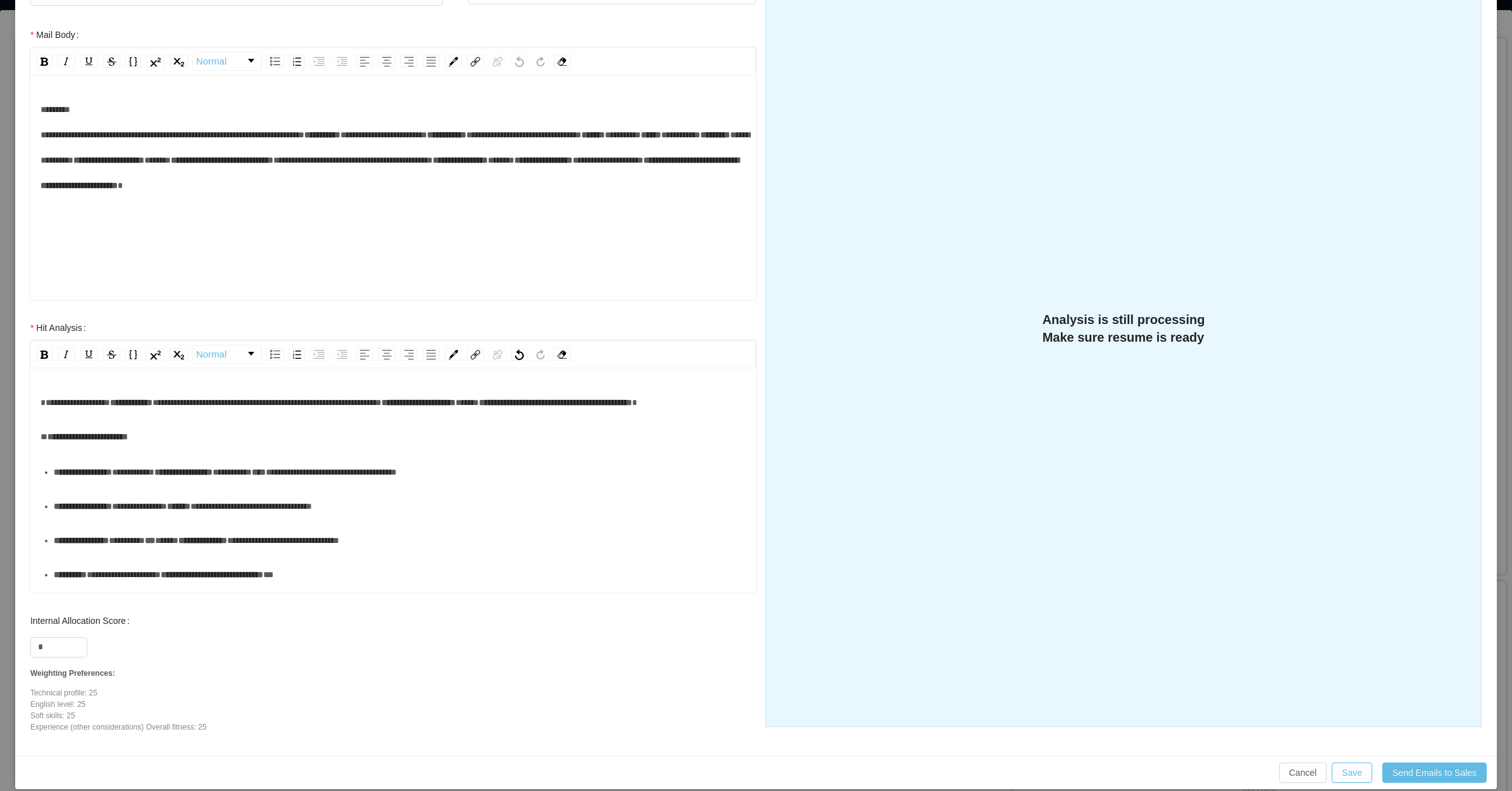
click at [99, 485] on div "**********" at bounding box center [400, 472] width 693 height 25
click at [235, 571] on ul "**********" at bounding box center [393, 557] width 706 height 196
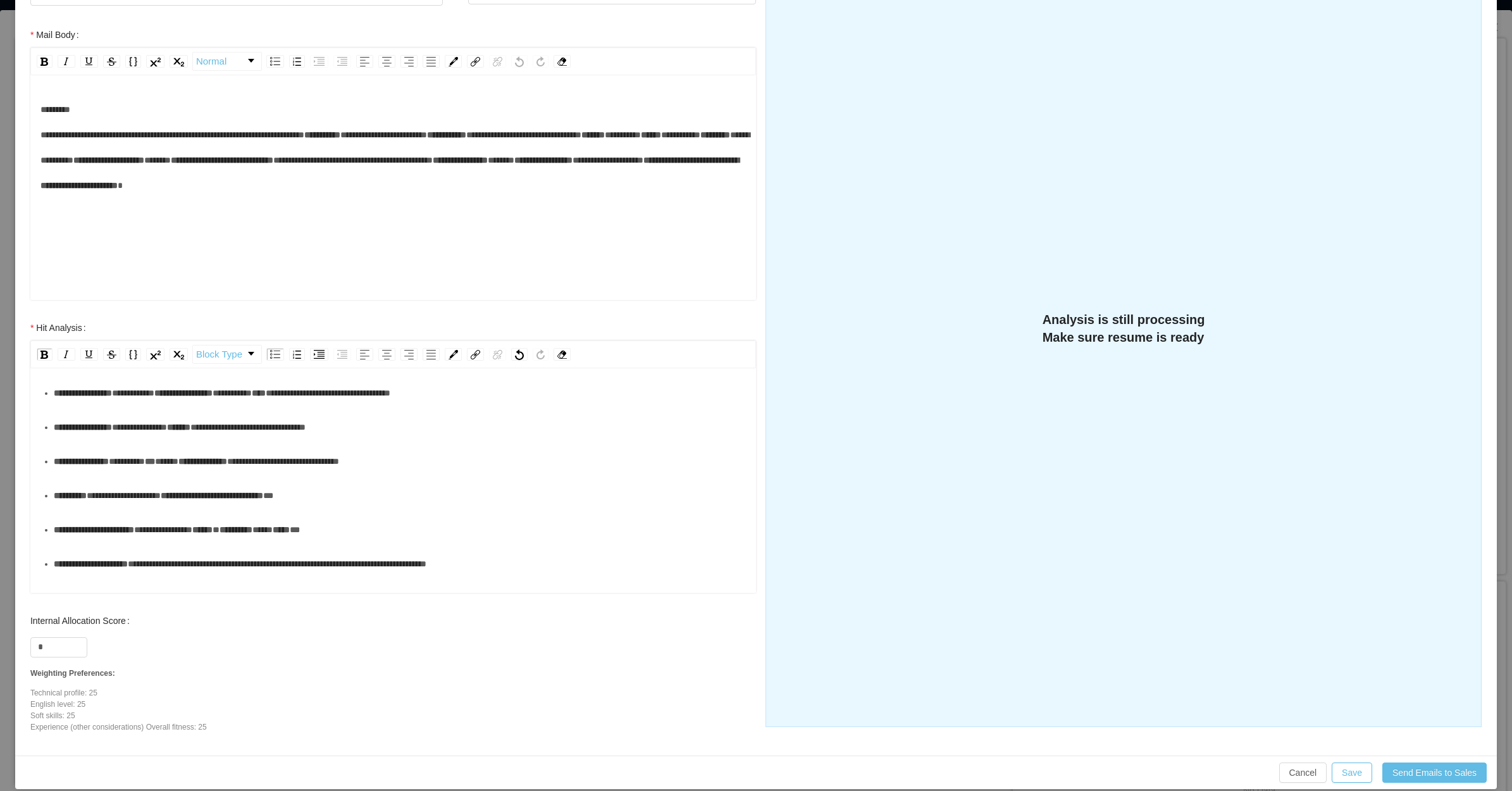
click at [217, 474] on div "**********" at bounding box center [400, 461] width 693 height 25
click at [156, 508] on div "**********" at bounding box center [400, 496] width 693 height 25
click at [157, 508] on div "**********" at bounding box center [400, 496] width 693 height 25
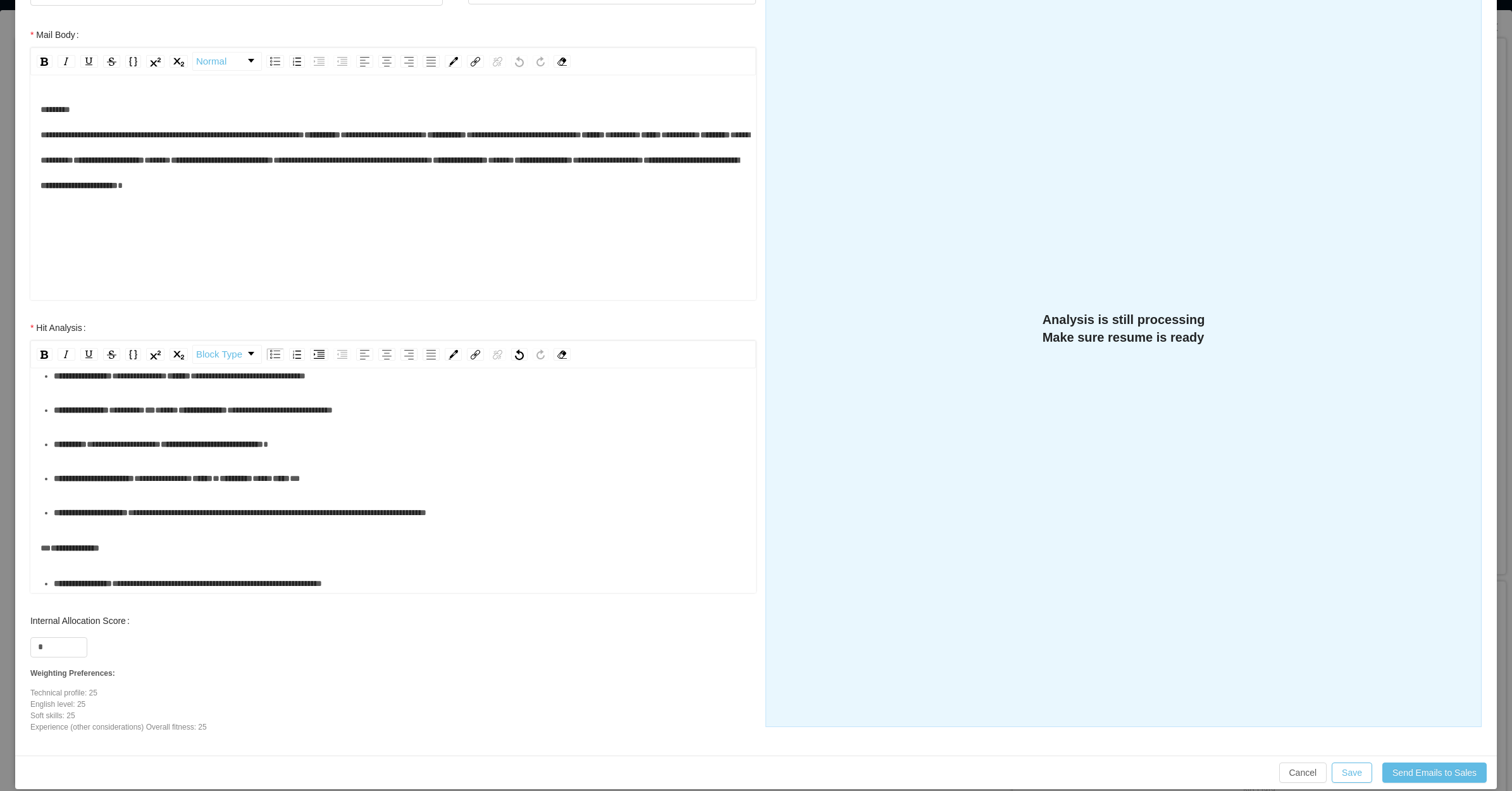
scroll to position [158, 0]
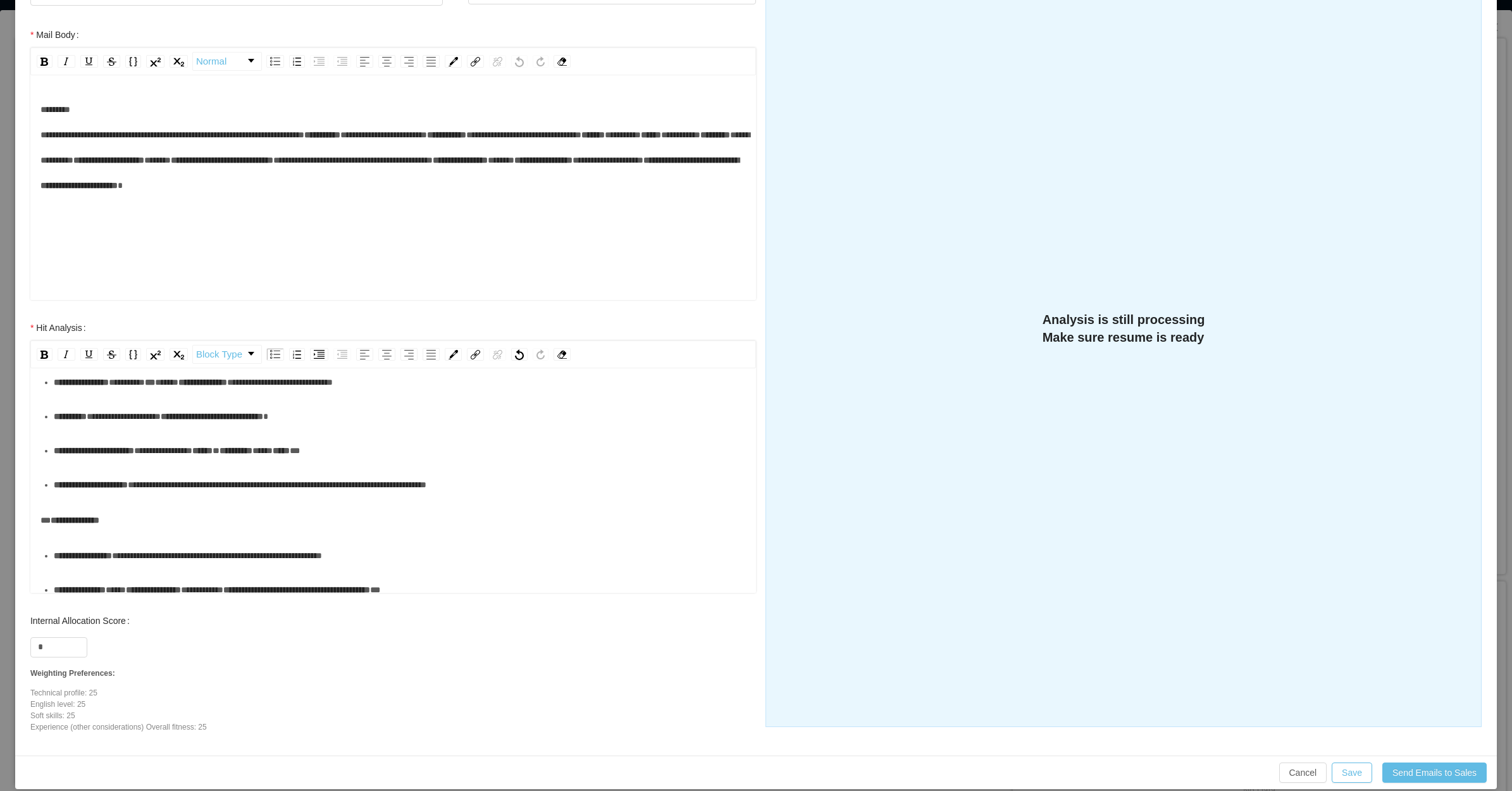
click at [157, 463] on div "**********" at bounding box center [400, 451] width 693 height 25
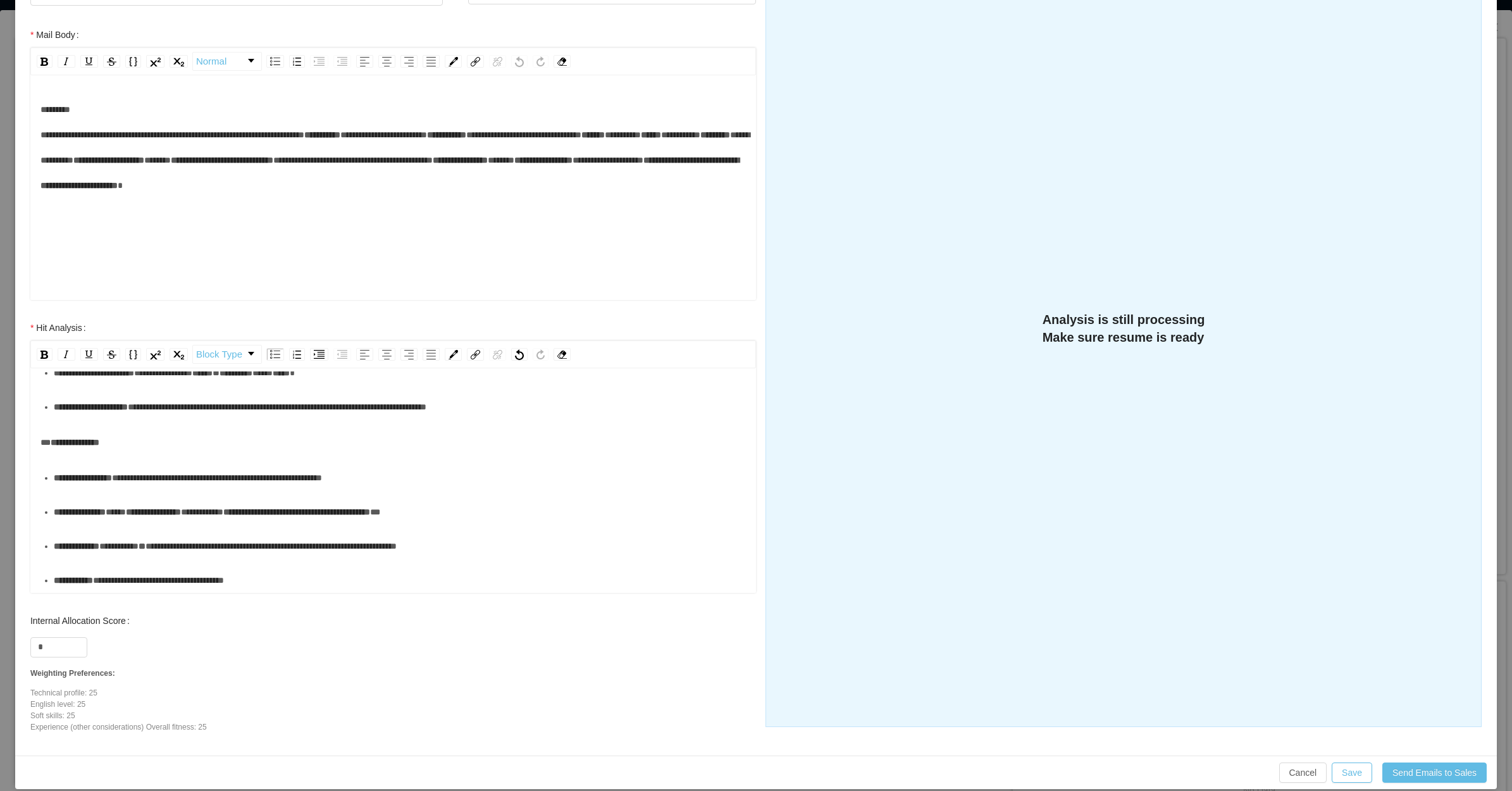
click at [152, 420] on div "**********" at bounding box center [400, 407] width 693 height 25
click at [71, 490] on div "**********" at bounding box center [400, 478] width 693 height 25
click at [108, 500] on div "**********" at bounding box center [400, 512] width 693 height 25
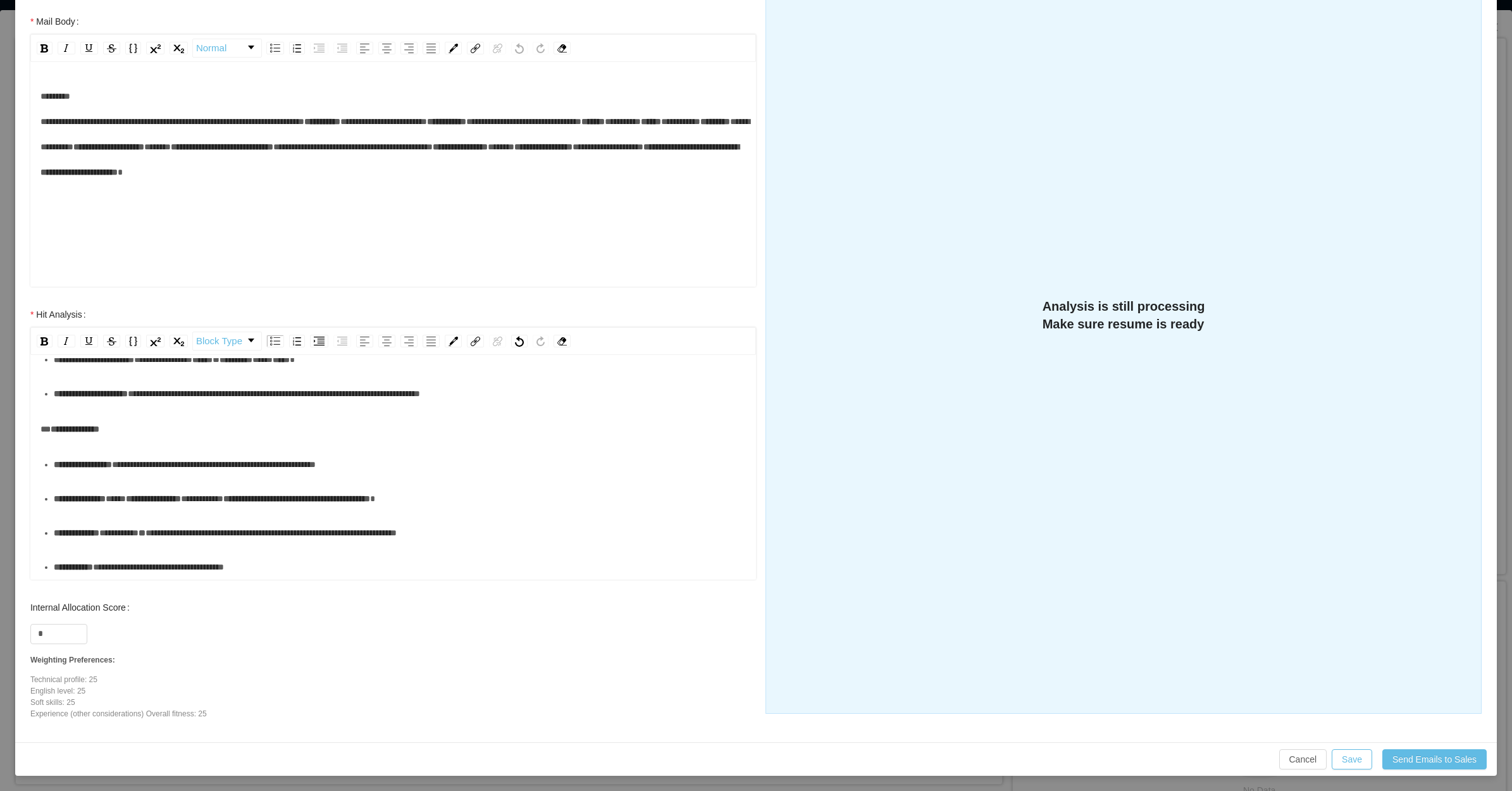
click at [108, 531] on div "**********" at bounding box center [400, 533] width 693 height 25
click at [291, 561] on div "**********" at bounding box center [400, 567] width 693 height 25
drag, startPoint x: 57, startPoint y: 628, endPoint x: 22, endPoint y: 630, distance: 35.1
click at [23, 631] on div "Internal Allocation Score * Weighting Preferences: Technical profile: 25 Englis…" at bounding box center [393, 661] width 751 height 132
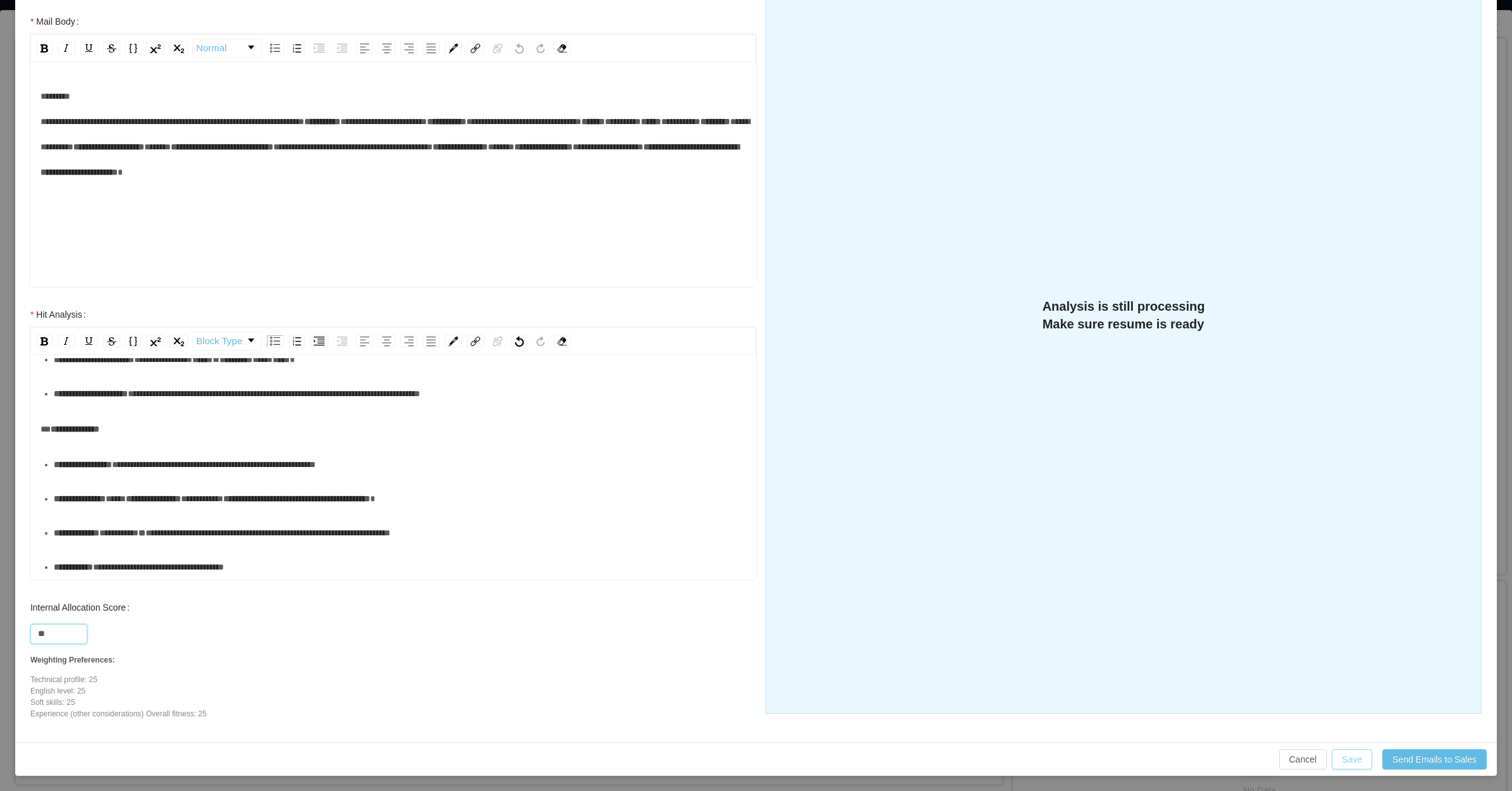
type input "**"
click at [1351, 755] on button "Save" at bounding box center [1351, 759] width 40 height 20
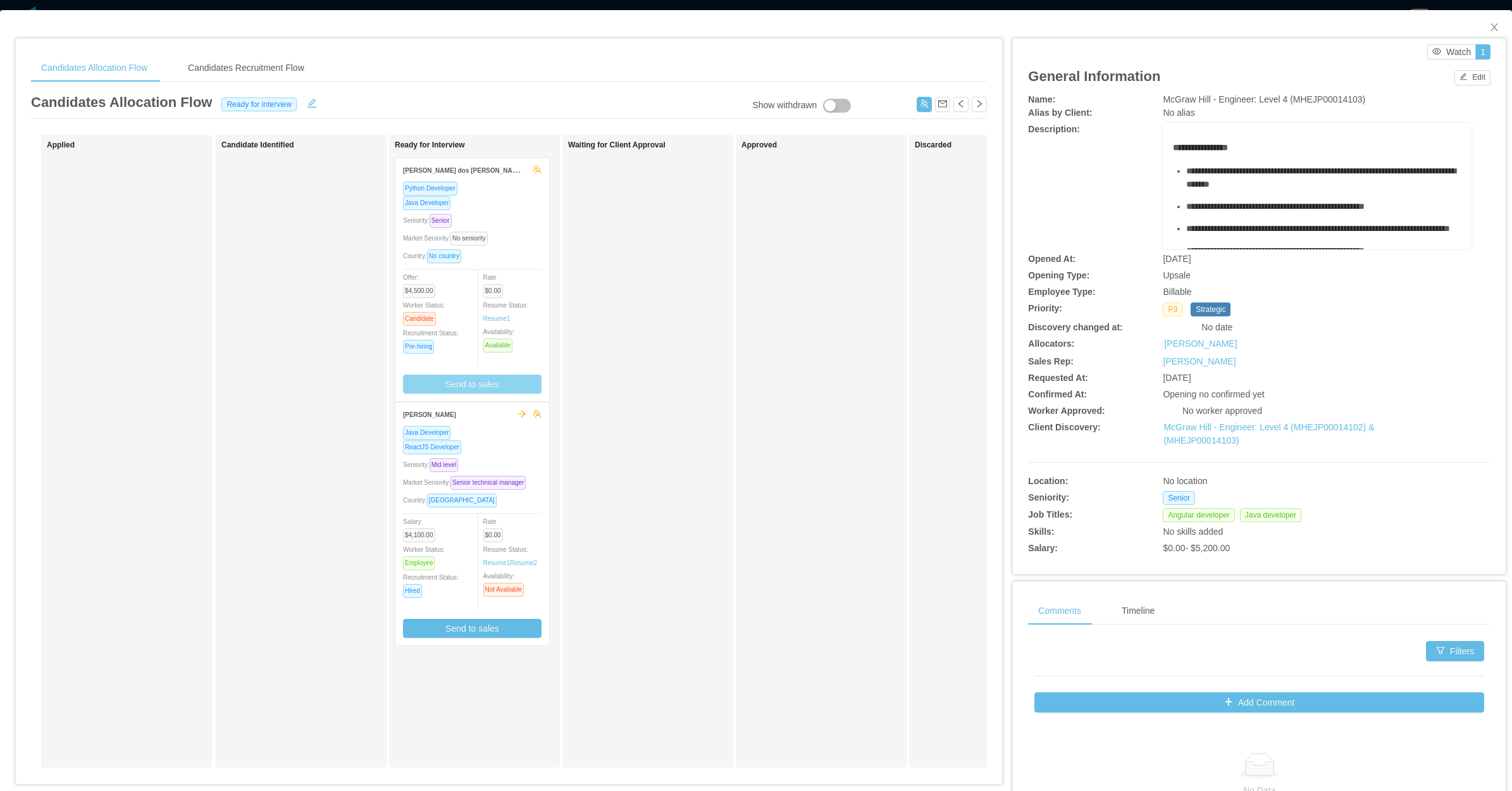
scroll to position [152, 0]
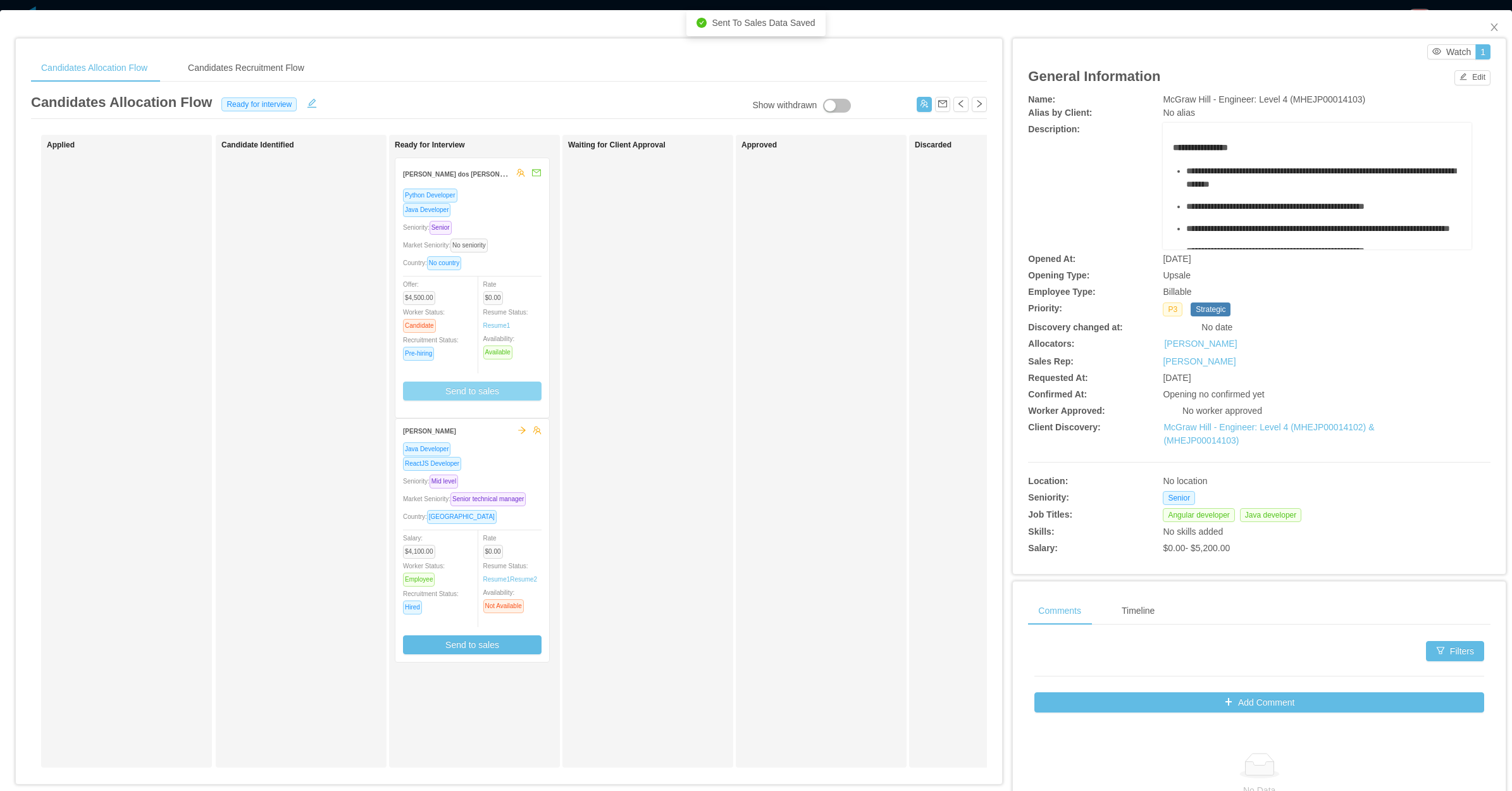
click at [522, 248] on div "Market Seniority: No seniority" at bounding box center [472, 245] width 139 height 15
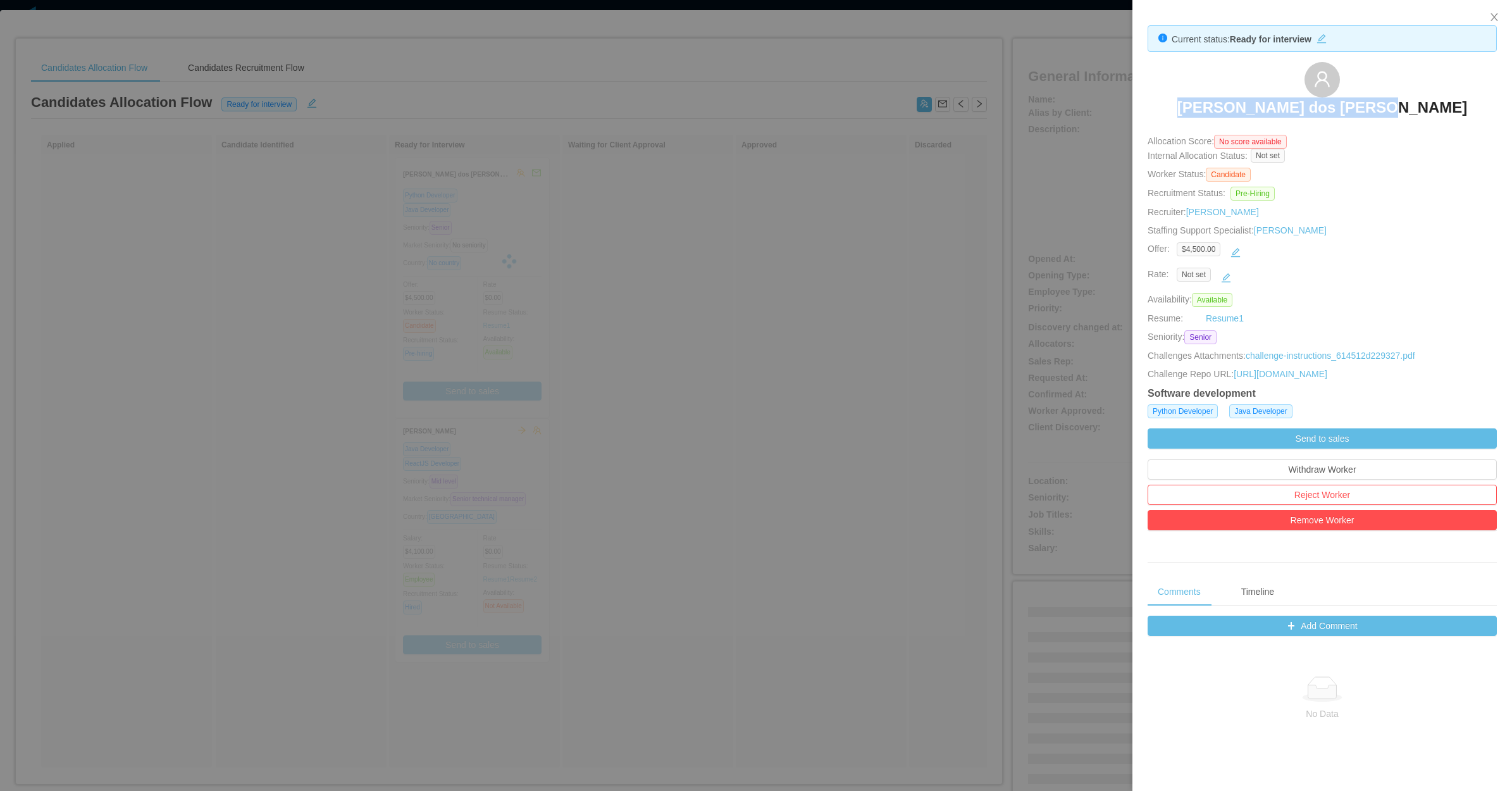
drag, startPoint x: 1291, startPoint y: 100, endPoint x: 1414, endPoint y: 96, distance: 123.1
click at [1414, 96] on div "[PERSON_NAME] dos [PERSON_NAME]" at bounding box center [1322, 94] width 349 height 63
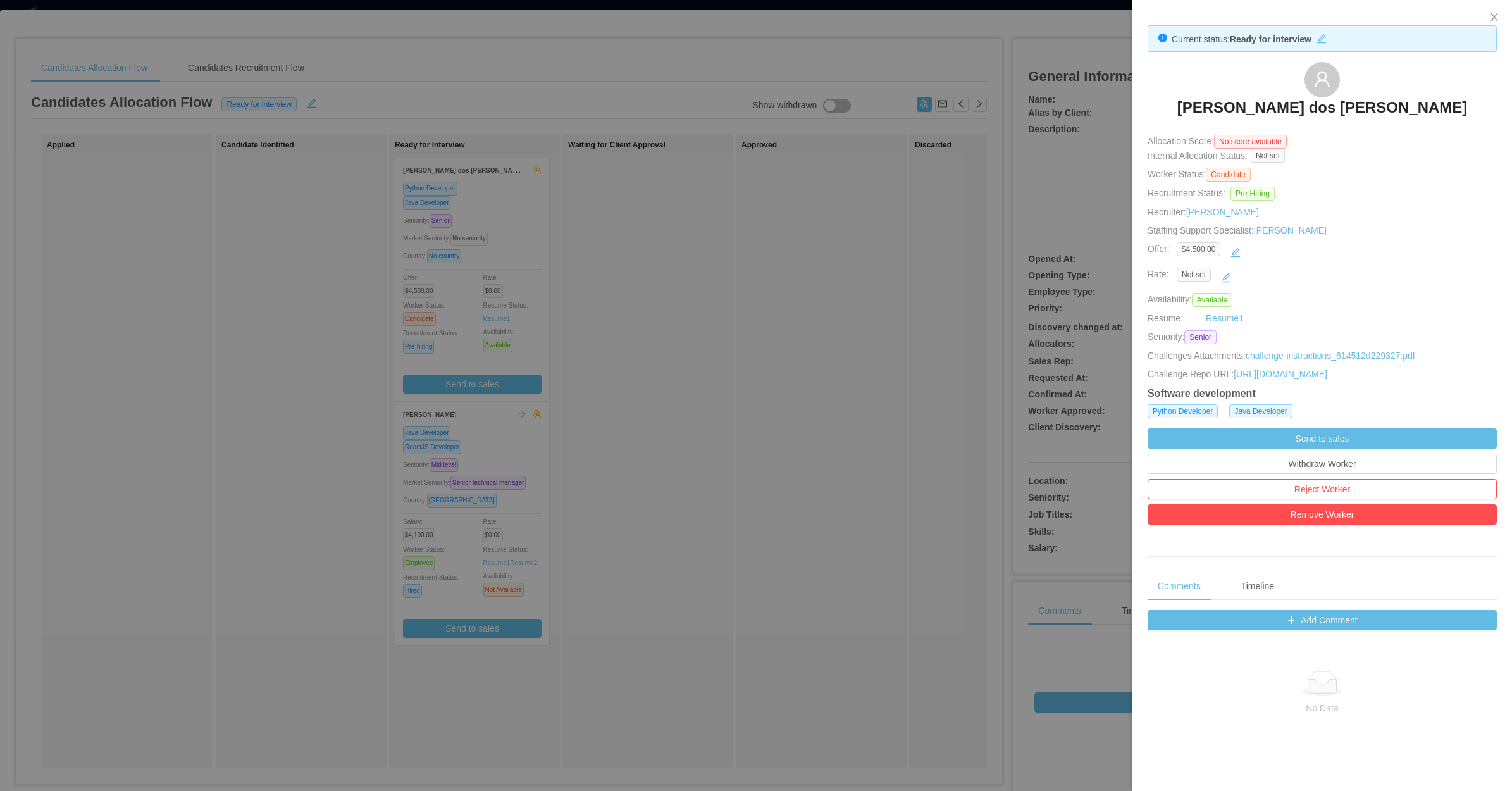
click at [622, 476] on div at bounding box center [756, 395] width 1512 height 791
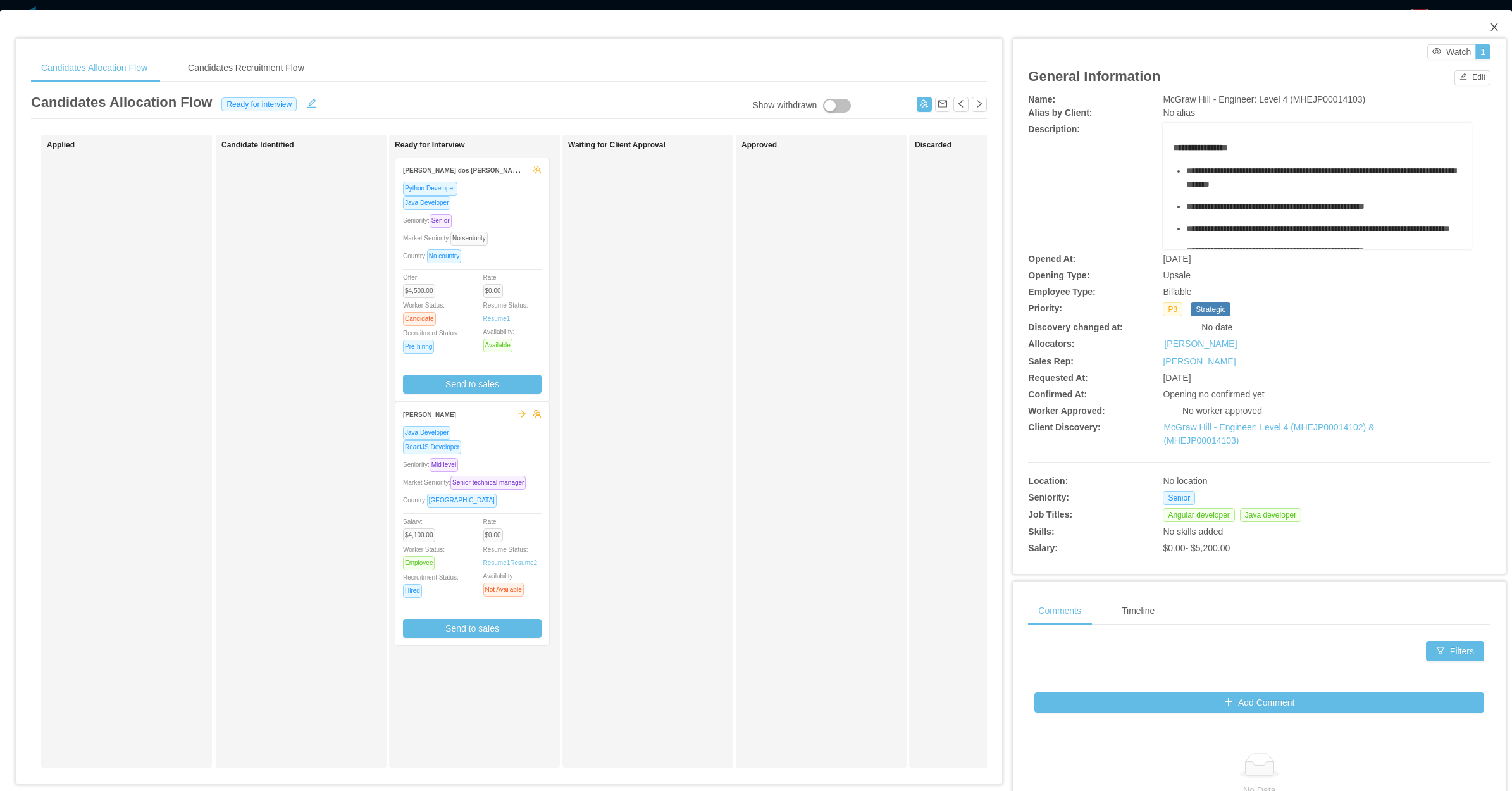
drag, startPoint x: 1484, startPoint y: 22, endPoint x: 1412, endPoint y: 58, distance: 80.5
click at [1482, 22] on span "Close" at bounding box center [1494, 28] width 36 height 36
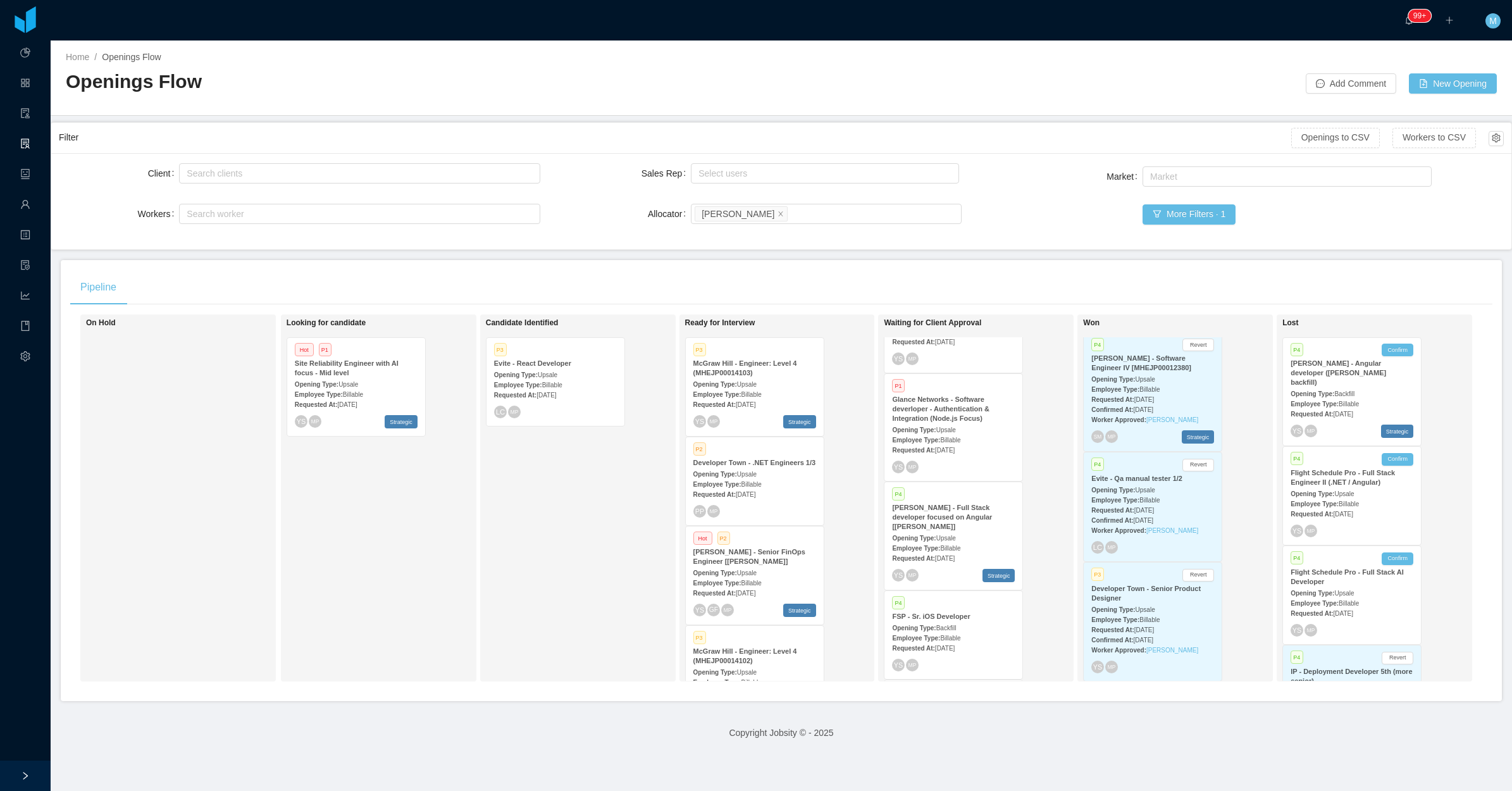
click at [536, 530] on div "Candidate Identified P3 Evite - React Developer Opening Type: Upsale Employee T…" at bounding box center [575, 498] width 177 height 356
click at [614, 563] on div "Candidate Identified P3 Evite - React Developer Opening Type: Upsale Employee T…" at bounding box center [575, 498] width 177 height 356
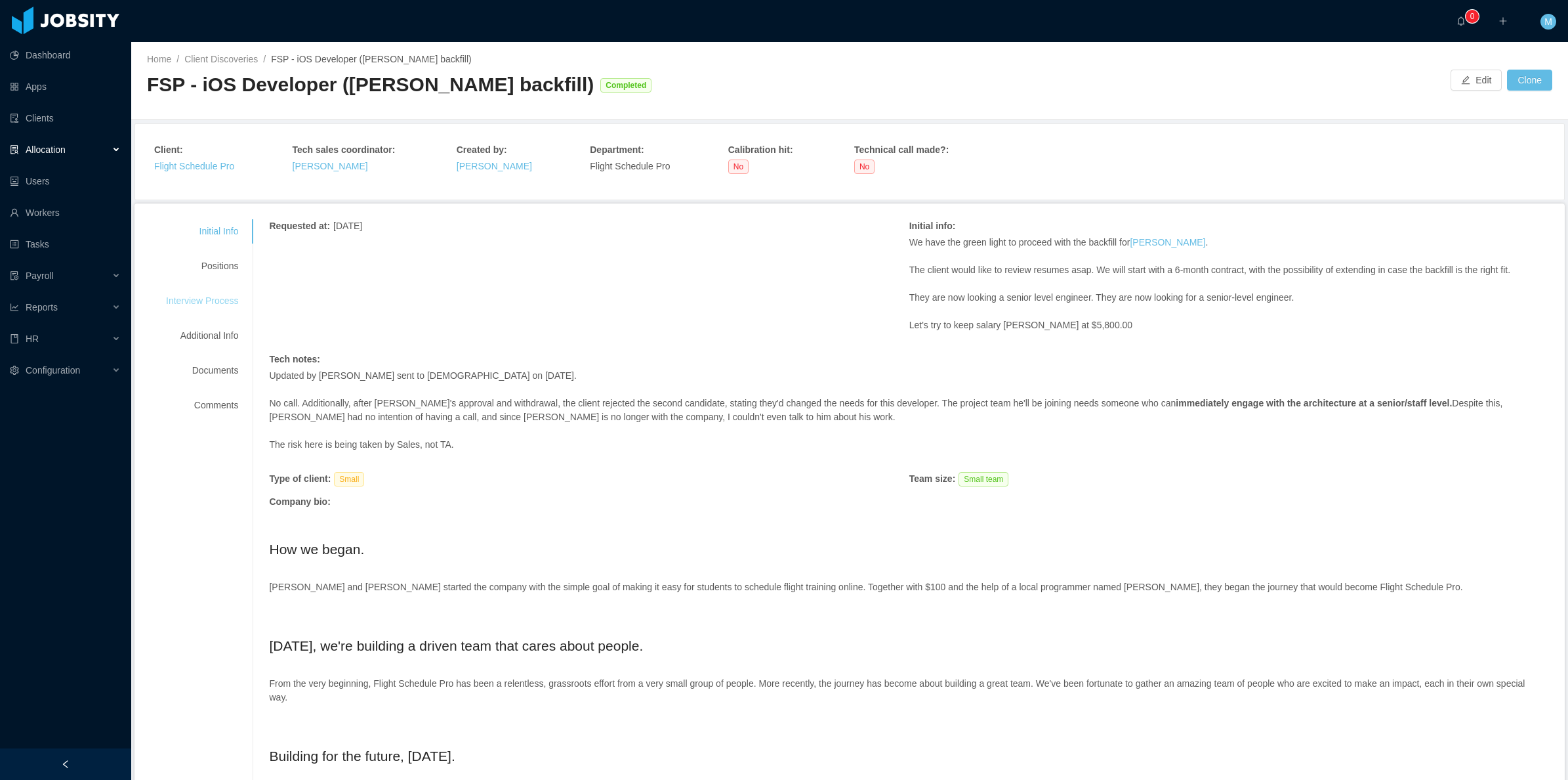
click at [221, 306] on div "Interview Process" at bounding box center [201, 300] width 103 height 24
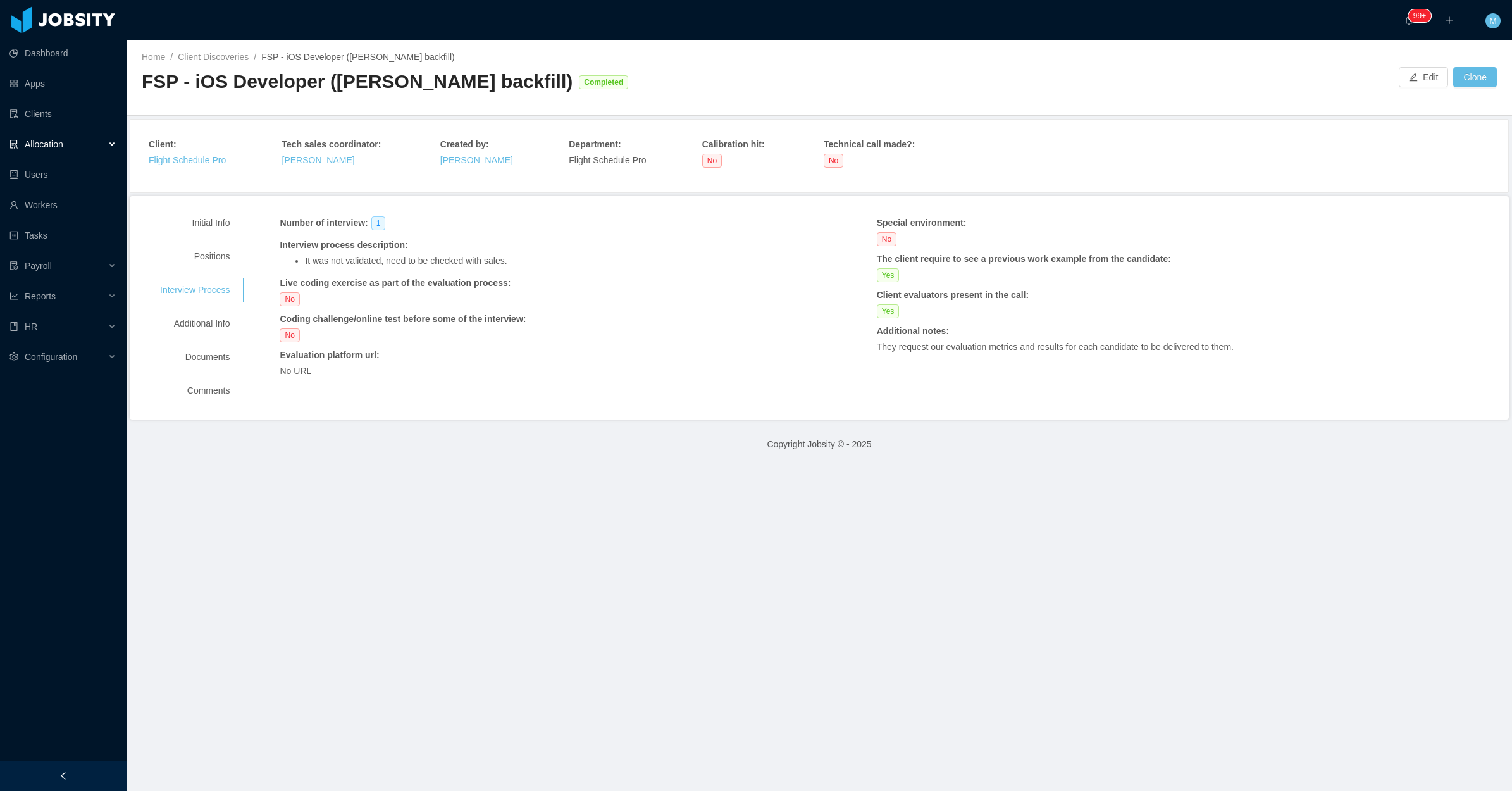
drag, startPoint x: 665, startPoint y: 323, endPoint x: 457, endPoint y: 223, distance: 230.8
click at [659, 317] on div "Coding challenge/online test before some of the interview :" at bounding box center [526, 319] width 494 height 13
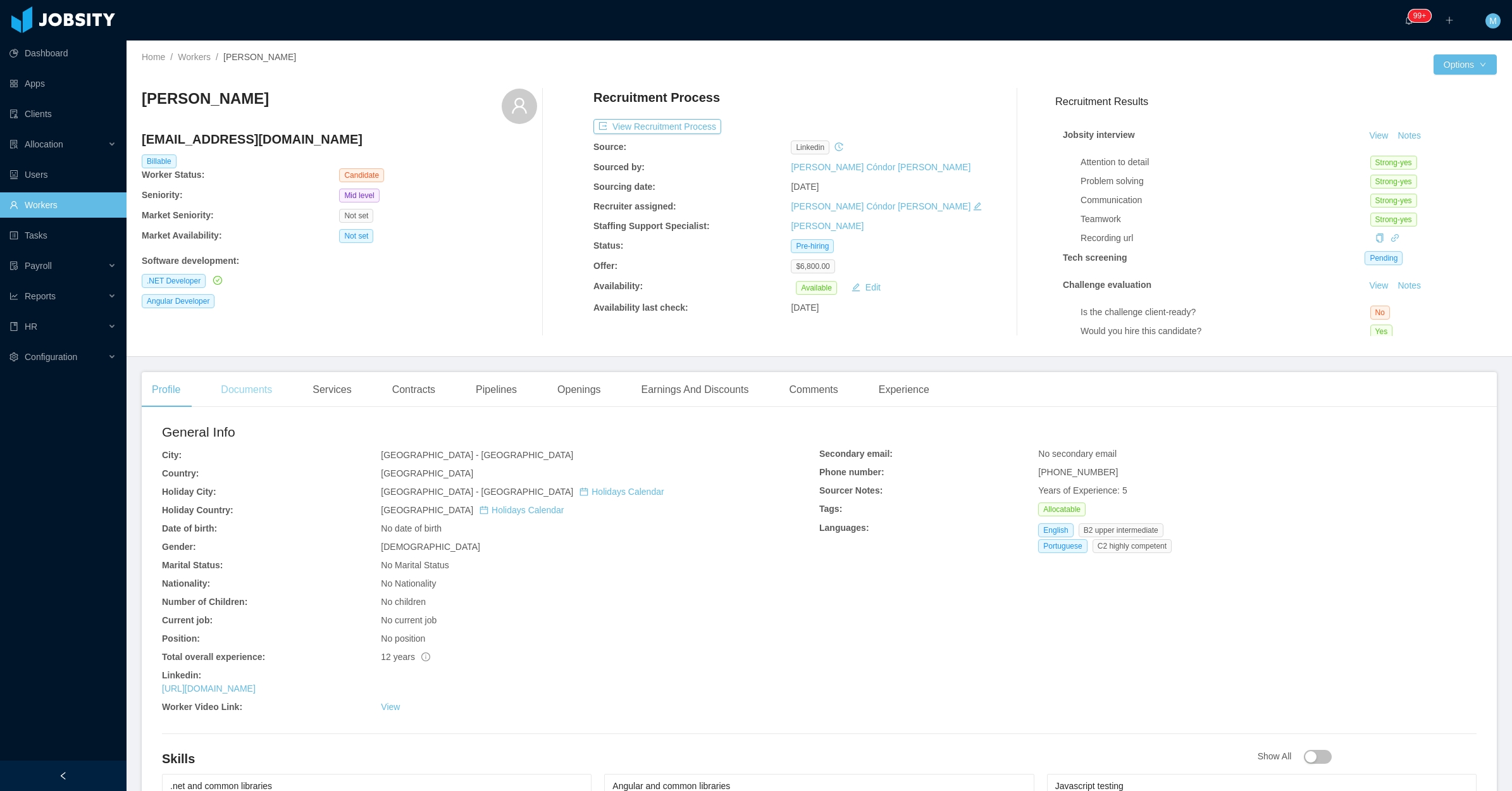
click at [263, 396] on div "Documents" at bounding box center [246, 390] width 71 height 36
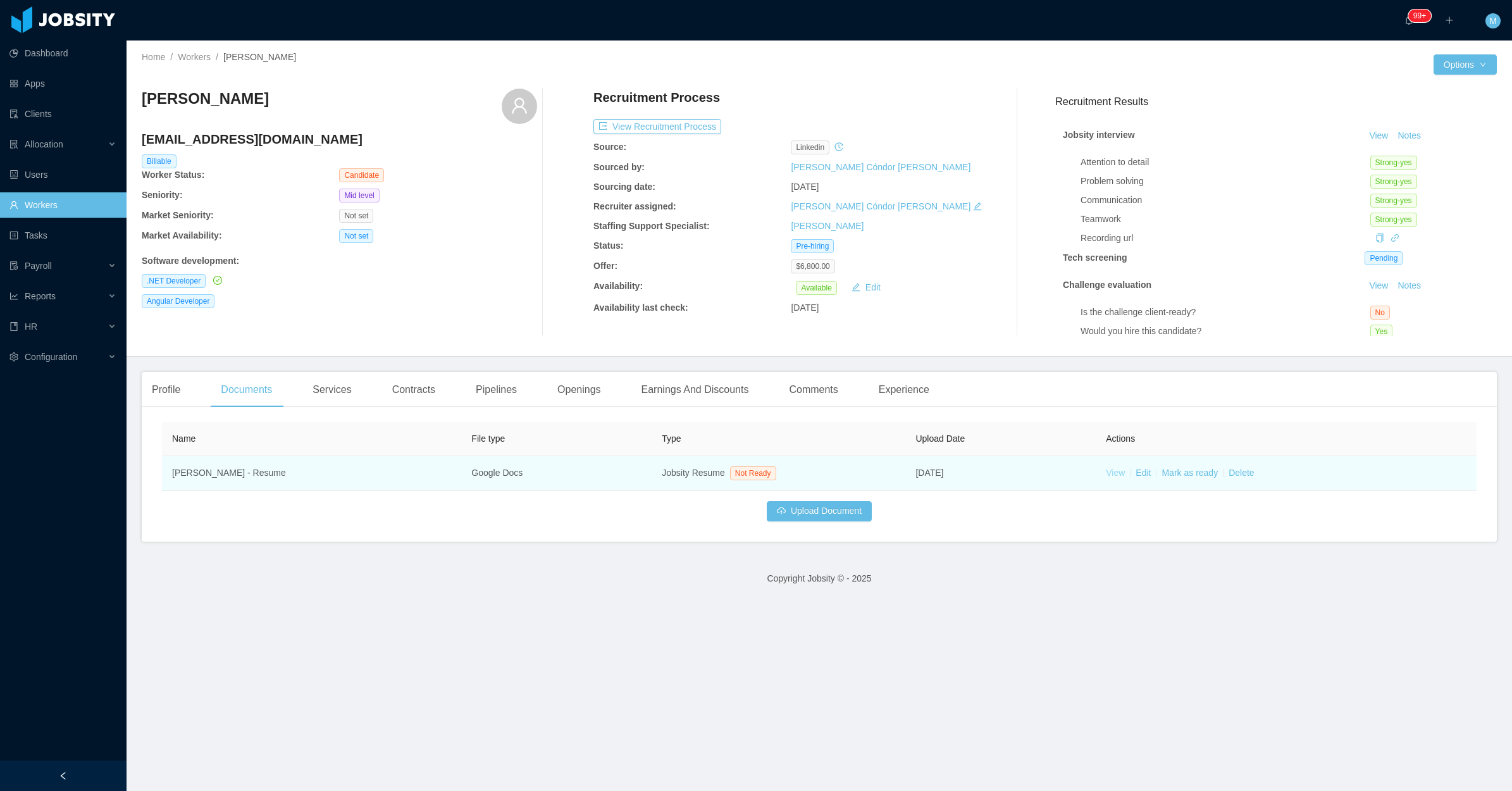
click at [1106, 472] on link "View" at bounding box center [1115, 472] width 19 height 10
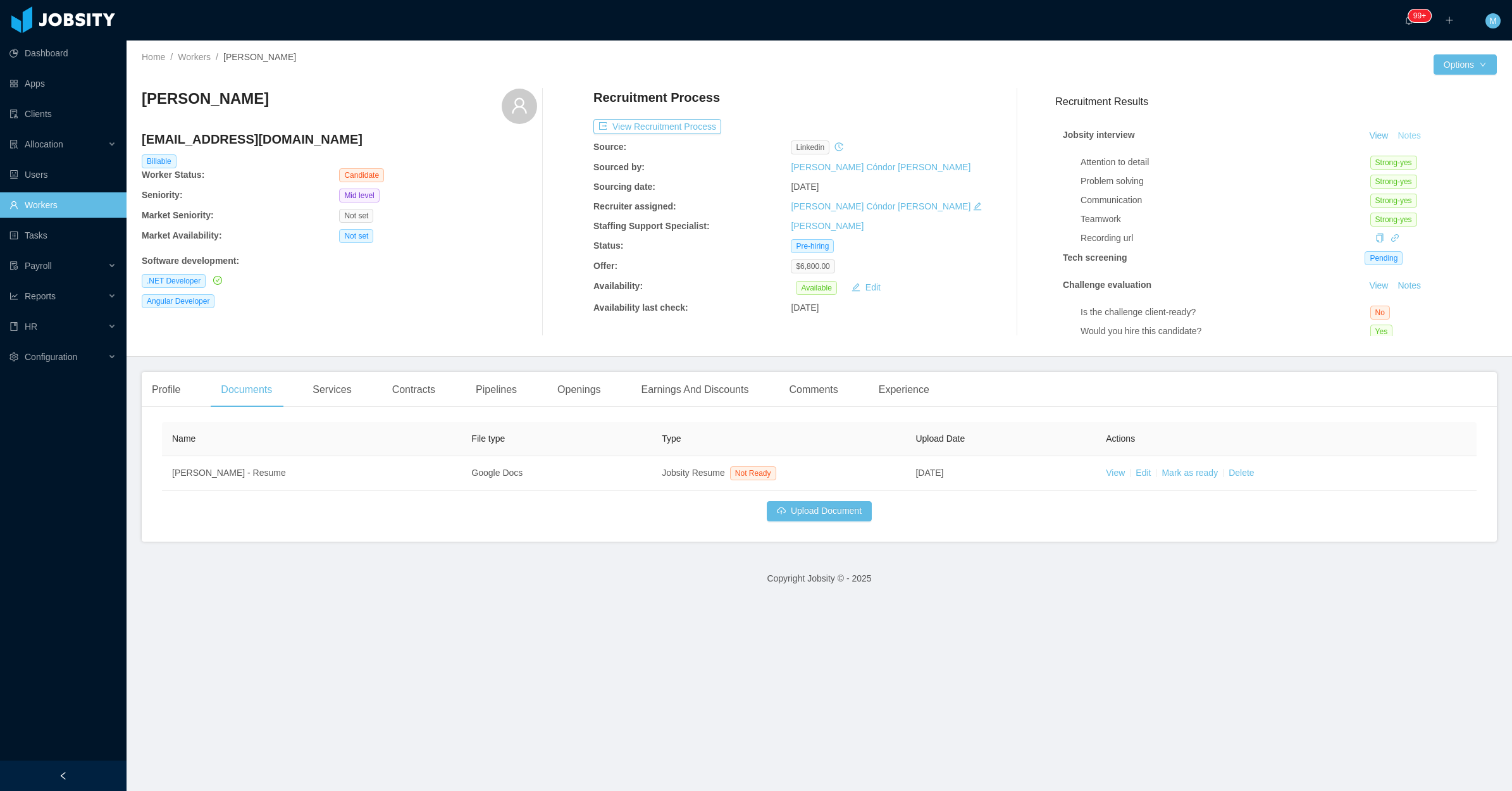
click at [1396, 130] on button "Notes" at bounding box center [1409, 135] width 34 height 15
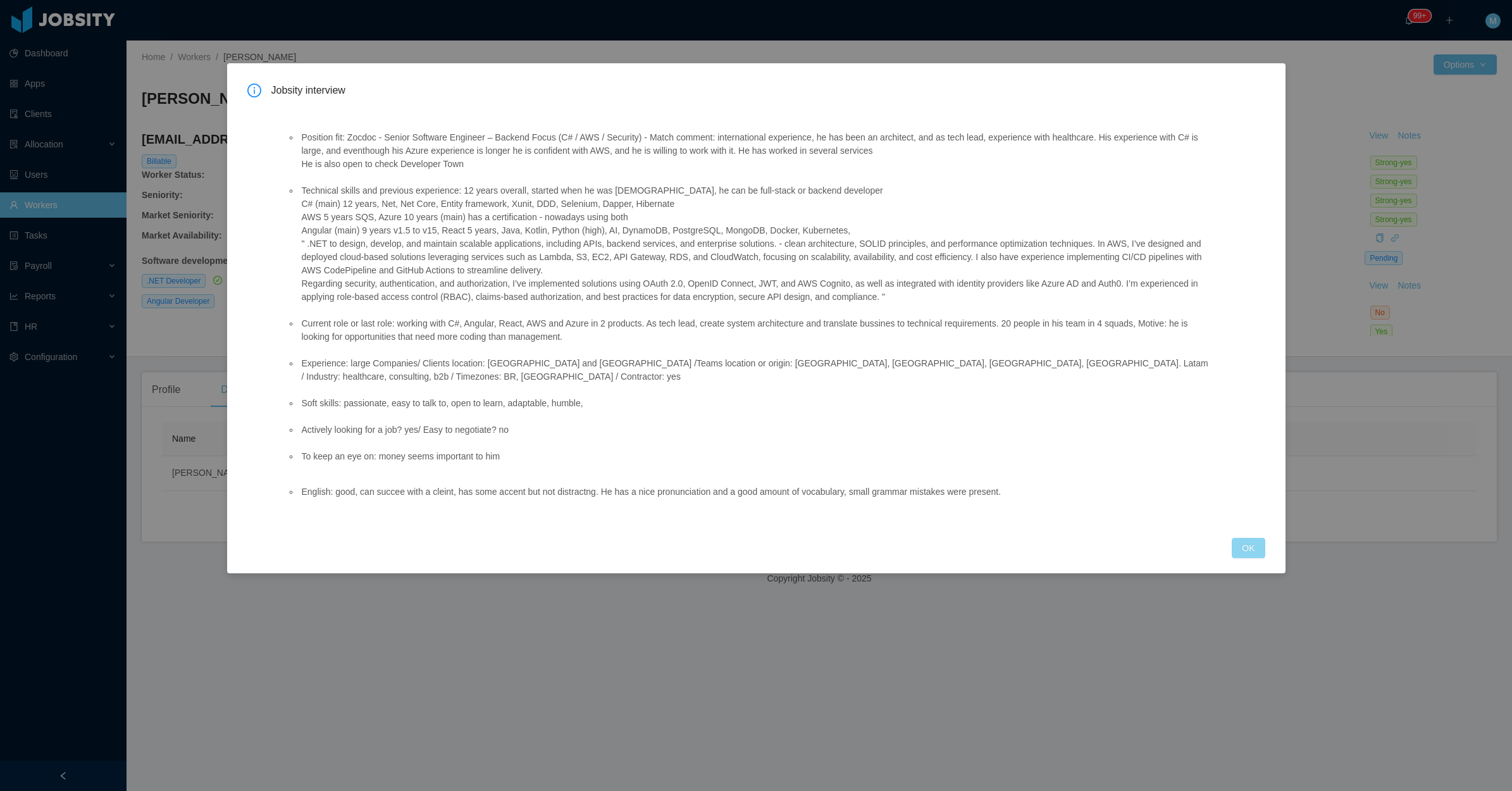
click at [1246, 538] on button "OK" at bounding box center [1248, 548] width 33 height 20
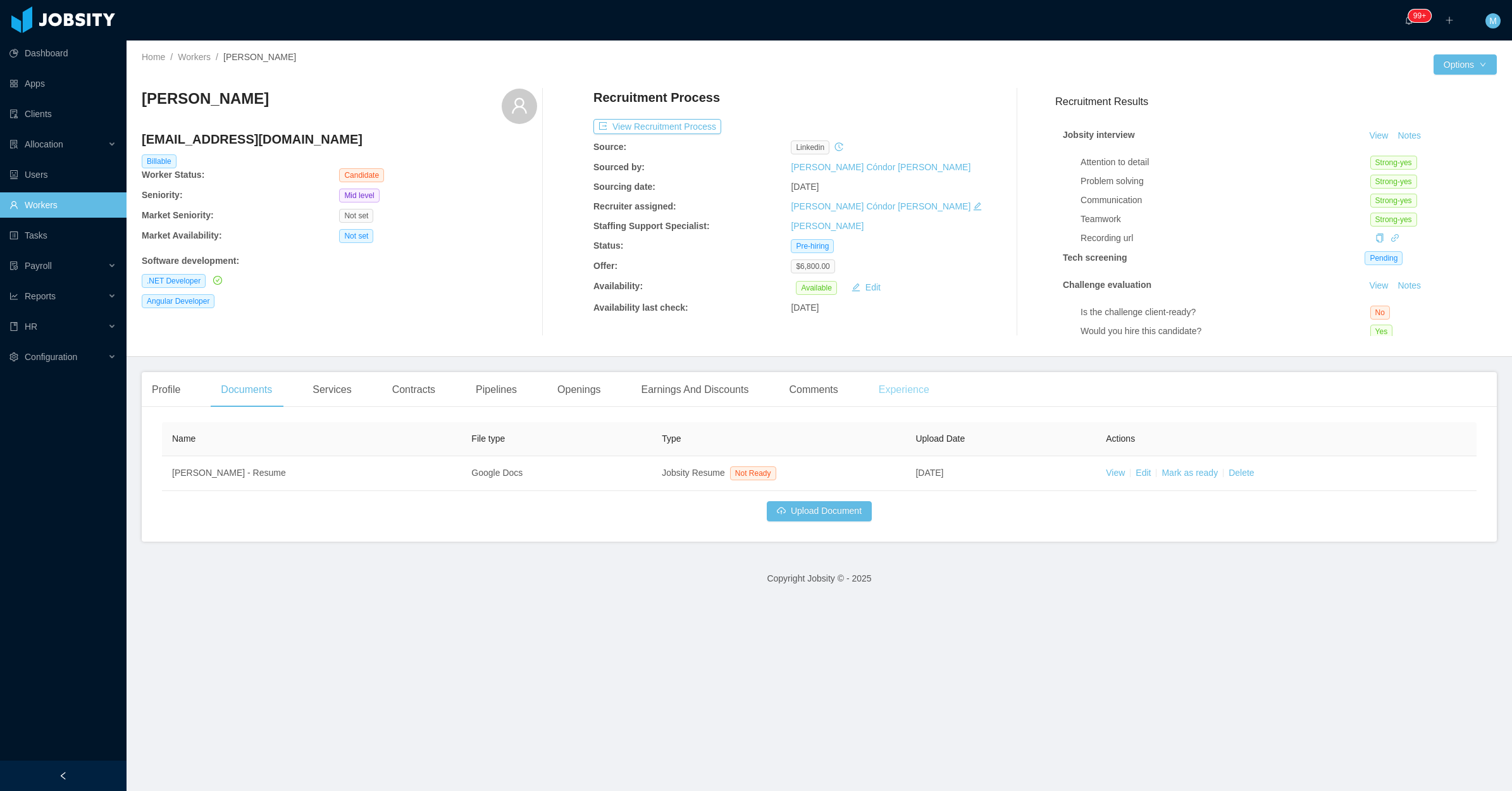
click at [871, 389] on div "Experience" at bounding box center [904, 390] width 71 height 36
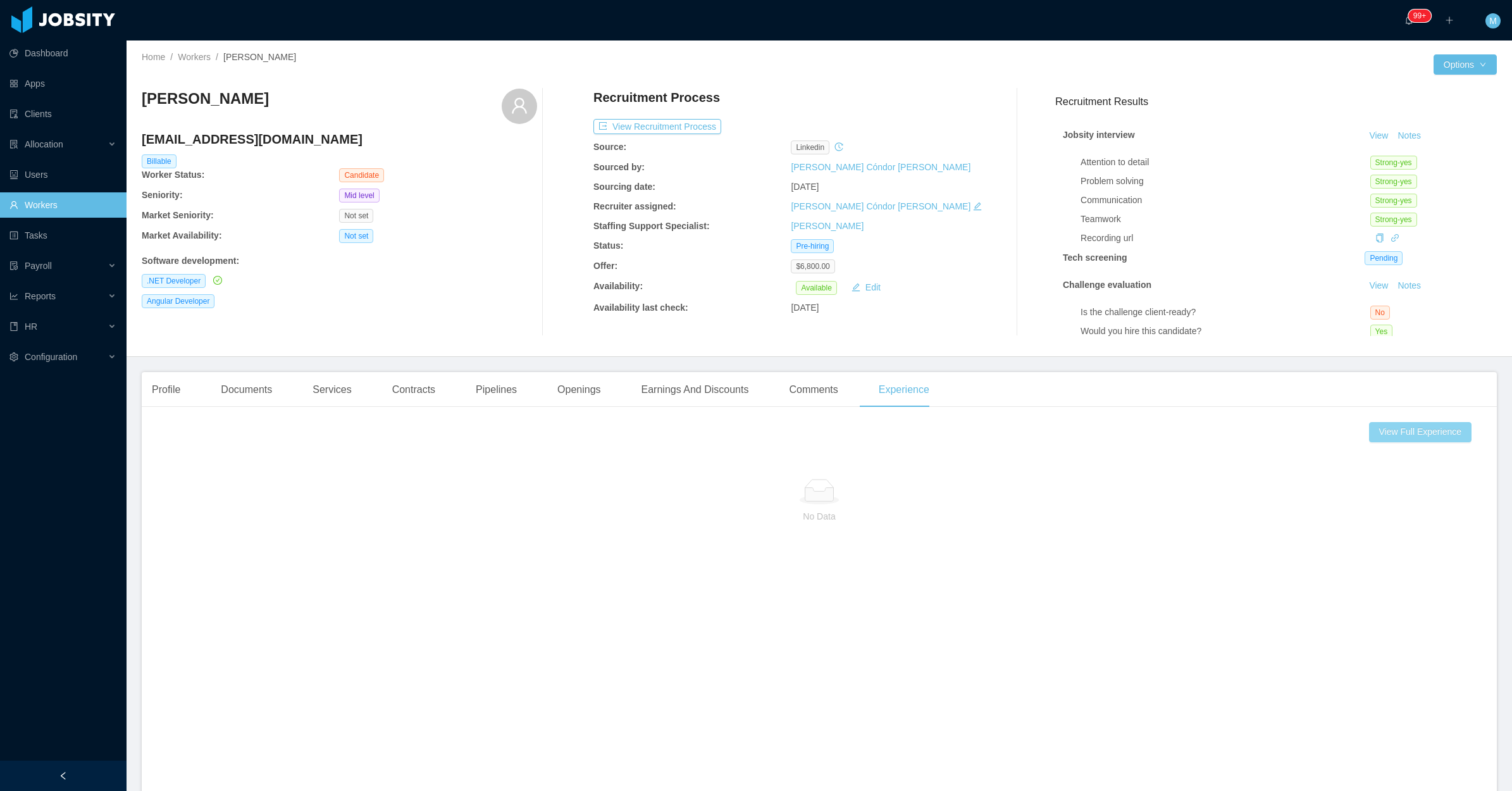
click at [1389, 432] on button "View Full Experience" at bounding box center [1420, 432] width 102 height 20
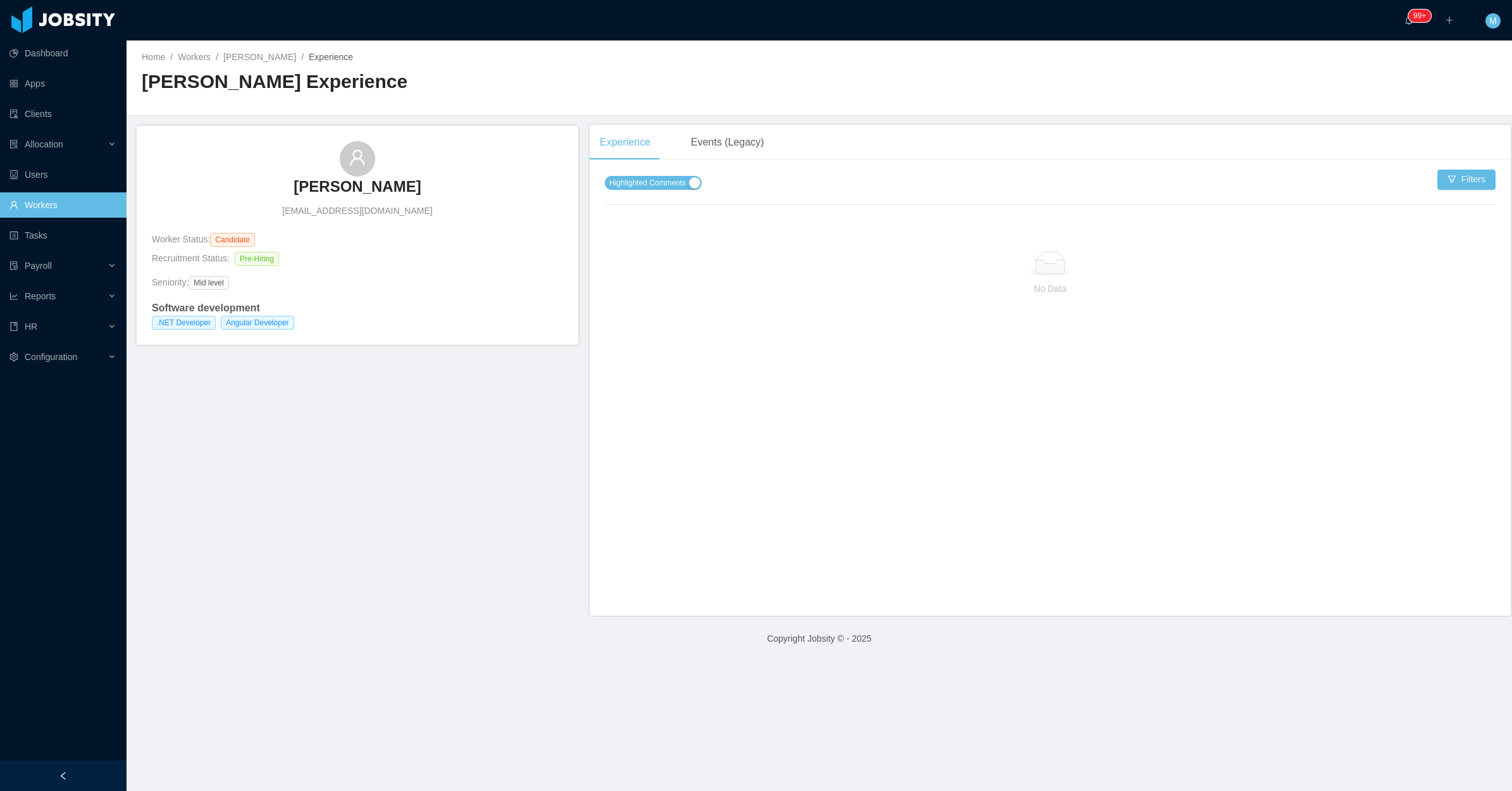
click at [678, 178] on span "Highlighted Comments" at bounding box center [647, 182] width 77 height 13
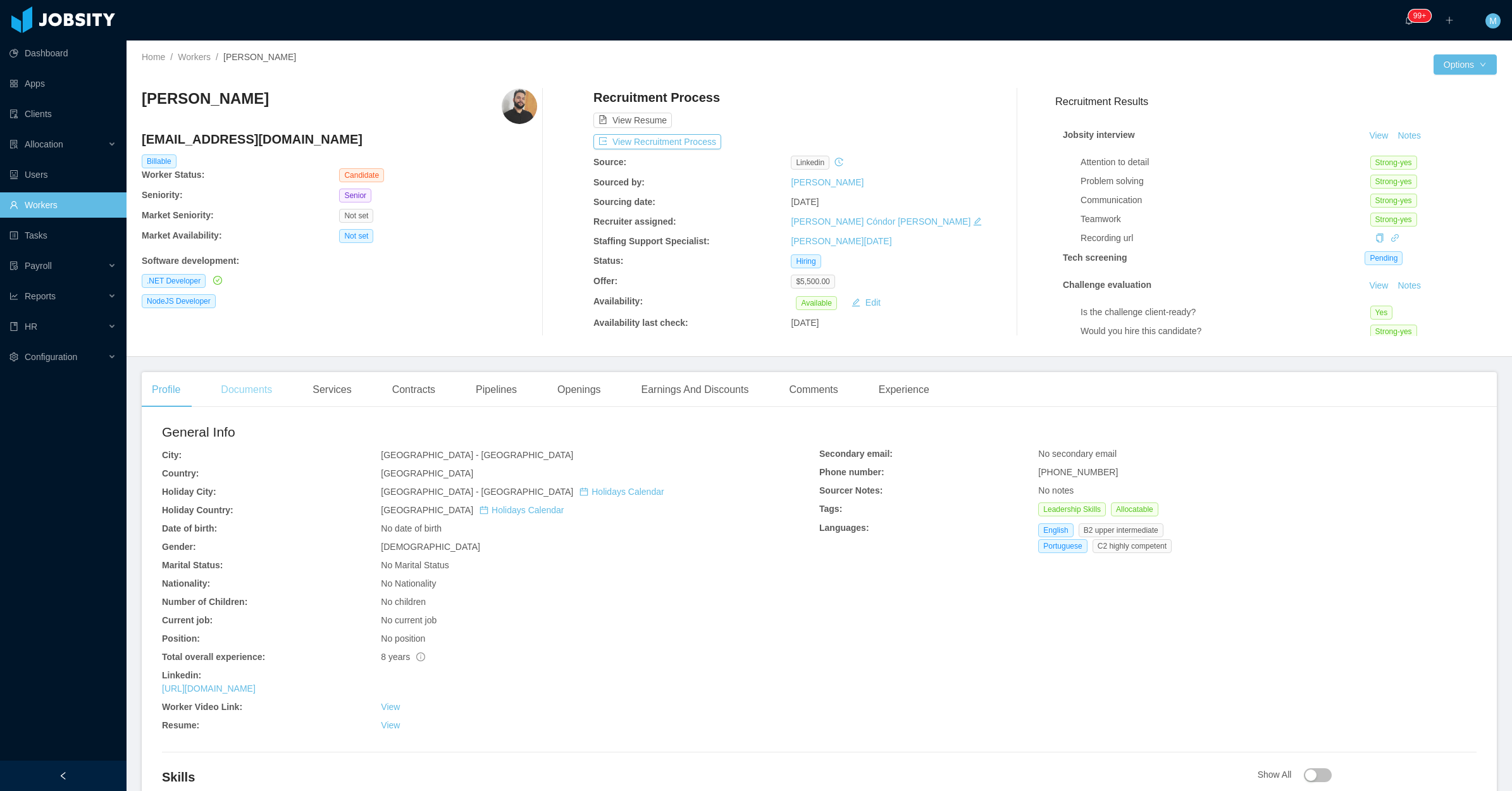
click at [278, 387] on div "Documents" at bounding box center [246, 390] width 71 height 36
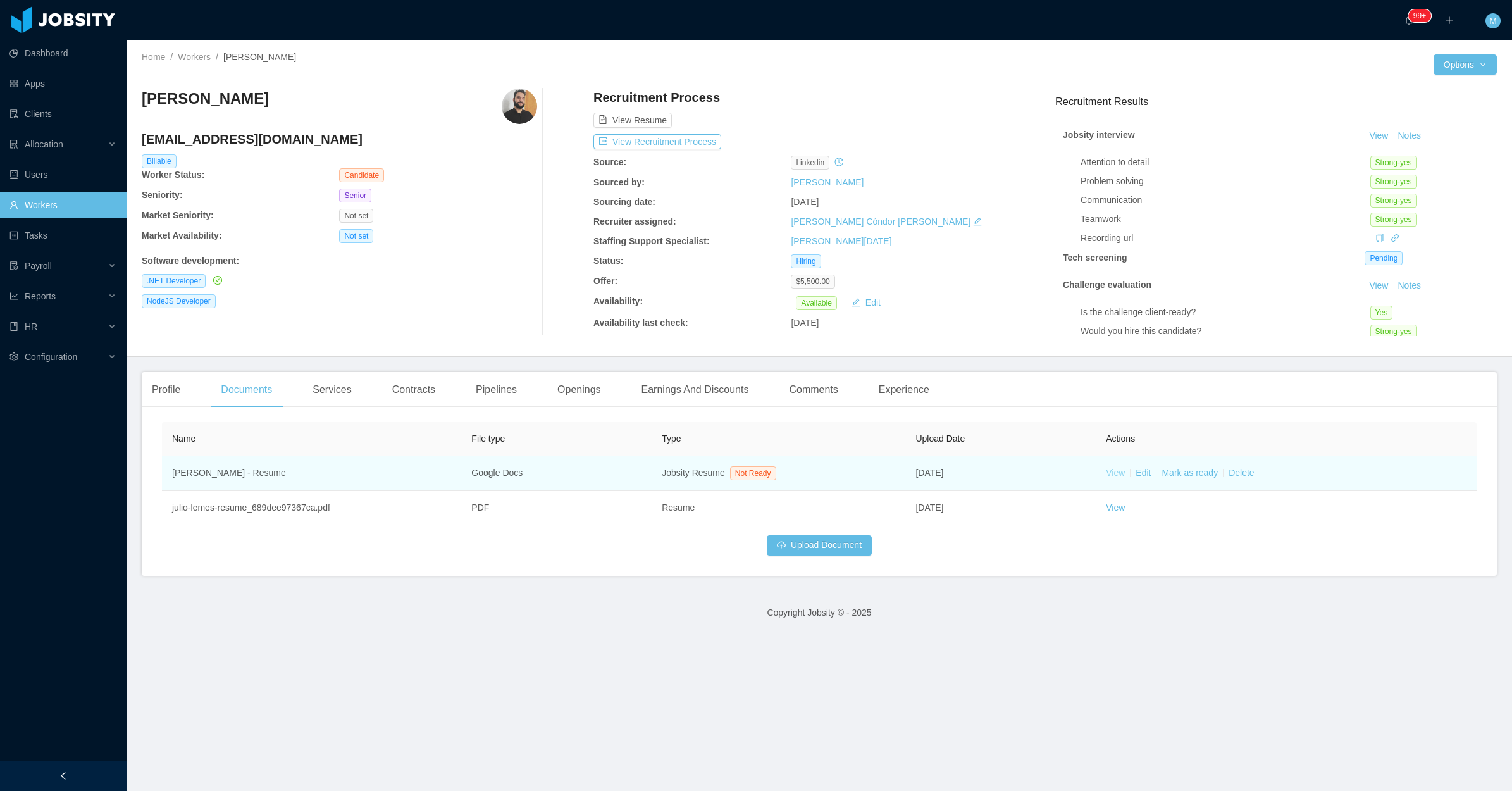
click at [1106, 471] on link "View" at bounding box center [1115, 472] width 19 height 10
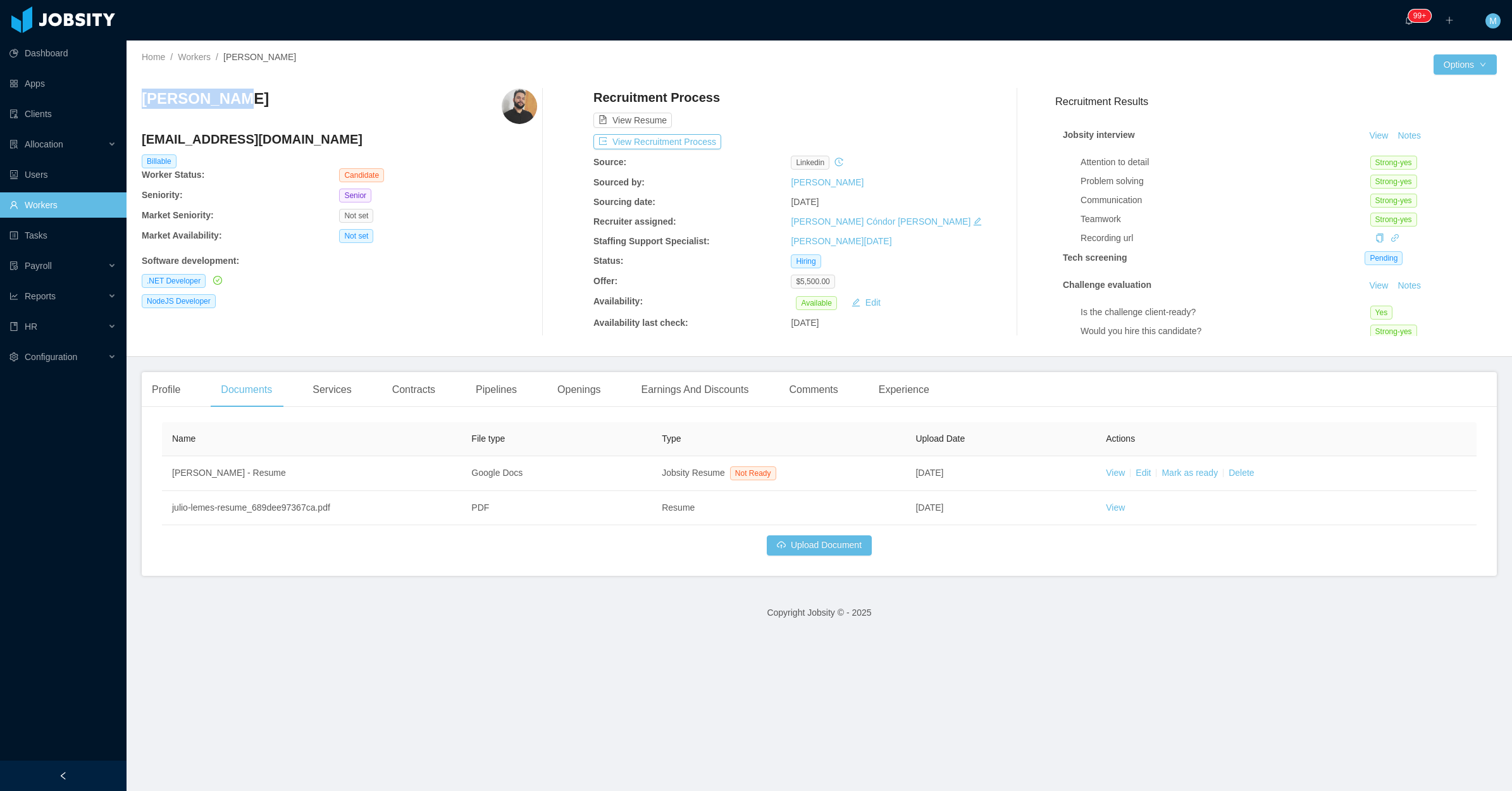
drag, startPoint x: 195, startPoint y: 104, endPoint x: 145, endPoint y: 98, distance: 50.4
click at [145, 98] on div "Julio Lemes" at bounding box center [340, 106] width 396 height 36
copy h3 "ulio Lemes"
click at [463, 337] on div "Julio Lemes juliolemesti@gmail.com Billable Worker Status: Candidate Seniority:…" at bounding box center [819, 212] width 1355 height 268
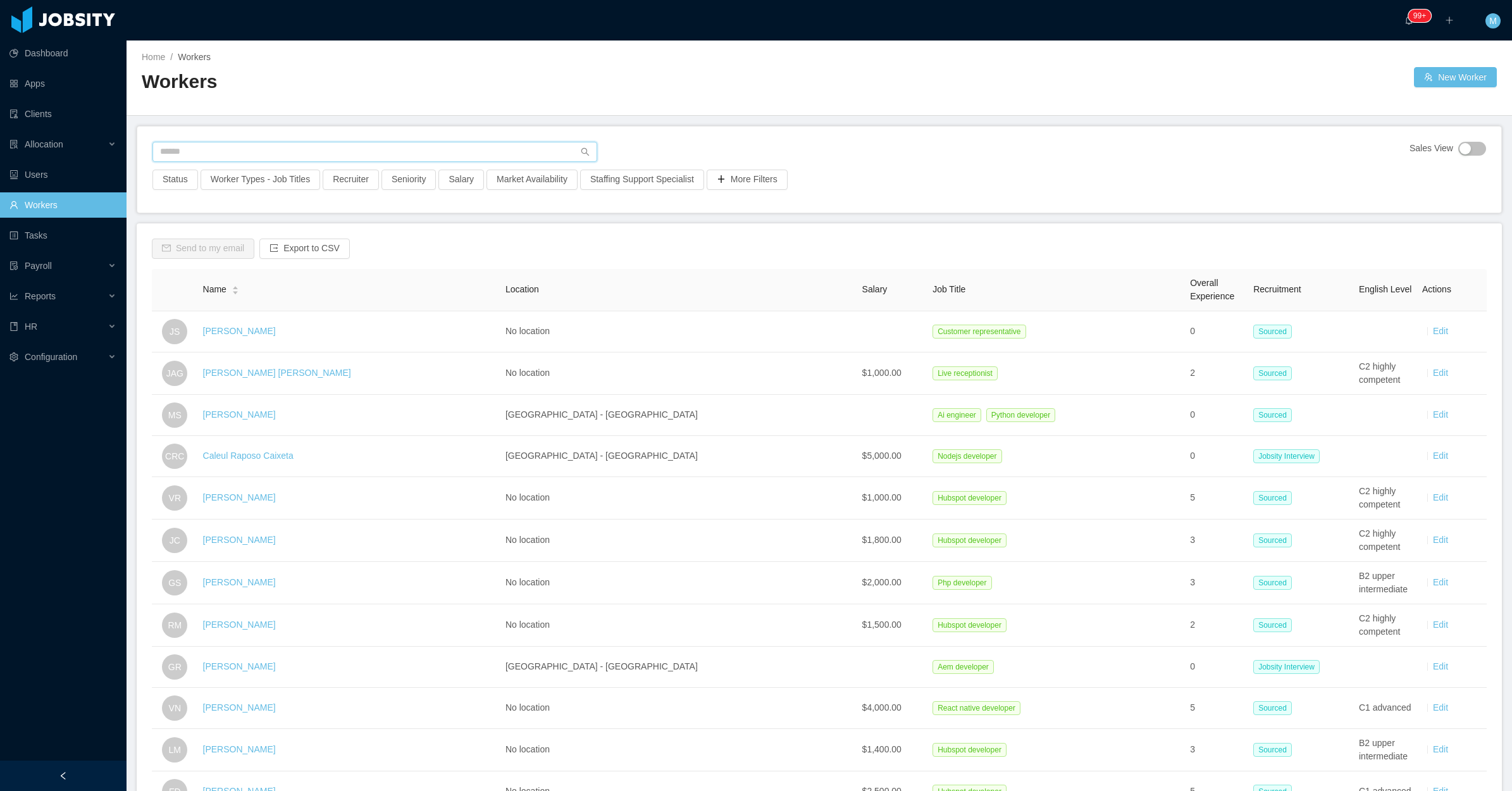
click at [187, 153] on input "text" at bounding box center [375, 152] width 445 height 20
click at [903, 140] on div "Sales View Status Worker Types - Job Titles Recruiter Seniority Salary Market A…" at bounding box center [819, 170] width 1364 height 86
click at [517, 145] on input "text" at bounding box center [375, 152] width 445 height 20
click at [109, 302] on div "Reports" at bounding box center [63, 296] width 127 height 25
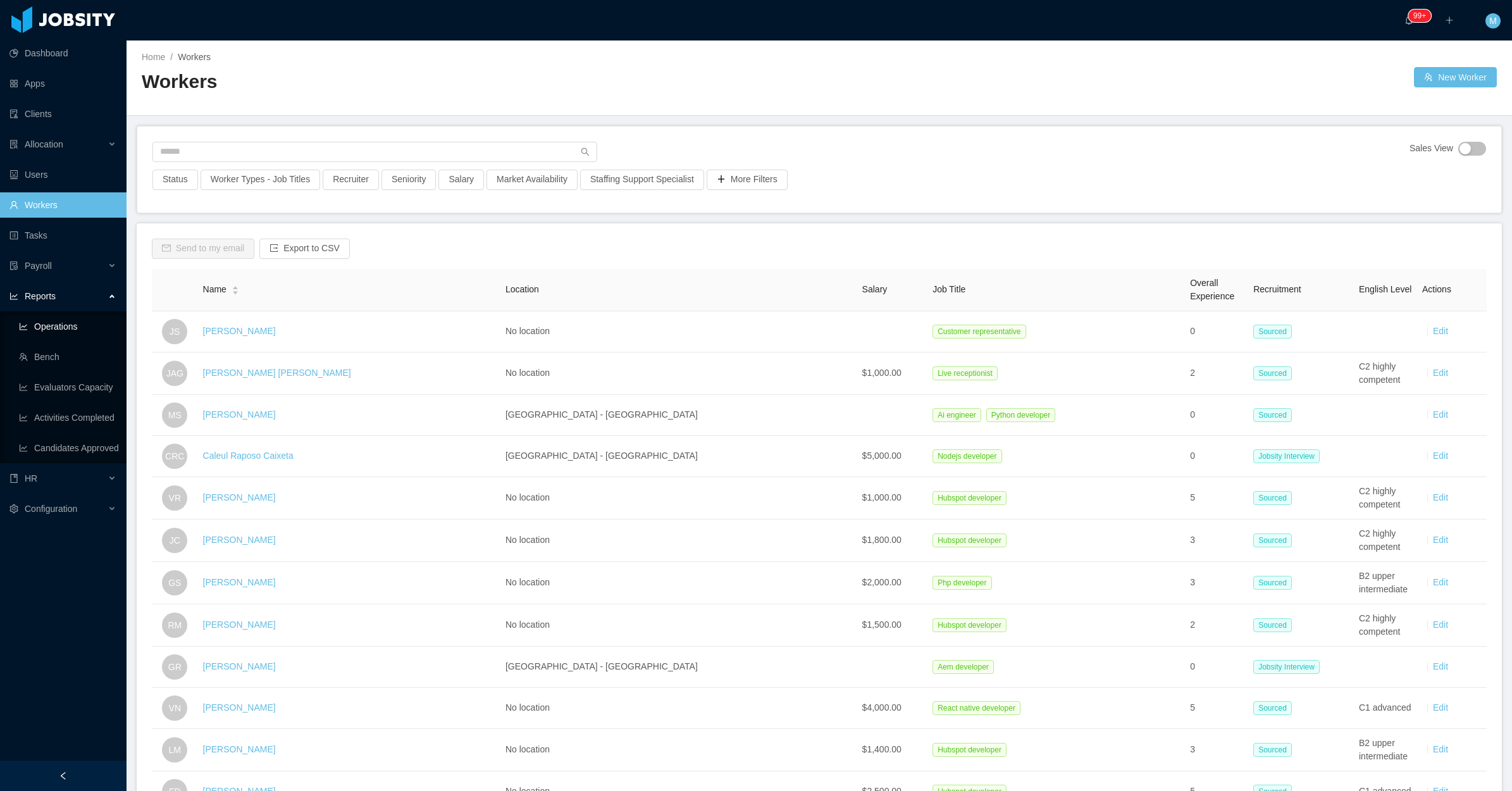
click at [85, 328] on link "Operations" at bounding box center [67, 326] width 97 height 25
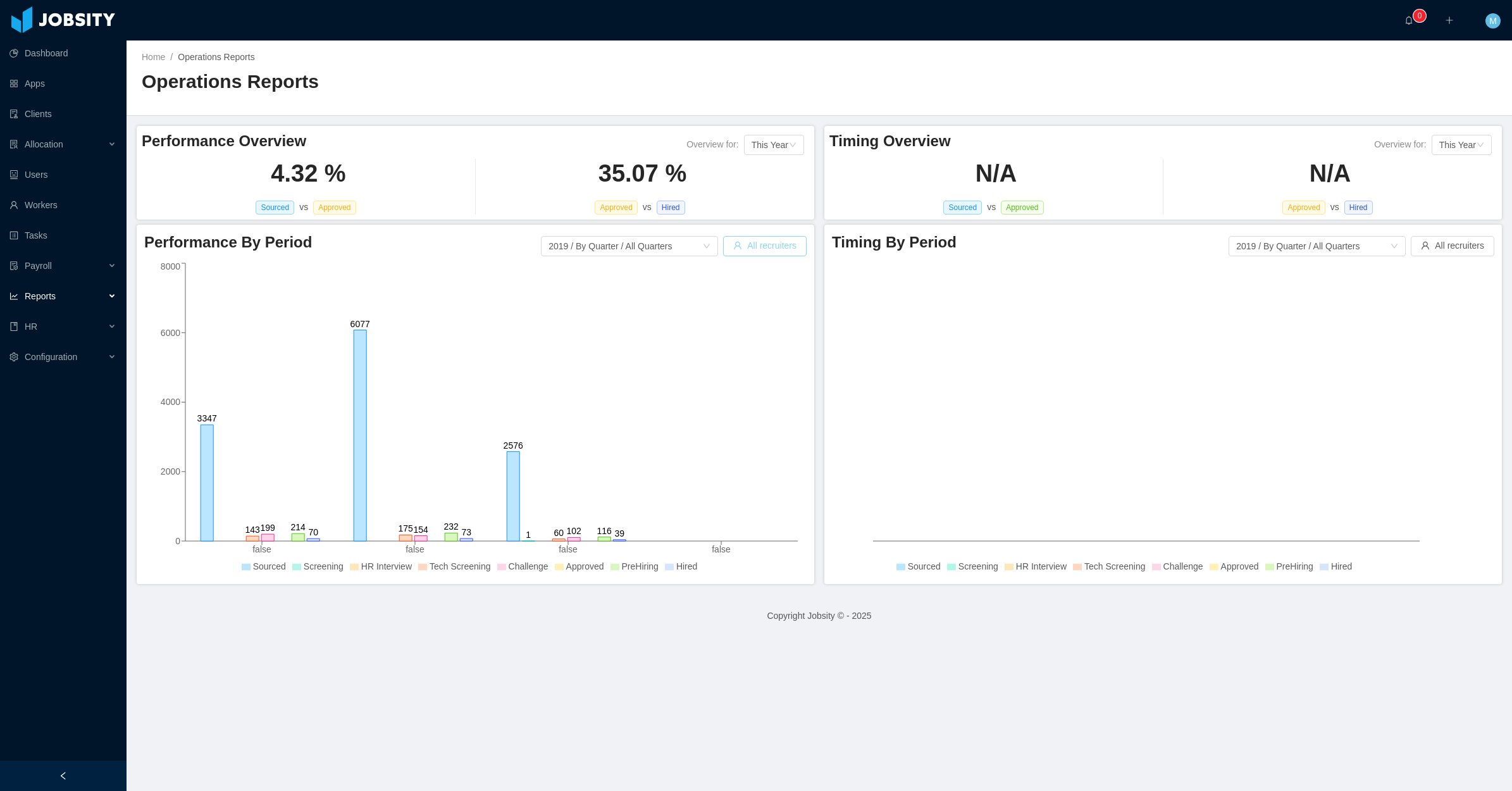
click at [755, 248] on button "All recruiters" at bounding box center [765, 246] width 83 height 20
click at [717, 301] on div "Search recruiters" at bounding box center [756, 302] width 169 height 13
type input "******"
click at [729, 327] on li "Oriana Rodríguez" at bounding box center [758, 327] width 190 height 20
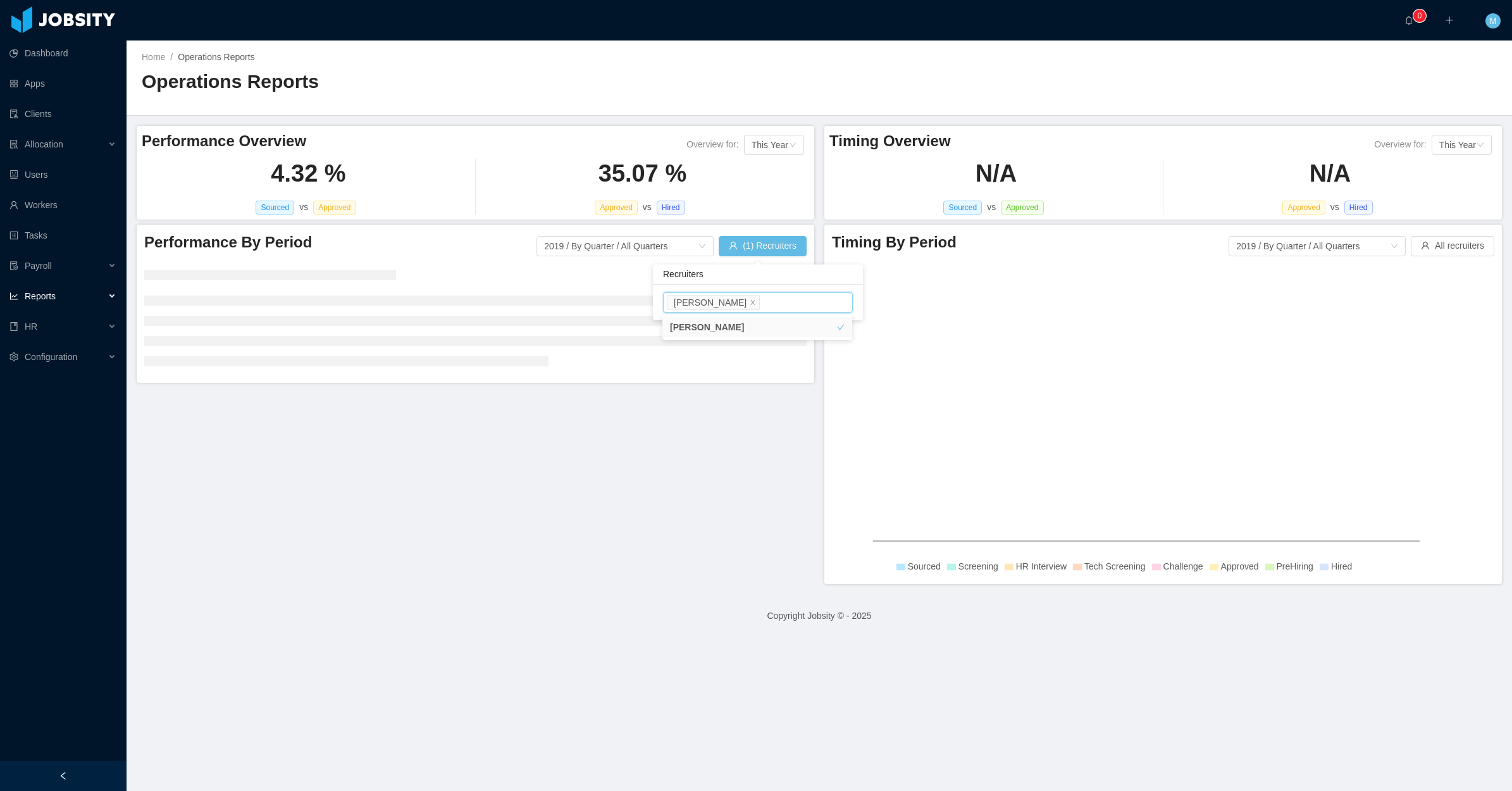
click at [1060, 86] on div "Home / Operations Reports / Operations Reports" at bounding box center [819, 78] width 1385 height 75
drag, startPoint x: 685, startPoint y: 250, endPoint x: 678, endPoint y: 253, distance: 7.6
click at [684, 250] on span "2019 / By Quarter / All Quarters" at bounding box center [625, 246] width 177 height 13
click at [1072, 98] on div "Home / Operations Reports / Operations Reports" at bounding box center [819, 78] width 1385 height 75
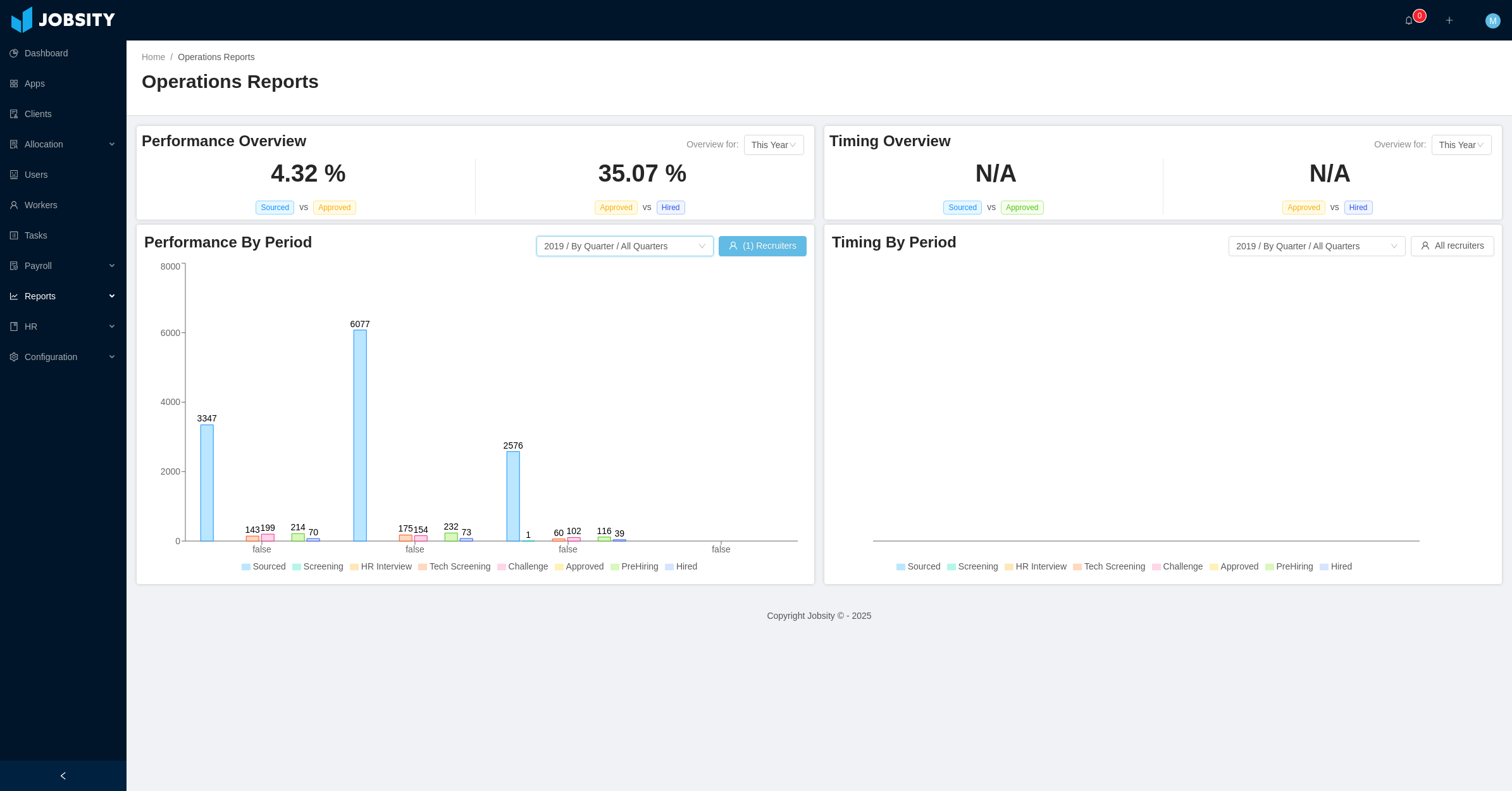
click at [653, 248] on span "2019 / By Quarter / All Quarters" at bounding box center [625, 246] width 177 height 13
drag, startPoint x: 959, startPoint y: 397, endPoint x: 954, endPoint y: 406, distance: 10.3
click at [959, 402] on icon at bounding box center [1127, 418] width 591 height 317
click at [631, 252] on span "2019 / By Quarter / All Quarters" at bounding box center [625, 246] width 177 height 13
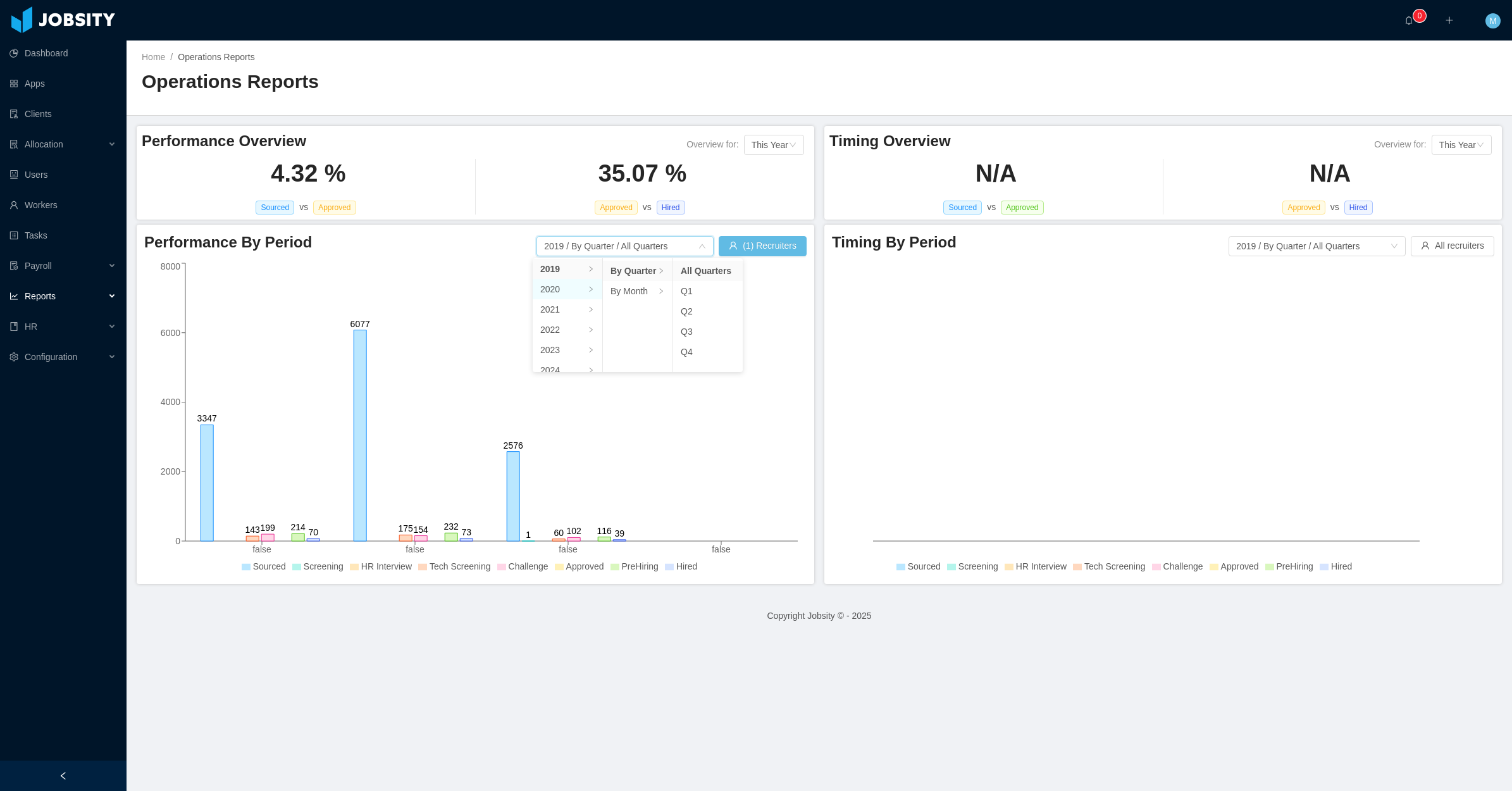
click at [556, 291] on li "2020" at bounding box center [567, 289] width 69 height 20
click at [545, 288] on li "2020" at bounding box center [567, 289] width 69 height 20
click at [548, 289] on li "2020" at bounding box center [567, 289] width 69 height 20
click at [757, 337] on icon "false false false false 0 2000 4000 6000 8000 3347 6077 2576 1 143 175 60 199 1…" at bounding box center [472, 418] width 657 height 317
click at [582, 250] on span "2019 / By Quarter / All Quarters" at bounding box center [625, 246] width 177 height 13
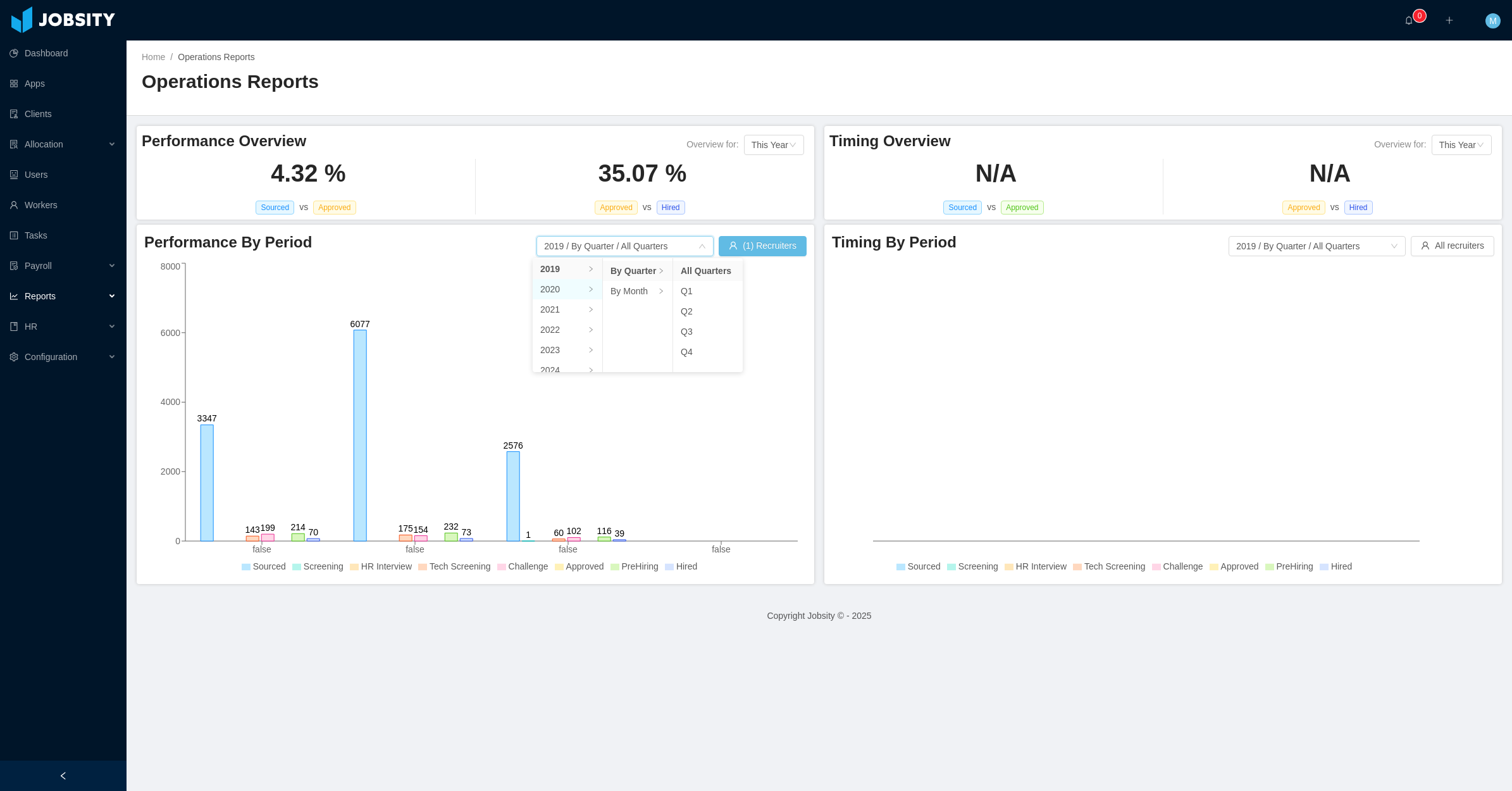
click at [561, 285] on li "2020" at bounding box center [567, 289] width 69 height 20
click at [738, 340] on icon "false false false false 0 2000 4000 6000 8000 3347 6077 2576 1 143 175 60 199 1…" at bounding box center [472, 418] width 657 height 317
click at [655, 264] on icon "false false false false 0 2000 4000 6000 8000 3347 6077 2576 1 143 175 60 199 1…" at bounding box center [472, 418] width 657 height 317
drag, startPoint x: 647, startPoint y: 244, endPoint x: 581, endPoint y: 271, distance: 71.3
click at [646, 244] on span "2019 / By Quarter / All Quarters" at bounding box center [625, 246] width 177 height 13
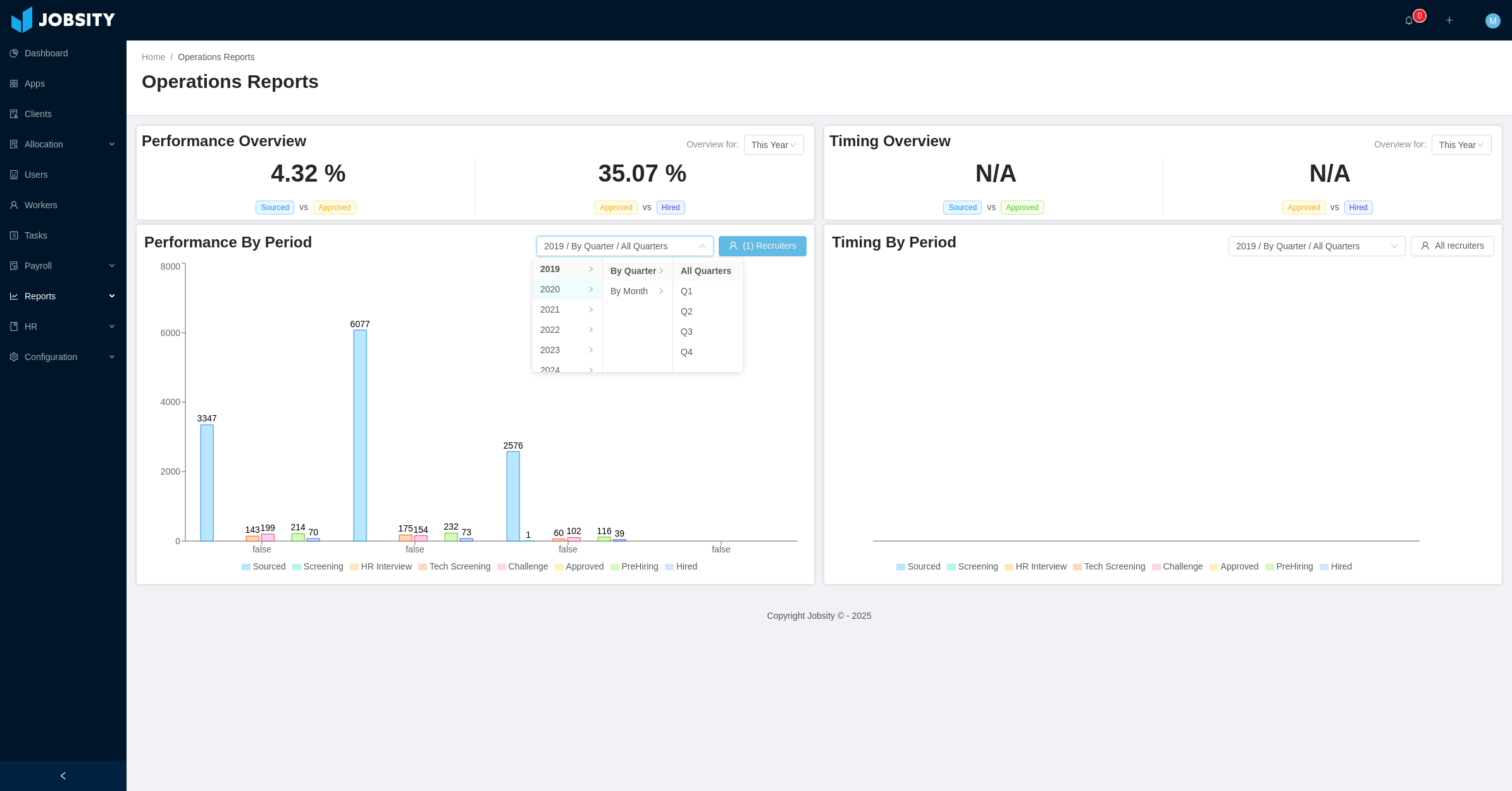
click at [551, 293] on li "2020" at bounding box center [567, 289] width 69 height 20
click at [642, 270] on li "By Quarter" at bounding box center [637, 271] width 69 height 20
click at [723, 274] on li "All Quarters" at bounding box center [707, 271] width 69 height 20
click at [675, 243] on span "2020 / By Quarter / All Quarters" at bounding box center [625, 246] width 177 height 13
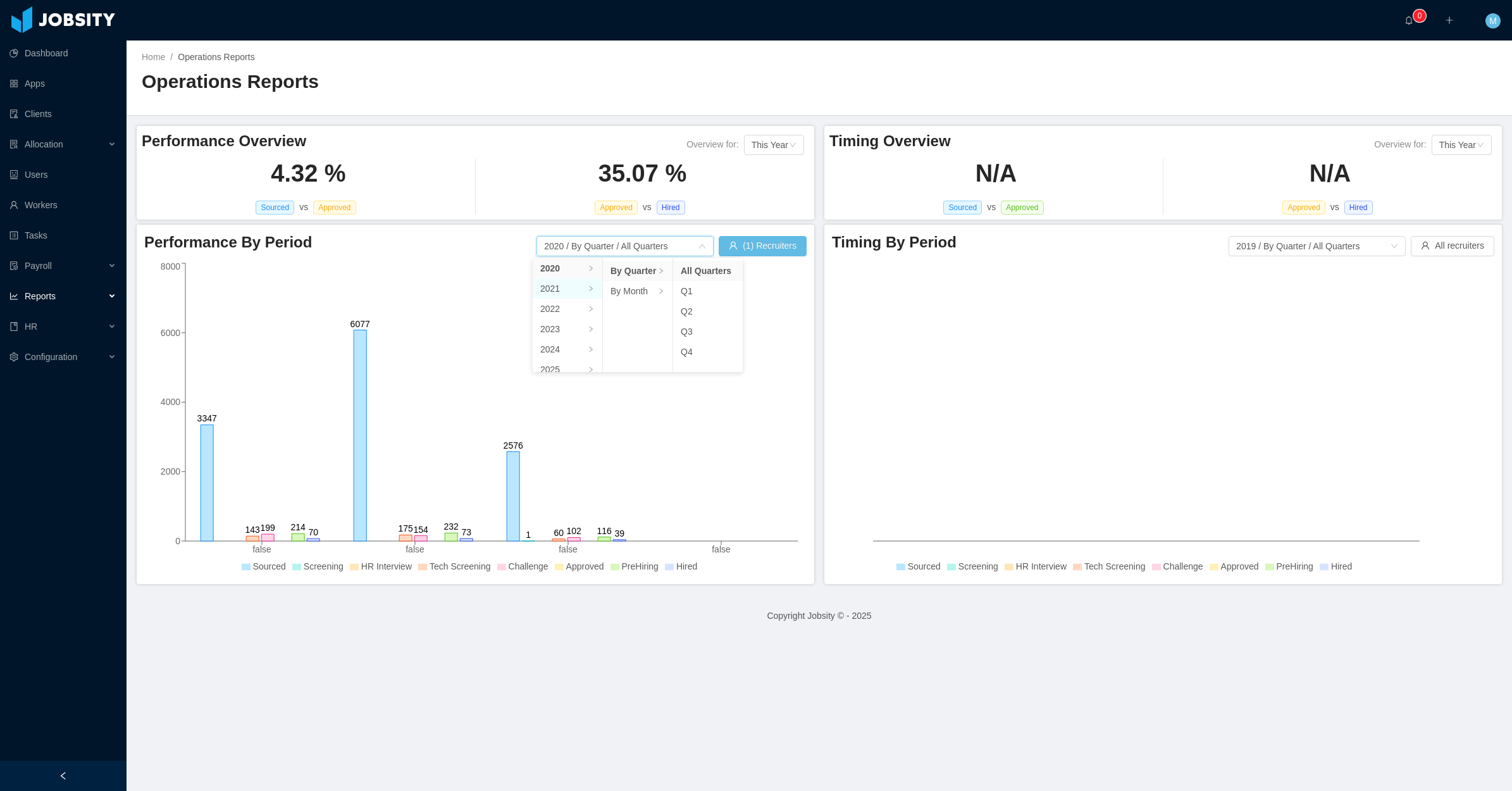
click at [571, 285] on li "2021" at bounding box center [567, 288] width 69 height 20
click at [641, 270] on li "By Quarter" at bounding box center [637, 271] width 69 height 20
click at [712, 272] on li "All Quarters" at bounding box center [707, 271] width 69 height 20
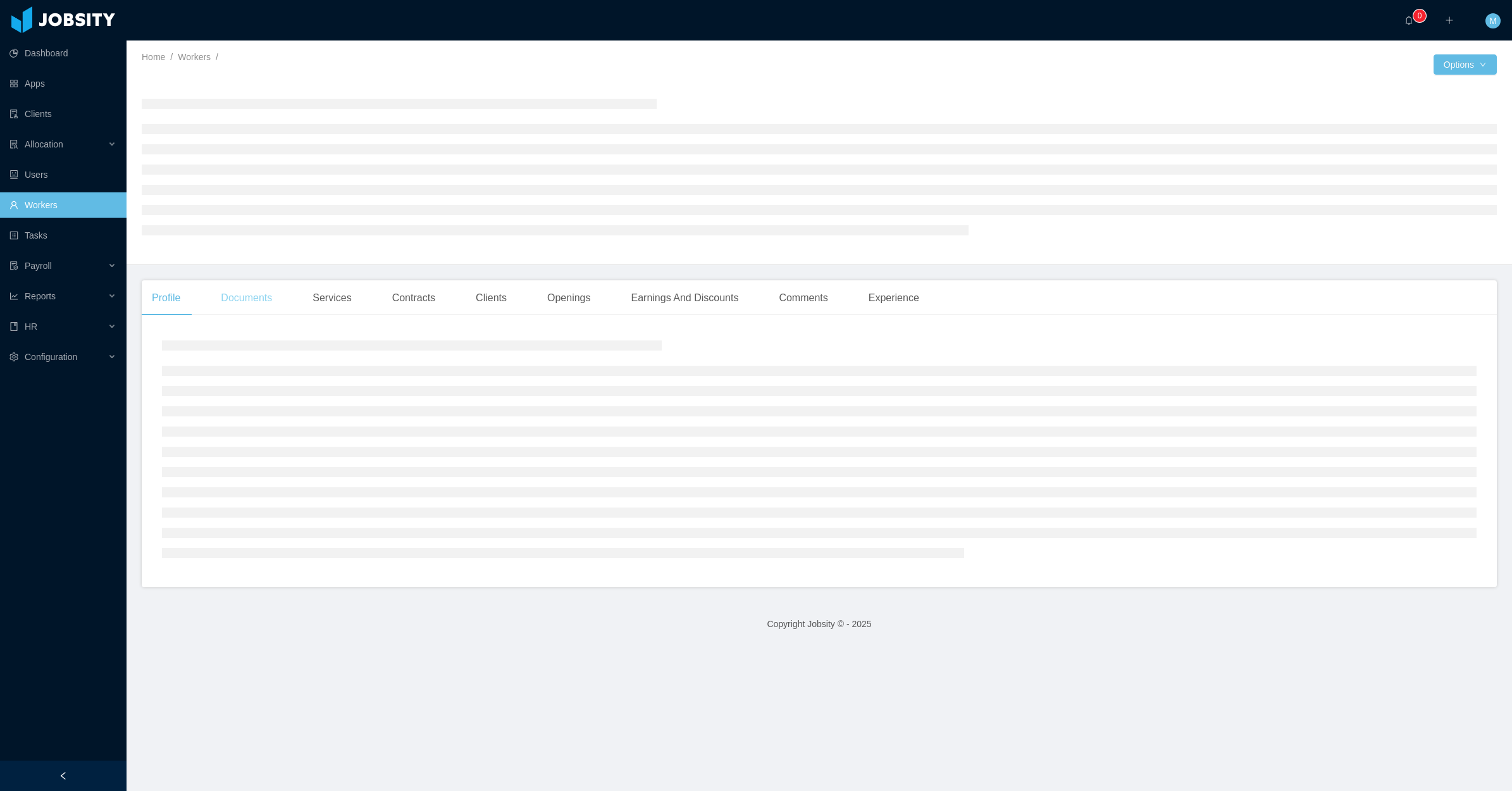
click at [262, 307] on div "Documents" at bounding box center [246, 298] width 71 height 36
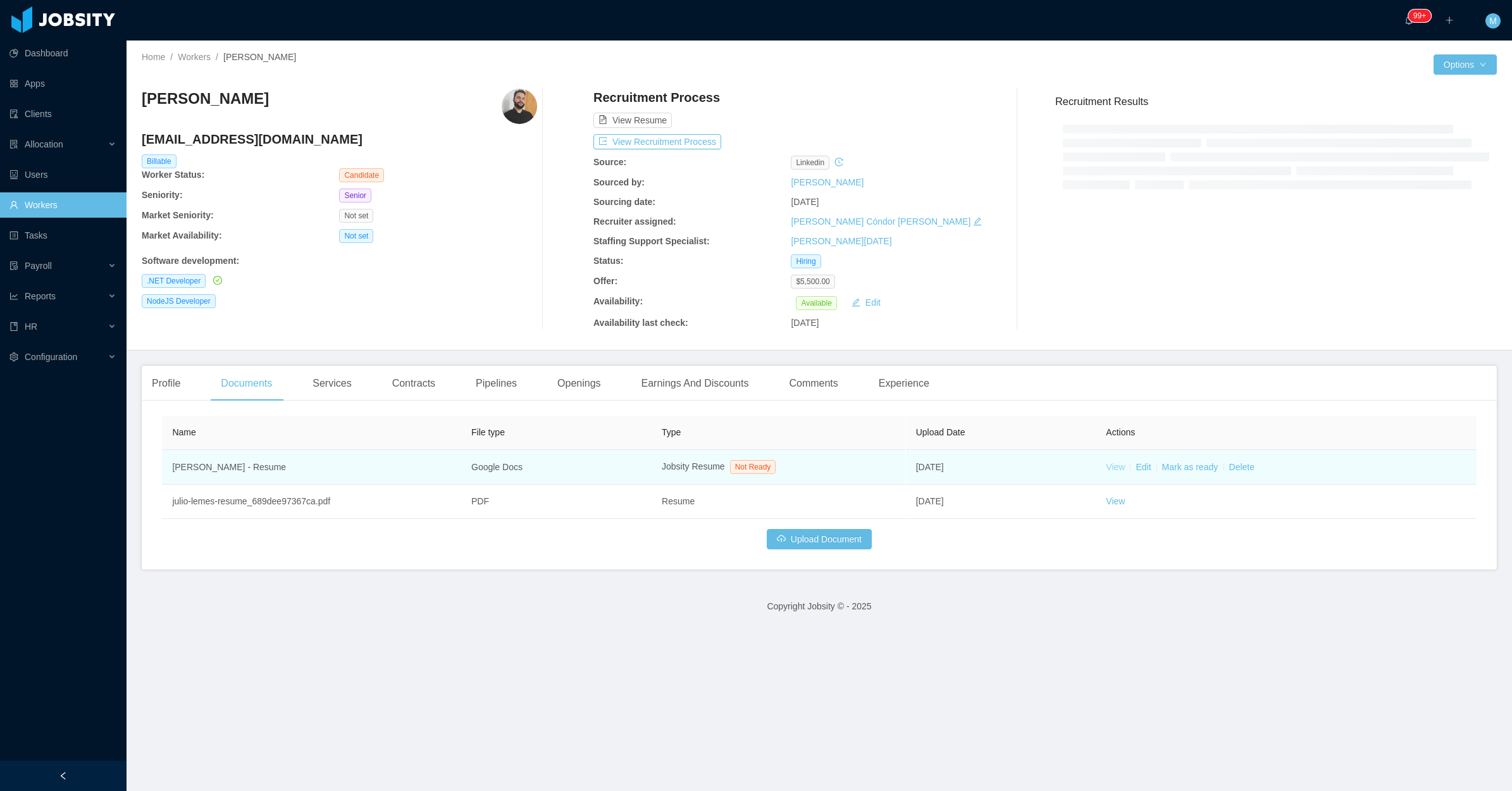
click at [1107, 472] on link "View" at bounding box center [1115, 467] width 19 height 10
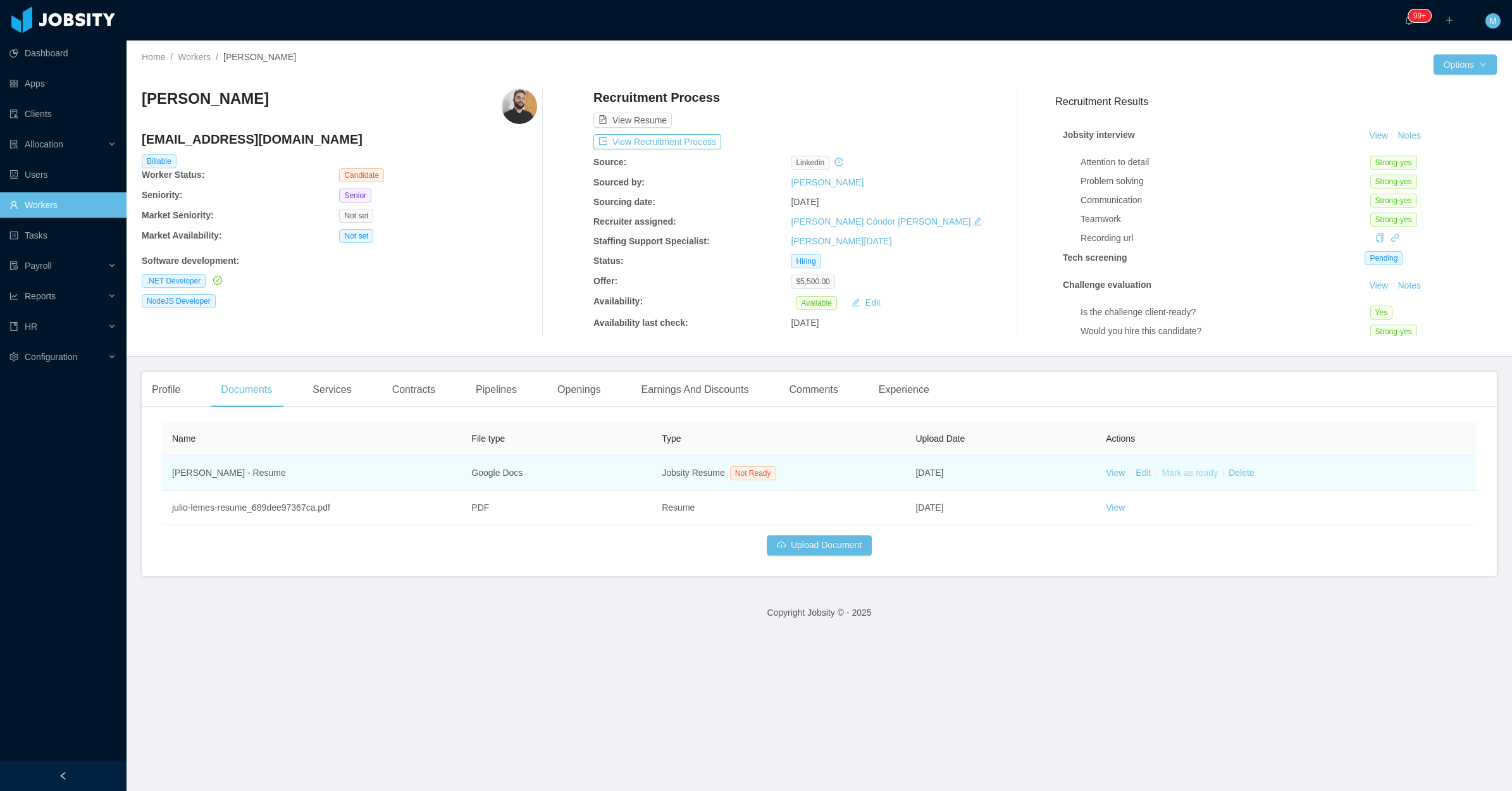
click at [1194, 476] on link "Mark as ready" at bounding box center [1189, 472] width 56 height 10
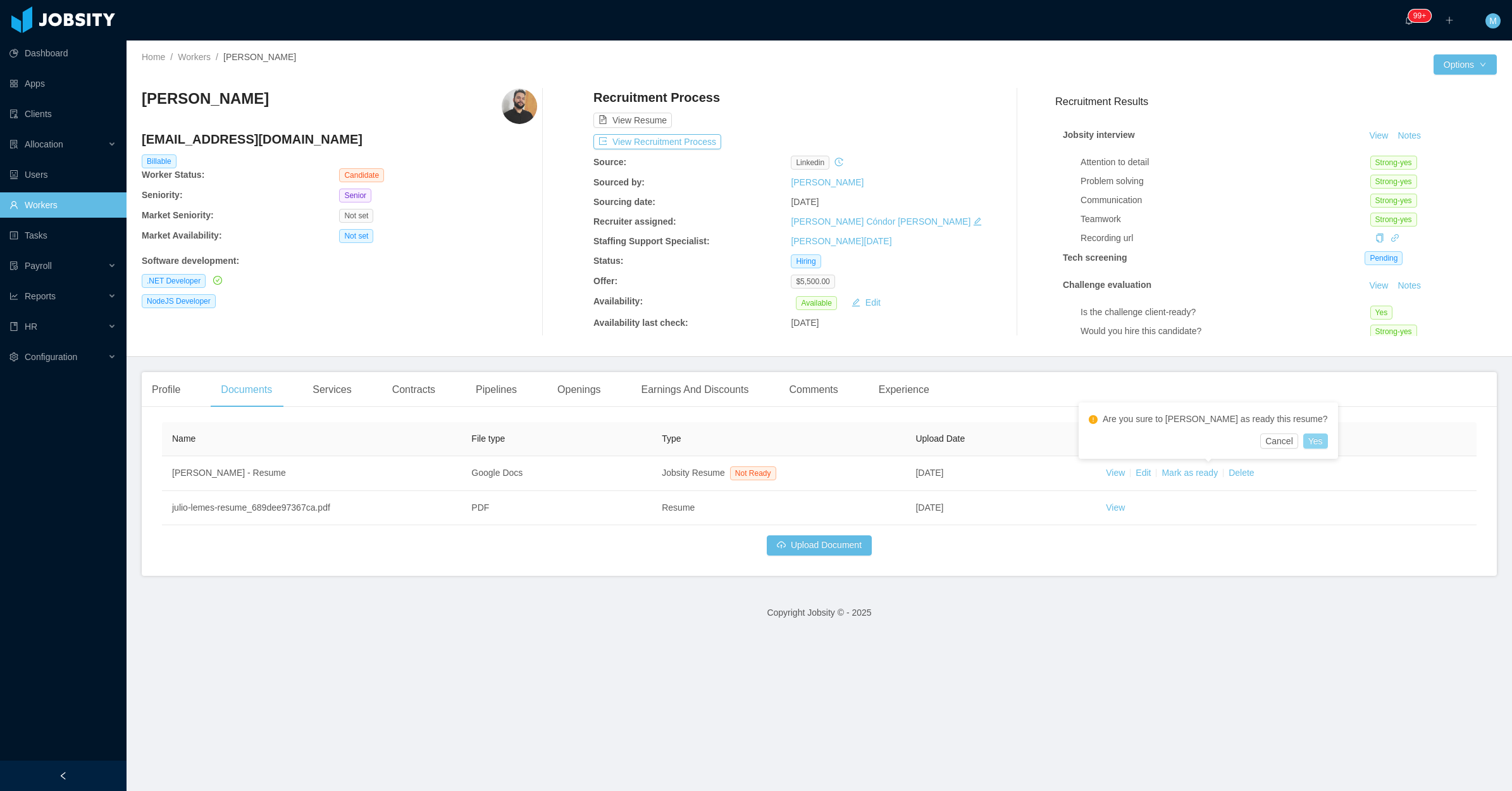
drag, startPoint x: 1260, startPoint y: 444, endPoint x: 1260, endPoint y: 410, distance: 34.0
click at [1303, 444] on button "Yes" at bounding box center [1315, 441] width 24 height 15
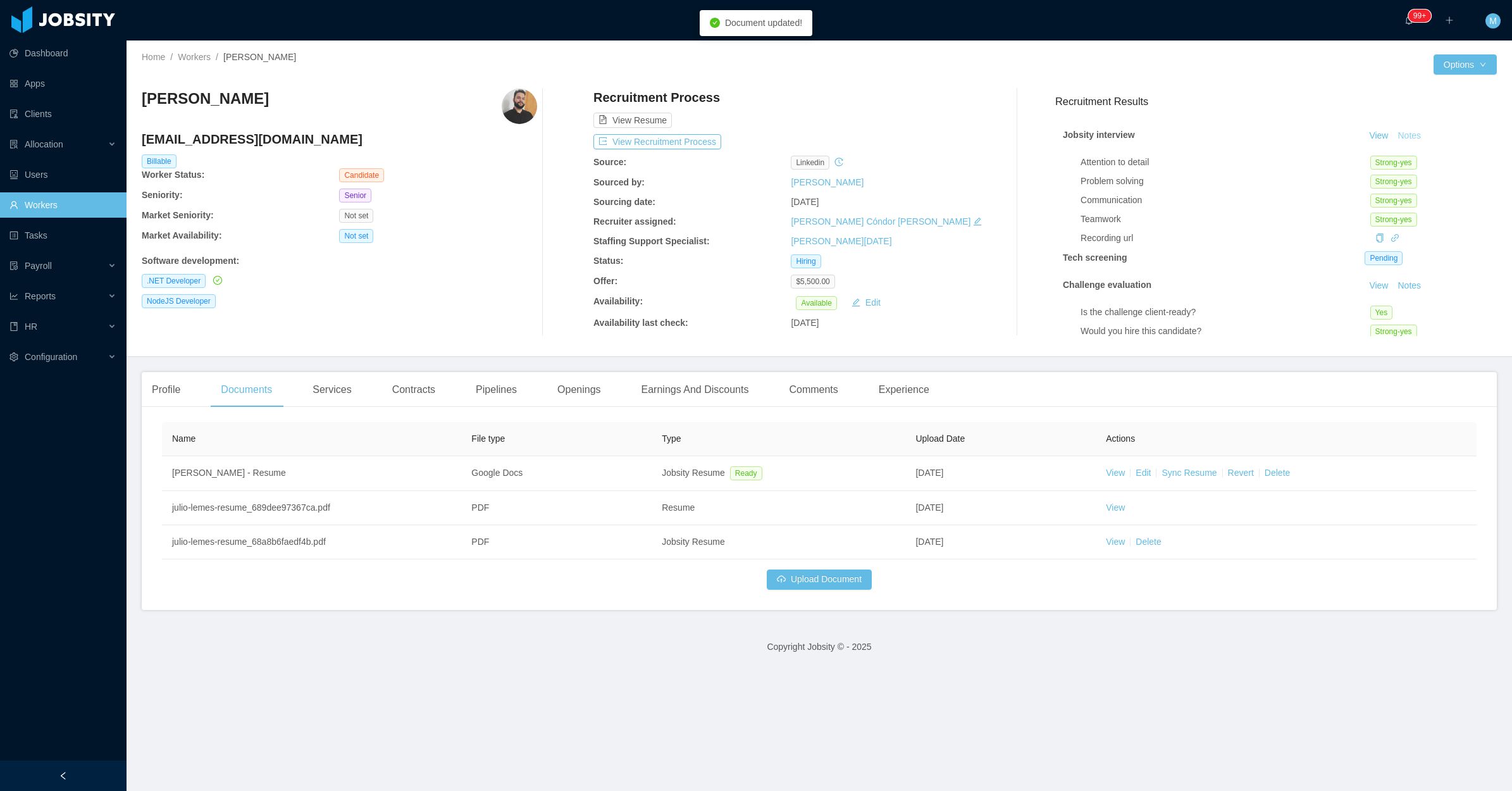
click at [1392, 130] on button "Notes" at bounding box center [1409, 135] width 34 height 15
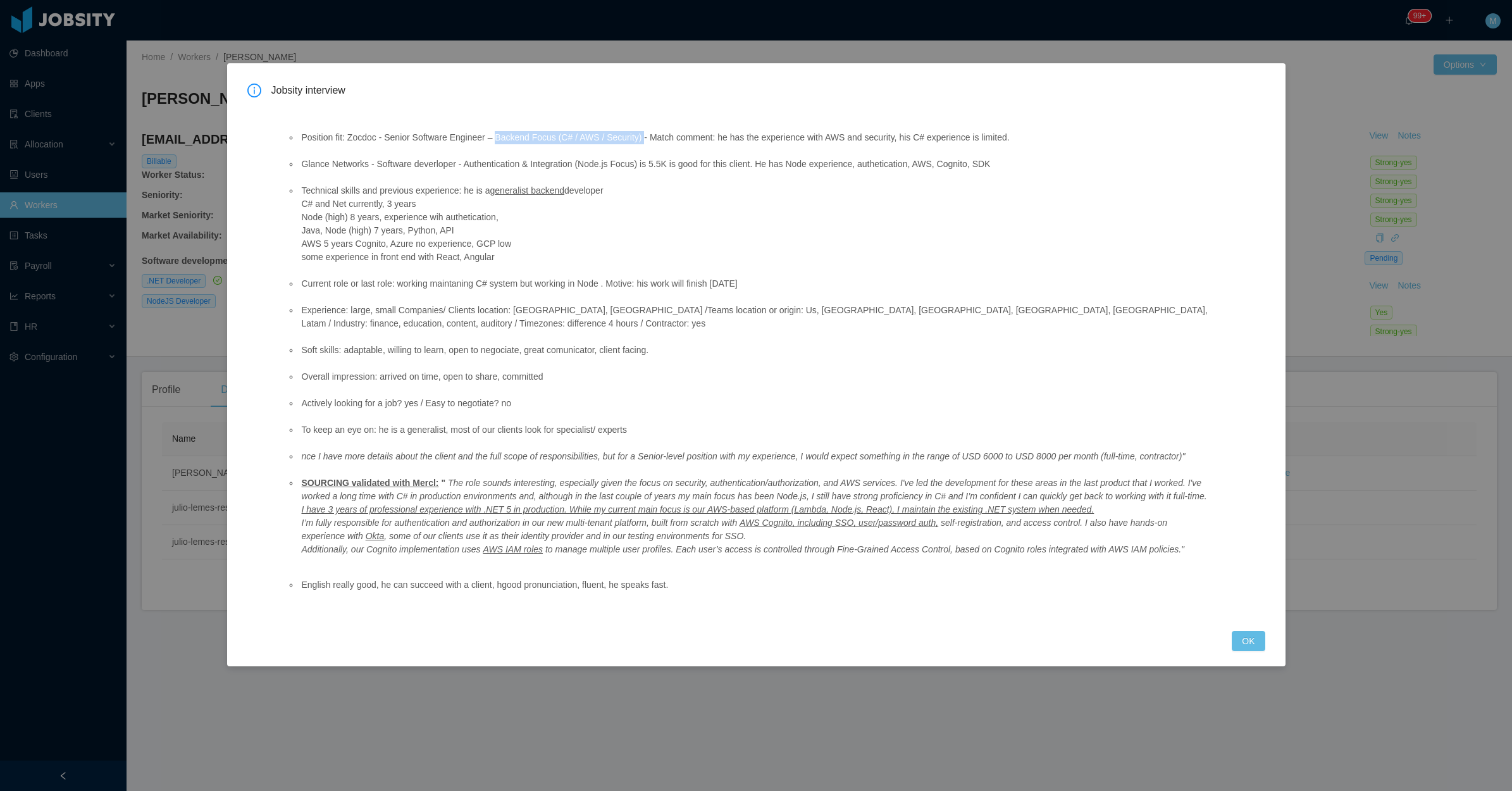
drag, startPoint x: 491, startPoint y: 138, endPoint x: 636, endPoint y: 131, distance: 145.2
click at [636, 131] on li "Position fit: Zocdoc - Senior Software Engineer – Backend Focus (C# / AWS / Sec…" at bounding box center [754, 137] width 910 height 13
copy li "Backend Focus (C# / AWS / Security)"
click at [1252, 633] on button "OK" at bounding box center [1248, 641] width 33 height 20
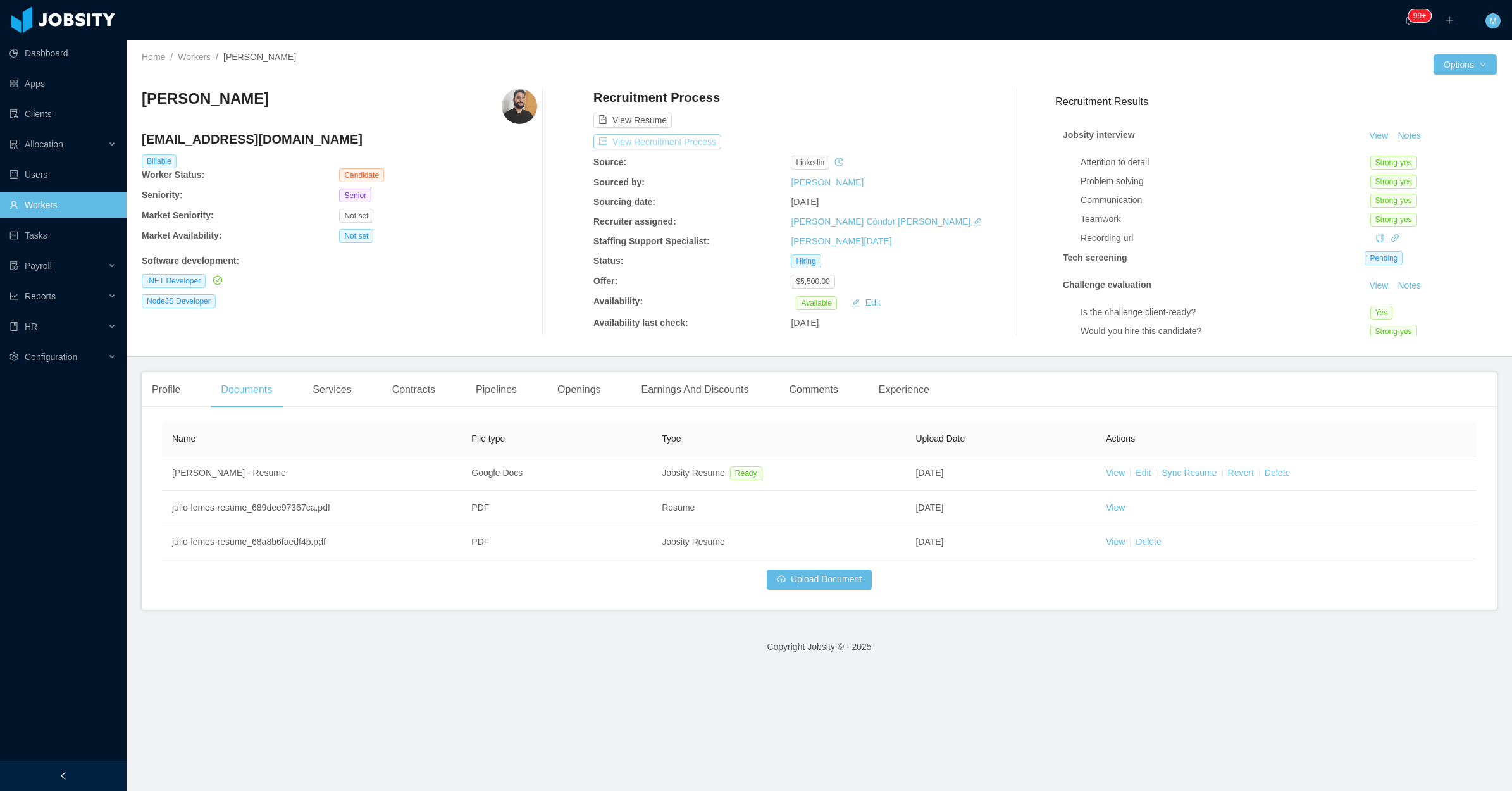
click at [690, 135] on button "View Recruitment Process" at bounding box center [657, 141] width 127 height 15
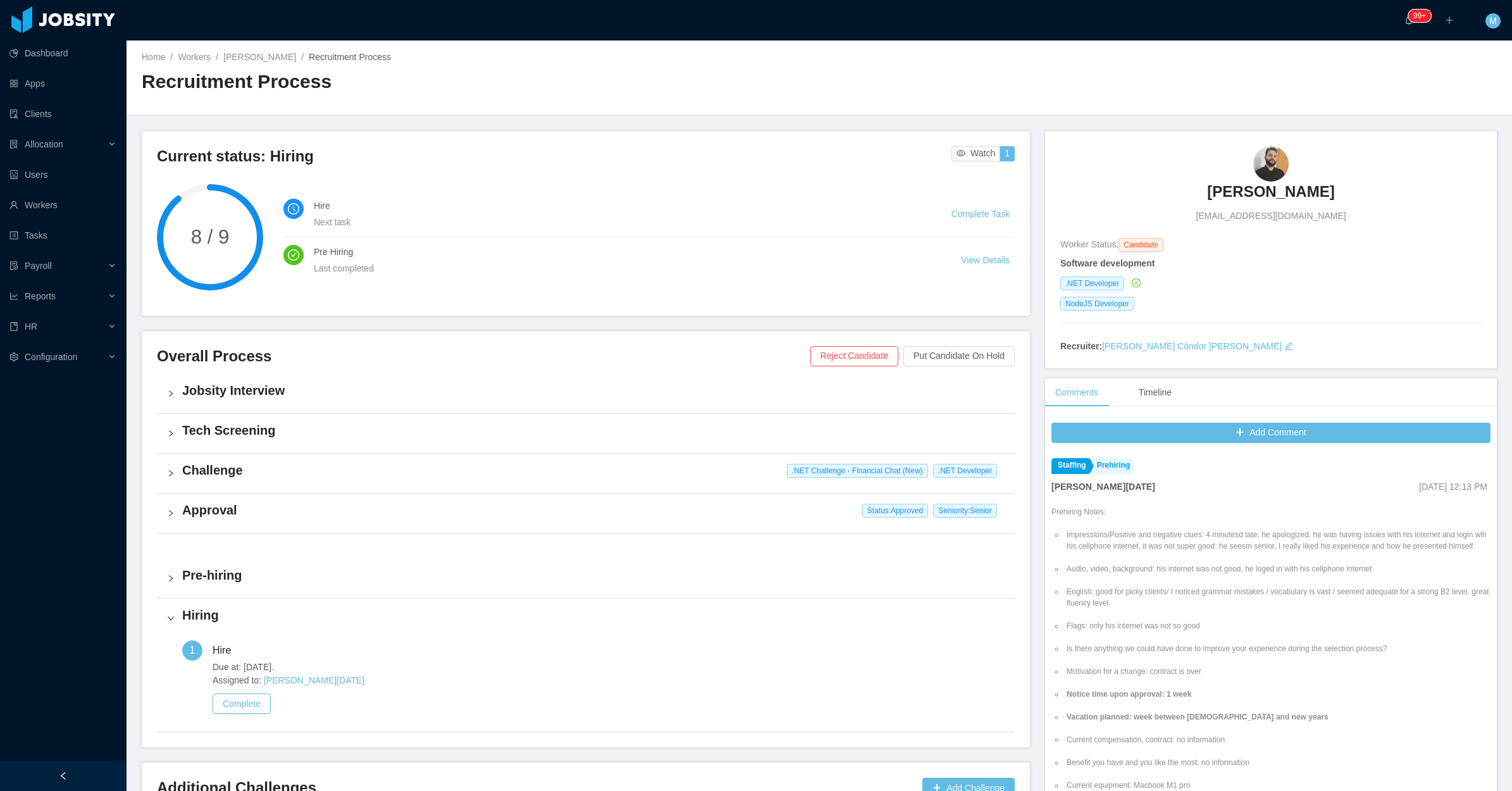
click at [181, 478] on div "Challenge .NET Challenge - Financial Chat (New) .NET Developer" at bounding box center [586, 473] width 858 height 39
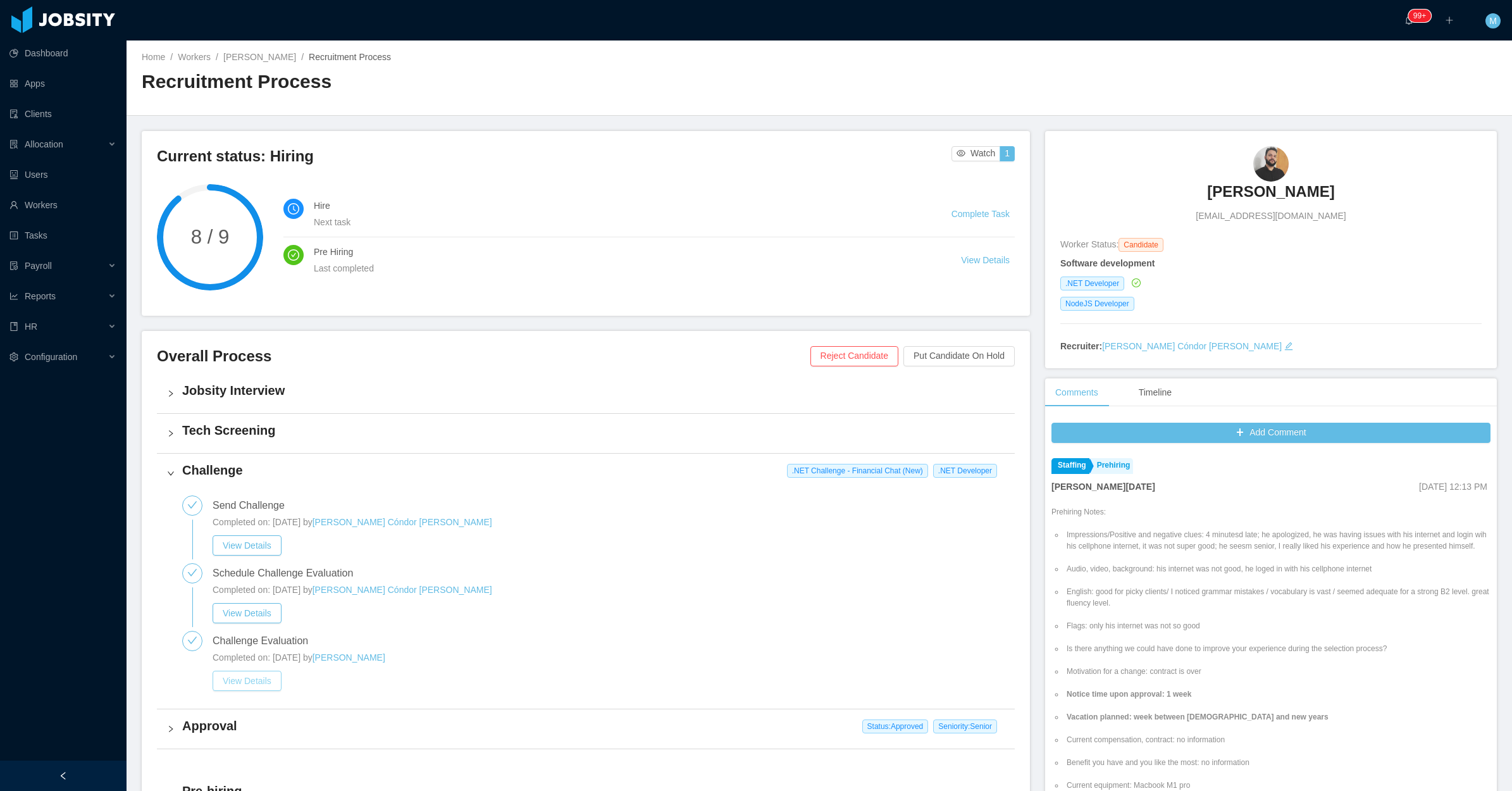
drag, startPoint x: 262, startPoint y: 676, endPoint x: 263, endPoint y: 663, distance: 13.0
click at [261, 676] on button "View Details" at bounding box center [247, 681] width 69 height 20
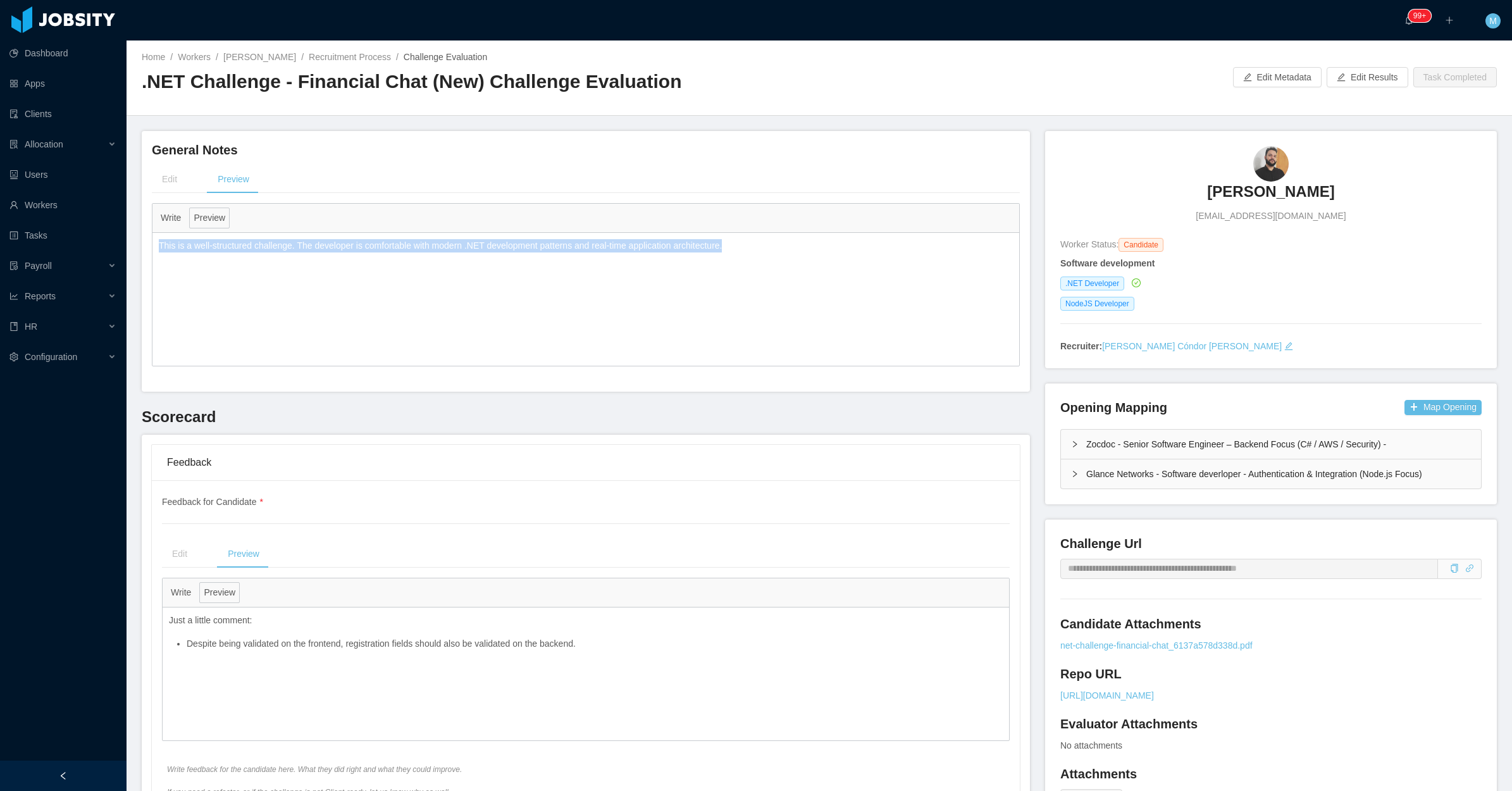
drag, startPoint x: 683, startPoint y: 248, endPoint x: 441, endPoint y: 236, distance: 242.3
click at [157, 246] on div "This is a well-structured challenge. The developer is comfortable with modern .…" at bounding box center [586, 245] width 867 height 26
copy p "This is a well-structured challenge. The developer is comfortable with modern .…"
click at [263, 55] on link "Julio Lemes" at bounding box center [260, 57] width 73 height 10
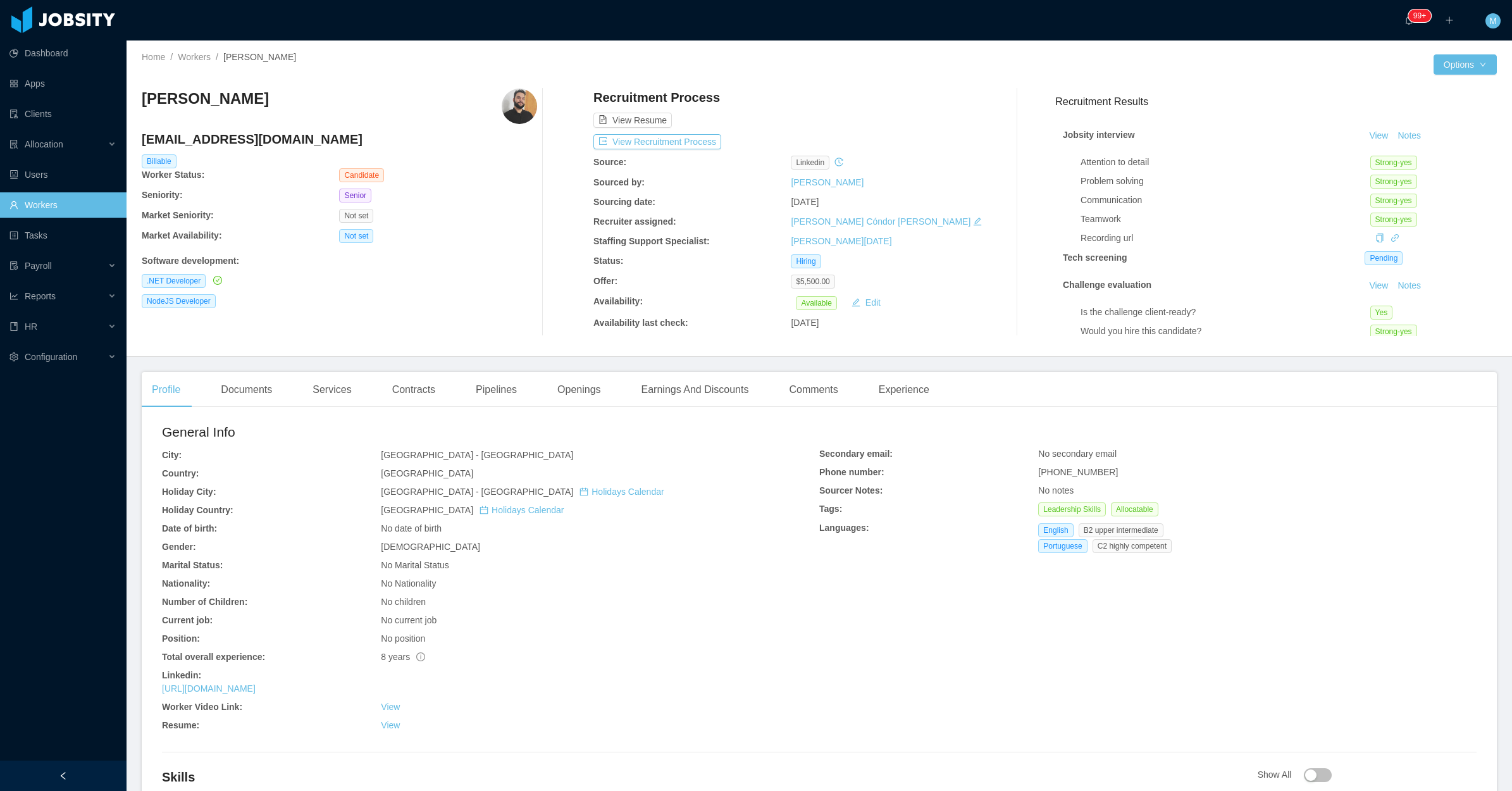
click at [1392, 127] on div "Jobsity interview View Notes Attention to detail Strong-yes Problem solving Str…" at bounding box center [1276, 263] width 441 height 298
click at [1392, 137] on button "Notes" at bounding box center [1409, 135] width 34 height 15
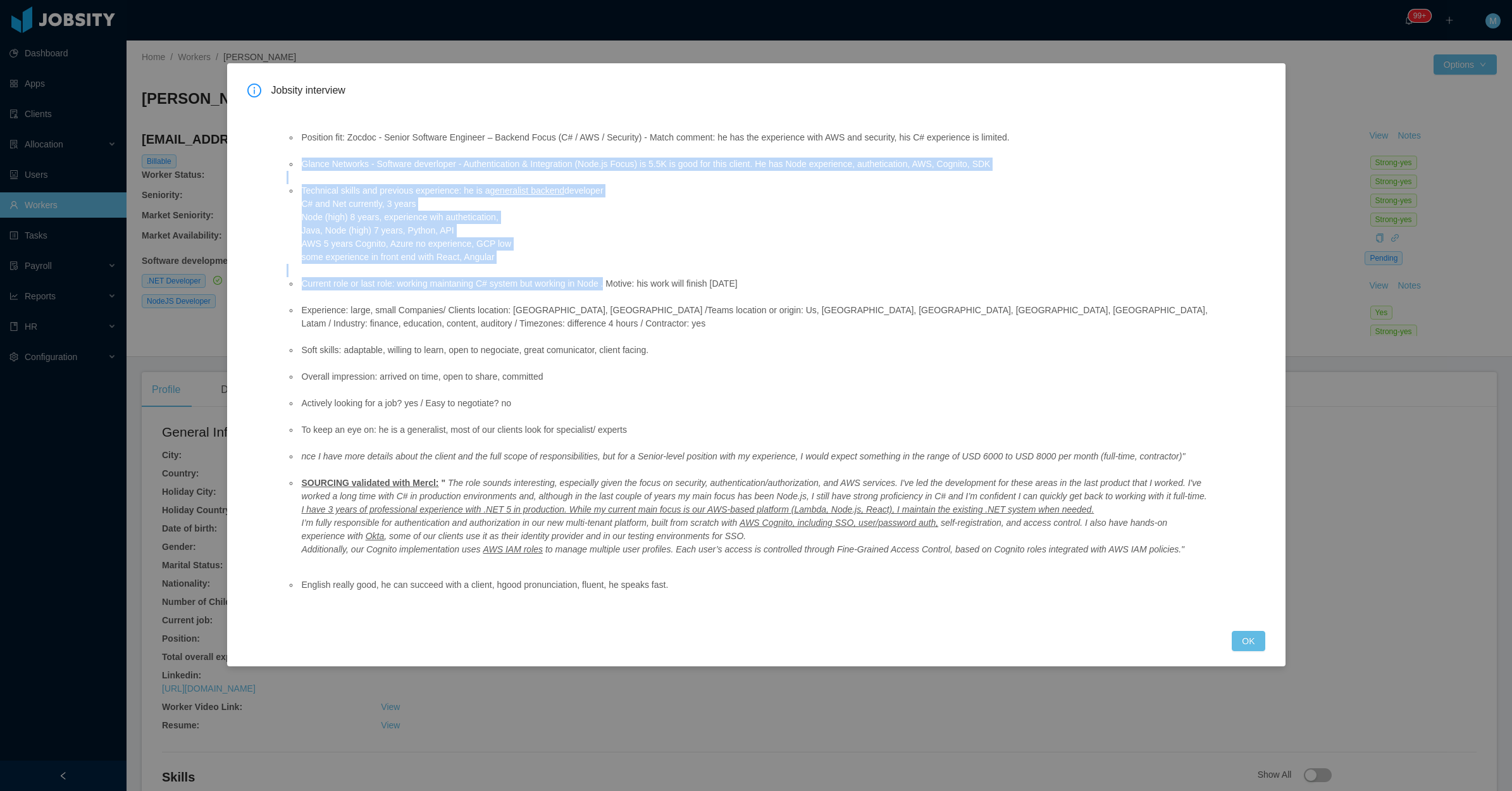
drag, startPoint x: 301, startPoint y: 175, endPoint x: 608, endPoint y: 282, distance: 325.1
click at [605, 283] on ul "Position fit: Zocdoc - Senior Software Engineer – Backend Focus (C# / AWS / Sec…" at bounding box center [748, 344] width 922 height 452
copy ul "Glance Networks - Software deverloper - Authentication & Integration (Node.js F…"
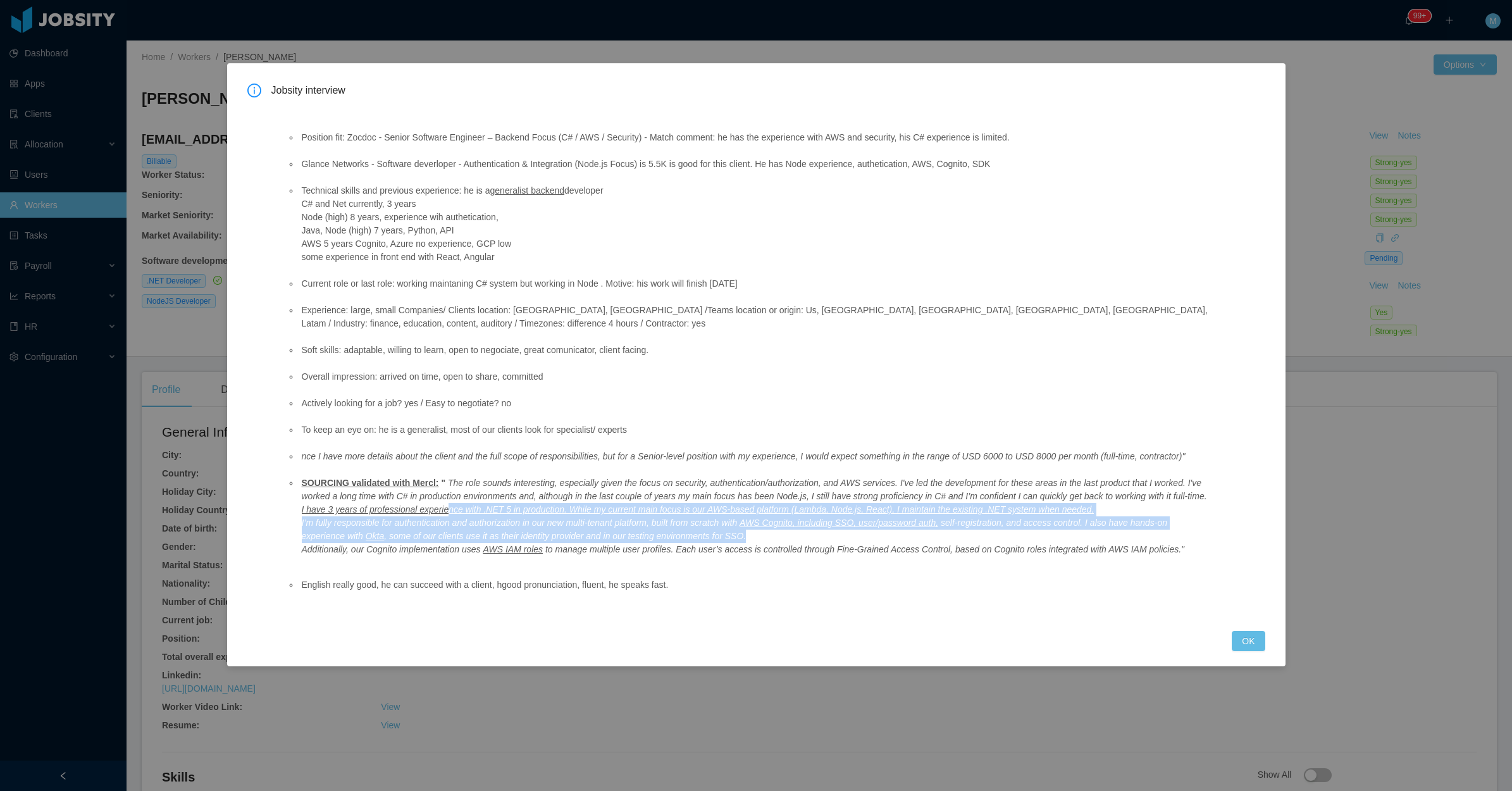
drag, startPoint x: 693, startPoint y: 523, endPoint x: 441, endPoint y: 489, distance: 254.3
click at [441, 489] on li "SOURCING validated with Mercl: " The role sounds interesting, especially given …" at bounding box center [754, 516] width 910 height 80
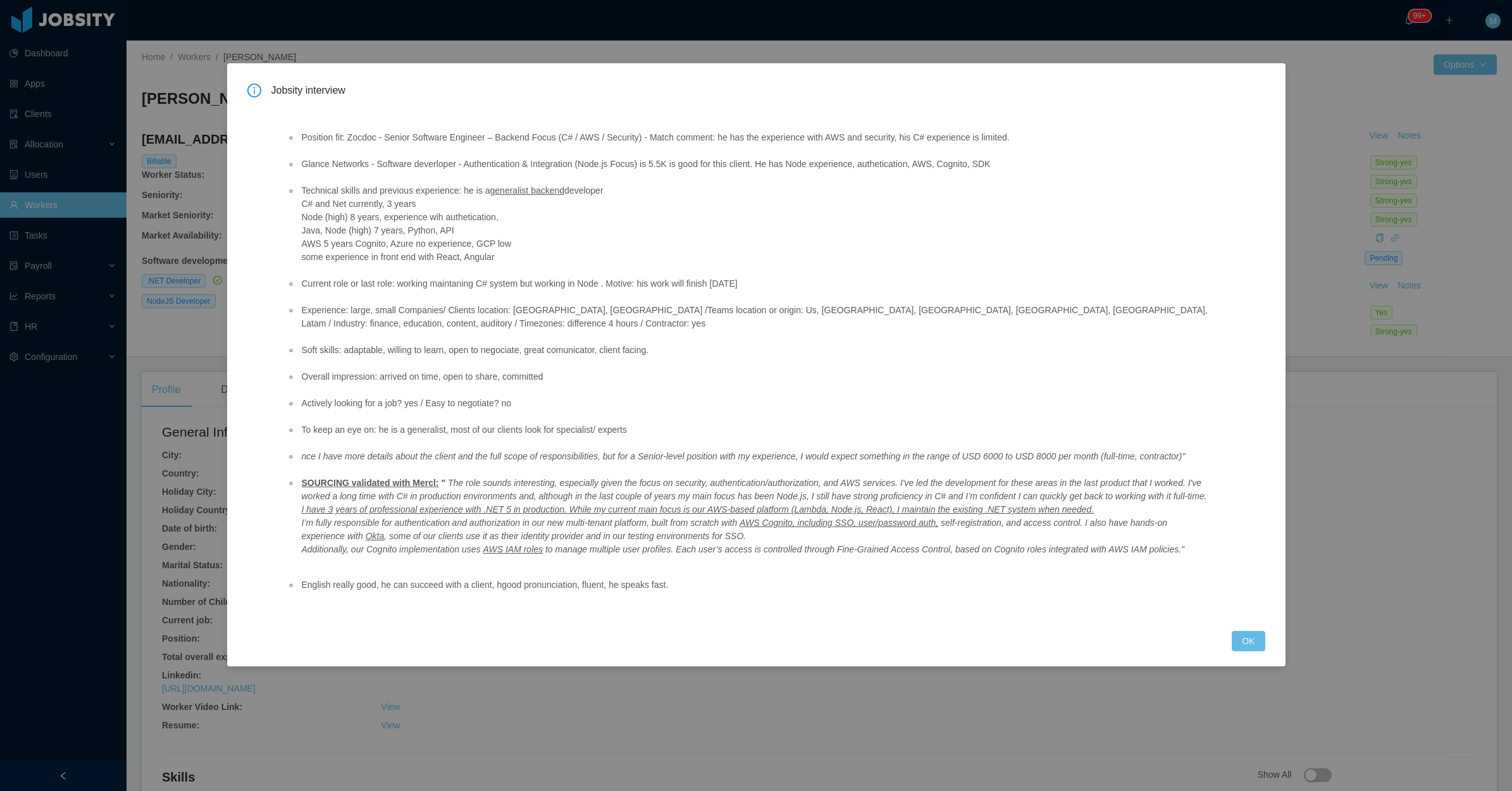
drag, startPoint x: 441, startPoint y: 489, endPoint x: 707, endPoint y: 551, distance: 273.1
click at [695, 551] on ul "Position fit: Zocdoc - Senior Software Engineer – Backend Focus (C# / AWS / Sec…" at bounding box center [748, 344] width 922 height 452
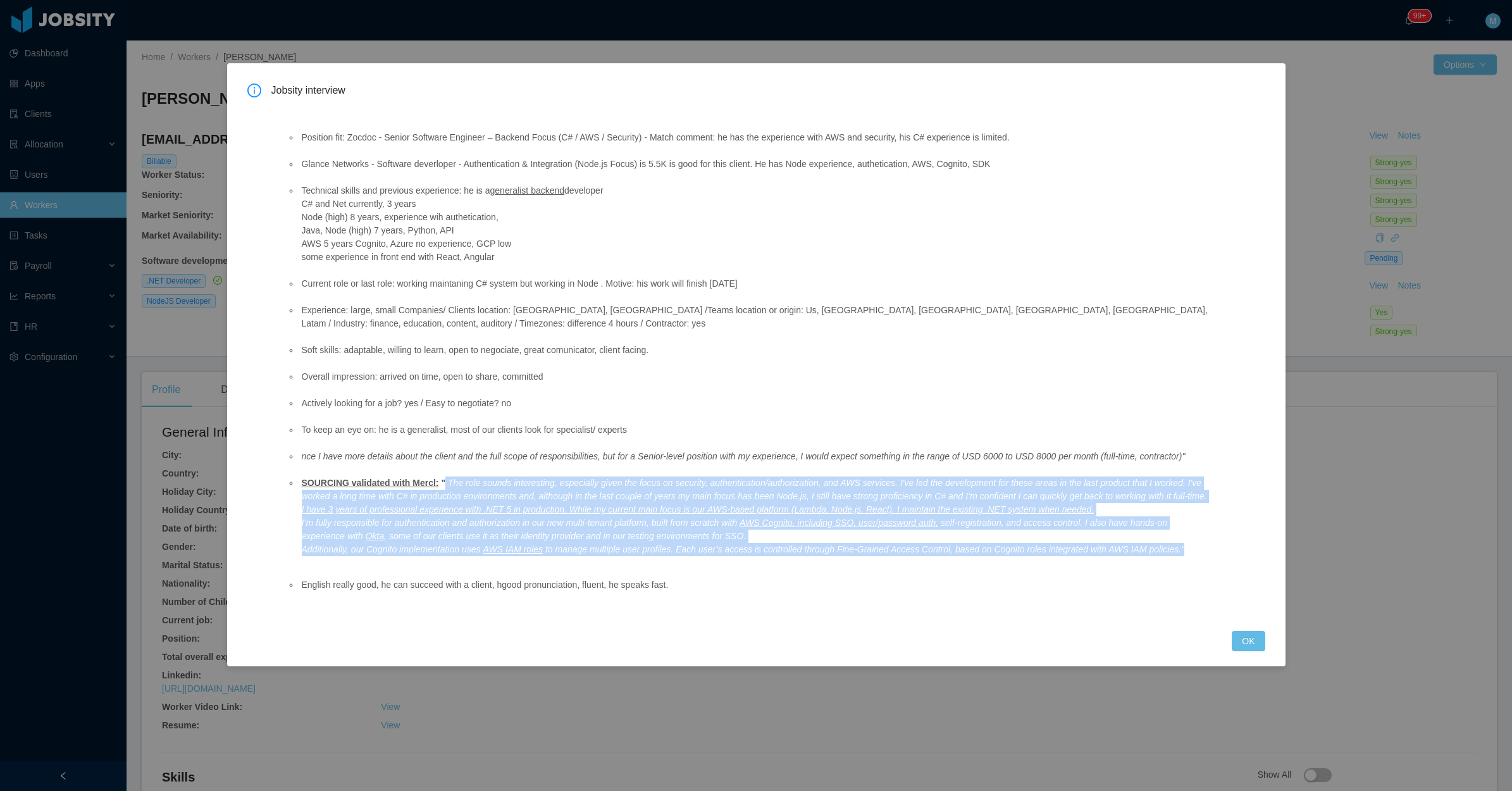
drag, startPoint x: 1065, startPoint y: 529, endPoint x: 440, endPoint y: 470, distance: 627.8
click at [440, 476] on li "SOURCING validated with Mercl: " The role sounds interesting, especially given …" at bounding box center [754, 516] width 910 height 80
copy li "The role sounds interesting, especially given the focus on security, authentica…"
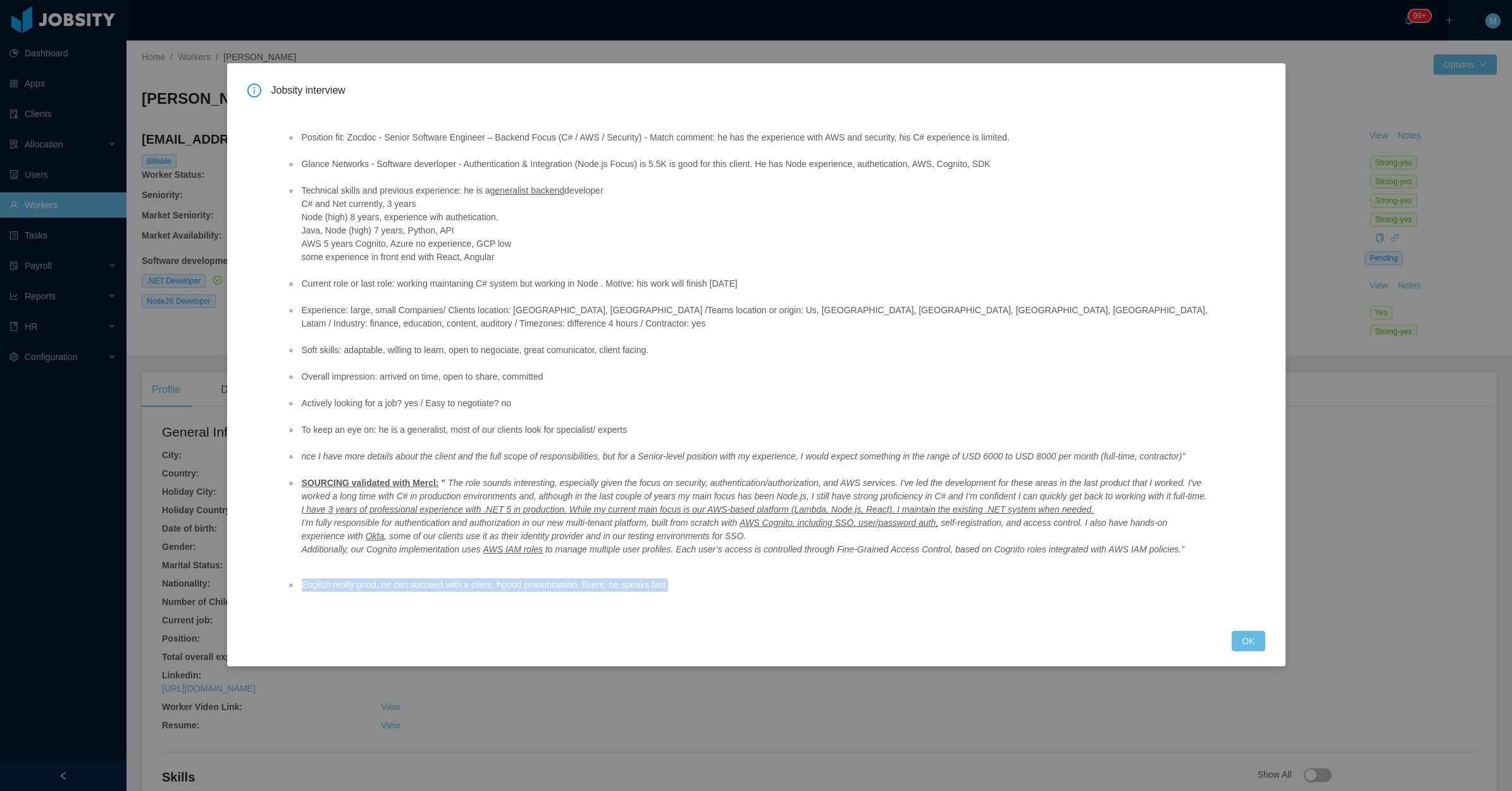
drag, startPoint x: 731, startPoint y: 589, endPoint x: 296, endPoint y: 568, distance: 435.5
click at [296, 568] on div "Position fit: Zocdoc - Senior Software Engineer – Backend Focus (C# / AWS / Sec…" at bounding box center [748, 359] width 953 height 513
copy li "English really good, he can succeed with a client, hgood pronunciation, fluent,…"
click at [1250, 631] on button "OK" at bounding box center [1248, 641] width 33 height 20
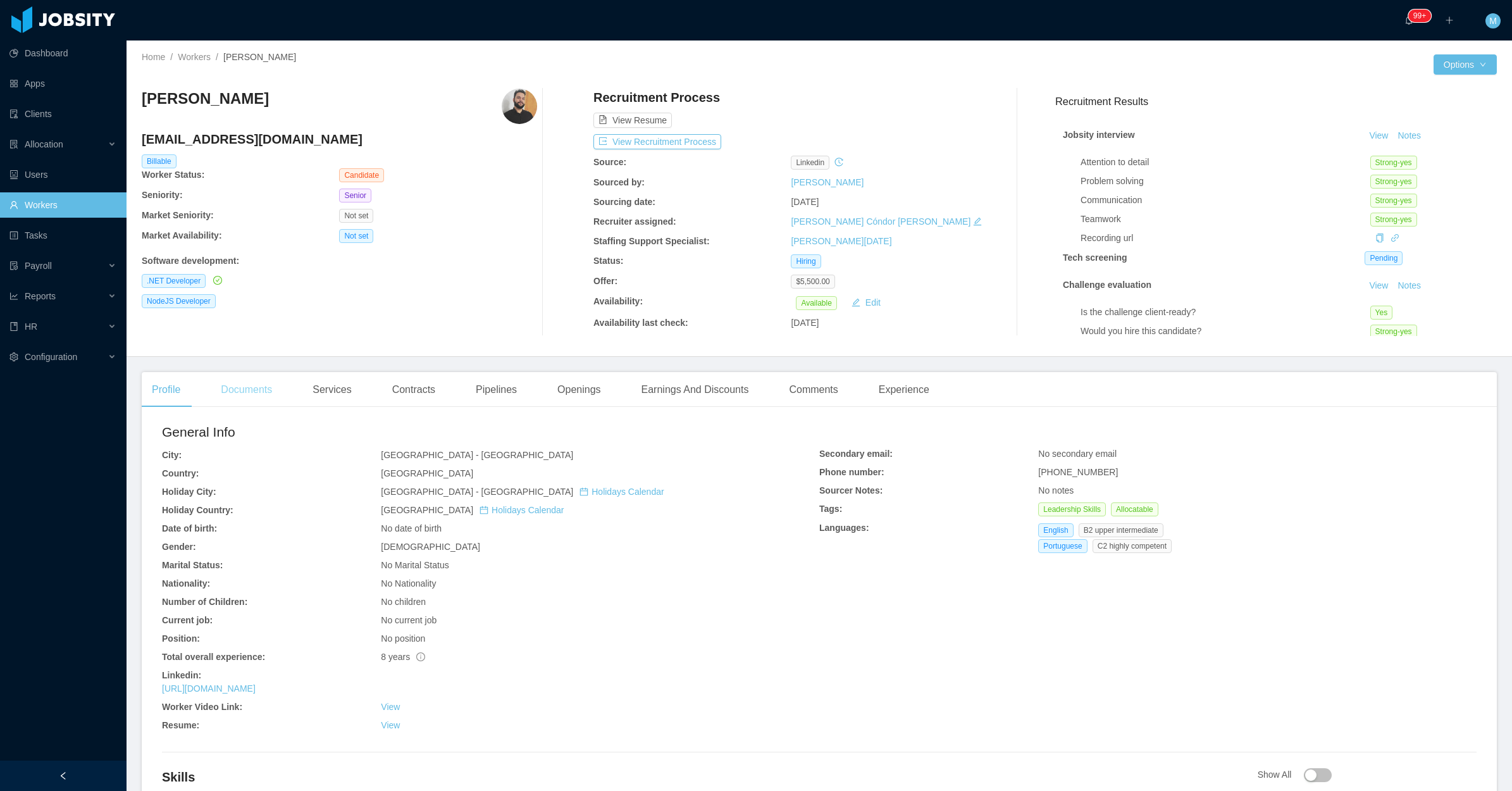
drag, startPoint x: 217, startPoint y: 388, endPoint x: 223, endPoint y: 386, distance: 6.3
click at [217, 388] on div "Documents" at bounding box center [246, 390] width 71 height 36
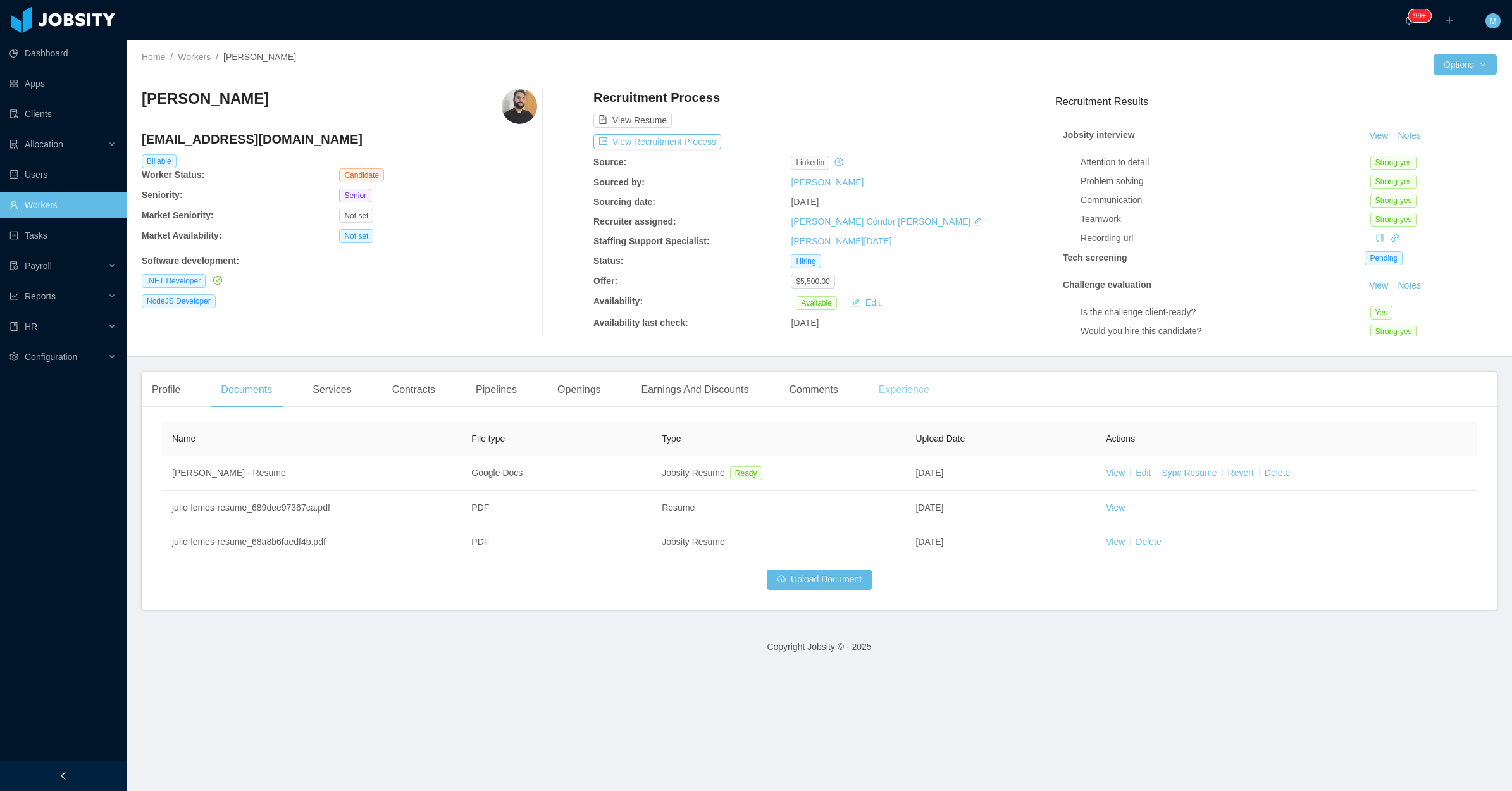
click at [876, 388] on div "Experience" at bounding box center [904, 390] width 71 height 36
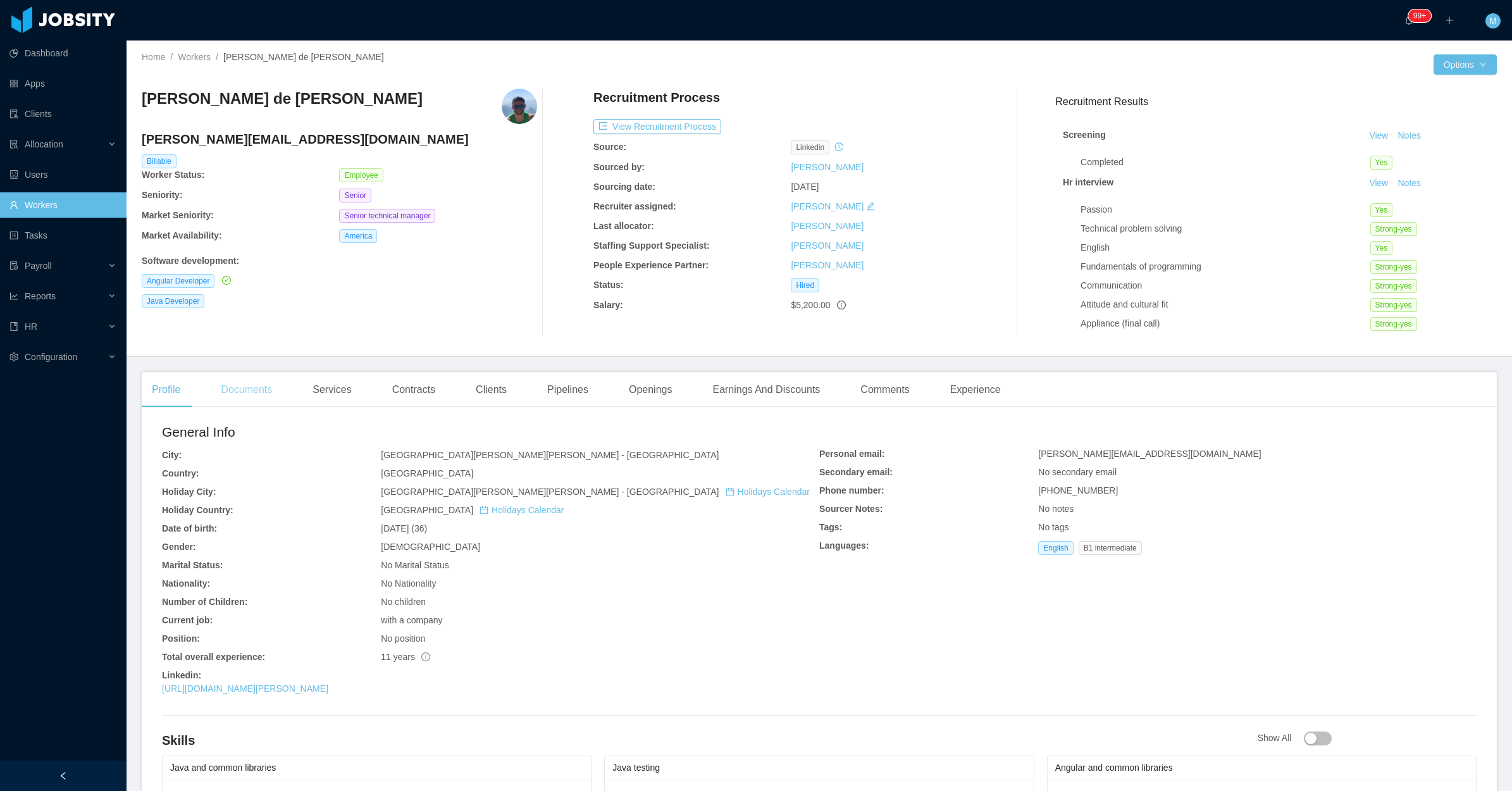
drag, startPoint x: 279, startPoint y: 373, endPoint x: 274, endPoint y: 387, distance: 14.9
click at [277, 386] on div "Documents" at bounding box center [246, 390] width 71 height 36
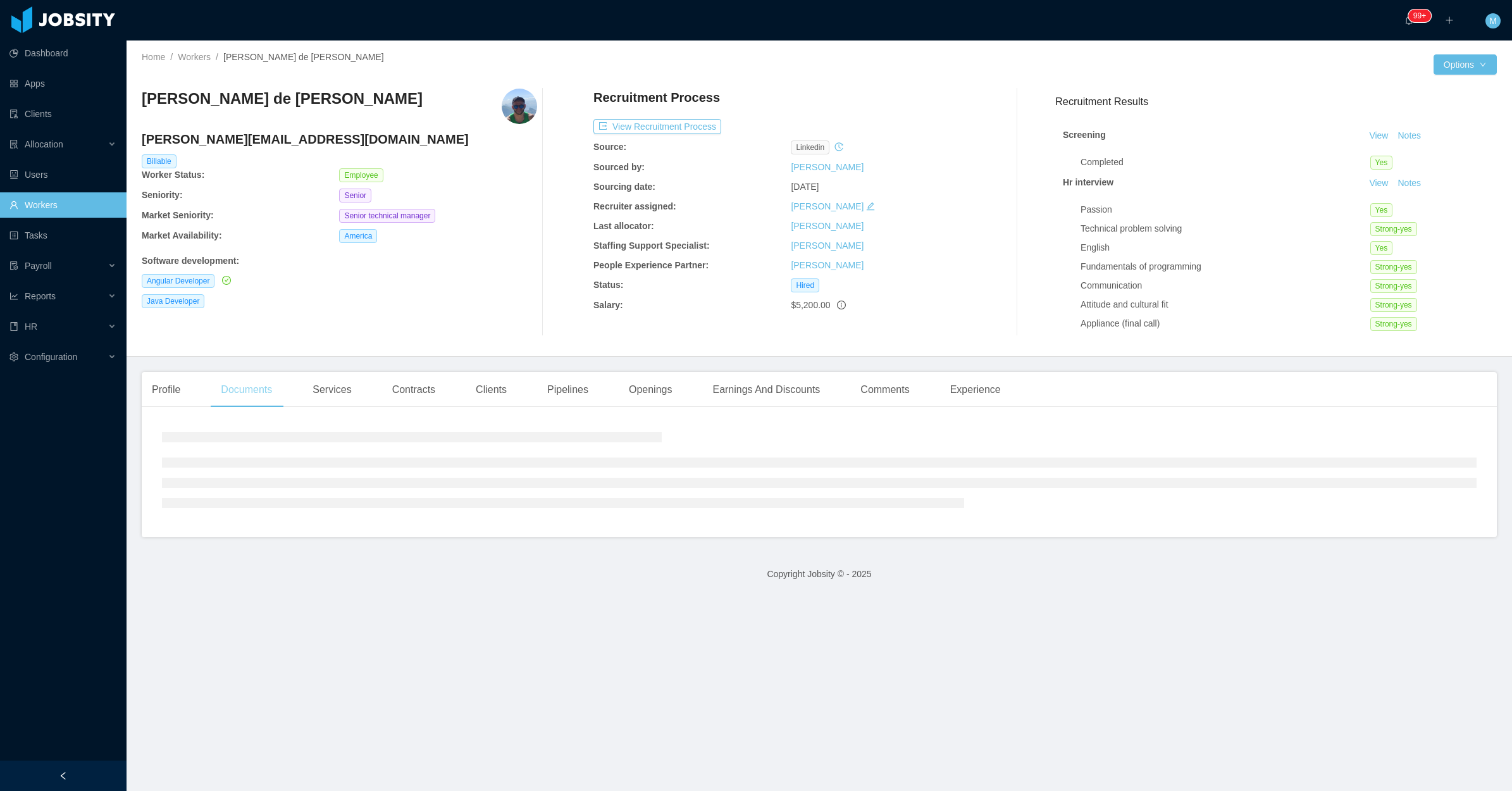
click at [258, 389] on div "Documents" at bounding box center [246, 390] width 71 height 36
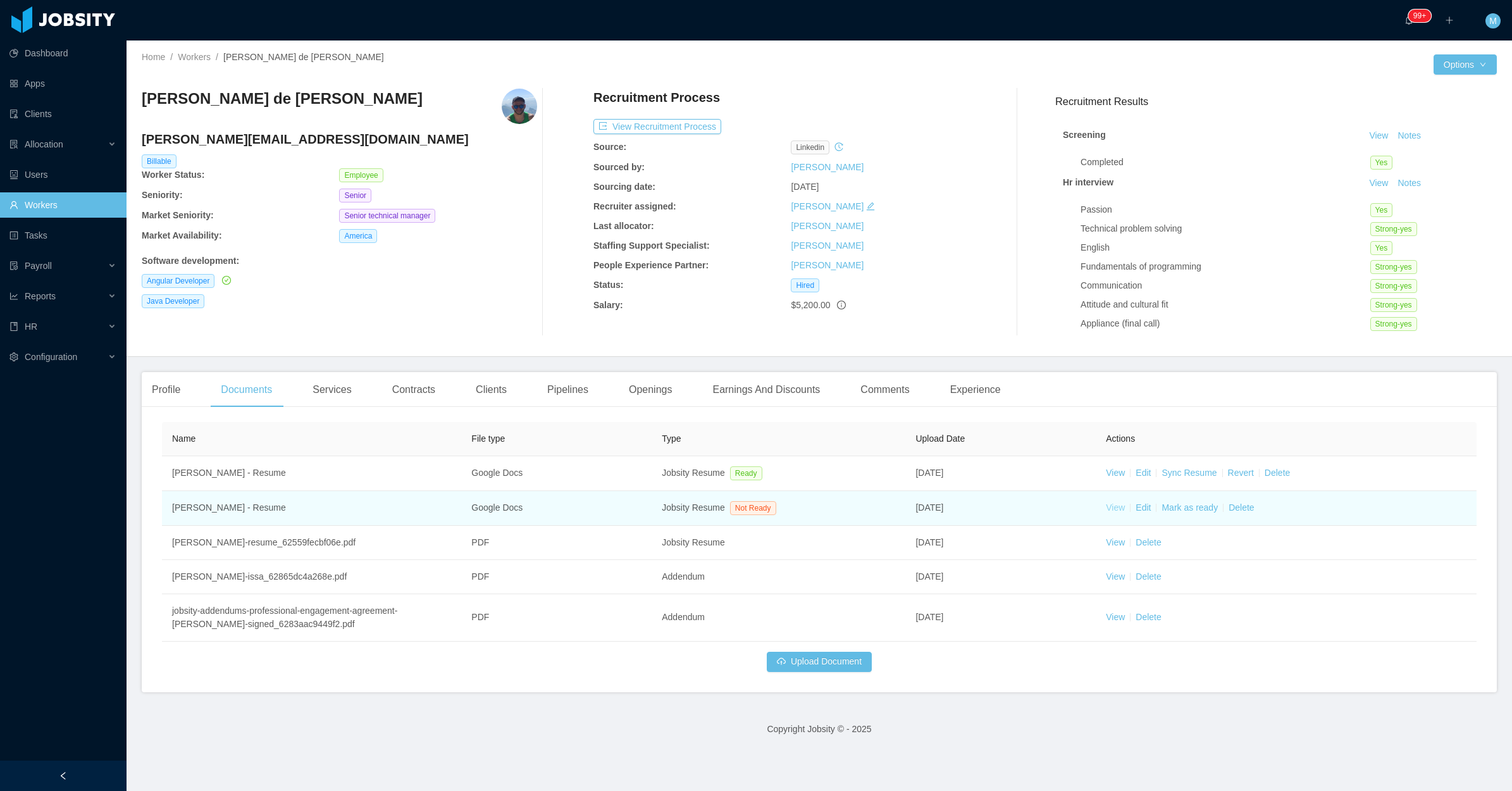
click at [1108, 511] on link "View" at bounding box center [1115, 507] width 19 height 10
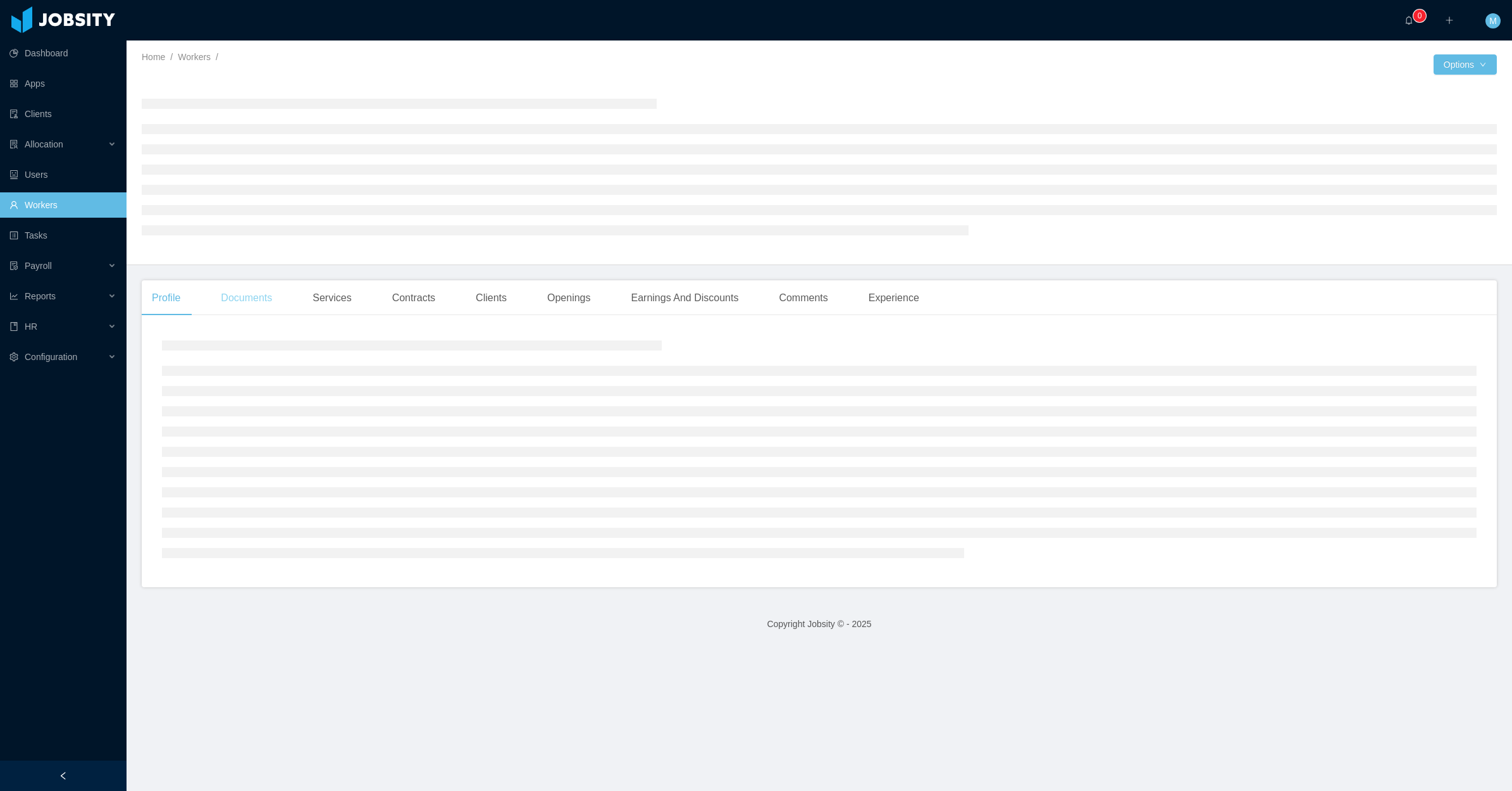
drag, startPoint x: 277, startPoint y: 320, endPoint x: 275, endPoint y: 312, distance: 8.2
click at [275, 312] on div "Profile Documents Services Contracts Clients Openings Earnings And Discounts Co…" at bounding box center [819, 433] width 1355 height 307
drag, startPoint x: 275, startPoint y: 312, endPoint x: 268, endPoint y: 295, distance: 18.4
click at [263, 298] on div "Documents" at bounding box center [246, 298] width 71 height 36
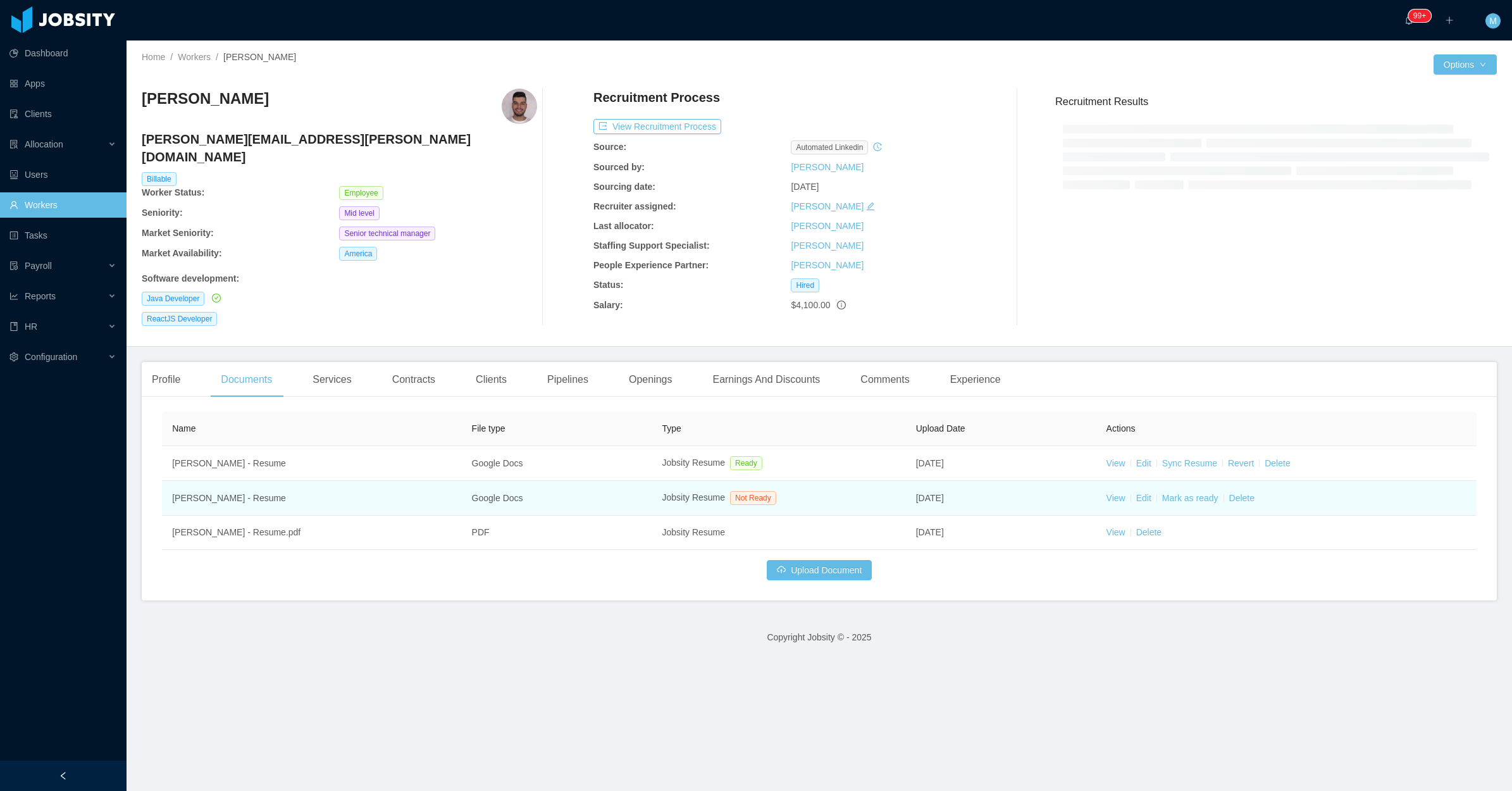
click at [1112, 481] on td "View Edit [PERSON_NAME] as ready Delete" at bounding box center [1286, 498] width 381 height 35
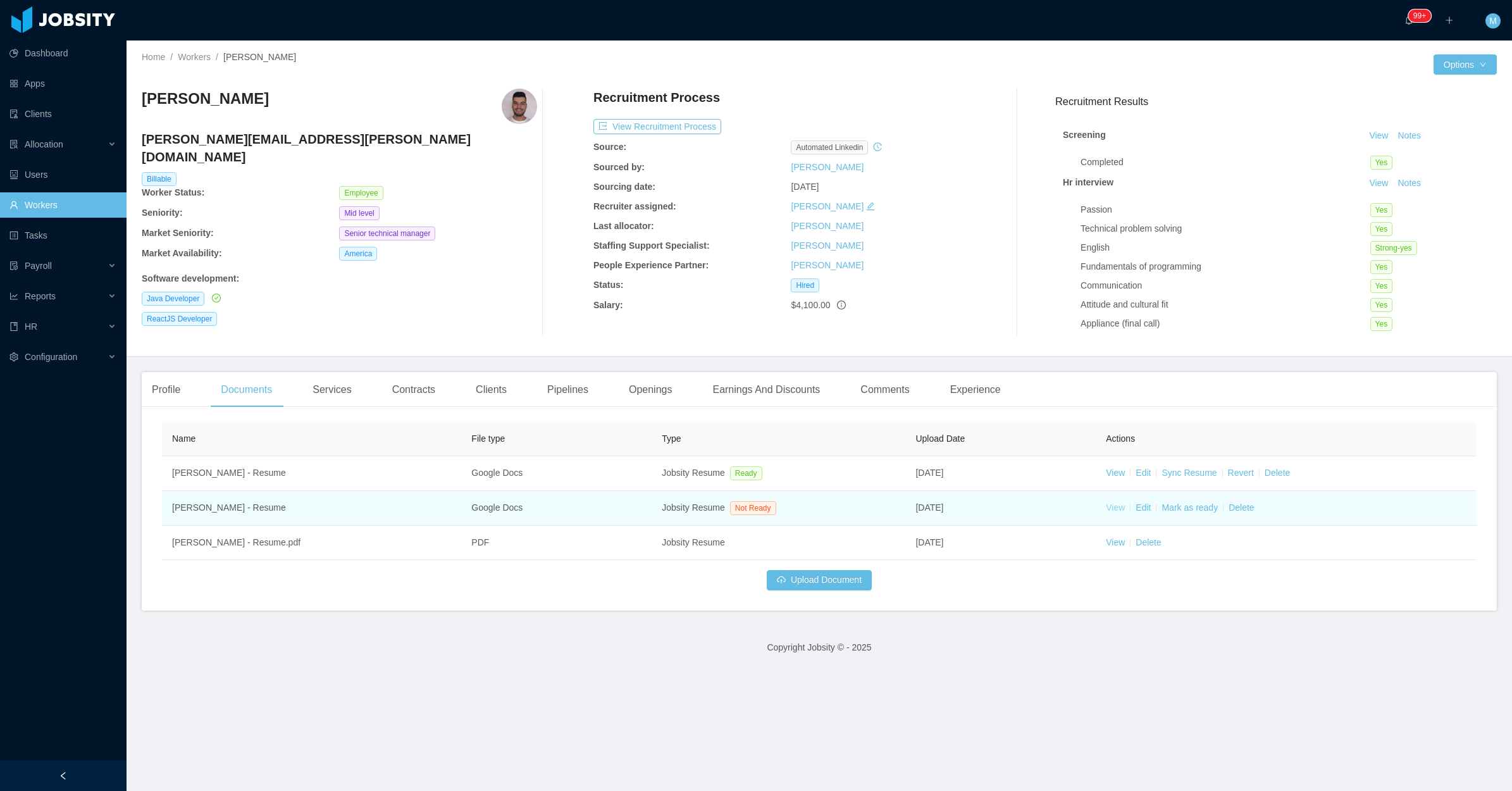
click at [1111, 511] on link "View" at bounding box center [1115, 507] width 19 height 10
click at [1184, 504] on link "Mark as ready" at bounding box center [1189, 507] width 56 height 10
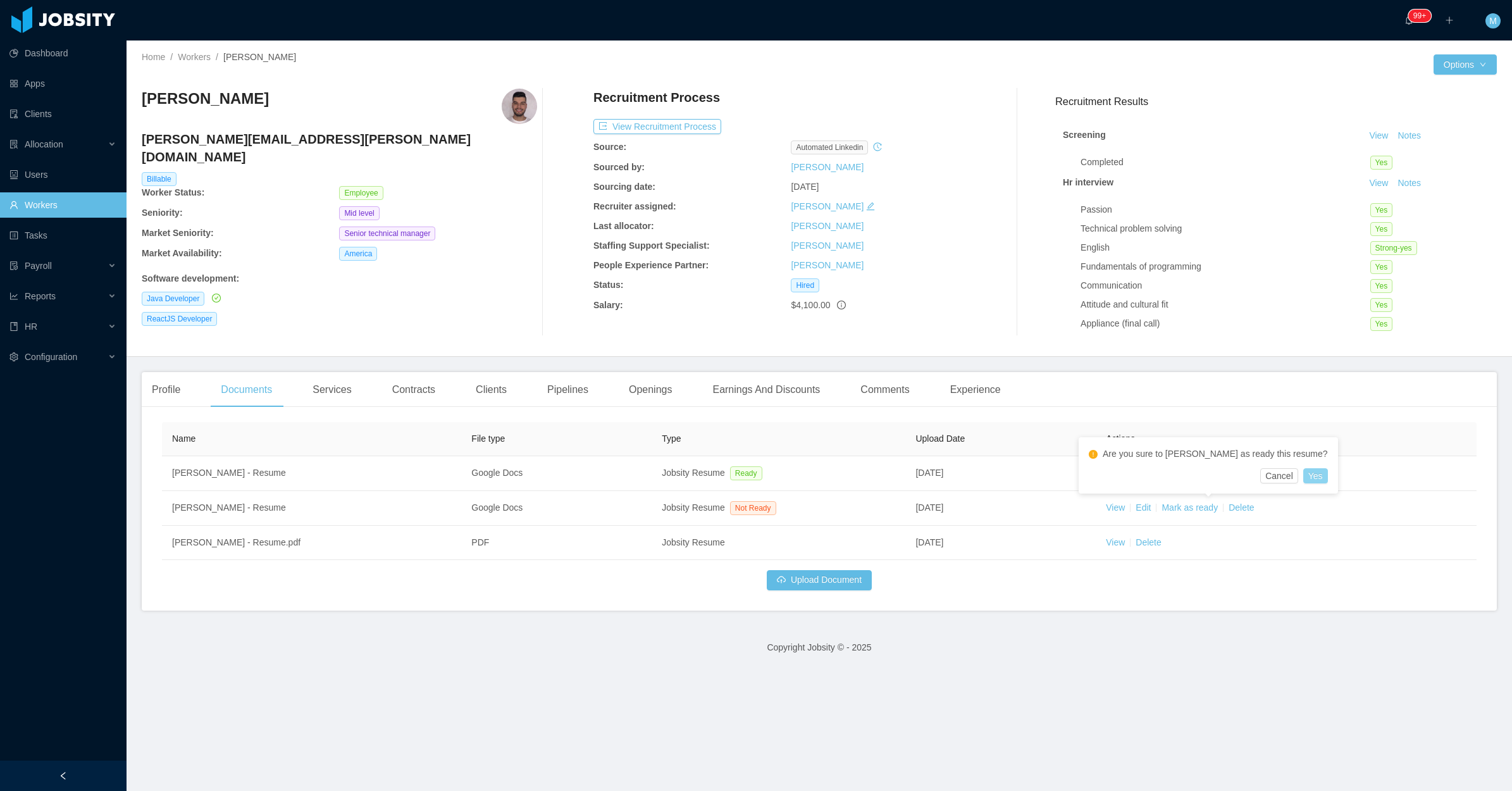
drag, startPoint x: 1261, startPoint y: 474, endPoint x: 1253, endPoint y: 474, distance: 8.0
click at [1303, 474] on button "Yes" at bounding box center [1315, 476] width 24 height 15
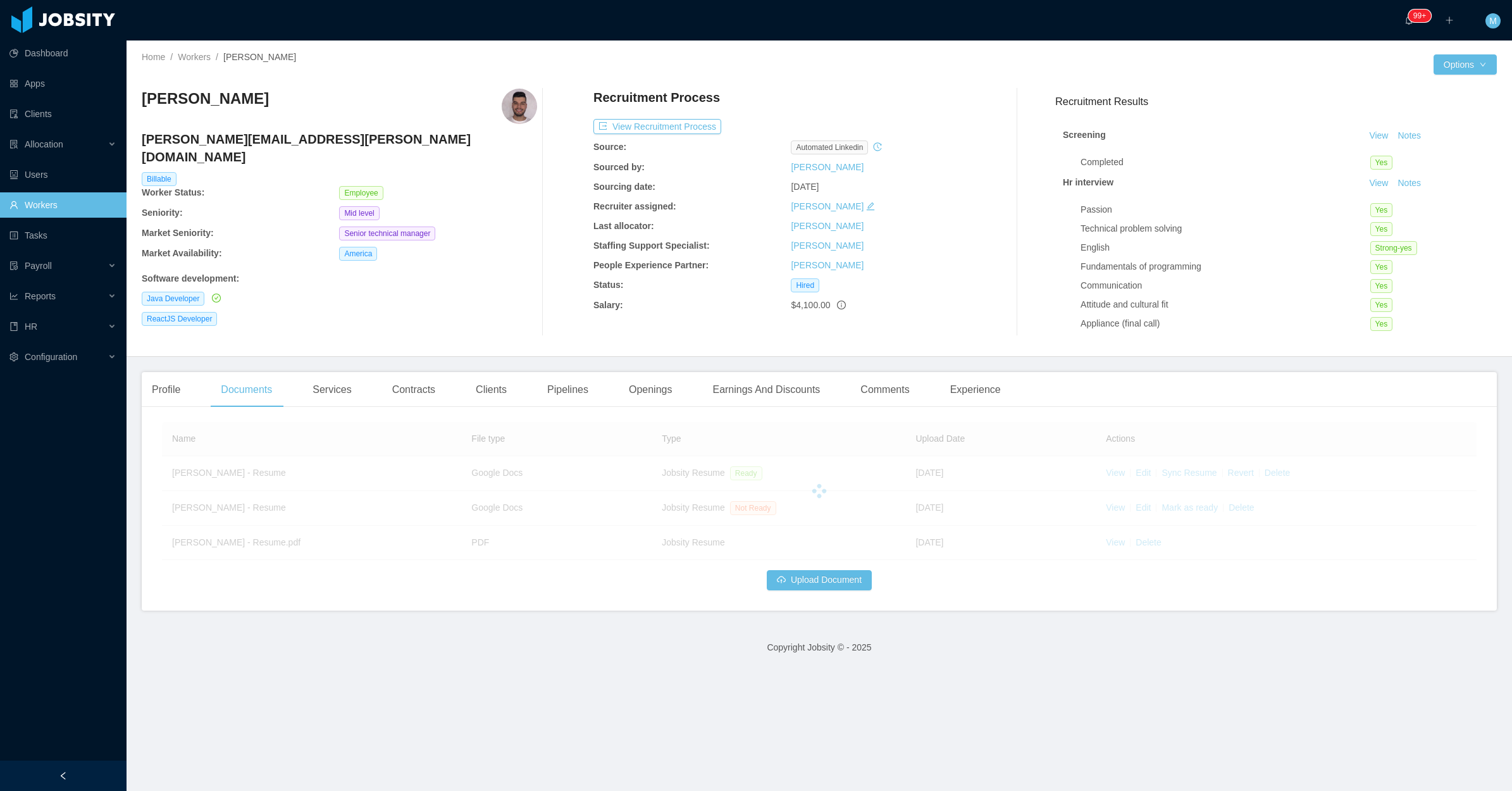
click at [1396, 127] on div "Screening View Notes Completed Yes Hr interview View Notes Passion Yes Technica…" at bounding box center [1276, 326] width 441 height 424
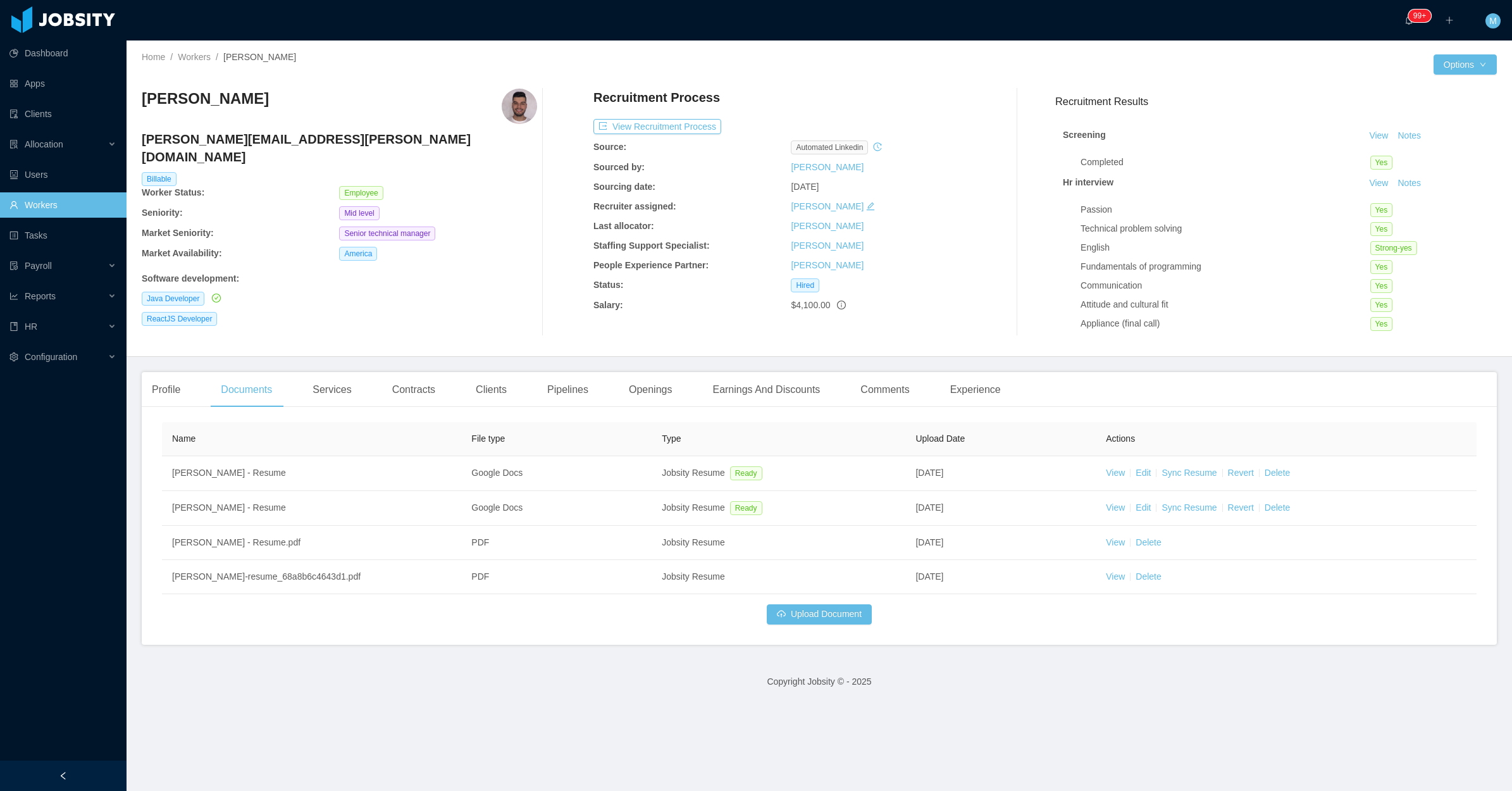
click at [491, 272] on div "Software development :" at bounding box center [340, 279] width 396 height 13
click at [1396, 181] on button "Notes" at bounding box center [1409, 183] width 34 height 15
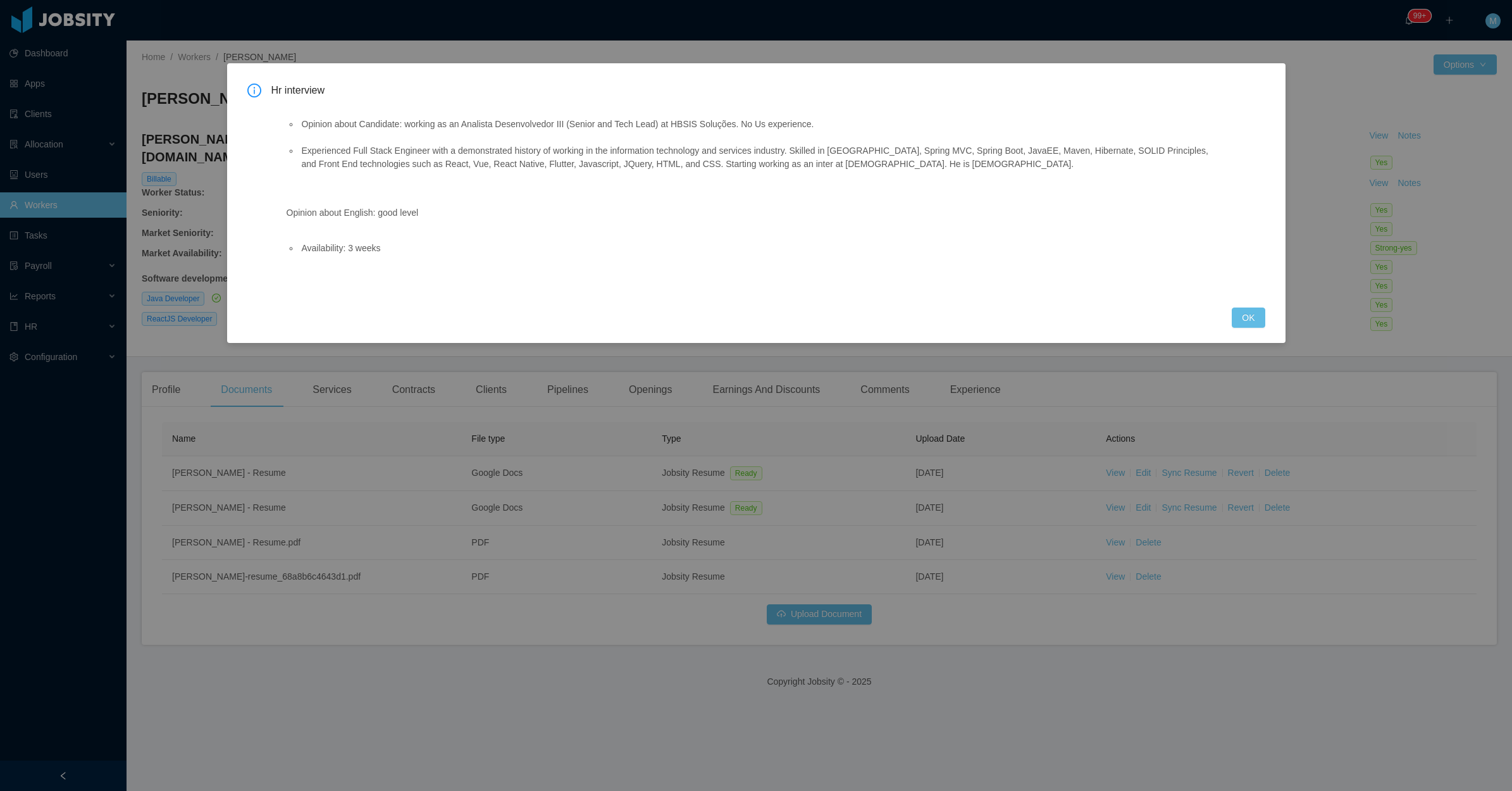
drag, startPoint x: 406, startPoint y: 150, endPoint x: 994, endPoint y: 174, distance: 588.5
click at [994, 174] on ul "Opinion about Candidate: working as an Analista Desenvolvedor III (Senior and T…" at bounding box center [748, 151] width 922 height 67
copy li "Experienced Full Stack Engineer with a demonstrated history of working in the i…"
click at [1258, 311] on button "OK" at bounding box center [1248, 317] width 33 height 20
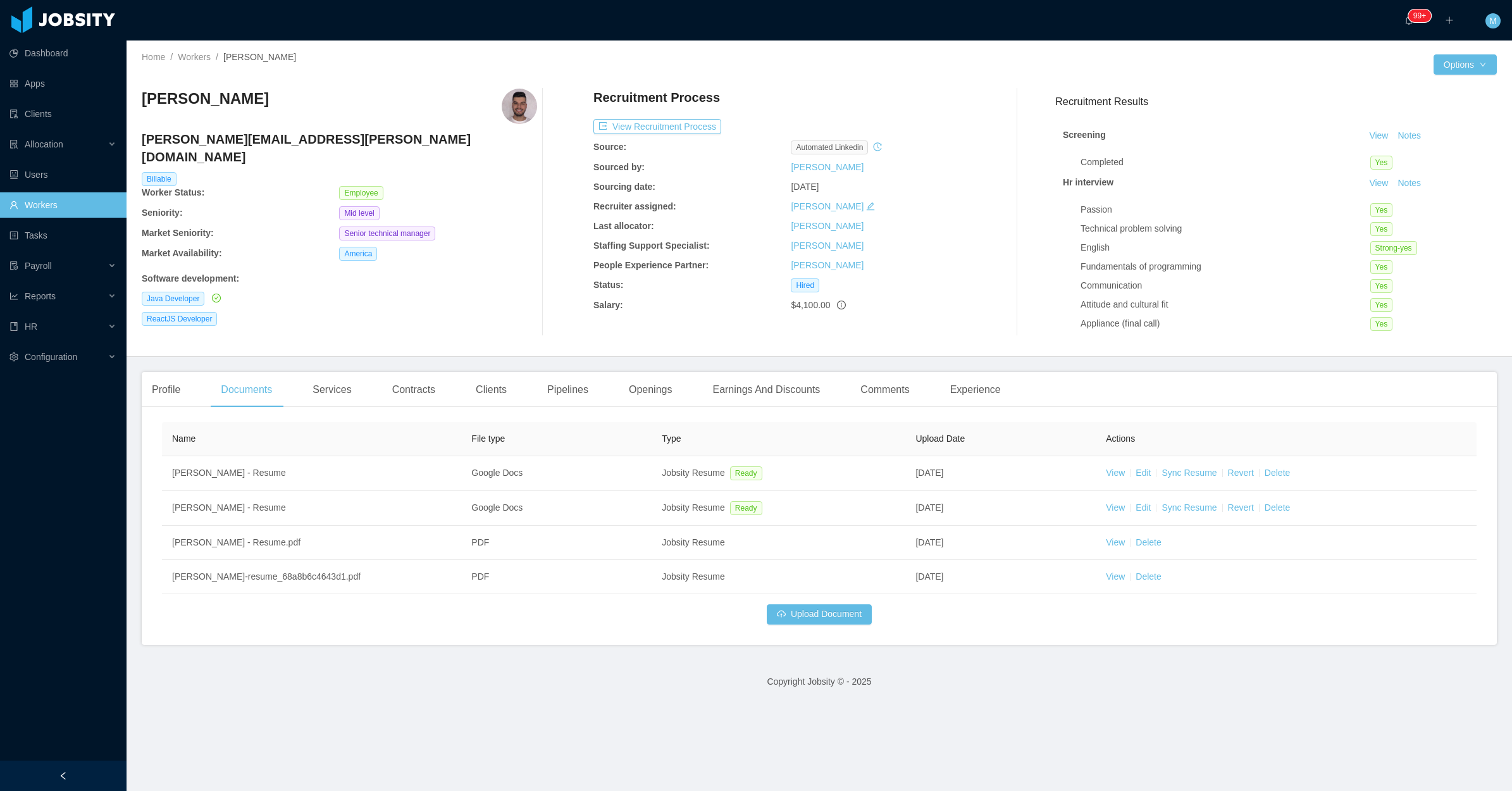
drag, startPoint x: 299, startPoint y: 104, endPoint x: 141, endPoint y: 93, distance: 158.4
click at [142, 93] on div "Marcelo Wippel" at bounding box center [340, 106] width 396 height 36
copy h3 "Marcelo Wippel"
drag, startPoint x: 482, startPoint y: 320, endPoint x: 539, endPoint y: 274, distance: 73.2
click at [482, 320] on div "Marcelo Wippel marcelo.wippel@jobsity.com Billable Worker Status: Employee Seni…" at bounding box center [340, 212] width 396 height 247
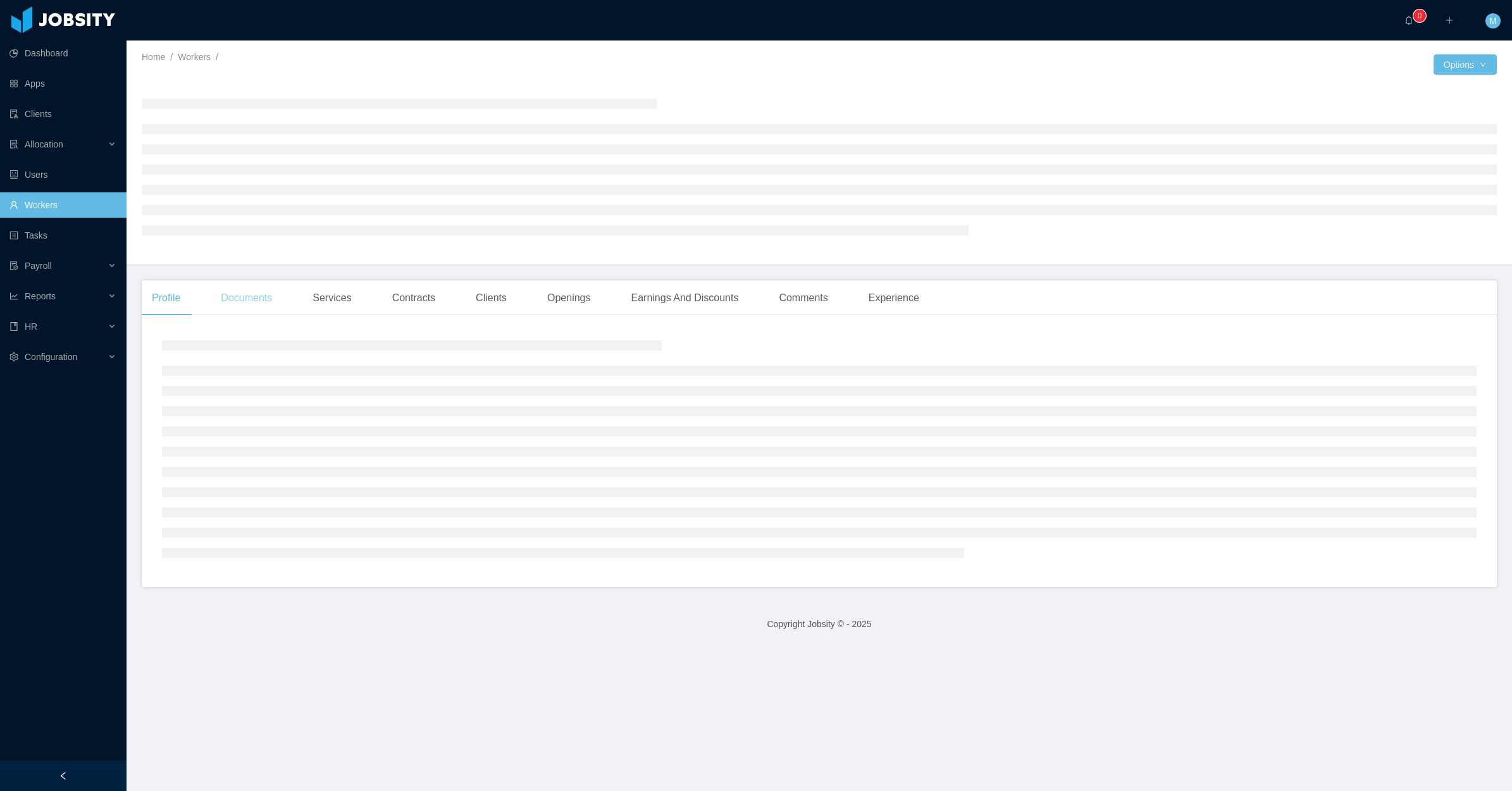
click at [266, 314] on div "Documents" at bounding box center [246, 298] width 71 height 36
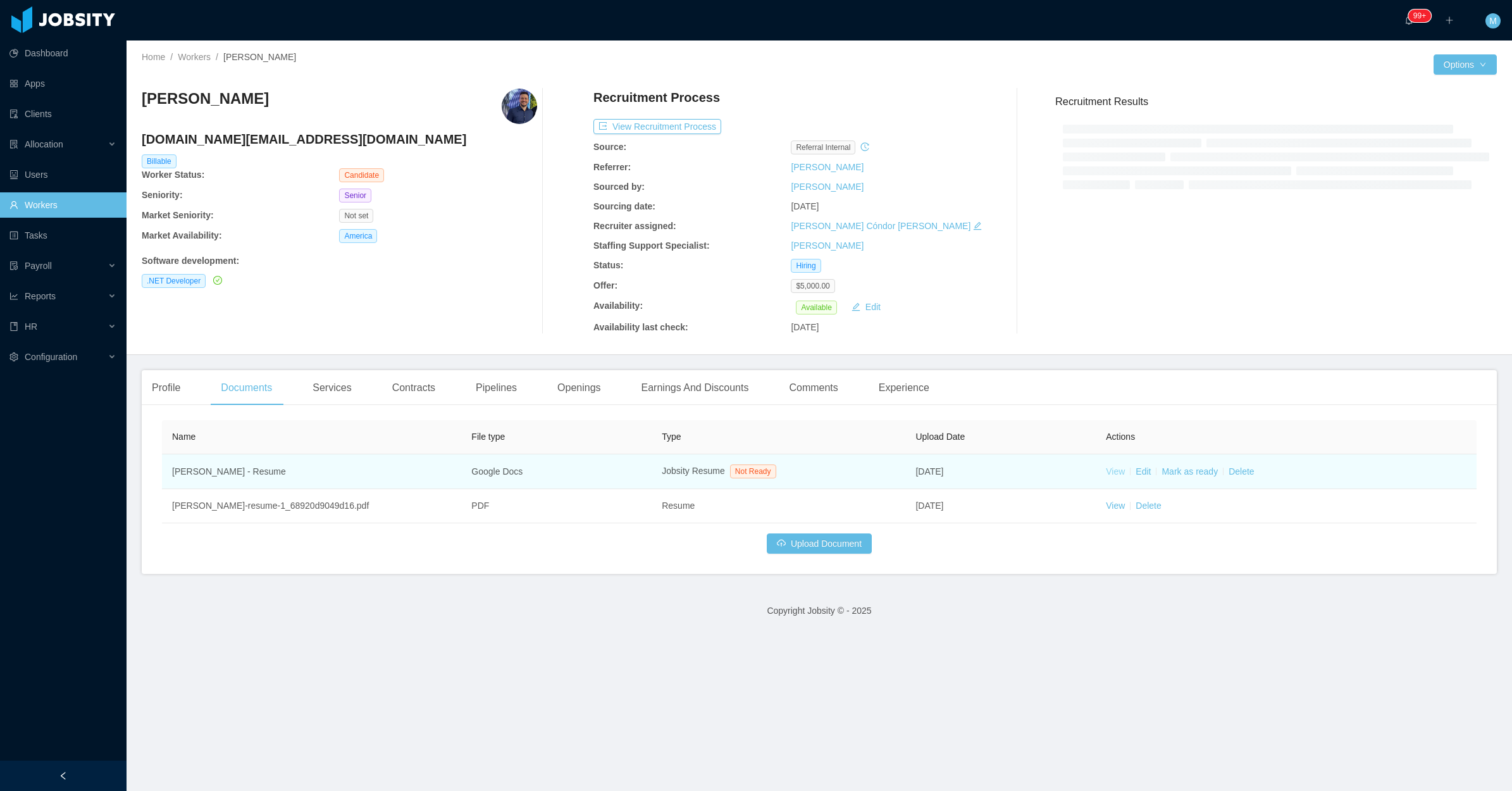
click at [1106, 473] on link "View" at bounding box center [1115, 471] width 19 height 10
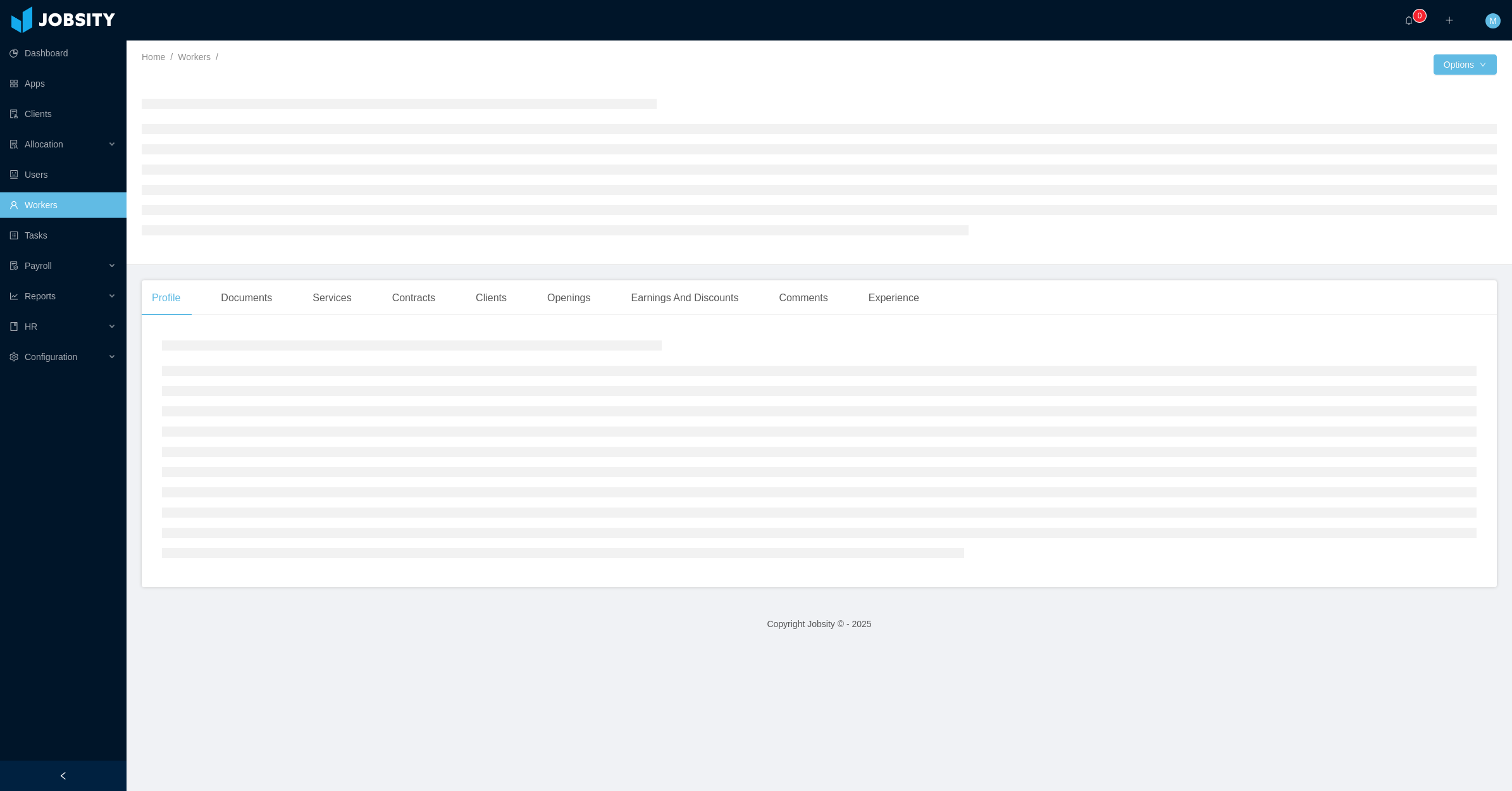
drag, startPoint x: 96, startPoint y: 769, endPoint x: 182, endPoint y: 698, distance: 111.5
click at [96, 769] on div at bounding box center [63, 776] width 127 height 30
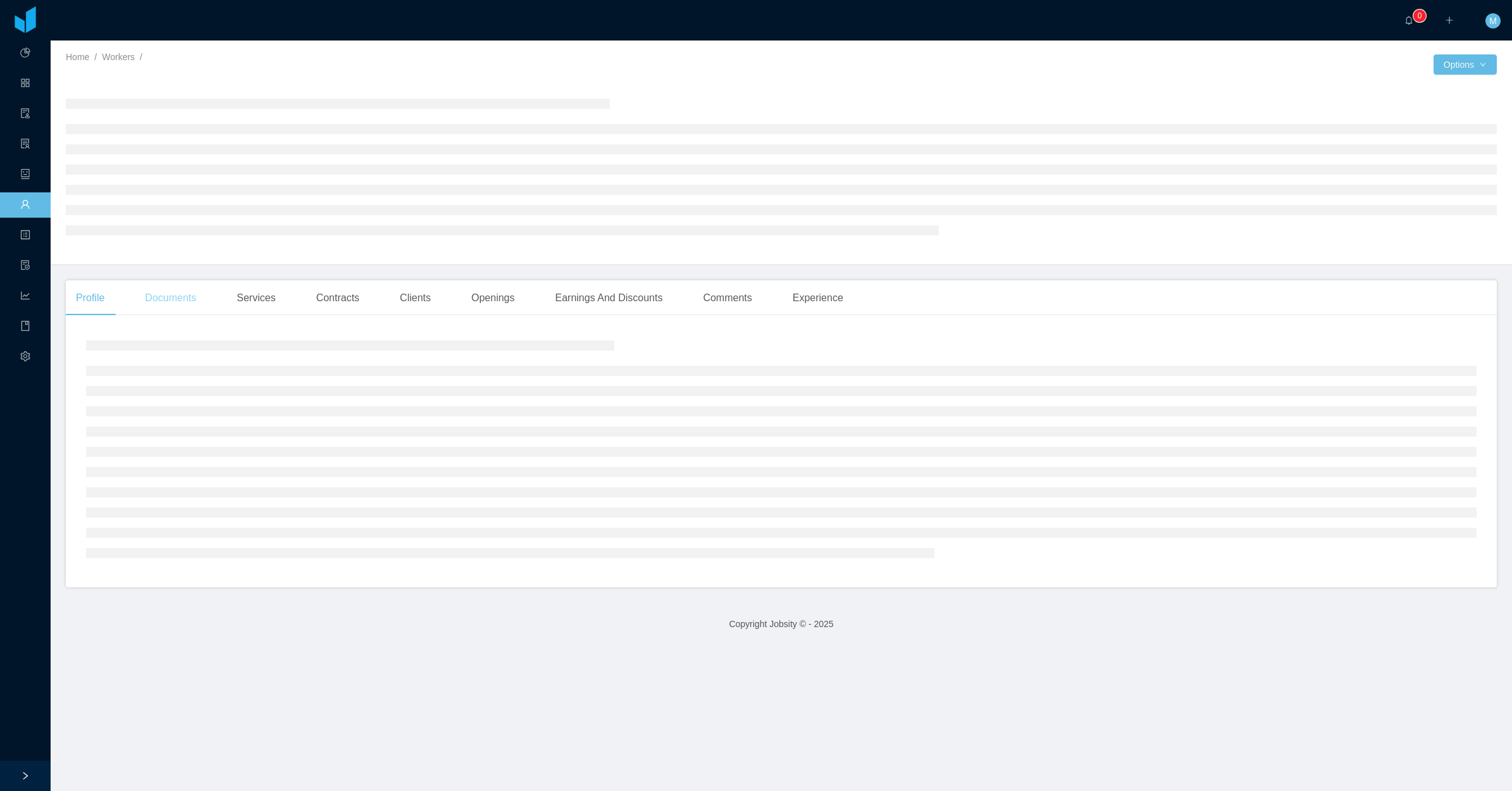
click at [174, 295] on main "Home / Workers / / Options Profile Documents Services Contracts Clients Opening…" at bounding box center [781, 416] width 1461 height 751
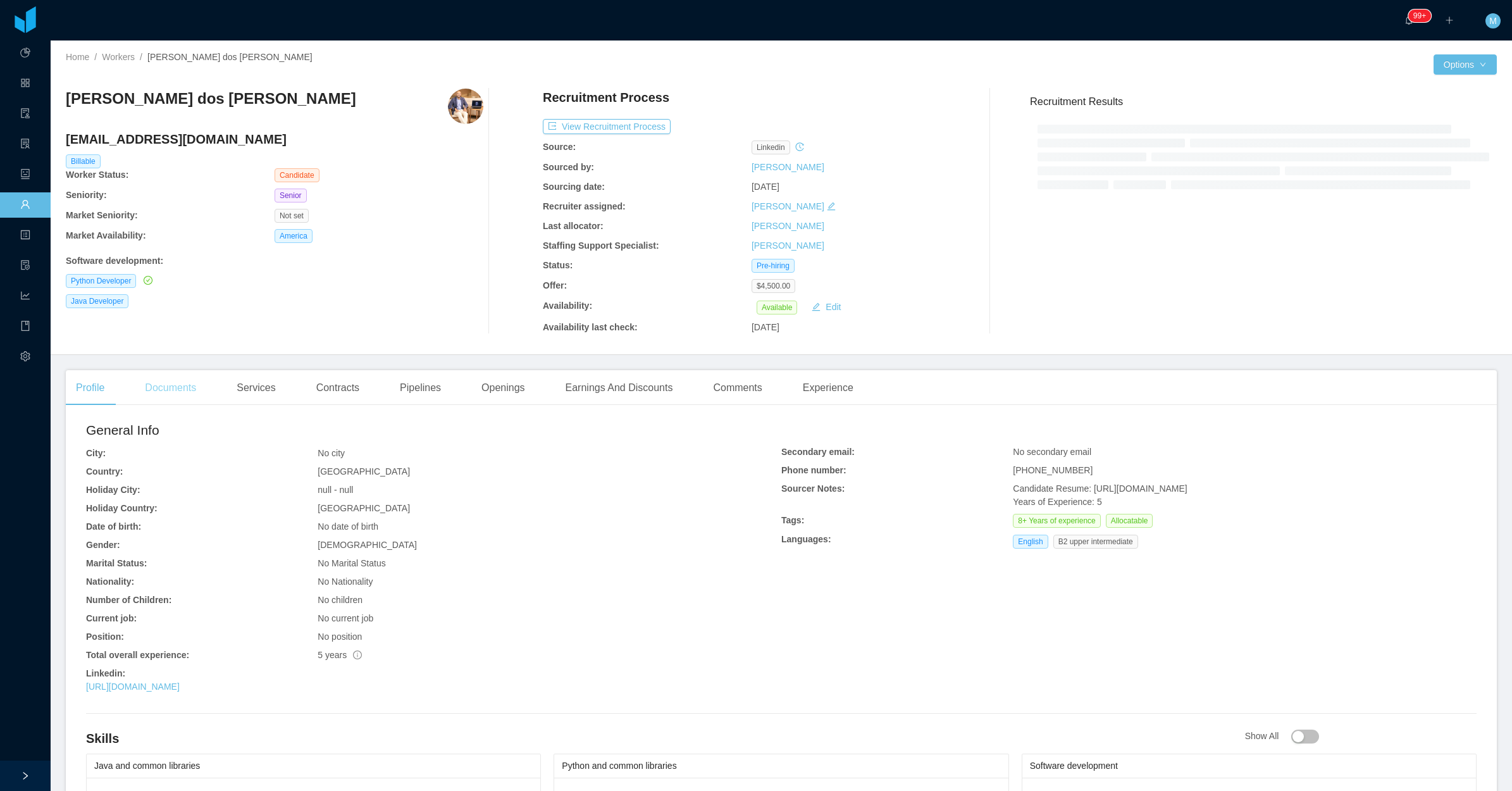
click at [191, 378] on div "Documents" at bounding box center [170, 388] width 71 height 36
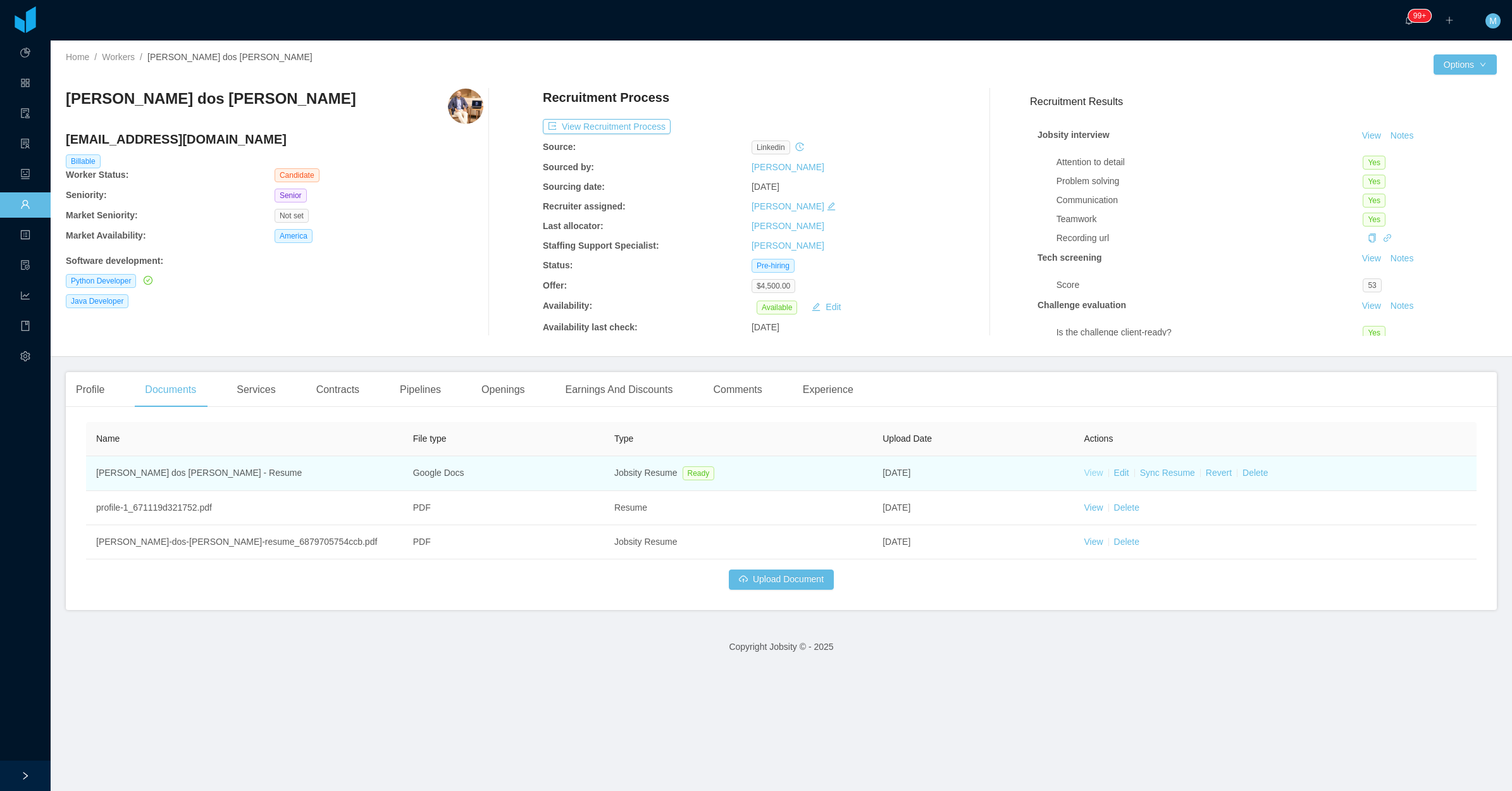
click at [1084, 468] on link "View" at bounding box center [1093, 472] width 19 height 10
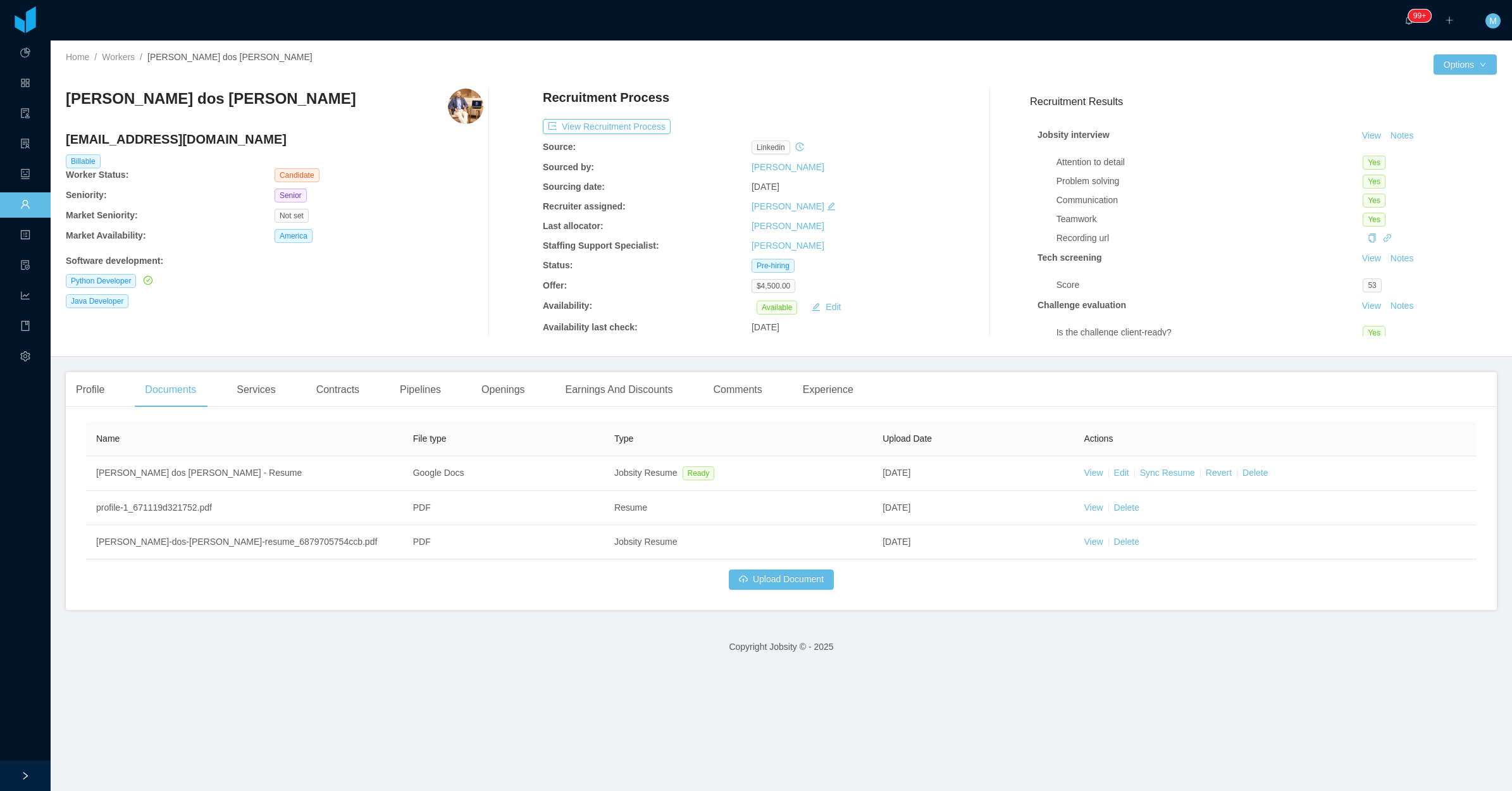
click at [482, 414] on div "Profile Documents Services Contracts Pipelines Openings Earnings And Discounts …" at bounding box center [781, 491] width 1431 height 238
click at [487, 397] on div "Openings" at bounding box center [503, 390] width 64 height 36
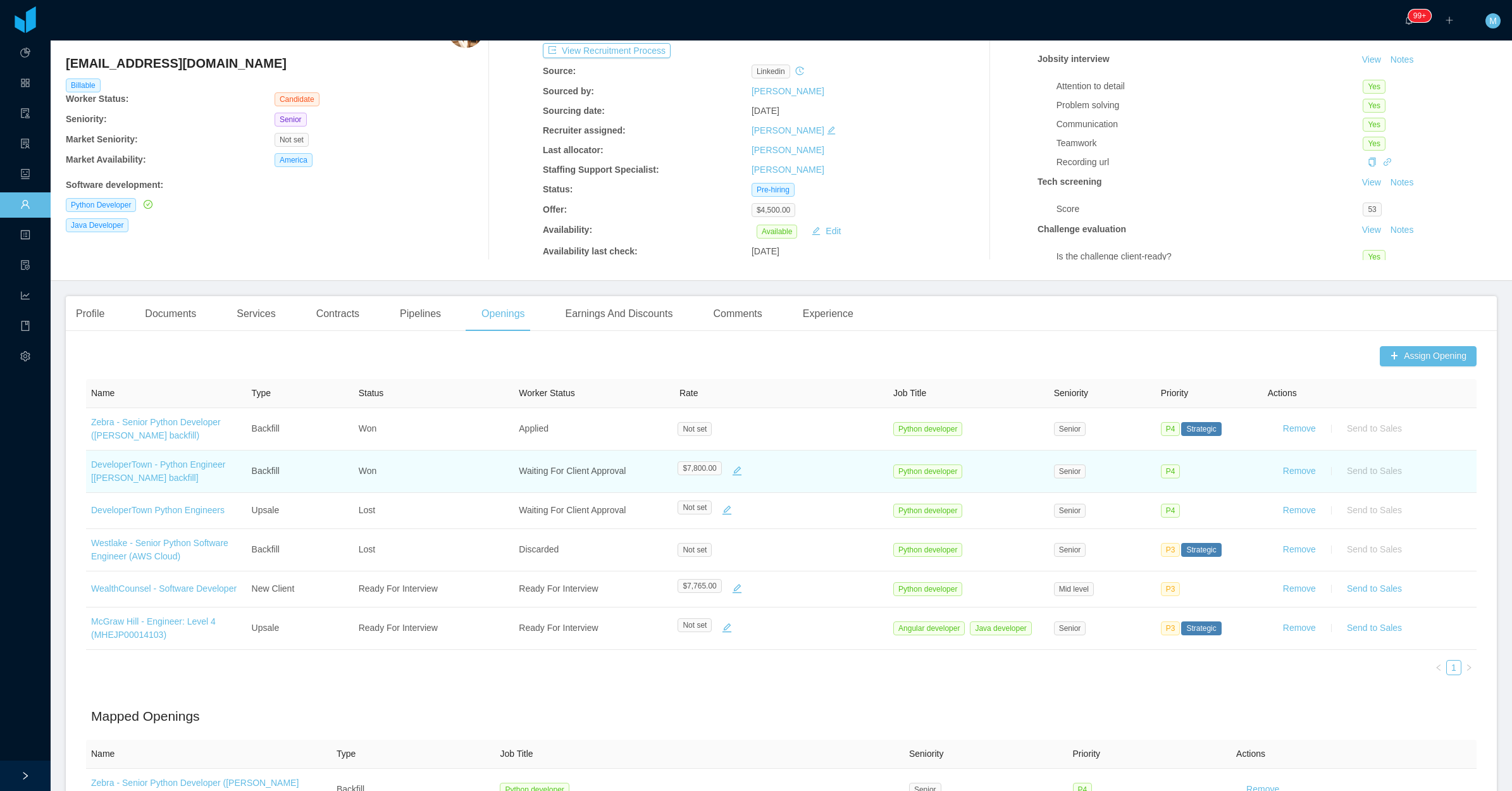
scroll to position [112, 0]
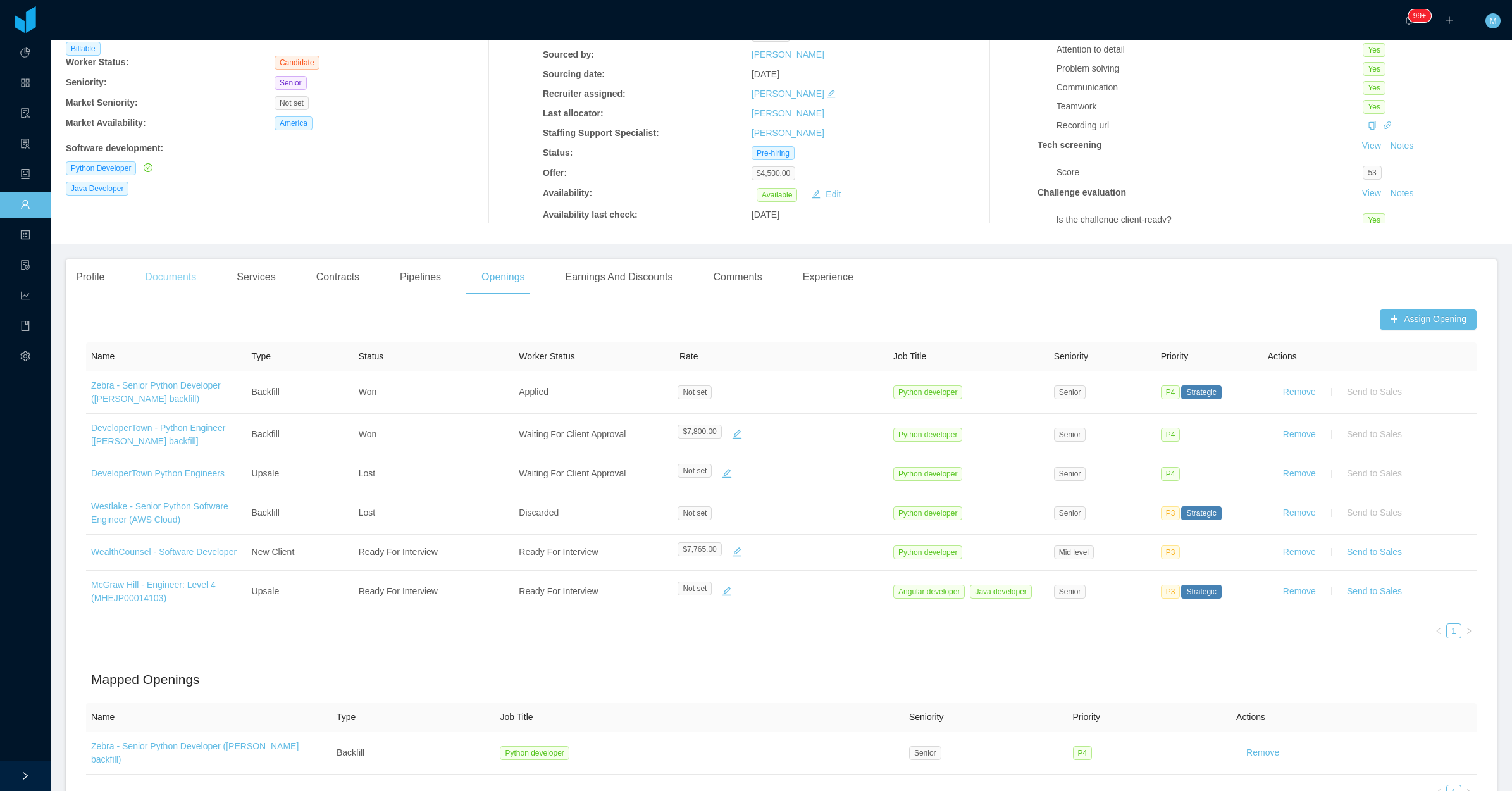
click at [169, 283] on div "Documents" at bounding box center [170, 278] width 71 height 36
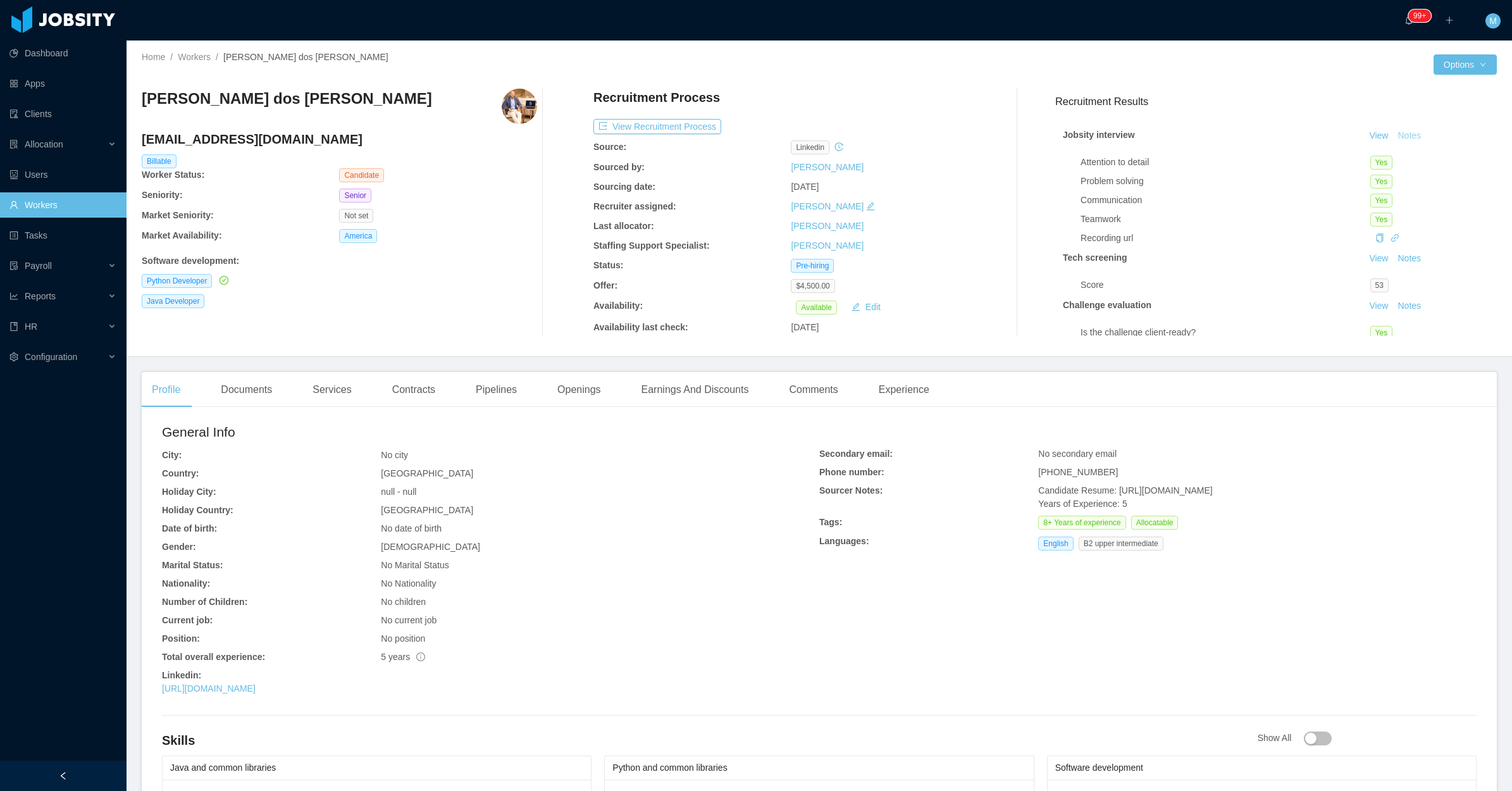
click at [1395, 137] on button "Notes" at bounding box center [1409, 135] width 34 height 15
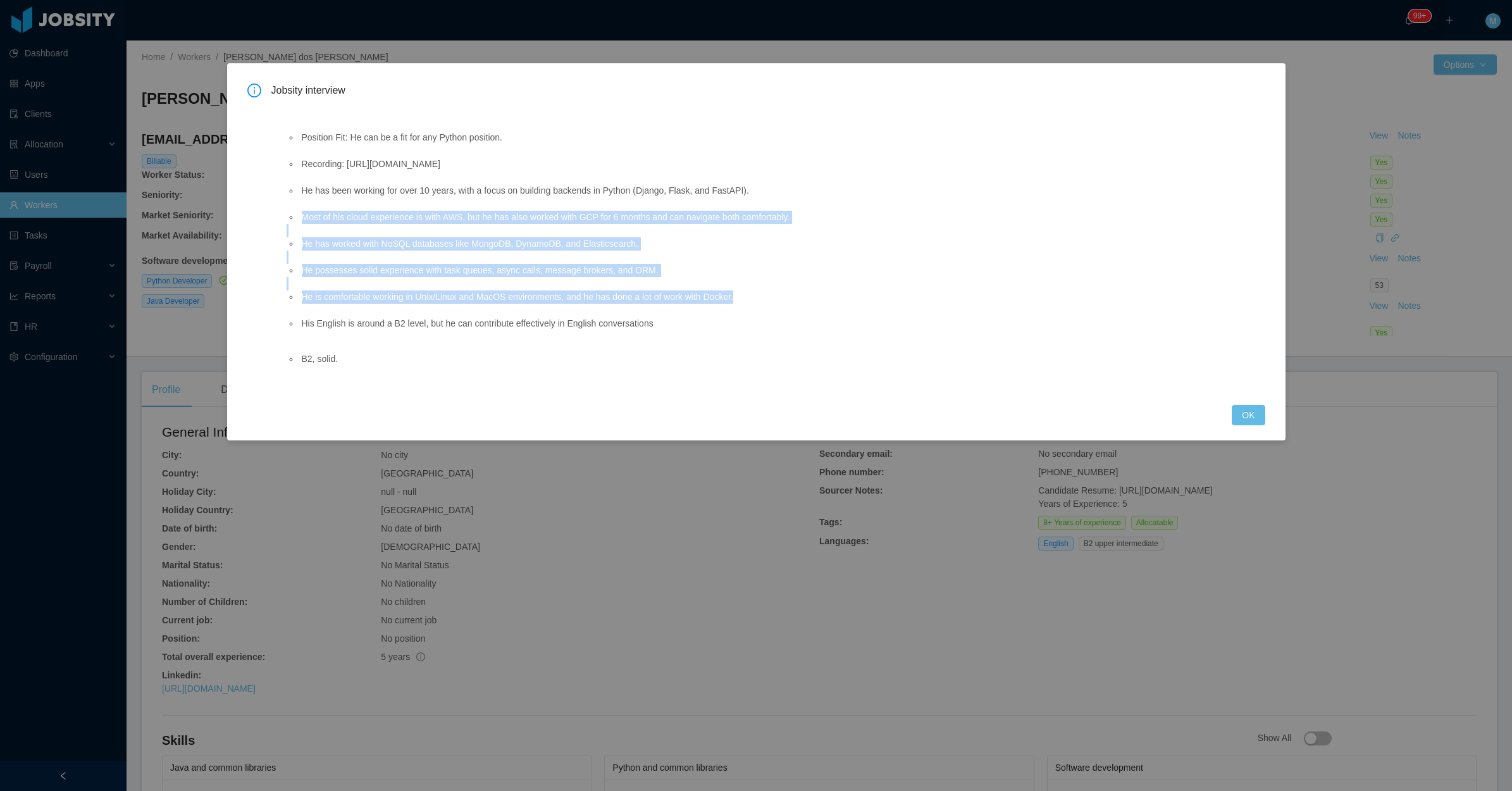
drag, startPoint x: 299, startPoint y: 218, endPoint x: 871, endPoint y: 301, distance: 578.0
click at [871, 301] on ul "Position Fit: He can be a fit for any Python position. Recording: [URL][DOMAIN_…" at bounding box center [748, 231] width 922 height 226
copy ul "Most of his cloud experience is with AWS, but he has also worked with GCP for 6…"
click at [1260, 418] on button "OK" at bounding box center [1248, 415] width 33 height 20
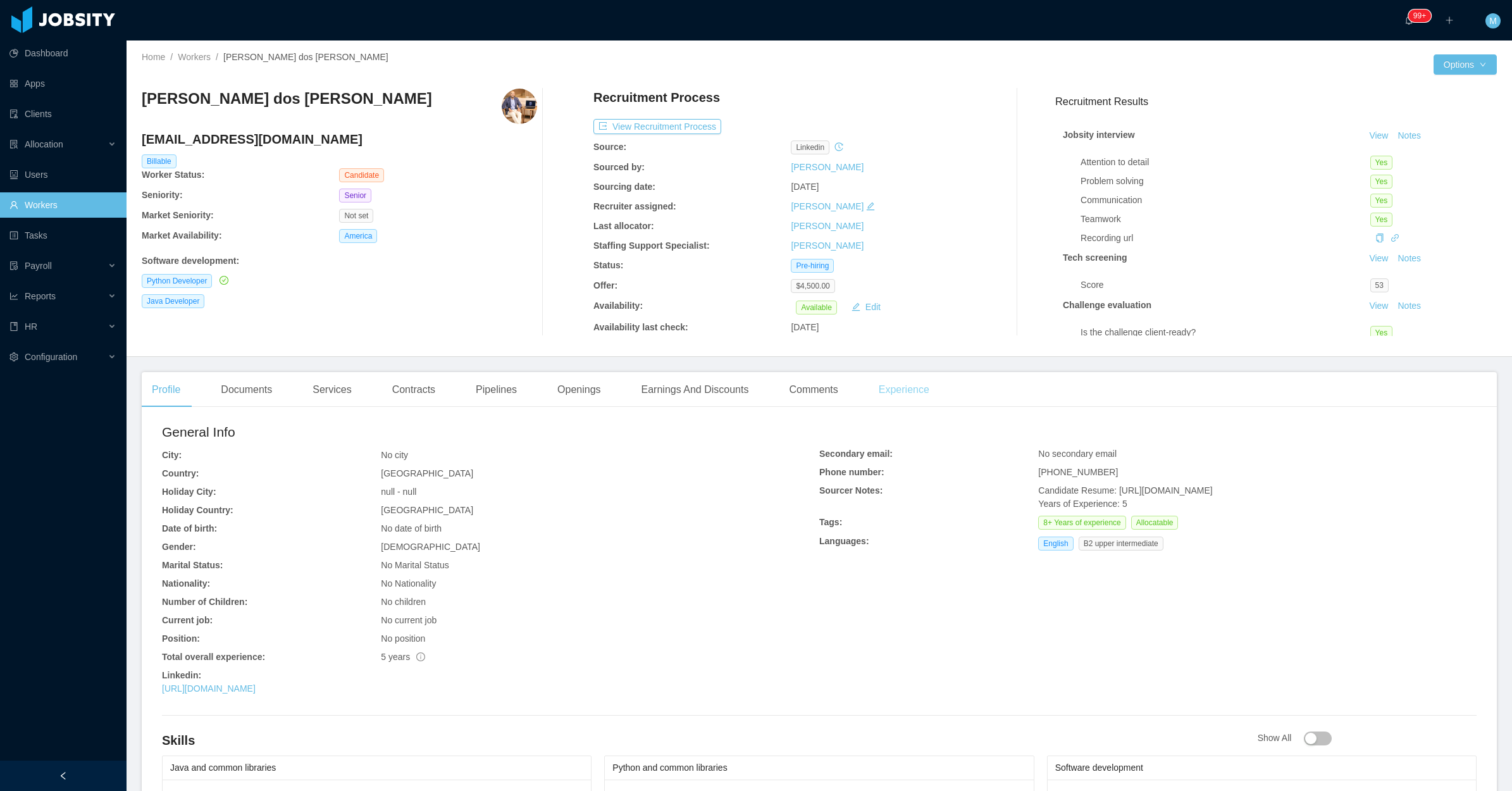
click at [915, 400] on div "Experience" at bounding box center [904, 390] width 71 height 36
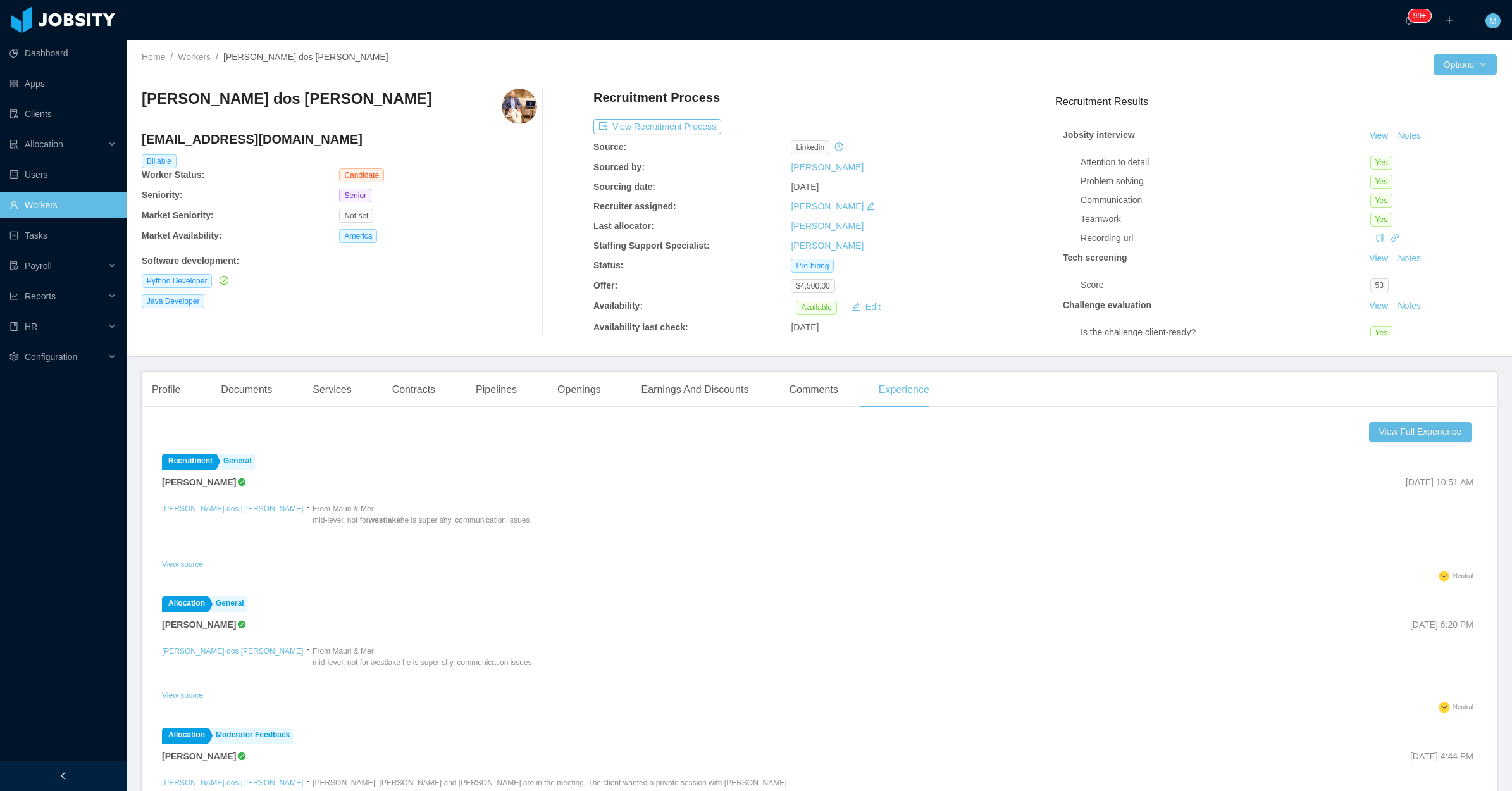
drag, startPoint x: 484, startPoint y: 522, endPoint x: 262, endPoint y: 520, distance: 222.0
click at [262, 520] on div "[PERSON_NAME] dos [PERSON_NAME] - From Mauri & Mer: mid-level, not for westlake…" at bounding box center [819, 529] width 1314 height 56
copy p "mid-level, not for westlake he is super shy, communication issues"
click at [252, 375] on div "Documents" at bounding box center [246, 390] width 71 height 36
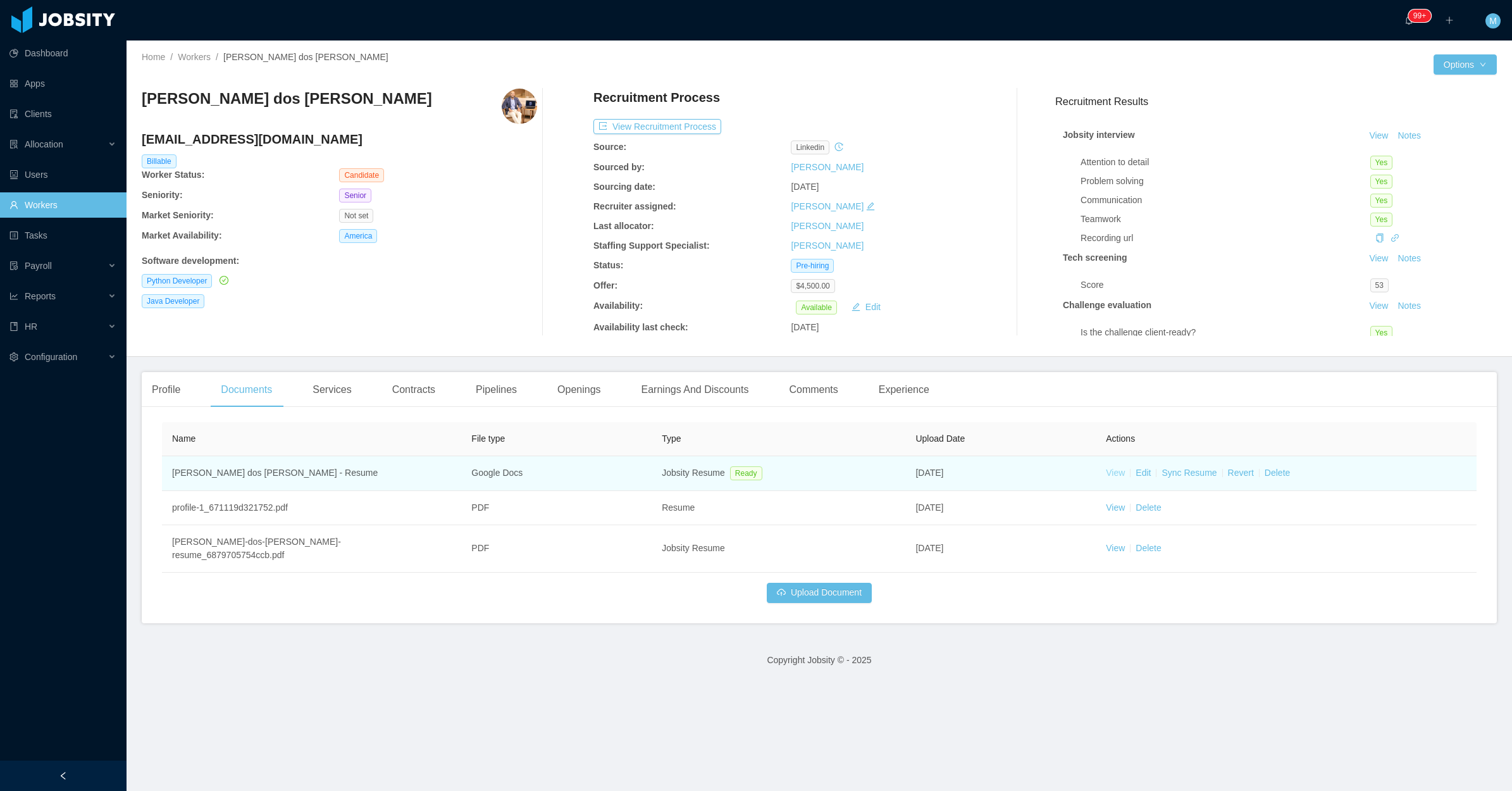
click at [1106, 468] on link "View" at bounding box center [1115, 472] width 19 height 10
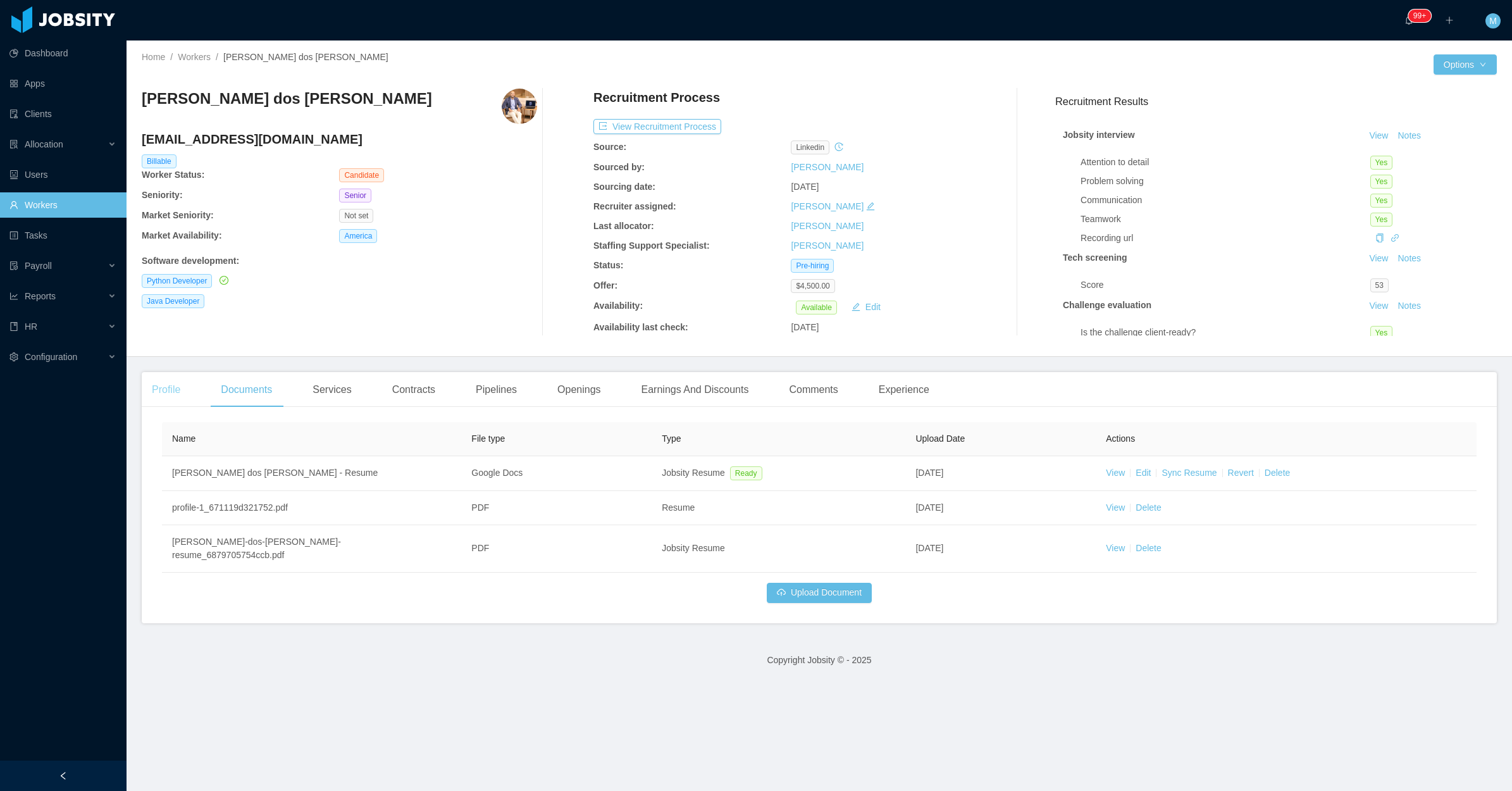
click at [154, 384] on div "Profile" at bounding box center [166, 390] width 49 height 36
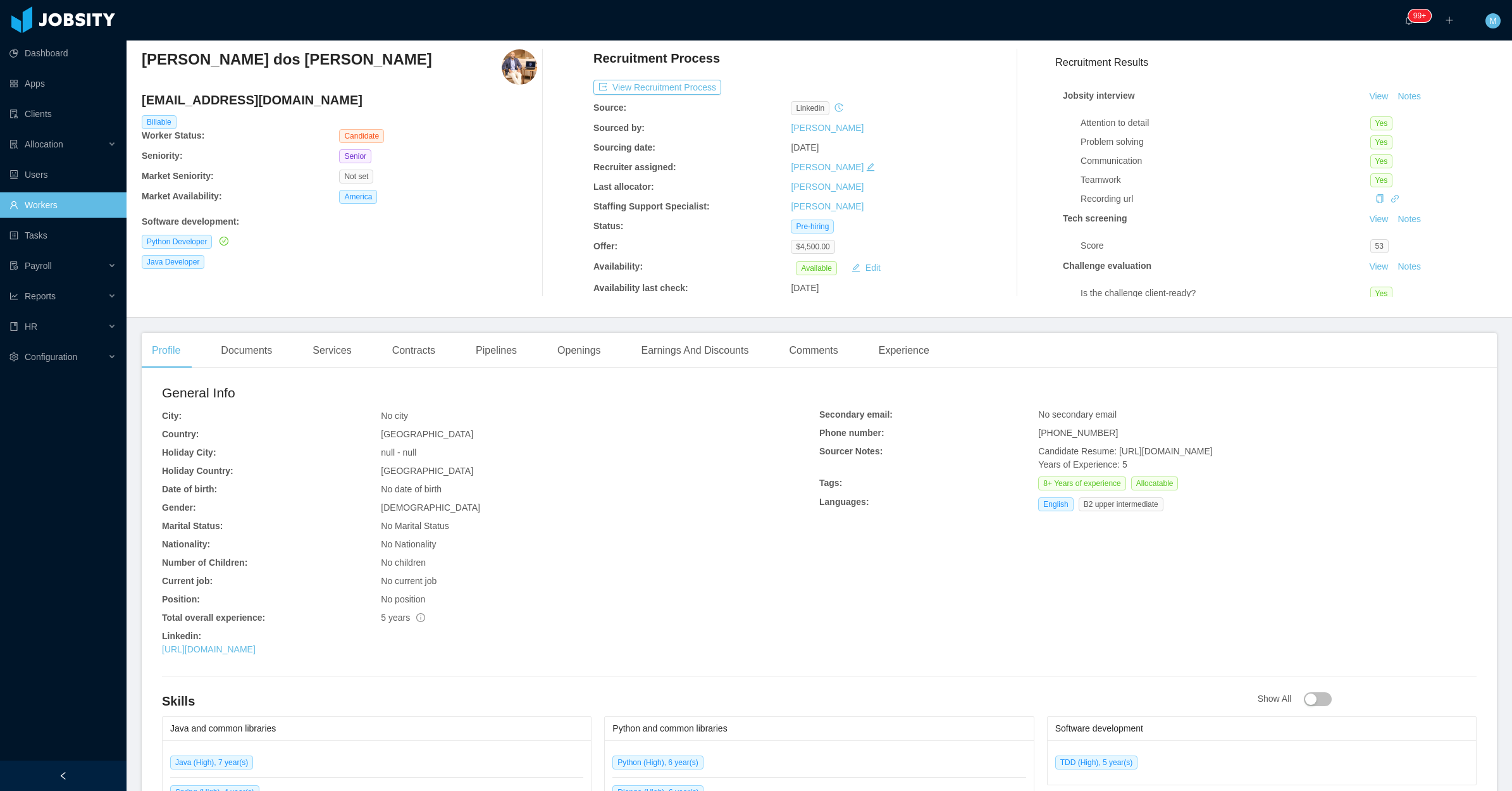
scroll to position [79, 0]
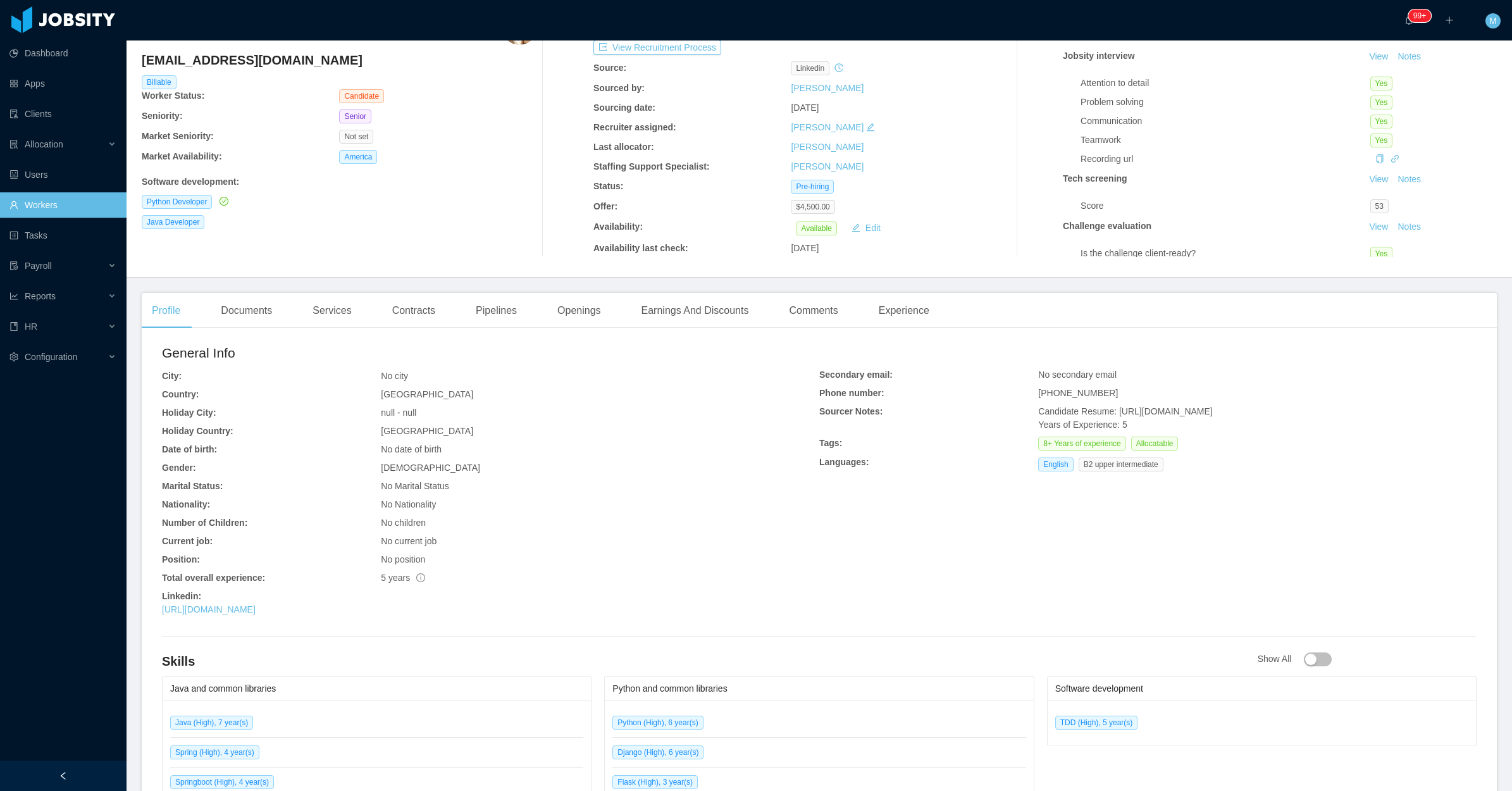
drag, startPoint x: 270, startPoint y: 599, endPoint x: 162, endPoint y: 593, distance: 108.2
click at [162, 593] on div "General Info City: No city Country: [GEOGRAPHIC_DATA] Holiday City: null - null…" at bounding box center [490, 482] width 657 height 278
drag, startPoint x: 1153, startPoint y: 482, endPoint x: 1026, endPoint y: 476, distance: 127.1
click at [1026, 476] on div "Secondary email: No secondary email Phone number: [PHONE_NUMBER] Sourcer Notes:…" at bounding box center [1147, 422] width 657 height 108
copy div "English B2 upper intermediate"
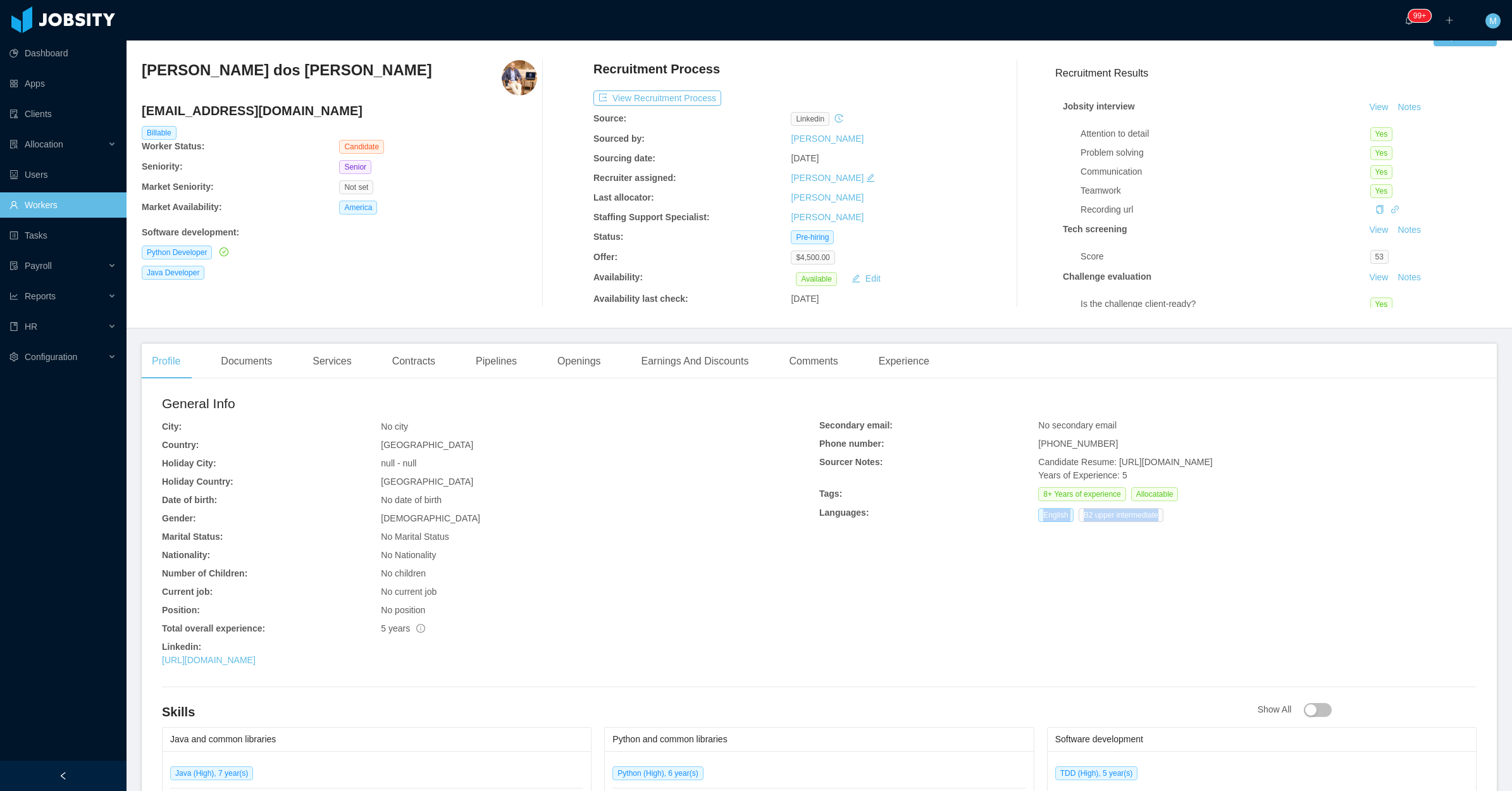
scroll to position [0, 0]
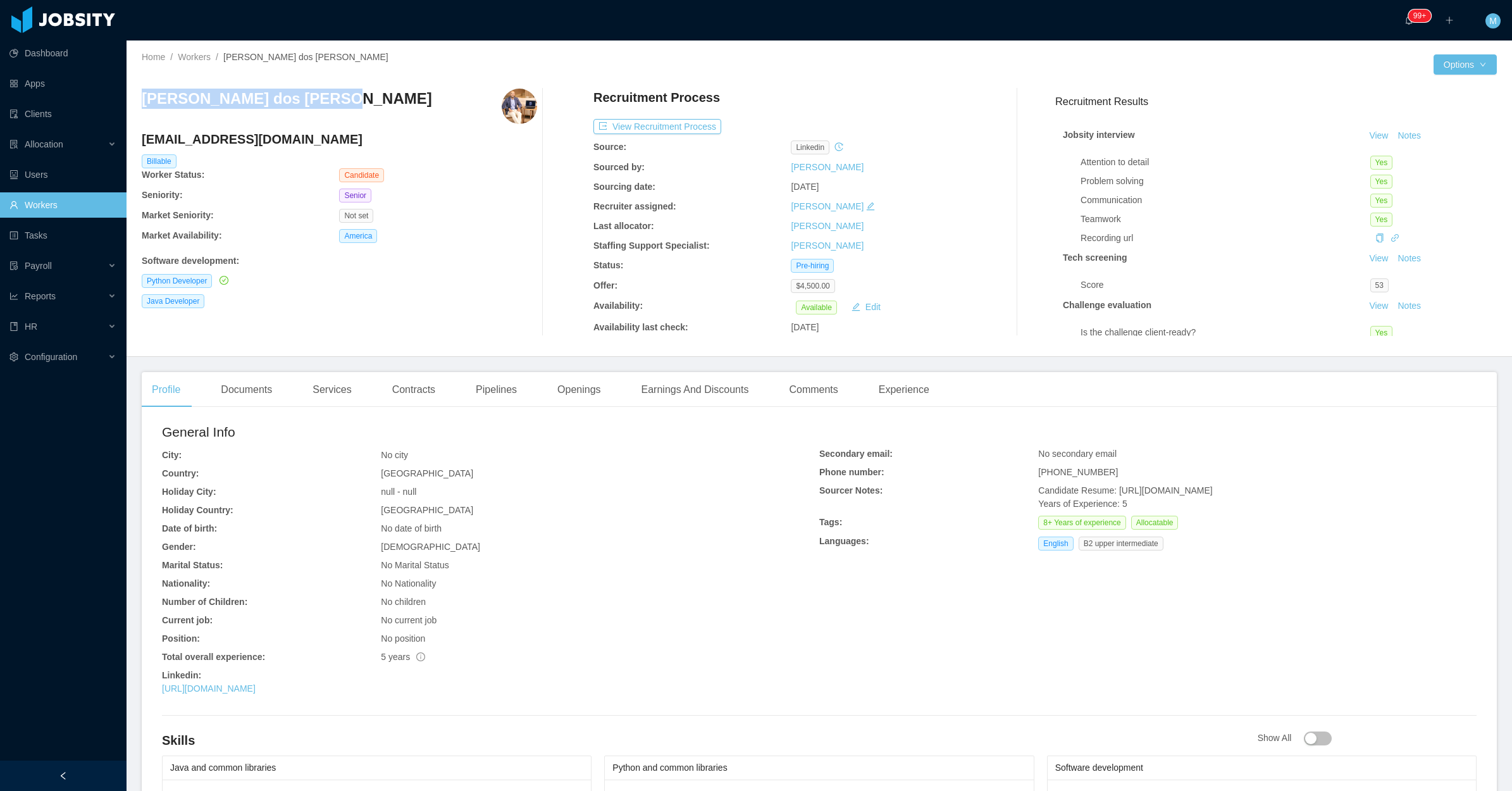
drag, startPoint x: 345, startPoint y: 99, endPoint x: 143, endPoint y: 95, distance: 202.0
click at [143, 95] on div "[PERSON_NAME] dos [PERSON_NAME]" at bounding box center [340, 106] width 396 height 36
copy h3 "[PERSON_NAME] dos [PERSON_NAME]"
